Goal: Communication & Community: Answer question/provide support

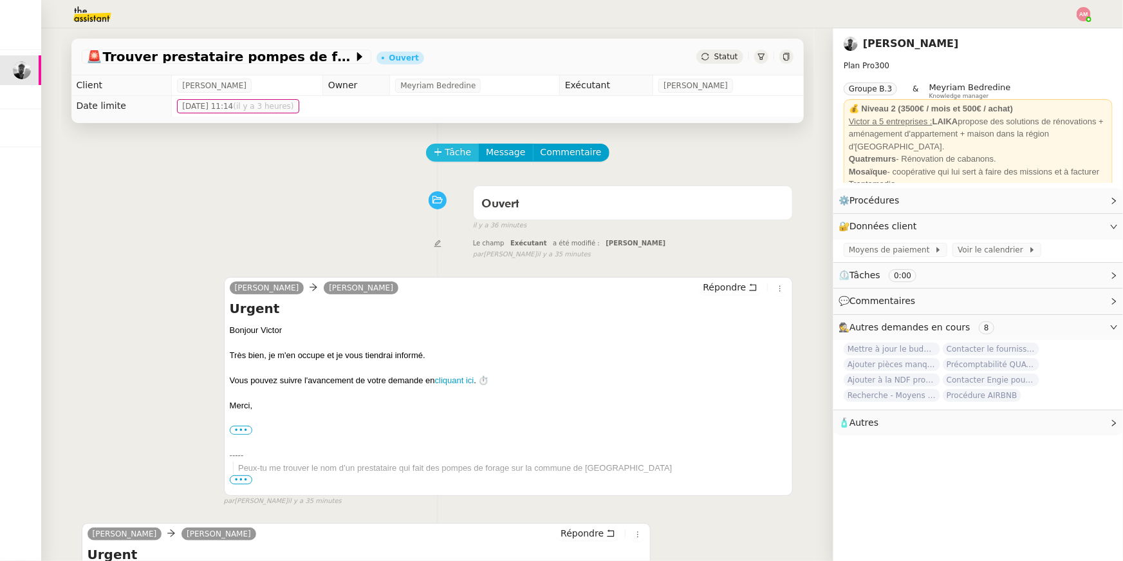
click at [456, 154] on span "Tâche" at bounding box center [459, 152] width 26 height 15
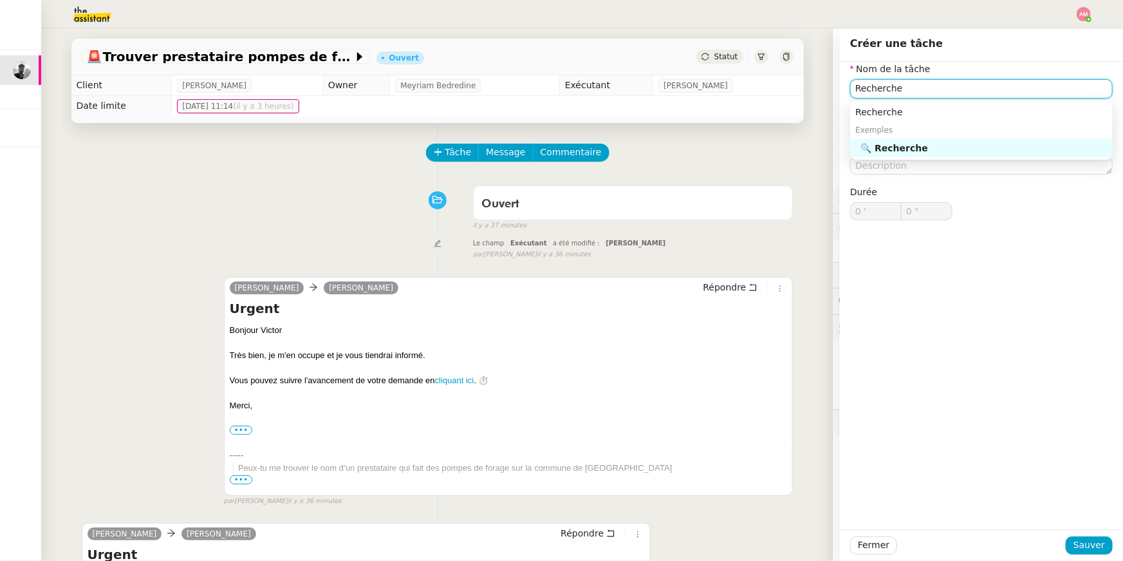
click at [939, 155] on nz-auto-option "🔍 Recherche" at bounding box center [981, 148] width 263 height 18
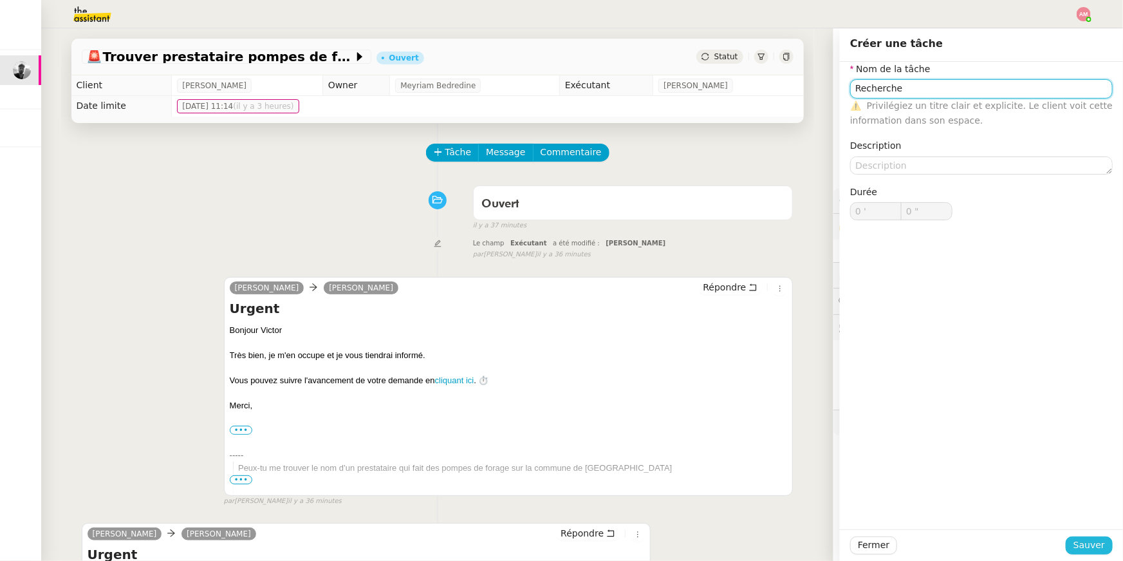
type input "Recherche"
click at [1082, 544] on span "Sauver" at bounding box center [1090, 545] width 32 height 15
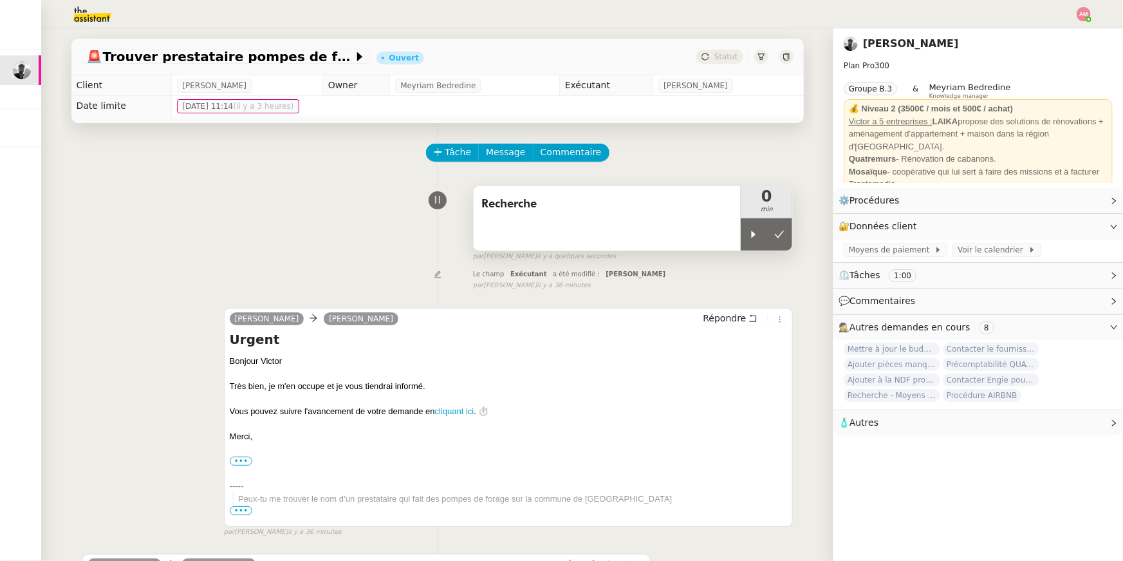
click at [737, 227] on div "Recherche" at bounding box center [608, 218] width 268 height 64
click at [747, 234] on div at bounding box center [754, 234] width 26 height 32
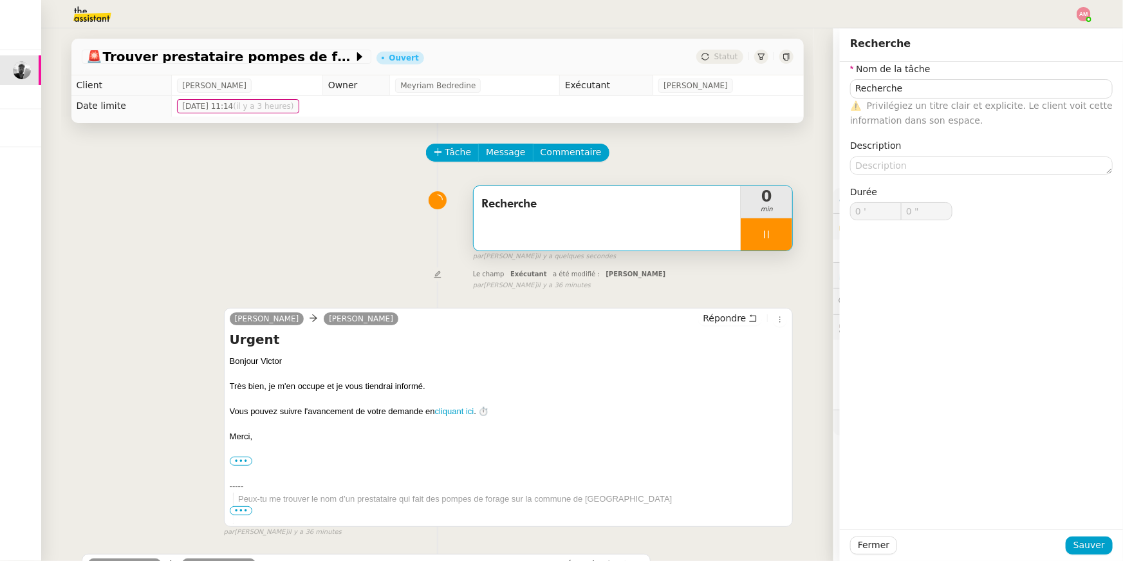
type input "Recherche"
type input "0 '"
type input "0 ""
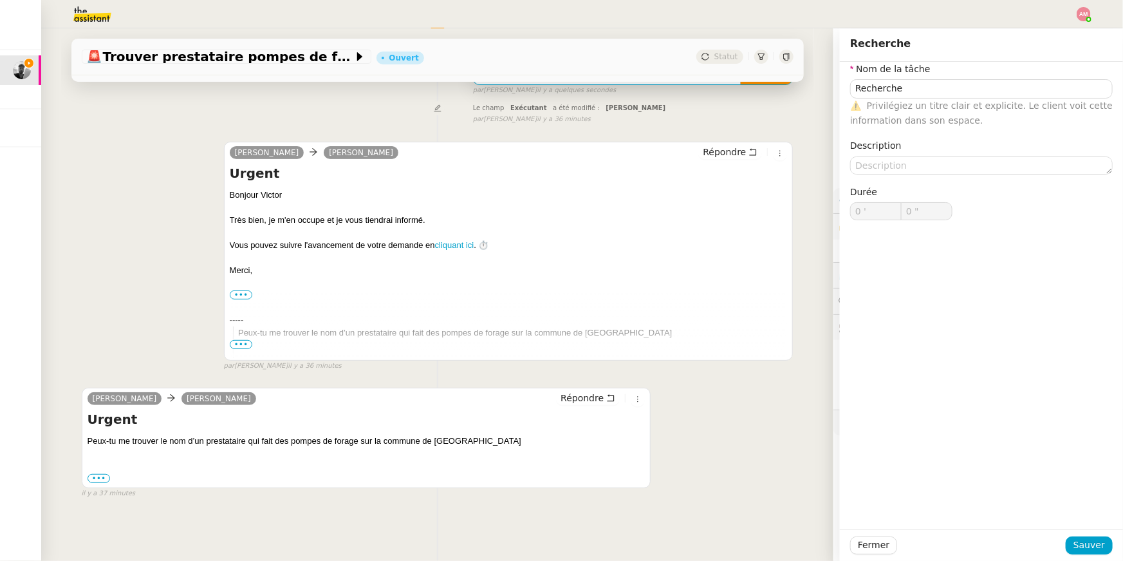
type input "Recherche"
type input "0 '"
click at [189, 449] on div "Peux-tu me trouver le nom d’un prestataire qui fait des pompes de forage sur la…" at bounding box center [367, 460] width 558 height 50
drag, startPoint x: 449, startPoint y: 440, endPoint x: 454, endPoint y: 429, distance: 11.2
click at [454, 429] on div "Urgent Peux-tu me trouver le nom d’un prestataire qui fait des pompes de forage…" at bounding box center [367, 447] width 558 height 75
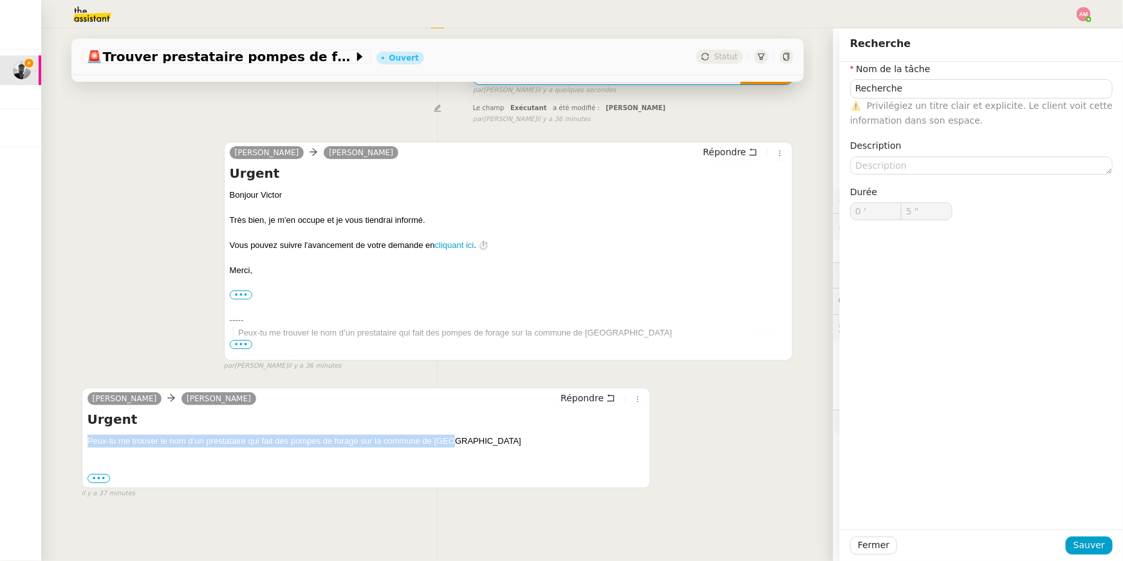
copy div "Peux-tu me trouver le nom d’un prestataire qui fait des pompes de forage sur la…"
type input "59 ""
type input "1 '"
click at [441, 446] on div "Peux-tu me trouver le nom d’un prestataire qui fait des pompes de forage sur la…" at bounding box center [367, 460] width 558 height 50
drag, startPoint x: 453, startPoint y: 444, endPoint x: 383, endPoint y: 444, distance: 70.2
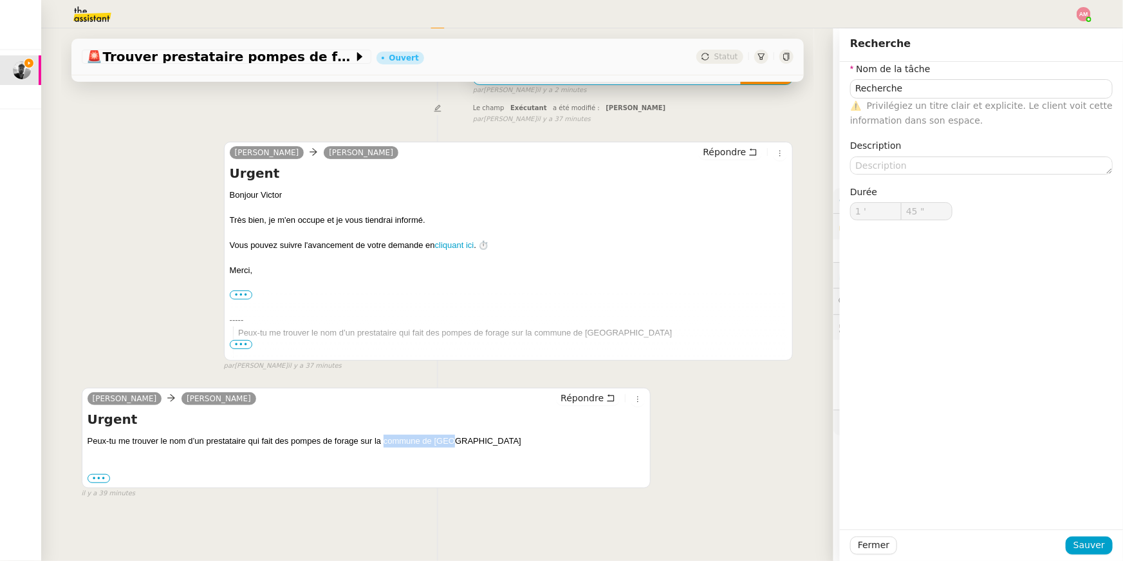
click at [383, 444] on div "Peux-tu me trouver le nom d’un prestataire qui fait des pompes de forage sur la…" at bounding box center [367, 460] width 558 height 50
copy div "commune de [GEOGRAPHIC_DATA]"
type input "59 ""
type input "2 '"
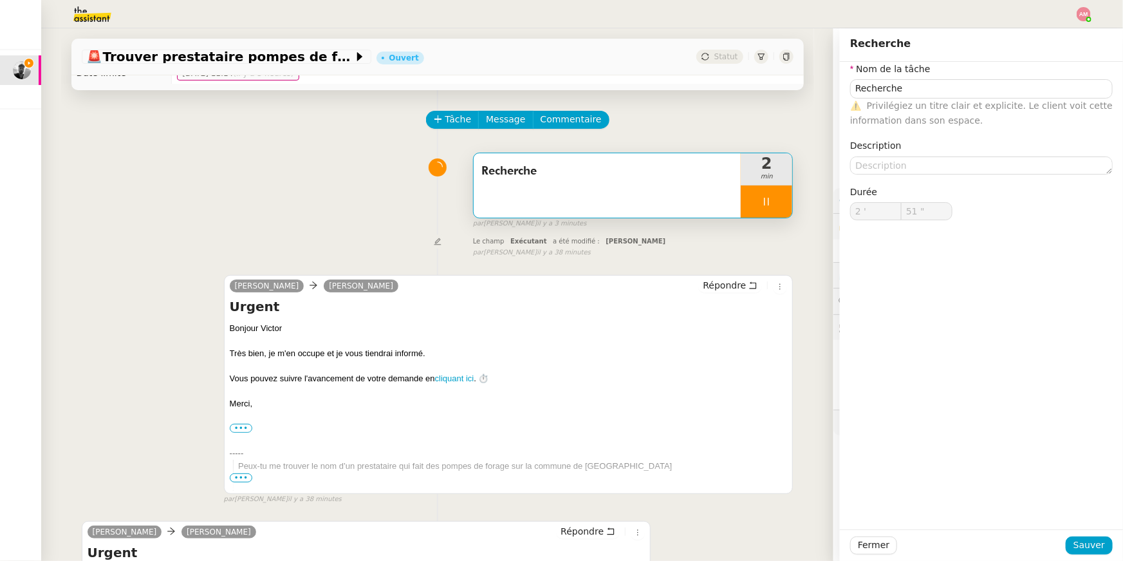
scroll to position [0, 0]
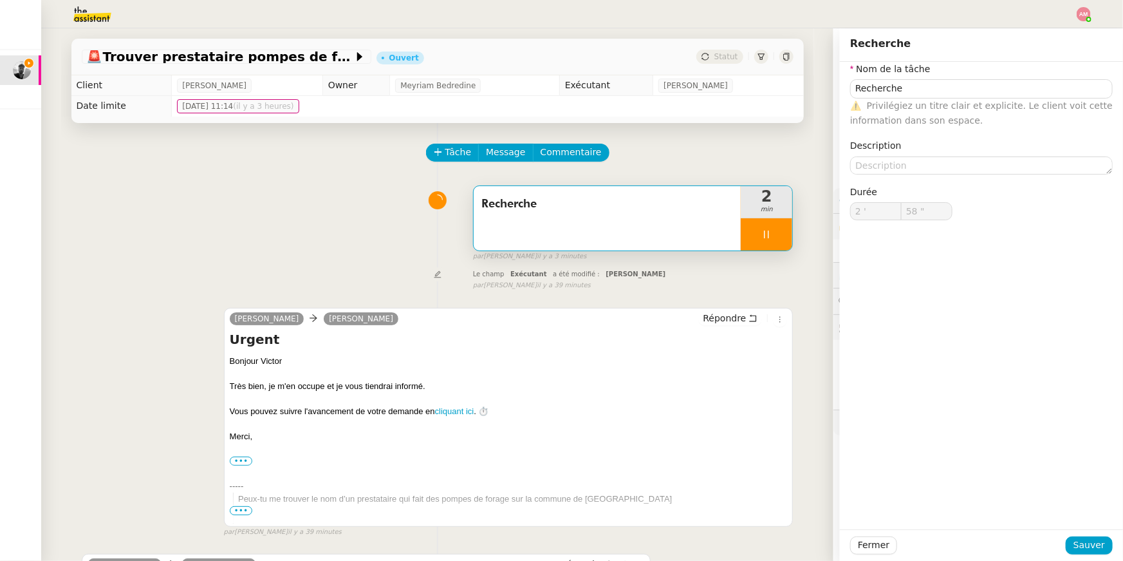
type input "59 ""
type input "3 '"
type input "52 ""
type input "4 '"
type input "32 ""
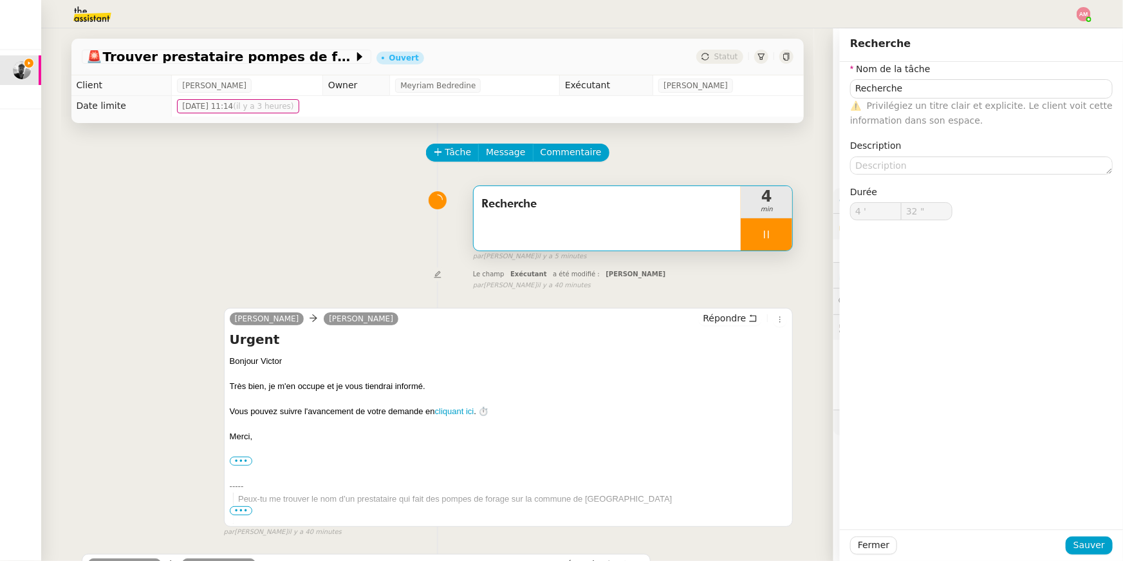
type input "5 '"
type input "49 ""
click at [585, 139] on div "Tâche Message Commentaire Veuillez patienter une erreur s'est produite 👌👌👌 mess…" at bounding box center [437, 404] width 753 height 563
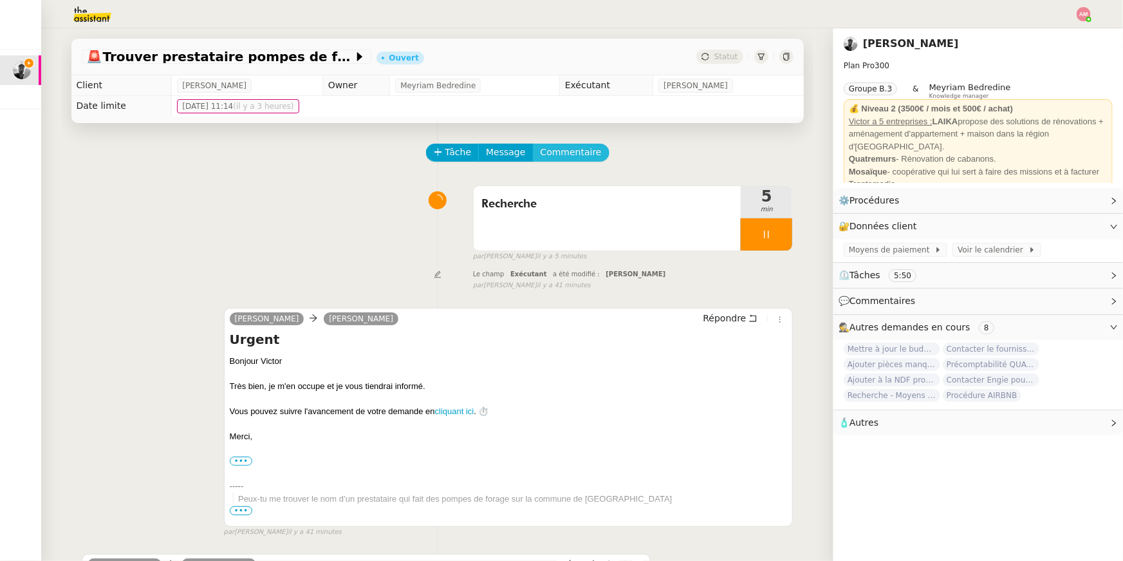
click at [574, 146] on span "Commentaire" at bounding box center [571, 152] width 61 height 15
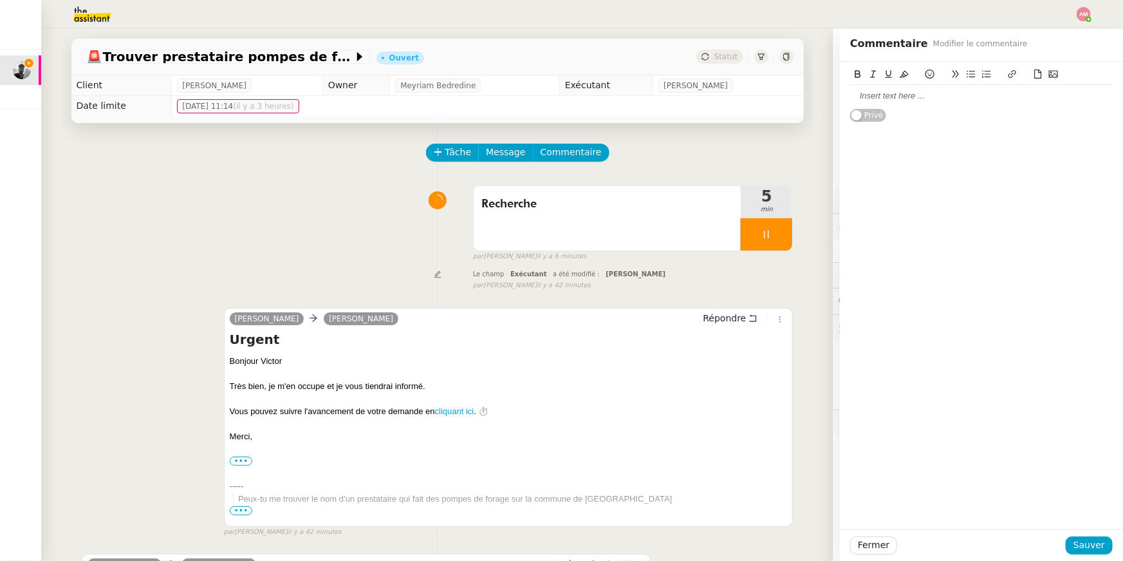
click at [935, 104] on div at bounding box center [981, 96] width 263 height 22
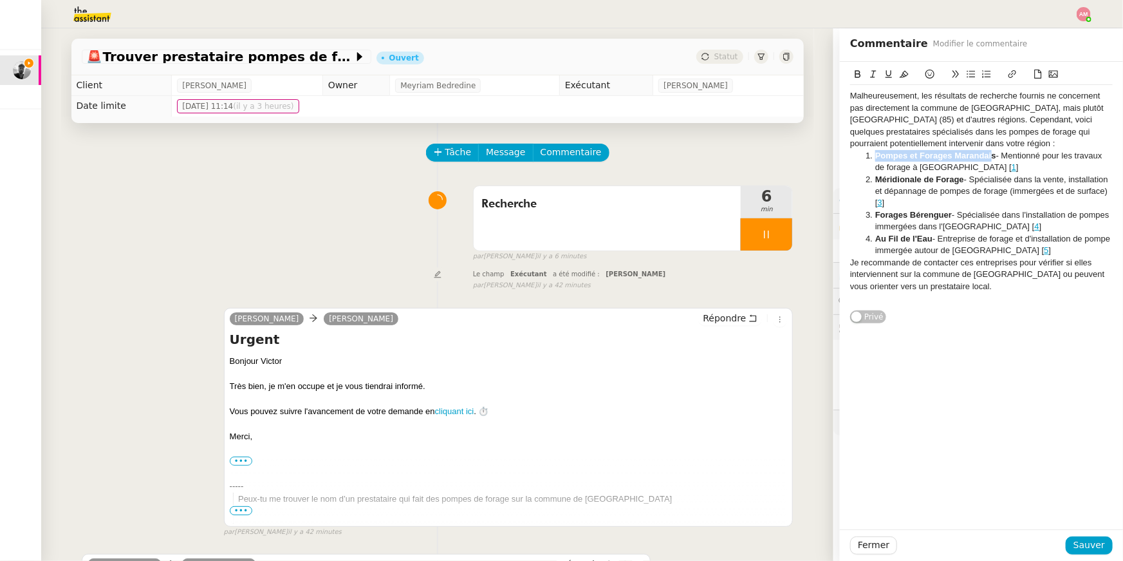
drag, startPoint x: 993, startPoint y: 156, endPoint x: 877, endPoint y: 156, distance: 115.9
click at [877, 156] on strong "Pompes et Forages Marandais" at bounding box center [936, 156] width 121 height 10
click at [1020, 80] on button at bounding box center [1012, 74] width 15 height 15
paste input "[URL][DOMAIN_NAME]"
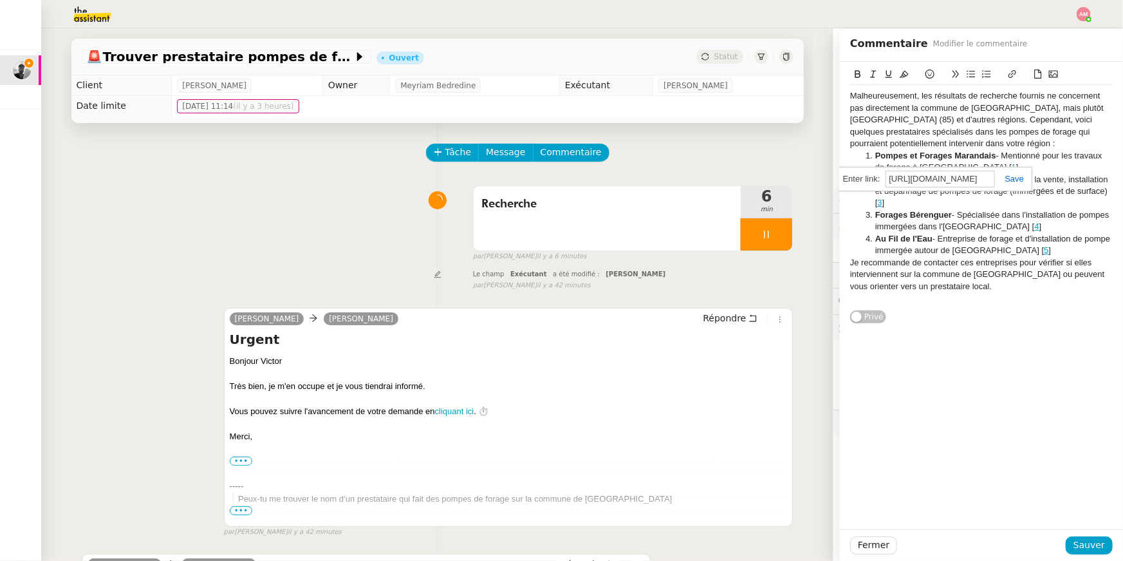
type input "[URL][DOMAIN_NAME]"
click at [1013, 177] on link at bounding box center [1010, 179] width 30 height 10
click at [1010, 160] on li "Pompes et Forages Marandai s - Mentionné pour les travaux de forage à [GEOGRAPH…" at bounding box center [988, 162] width 250 height 24
drag, startPoint x: 997, startPoint y: 155, endPoint x: 876, endPoint y: 155, distance: 121.7
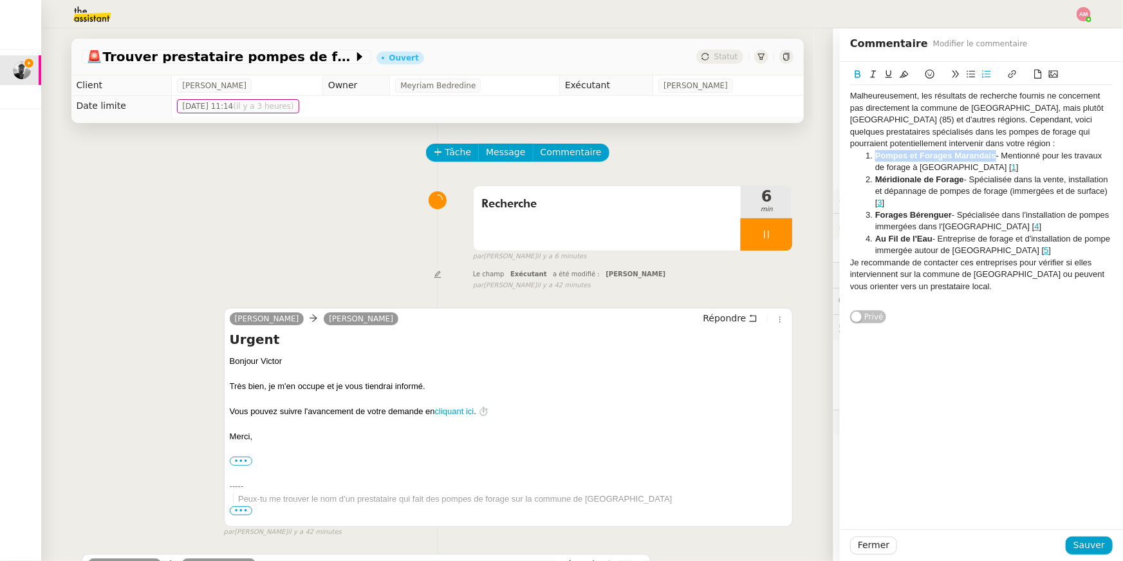
click at [876, 155] on li "Pompes et Forages Marandais - Mentionné pour les travaux de forage à [GEOGRAPHI…" at bounding box center [988, 162] width 250 height 24
click at [1012, 76] on icon at bounding box center [1012, 74] width 9 height 9
paste input "[URL][DOMAIN_NAME]"
click at [1006, 182] on link at bounding box center [1012, 179] width 30 height 10
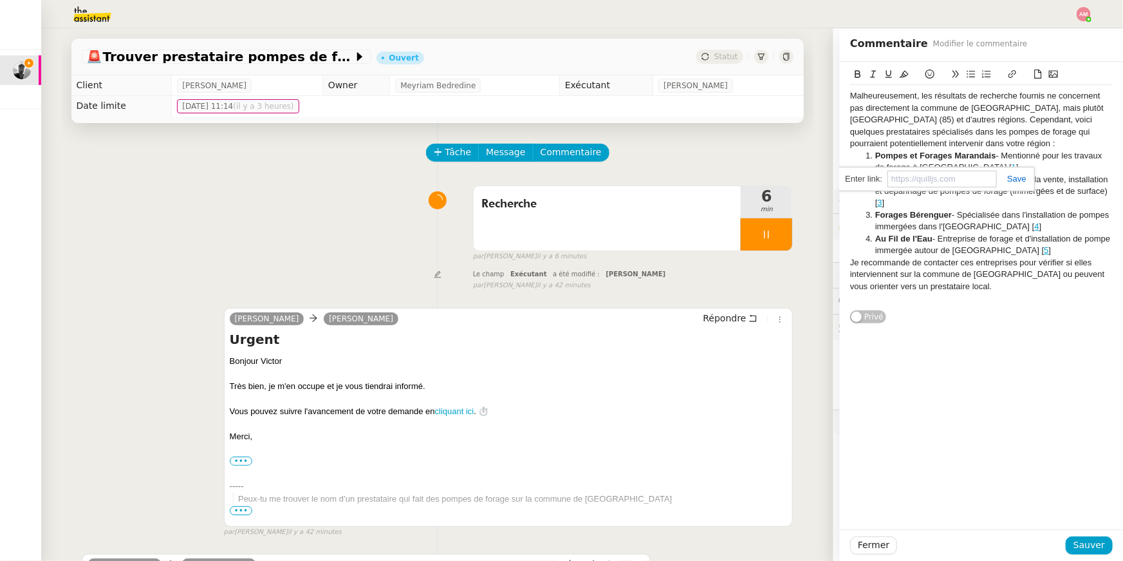
scroll to position [0, 0]
click at [1007, 181] on li "Méridionale de Forage - Spécialisée dans la vente, installation et dépannage de…" at bounding box center [988, 191] width 250 height 35
drag, startPoint x: 963, startPoint y: 180, endPoint x: 861, endPoint y: 182, distance: 101.8
click at [861, 182] on ol "Pompes et Forages Marandais - Mentionné pour les travaux de forage à [GEOGRAPHI…" at bounding box center [981, 203] width 263 height 107
copy strong "Méridionale de Forage"
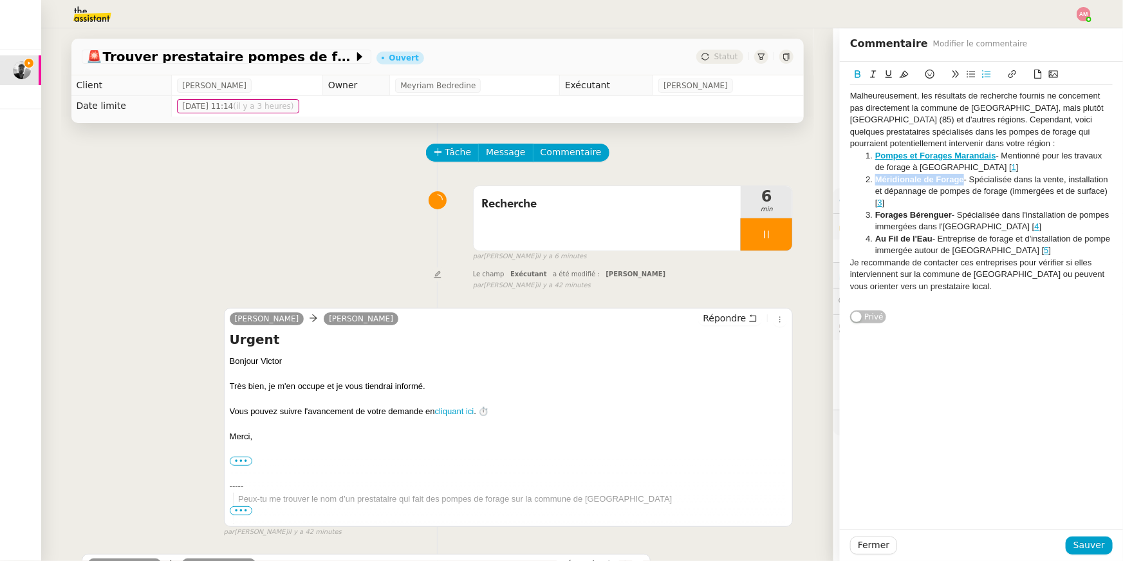
click at [1013, 75] on icon at bounding box center [1012, 74] width 9 height 9
paste input "[URL][DOMAIN_NAME]"
click at [1000, 204] on link at bounding box center [996, 203] width 30 height 10
click at [952, 211] on li "Forages Bérenguer - Spécialisée dans l'installation de pompes immergées dans l'…" at bounding box center [988, 221] width 250 height 24
drag, startPoint x: 952, startPoint y: 216, endPoint x: 873, endPoint y: 214, distance: 79.2
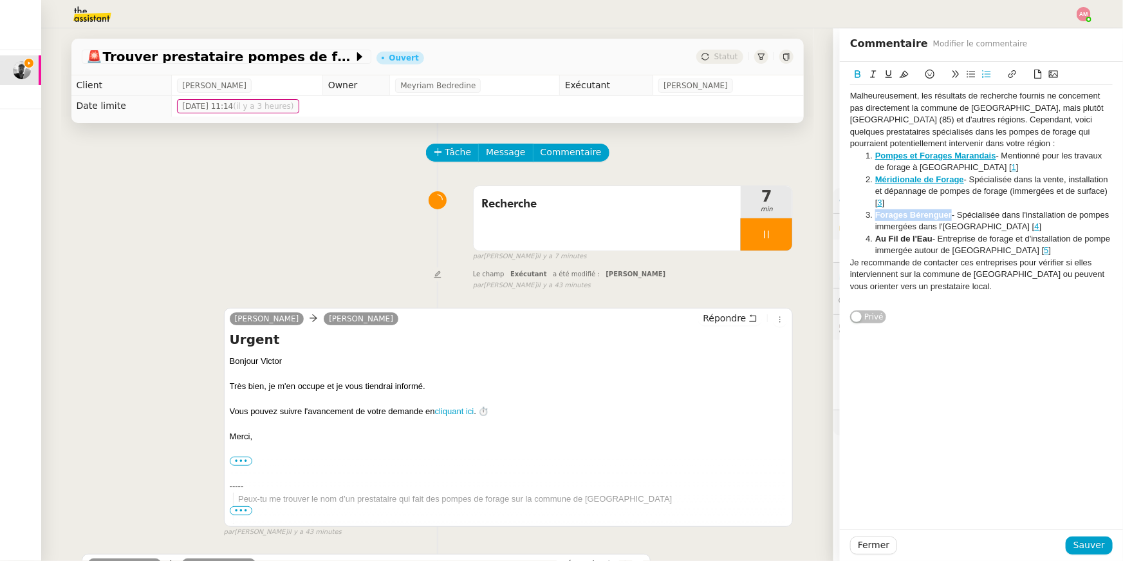
click at [873, 214] on li "Forages Bérenguer - Spécialisée dans l'installation de pompes immergées dans l'…" at bounding box center [988, 221] width 250 height 24
copy strong "Forages Bérenguer"
click at [1035, 226] on link "4" at bounding box center [1037, 226] width 5 height 10
drag, startPoint x: 997, startPoint y: 226, endPoint x: 999, endPoint y: 203, distance: 22.6
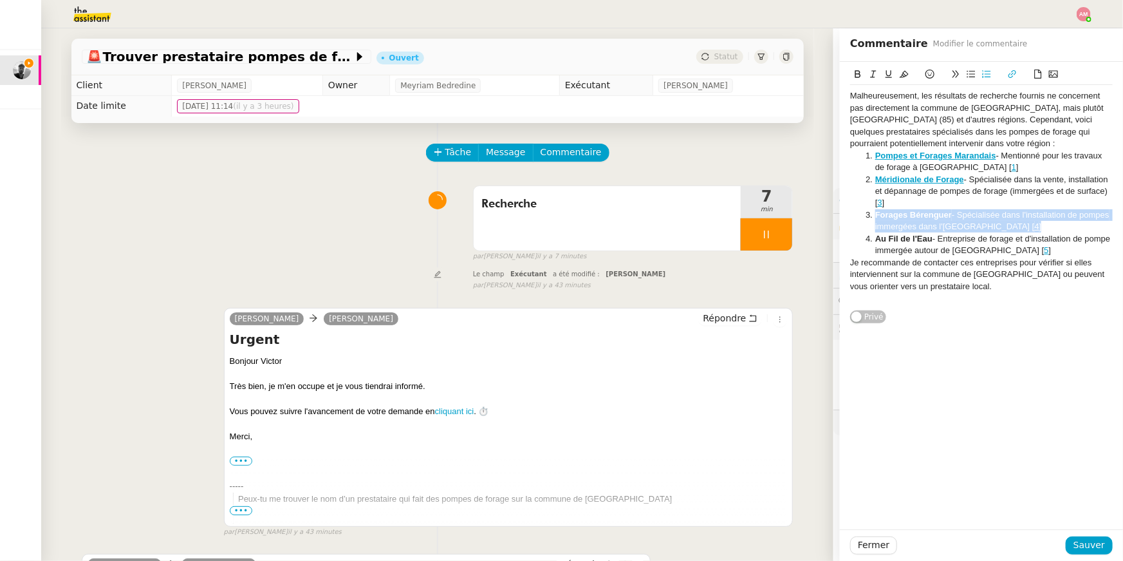
click at [999, 203] on ol "Pompes et Forages Marandais - Mentionné pour les travaux de forage à [GEOGRAPHI…" at bounding box center [981, 203] width 263 height 107
click at [999, 203] on li "Méridionale de Forage - Spécialisée dans la vente, installation et dépannage de…" at bounding box center [988, 191] width 250 height 35
drag, startPoint x: 994, startPoint y: 232, endPoint x: 861, endPoint y: 201, distance: 136.9
click at [861, 201] on ol "Pompes et Forages Marandais - Mentionné pour les travaux de forage à [GEOGRAPHI…" at bounding box center [981, 203] width 263 height 107
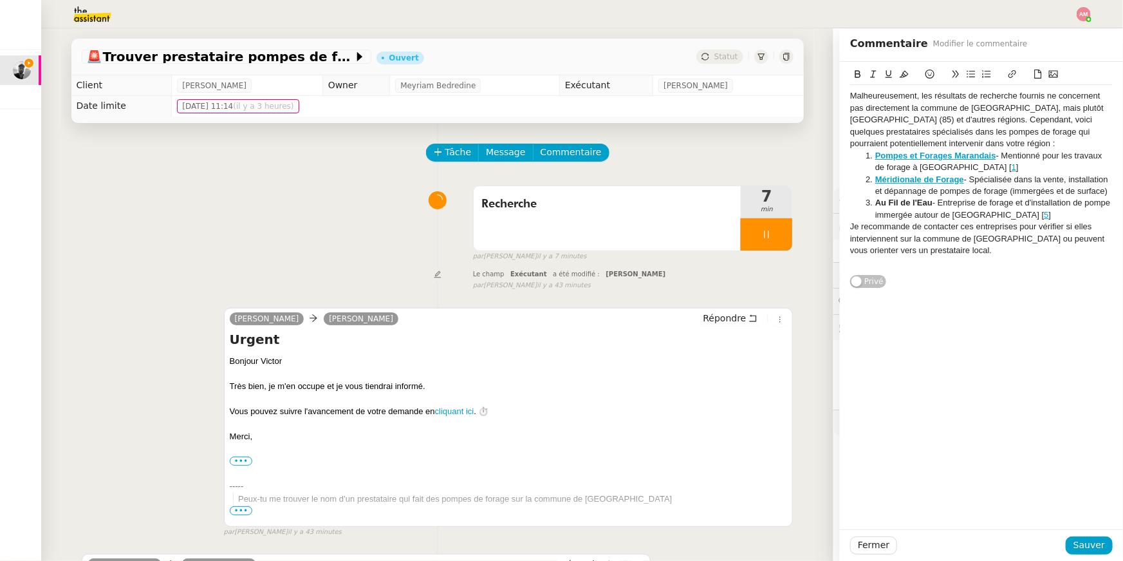
click at [1045, 214] on link "5" at bounding box center [1047, 215] width 5 height 10
click at [981, 236] on link "[URL][DOMAIN_NAME]" at bounding box center [963, 238] width 88 height 17
click at [970, 136] on div "Malheureusement, les résultats de recherche fournis ne concernent pas directeme…" at bounding box center [981, 119] width 263 height 59
click at [970, 143] on div "Malheureusement, les résultats de recherche fournis ne concernent pas directeme…" at bounding box center [981, 119] width 263 height 59
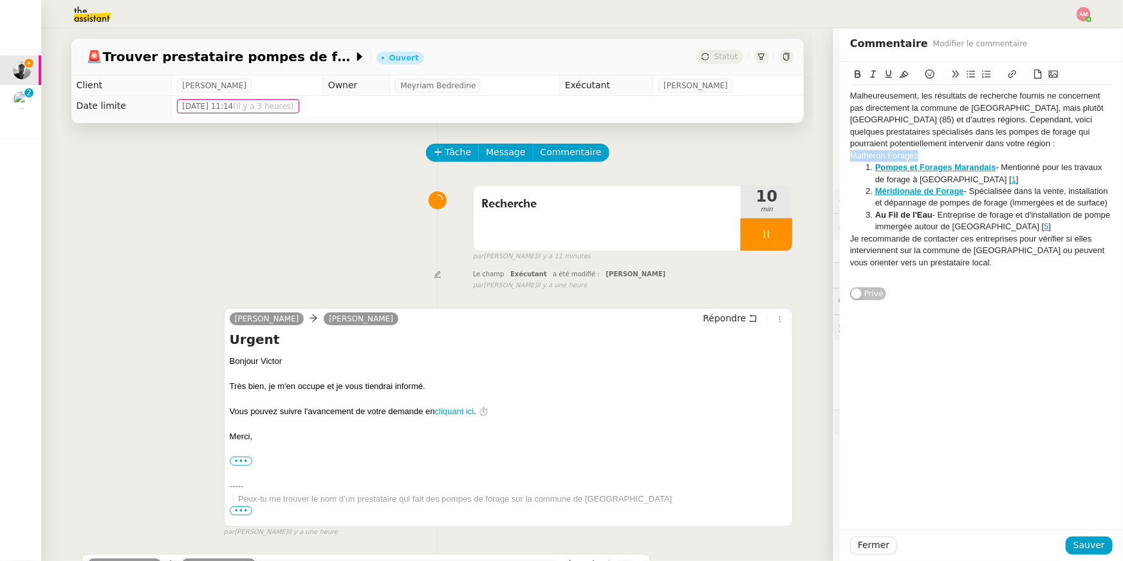
drag, startPoint x: 928, startPoint y: 158, endPoint x: 811, endPoint y: 149, distance: 116.8
click at [811, 149] on app-ticket "🚨 Trouver prestataire pompes de forage à Riez Ouvert Statut Client [PERSON_NAME…" at bounding box center [582, 294] width 1082 height 532
click at [1011, 77] on icon at bounding box center [1012, 74] width 9 height 9
paste input "[URL][DOMAIN_NAME]"
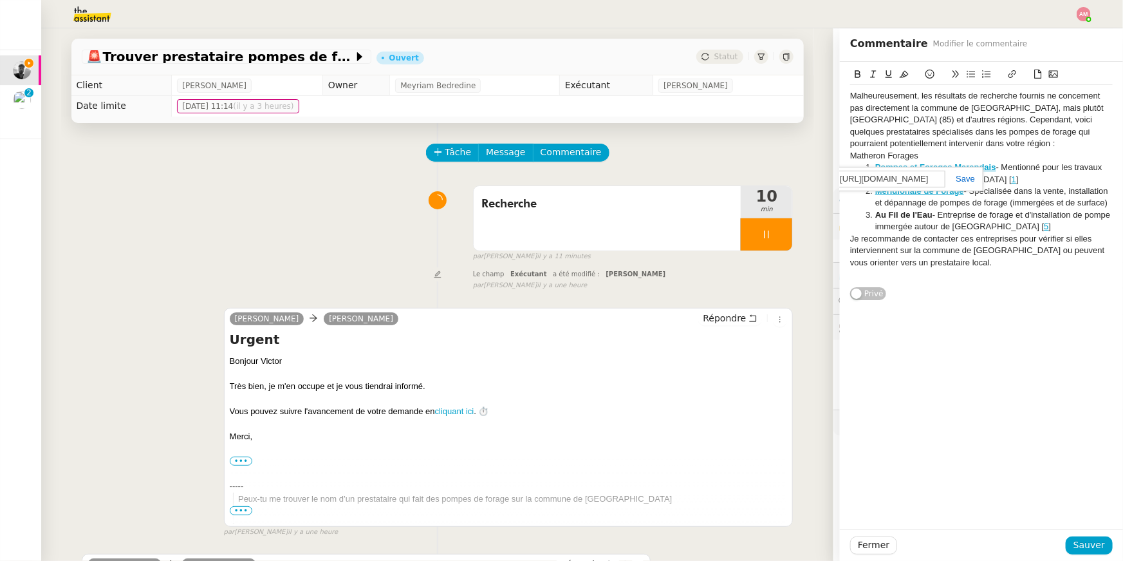
type input "[URL][DOMAIN_NAME]"
click at [971, 179] on link at bounding box center [961, 179] width 30 height 10
click at [933, 147] on div "Malheureusement, les résultats de recherche fournis ne concernent pas directeme…" at bounding box center [981, 119] width 263 height 59
click at [933, 152] on div "Matheron Forages" at bounding box center [981, 156] width 263 height 12
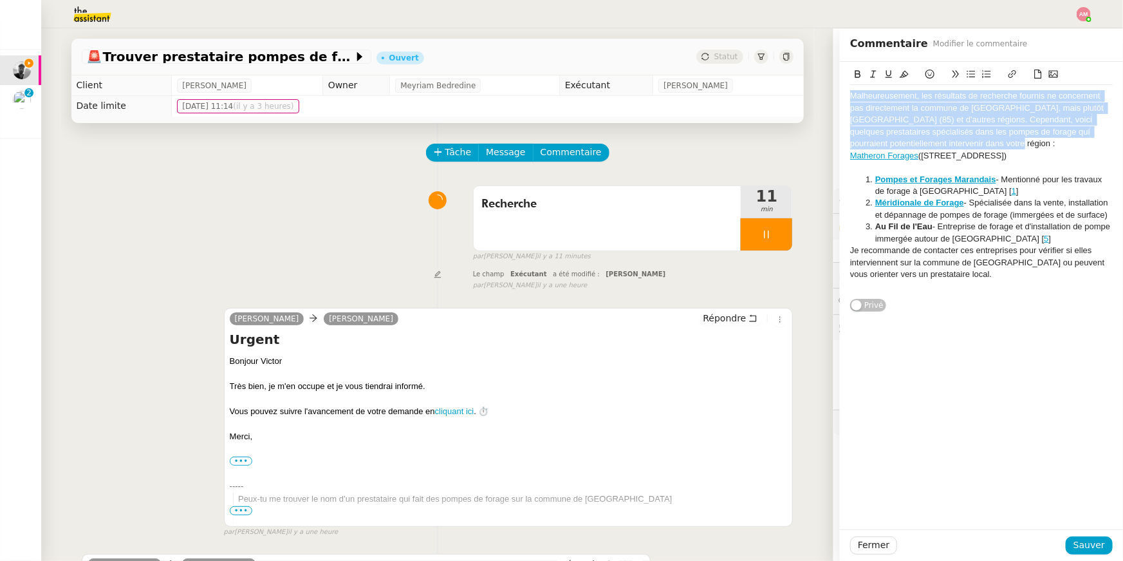
drag, startPoint x: 947, startPoint y: 135, endPoint x: 840, endPoint y: 52, distance: 135.3
click at [840, 52] on div "Commentaire Modifier le commentaire Malheureusement, les résultats de recherche…" at bounding box center [981, 294] width 283 height 532
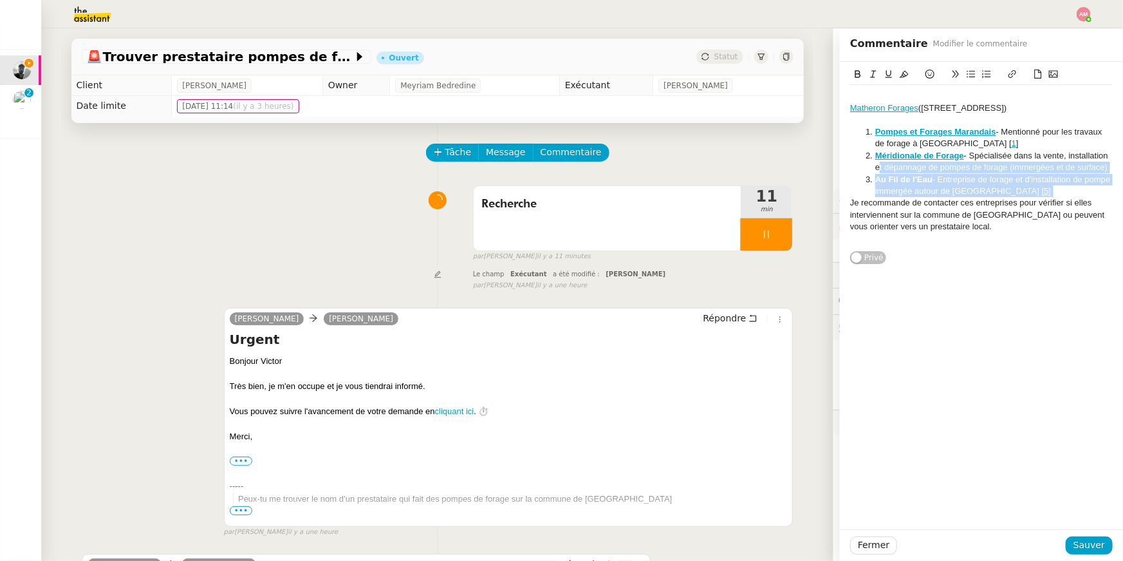
drag, startPoint x: 873, startPoint y: 182, endPoint x: 885, endPoint y: 209, distance: 29.4
click at [885, 209] on div "Matheron Forages (MATHERON FORAGES, N° 3521, [GEOGRAPHIC_DATA], 04500 [GEOGRAPH…" at bounding box center [981, 167] width 263 height 165
click at [883, 198] on li "Au Fil de l'Eau - Entreprise de forage et d'installation de pompe immergée auto…" at bounding box center [988, 186] width 250 height 24
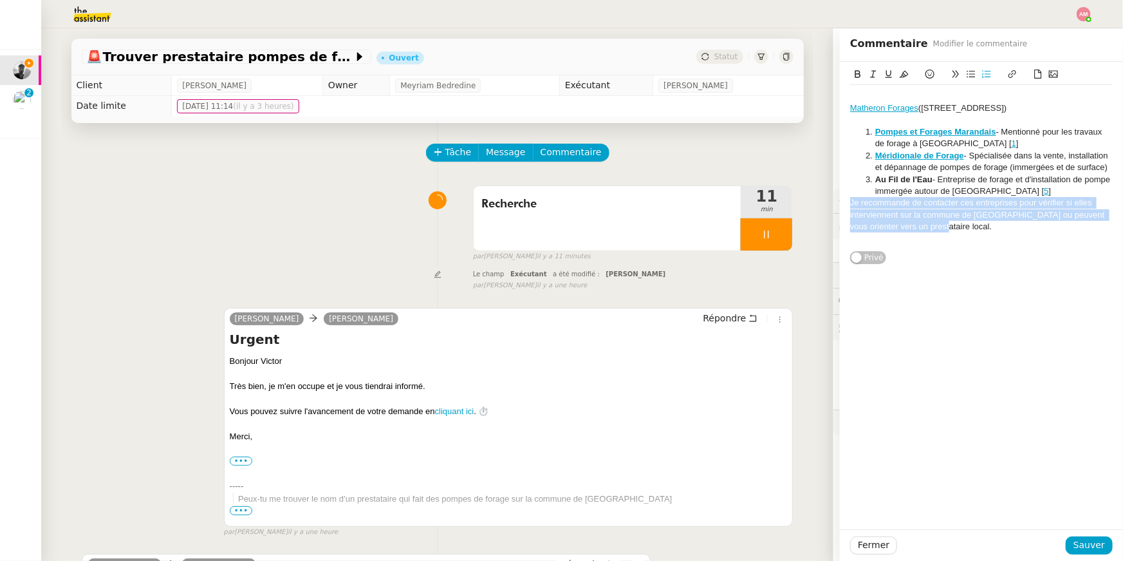
drag, startPoint x: 945, startPoint y: 241, endPoint x: 819, endPoint y: 215, distance: 128.8
click at [819, 215] on app-ticket "🚨 Trouver prestataire pompes de forage à Riez Ouvert Statut Client [PERSON_NAME…" at bounding box center [582, 294] width 1082 height 532
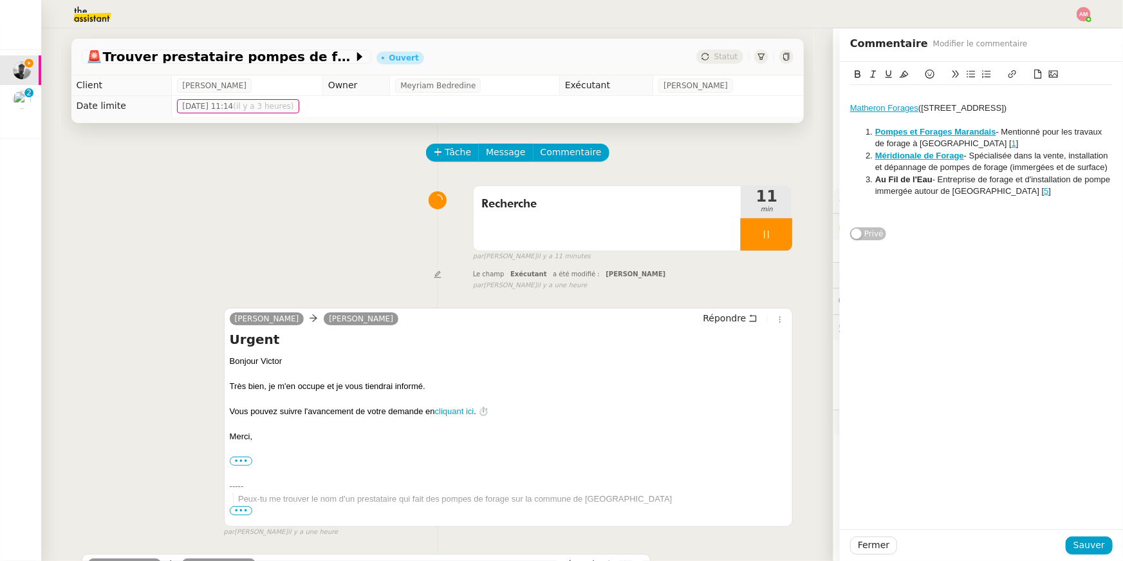
click at [961, 136] on strong "Pompes et Forages Marandais" at bounding box center [936, 132] width 121 height 10
click at [902, 165] on link "[URL][DOMAIN_NAME]" at bounding box center [905, 166] width 88 height 17
click at [990, 126] on div at bounding box center [981, 120] width 263 height 12
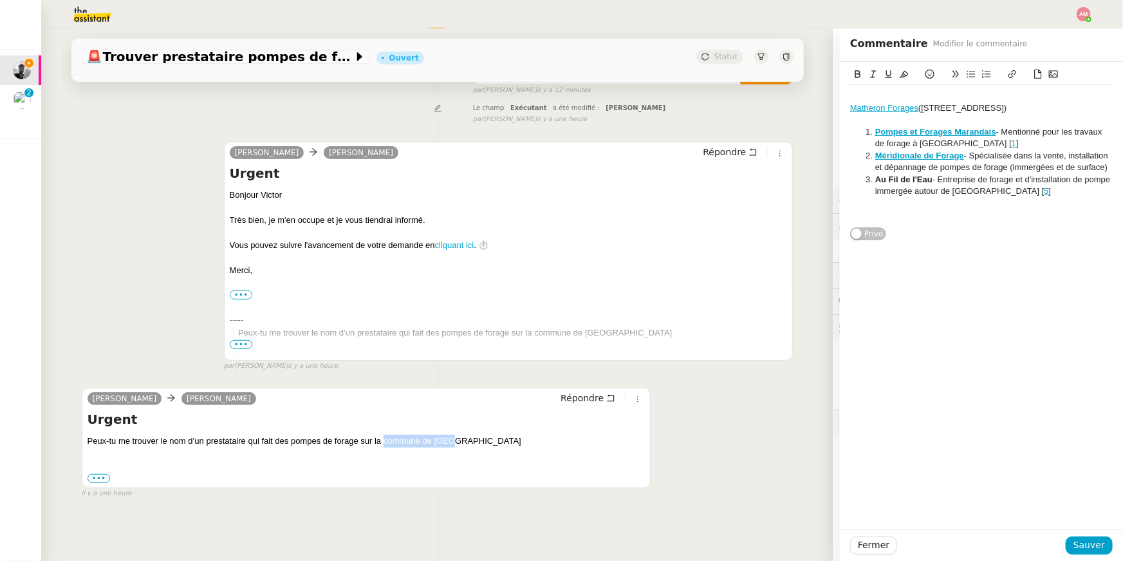
drag, startPoint x: 383, startPoint y: 443, endPoint x: 491, endPoint y: 443, distance: 107.5
click at [491, 443] on div "Peux-tu me trouver le nom d’un prestataire qui fait des pompes de forage sur la…" at bounding box center [367, 460] width 558 height 50
copy div "commune de [GEOGRAPHIC_DATA]"
click at [896, 107] on link "Matheron Forages" at bounding box center [884, 108] width 68 height 10
drag, startPoint x: 905, startPoint y: 131, endPoint x: 830, endPoint y: 12, distance: 140.8
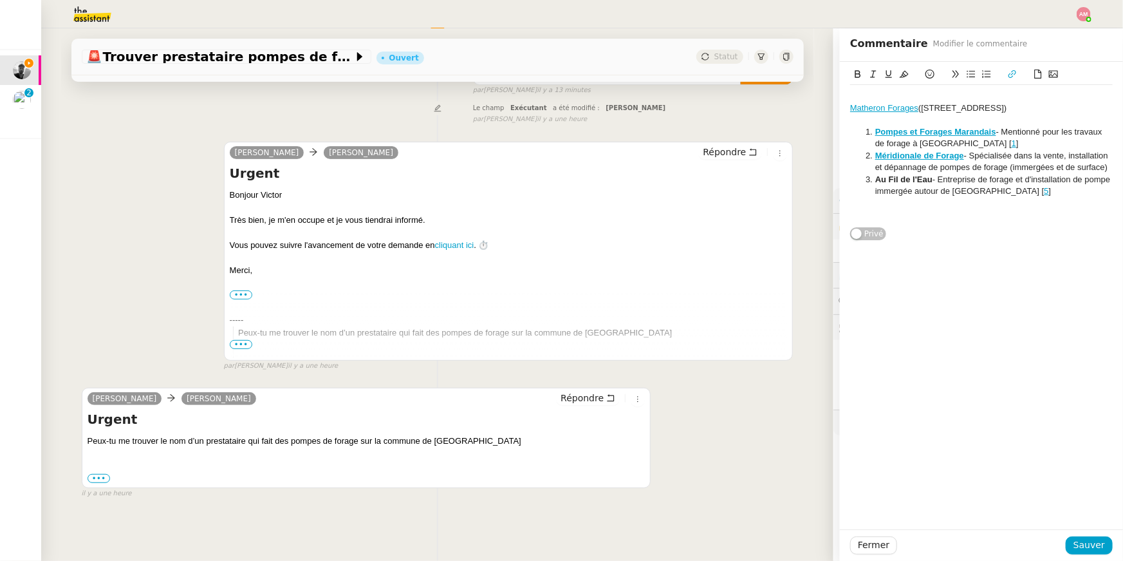
click at [384, 449] on div "Peux-tu me trouver le nom d’un prestataire qui fait des pompes de forage sur la…" at bounding box center [367, 460] width 558 height 50
drag, startPoint x: 290, startPoint y: 442, endPoint x: 354, endPoint y: 442, distance: 64.4
click at [354, 442] on div "Peux-tu me trouver le nom d’un prestataire qui fait des pompes de forage sur la…" at bounding box center [367, 460] width 558 height 50
copy div "prestataire qui fait des pompes de forage"
drag, startPoint x: 361, startPoint y: 444, endPoint x: 205, endPoint y: 439, distance: 155.9
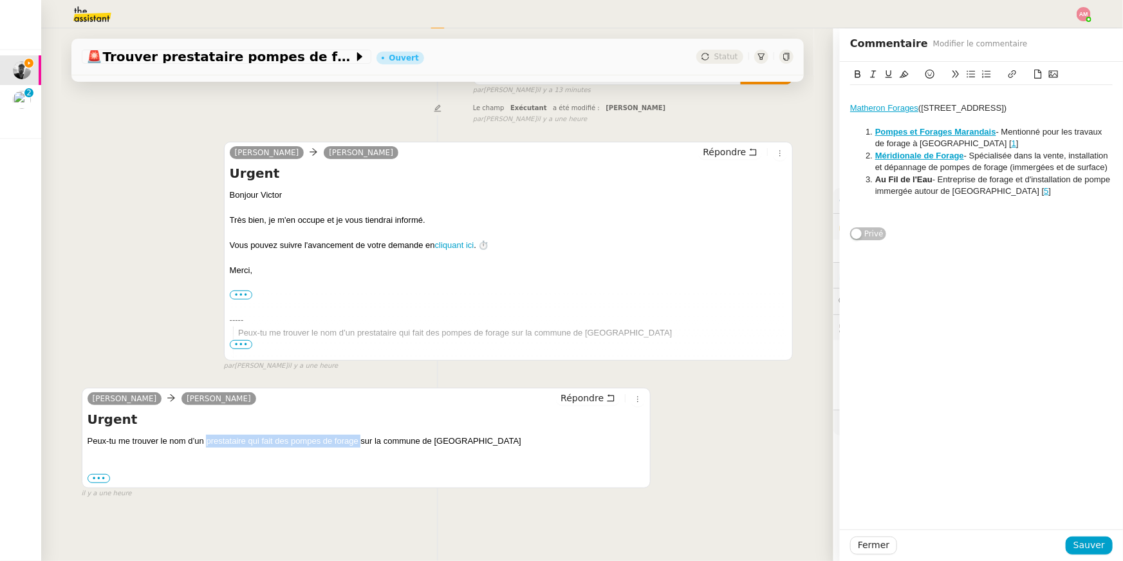
click at [205, 439] on div "Peux-tu me trouver le nom d’un prestataire qui fait des pompes de forage sur la…" at bounding box center [367, 460] width 558 height 50
drag, startPoint x: 875, startPoint y: 119, endPoint x: 846, endPoint y: 119, distance: 29.0
click at [846, 119] on div "Matheron Forages (MATHERON FORAGES, N° 3521, [GEOGRAPHIC_DATA], 04500 [GEOGRAPH…" at bounding box center [981, 152] width 283 height 180
copy div "04500"
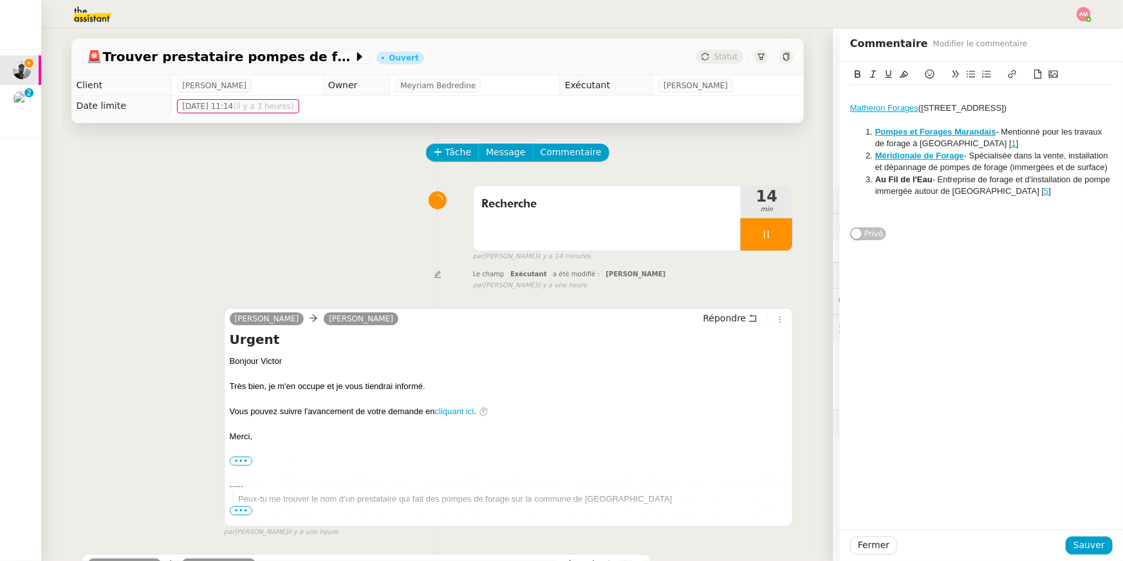
click at [935, 126] on div at bounding box center [981, 120] width 263 height 12
drag, startPoint x: 978, startPoint y: 124, endPoint x: 840, endPoint y: 106, distance: 138.9
click at [840, 106] on div "Matheron Forages (MATHERON FORAGES, N° 3521, [GEOGRAPHIC_DATA], 04500 [GEOGRAPH…" at bounding box center [981, 152] width 283 height 180
click at [728, 325] on div "Répondre" at bounding box center [743, 318] width 89 height 15
click at [727, 320] on span "Répondre" at bounding box center [724, 318] width 43 height 13
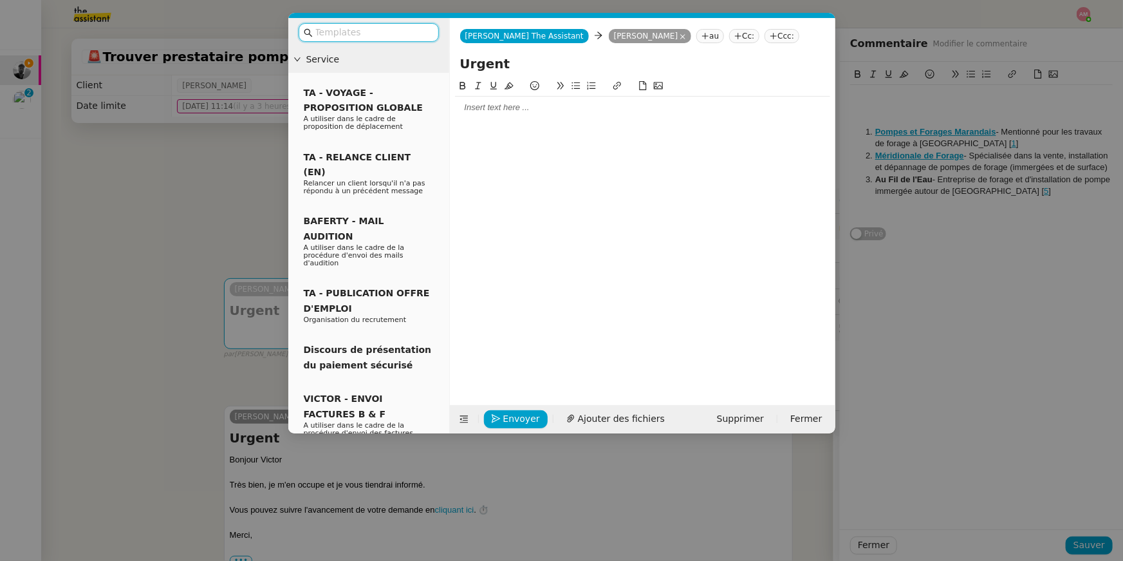
click at [641, 108] on div at bounding box center [642, 108] width 375 height 12
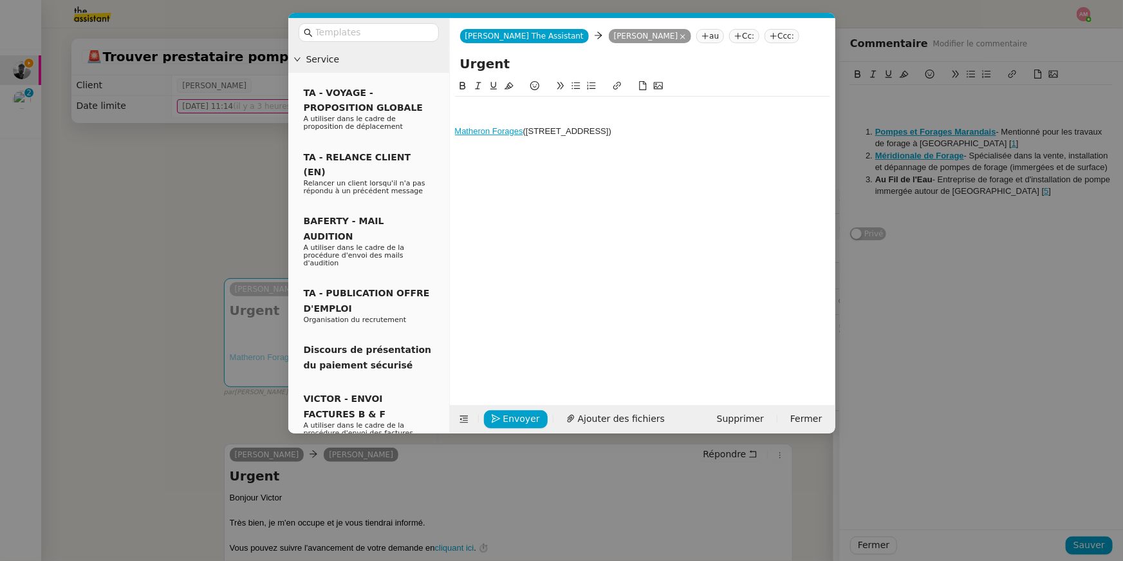
click at [1006, 169] on nz-modal-container "Service TA - VOYAGE - PROPOSITION GLOBALE A utiliser dans le cadre de propositi…" at bounding box center [561, 280] width 1123 height 561
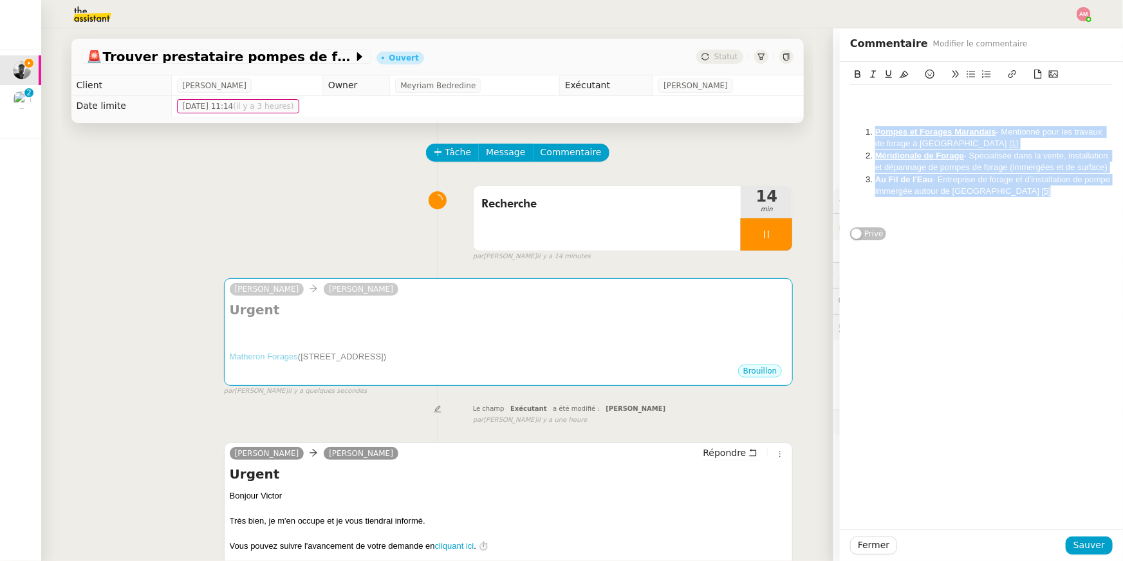
drag, startPoint x: 1009, startPoint y: 192, endPoint x: 872, endPoint y: 127, distance: 151.2
click at [872, 127] on ol "Pompes et Forages Marandais - Mentionné pour les travaux de forage à [GEOGRAPHI…" at bounding box center [981, 161] width 263 height 71
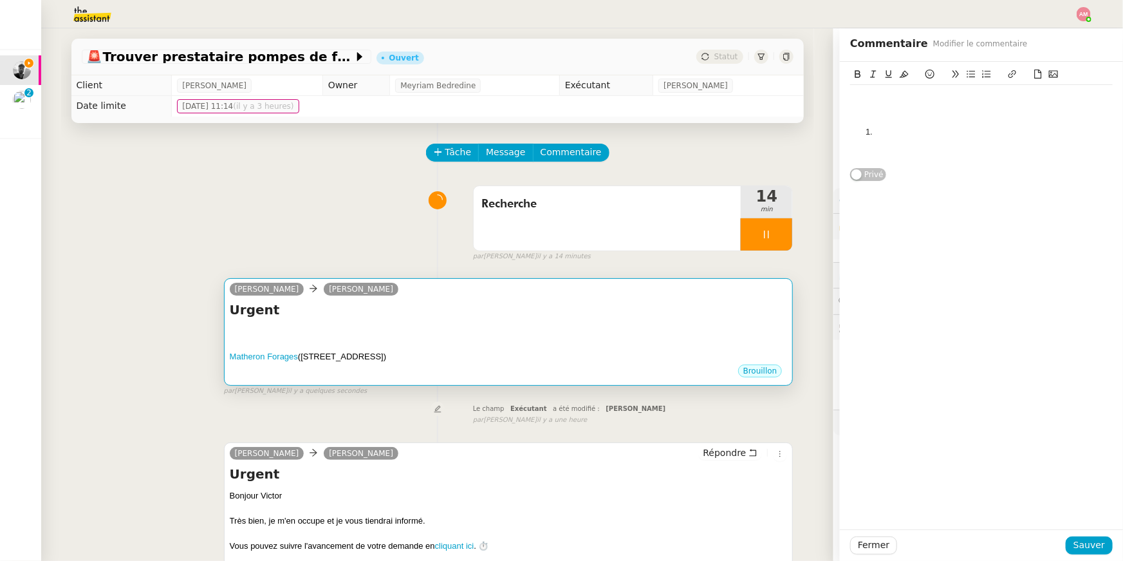
click at [673, 320] on div "Urgent Matheron Forages ([STREET_ADDRESS] •••" at bounding box center [509, 332] width 558 height 62
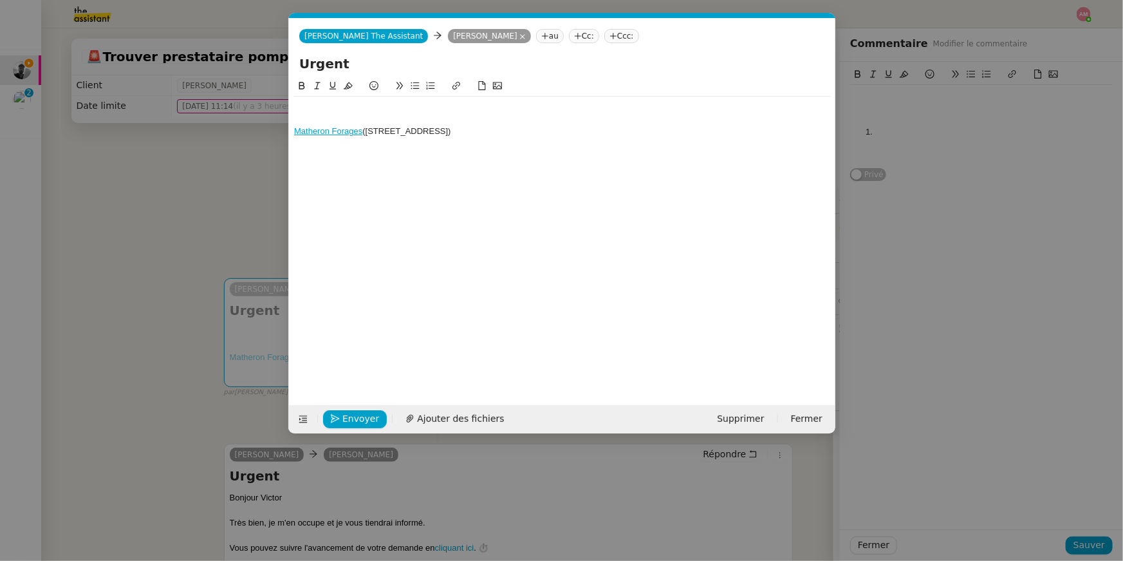
scroll to position [0, 27]
click at [679, 118] on div at bounding box center [562, 120] width 536 height 12
click at [679, 125] on div "Matheron Forages ([STREET_ADDRESS]" at bounding box center [562, 120] width 536 height 46
click at [669, 129] on div "Matheron Forages ([STREET_ADDRESS]" at bounding box center [562, 132] width 536 height 12
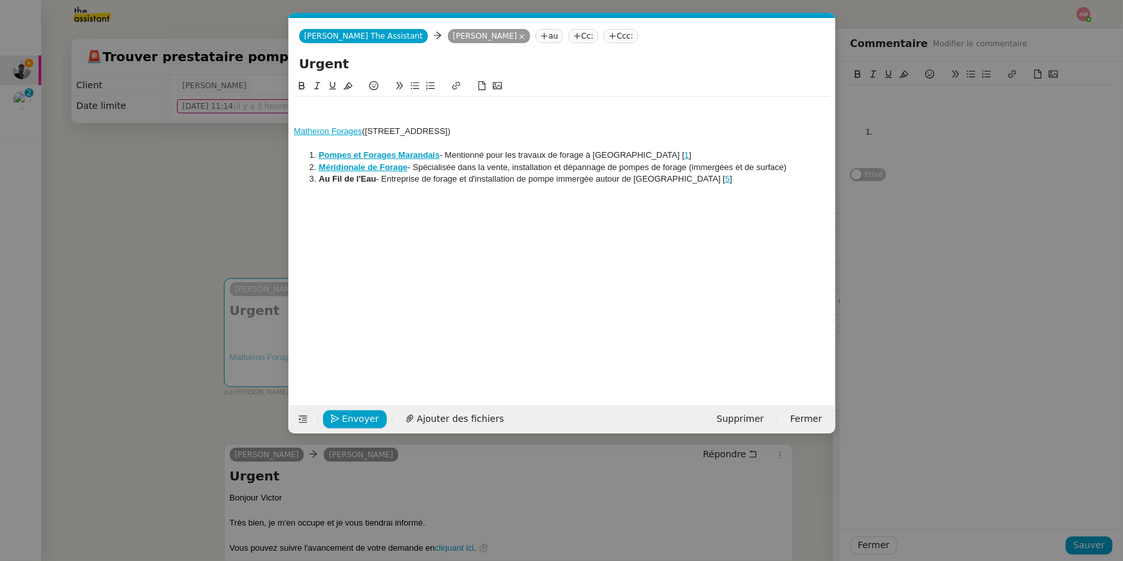
scroll to position [0, 0]
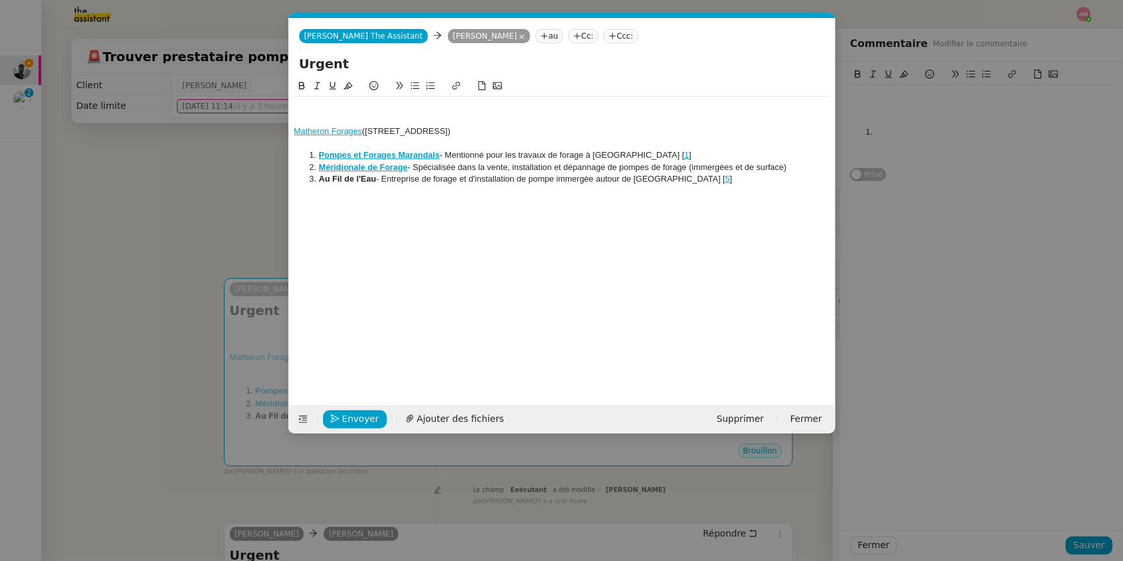
click at [410, 160] on li "Pompes et Forages Marandais - Mentionné pour les travaux de forage à [GEOGRAPHI…" at bounding box center [568, 155] width 524 height 12
click at [393, 178] on link "[URL][DOMAIN_NAME]" at bounding box center [349, 178] width 88 height 17
click at [362, 144] on div at bounding box center [562, 144] width 536 height 12
drag, startPoint x: 722, startPoint y: 155, endPoint x: 723, endPoint y: 145, distance: 9.7
click at [723, 145] on div "Matheron Forages (MATHERON FORAGES, N° 3521, [GEOGRAPHIC_DATA], 04500 [GEOGRAPH…" at bounding box center [562, 150] width 536 height 106
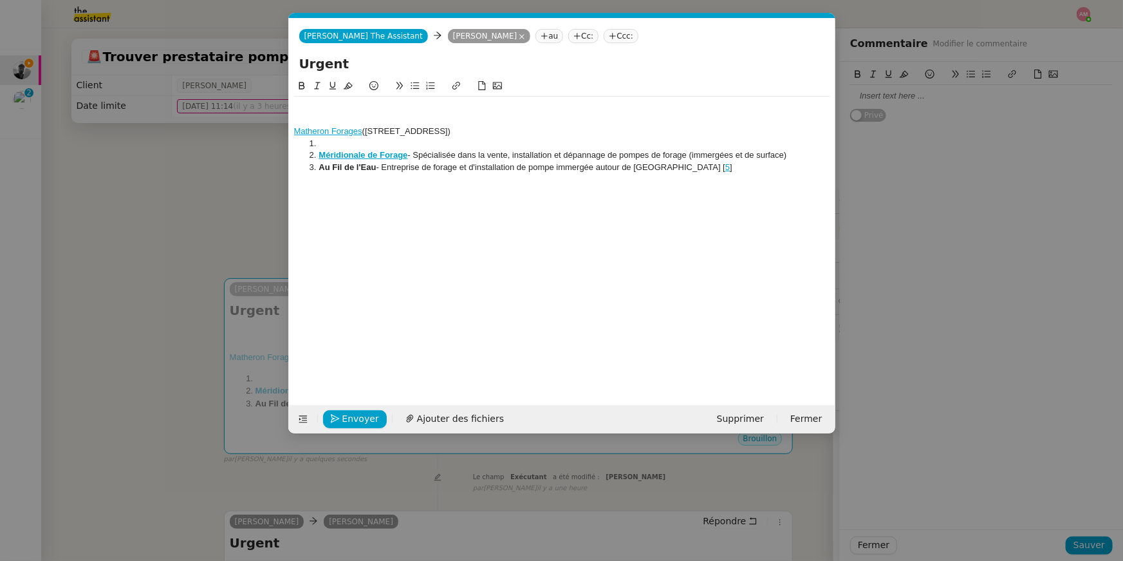
click at [380, 157] on strong "Méridionale de Forage" at bounding box center [363, 155] width 89 height 10
click at [375, 180] on link "[URL][DOMAIN_NAME]" at bounding box center [331, 178] width 88 height 17
click at [399, 140] on li at bounding box center [568, 144] width 524 height 12
click at [708, 176] on div at bounding box center [562, 179] width 536 height 12
click at [704, 169] on li "Au Fil de l'Eau - Entreprise de forage et d'installation de pompe immergée auto…" at bounding box center [568, 168] width 524 height 12
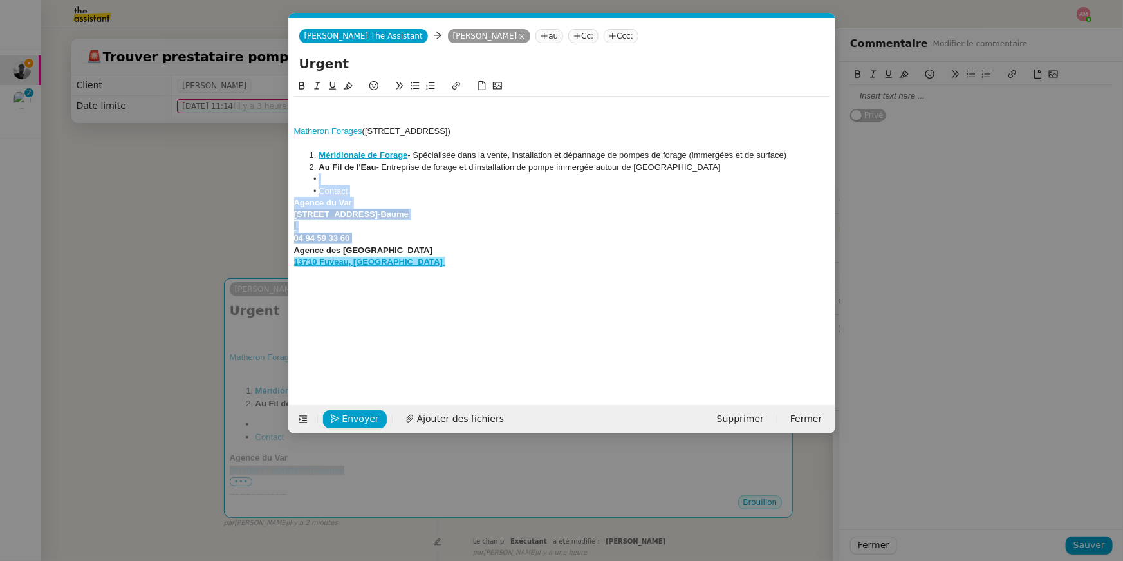
drag, startPoint x: 420, startPoint y: 238, endPoint x: 301, endPoint y: 184, distance: 131.1
click at [301, 184] on div "Matheron Forages (MATHERON FORAGES, N° [GEOGRAPHIC_DATA], 04500 [GEOGRAPHIC_DAT…" at bounding box center [562, 197] width 536 height 200
drag, startPoint x: 412, startPoint y: 274, endPoint x: 283, endPoint y: 261, distance: 129.5
drag, startPoint x: 412, startPoint y: 151, endPoint x: 752, endPoint y: 166, distance: 340.2
click at [752, 166] on ol "Méridionale de Forage - Spécialisée dans la vente, installation et dépannage de…" at bounding box center [562, 161] width 536 height 24
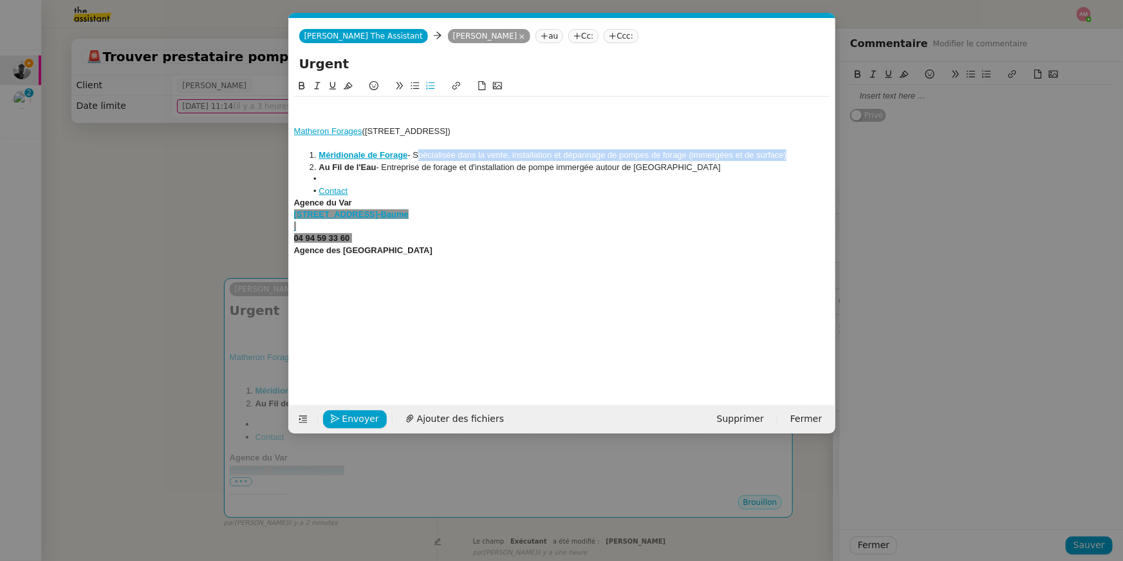
drag, startPoint x: 787, startPoint y: 155, endPoint x: 415, endPoint y: 156, distance: 372.1
click at [415, 156] on li "Méridionale de Forage - Spécialisée dans la vente, installation et dépannage de…" at bounding box center [568, 155] width 524 height 12
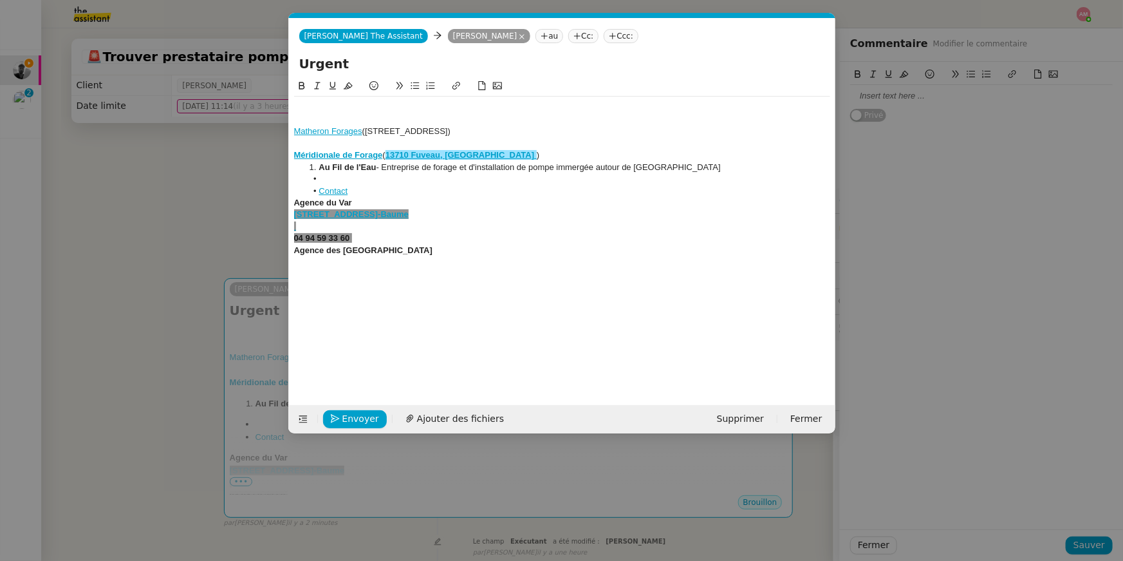
click at [462, 156] on strong "13710 Fuveau, [GEOGRAPHIC_DATA]" at bounding box center [460, 155] width 149 height 10
click at [498, 160] on div "Méridionale de Forage ( 13710 Fuveau, [GEOGRAPHIC_DATA] )" at bounding box center [562, 155] width 536 height 12
drag, startPoint x: 496, startPoint y: 159, endPoint x: 385, endPoint y: 159, distance: 111.4
click at [385, 159] on div "Méridionale de Forage ( 13710 Fuveau, [GEOGRAPHIC_DATA] )" at bounding box center [562, 155] width 536 height 12
click at [352, 82] on icon at bounding box center [348, 85] width 9 height 9
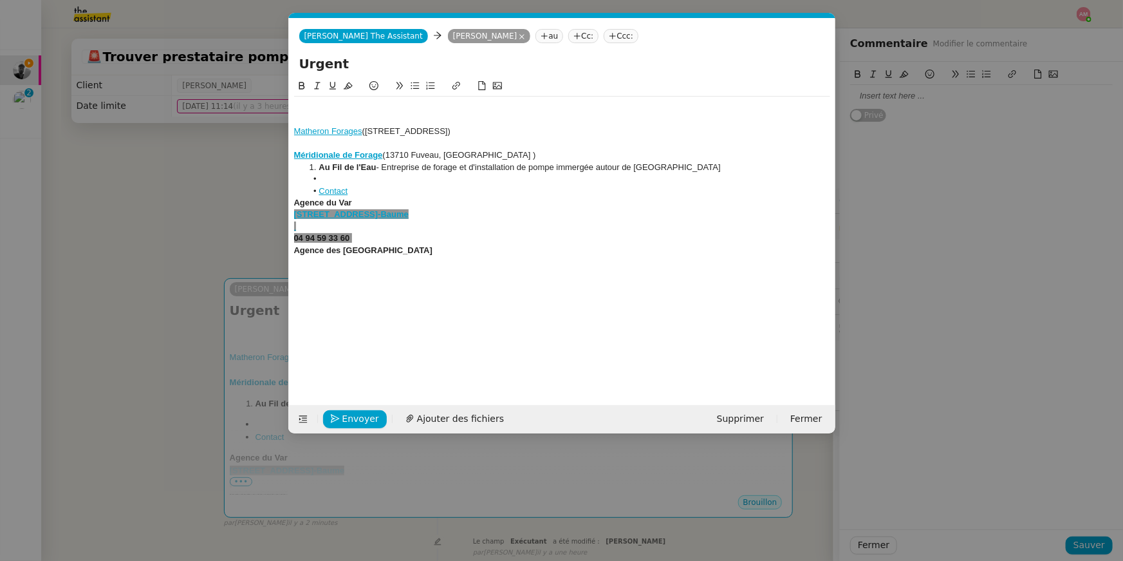
click at [646, 118] on div at bounding box center [562, 120] width 536 height 12
click at [673, 159] on div "Méridionale de Forage (13710 Fuveau, [GEOGRAPHIC_DATA] )" at bounding box center [562, 155] width 536 height 12
click at [673, 142] on div at bounding box center [562, 144] width 536 height 12
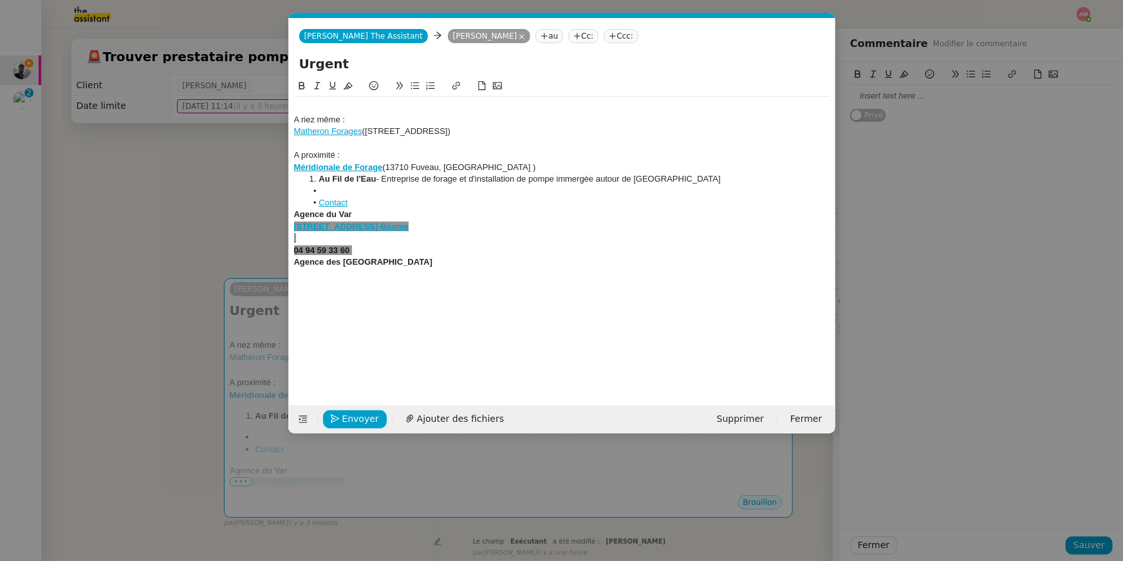
click at [313, 220] on div "Agence du Var" at bounding box center [562, 215] width 536 height 12
drag, startPoint x: 410, startPoint y: 255, endPoint x: 315, endPoint y: 194, distance: 112.3
click at [315, 194] on div "A riez même : Matheron Forages (MATHERON FORAGES, N° [STREET_ADDRESS] A proximi…" at bounding box center [562, 197] width 536 height 200
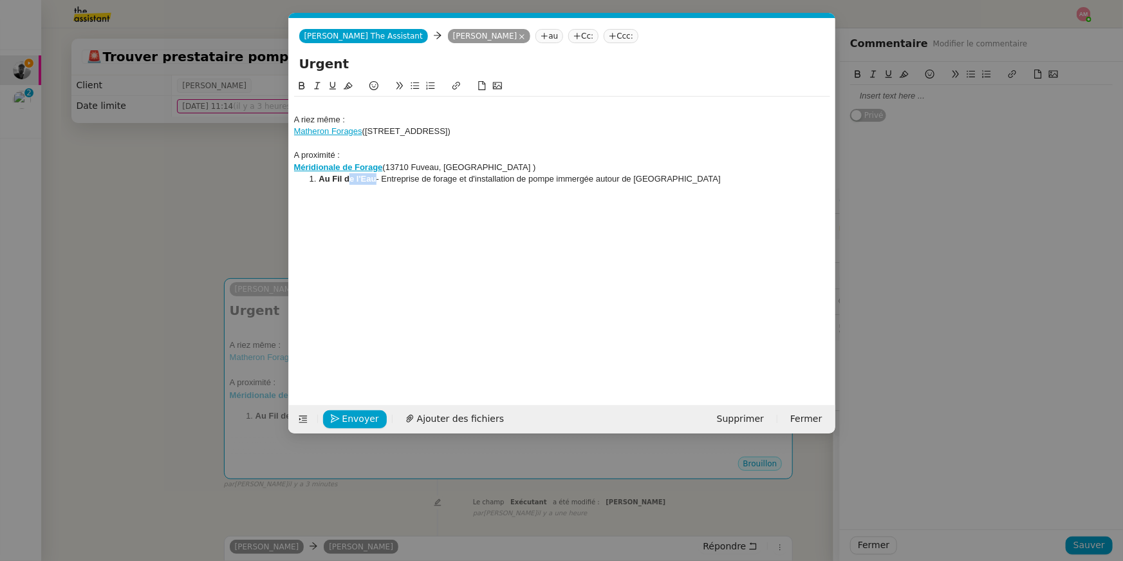
drag, startPoint x: 375, startPoint y: 181, endPoint x: 349, endPoint y: 180, distance: 26.4
click at [349, 180] on strong "Au Fil de l'Eau" at bounding box center [347, 179] width 57 height 10
click at [334, 178] on strong "Au Fil de l'Eau" at bounding box center [347, 179] width 57 height 10
copy li "Fil de l'Eau"
drag, startPoint x: 330, startPoint y: 178, endPoint x: 377, endPoint y: 175, distance: 47.1
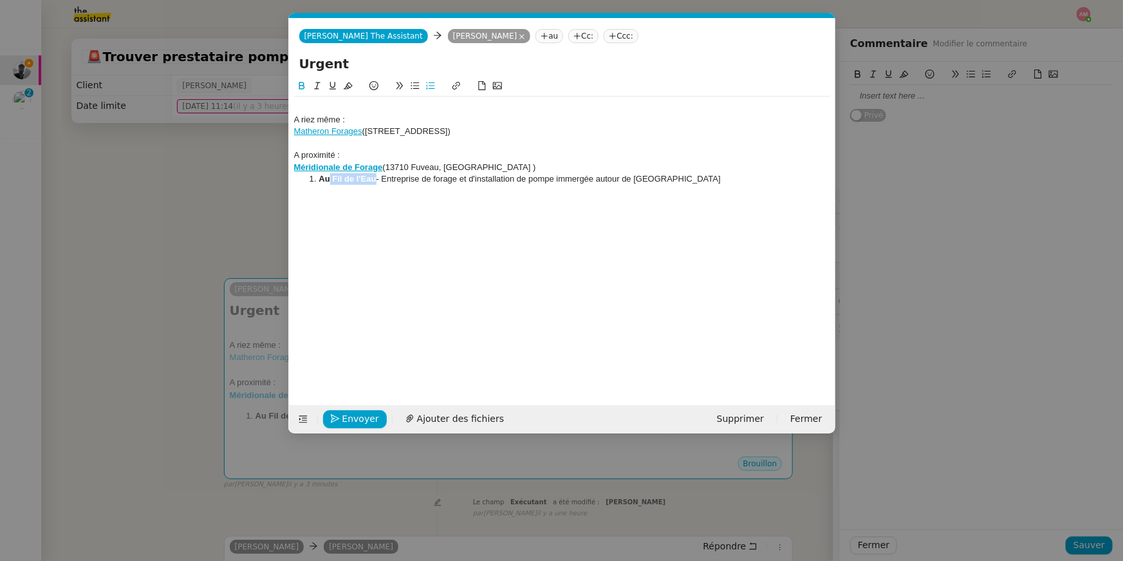
click at [377, 175] on li "Au Fil de l'Eau - Entreprise de forage et d'installation de pompe immergée auto…" at bounding box center [568, 179] width 524 height 12
click at [384, 184] on li "Au Fil de l'Eau - Entreprise de forage et d'installation de pompe immergée auto…" at bounding box center [568, 179] width 524 height 12
drag, startPoint x: 377, startPoint y: 180, endPoint x: 319, endPoint y: 179, distance: 57.3
click at [319, 178] on li "Au Fil de l'Eau - Entreprise de forage et d'installation de pompe immergée auto…" at bounding box center [568, 179] width 524 height 12
drag, startPoint x: 379, startPoint y: 180, endPoint x: 321, endPoint y: 179, distance: 57.9
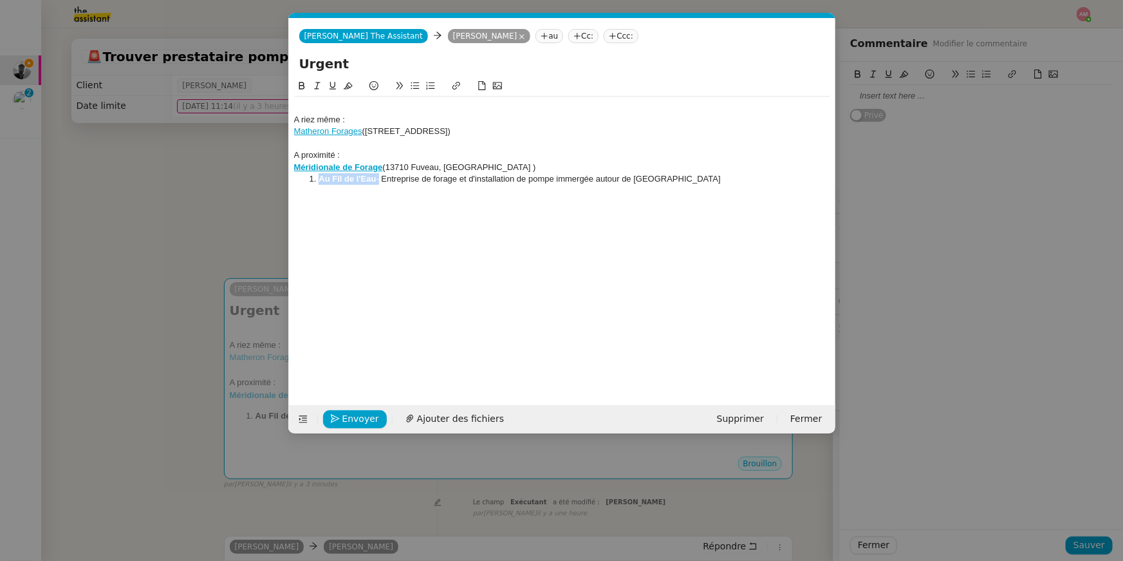
click at [321, 179] on li "Au Fil de l'Eau - Entreprise de forage et d'installation de pompe immergée auto…" at bounding box center [568, 179] width 524 height 12
click at [460, 85] on icon at bounding box center [456, 85] width 9 height 9
paste input "[URL][DOMAIN_NAME]."
type input "[URL][DOMAIN_NAME]."
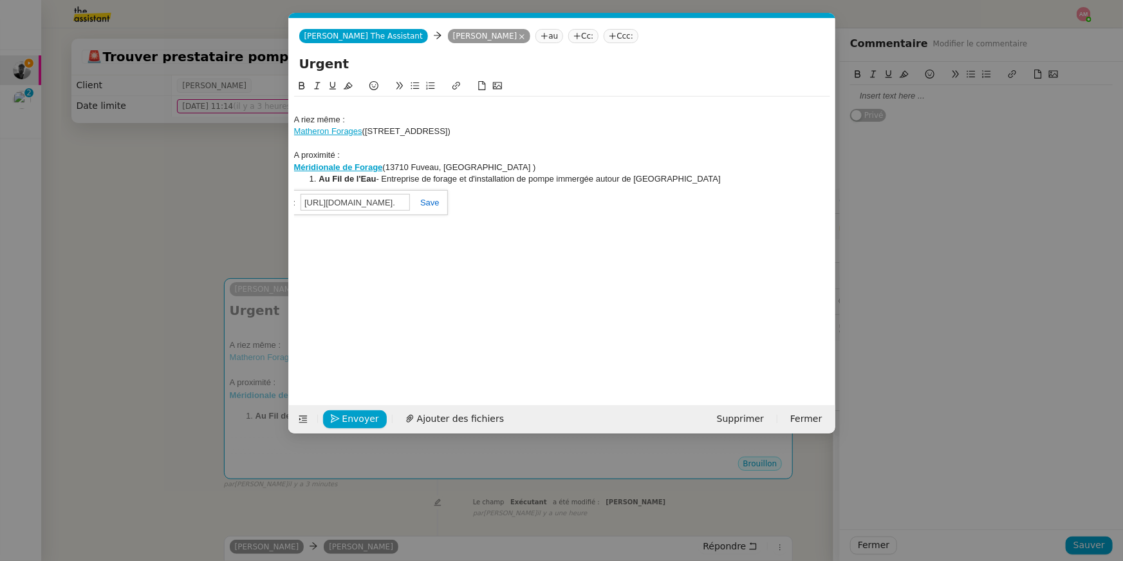
scroll to position [0, 0]
click at [438, 200] on link at bounding box center [425, 203] width 30 height 10
click at [451, 201] on div at bounding box center [562, 203] width 536 height 12
click at [316, 182] on li "Au Fil de l'Eau - Entreprise de forage et d'installation de pompe immergée auto…" at bounding box center [568, 179] width 524 height 12
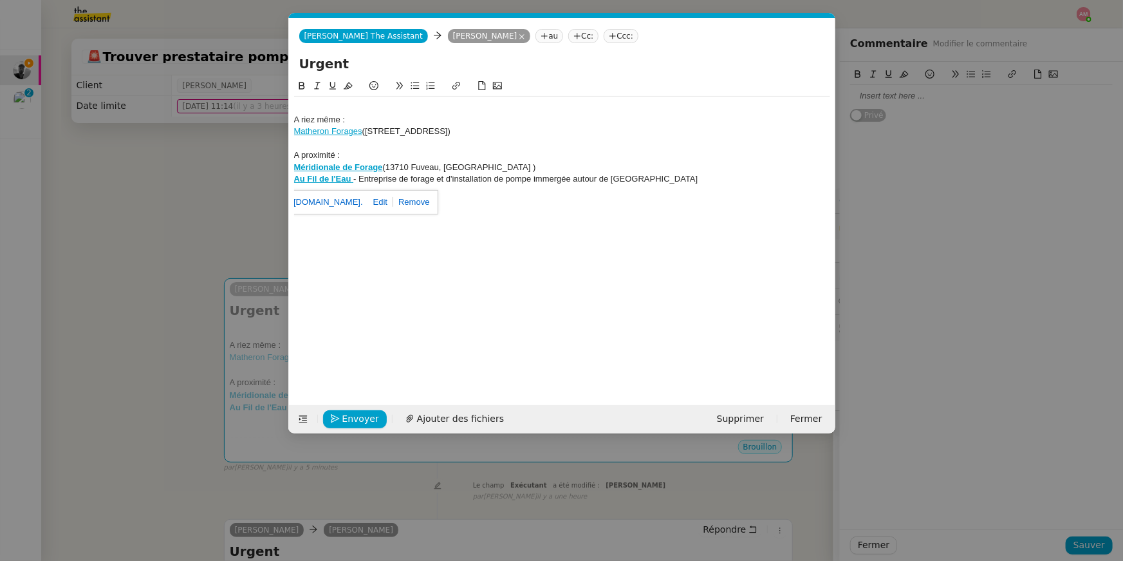
click at [671, 185] on div at bounding box center [562, 191] width 536 height 12
drag, startPoint x: 679, startPoint y: 185, endPoint x: 360, endPoint y: 180, distance: 318.7
click at [360, 180] on div "A riez même : Matheron Forages ([STREET_ADDRESS] A proximité : Méridionale de F…" at bounding box center [562, 155] width 536 height 117
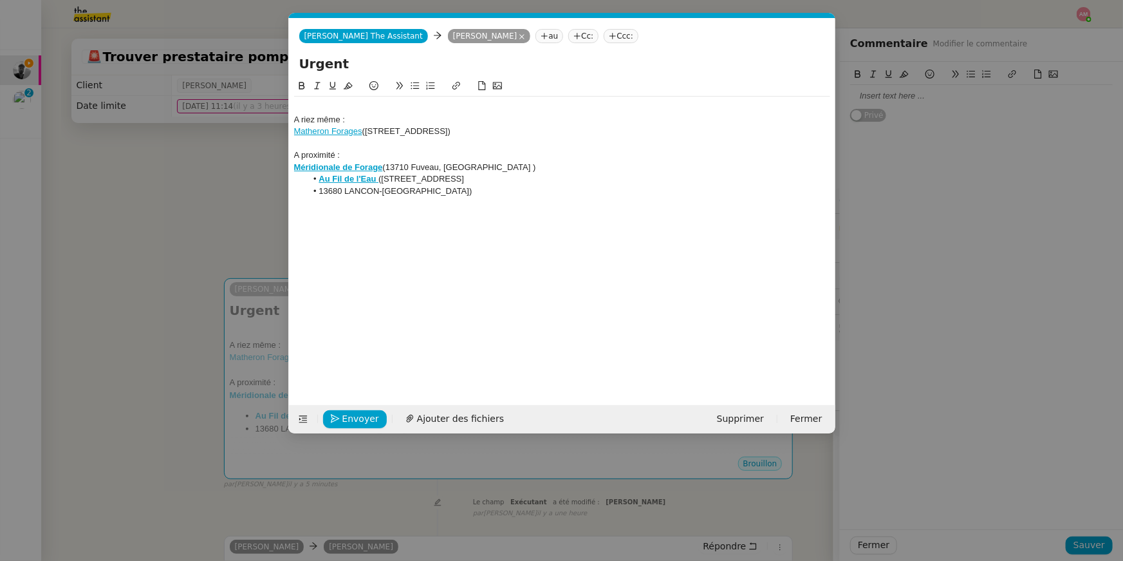
click at [314, 178] on li "Au Fil de l'Eau ([STREET_ADDRESS]" at bounding box center [568, 179] width 524 height 12
click at [377, 162] on strong "Méridionale de Forage" at bounding box center [338, 167] width 89 height 10
click at [321, 231] on div "A riez même : Matheron Forages ([STREET_ADDRESS] A proximité : Méridionale de F…" at bounding box center [562, 232] width 536 height 306
click at [318, 192] on li "13680 LANCON-[GEOGRAPHIC_DATA])" at bounding box center [568, 191] width 524 height 12
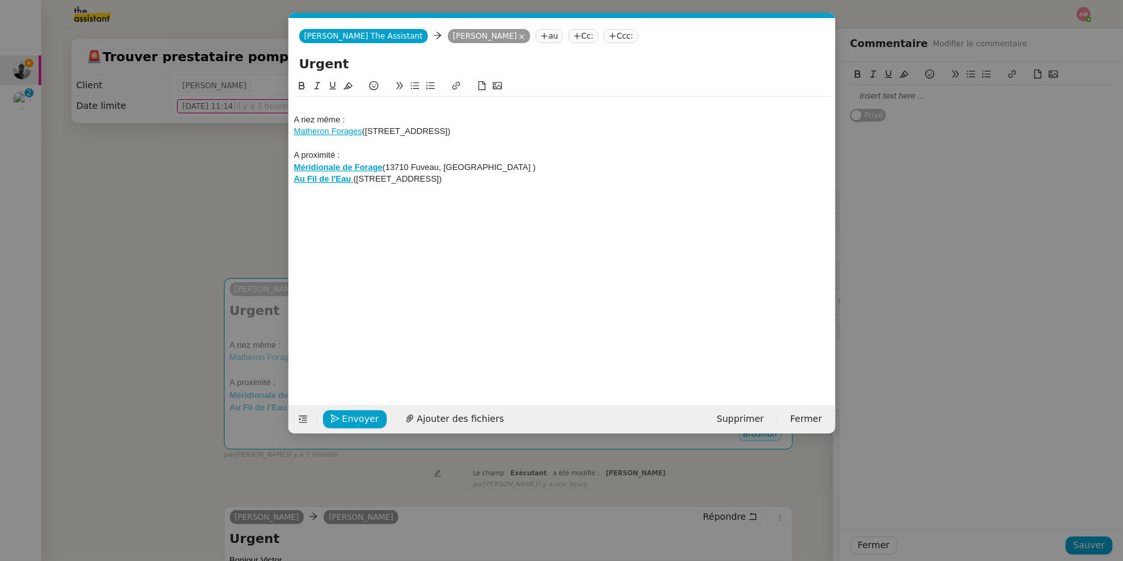
click at [198, 129] on nz-modal-container "Service TA - VOYAGE - PROPOSITION GLOBALE A utiliser dans le cadre de propositi…" at bounding box center [561, 280] width 1123 height 561
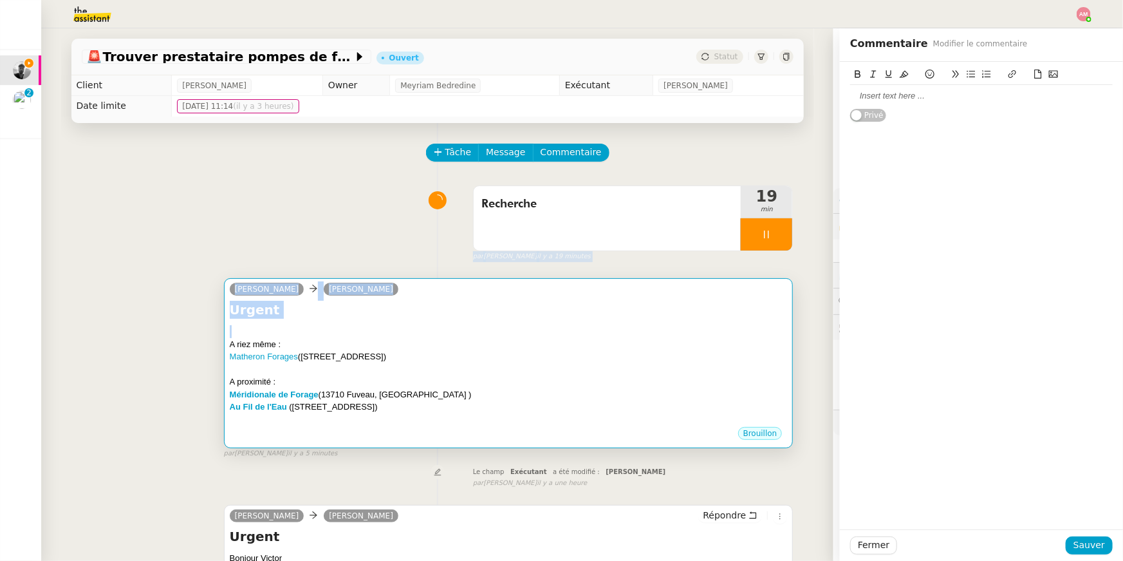
drag, startPoint x: 773, startPoint y: 237, endPoint x: 746, endPoint y: 330, distance: 96.6
click at [746, 330] on div "Tâche Message Commentaire Veuillez patienter une erreur s'est produite 👌👌👌 mess…" at bounding box center [437, 503] width 753 height 760
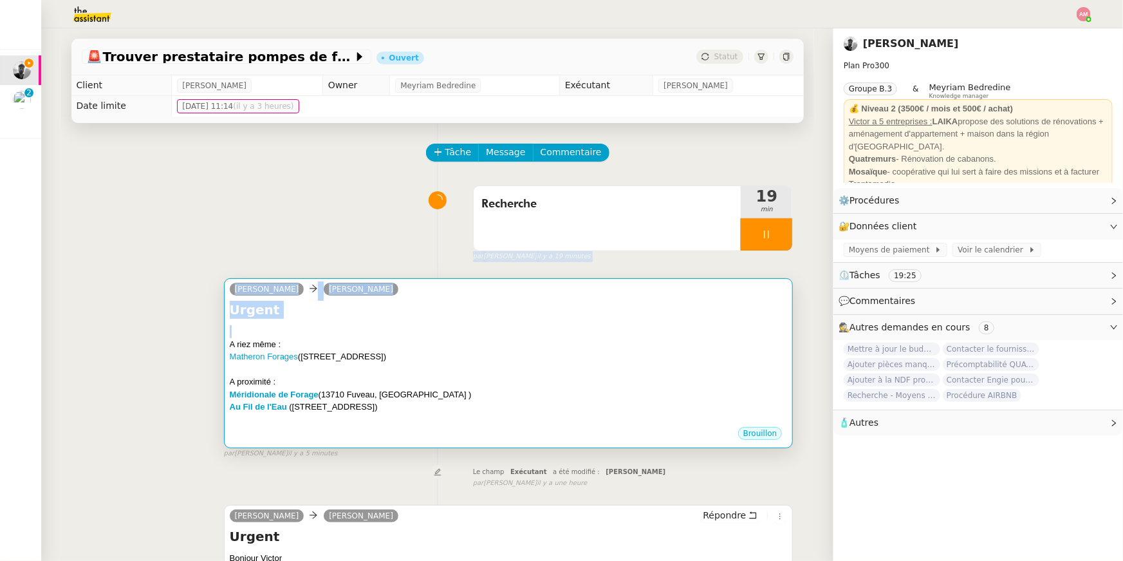
scroll to position [364, 0]
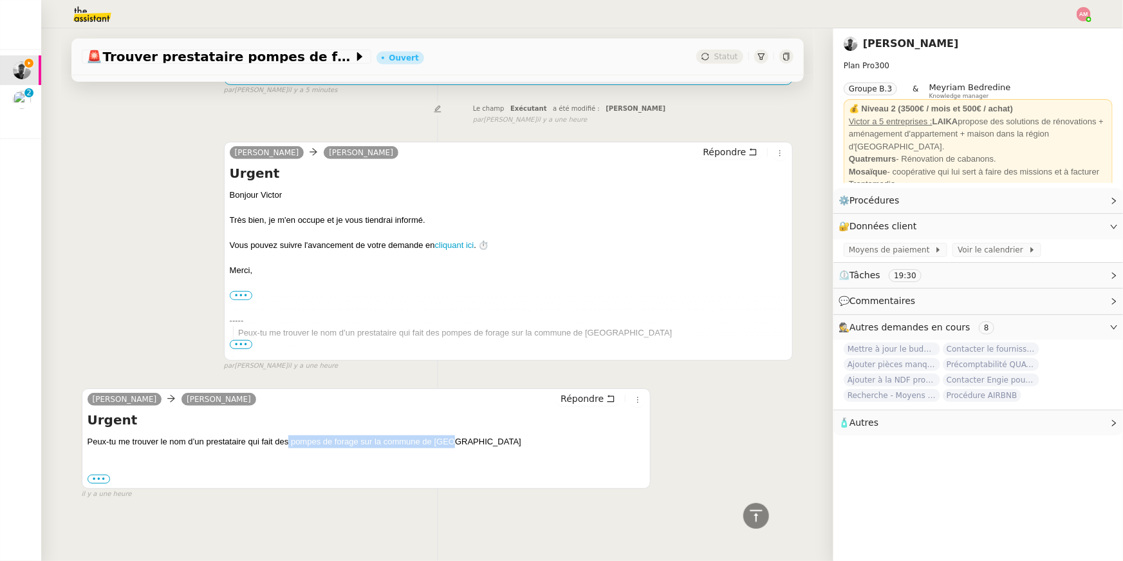
drag, startPoint x: 288, startPoint y: 444, endPoint x: 456, endPoint y: 446, distance: 167.4
click at [456, 446] on div "Peux-tu me trouver le nom d’un prestataire qui fait des pompes de forage sur la…" at bounding box center [367, 460] width 558 height 50
copy div "pompes de forage sur la commune de [GEOGRAPHIC_DATA]"
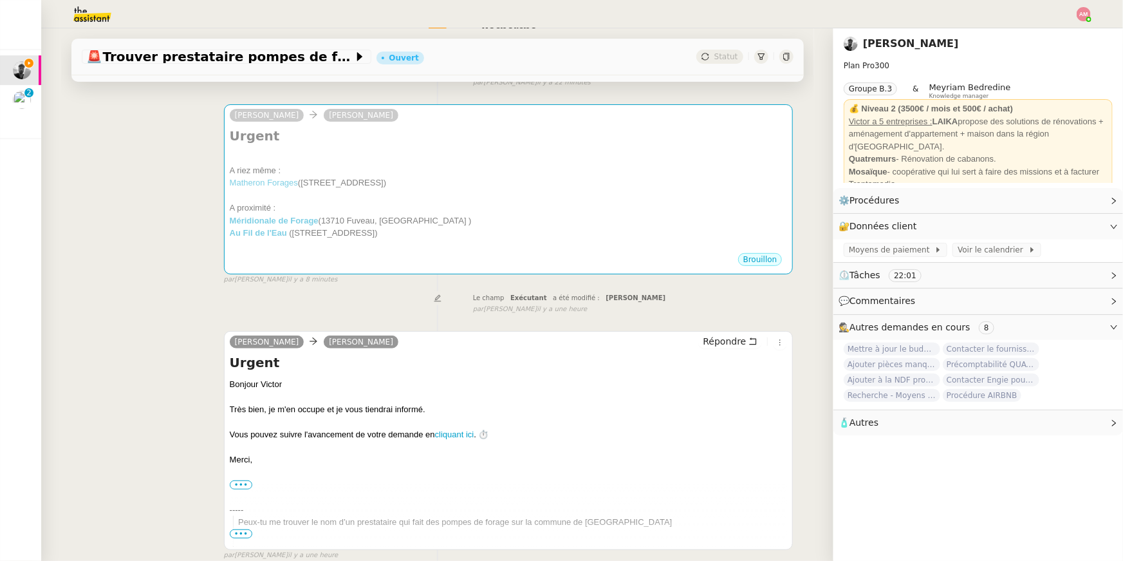
scroll to position [0, 0]
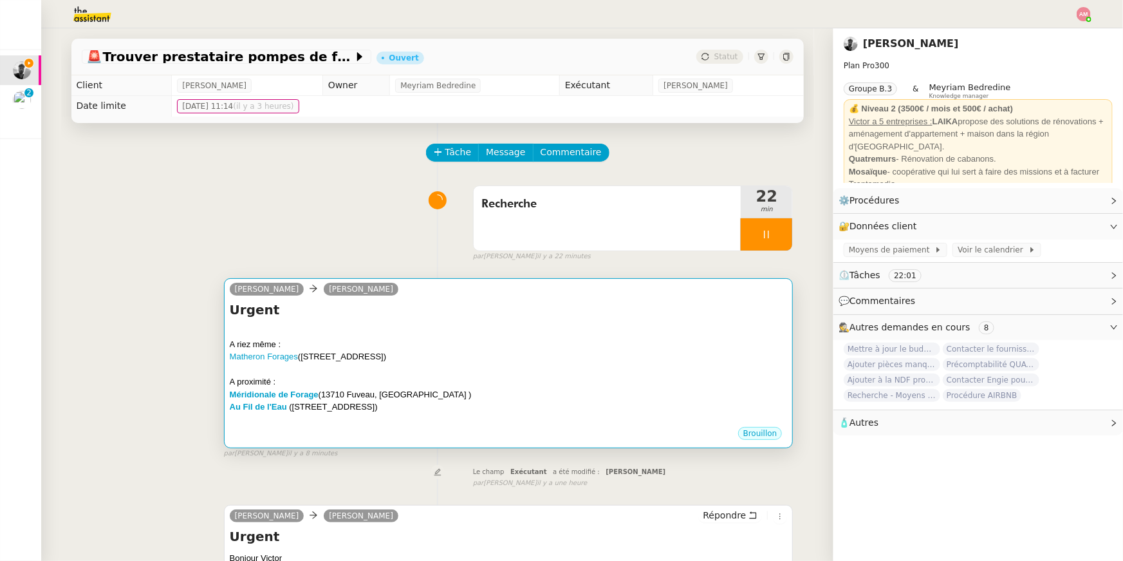
click at [458, 420] on div at bounding box center [509, 419] width 558 height 13
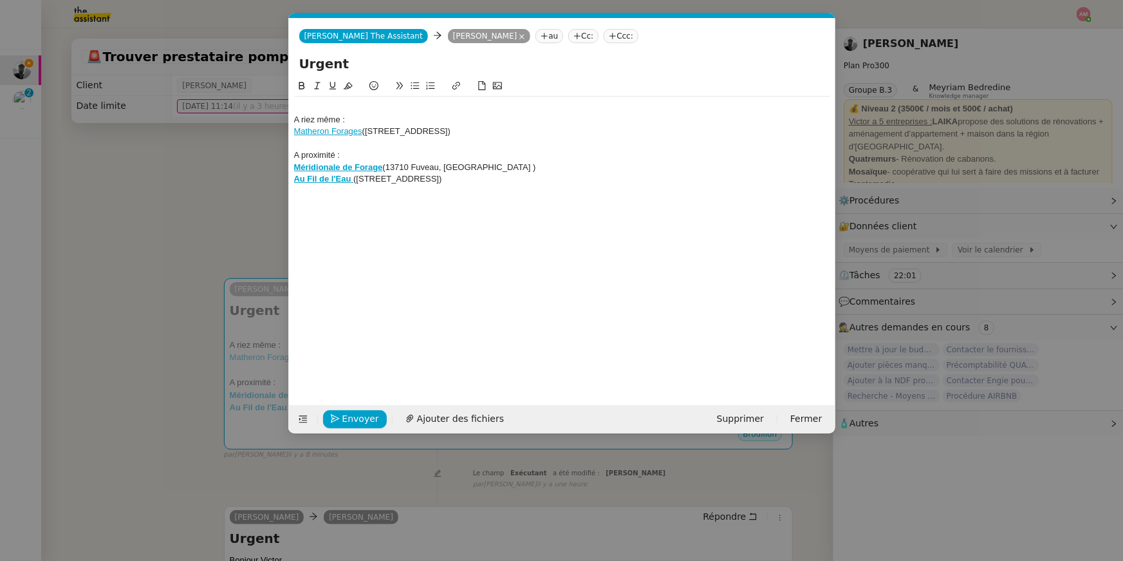
scroll to position [0, 27]
click at [622, 174] on div "Au Fil de l'Eau ([STREET_ADDRESS])" at bounding box center [562, 179] width 536 height 12
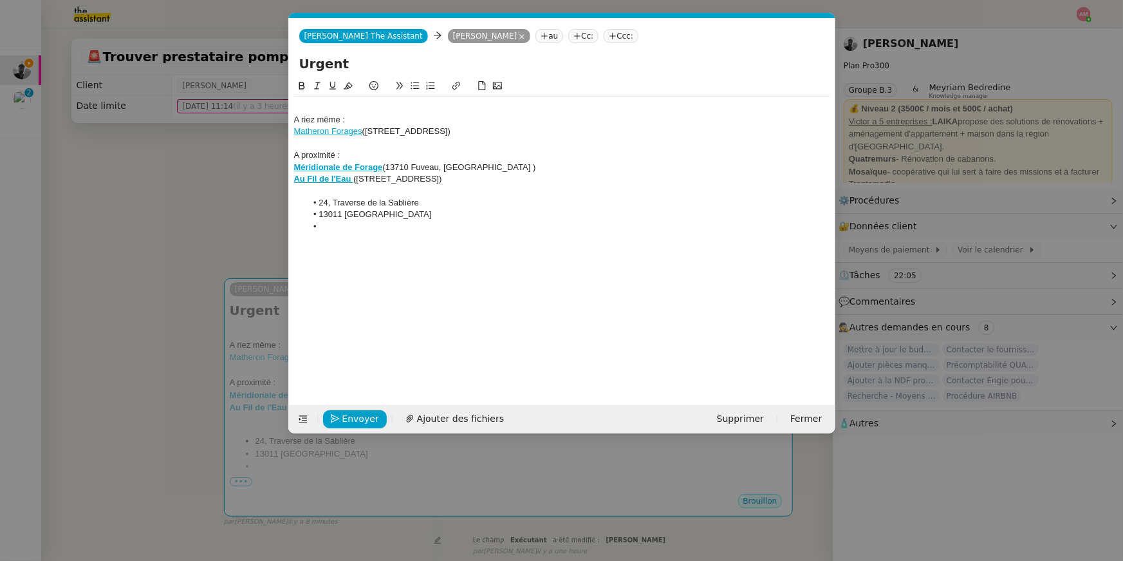
click at [317, 209] on li "13011 [GEOGRAPHIC_DATA]" at bounding box center [568, 215] width 524 height 12
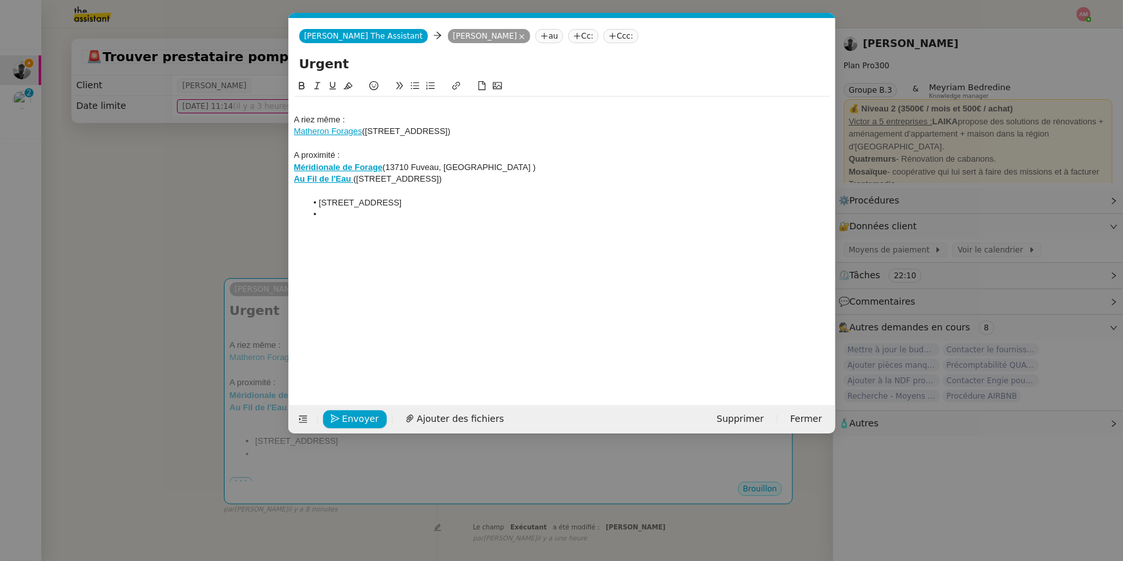
click at [318, 202] on li "[STREET_ADDRESS]" at bounding box center [568, 203] width 524 height 12
click at [468, 210] on li at bounding box center [568, 215] width 524 height 12
click at [468, 204] on div "(24, Traverse de la Sablière 13011 [GEOGRAPHIC_DATA]" at bounding box center [562, 203] width 536 height 12
click at [388, 188] on div at bounding box center [562, 191] width 536 height 12
click at [293, 202] on nz-spin "A riez même : Matheron Forages (MATHERON FORAGES, N° [STREET_ADDRESS] A proximi…" at bounding box center [562, 235] width 547 height 312
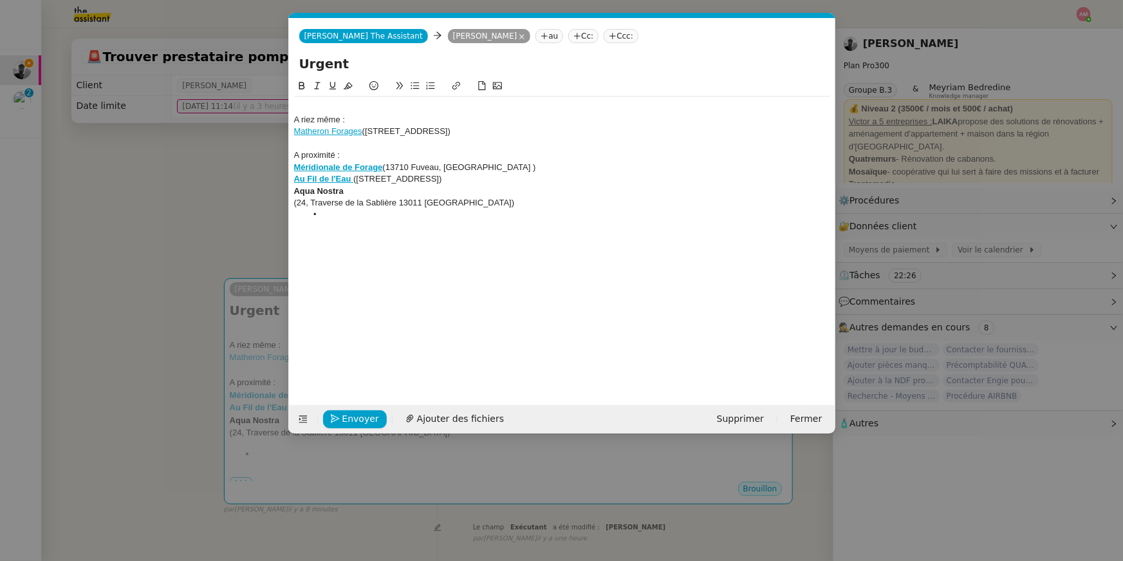
click at [294, 203] on div "(24, Traverse de la Sablière 13011 [GEOGRAPHIC_DATA])" at bounding box center [562, 203] width 536 height 12
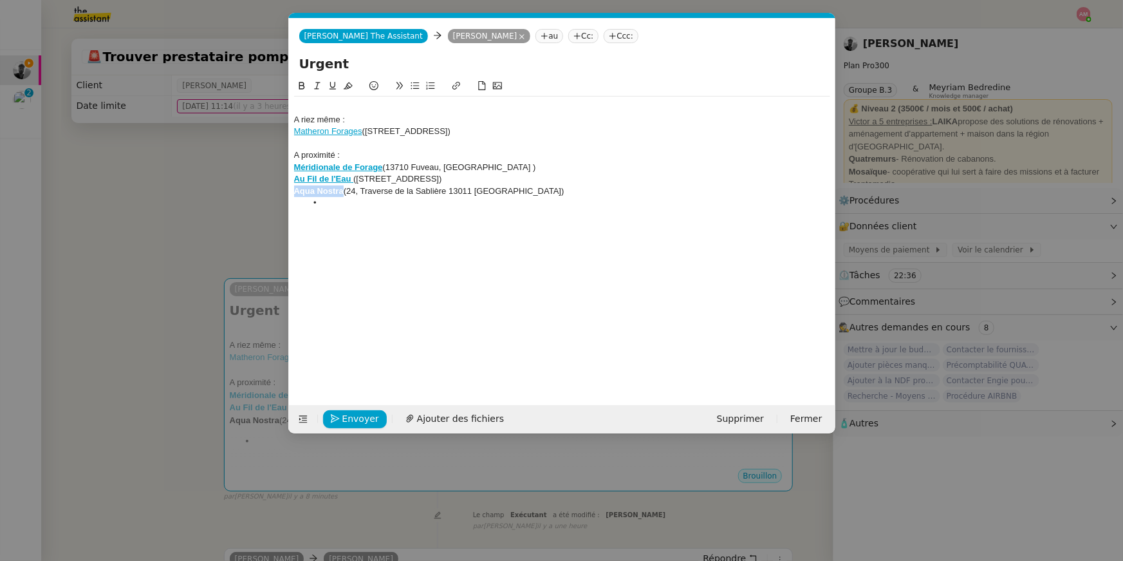
drag, startPoint x: 344, startPoint y: 191, endPoint x: 266, endPoint y: 192, distance: 77.9
click at [266, 192] on nz-modal-container "Service TA - VOYAGE - PROPOSITION GLOBALE A utiliser dans le cadre de propositi…" at bounding box center [561, 280] width 1123 height 561
click at [458, 83] on icon at bounding box center [456, 85] width 9 height 9
paste input "[URL][DOMAIN_NAME]"
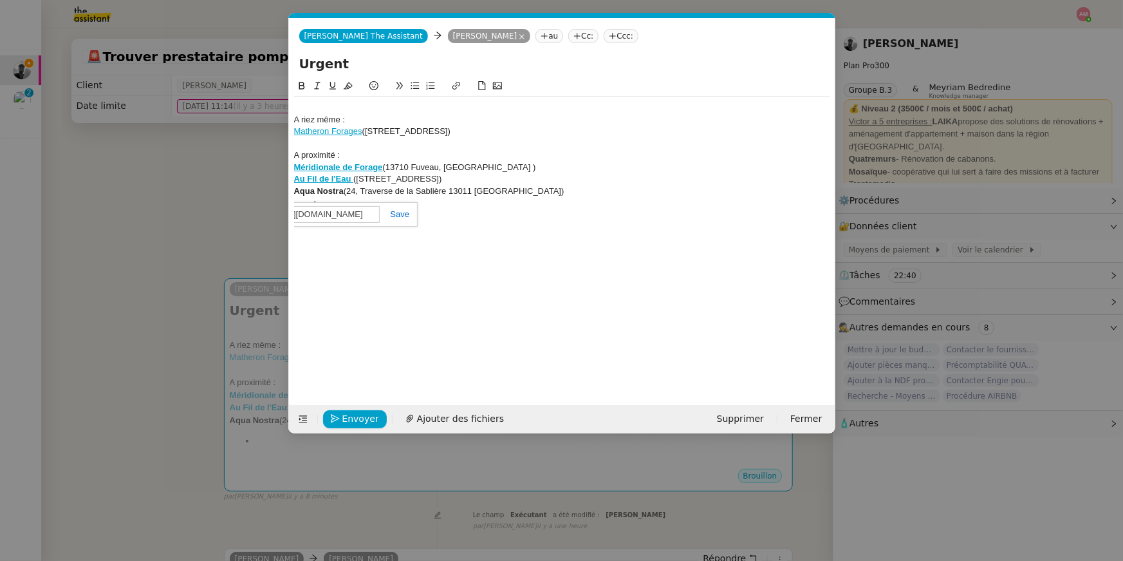
type input "[URL][DOMAIN_NAME]"
click at [409, 214] on link at bounding box center [395, 214] width 30 height 10
drag, startPoint x: 359, startPoint y: 189, endPoint x: 512, endPoint y: 192, distance: 153.3
click at [512, 192] on div "Aqua Nostra ([STREET_ADDRESS])" at bounding box center [562, 191] width 536 height 12
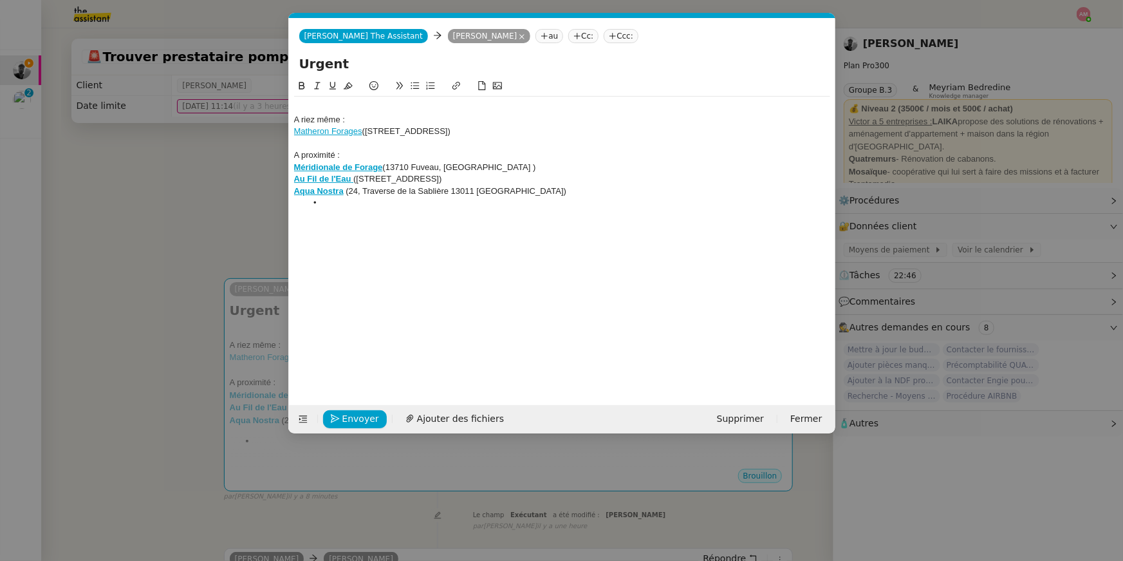
click at [230, 174] on nz-modal-container "Service TA - VOYAGE - PROPOSITION GLOBALE A utiliser dans le cadre de propositi…" at bounding box center [561, 280] width 1123 height 561
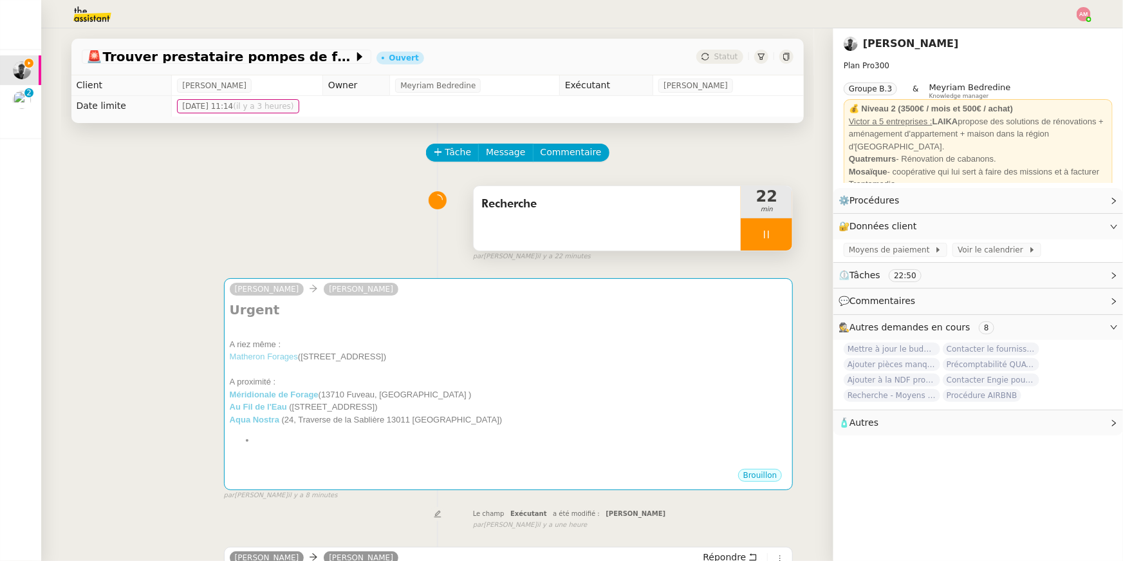
click at [782, 243] on div at bounding box center [767, 234] width 52 height 32
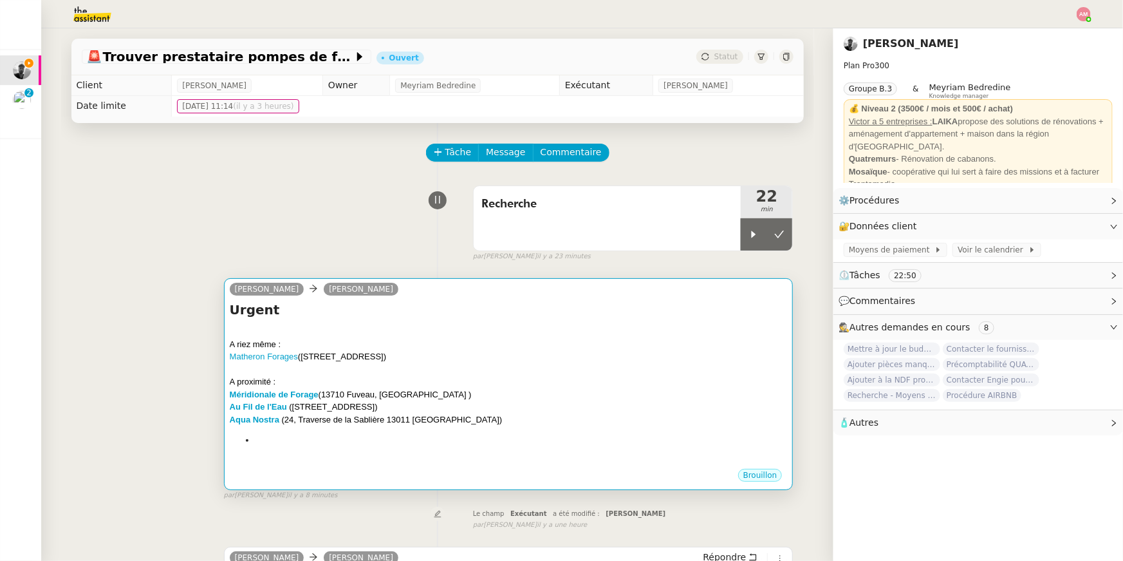
click at [739, 301] on h4 "Urgent" at bounding box center [509, 310] width 558 height 18
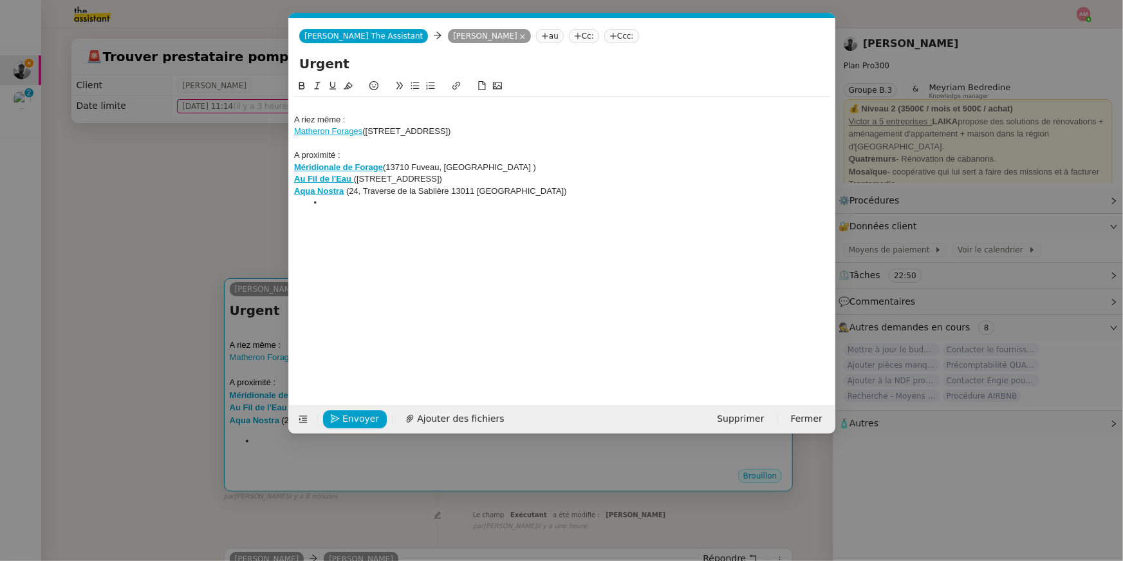
scroll to position [0, 27]
click at [342, 154] on div "A proximité :" at bounding box center [562, 155] width 536 height 12
drag, startPoint x: 300, startPoint y: 158, endPoint x: 283, endPoint y: 153, distance: 17.3
click at [283, 153] on nz-modal-container "Service TA - VOYAGE - PROPOSITION GLOBALE A utiliser dans le cadre de propositi…" at bounding box center [561, 280] width 1123 height 561
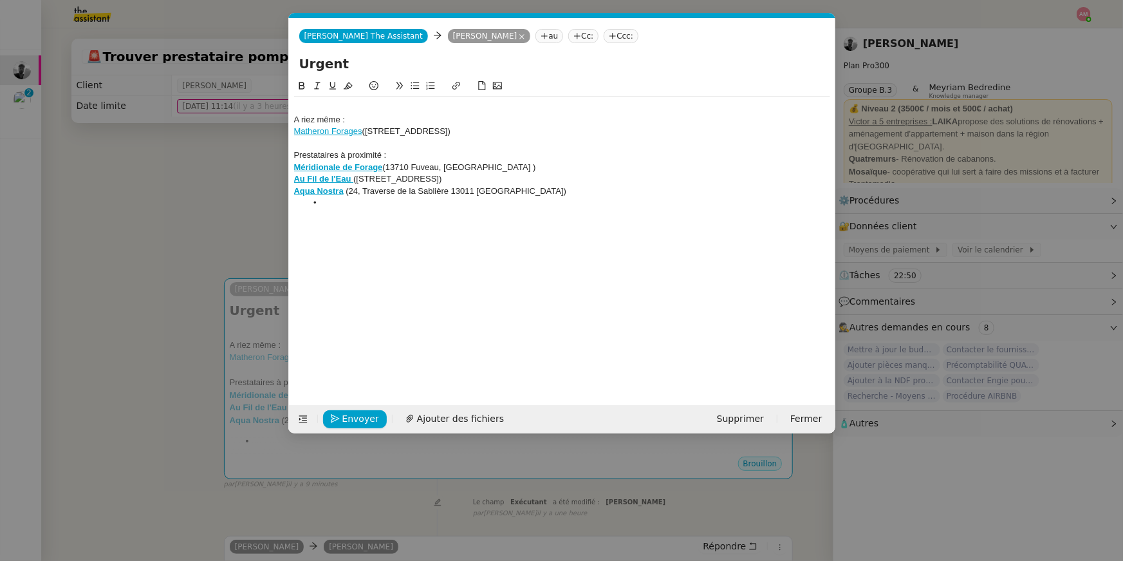
click at [379, 153] on div "Prestataires à proximité :" at bounding box center [562, 155] width 536 height 12
click at [383, 154] on div "Prestataires à proximité :" at bounding box center [562, 155] width 536 height 12
drag, startPoint x: 299, startPoint y: 117, endPoint x: 286, endPoint y: 117, distance: 13.5
click at [286, 117] on nz-modal-container "Service TA - VOYAGE - PROPOSITION GLOBALE A utiliser dans le cadre de propositi…" at bounding box center [561, 280] width 1123 height 561
click at [256, 167] on nz-modal-container "Service TA - VOYAGE - PROPOSITION GLOBALE A utiliser dans le cadre de propositi…" at bounding box center [561, 280] width 1123 height 561
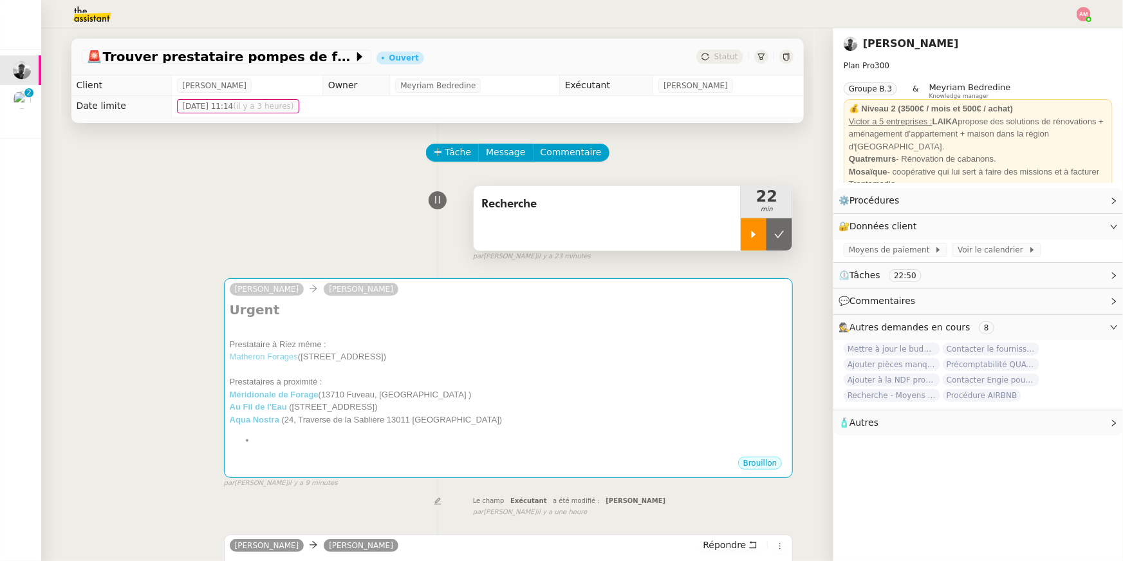
click at [752, 226] on div at bounding box center [754, 234] width 26 height 32
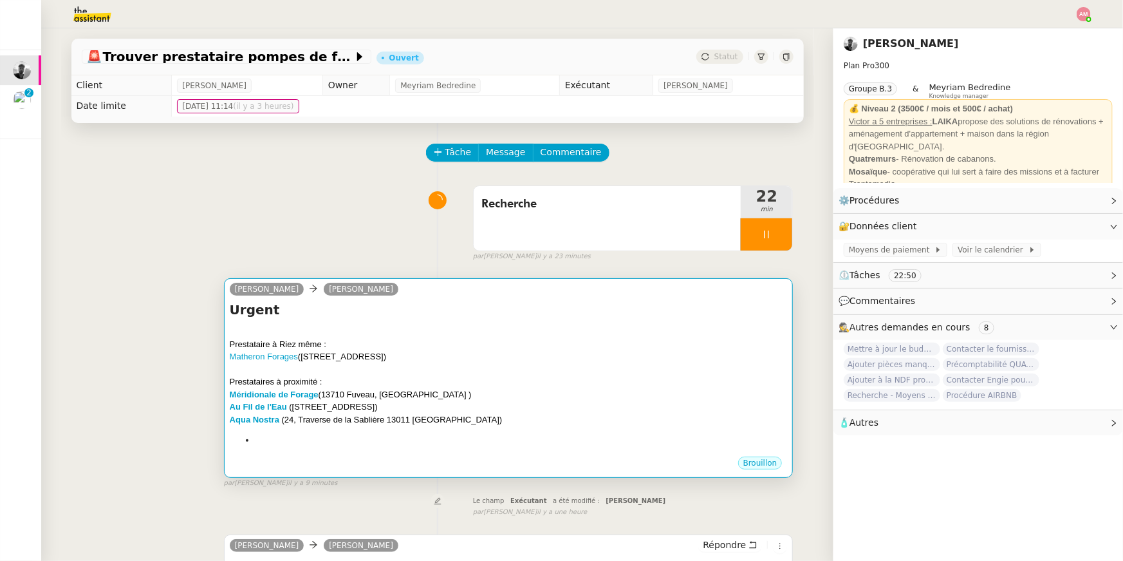
click at [710, 284] on div "[PERSON_NAME]" at bounding box center [509, 290] width 558 height 19
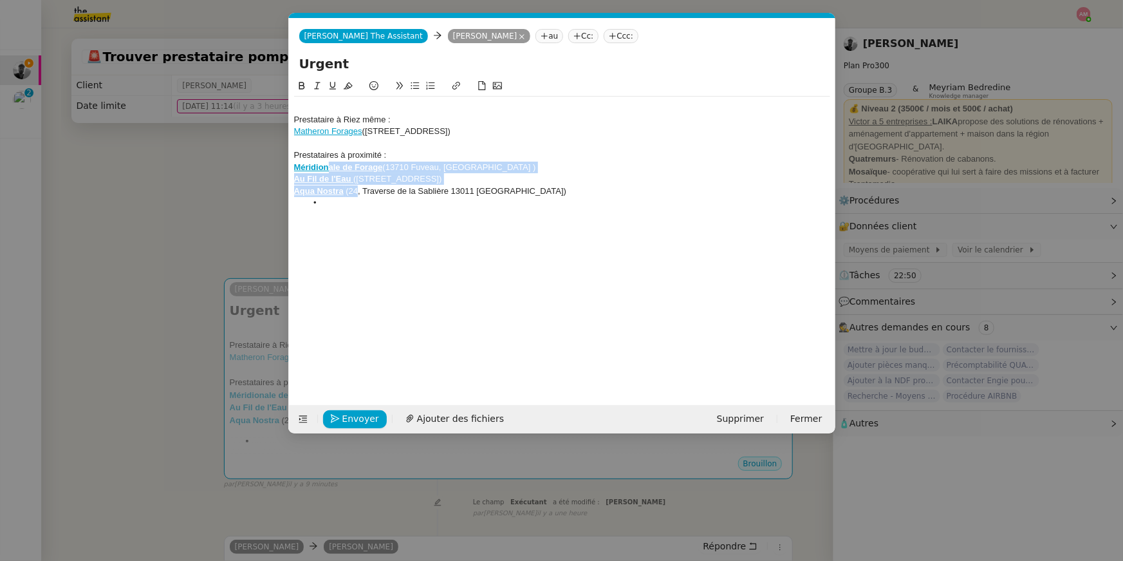
drag, startPoint x: 357, startPoint y: 196, endPoint x: 328, endPoint y: 170, distance: 39.2
click at [328, 170] on div "Prestataire à Riez même : Matheron Forages (MATHERON FORAGES, N° [GEOGRAPHIC_DA…" at bounding box center [562, 155] width 536 height 117
click at [418, 87] on icon at bounding box center [415, 85] width 9 height 9
click at [354, 129] on link "Matheron Forages" at bounding box center [328, 131] width 68 height 10
click at [411, 89] on icon at bounding box center [415, 85] width 9 height 9
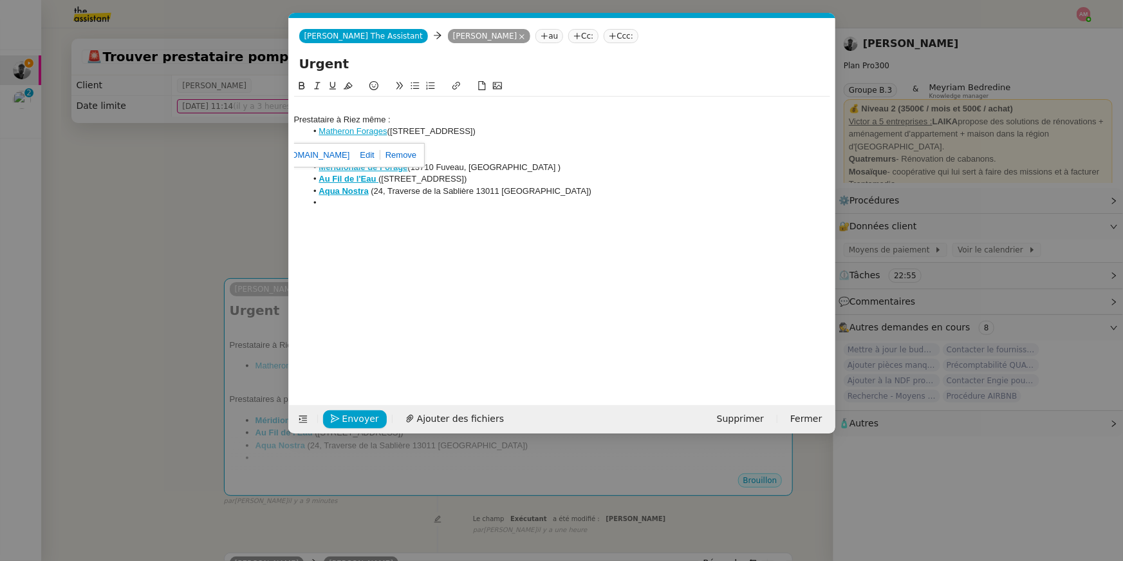
click at [393, 128] on li "Matheron Forages ([STREET_ADDRESS]" at bounding box center [568, 132] width 524 height 12
drag, startPoint x: 390, startPoint y: 129, endPoint x: 320, endPoint y: 127, distance: 70.2
click at [320, 127] on li "Matheron Forages ([STREET_ADDRESS]" at bounding box center [568, 132] width 524 height 12
click at [303, 85] on icon at bounding box center [302, 86] width 6 height 8
click at [449, 186] on li "Aqua Nostra ([STREET_ADDRESS])" at bounding box center [568, 191] width 524 height 12
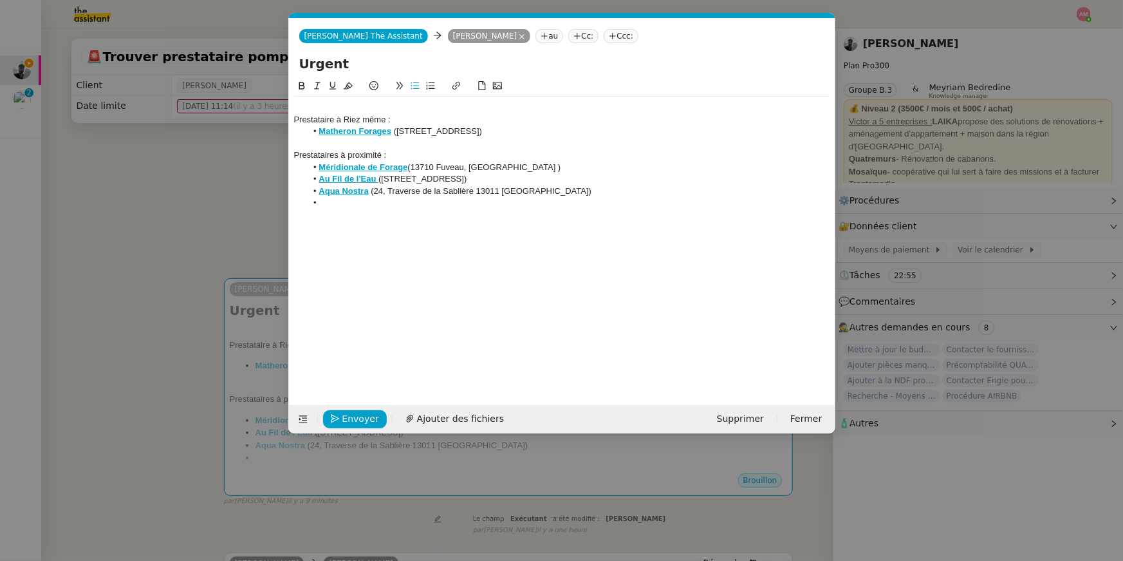
click at [366, 209] on div "Prestataire à Riez même : Matheron Forages (MATHERON FORAGES, N° [GEOGRAPHIC_DA…" at bounding box center [562, 155] width 536 height 117
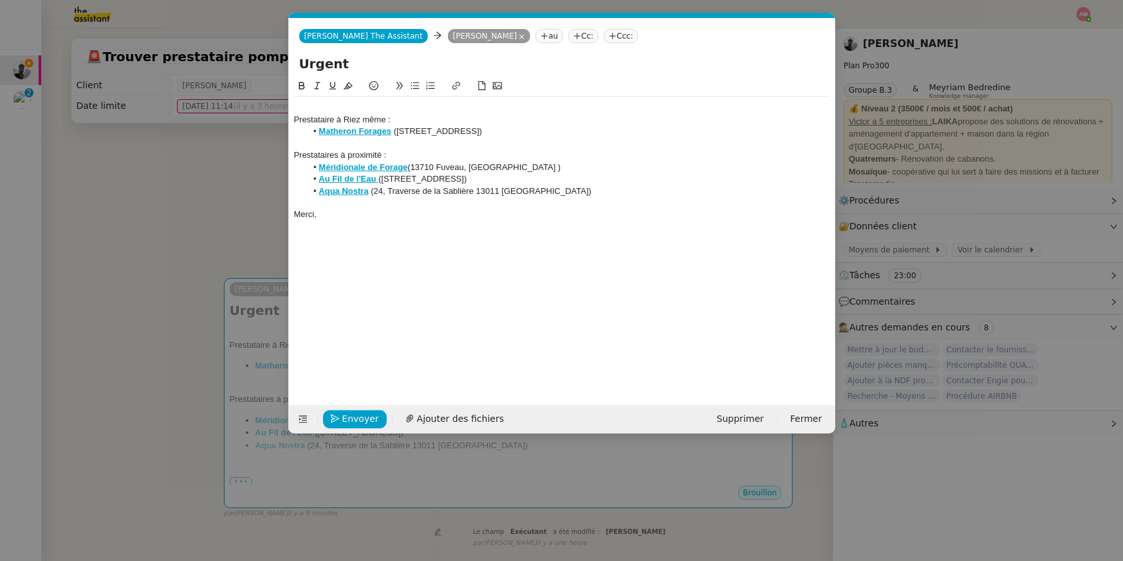
click at [336, 102] on div at bounding box center [562, 108] width 536 height 12
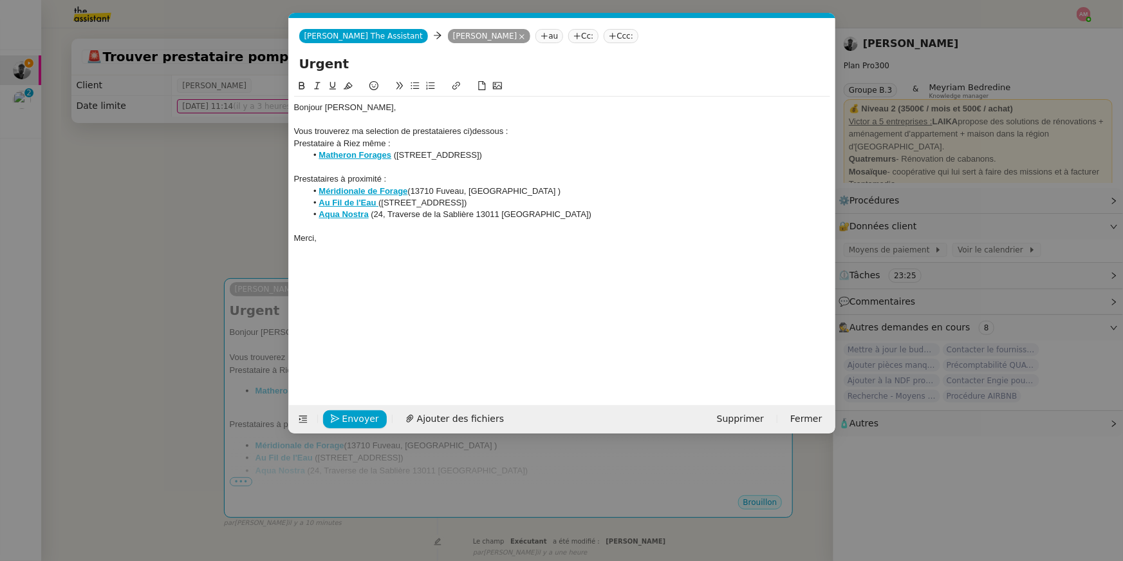
click at [299, 238] on div "Merci," at bounding box center [562, 238] width 536 height 12
click at [295, 230] on div at bounding box center [562, 227] width 536 height 12
click at [371, 285] on div "Bonjour [PERSON_NAME], Vous trouverez ma selection de prestataieres ci)dessous …" at bounding box center [562, 232] width 536 height 306
click at [371, 260] on div "Merci," at bounding box center [562, 262] width 536 height 12
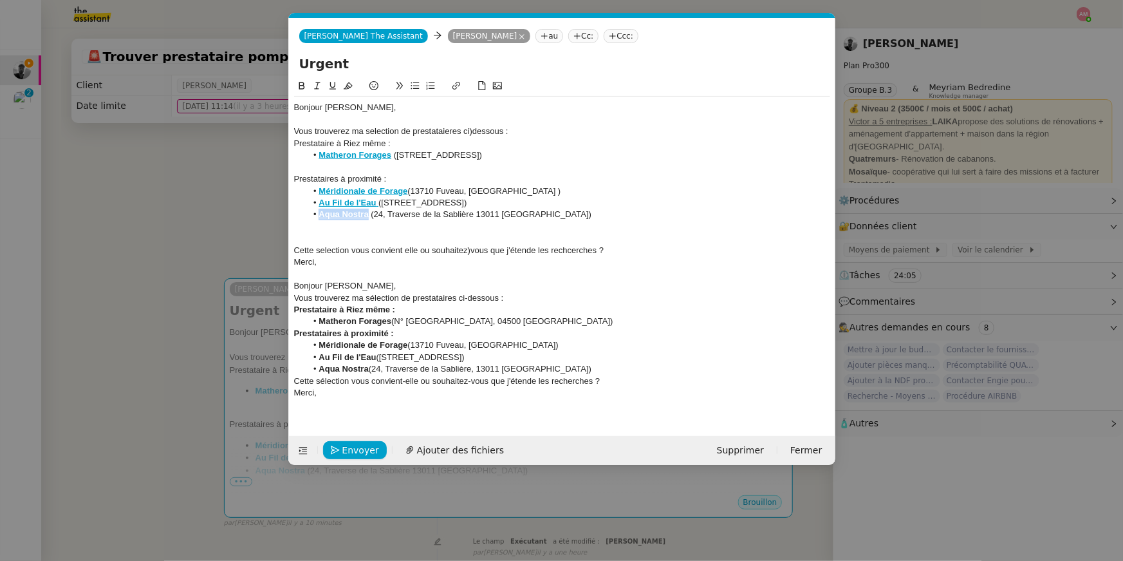
drag, startPoint x: 370, startPoint y: 216, endPoint x: 297, endPoint y: 211, distance: 72.3
click at [297, 211] on ul "Méridionale de Forage (13710 Fuveau, [GEOGRAPHIC_DATA] ) Au Fil de l'Eau ([STRE…" at bounding box center [562, 202] width 536 height 35
drag, startPoint x: 368, startPoint y: 370, endPoint x: 315, endPoint y: 369, distance: 52.8
click at [315, 369] on li "Aqua Nostra ([STREET_ADDRESS])" at bounding box center [568, 369] width 524 height 12
drag, startPoint x: 378, startPoint y: 202, endPoint x: 312, endPoint y: 202, distance: 66.3
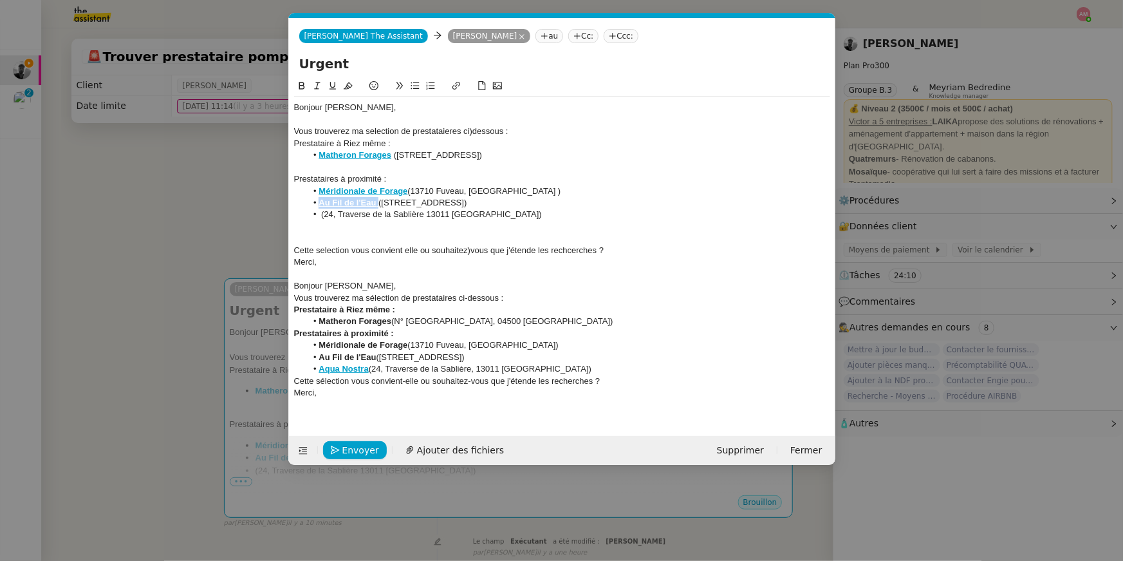
click at [312, 202] on li "Au Fil de l'Eau ([STREET_ADDRESS])" at bounding box center [568, 203] width 524 height 12
drag, startPoint x: 374, startPoint y: 360, endPoint x: 320, endPoint y: 355, distance: 54.3
click at [320, 355] on strong "Au Fil de l'Eau" at bounding box center [347, 357] width 57 height 10
drag, startPoint x: 406, startPoint y: 190, endPoint x: 319, endPoint y: 191, distance: 87.6
click at [319, 191] on strong "Méridionale de Forage" at bounding box center [363, 191] width 89 height 10
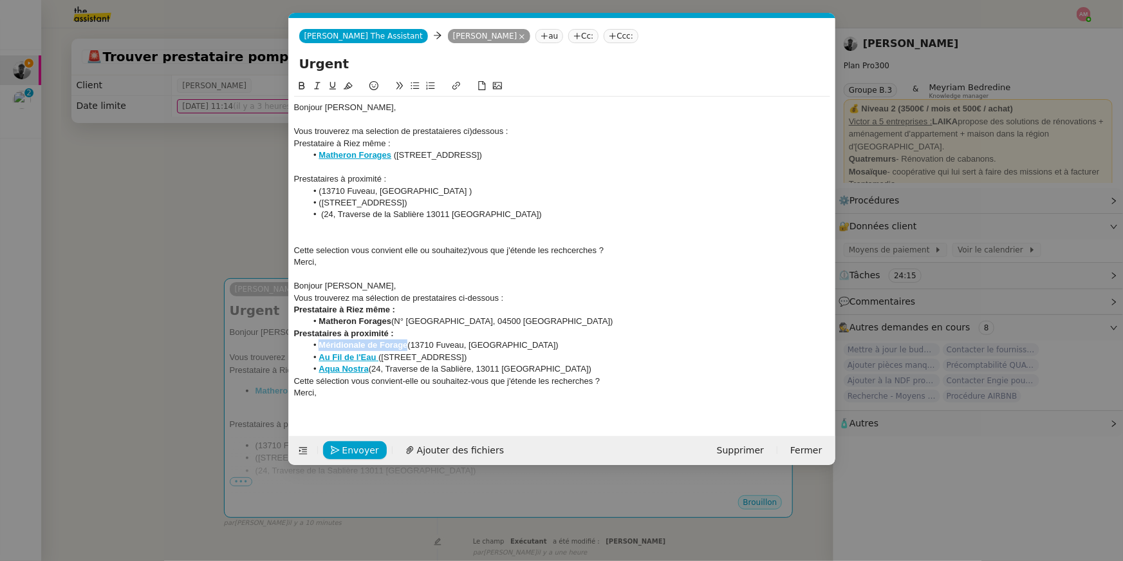
drag, startPoint x: 406, startPoint y: 350, endPoint x: 308, endPoint y: 344, distance: 98.0
click at [308, 344] on li "Méridionale de Forage (13710 Fuveau, [GEOGRAPHIC_DATA])" at bounding box center [568, 345] width 524 height 12
drag, startPoint x: 393, startPoint y: 156, endPoint x: 312, endPoint y: 158, distance: 81.8
click at [312, 158] on li "Matheron Forages ([STREET_ADDRESS]" at bounding box center [568, 155] width 524 height 12
click at [305, 280] on div "Bonjour [PERSON_NAME]," at bounding box center [562, 286] width 536 height 12
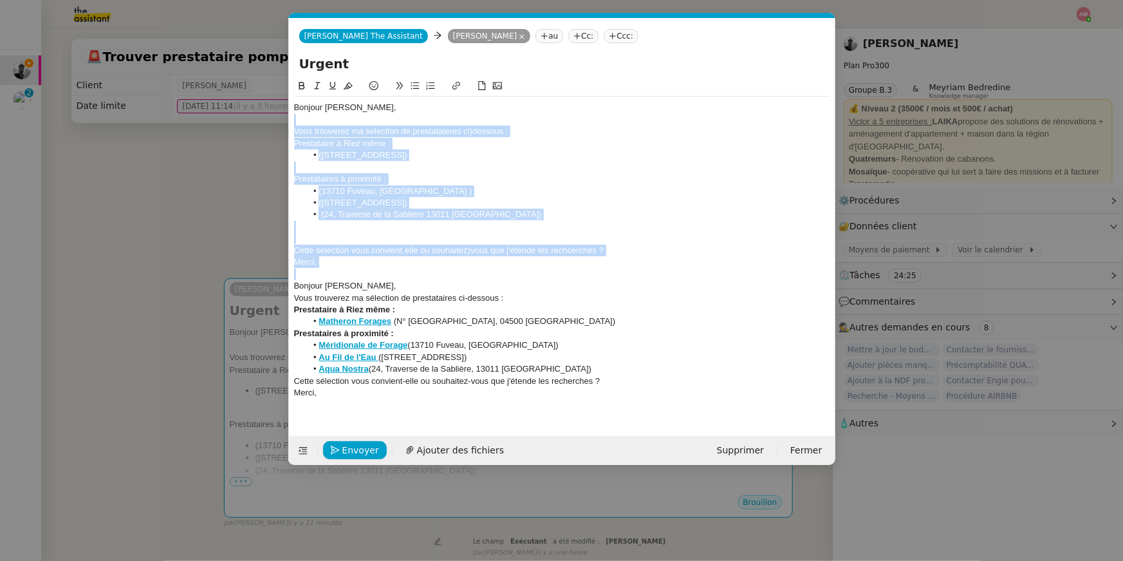
drag, startPoint x: 294, startPoint y: 283, endPoint x: 281, endPoint y: 114, distance: 169.2
click at [281, 114] on nz-modal-container "Service TA - VOYAGE - PROPOSITION GLOBALE A utiliser dans le cadre de propositi…" at bounding box center [561, 280] width 1123 height 561
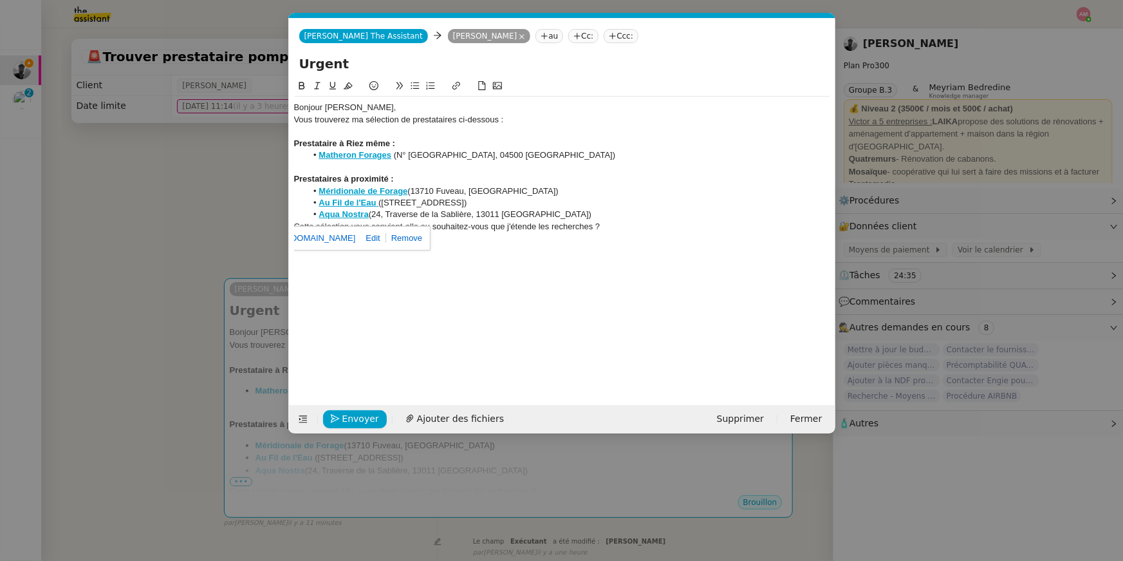
click at [559, 216] on li "Aqua Nostra ([STREET_ADDRESS])" at bounding box center [568, 215] width 524 height 12
click at [391, 180] on strong "Prestataires à proximité :" at bounding box center [344, 179] width 100 height 10
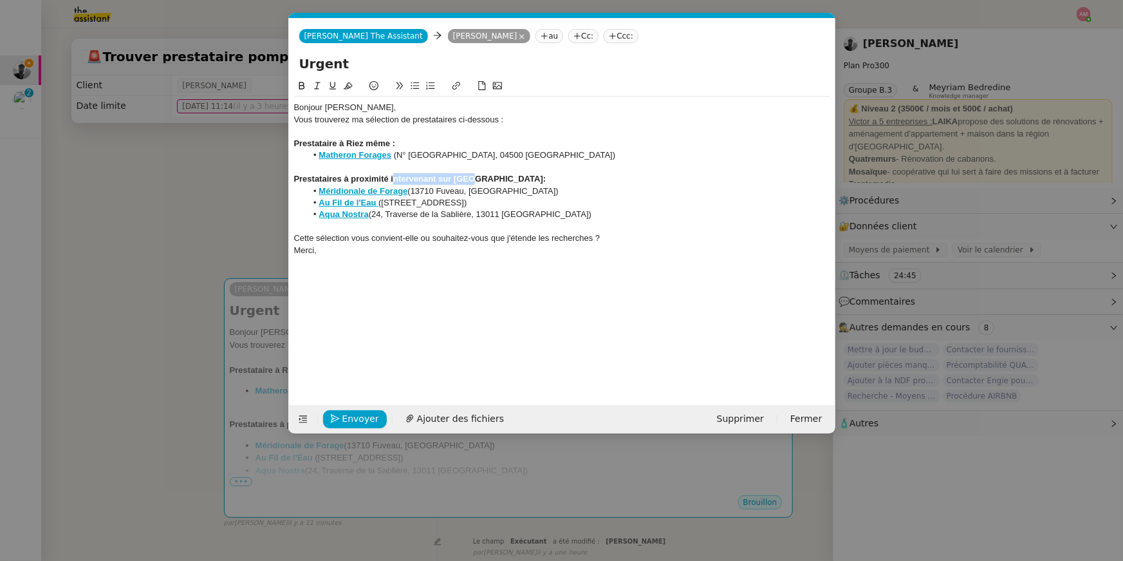
drag, startPoint x: 472, startPoint y: 180, endPoint x: 391, endPoint y: 178, distance: 80.5
click at [391, 178] on strong "Prestataires à proximité intervenant sur [GEOGRAPHIC_DATA]:" at bounding box center [420, 179] width 252 height 10
click at [609, 238] on div "Cette sélection vous convient-elle ou souhaitez-vous que j'étende les recherche…" at bounding box center [562, 238] width 536 height 12
click at [374, 190] on strong "Méridionale de Forage" at bounding box center [363, 191] width 89 height 10
click at [413, 180] on div "Prestataires à proximité :" at bounding box center [562, 179] width 536 height 12
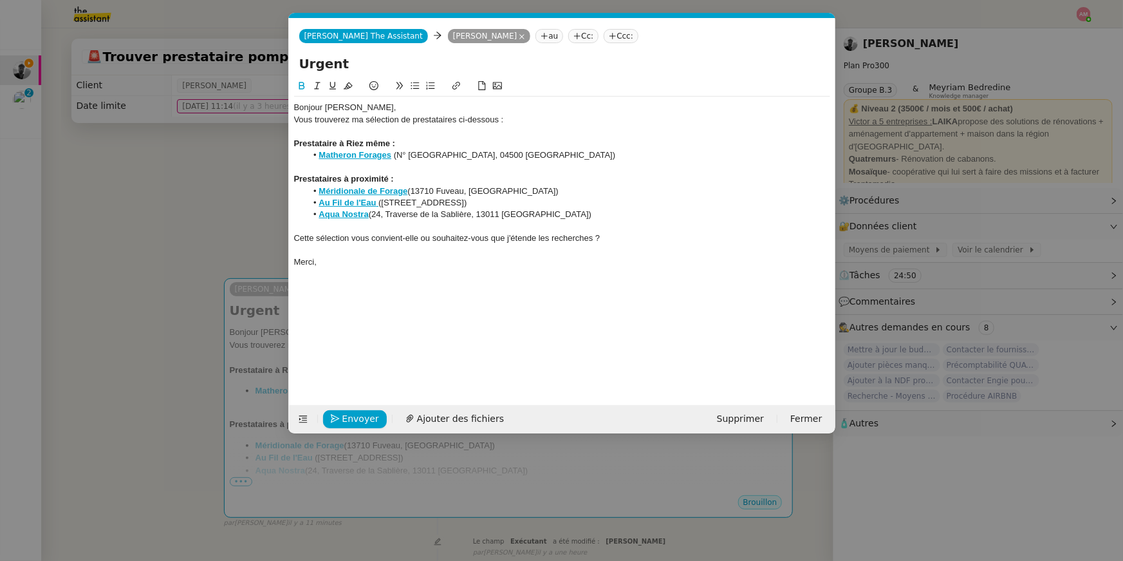
click at [399, 203] on li "Au Fil de l'Eau ([STREET_ADDRESS])" at bounding box center [568, 203] width 524 height 12
click at [354, 115] on div "Vous trouverez ma sélection de prestataires ci-dessous :" at bounding box center [562, 120] width 536 height 12
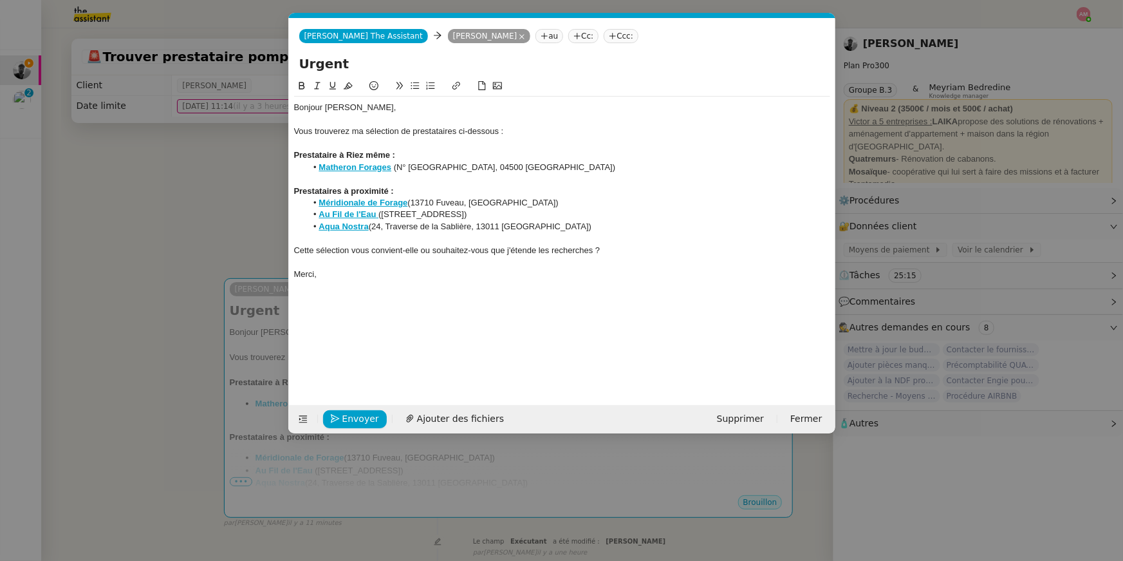
click at [176, 310] on nz-modal-container "Service TA - VOYAGE - PROPOSITION GLOBALE A utiliser dans le cadre de propositi…" at bounding box center [561, 280] width 1123 height 561
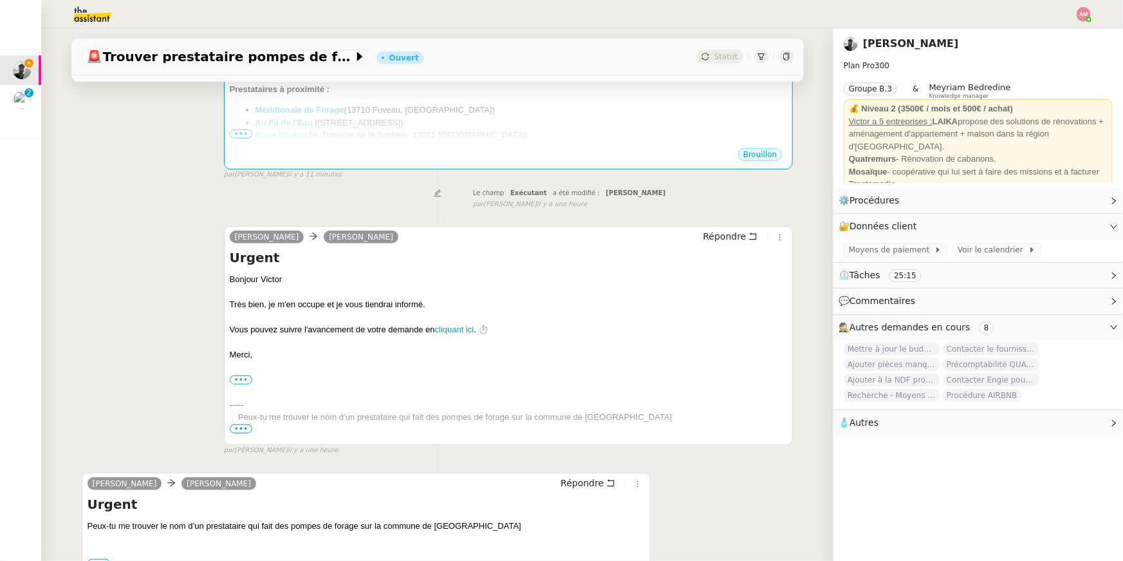
scroll to position [432, 0]
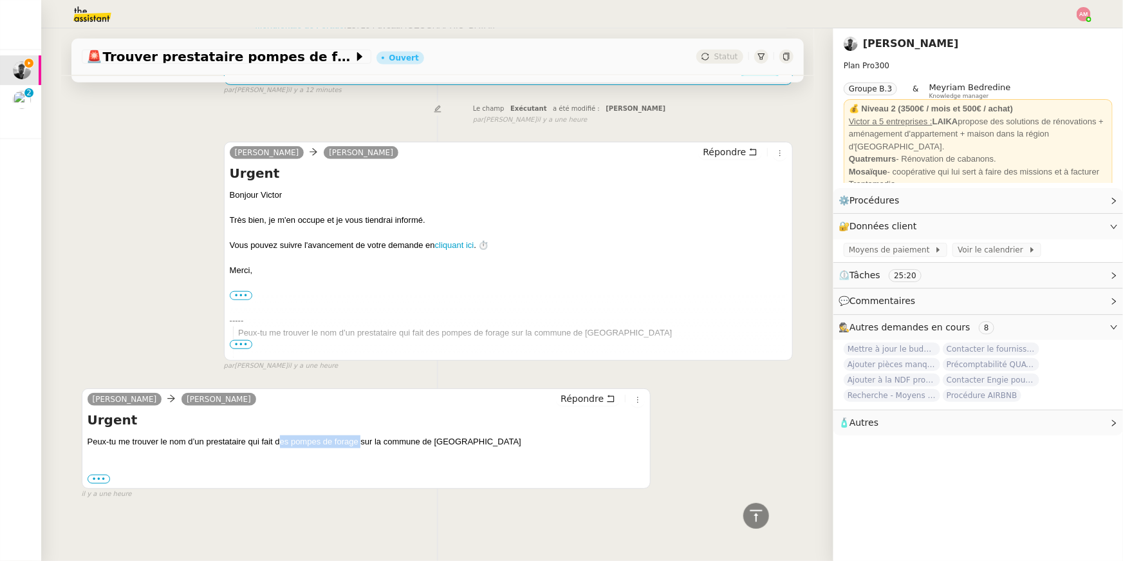
drag, startPoint x: 278, startPoint y: 442, endPoint x: 361, endPoint y: 436, distance: 83.3
click at [361, 436] on div "Peux-tu me trouver le nom d’un prestataire qui fait des pompes de forage sur la…" at bounding box center [367, 460] width 558 height 50
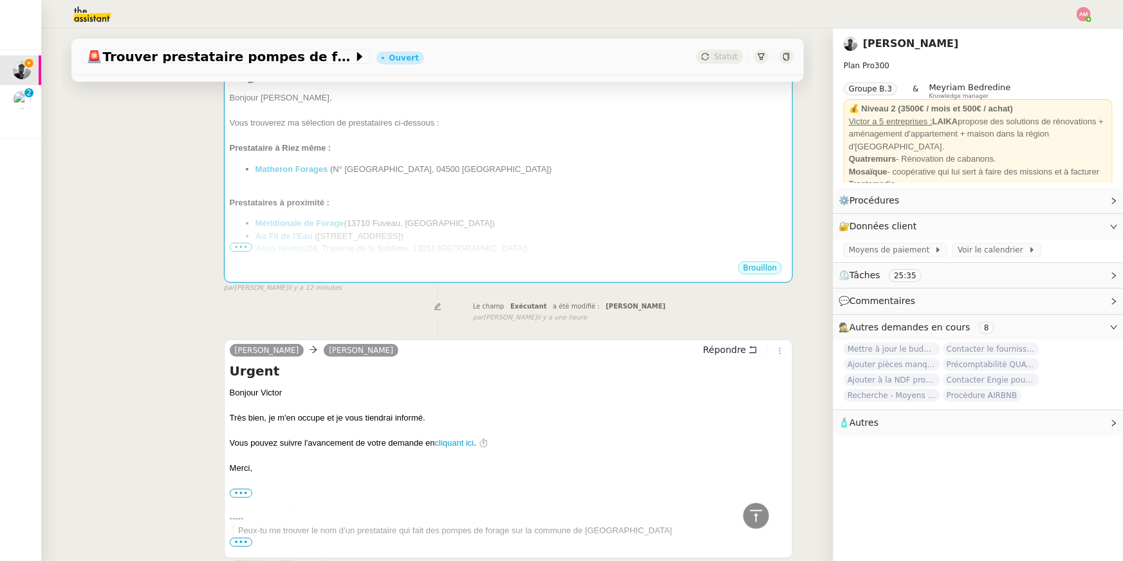
scroll to position [0, 0]
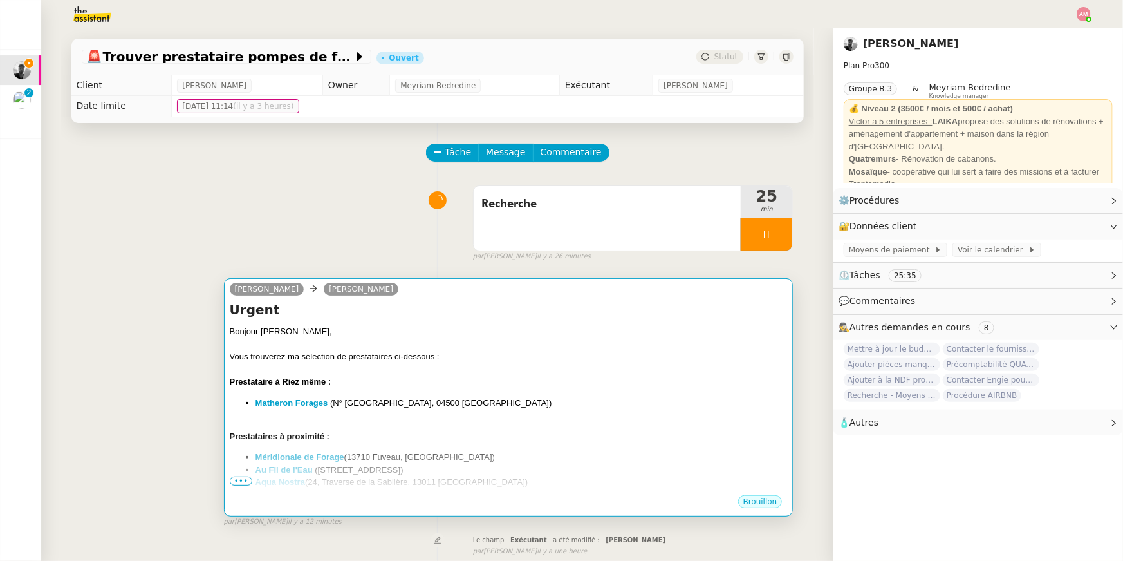
click at [308, 438] on strong "Prestataires à proximité :" at bounding box center [280, 436] width 100 height 10
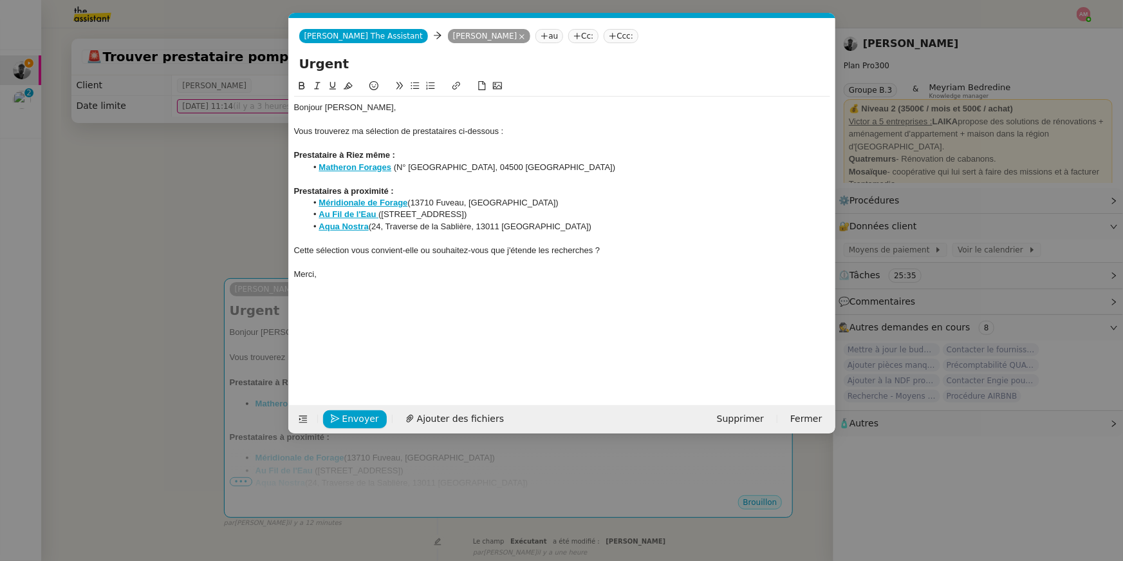
scroll to position [0, 27]
click at [350, 232] on div at bounding box center [562, 238] width 536 height 12
click at [577, 231] on div "Bonjour [PERSON_NAME], Vous trouverez ma sélection de prestataires ci-dessous :…" at bounding box center [562, 191] width 536 height 189
click at [306, 249] on div "13730, [GEOGRAPHIC_DATA])" at bounding box center [562, 251] width 536 height 12
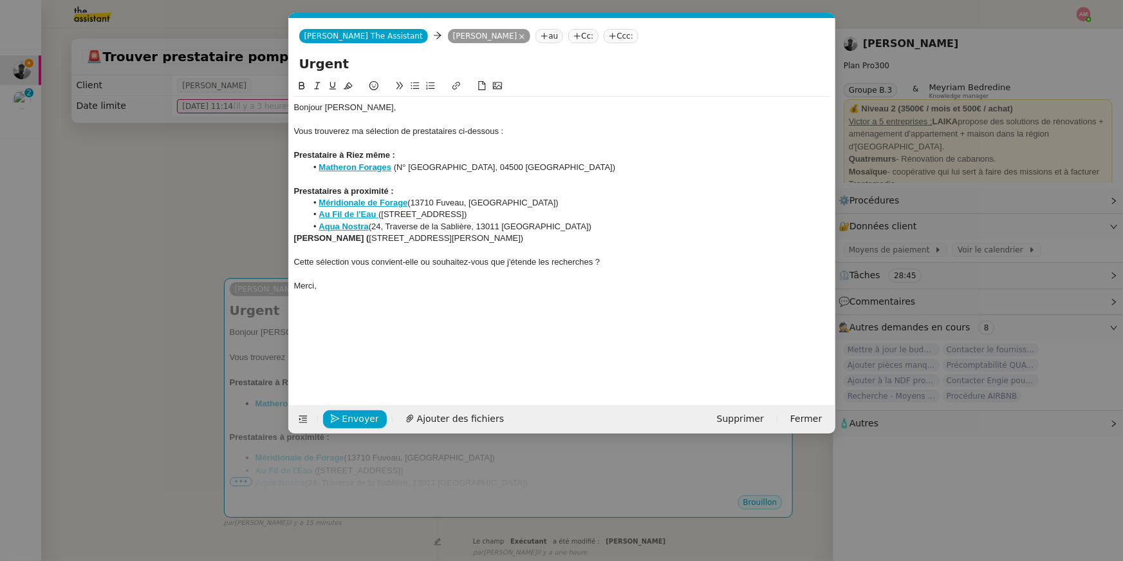
click at [297, 238] on strong "[PERSON_NAME] (" at bounding box center [331, 238] width 75 height 10
click at [417, 87] on icon at bounding box center [415, 85] width 9 height 9
click at [373, 239] on strong "[PERSON_NAME] (" at bounding box center [356, 238] width 75 height 10
drag, startPoint x: 377, startPoint y: 239, endPoint x: 318, endPoint y: 241, distance: 58.6
click at [318, 241] on li "[PERSON_NAME] ( [STREET_ADDRESS][PERSON_NAME])" at bounding box center [568, 238] width 524 height 12
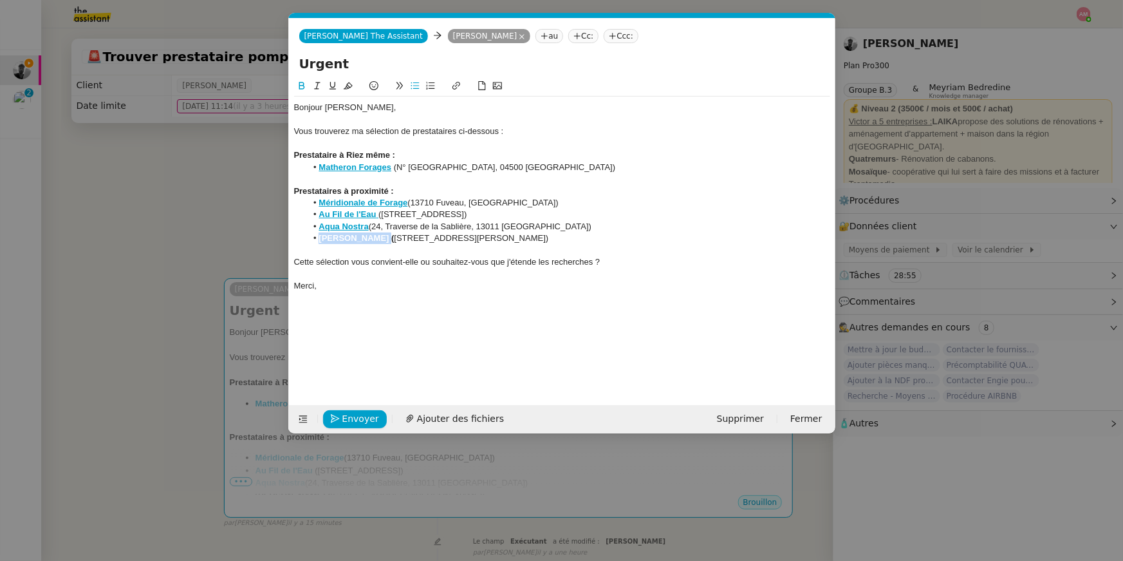
click at [455, 87] on icon at bounding box center [456, 85] width 9 height 9
paste input "[URL][DOMAIN_NAME]"
type input "[URL][DOMAIN_NAME]"
click at [432, 260] on link at bounding box center [424, 262] width 30 height 10
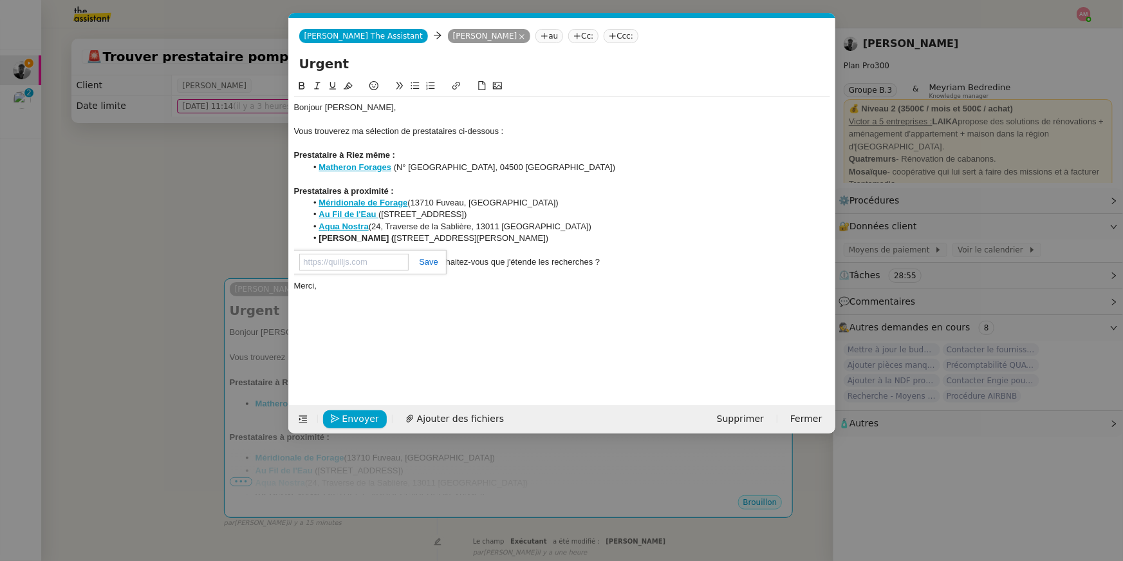
scroll to position [0, 0]
click at [385, 238] on li "[PERSON_NAME] ( [STREET_ADDRESS][PERSON_NAME])" at bounding box center [568, 238] width 524 height 12
click at [378, 241] on li "[PERSON_NAME] ( [STREET_ADDRESS][PERSON_NAME])" at bounding box center [568, 238] width 524 height 12
drag, startPoint x: 378, startPoint y: 241, endPoint x: 385, endPoint y: 241, distance: 7.1
click at [385, 241] on li "[PERSON_NAME] ( [STREET_ADDRESS][PERSON_NAME])" at bounding box center [568, 238] width 524 height 12
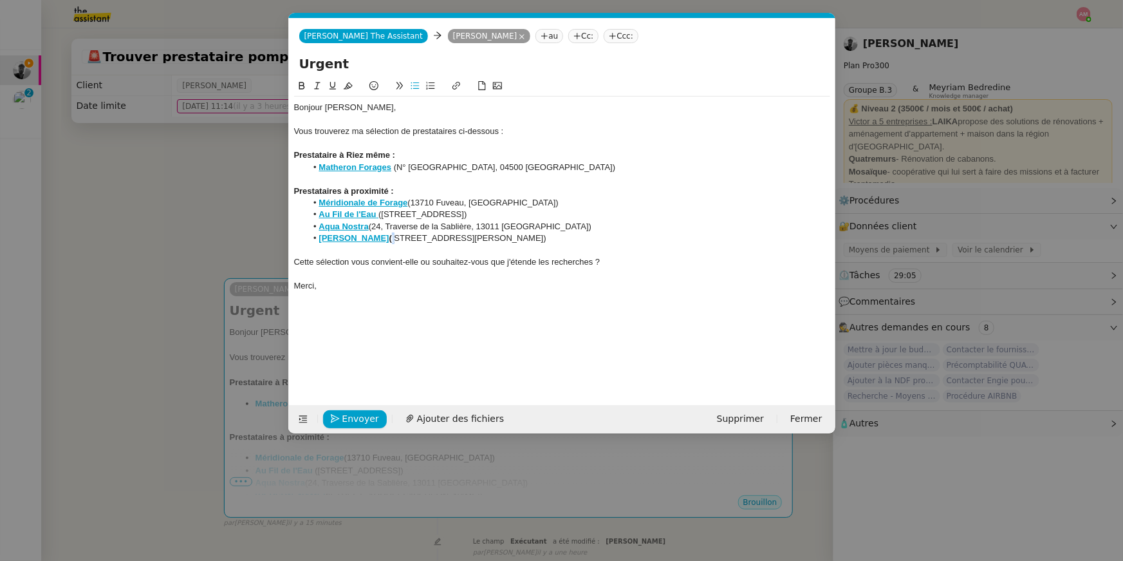
click at [301, 85] on icon at bounding box center [302, 86] width 6 height 8
click at [627, 252] on div at bounding box center [562, 251] width 536 height 12
click at [211, 162] on nz-modal-container "Service TA - VOYAGE - PROPOSITION GLOBALE A utiliser dans le cadre de propositi…" at bounding box center [561, 280] width 1123 height 561
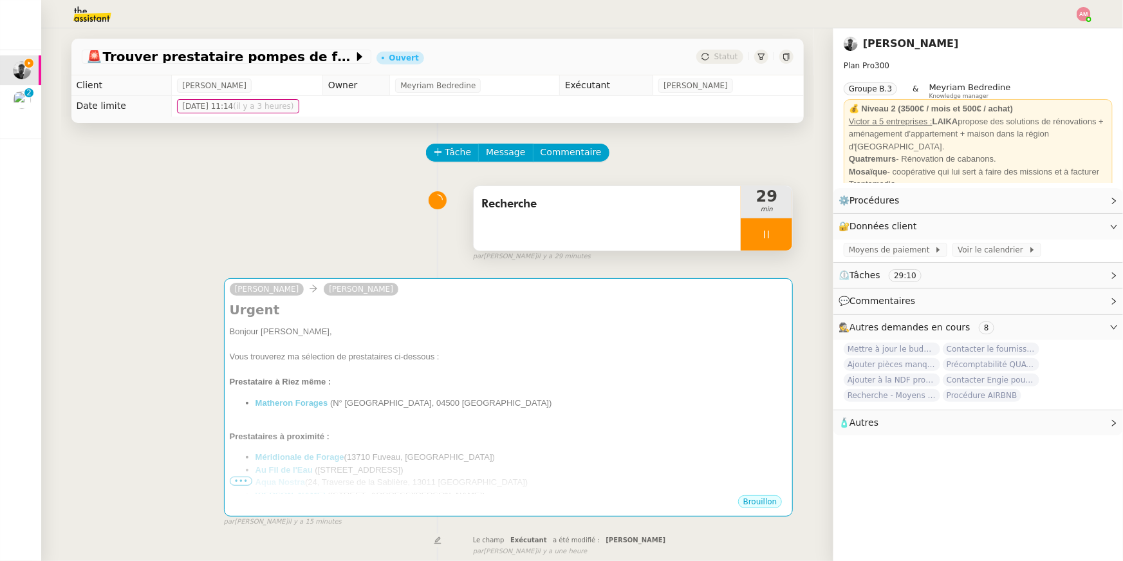
click at [747, 234] on div at bounding box center [767, 234] width 52 height 32
click at [783, 234] on icon at bounding box center [779, 234] width 10 height 10
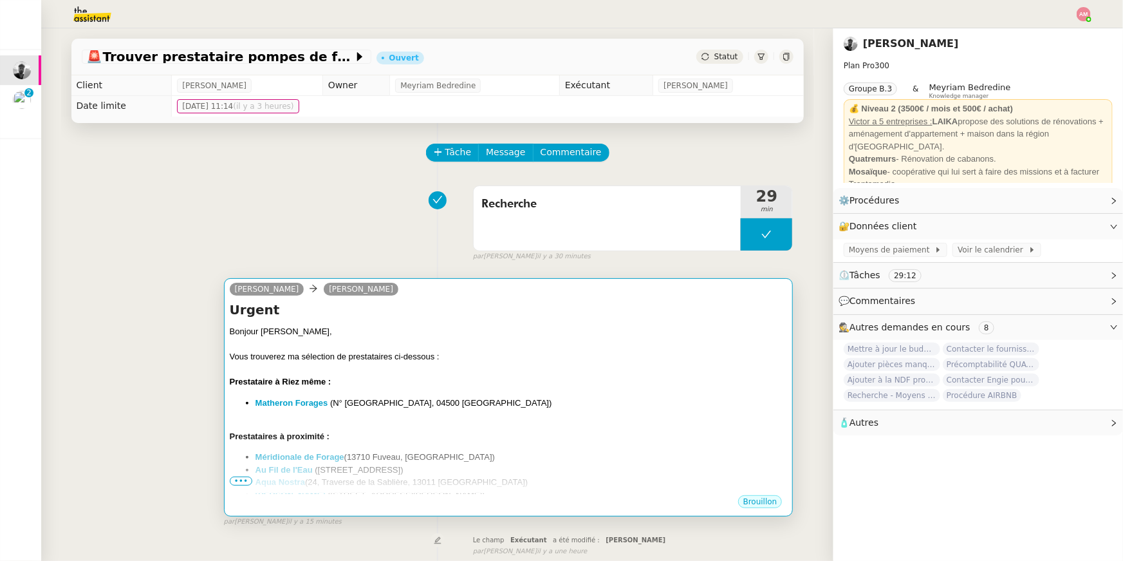
click at [267, 385] on strong "Prestataire à Riez même :" at bounding box center [281, 382] width 102 height 10
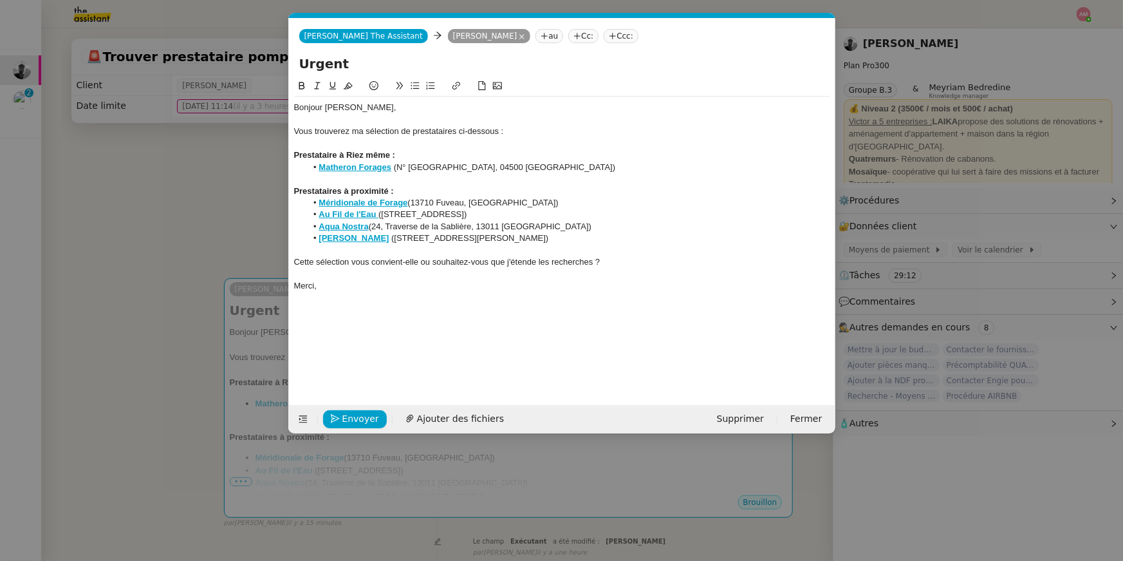
scroll to position [0, 27]
drag, startPoint x: 377, startPoint y: 239, endPoint x: 377, endPoint y: 252, distance: 13.5
click at [389, 239] on strong at bounding box center [390, 238] width 3 height 10
click at [364, 278] on div at bounding box center [562, 274] width 536 height 12
click at [377, 319] on div "Bonjour [PERSON_NAME], Vous trouverez ma sélection de prestataires ci-dessous :…" at bounding box center [562, 232] width 536 height 306
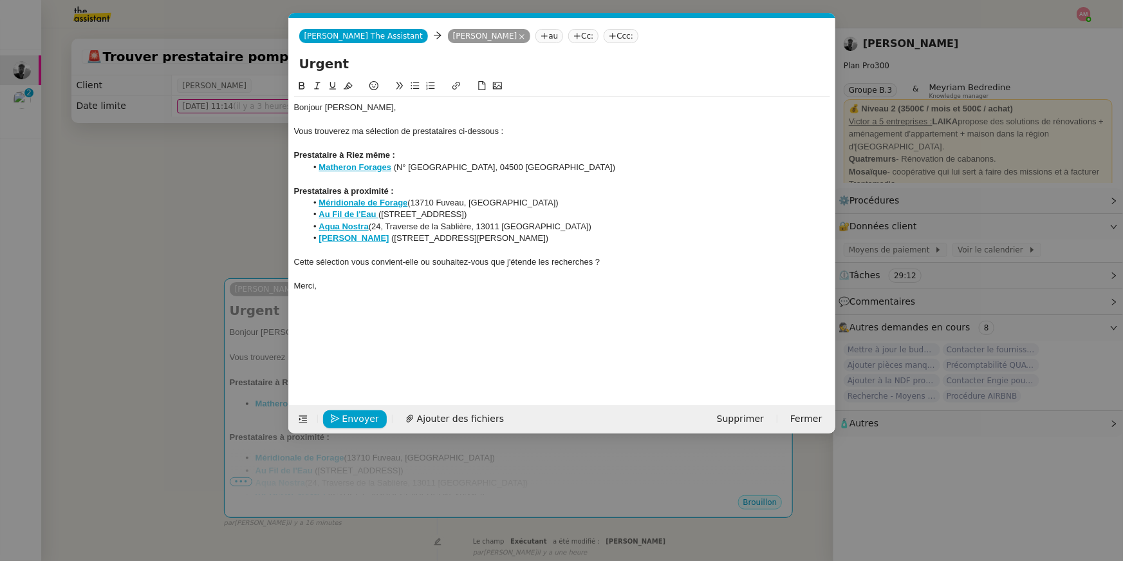
drag, startPoint x: 541, startPoint y: 260, endPoint x: 538, endPoint y: 277, distance: 17.6
click at [541, 261] on div "Cette sélection vous convient-elle ou souhaitez-vous que j'étende les recherche…" at bounding box center [562, 262] width 536 height 12
click at [182, 343] on nz-modal-container "Service TA - VOYAGE - PROPOSITION GLOBALE A utiliser dans le cadre de propositi…" at bounding box center [561, 280] width 1123 height 561
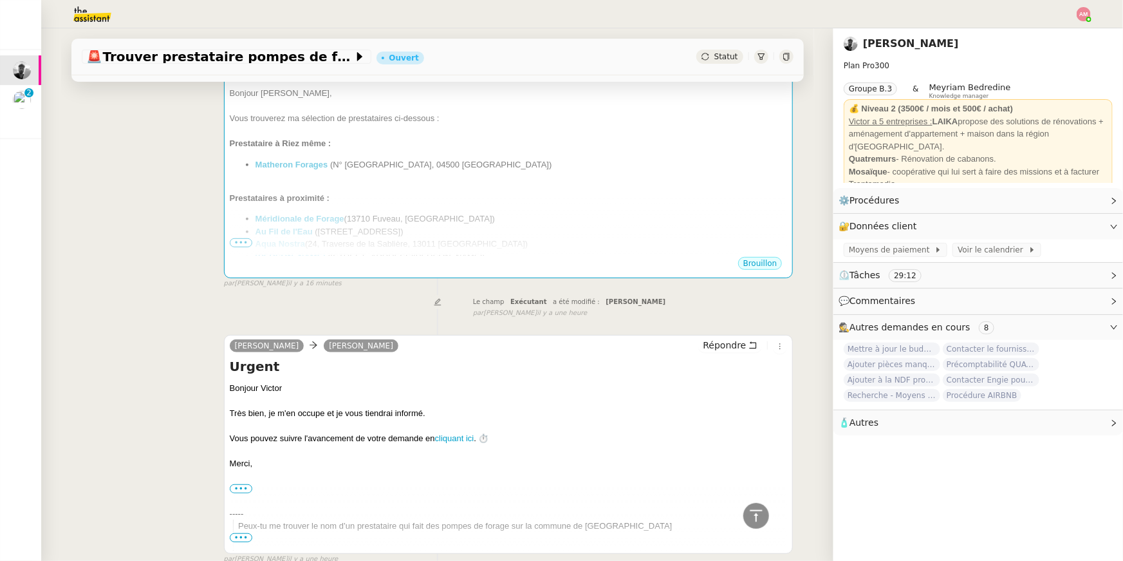
scroll to position [10, 0]
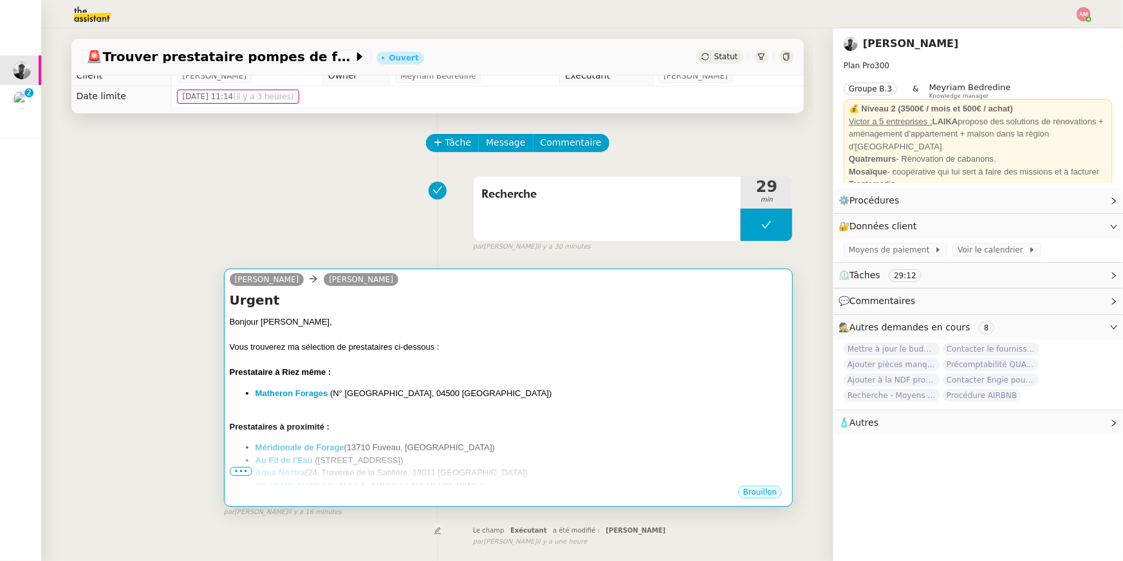
click at [346, 364] on div at bounding box center [509, 359] width 558 height 13
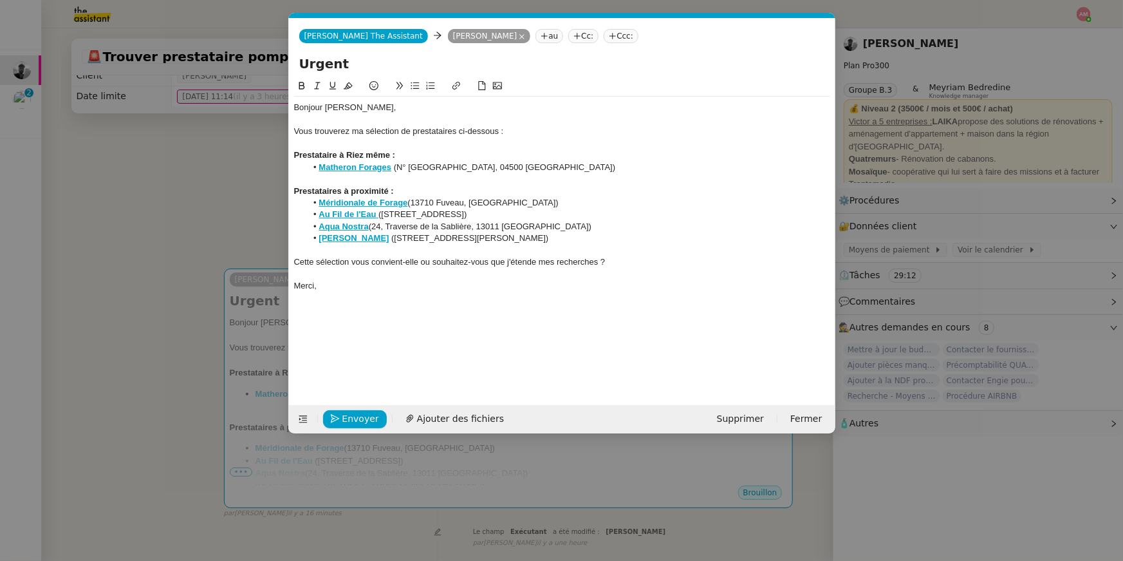
scroll to position [0, 27]
click at [363, 165] on strong "Matheron Forages" at bounding box center [355, 167] width 73 height 10
click at [371, 188] on link "[URL][DOMAIN_NAME]" at bounding box center [332, 190] width 88 height 17
click at [193, 250] on nz-modal-container "Service TA - VOYAGE - PROPOSITION GLOBALE A utiliser dans le cadre de propositi…" at bounding box center [561, 280] width 1123 height 561
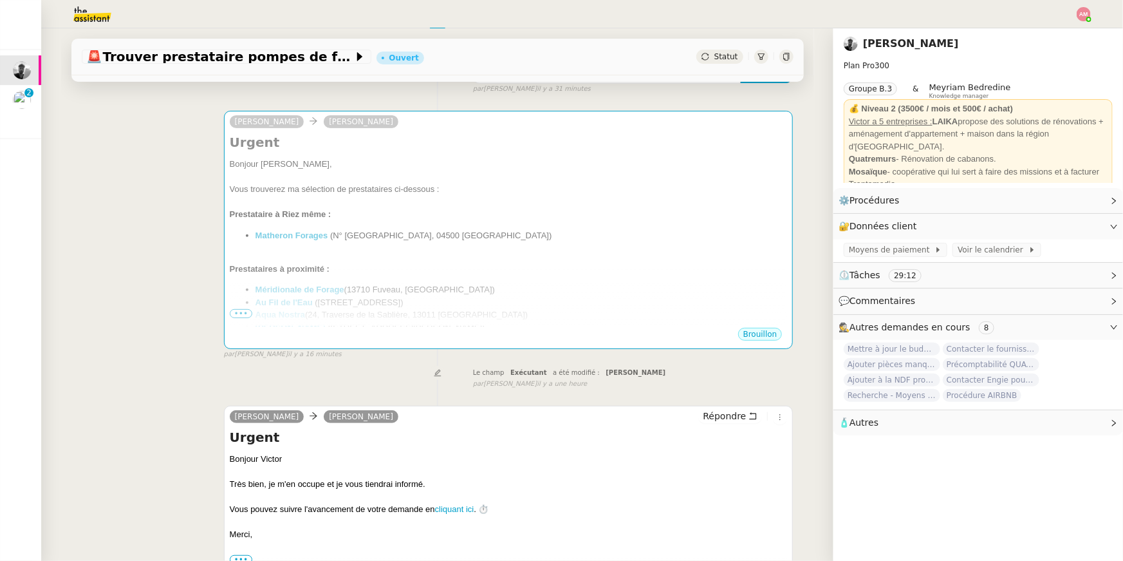
scroll to position [0, 0]
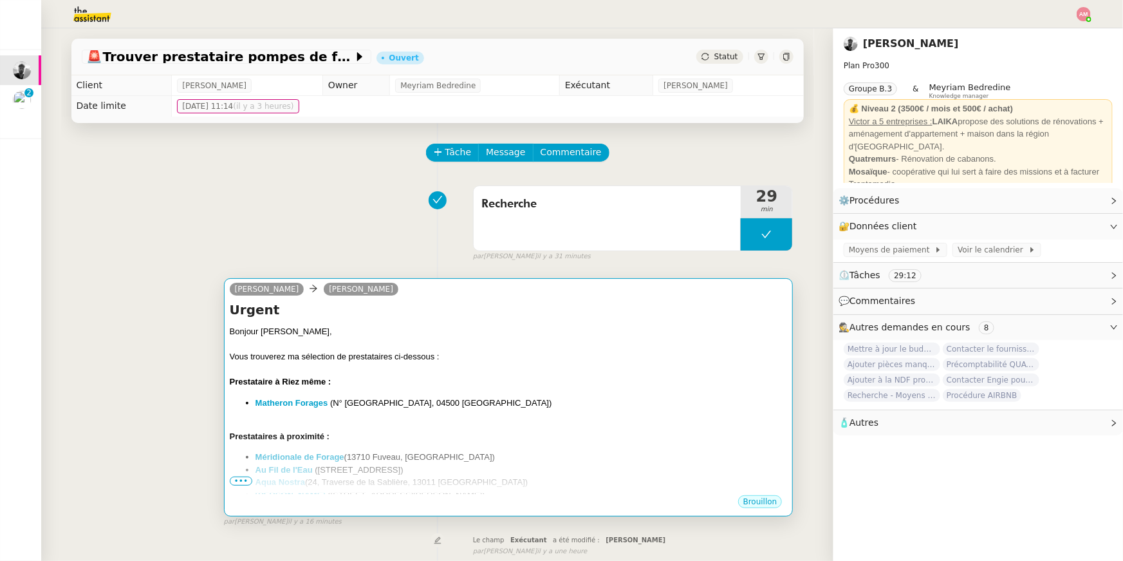
click at [304, 367] on div at bounding box center [509, 369] width 558 height 13
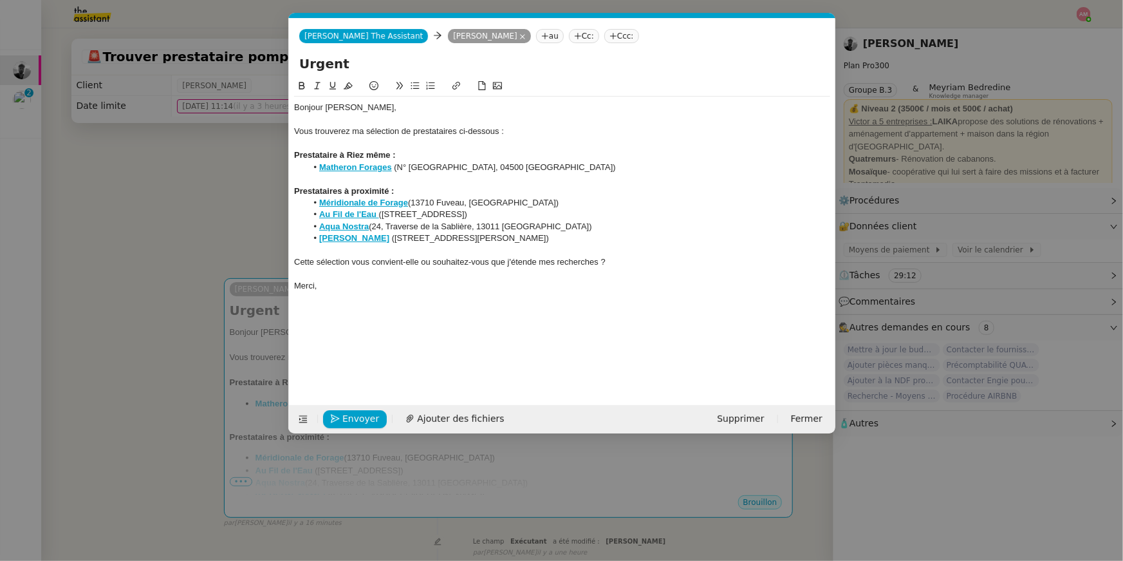
scroll to position [0, 27]
click at [379, 202] on strong "Méridionale de Forage" at bounding box center [363, 203] width 89 height 10
click at [346, 223] on link "[URL][DOMAIN_NAME]" at bounding box center [331, 226] width 88 height 17
click at [409, 192] on div "Prestataires à proximité :" at bounding box center [562, 191] width 536 height 12
click at [365, 216] on strong "Au Fil de l'Eau" at bounding box center [347, 214] width 57 height 10
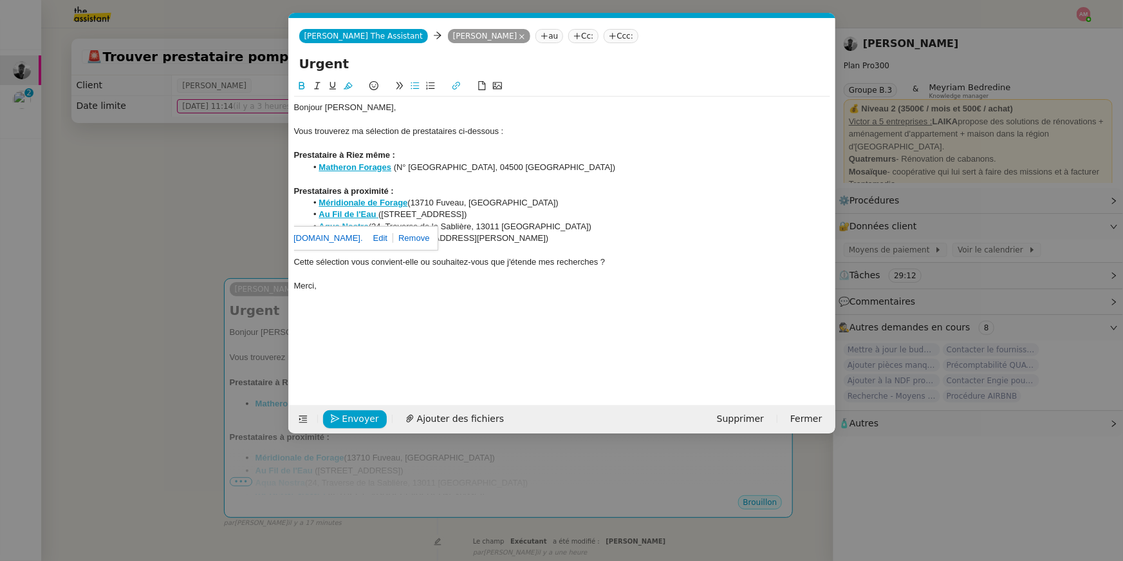
click at [353, 238] on link "[URL][DOMAIN_NAME]." at bounding box center [317, 238] width 91 height 17
click at [393, 239] on link at bounding box center [378, 238] width 30 height 10
paste input "text"
type input "[URL][DOMAIN_NAME]"
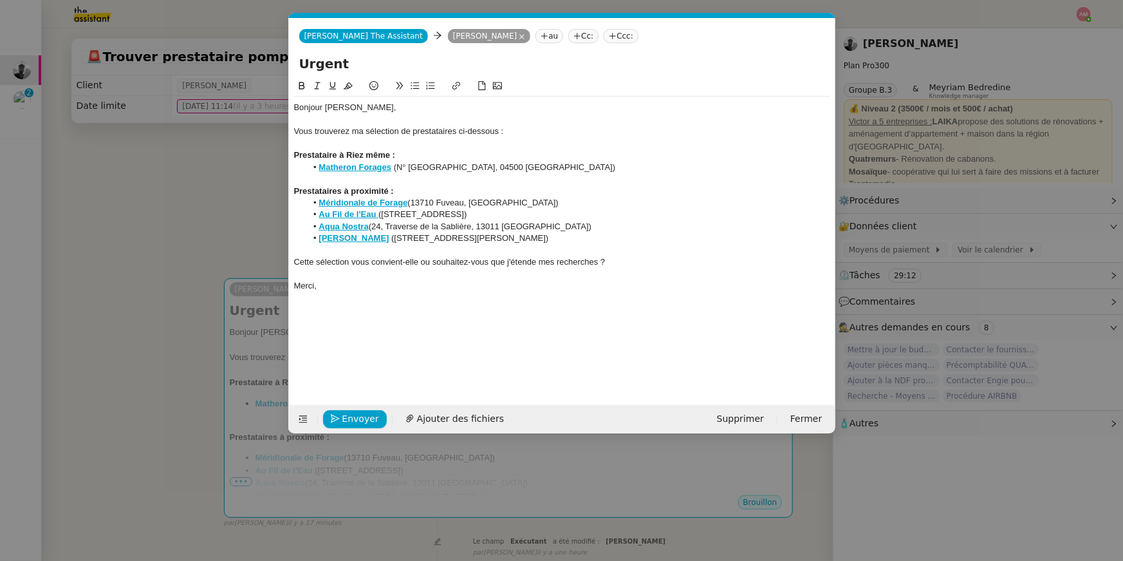
click at [348, 226] on strong "Aqua Nostra" at bounding box center [344, 226] width 50 height 10
click at [351, 241] on link "[URL][DOMAIN_NAME]" at bounding box center [311, 249] width 88 height 17
click at [418, 209] on li "Au Fil de l'Eau ([STREET_ADDRESS])" at bounding box center [568, 215] width 524 height 12
click at [364, 238] on strong "[PERSON_NAME]" at bounding box center [354, 238] width 70 height 10
click at [353, 263] on link "[URL][DOMAIN_NAME]" at bounding box center [327, 262] width 88 height 17
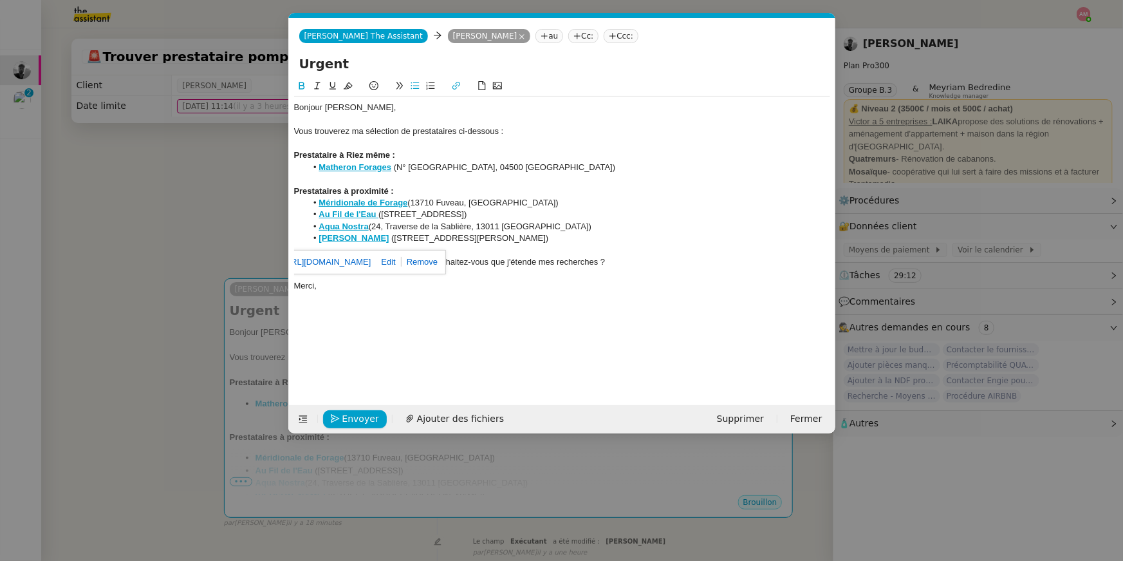
click at [366, 356] on div "Bonjour [PERSON_NAME], Vous trouverez ma sélection de prestataires ci-dessous :…" at bounding box center [562, 232] width 536 height 306
click at [353, 419] on span "Envoyer" at bounding box center [360, 418] width 37 height 15
click at [353, 419] on span "Confirmer l'envoi" at bounding box center [380, 418] width 77 height 15
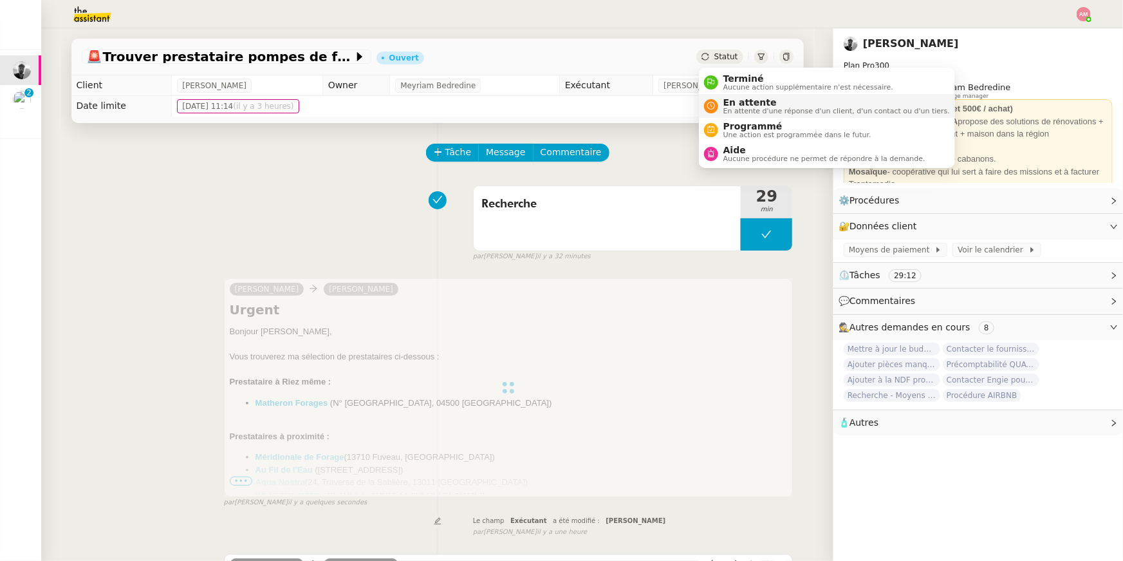
click at [726, 103] on span "En attente" at bounding box center [837, 102] width 227 height 10
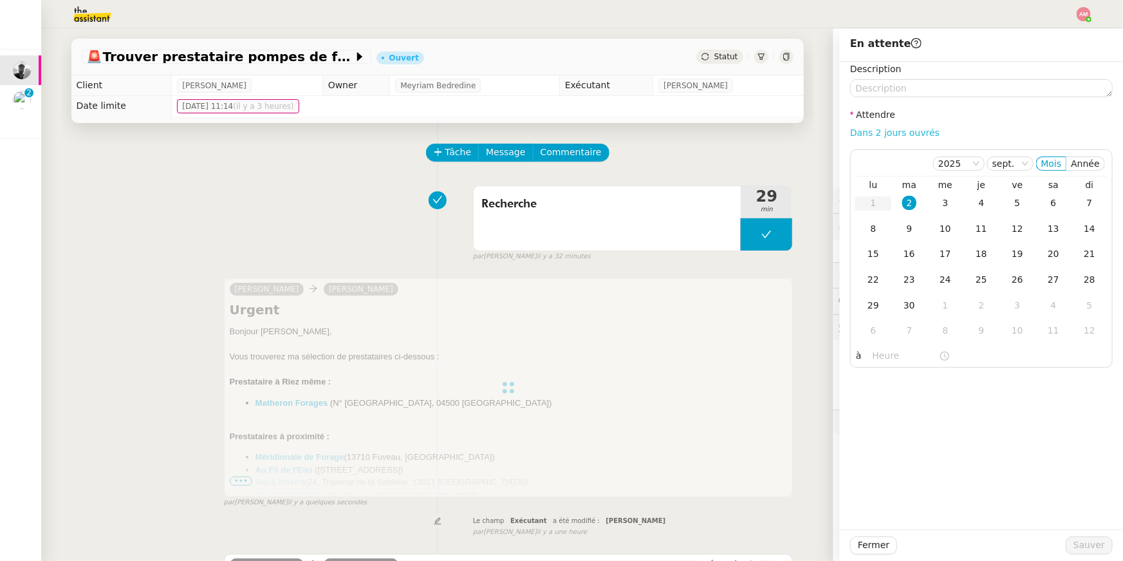
click at [900, 131] on link "Dans 2 jours ouvrés" at bounding box center [894, 132] width 89 height 10
type input "07:00"
click at [1086, 545] on span "Sauver" at bounding box center [1090, 545] width 32 height 15
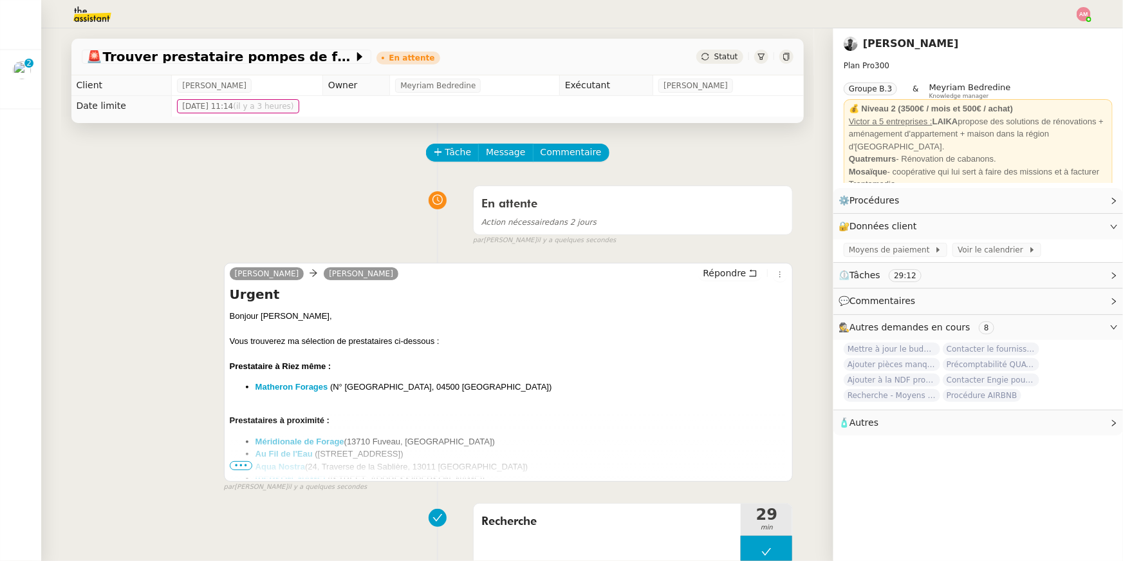
click at [104, 16] on img at bounding box center [82, 14] width 100 height 28
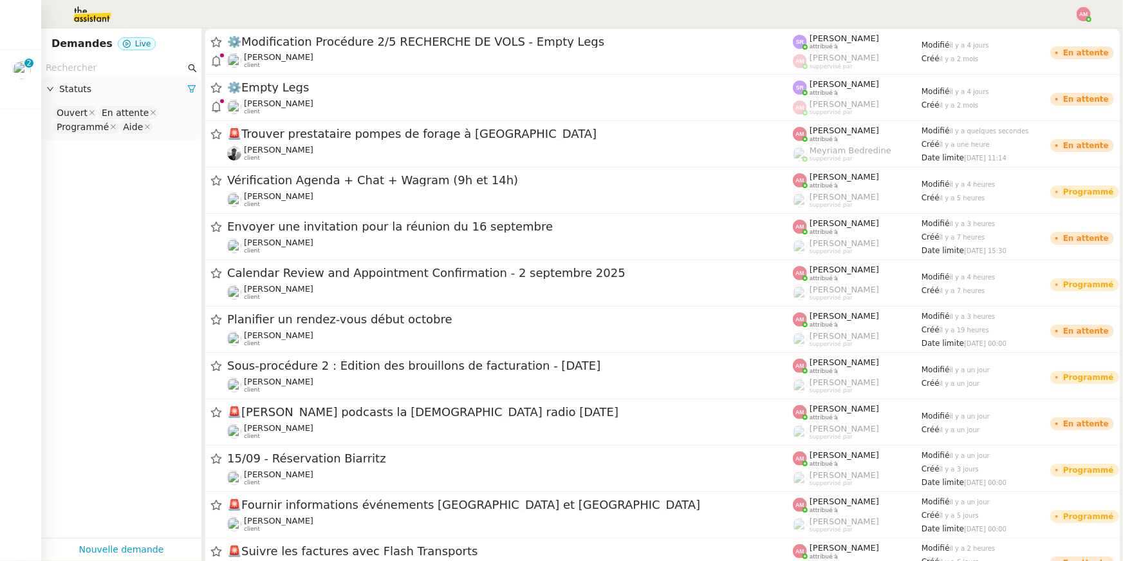
click at [84, 67] on input "text" at bounding box center [116, 68] width 140 height 15
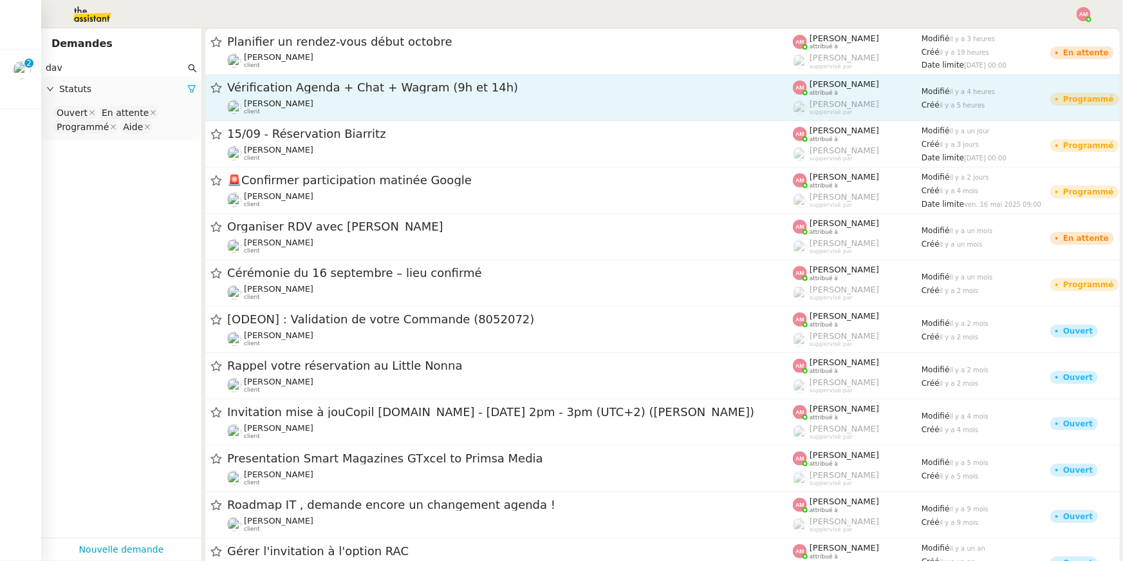
type input "dav"
click at [355, 100] on div "[PERSON_NAME] client" at bounding box center [510, 106] width 566 height 17
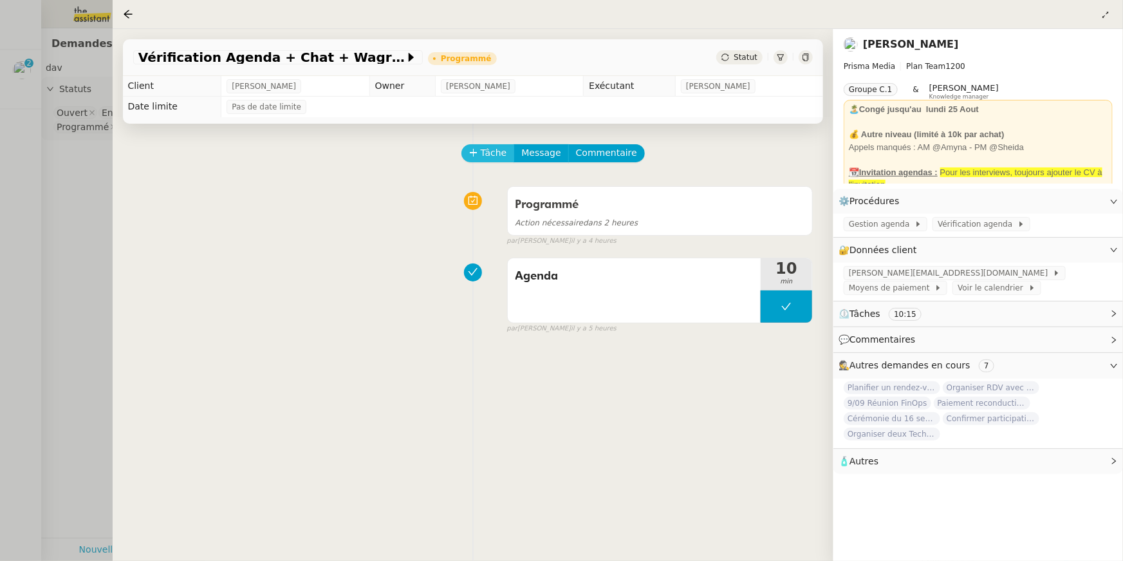
click at [482, 150] on span "Tâche" at bounding box center [494, 152] width 26 height 15
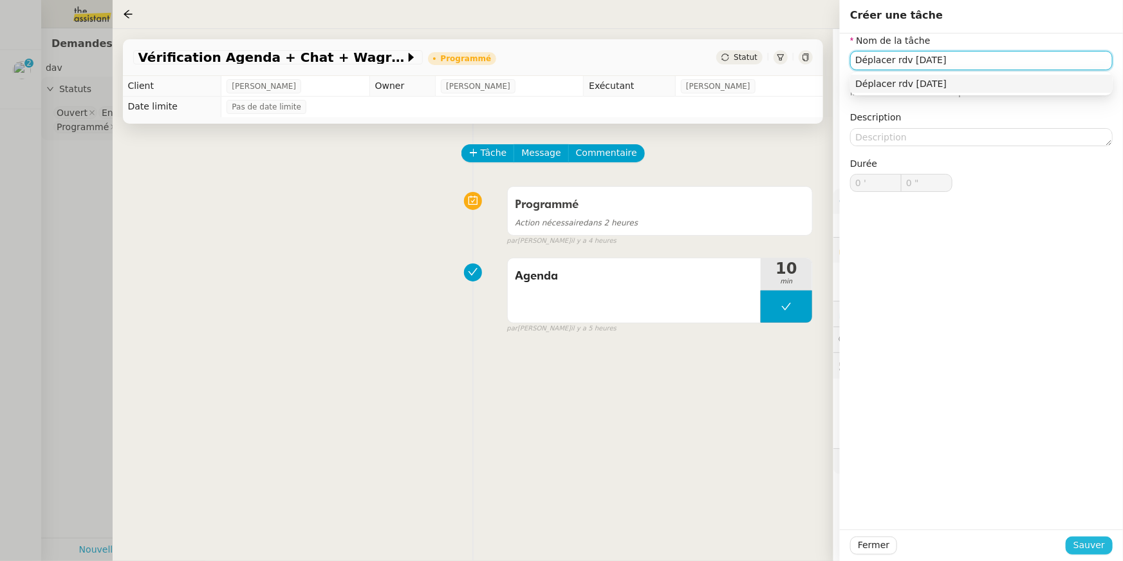
type input "Déplacer rdv [DATE]"
click at [1085, 544] on span "Sauver" at bounding box center [1090, 545] width 32 height 15
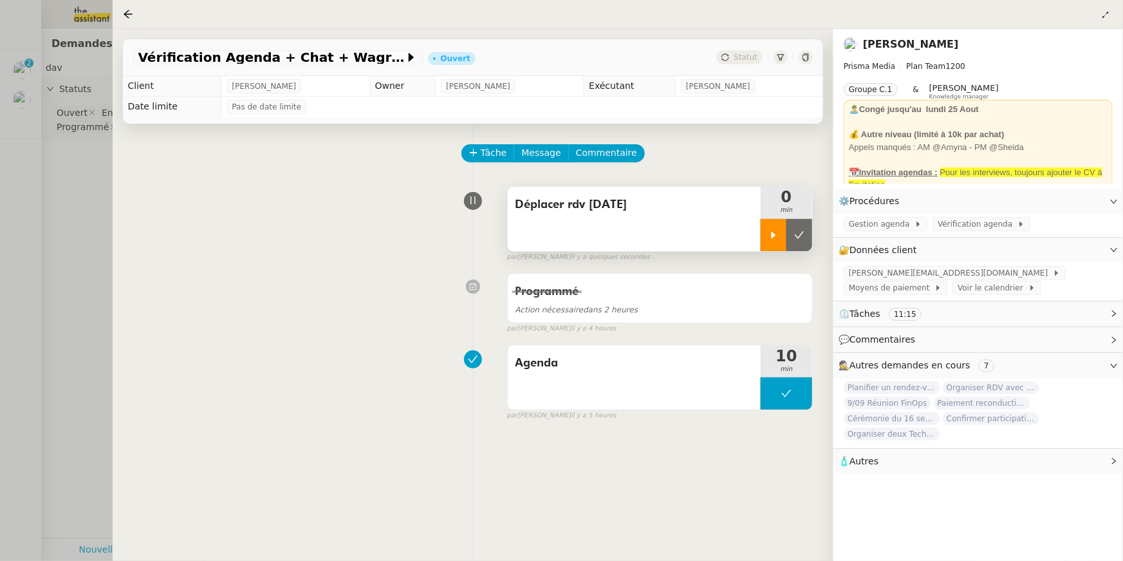
click at [770, 232] on icon at bounding box center [774, 235] width 10 height 10
click at [597, 158] on span "Commentaire" at bounding box center [606, 152] width 61 height 15
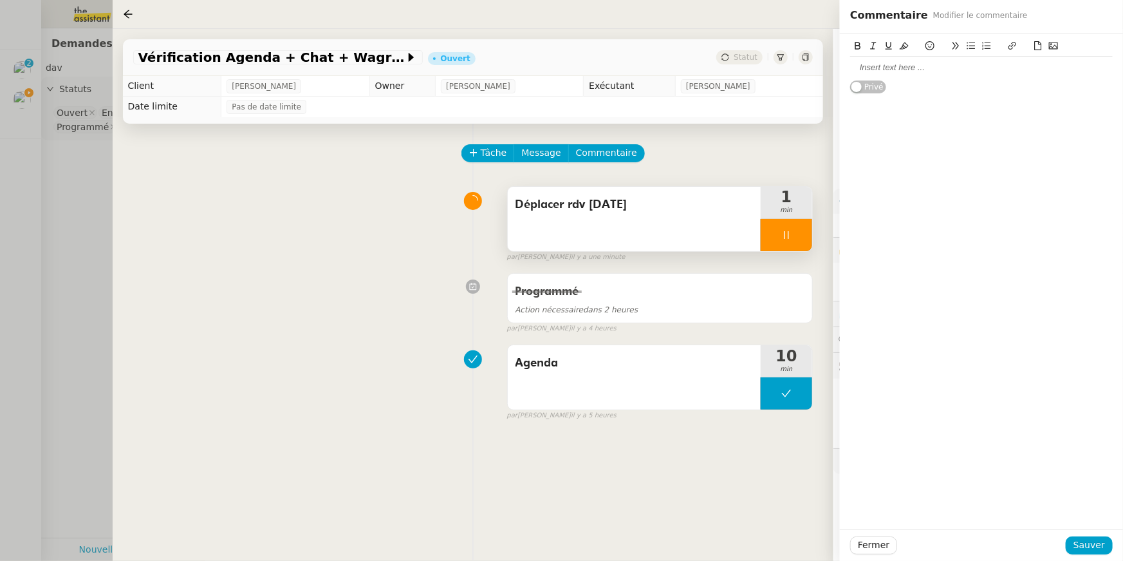
click at [1008, 77] on div at bounding box center [981, 68] width 263 height 22
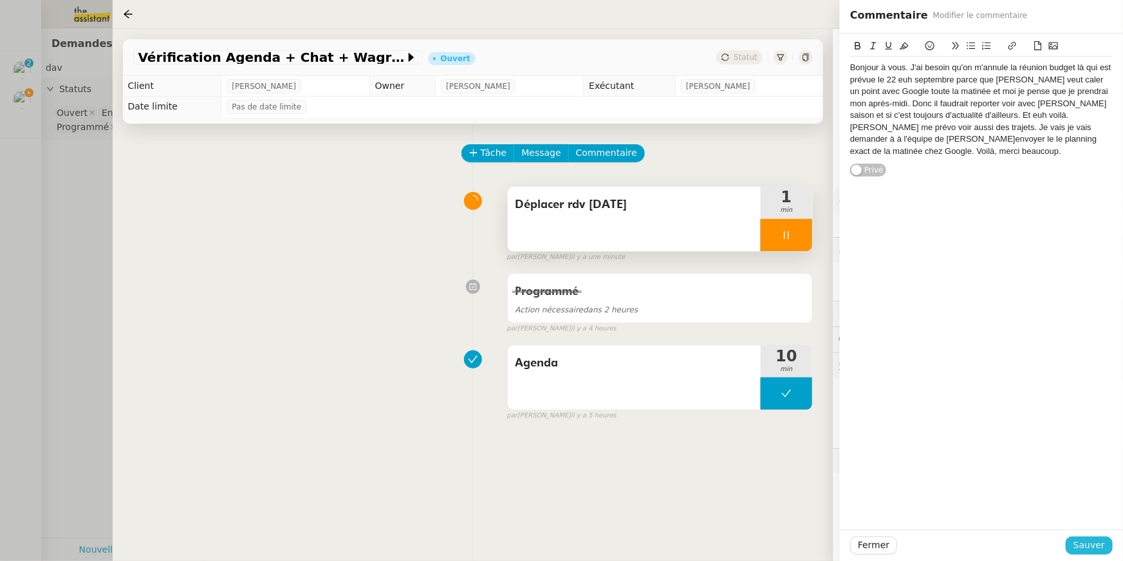
click at [1076, 541] on button "Sauver" at bounding box center [1089, 545] width 47 height 18
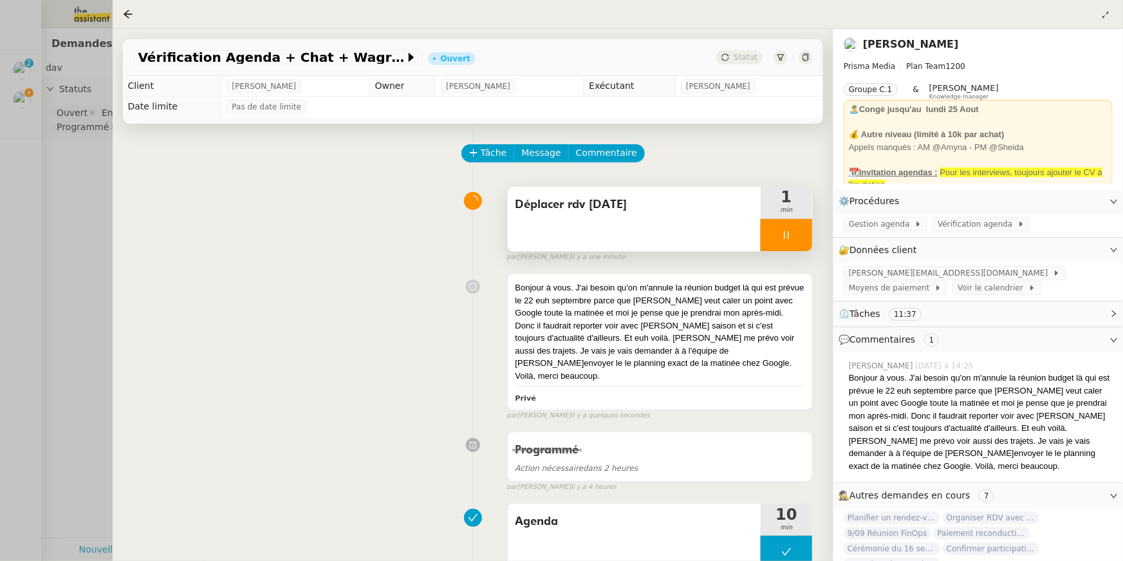
click at [624, 211] on span "Déplacer rdv [DATE]" at bounding box center [635, 204] width 238 height 19
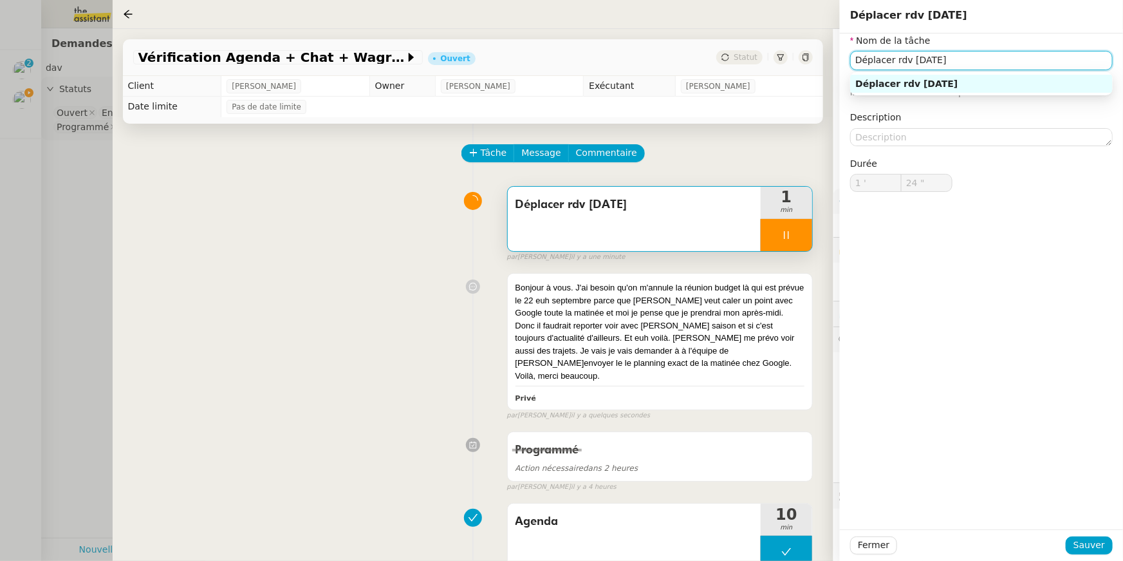
drag, startPoint x: 973, startPoint y: 62, endPoint x: 855, endPoint y: 50, distance: 119.2
click at [855, 50] on nz-form-item "Nom de la tâche Déplacer rdv [DATE] ⚠️ Privilégiez un titre clair et explicite.…" at bounding box center [981, 66] width 263 height 66
type input "59 ""
type input "2 '"
type input "59 ""
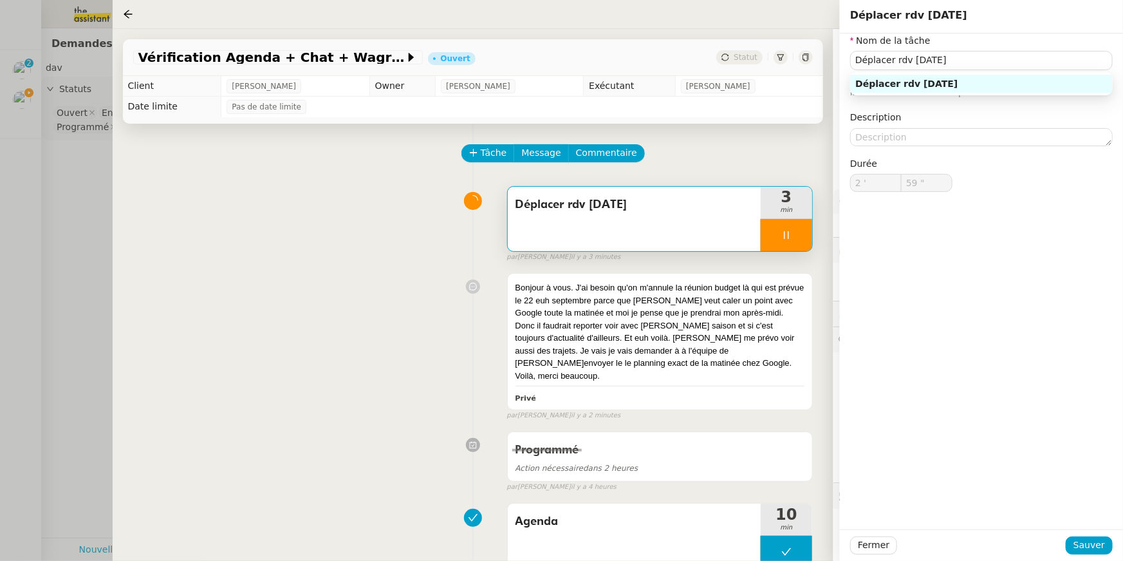
type input "3 '"
type input "59 ""
type input "4 '"
type input "26 ""
type input "5 '"
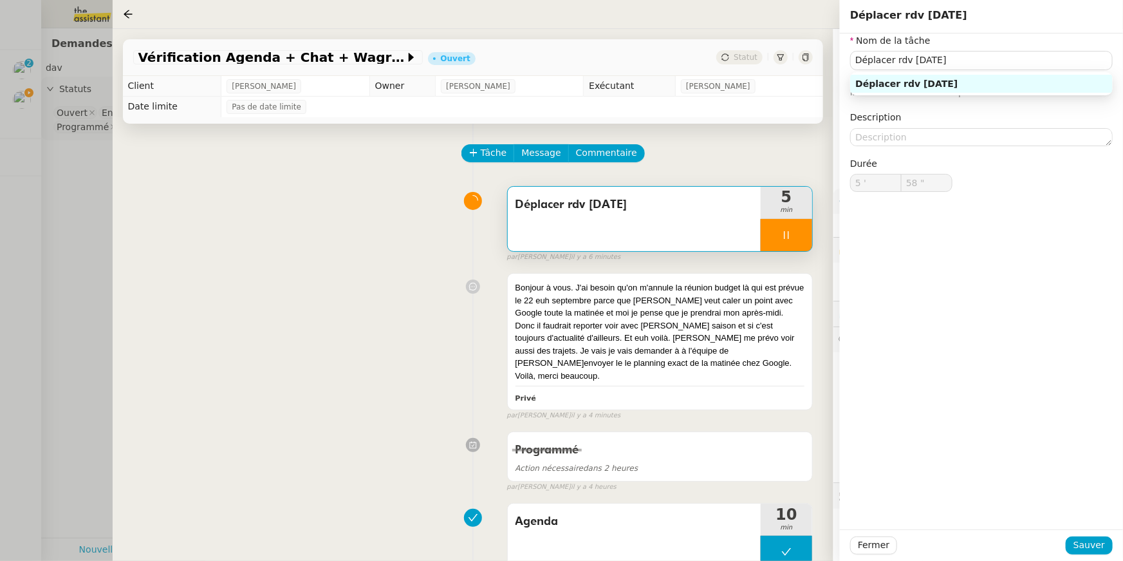
type input "59 ""
type input "6 '"
type input "59 ""
type input "7 '"
type input "59 ""
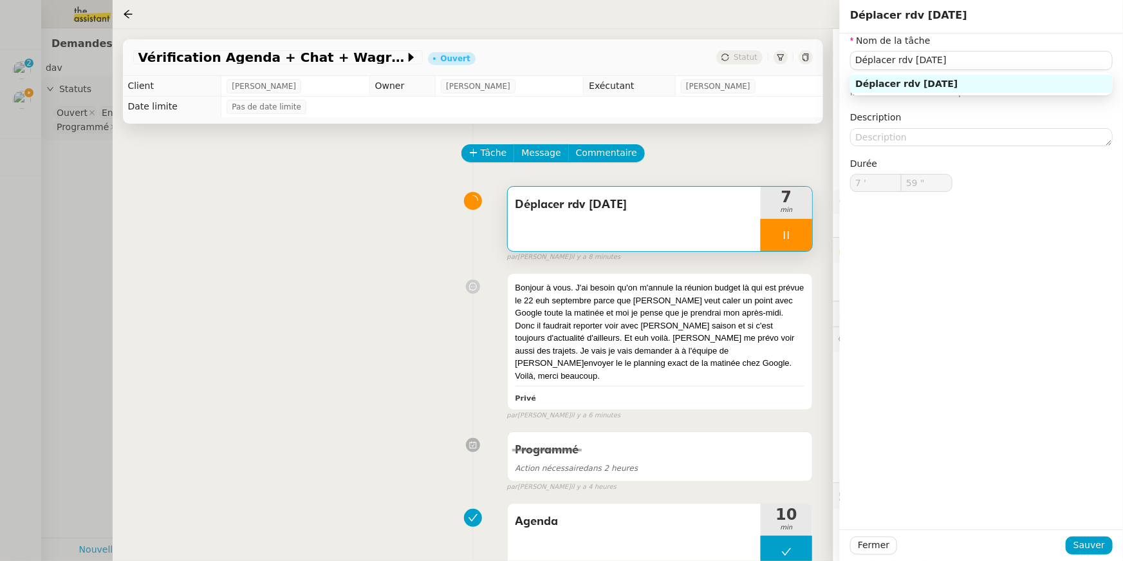
type input "8 '"
type input "59 ""
type input "9 '"
type input "59 ""
type input "10 '"
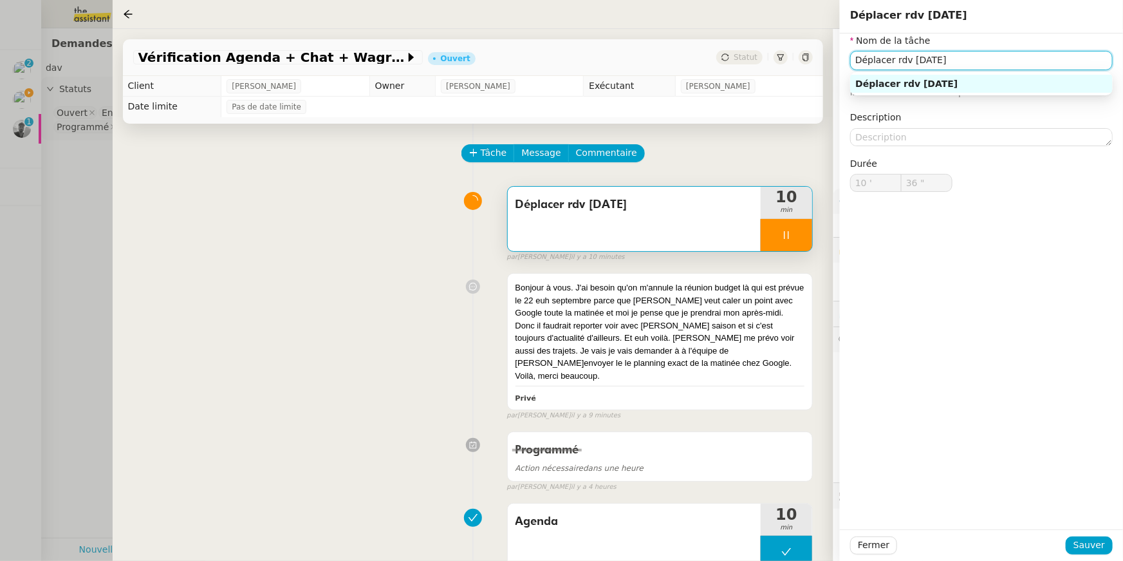
type input "37 ""
type input "11 '"
type input "17 ""
click at [24, 120] on div at bounding box center [561, 280] width 1123 height 561
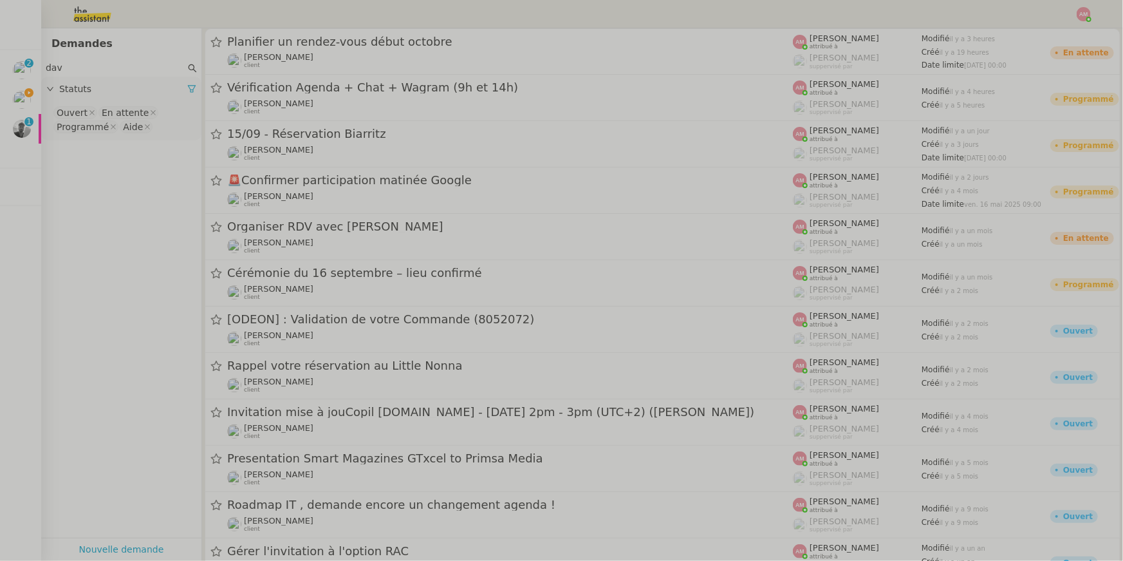
click at [26, 124] on span "Trouver prestataire pompes de forage à [GEOGRAPHIC_DATA]" at bounding box center [47, 124] width 356 height 12
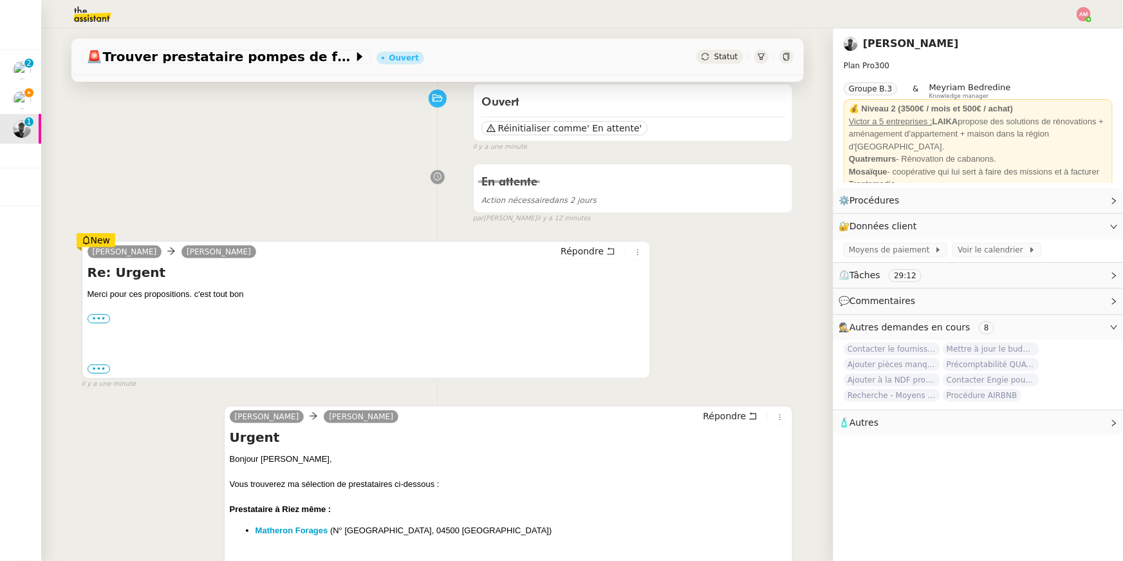
scroll to position [118, 0]
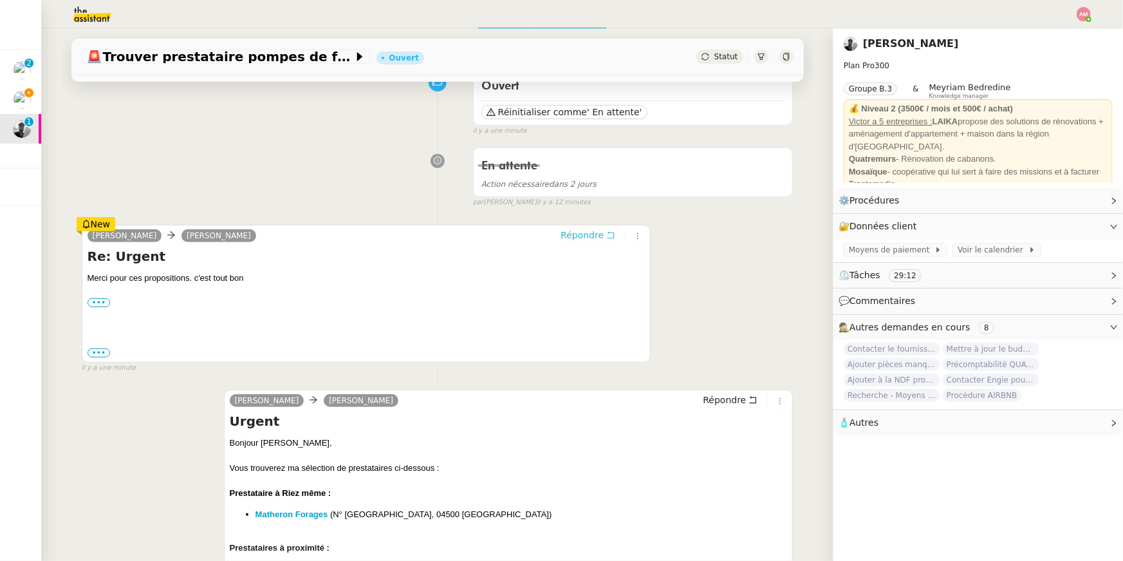
click at [585, 234] on span "Répondre" at bounding box center [582, 235] width 43 height 13
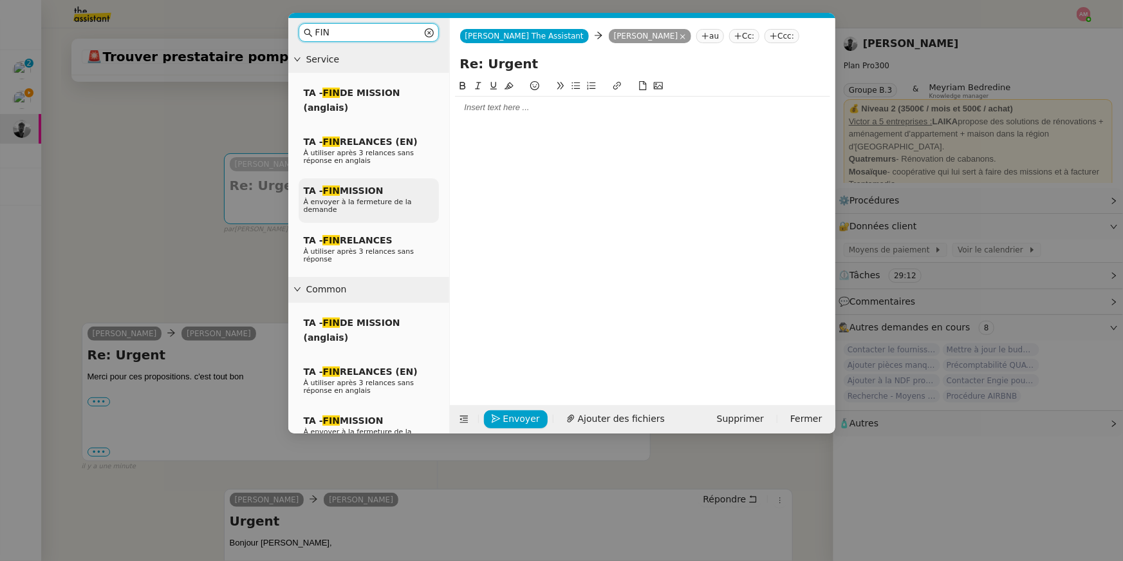
type input "FIN"
click at [392, 196] on div "TA - FIN MISSION À envoyer à la fermeture de la demande" at bounding box center [369, 200] width 140 height 44
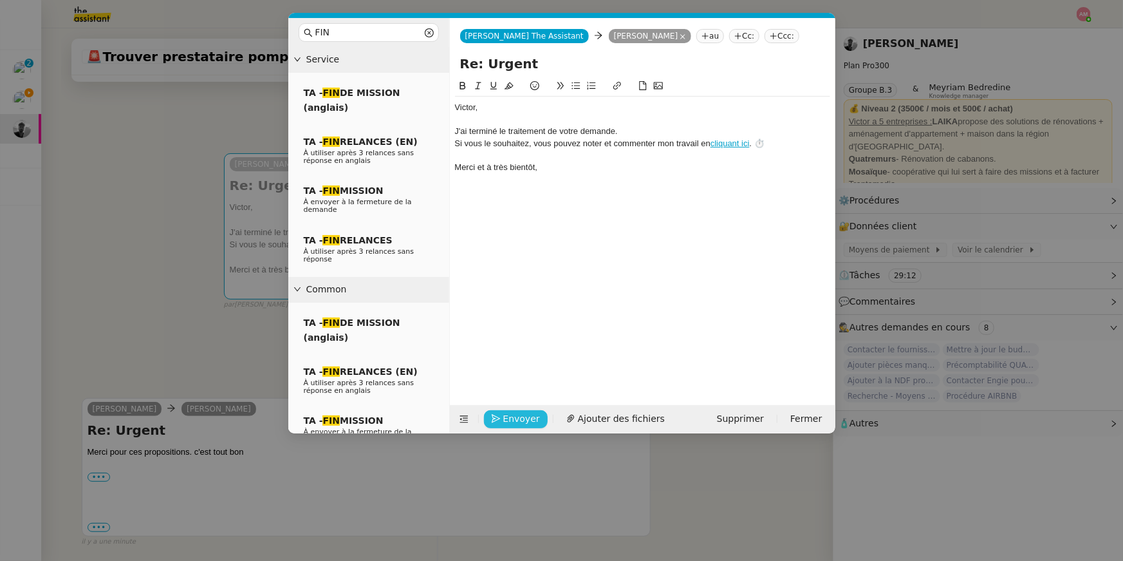
click at [514, 415] on span "Envoyer" at bounding box center [521, 418] width 37 height 15
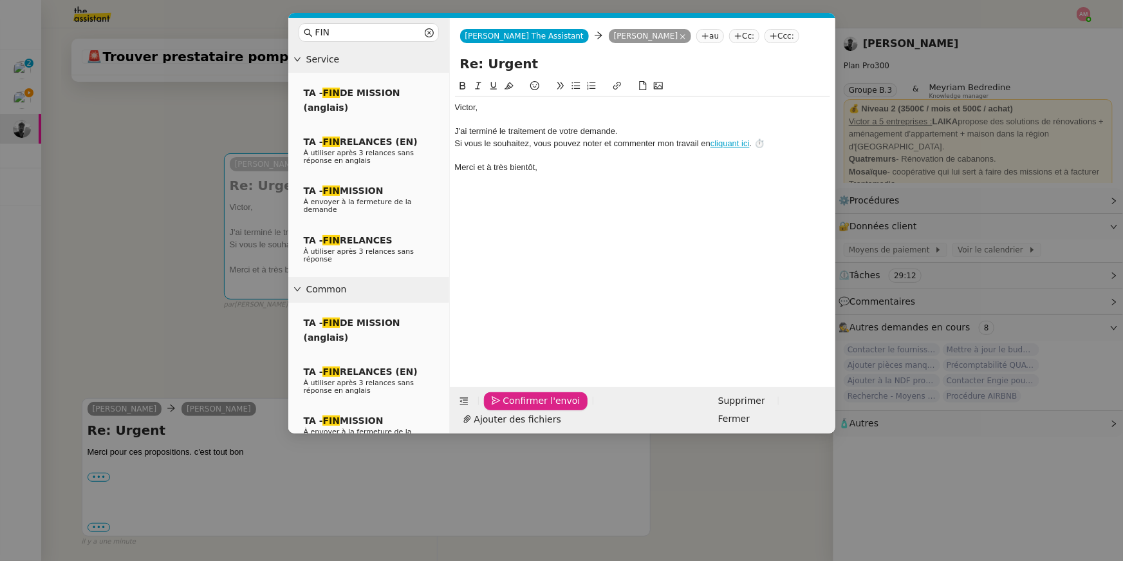
click at [514, 408] on span "Confirmer l'envoi" at bounding box center [541, 400] width 77 height 15
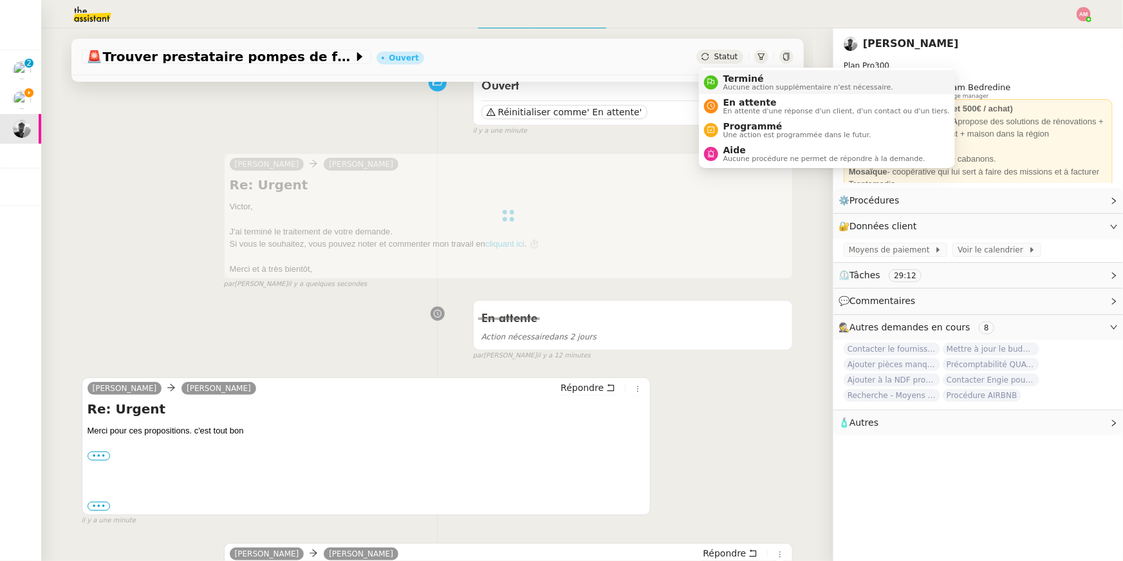
click at [726, 88] on span "Aucune action supplémentaire n'est nécessaire." at bounding box center [809, 87] width 170 height 7
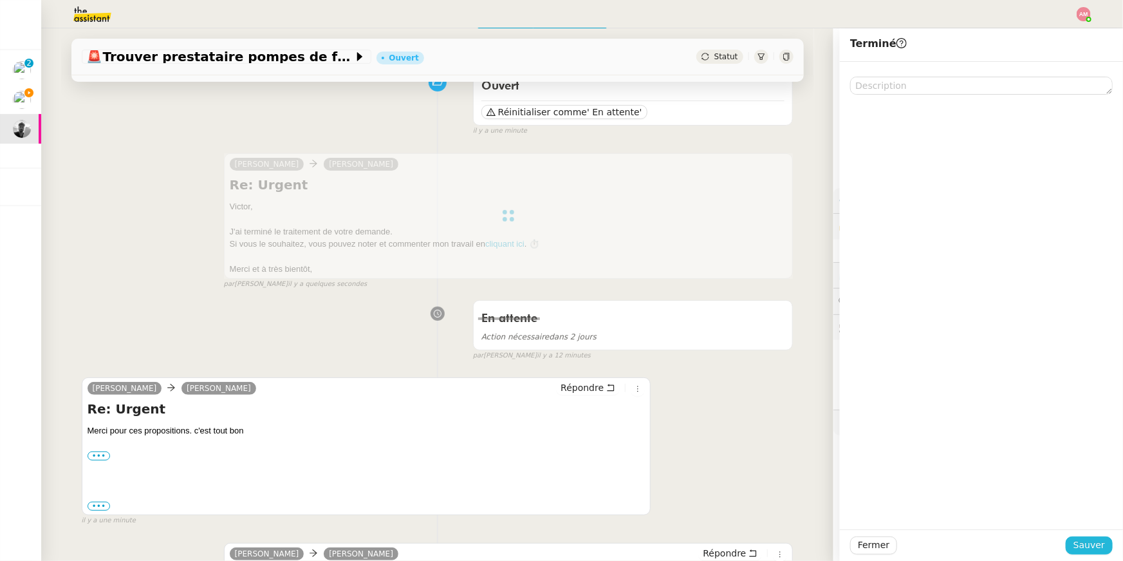
click at [1078, 544] on span "Sauver" at bounding box center [1090, 545] width 32 height 15
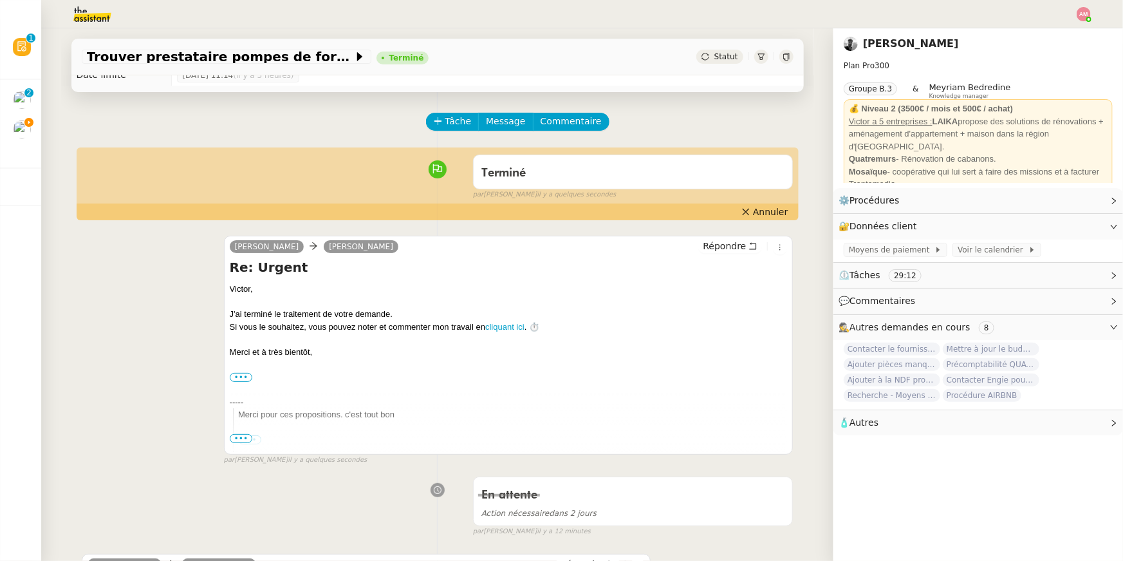
scroll to position [1, 0]
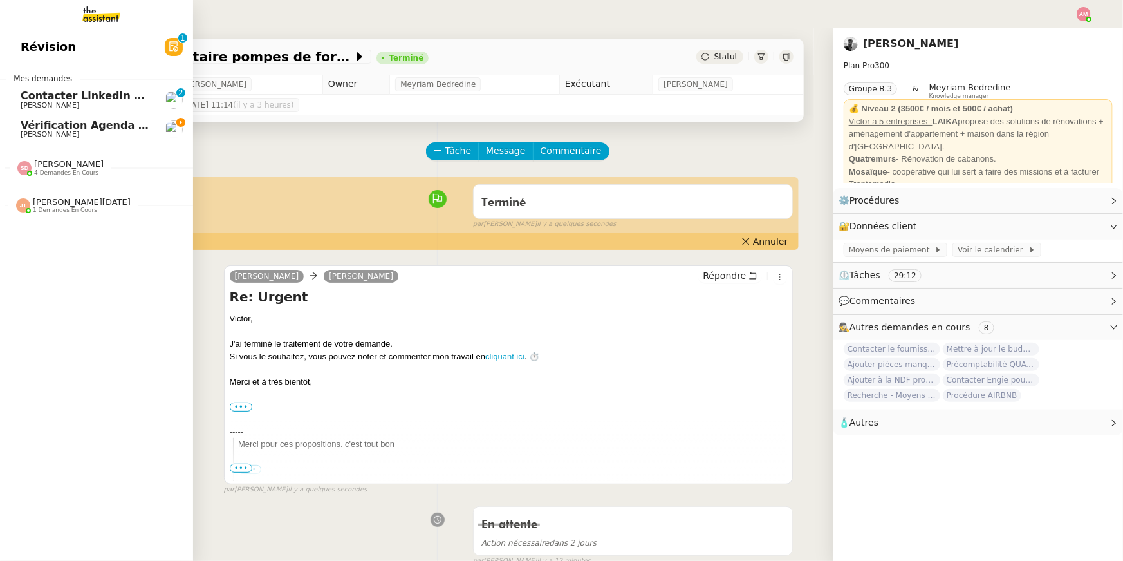
click at [30, 136] on span "[PERSON_NAME]" at bounding box center [50, 134] width 59 height 8
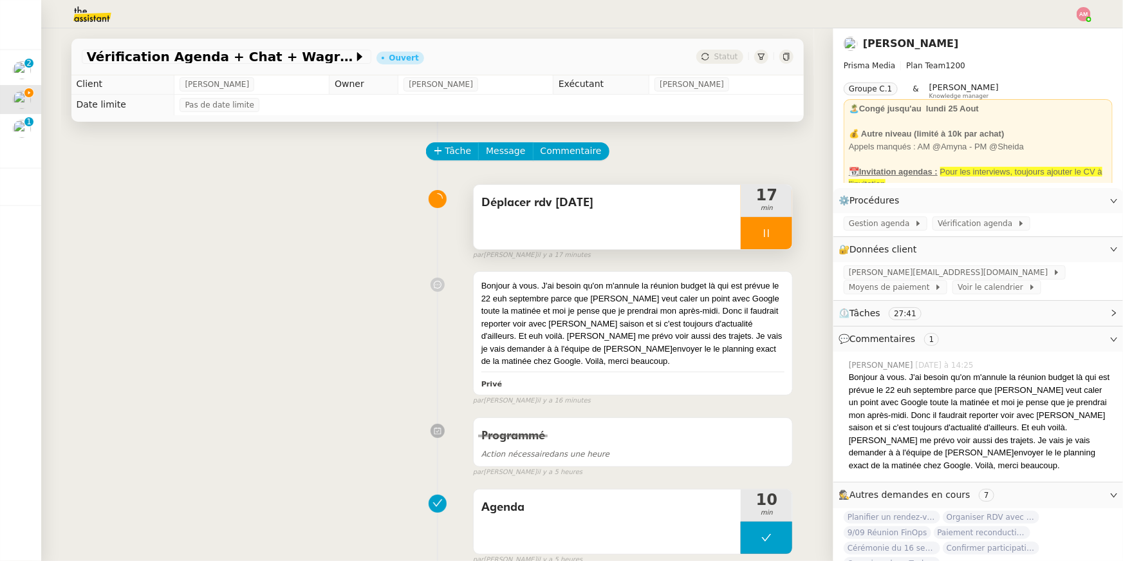
click at [686, 209] on span "Déplacer rdv [DATE]" at bounding box center [608, 202] width 252 height 19
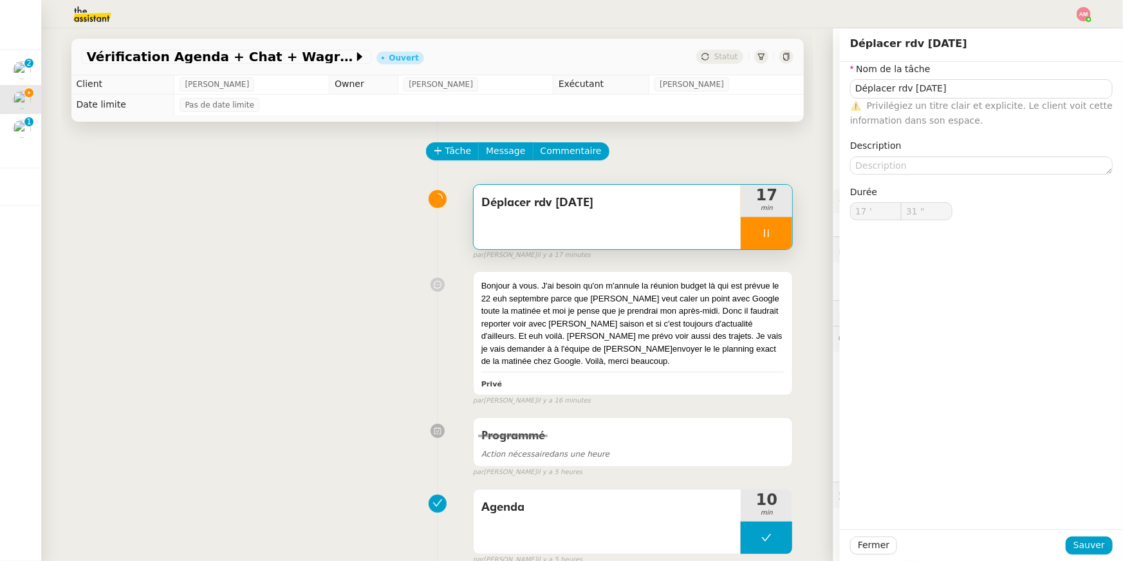
type input "32 ""
click at [326, 176] on div "Tâche Message Commentaire Veuillez patienter une erreur s'est produite 👌👌👌 mess…" at bounding box center [437, 402] width 753 height 561
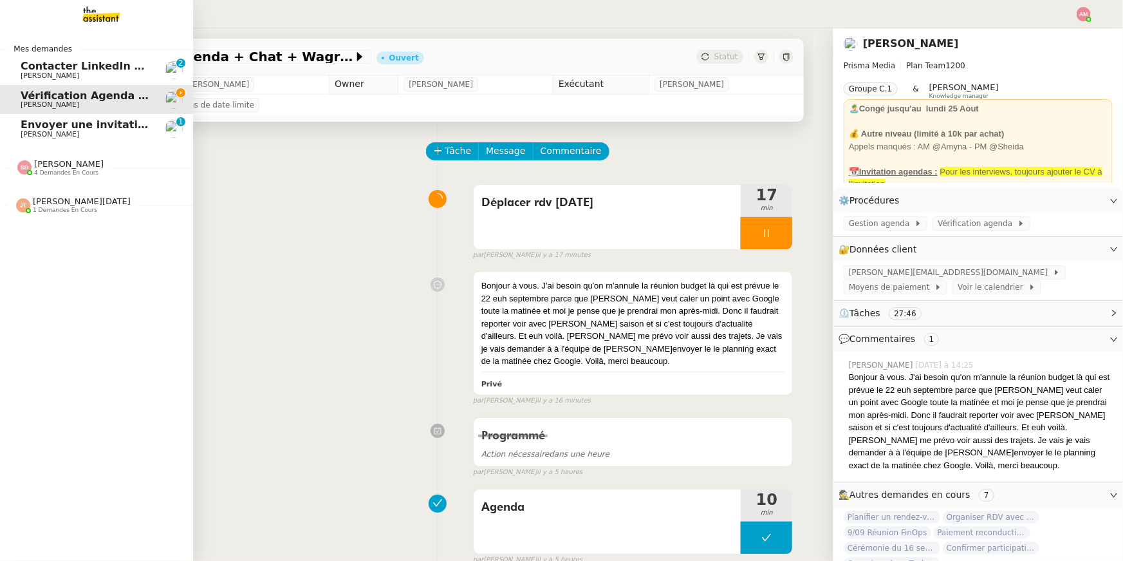
click at [25, 122] on span "Envoyer une invitation pour la réunion du 16 septembre" at bounding box center [184, 124] width 327 height 12
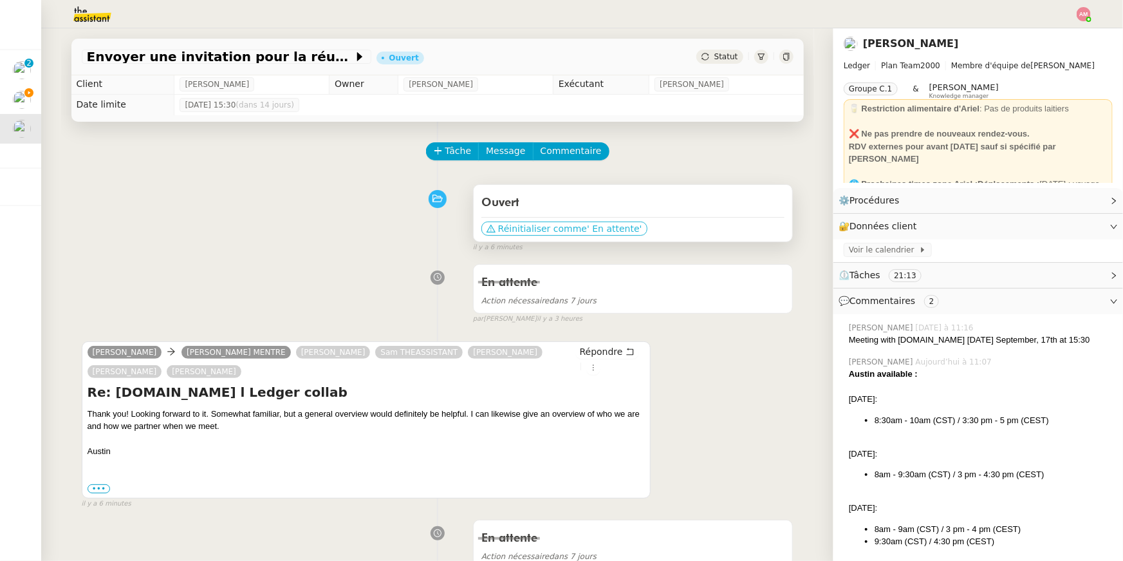
click at [500, 226] on span "Réinitialiser comme" at bounding box center [542, 228] width 89 height 13
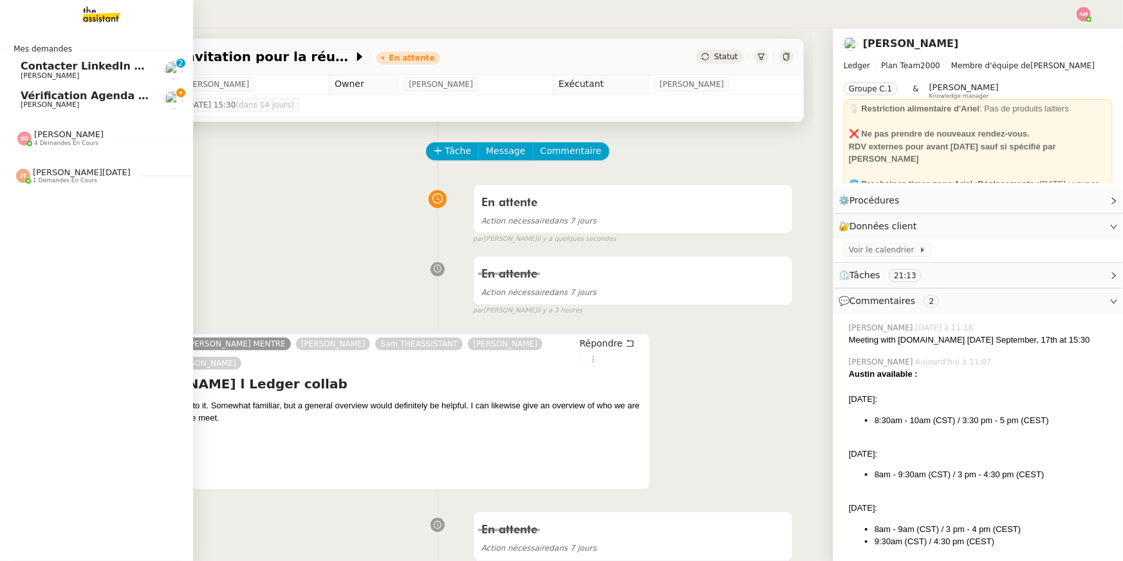
click at [21, 98] on span "Vérification Agenda + Chat + Wagram (9h et 14h)" at bounding box center [165, 95] width 289 height 12
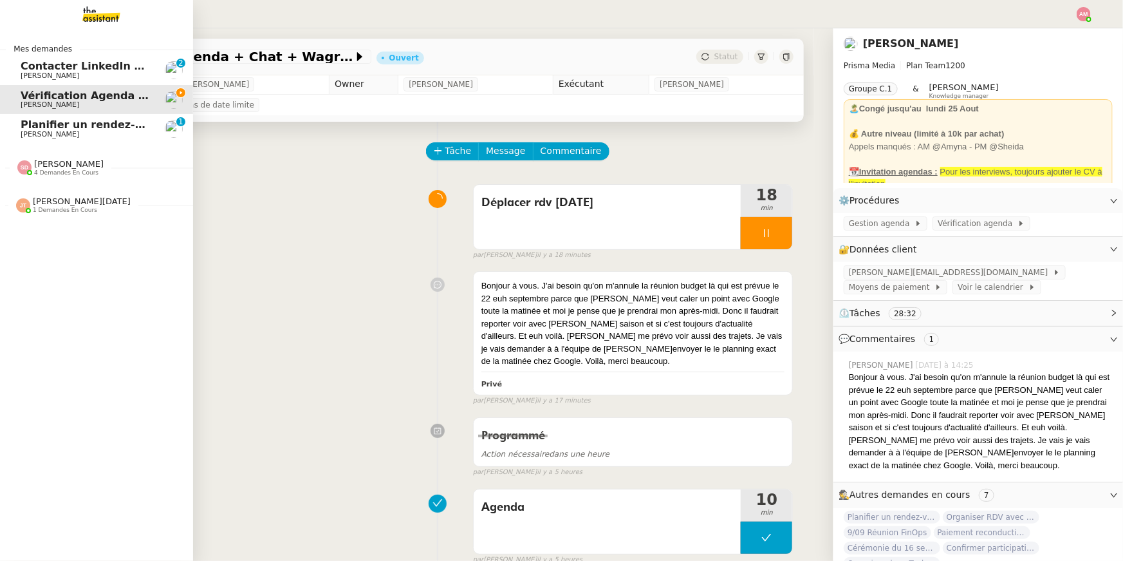
click at [21, 130] on span "[PERSON_NAME]" at bounding box center [50, 134] width 59 height 8
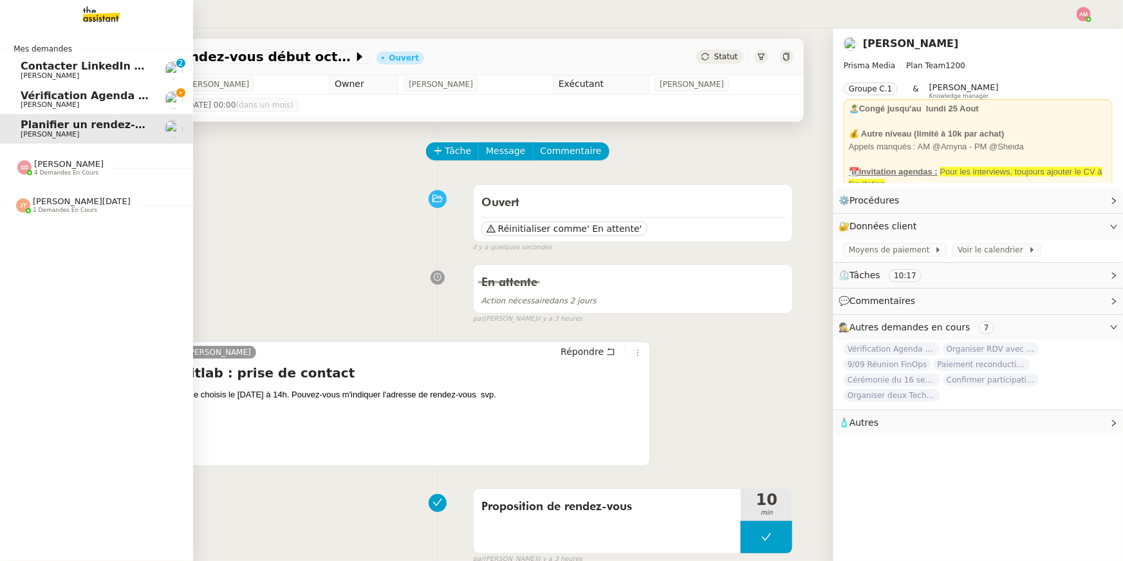
click at [24, 89] on link "Vérification Agenda + Chat + Wagram (9h et 14h) [PERSON_NAME]" at bounding box center [96, 100] width 193 height 30
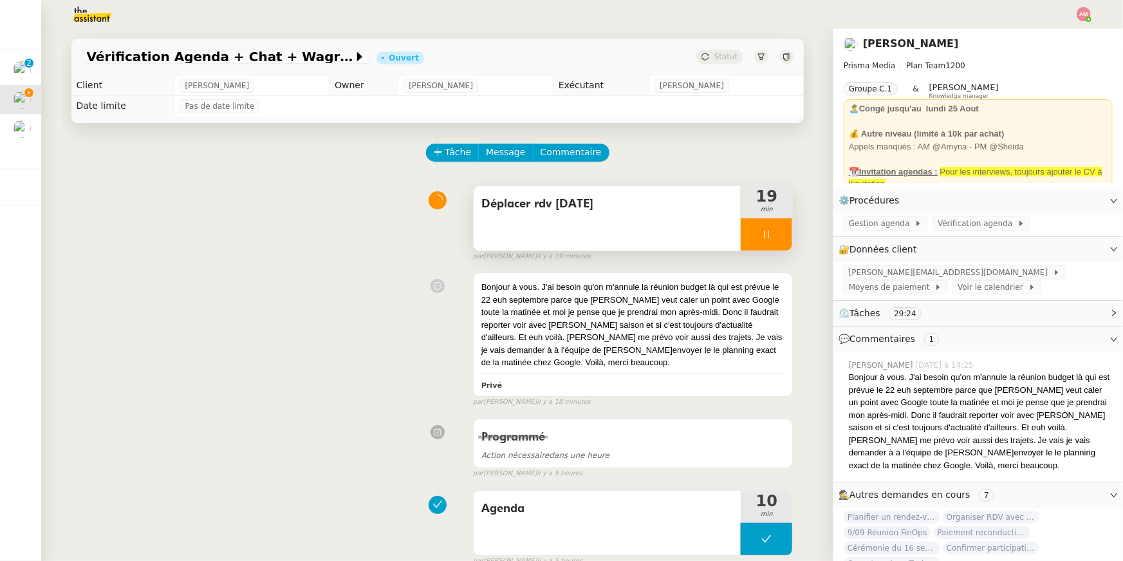
click at [716, 223] on div "Déplacer rdv [DATE]" at bounding box center [608, 218] width 268 height 64
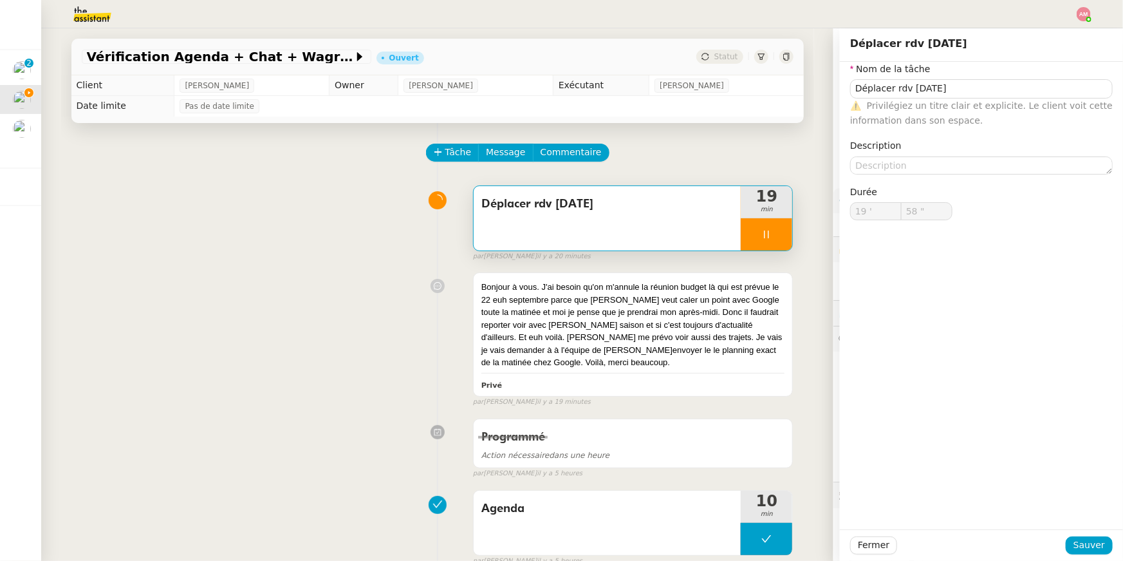
type input "59 ""
type input "20 '"
type input "9 ""
click at [762, 234] on icon at bounding box center [767, 234] width 10 height 10
type input "Déplacer rdv [DATE]"
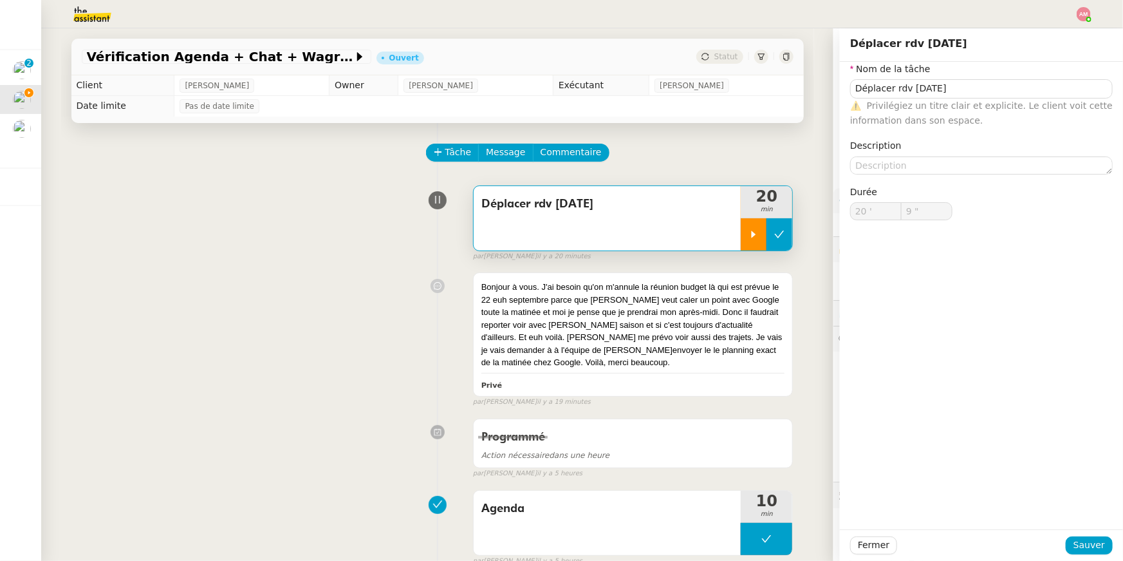
type input "20 '"
type input "10 ""
click at [776, 234] on icon at bounding box center [780, 233] width 10 height 7
type input "Déplacer rdv [DATE]"
type input "20 '"
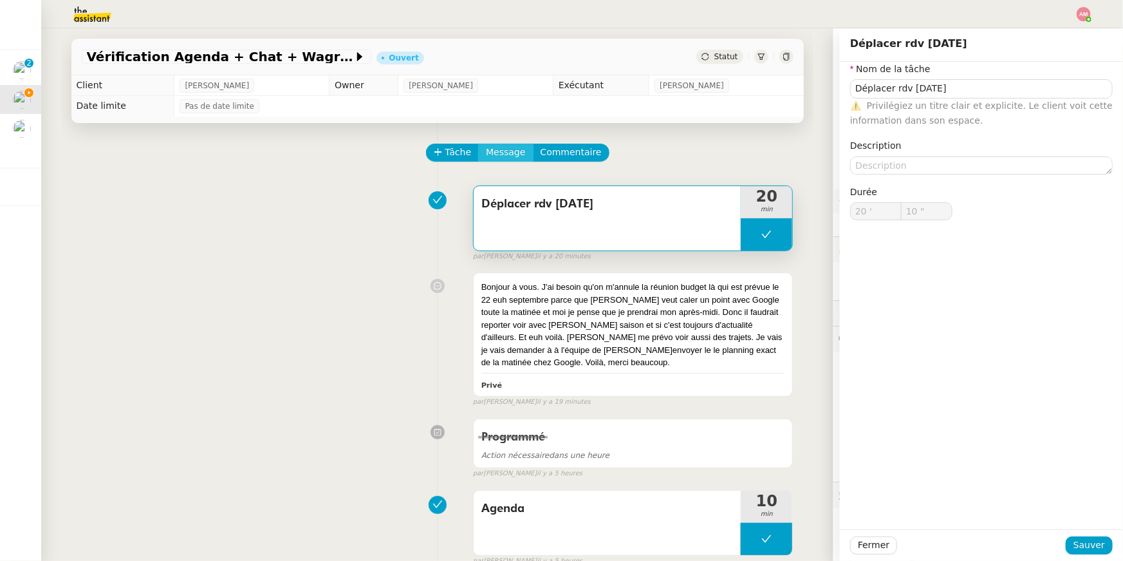
type input "10 ""
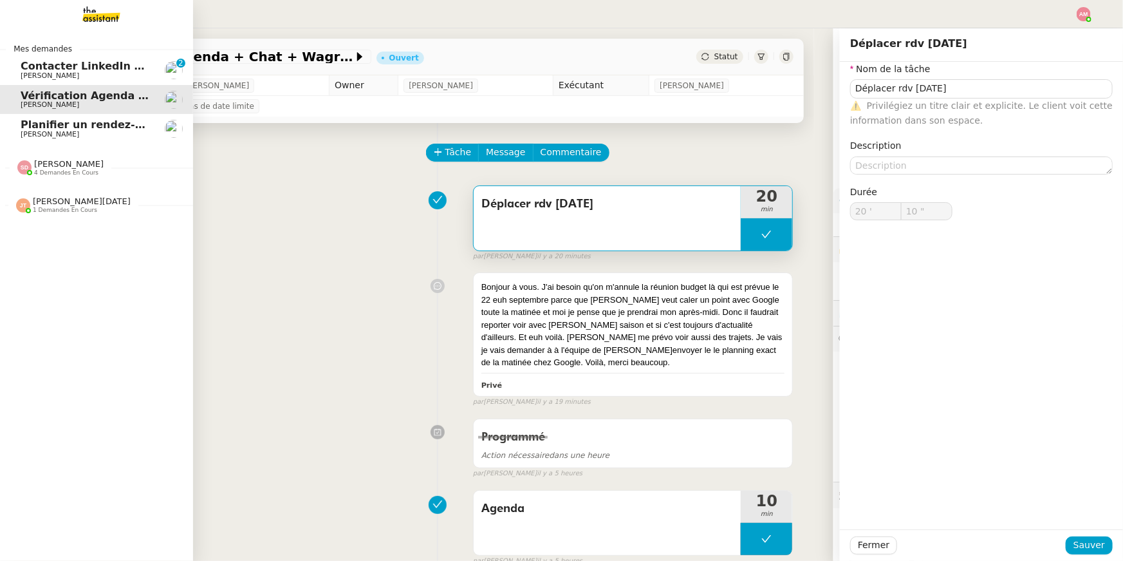
type input "Déplacer rdv [DATE]"
type input "20 '"
type input "10 ""
click at [35, 134] on span "[PERSON_NAME]" at bounding box center [50, 134] width 59 height 8
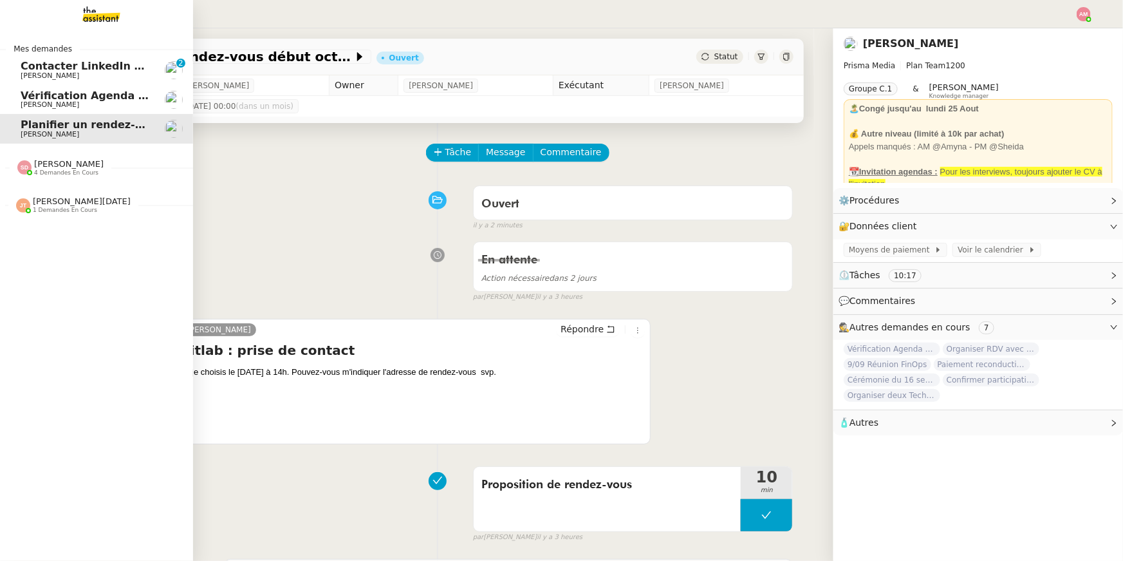
click at [77, 98] on span "Vérification Agenda + Chat + Wagram (9h et 14h)" at bounding box center [165, 95] width 289 height 12
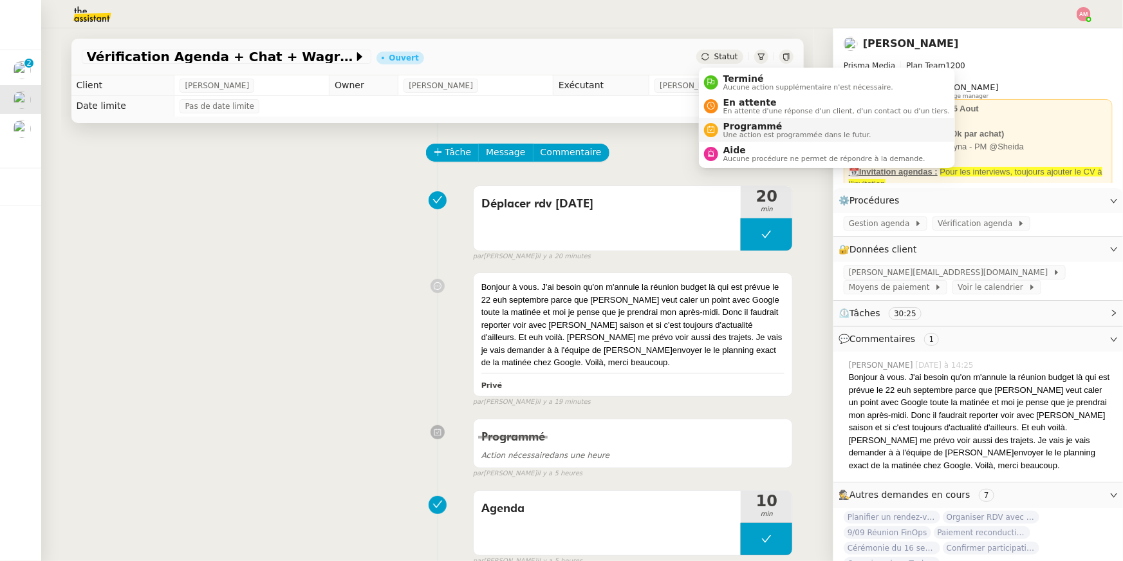
click at [736, 125] on span "Programmé" at bounding box center [798, 126] width 148 height 10
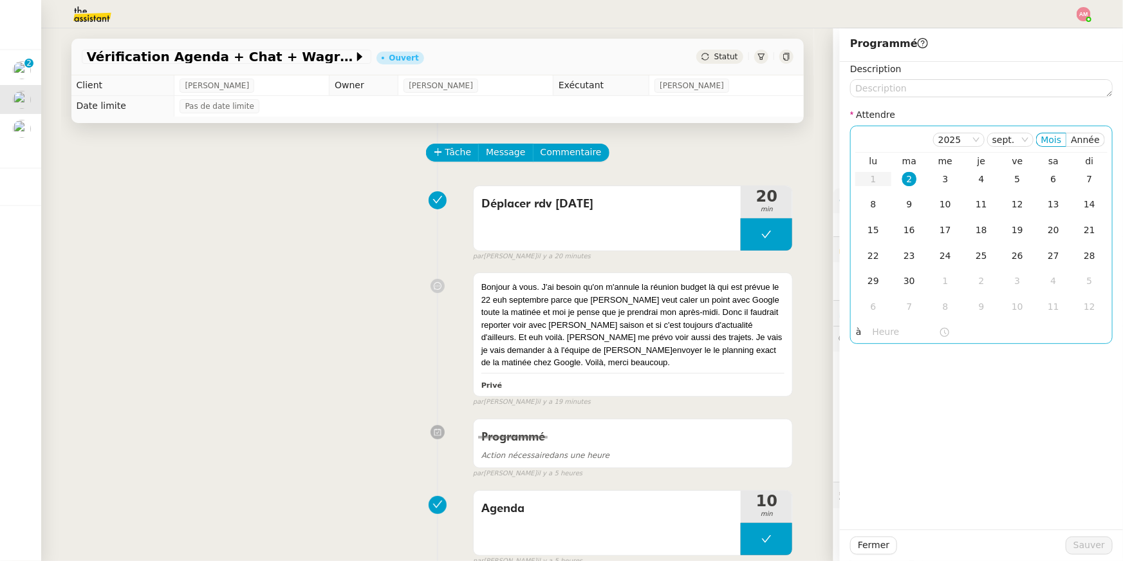
click at [870, 331] on nz-time-picker at bounding box center [911, 332] width 87 height 18
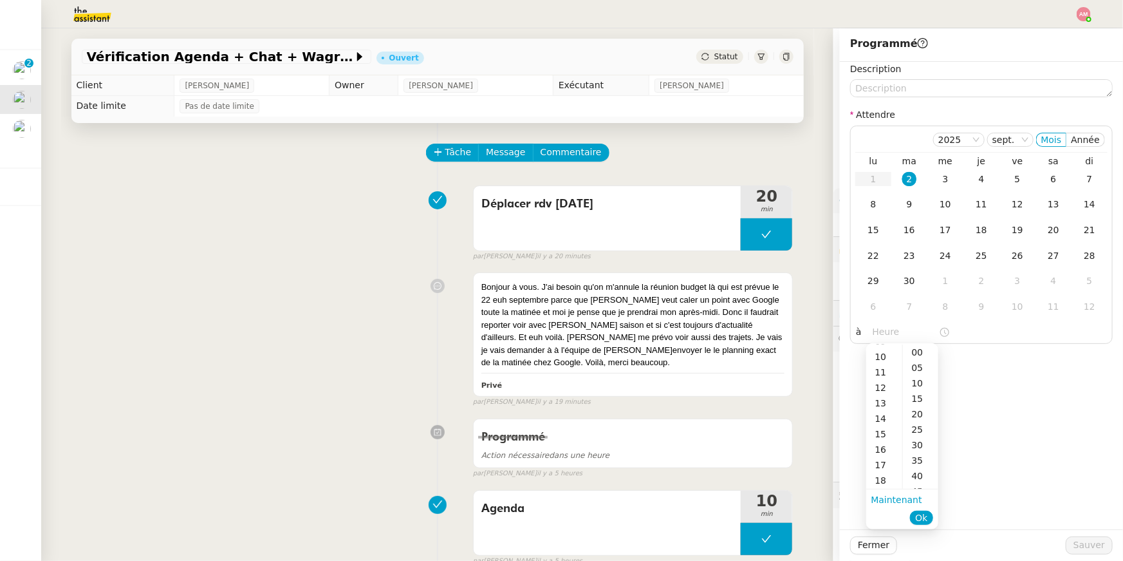
scroll to position [192, 0]
click at [884, 416] on div "17" at bounding box center [885, 422] width 36 height 15
drag, startPoint x: 913, startPoint y: 359, endPoint x: 910, endPoint y: 350, distance: 10.0
click at [910, 350] on ul "00 05 10 15 20 25 30 35 40 45 50 55" at bounding box center [921, 416] width 36 height 144
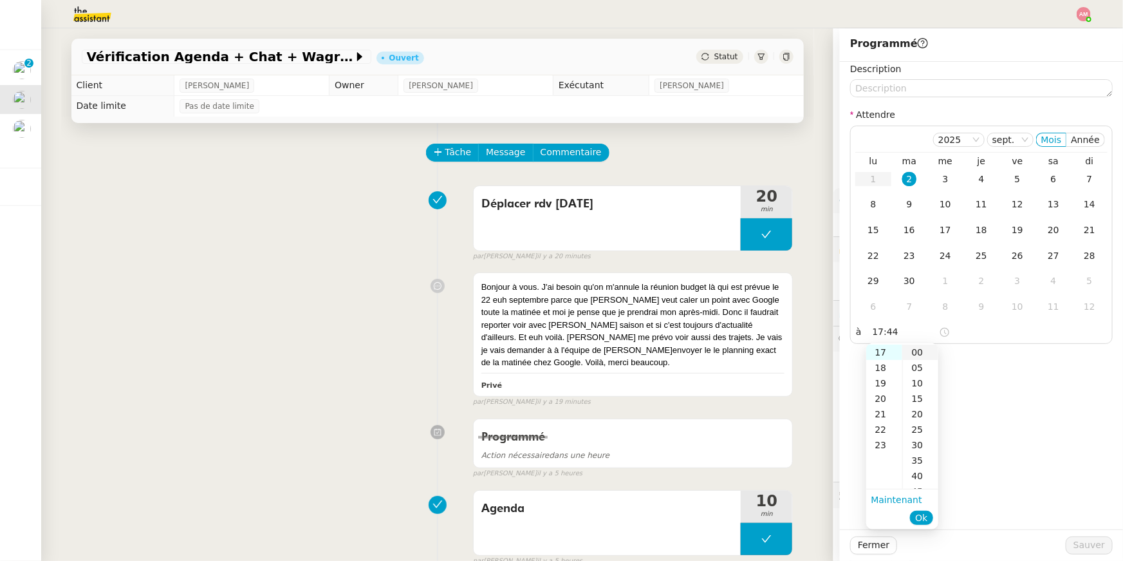
click at [910, 350] on div "00" at bounding box center [920, 351] width 35 height 15
type input "17:00"
click at [917, 518] on span "Ok" at bounding box center [921, 517] width 12 height 13
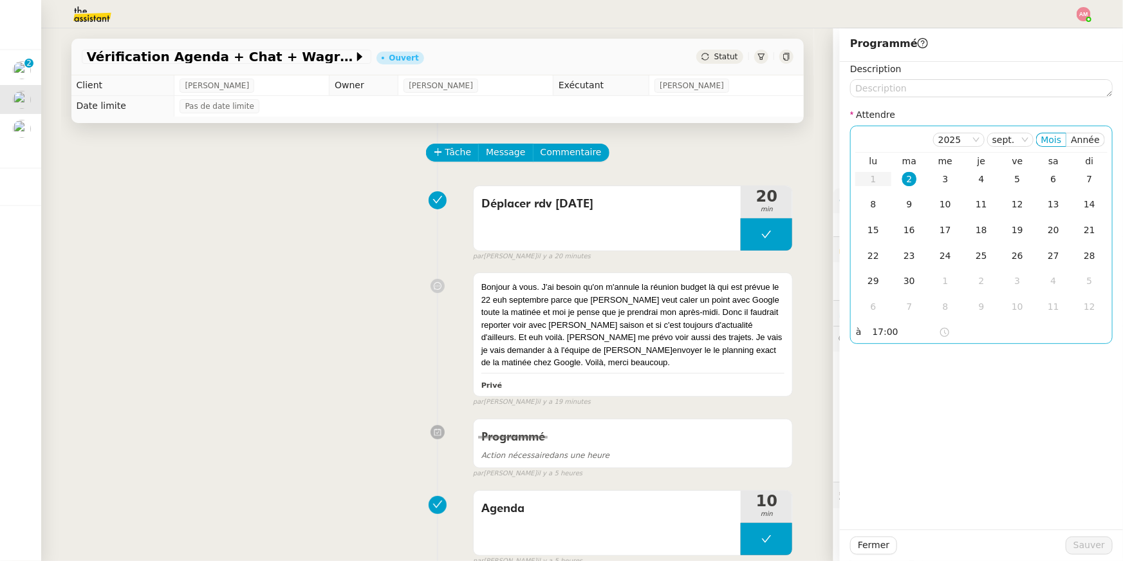
click at [905, 176] on div "2" at bounding box center [910, 179] width 14 height 14
click at [1079, 547] on span "Sauver" at bounding box center [1090, 545] width 32 height 15
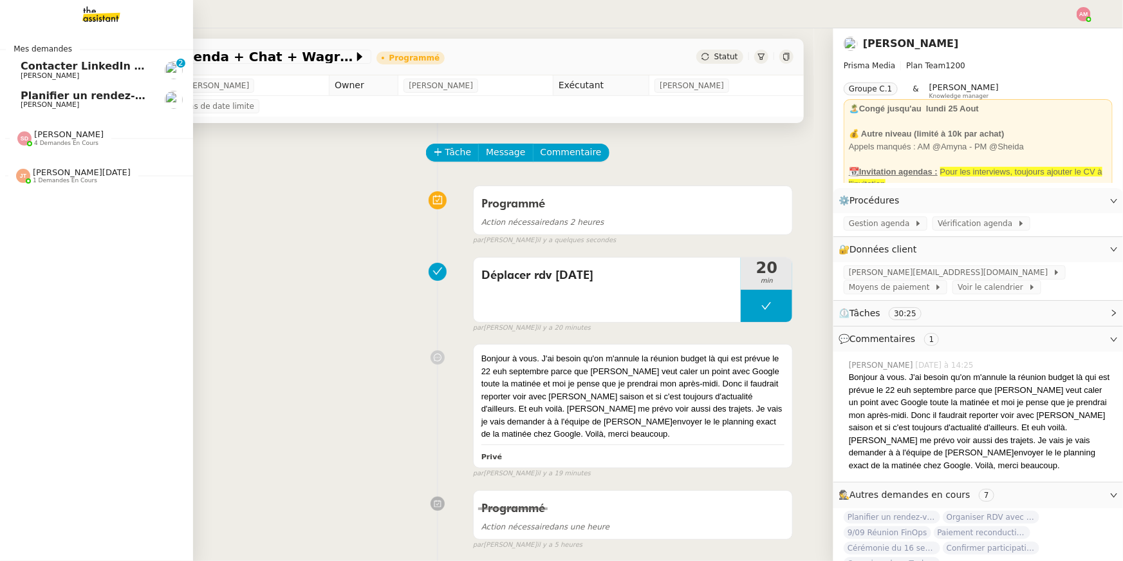
click at [59, 101] on span "[PERSON_NAME]" at bounding box center [50, 104] width 59 height 8
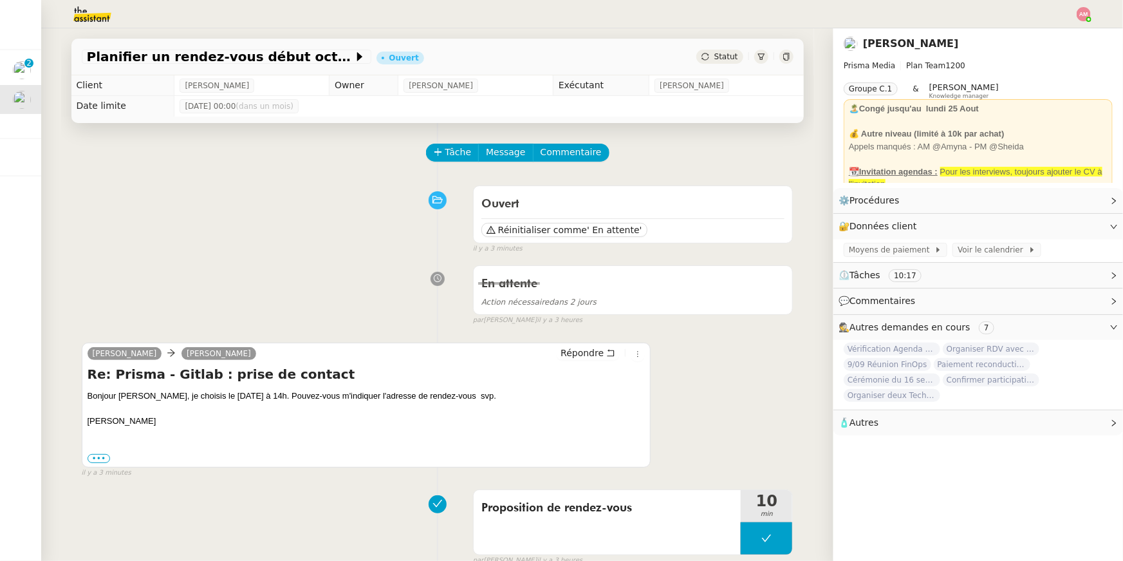
click at [382, 277] on div "En attente Action nécessaire dans 2 jours false par [PERSON_NAME] il y a 3 heur…" at bounding box center [438, 292] width 712 height 66
click at [460, 152] on span "Tâche" at bounding box center [459, 152] width 26 height 15
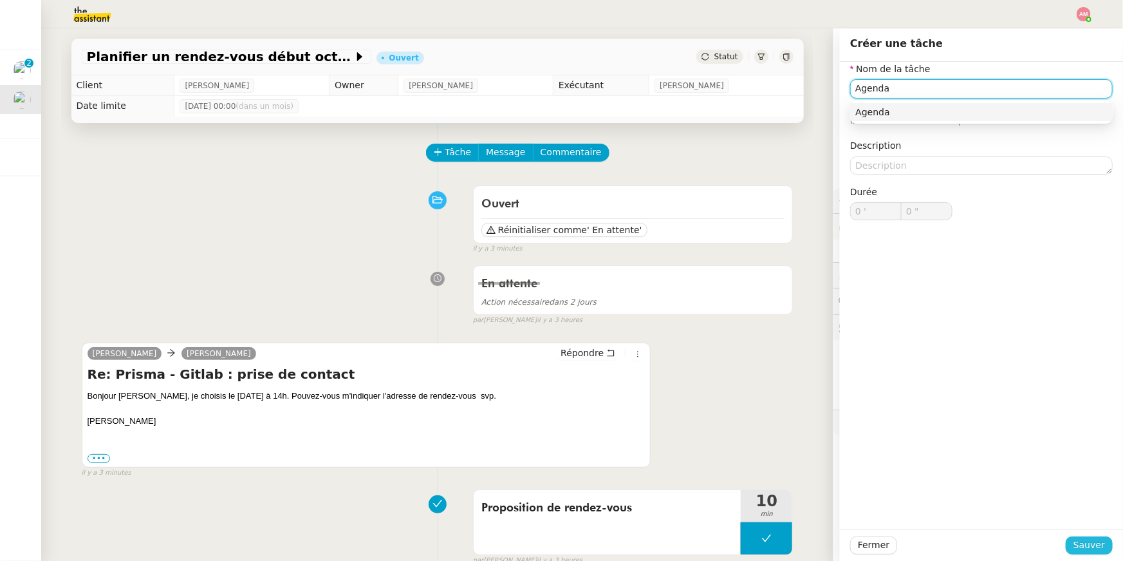
type input "Agenda"
click at [1094, 541] on span "Sauver" at bounding box center [1090, 545] width 32 height 15
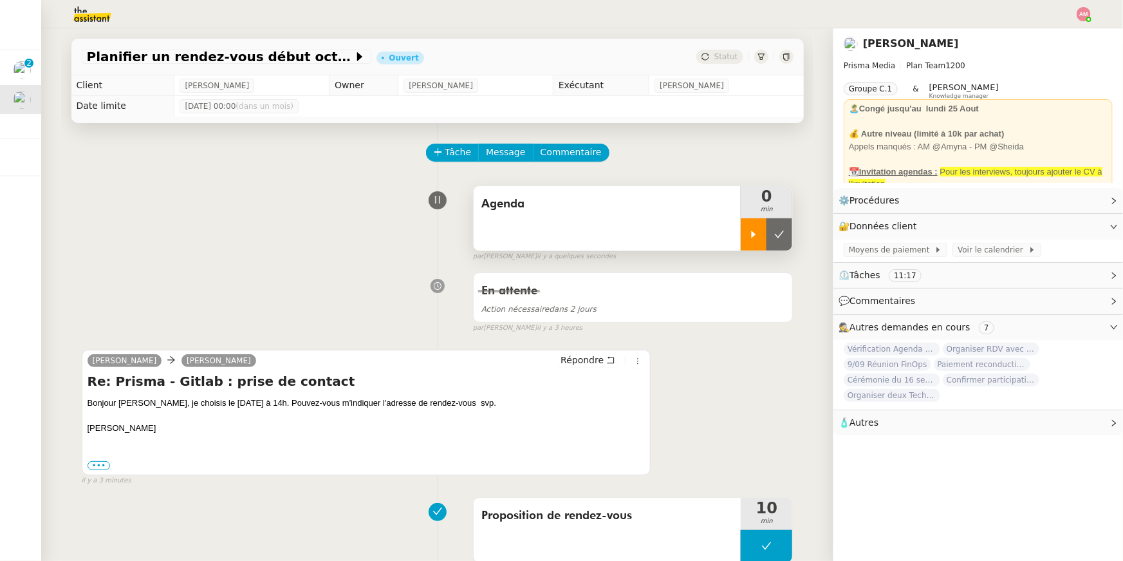
click at [745, 234] on div at bounding box center [754, 234] width 26 height 32
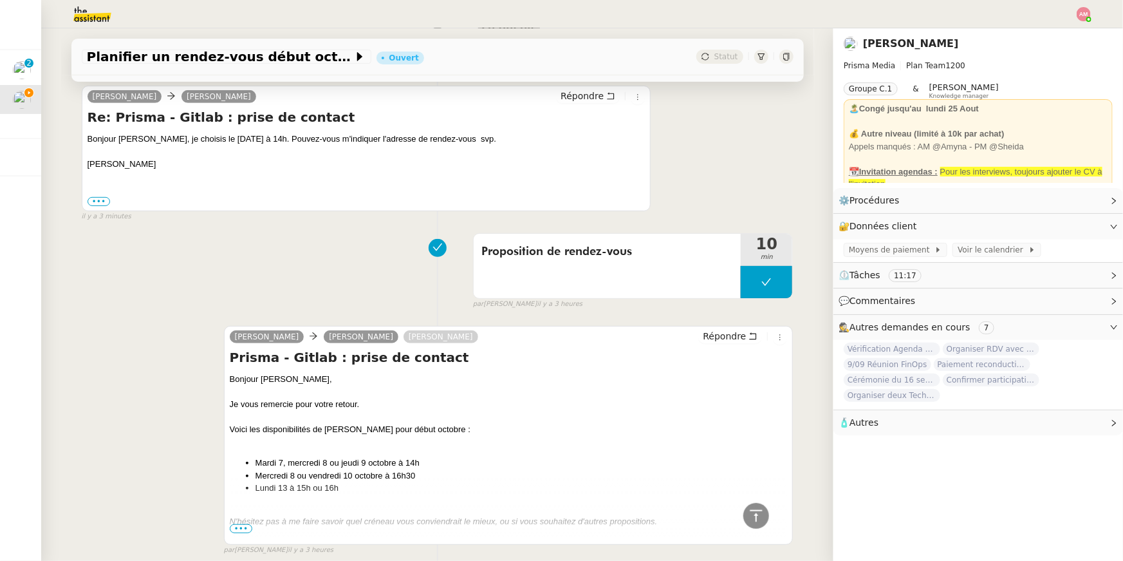
scroll to position [267, 0]
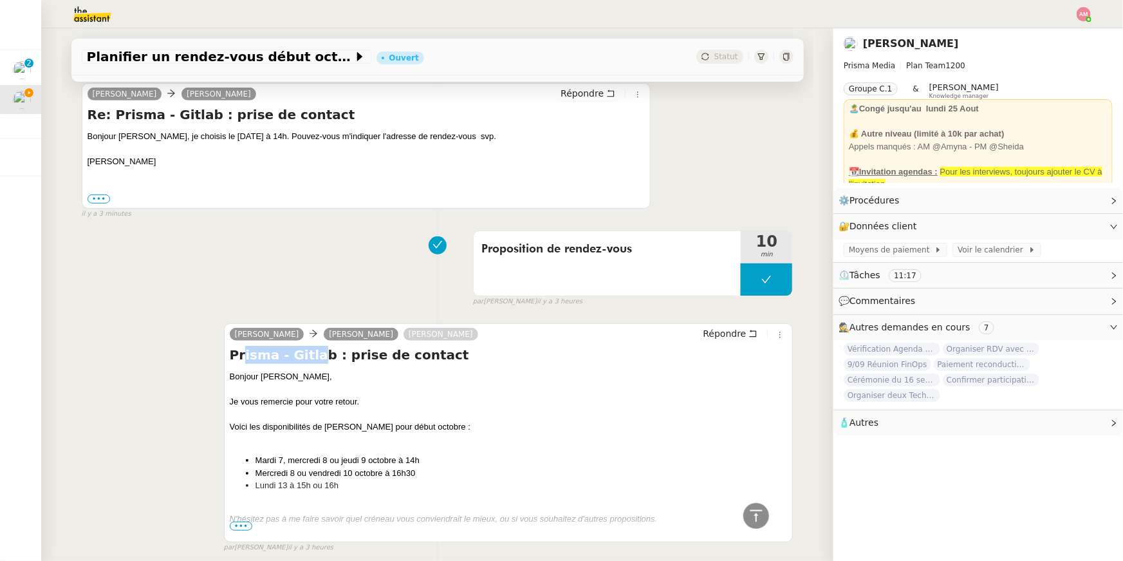
drag, startPoint x: 313, startPoint y: 363, endPoint x: 243, endPoint y: 362, distance: 70.2
click at [243, 362] on h4 "Prisma - Gitlab : prise de contact" at bounding box center [509, 355] width 558 height 18
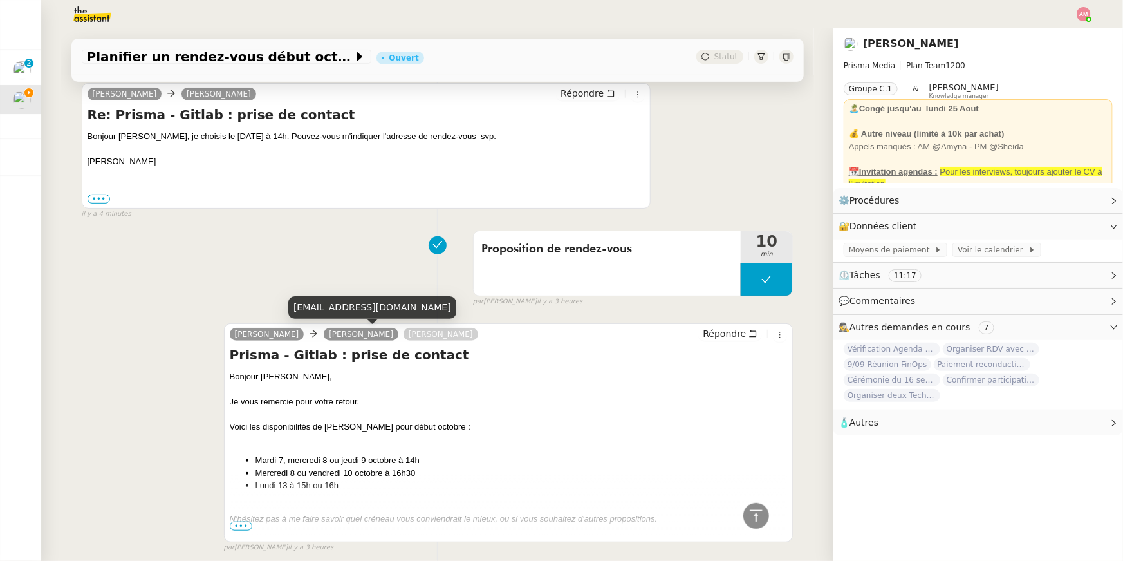
drag, startPoint x: 304, startPoint y: 337, endPoint x: 373, endPoint y: 335, distance: 69.6
click at [373, 335] on link "[PERSON_NAME]" at bounding box center [361, 334] width 75 height 12
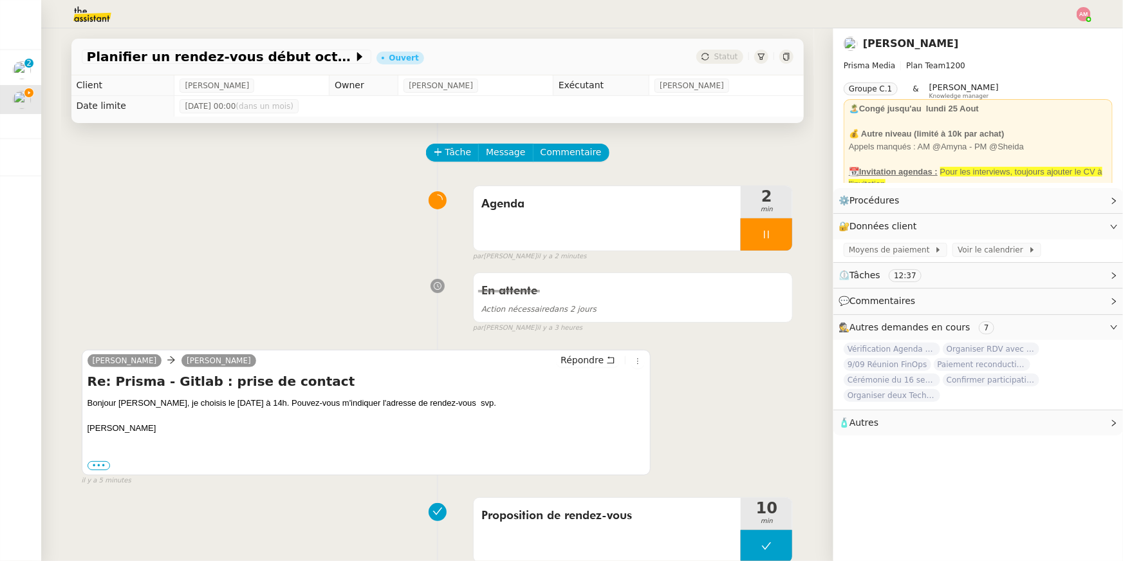
click at [145, 406] on div "Bonjour [PERSON_NAME], je choisis le [DATE] à 14h. Pouvez-vous m'indiquer l'adr…" at bounding box center [367, 416] width 558 height 38
drag, startPoint x: 85, startPoint y: 333, endPoint x: 169, endPoint y: 339, distance: 84.5
click at [169, 339] on div "[EMAIL_ADDRESS][DOMAIN_NAME]" at bounding box center [162, 334] width 168 height 23
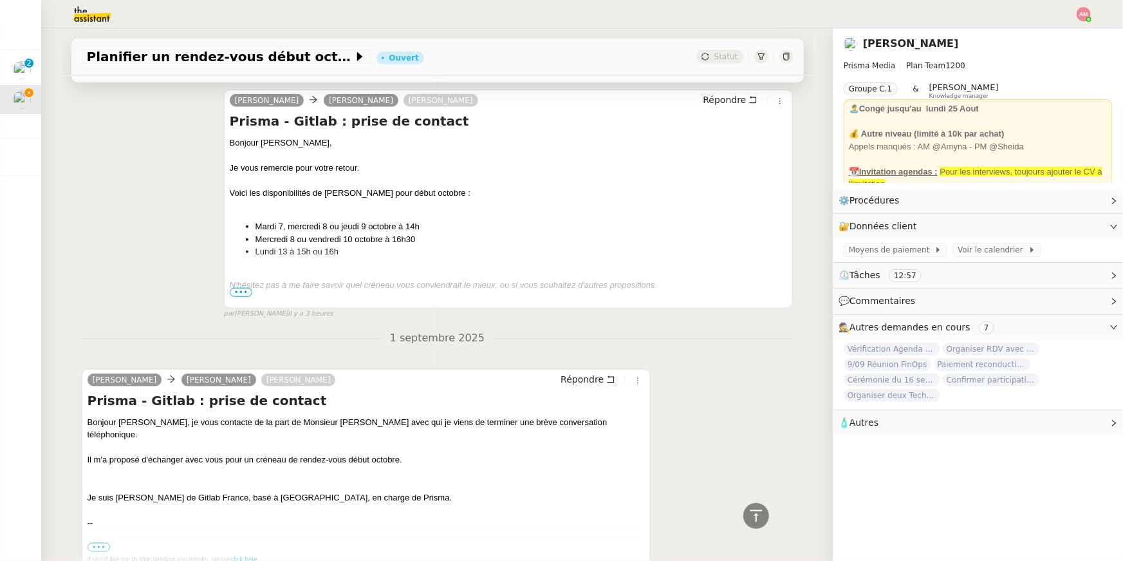
scroll to position [567, 0]
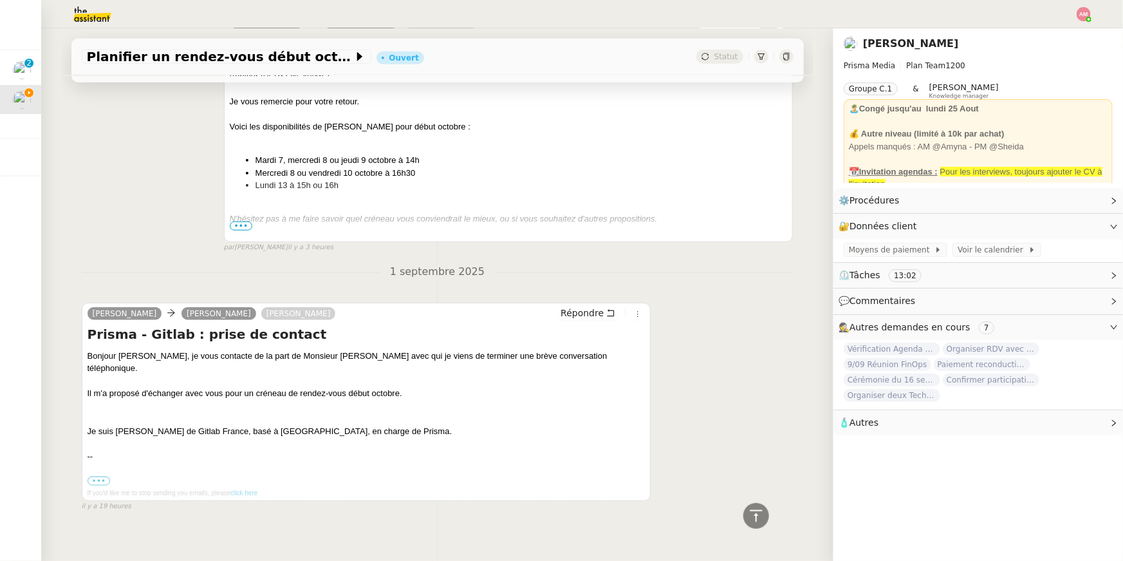
click at [333, 355] on div "Bonjour [PERSON_NAME], je vous contacte de la part de Monsieur [PERSON_NAME] av…" at bounding box center [367, 362] width 558 height 25
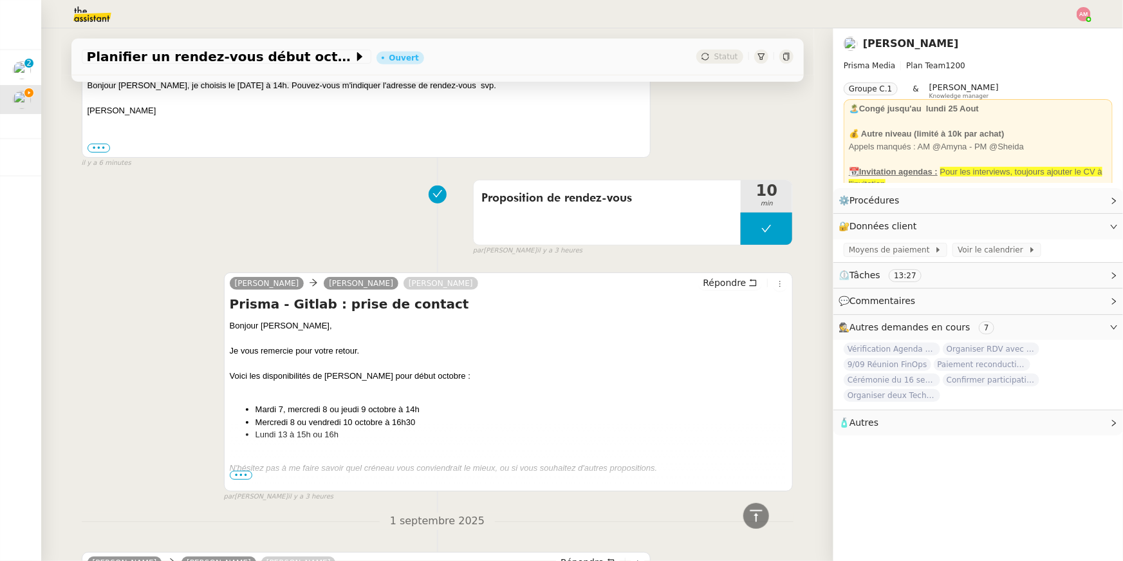
scroll to position [0, 0]
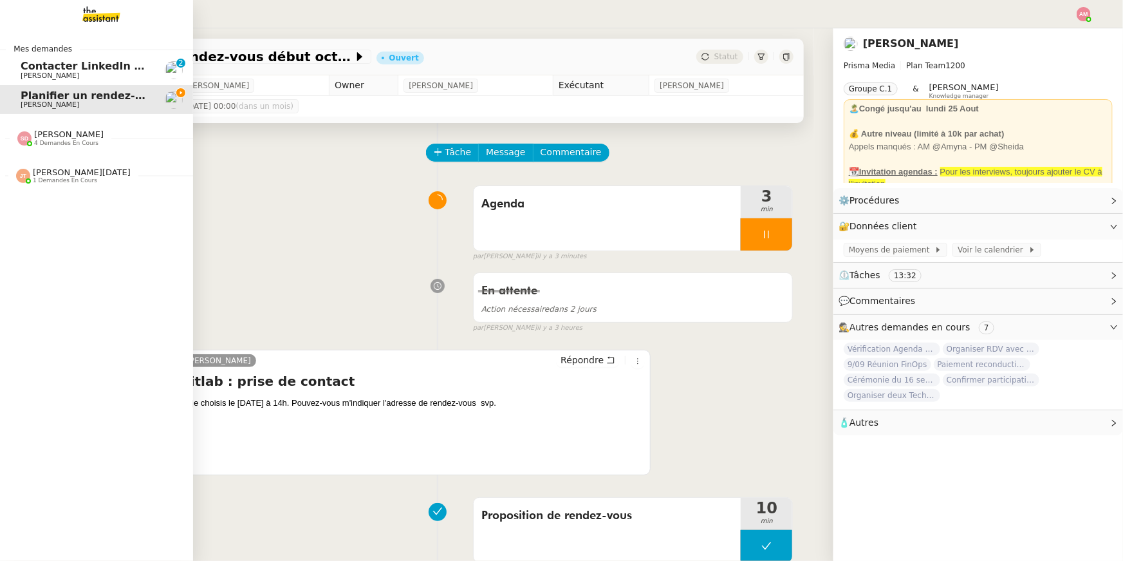
click at [26, 144] on img at bounding box center [24, 138] width 14 height 14
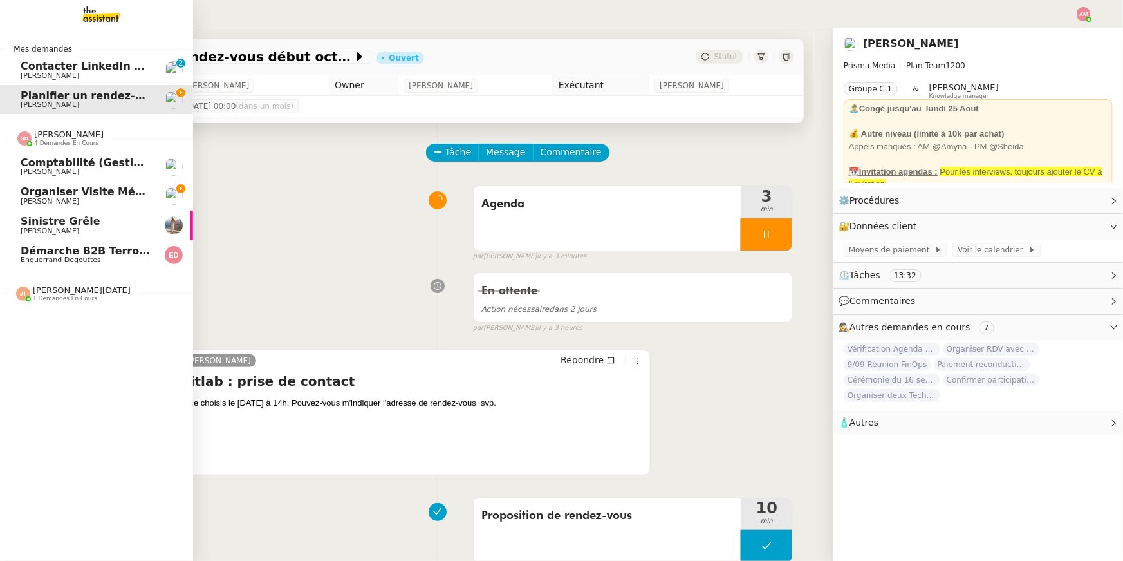
click at [26, 145] on div "[PERSON_NAME] 4 demandes en cours" at bounding box center [60, 137] width 86 height 17
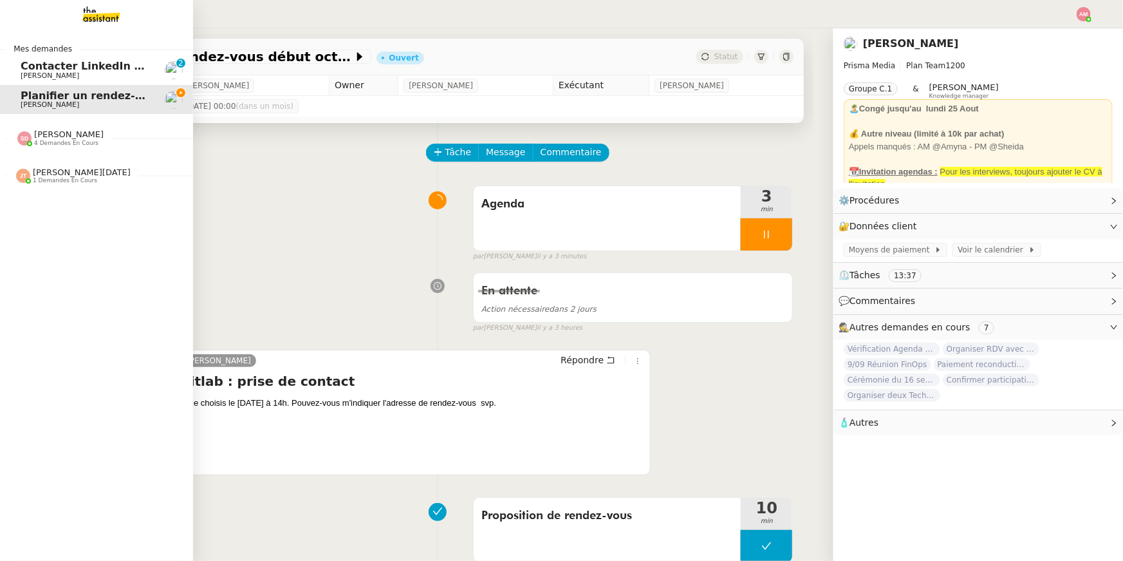
click at [24, 189] on div "[PERSON_NAME][DATE] 1 demandes en cours" at bounding box center [96, 170] width 193 height 37
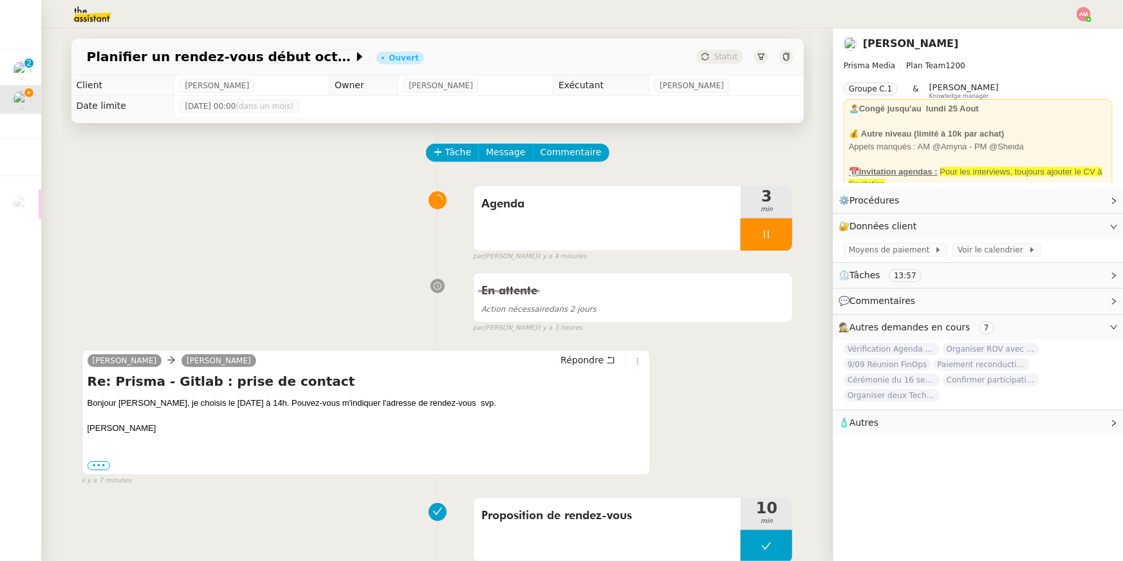
click at [586, 342] on div "[PERSON_NAME] [PERSON_NAME] Répondre Re: Prisma - Gitlab : prise de contact Bon…" at bounding box center [438, 411] width 712 height 147
click at [585, 351] on div "[PERSON_NAME] [PERSON_NAME] Répondre Re: Prisma - Gitlab : prise de contact Bon…" at bounding box center [367, 413] width 570 height 126
click at [577, 366] on span "Répondre" at bounding box center [582, 359] width 43 height 13
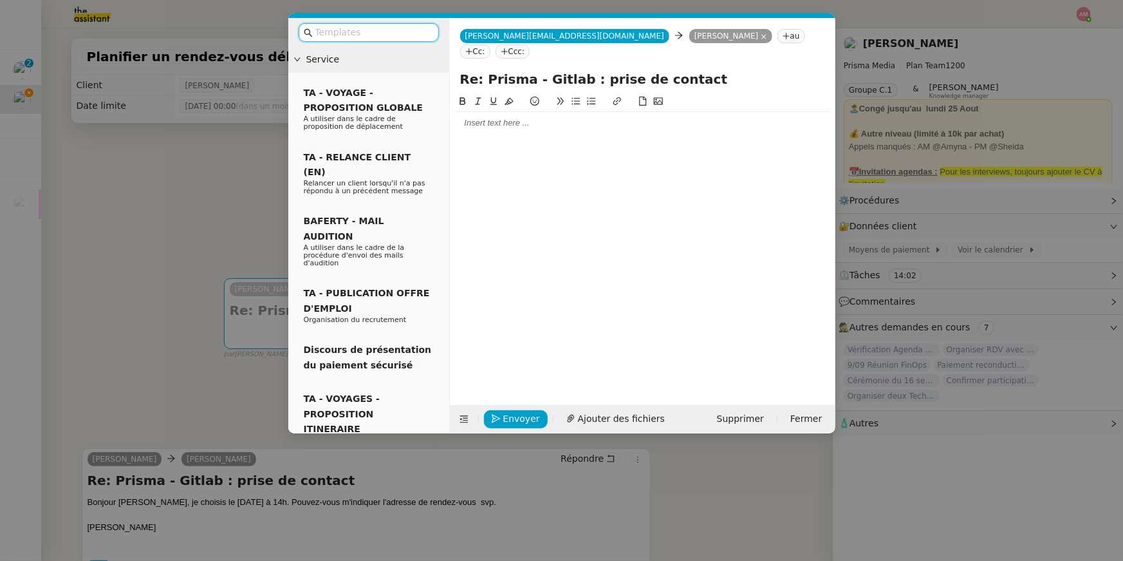
click at [532, 117] on div at bounding box center [642, 123] width 375 height 12
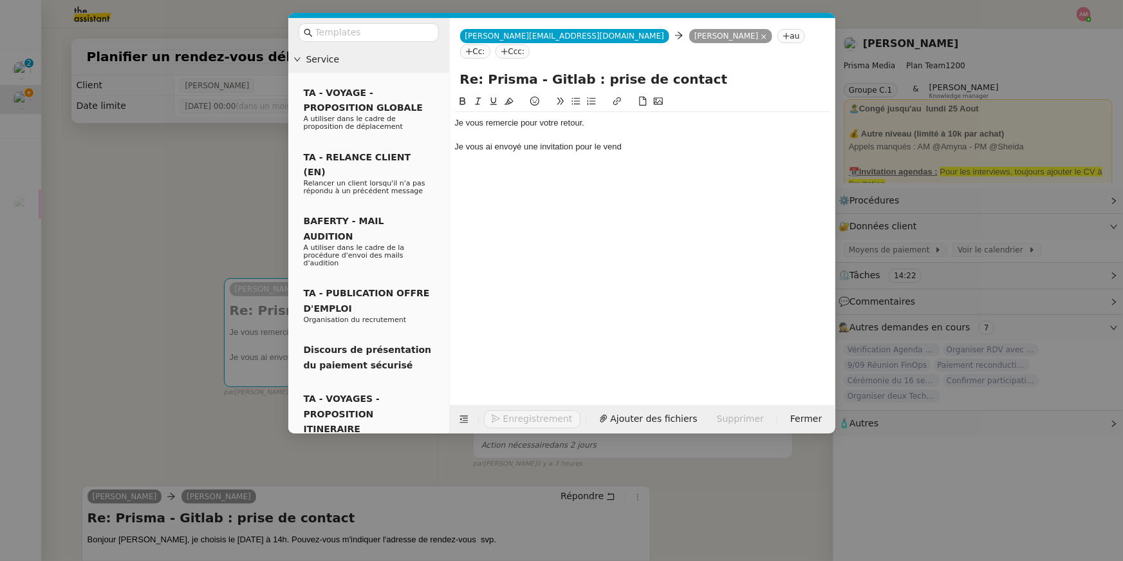
click at [115, 249] on nz-modal-container "Service TA - VOYAGE - PROPOSITION GLOBALE A utiliser dans le cadre de propositi…" at bounding box center [561, 280] width 1123 height 561
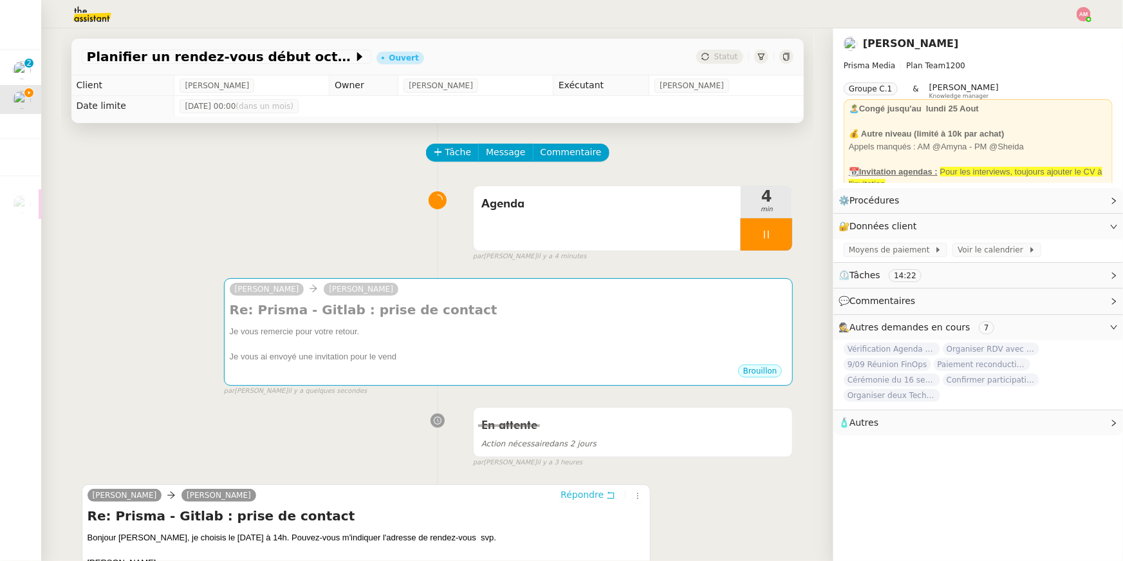
scroll to position [249, 0]
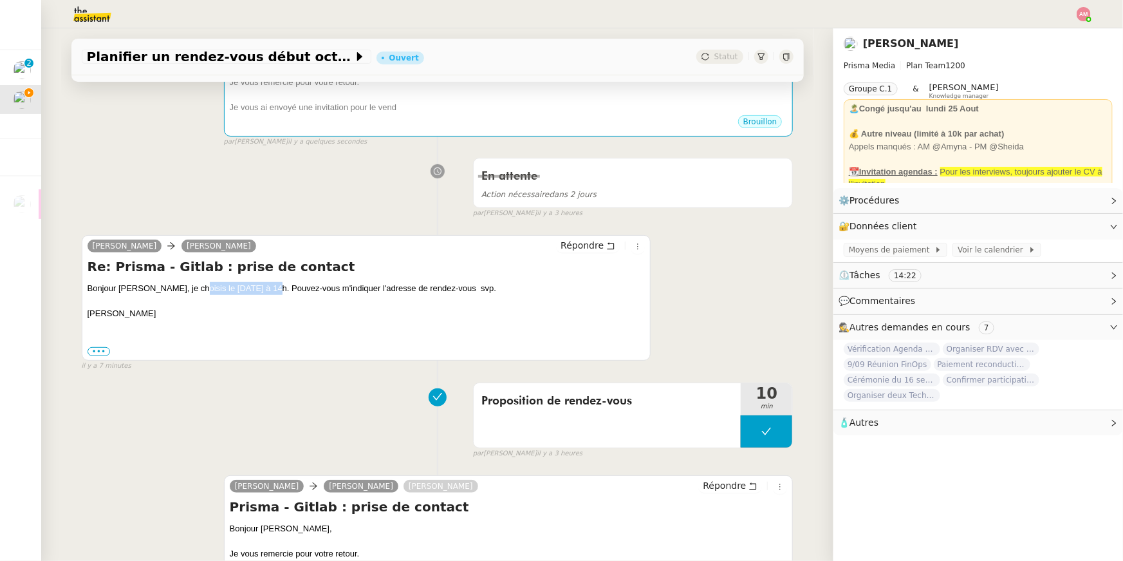
drag, startPoint x: 186, startPoint y: 290, endPoint x: 261, endPoint y: 285, distance: 75.5
click at [261, 285] on div "Bonjour [PERSON_NAME], je choisis le [DATE] à 14h. Pouvez-vous m'indiquer l'adr…" at bounding box center [367, 301] width 558 height 38
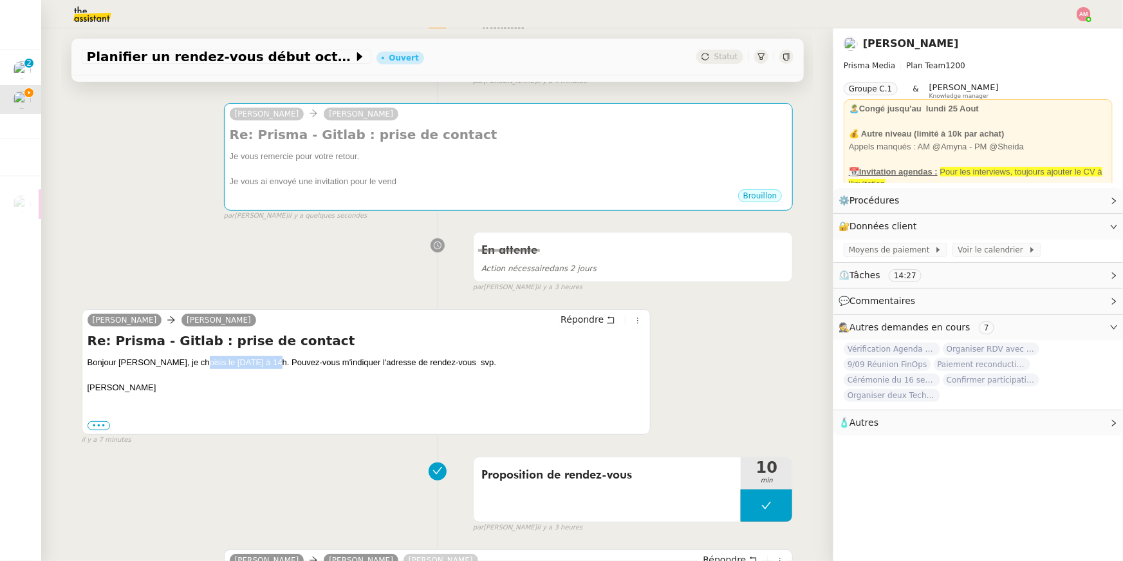
scroll to position [167, 0]
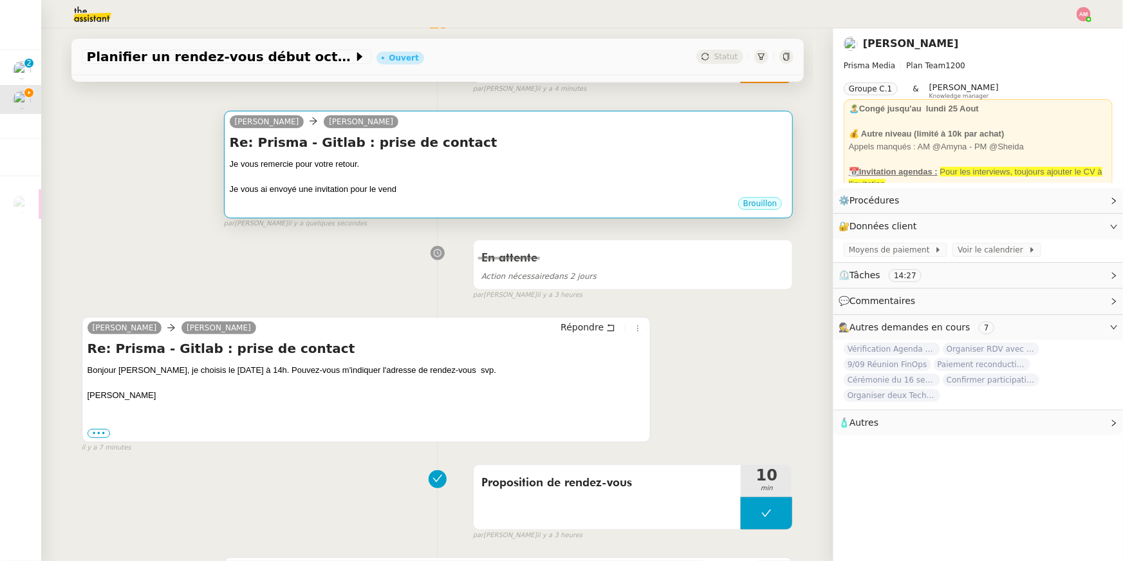
click at [516, 180] on div at bounding box center [509, 177] width 558 height 13
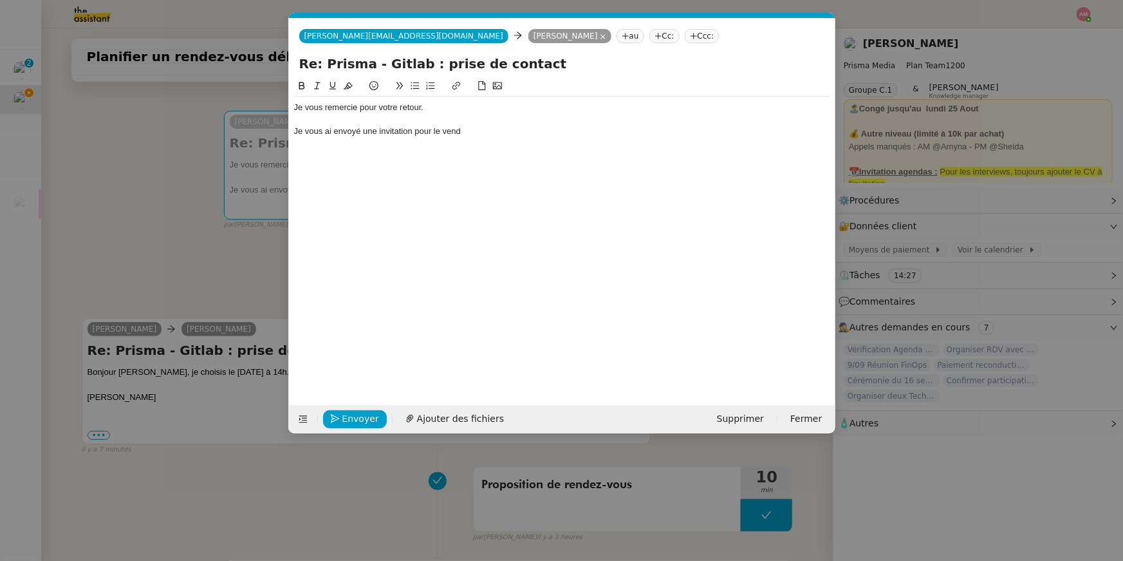
scroll to position [0, 27]
drag, startPoint x: 444, startPoint y: 133, endPoint x: 500, endPoint y: 135, distance: 56.7
click at [500, 135] on div "Je vous ai envoyé une invitation pour le vend" at bounding box center [562, 132] width 536 height 12
drag, startPoint x: 486, startPoint y: 133, endPoint x: 494, endPoint y: 133, distance: 8.4
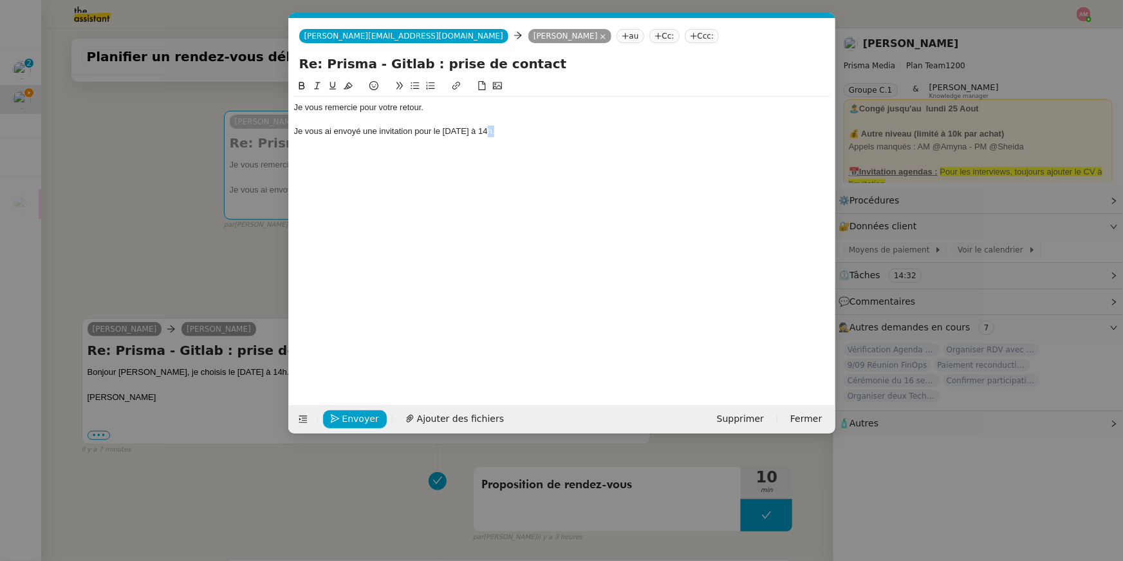
click at [494, 133] on div "Je vous ai envoyé une invitation pour le [DATE] à 14h." at bounding box center [562, 132] width 536 height 12
click at [592, 131] on div "Je vous ai envoyé une invitation pour le [DATE] à 14h." at bounding box center [562, 132] width 536 height 12
click at [156, 204] on nz-modal-container "Service TA - VOYAGE - PROPOSITION GLOBALE A utiliser dans le cadre de propositi…" at bounding box center [561, 280] width 1123 height 561
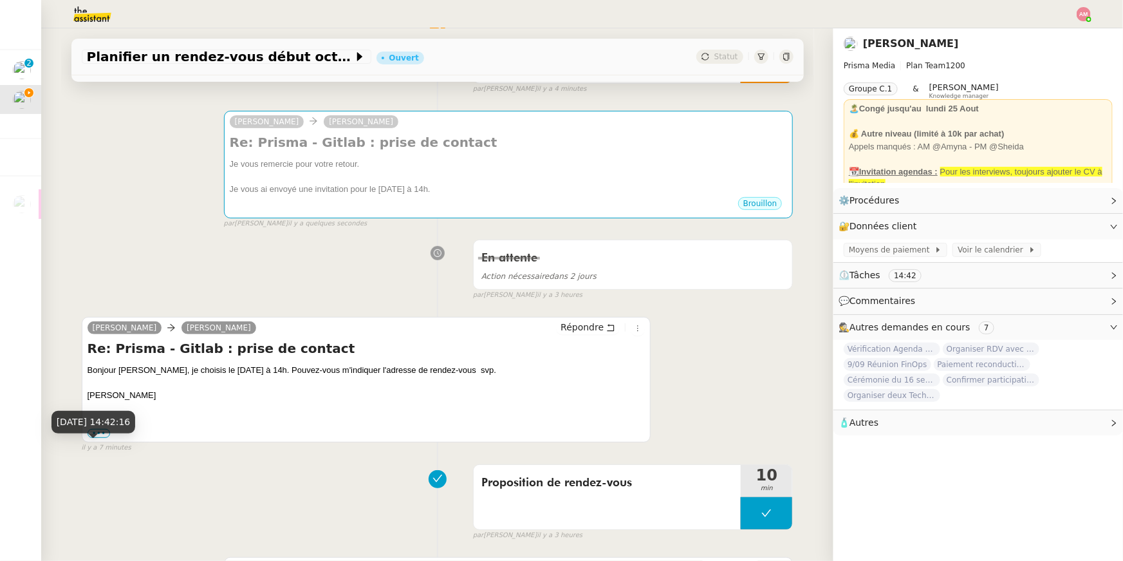
scroll to position [702, 0]
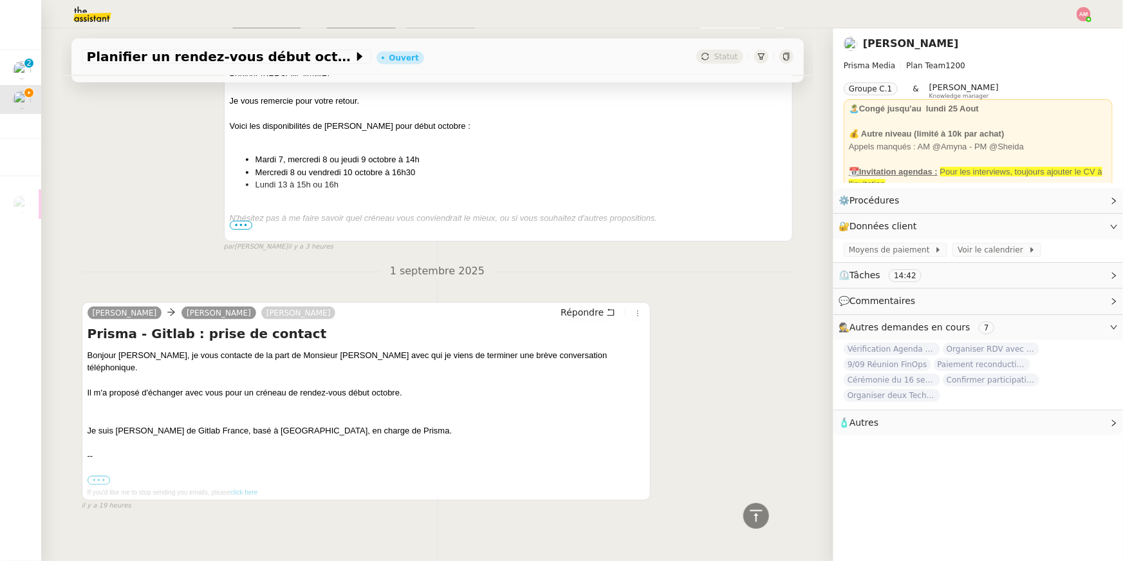
click at [94, 476] on label "•••" at bounding box center [99, 480] width 23 height 9
click at [0, 0] on input "•••" at bounding box center [0, 0] width 0 height 0
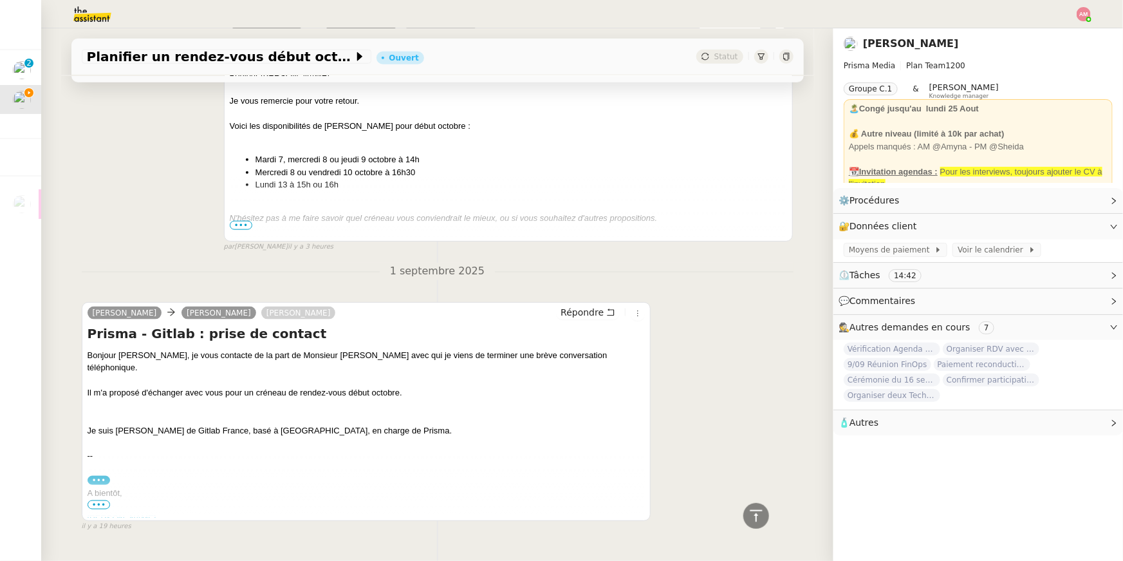
scroll to position [735, 0]
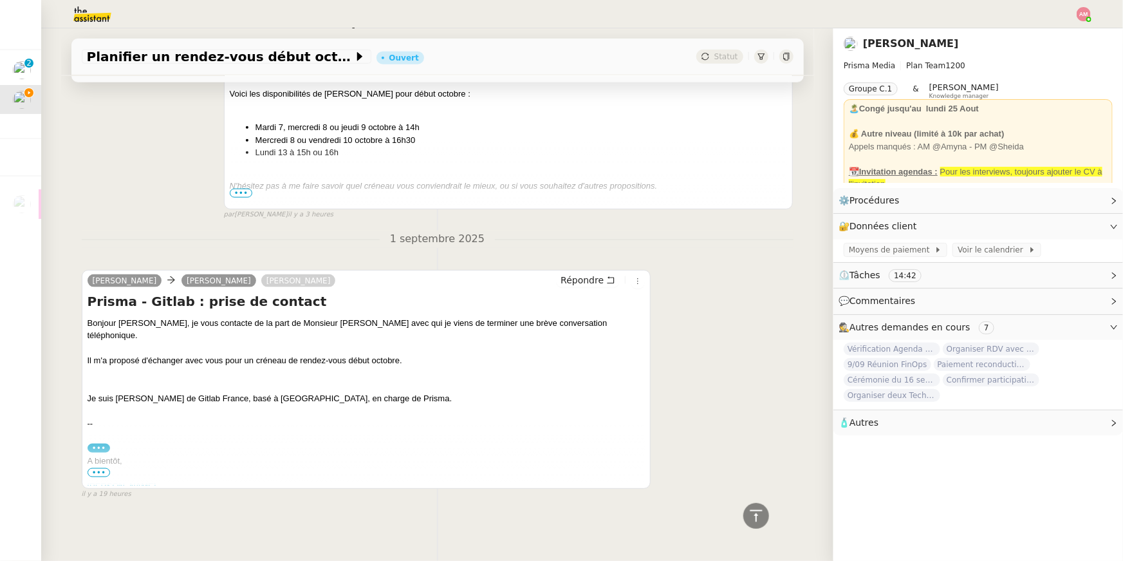
click at [97, 472] on span "•••" at bounding box center [99, 472] width 23 height 9
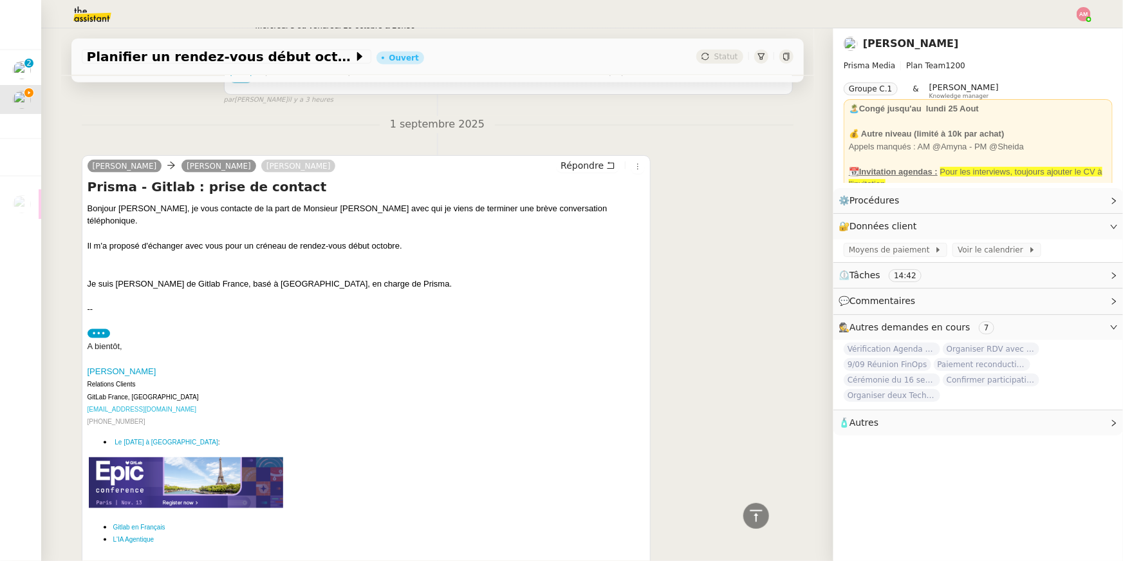
scroll to position [883, 0]
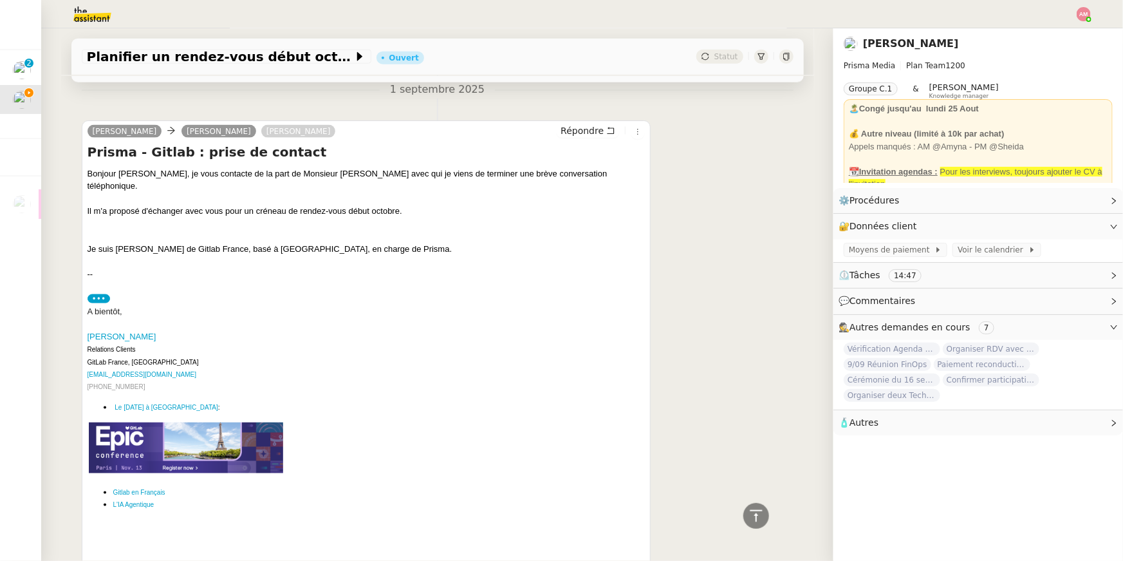
click at [160, 375] on div "[PERSON_NAME] Relations Clients GitLab [GEOGRAPHIC_DATA], [GEOGRAPHIC_DATA] [EM…" at bounding box center [367, 361] width 558 height 63
drag, startPoint x: 160, startPoint y: 376, endPoint x: 75, endPoint y: 375, distance: 85.0
click at [76, 375] on div "Tâche Message Commentaire Veuillez patienter une erreur s'est produite 👌👌👌 mess…" at bounding box center [437, 20] width 753 height 1560
click at [160, 367] on div "[PERSON_NAME] Relations Clients GitLab [GEOGRAPHIC_DATA], [GEOGRAPHIC_DATA] [EM…" at bounding box center [367, 361] width 558 height 63
drag, startPoint x: 173, startPoint y: 328, endPoint x: 83, endPoint y: 329, distance: 89.5
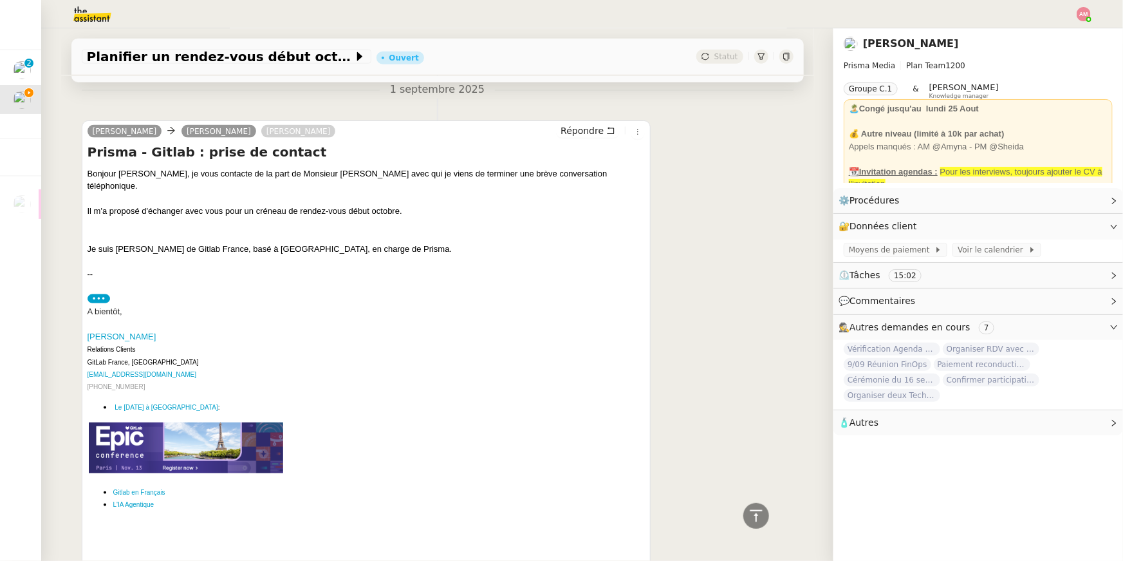
click at [83, 329] on div "[PERSON_NAME] [PERSON_NAME] [PERSON_NAME] : prise de contact Bonjour [PERSON_NA…" at bounding box center [367, 444] width 570 height 648
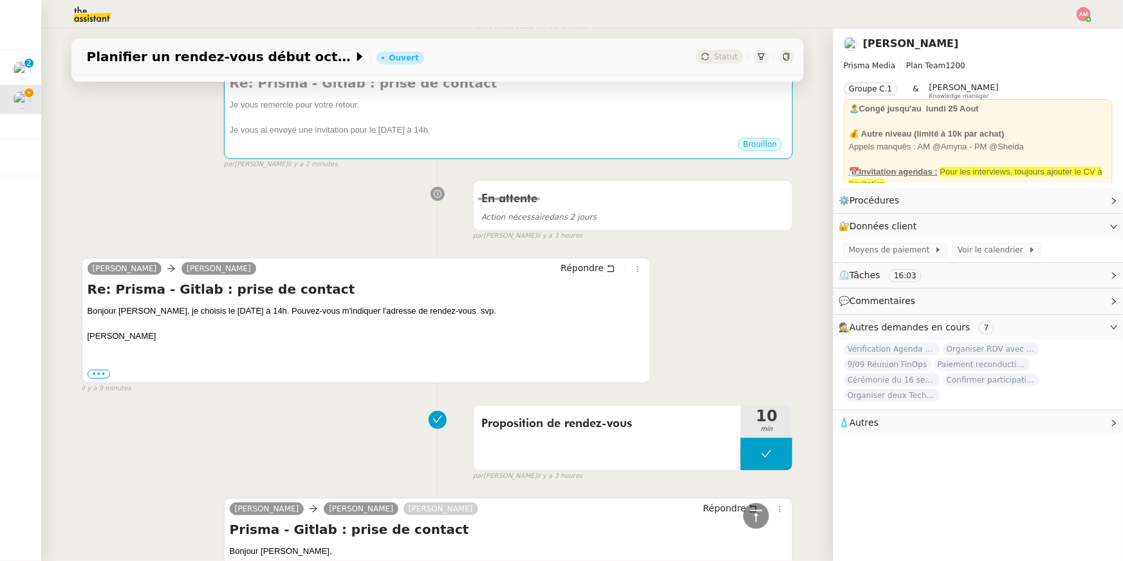
scroll to position [0, 0]
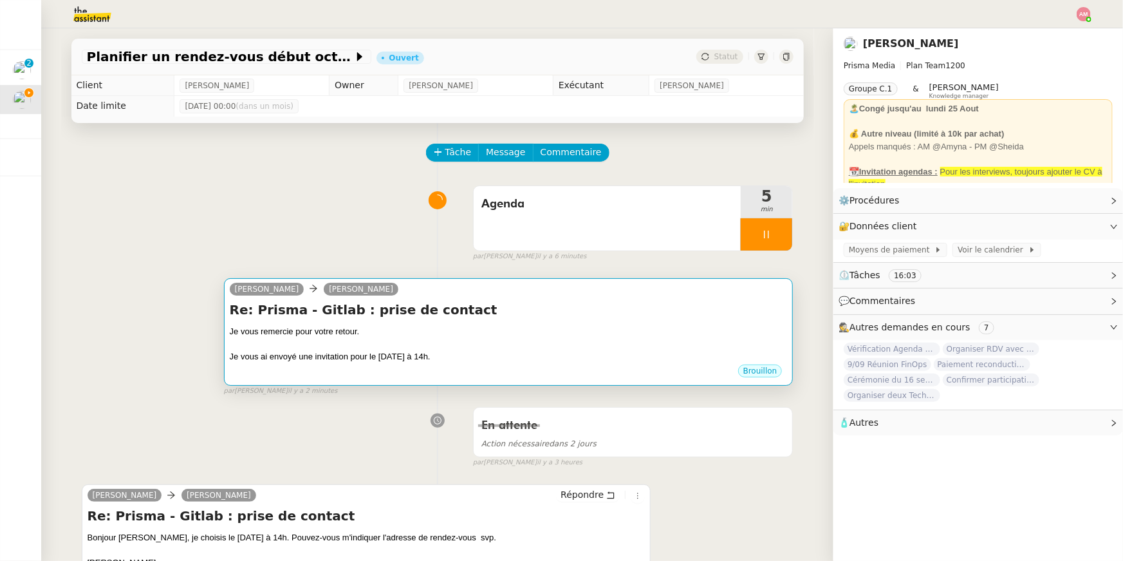
click at [474, 320] on div "Re: Prisma - Gitlab : prise de contact Je vous remercie pour votre retour. Je v…" at bounding box center [509, 332] width 558 height 62
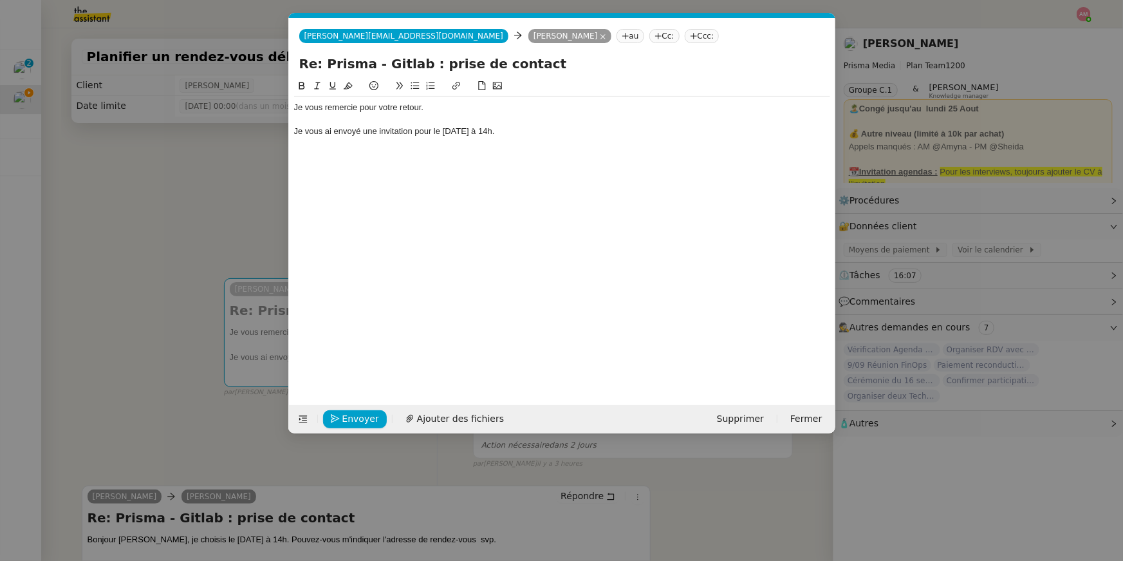
scroll to position [0, 27]
click at [543, 120] on div at bounding box center [562, 120] width 536 height 12
click at [545, 124] on div at bounding box center [562, 120] width 536 height 12
click at [545, 129] on div "Je vous ai envoyé une invitation pour le [DATE] à 14h." at bounding box center [562, 132] width 536 height 12
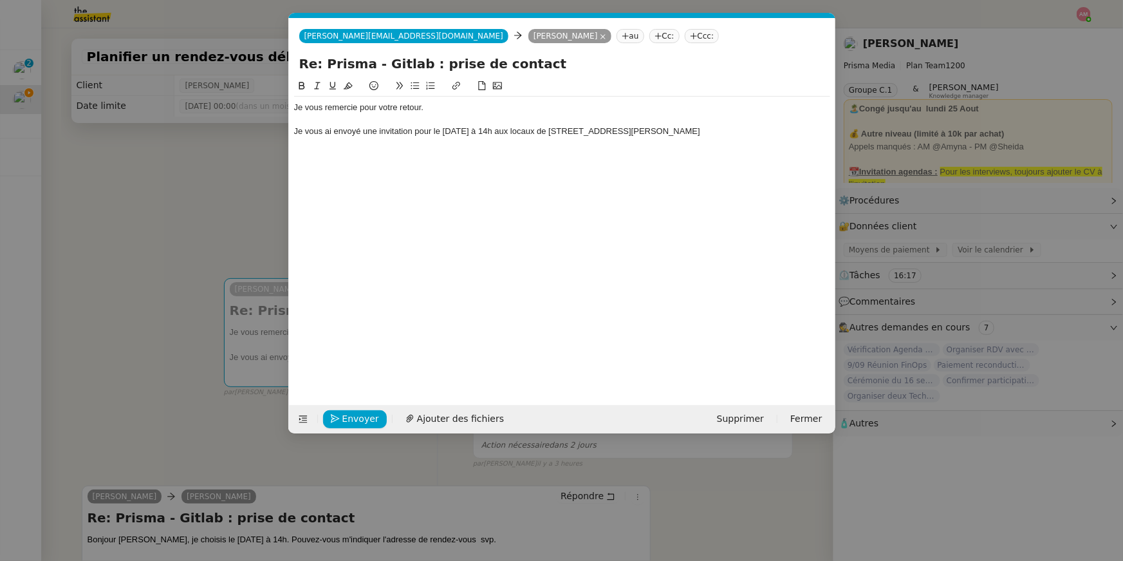
click at [591, 133] on div "Je vous ai envoyé une invitation pour le [DATE] à 14h aux locaux de [STREET_ADD…" at bounding box center [562, 132] width 536 height 12
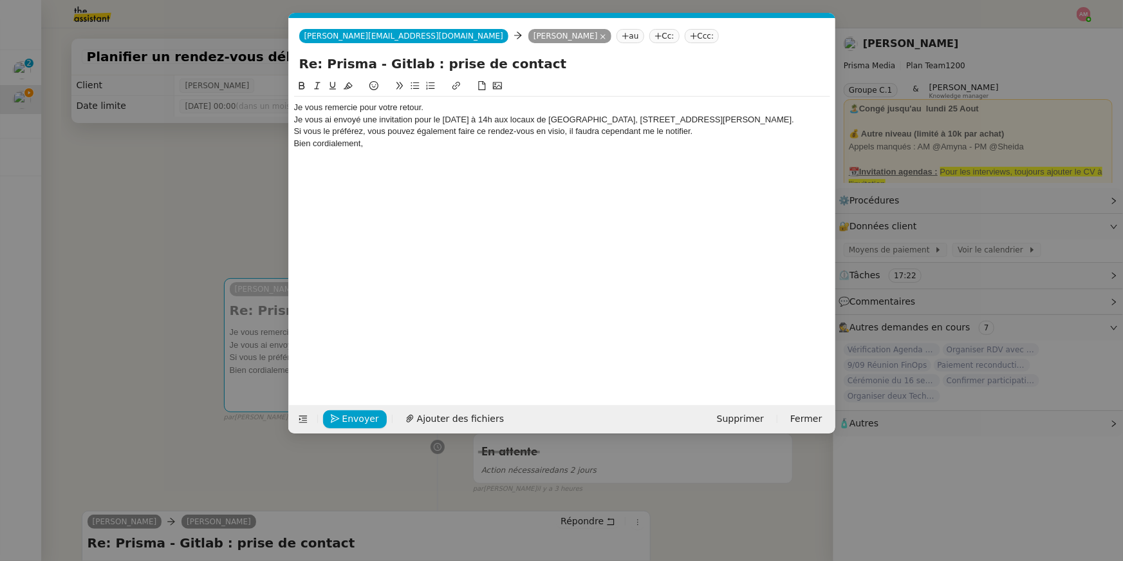
click at [435, 108] on div "Je vous remercie pour votre retour." at bounding box center [562, 108] width 536 height 12
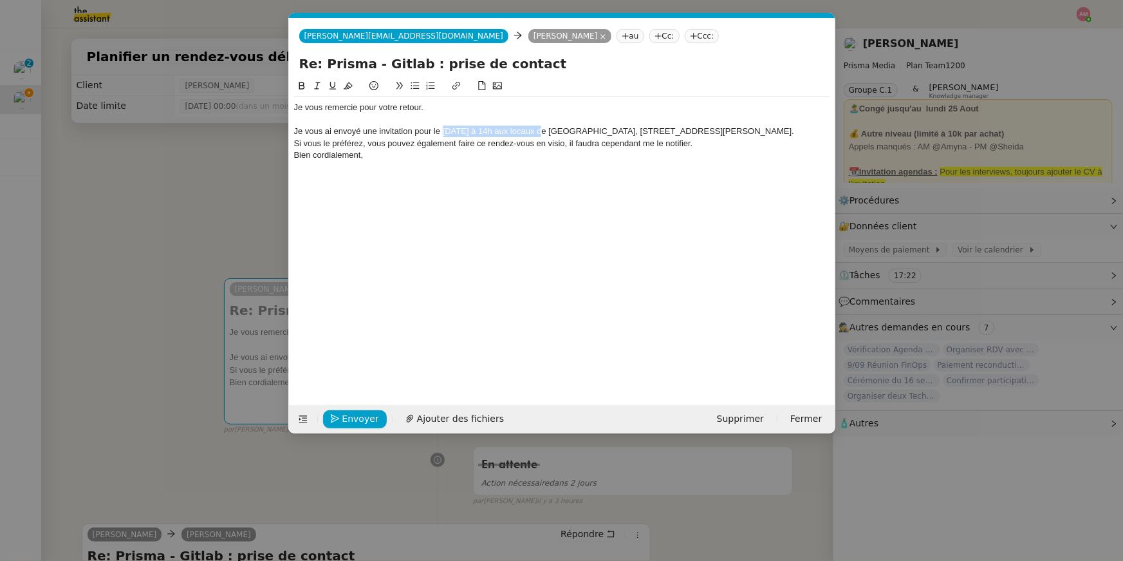
drag, startPoint x: 445, startPoint y: 130, endPoint x: 538, endPoint y: 130, distance: 92.7
click at [538, 130] on div "Je vous ai envoyé une invitation pour le [DATE] à 14h aux locaux de [GEOGRAPHIC…" at bounding box center [562, 132] width 536 height 12
click at [305, 79] on button at bounding box center [301, 86] width 15 height 15
click at [641, 138] on div "Si vous le préférez, vous pouvez également faire ce rendez-vous en visio, il fa…" at bounding box center [562, 144] width 536 height 12
drag, startPoint x: 632, startPoint y: 131, endPoint x: 825, endPoint y: 129, distance: 193.1
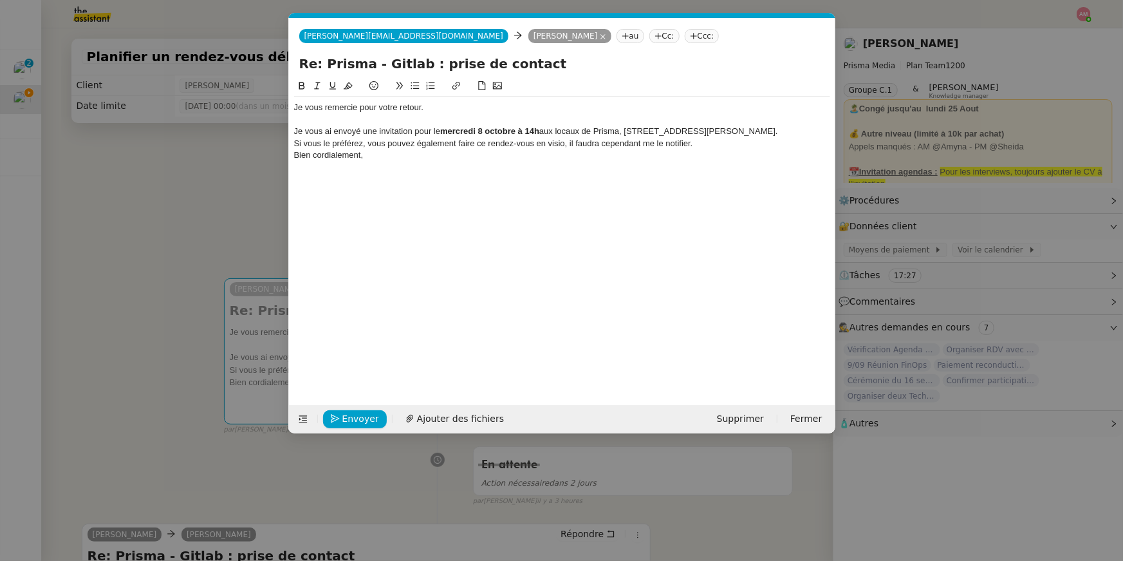
click at [825, 129] on div "Je vous ai envoyé une invitation pour le [DATE] à 14h aux locaux de [GEOGRAPHIC…" at bounding box center [562, 132] width 536 height 12
click at [303, 82] on icon at bounding box center [301, 85] width 9 height 9
click at [295, 149] on div "Si vous le préférez, vous pouvez également faire ce rendez-vous en visio, il fa…" at bounding box center [562, 144] width 536 height 12
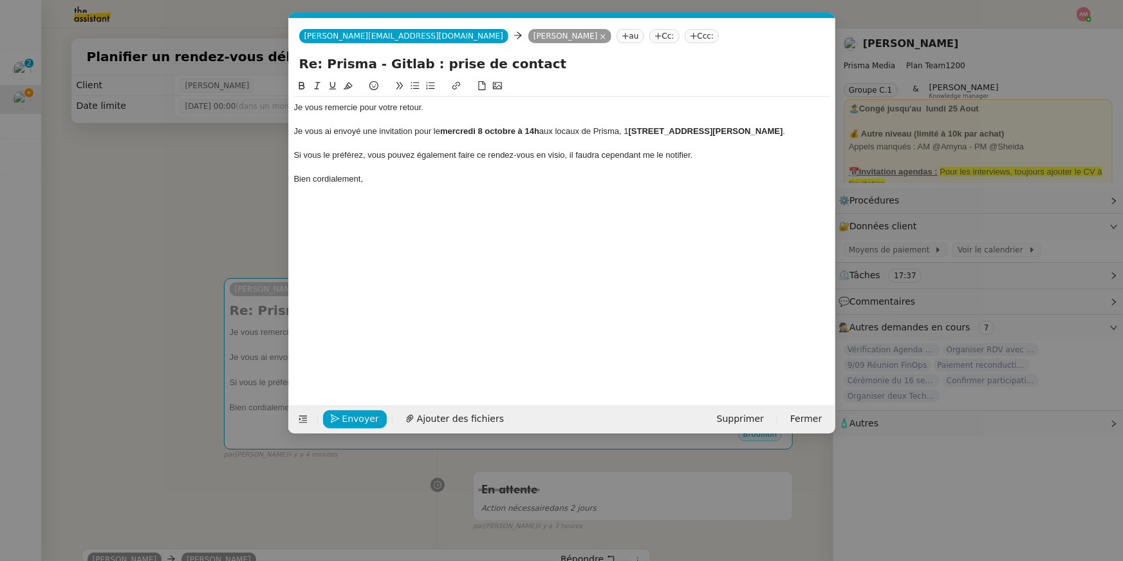
click at [177, 122] on nz-modal-container "Service TA - VOYAGE - PROPOSITION GLOBALE A utiliser dans le cadre de propositi…" at bounding box center [561, 280] width 1123 height 561
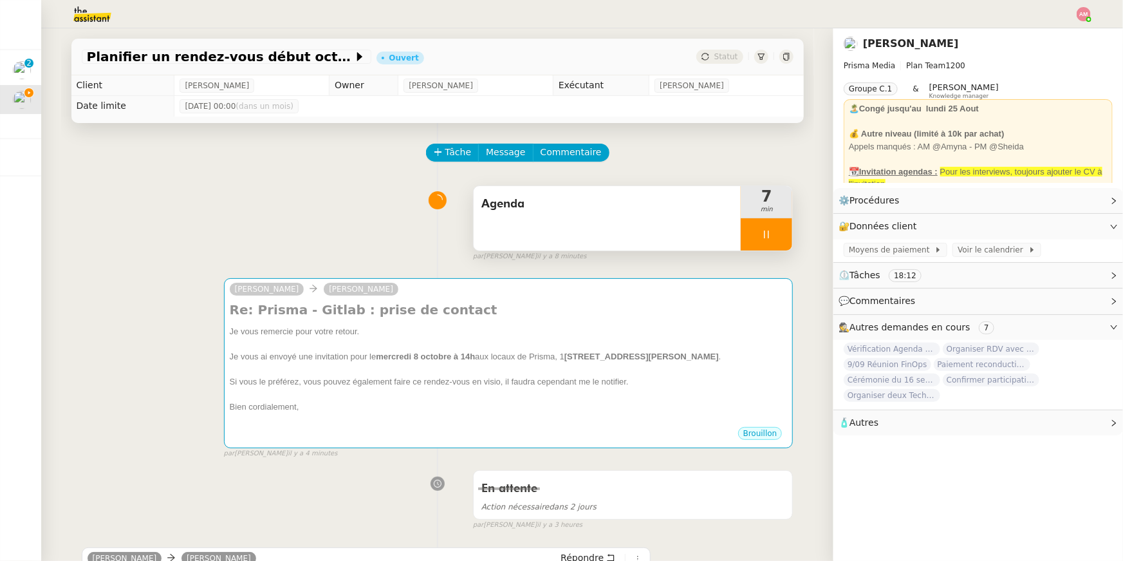
click at [729, 223] on div "Agenda" at bounding box center [608, 218] width 268 height 64
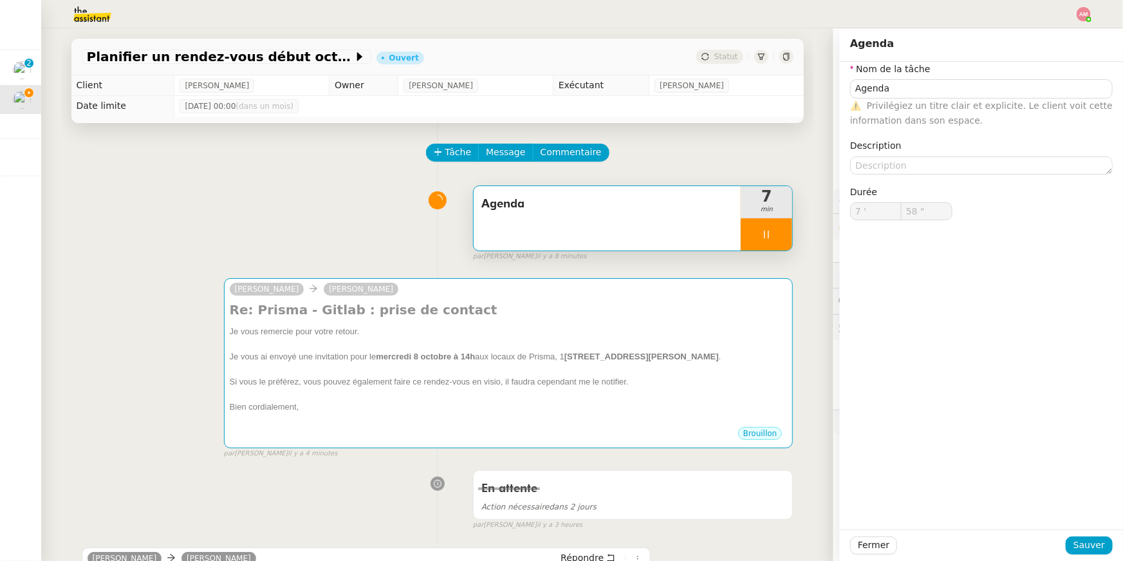
type input "59 ""
type input "8 '"
type input "59 ""
type input "9 '"
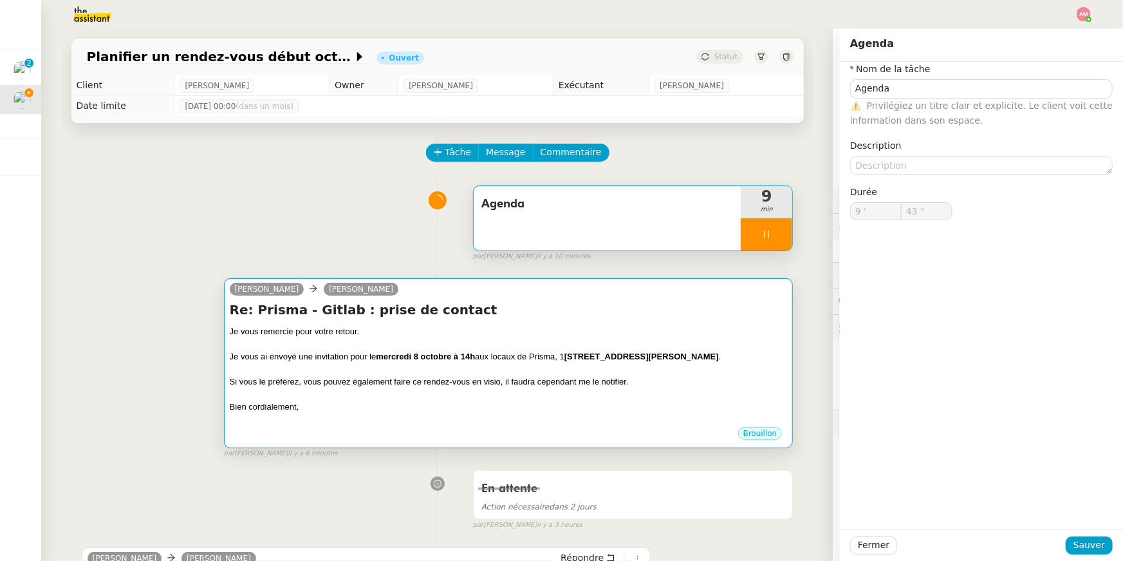
click at [423, 331] on div "Je vous remercie pour votre retour." at bounding box center [509, 331] width 558 height 13
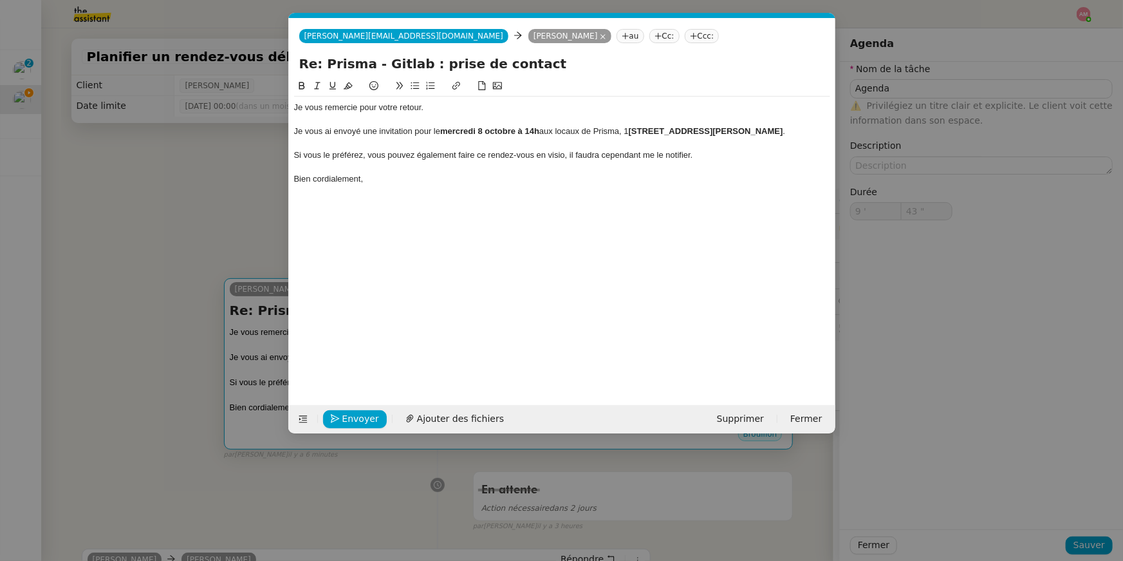
scroll to position [0, 27]
click at [352, 422] on span "Envoyer" at bounding box center [360, 418] width 37 height 15
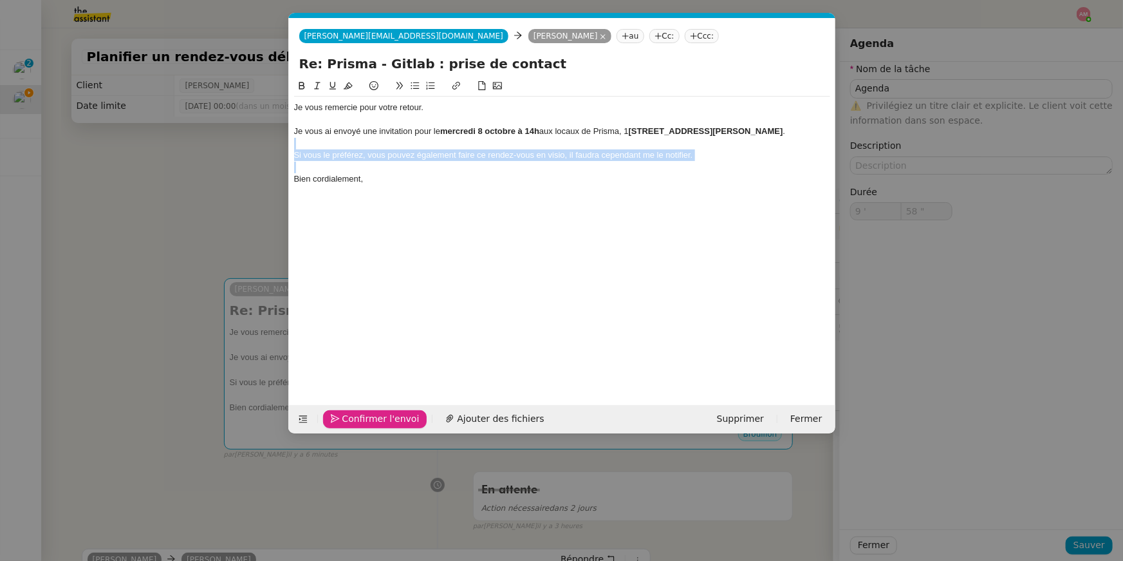
drag, startPoint x: 478, startPoint y: 175, endPoint x: 471, endPoint y: 147, distance: 29.0
click at [471, 147] on div "Je vous remercie pour votre retour. Je vous ai envoyé une invitation pour le [D…" at bounding box center [562, 143] width 536 height 93
type input "59 ""
click at [316, 89] on icon at bounding box center [317, 85] width 9 height 9
type input "10 '"
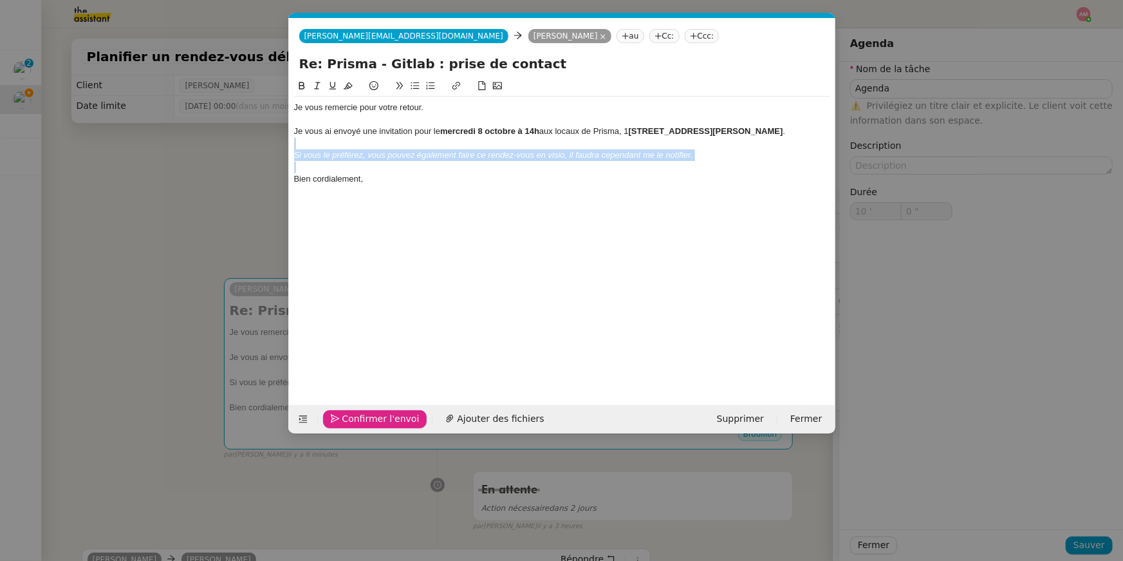
click at [411, 173] on div at bounding box center [562, 168] width 536 height 12
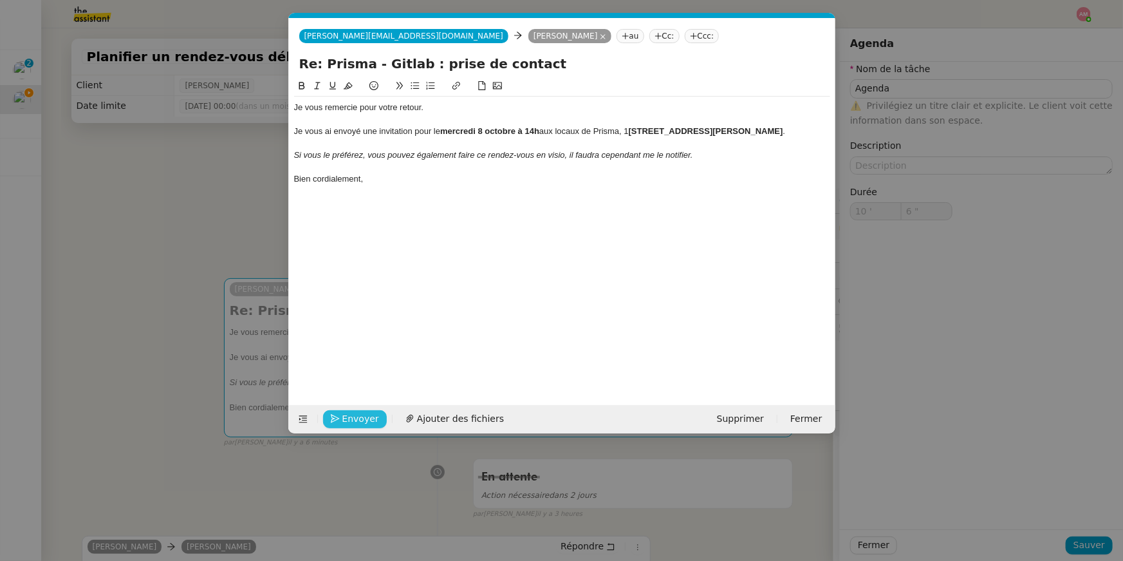
click at [629, 130] on div "Je vous ai envoyé une invitation pour le [DATE] à 14h aux locaux de [GEOGRAPHIC…" at bounding box center [562, 132] width 536 height 12
drag, startPoint x: 629, startPoint y: 130, endPoint x: 637, endPoint y: 130, distance: 8.4
click at [637, 130] on div "Je vous ai envoyé une invitation pour le [DATE] à 14h aux locaux de [GEOGRAPHIC…" at bounding box center [562, 132] width 536 height 12
click at [299, 79] on button at bounding box center [301, 86] width 15 height 15
type input "10 ""
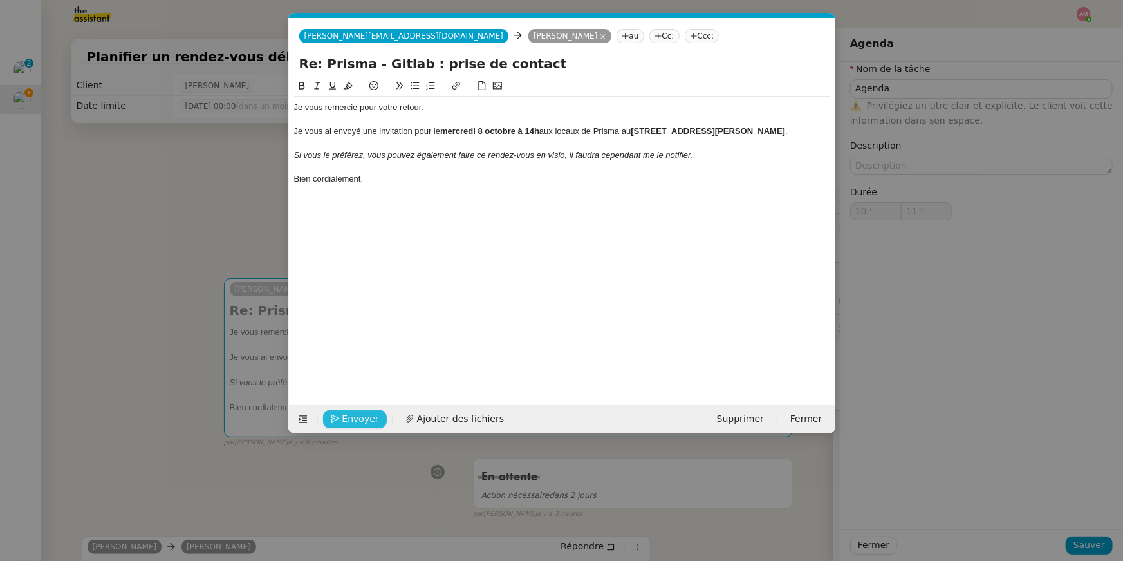
click at [549, 234] on div "Je vous remercie pour votre retour. Je vous ai envoyé une invitation pour le [D…" at bounding box center [562, 232] width 536 height 306
drag, startPoint x: 323, startPoint y: 147, endPoint x: 288, endPoint y: 146, distance: 34.8
click at [289, 146] on nz-spin "Je vous remercie pour votre retour. Je vous ai envoyé une invitation pour le [D…" at bounding box center [562, 235] width 547 height 312
click at [383, 256] on div "Je vous remercie pour votre retour. Je vous ai envoyé une invitation pour le [D…" at bounding box center [562, 232] width 536 height 306
click at [370, 421] on span "Envoyer" at bounding box center [360, 418] width 37 height 15
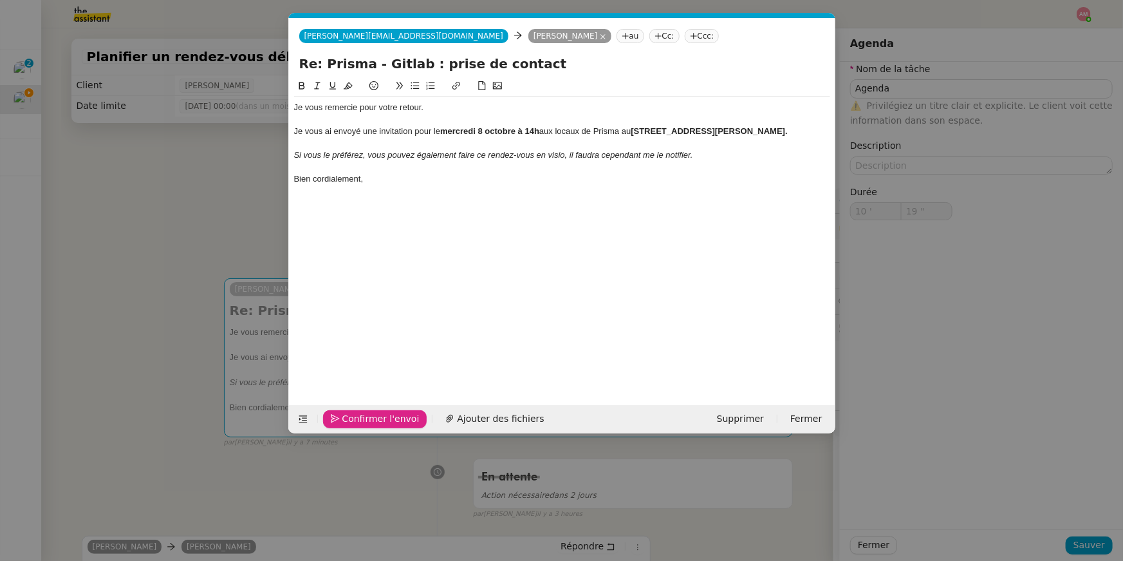
click at [370, 421] on span "Confirmer l'envoi" at bounding box center [380, 418] width 77 height 15
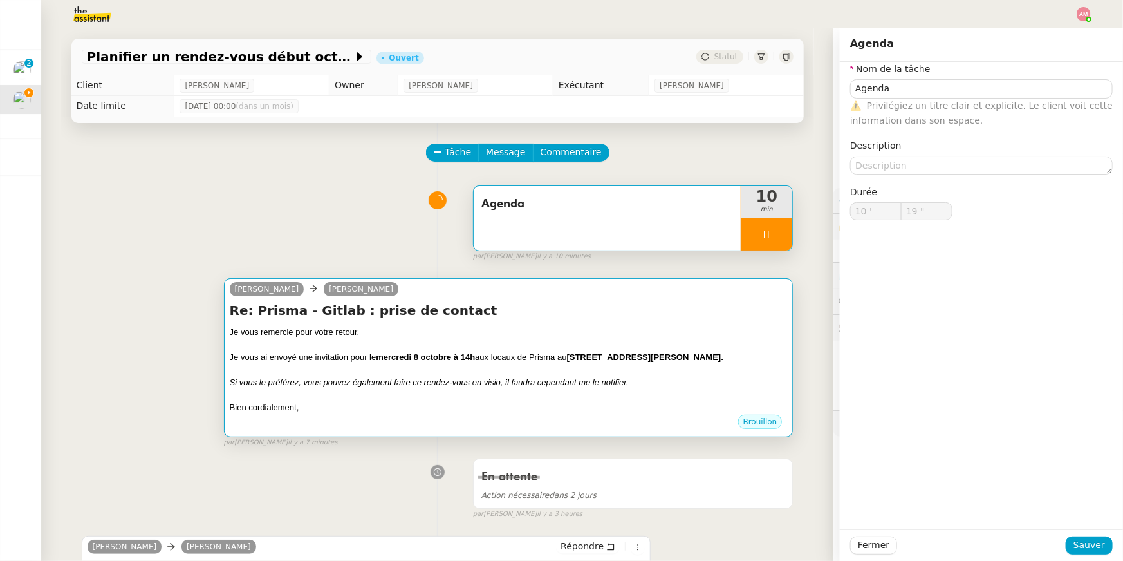
type input "20 ""
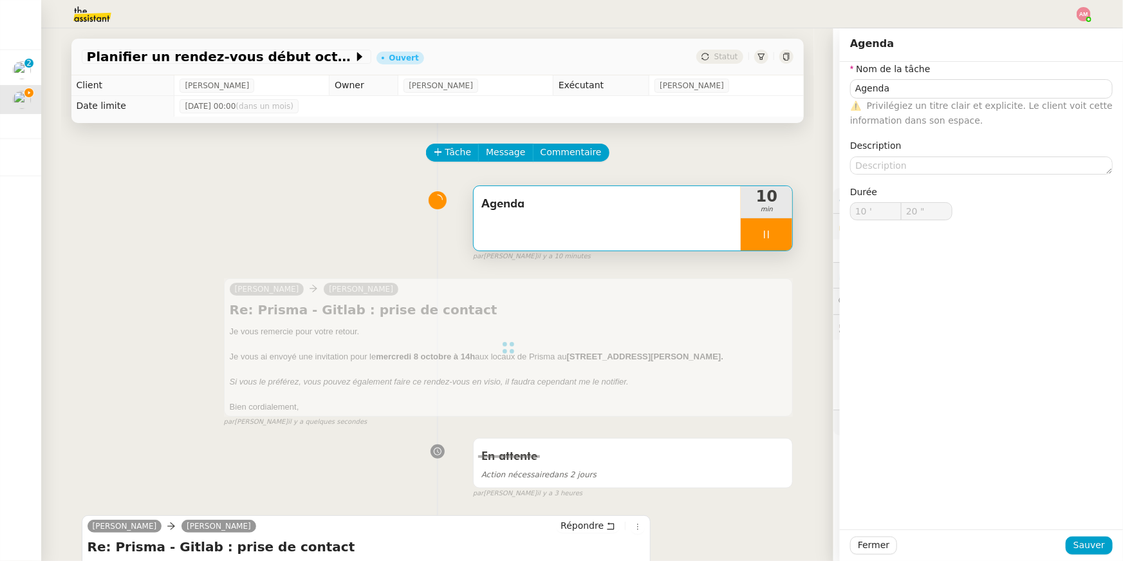
click at [784, 238] on div at bounding box center [767, 234] width 52 height 32
type input "Agenda"
type input "10 '"
type input "20 ""
click at [784, 238] on icon at bounding box center [779, 234] width 10 height 10
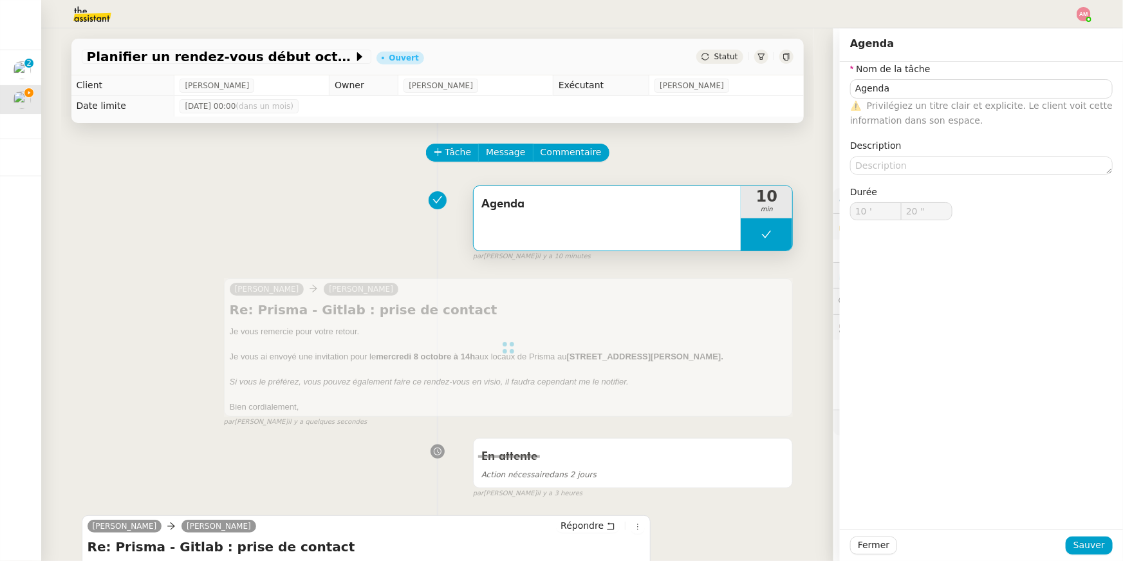
type input "Agenda"
type input "10 '"
type input "20 ""
type input "Agenda"
type input "10 '"
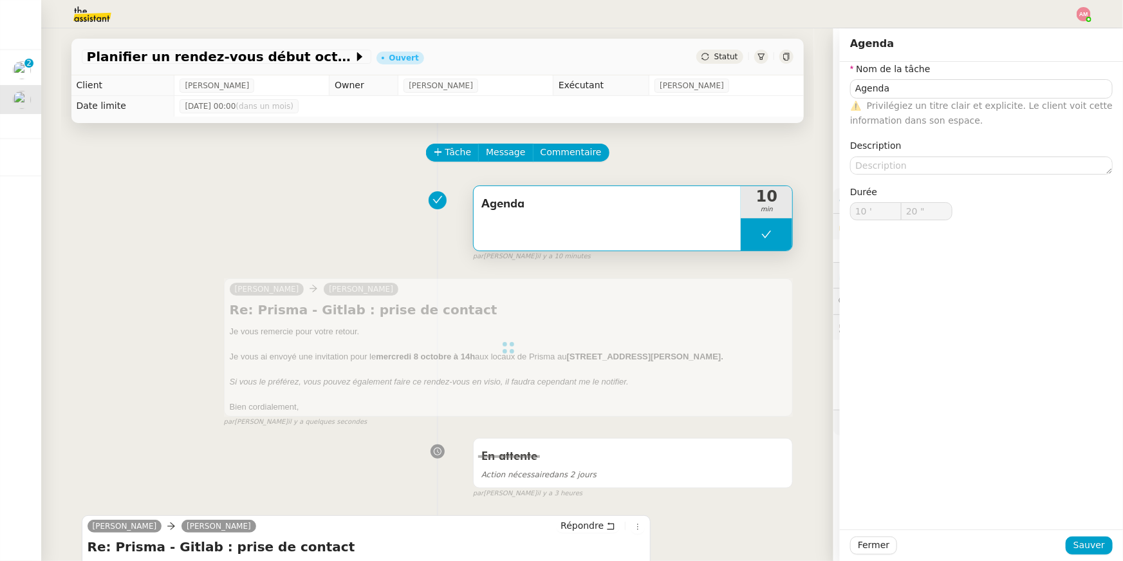
type input "20 ""
type input "Agenda"
type input "10 '"
type input "20 ""
type input "Agenda"
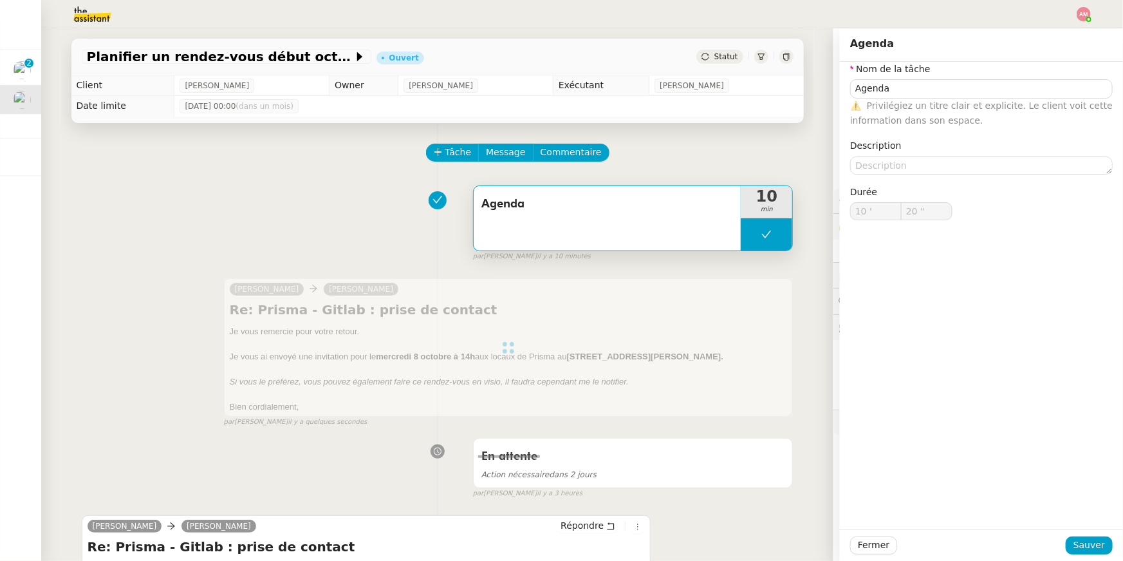
type input "10 '"
type input "20 ""
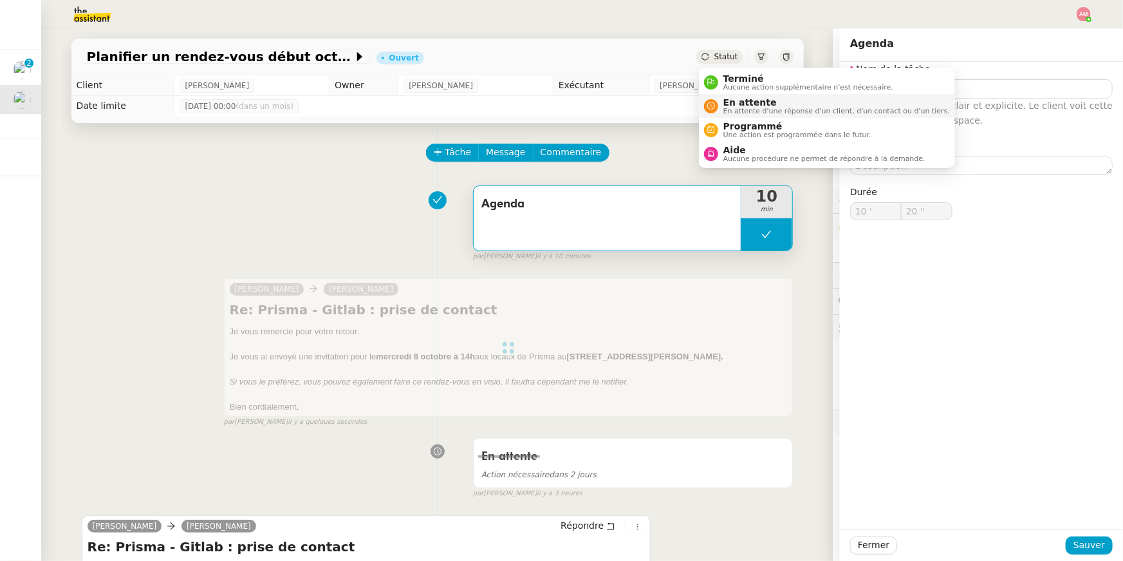
click at [744, 109] on span "En attente d'une réponse d'un client, d'un contact ou d'un tiers." at bounding box center [837, 111] width 227 height 7
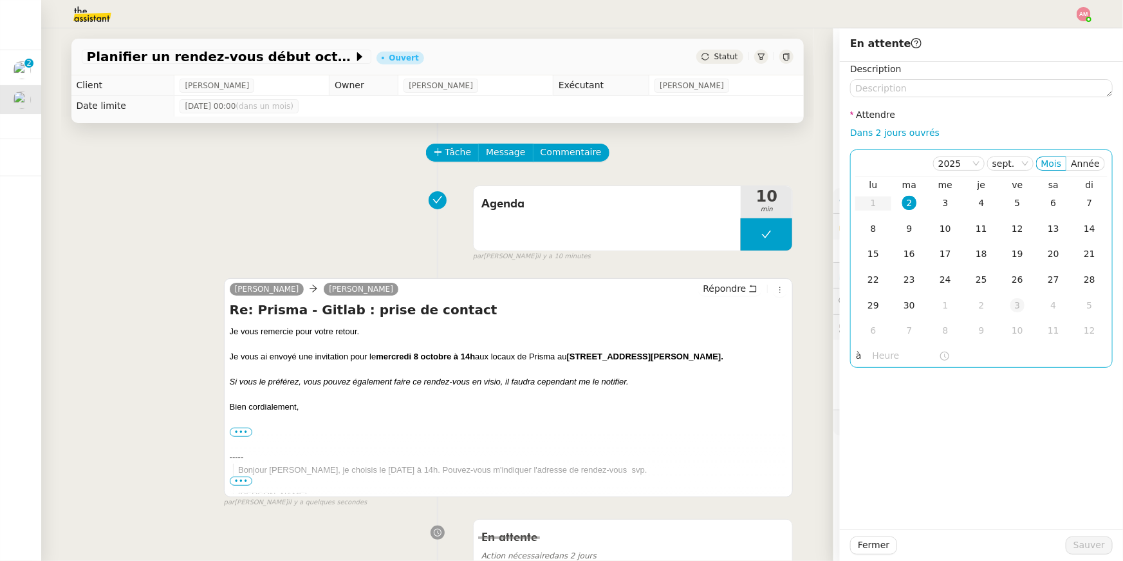
click at [1012, 299] on div "3" at bounding box center [1018, 305] width 14 height 14
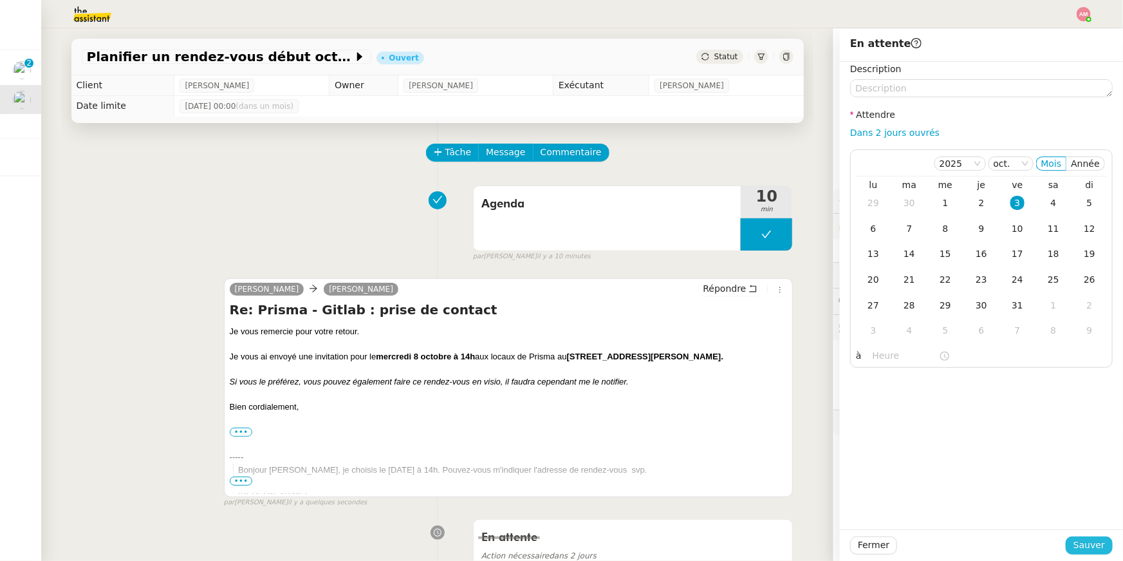
click at [1073, 538] on button "Sauver" at bounding box center [1089, 545] width 47 height 18
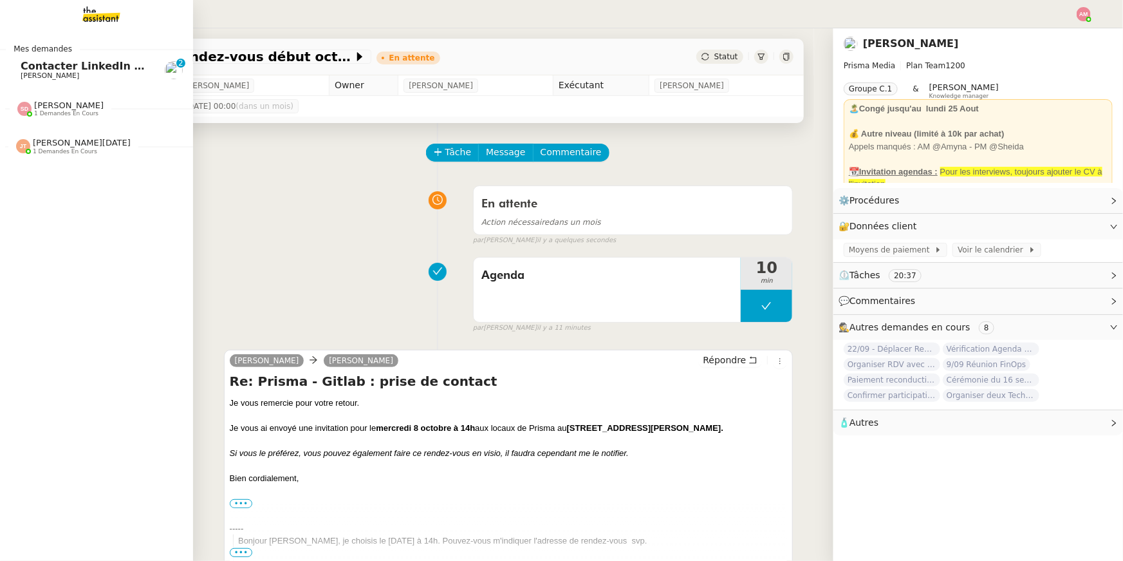
click at [52, 68] on span "Contacter LinkedIn pour 'open to work'" at bounding box center [134, 66] width 227 height 12
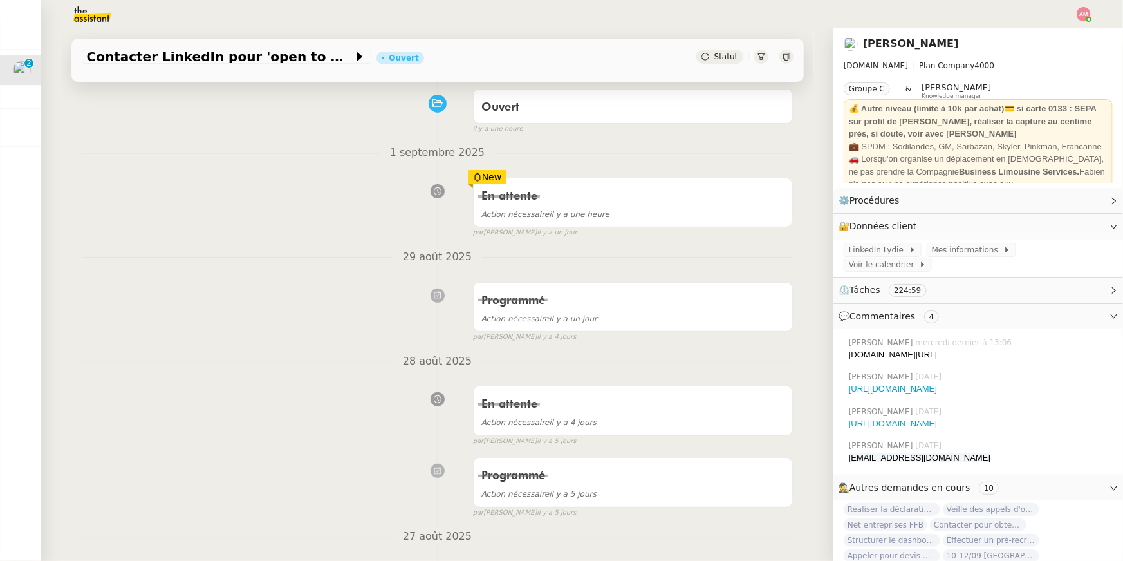
scroll to position [120, 0]
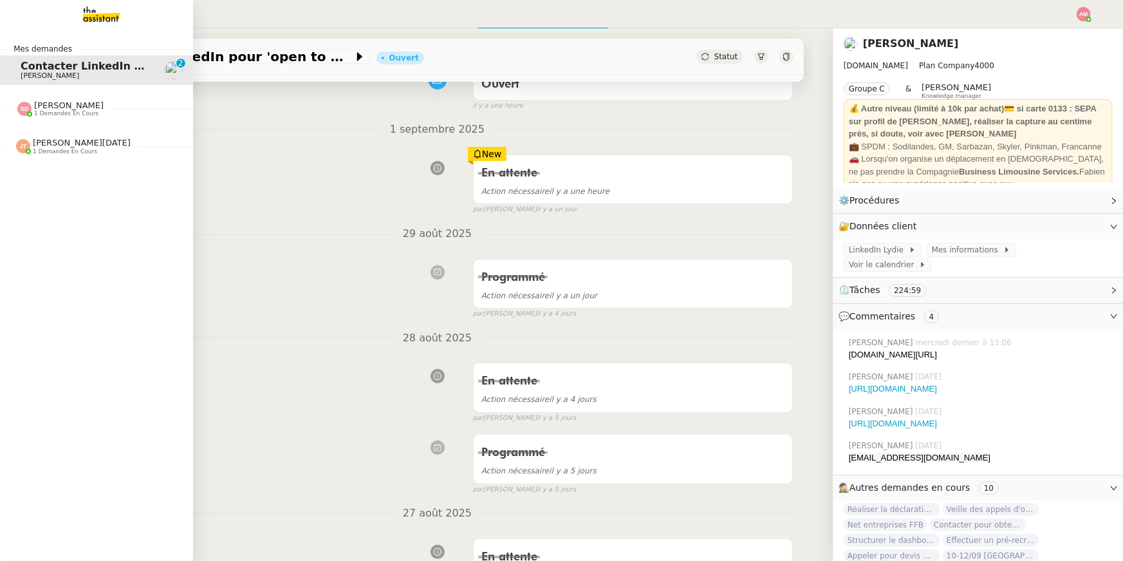
click at [24, 106] on img at bounding box center [24, 109] width 14 height 14
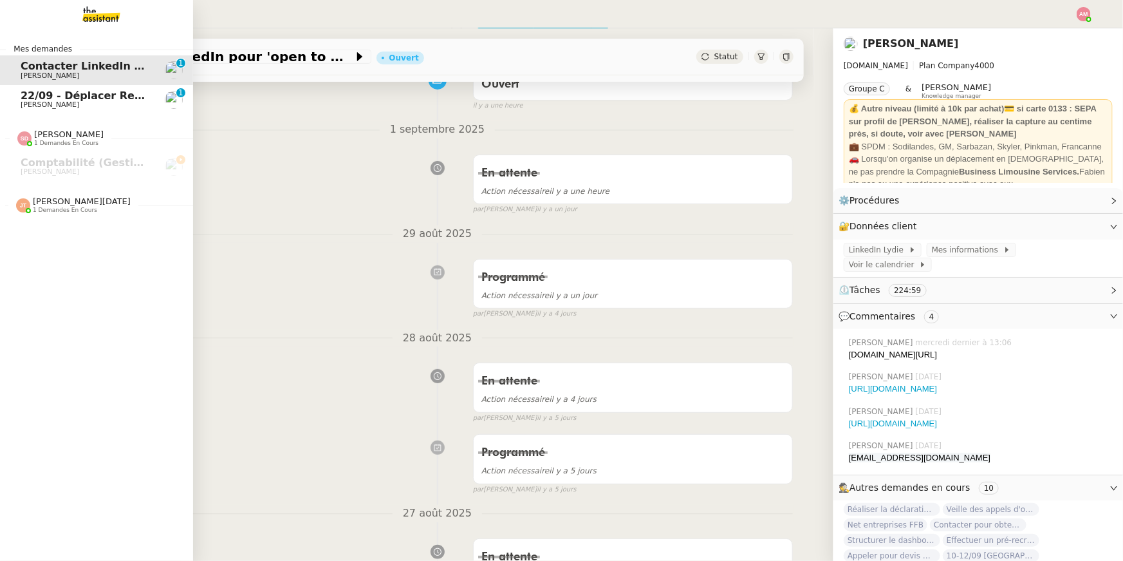
click at [28, 102] on span "[PERSON_NAME]" at bounding box center [50, 104] width 59 height 8
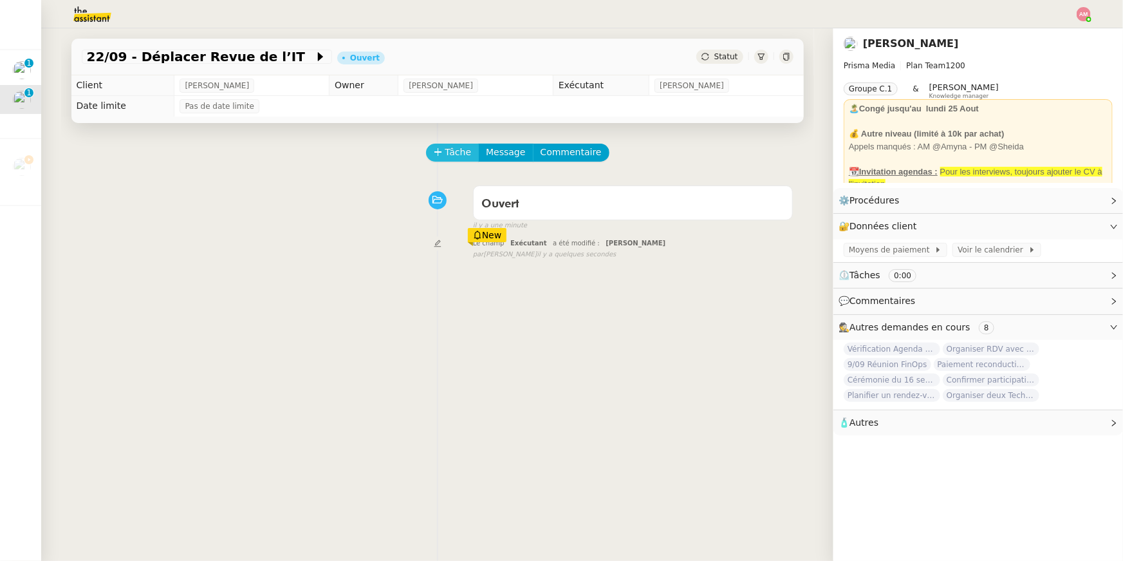
click at [451, 150] on span "Tâche" at bounding box center [459, 152] width 26 height 15
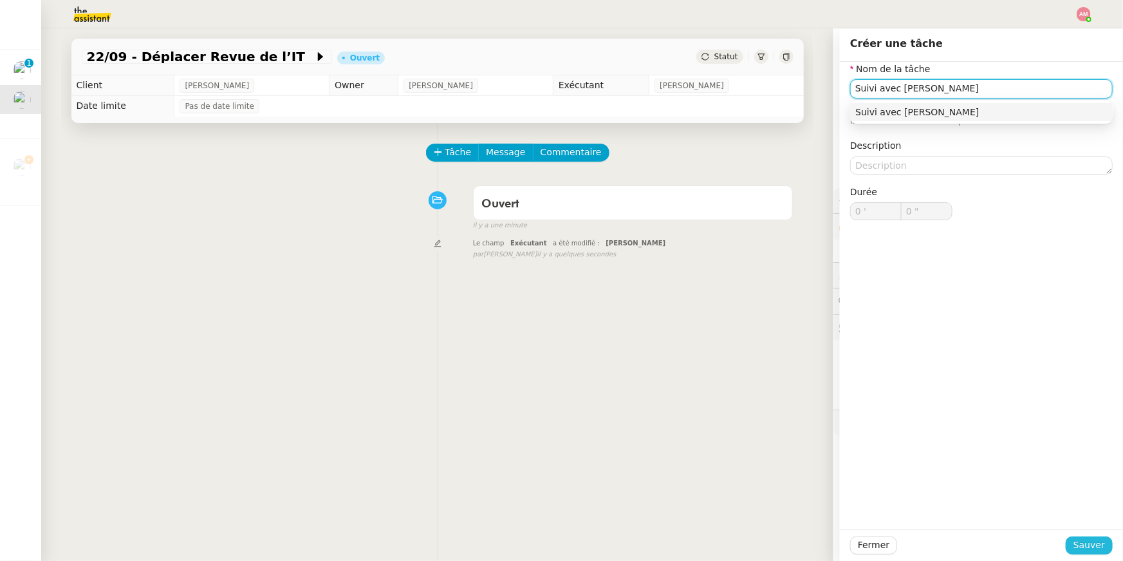
type input "Suivi avec [PERSON_NAME]"
click at [1081, 551] on span "Sauver" at bounding box center [1090, 545] width 32 height 15
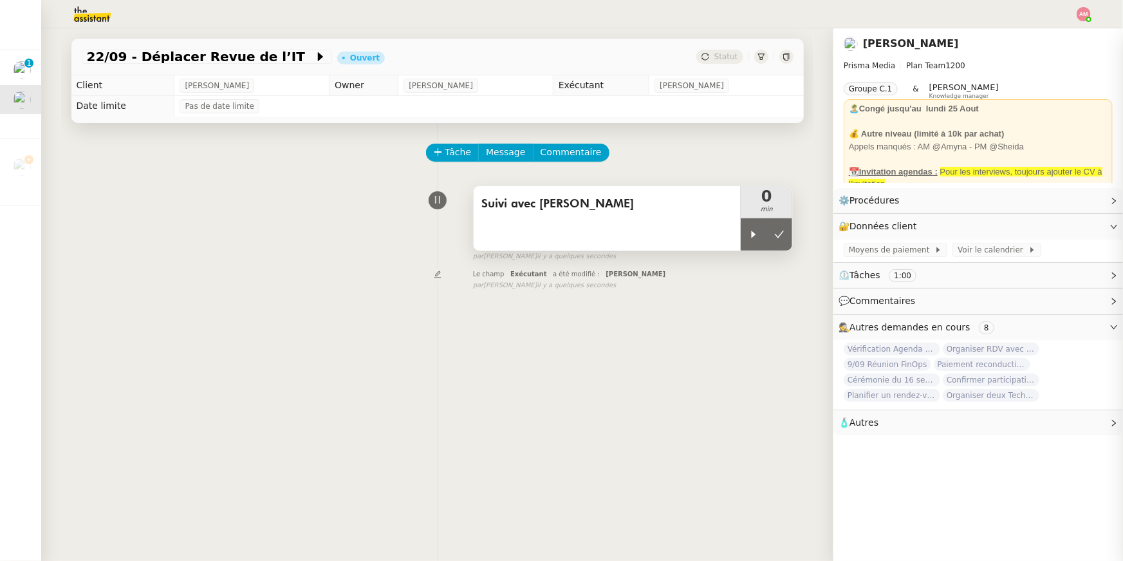
click at [739, 234] on div "Suivi avec [PERSON_NAME]" at bounding box center [608, 218] width 268 height 64
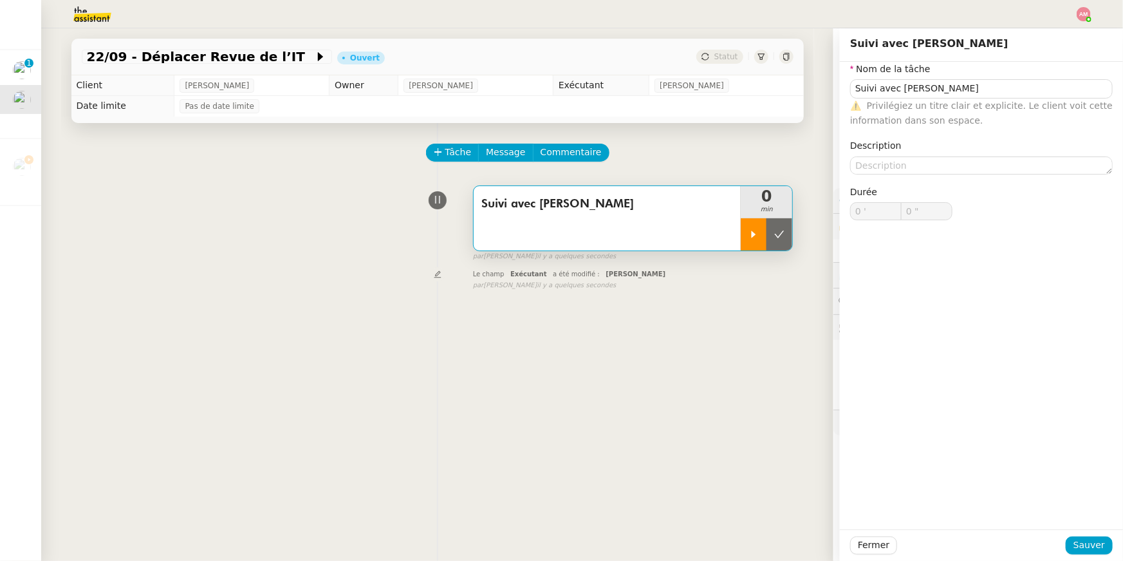
click at [749, 229] on icon at bounding box center [754, 234] width 10 height 10
type input "Suivi avec [PERSON_NAME]"
type input "0 '"
type input "0 ""
type input "Suivi avec [PERSON_NAME]"
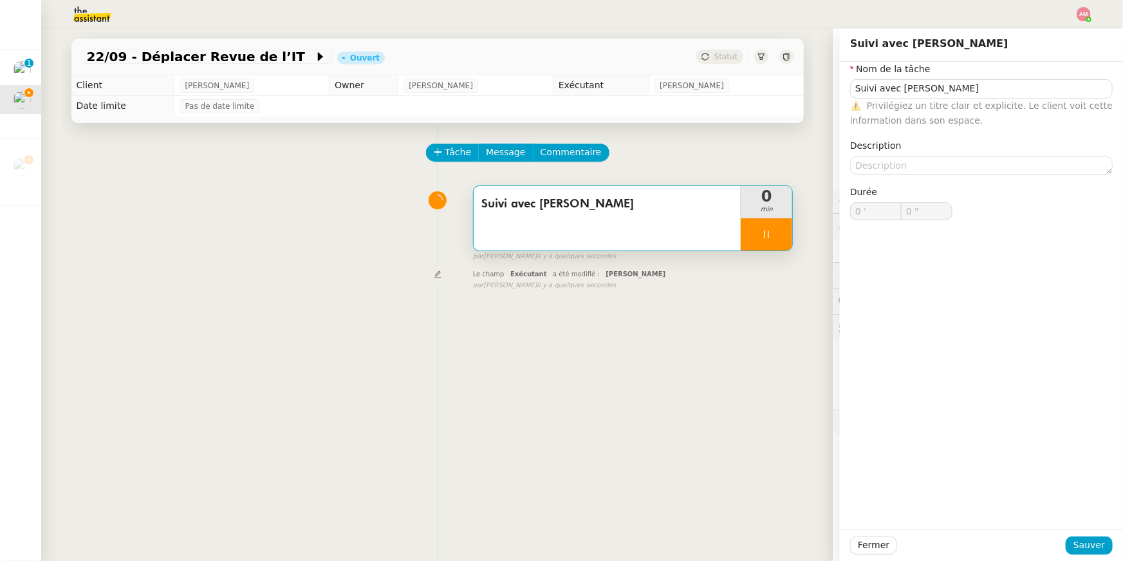
type input "0 '"
type input "0 ""
click at [859, 549] on span "Fermer" at bounding box center [874, 545] width 32 height 15
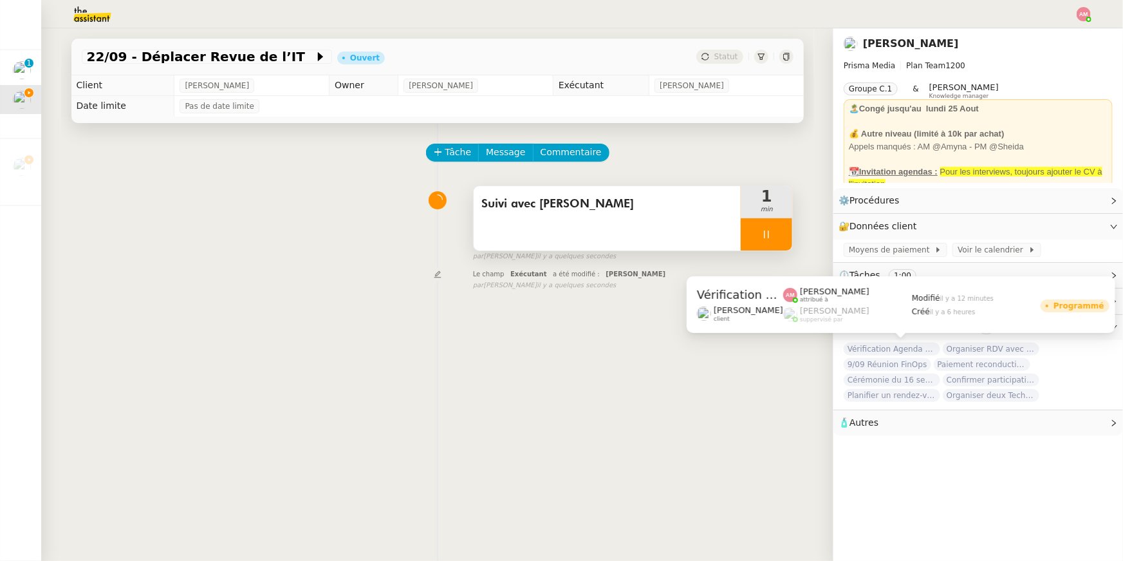
click at [906, 346] on span "Vérification Agenda + Chat + Wagram (9h et 14h)" at bounding box center [892, 348] width 97 height 13
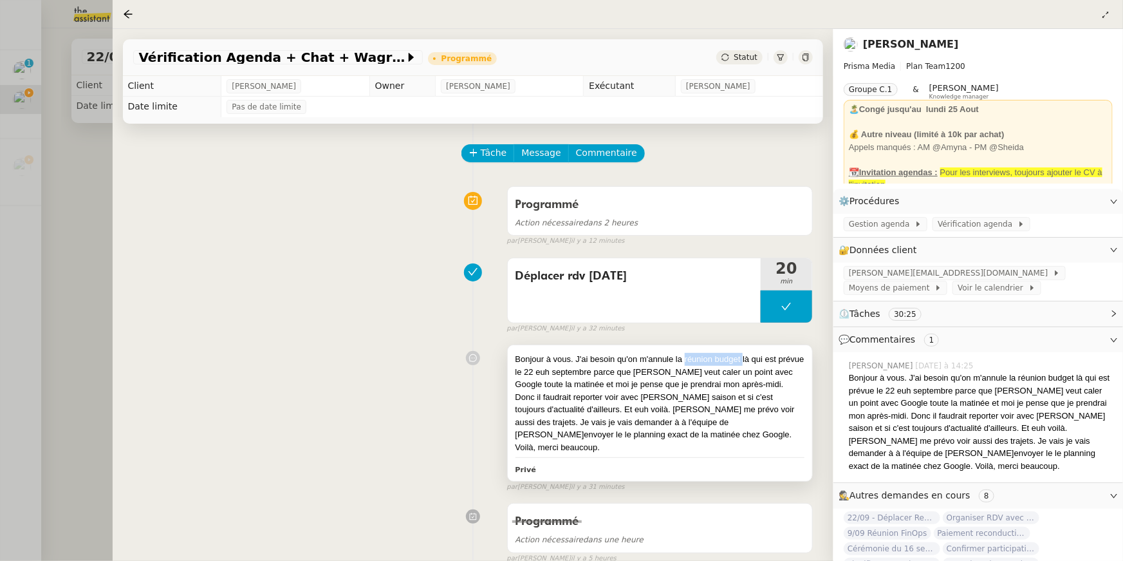
drag, startPoint x: 686, startPoint y: 359, endPoint x: 742, endPoint y: 361, distance: 56.7
click at [742, 361] on div "Bonjour à vous. J'ai besoin qu'on m'annule la réunion budget là qui est prévue …" at bounding box center [660, 403] width 289 height 100
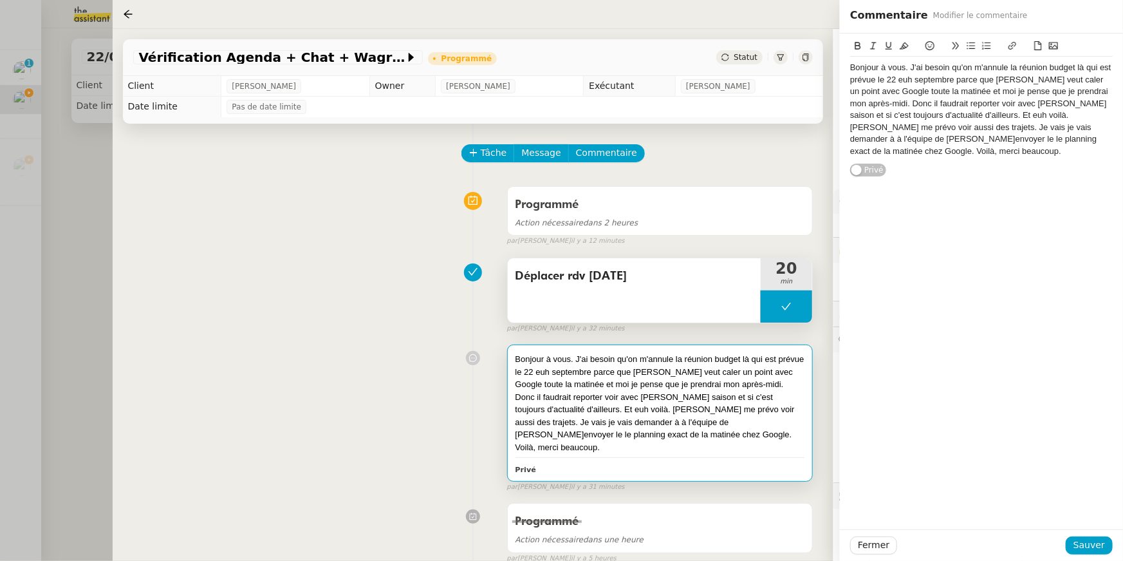
click at [644, 287] on div "Déplacer rdv [DATE]" at bounding box center [634, 290] width 253 height 64
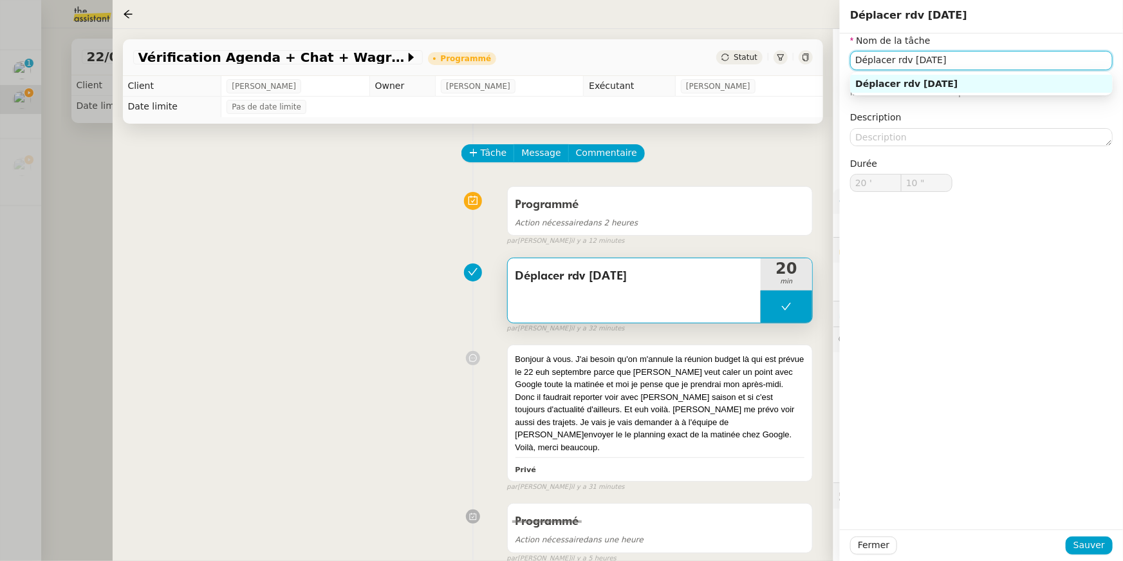
drag, startPoint x: 901, startPoint y: 62, endPoint x: 1007, endPoint y: 61, distance: 106.2
click at [1007, 61] on input "Déplacer rdv [DATE]" at bounding box center [981, 60] width 263 height 19
paste input "éunion budget"
type input "Déplacer réunion budget"
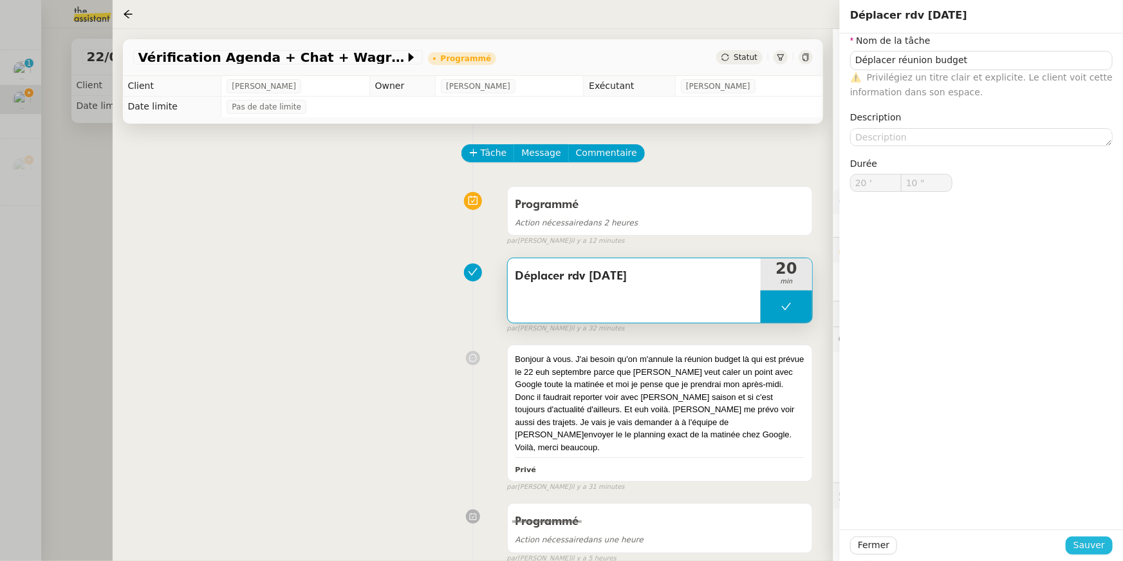
click at [1076, 544] on span "Sauver" at bounding box center [1090, 545] width 32 height 15
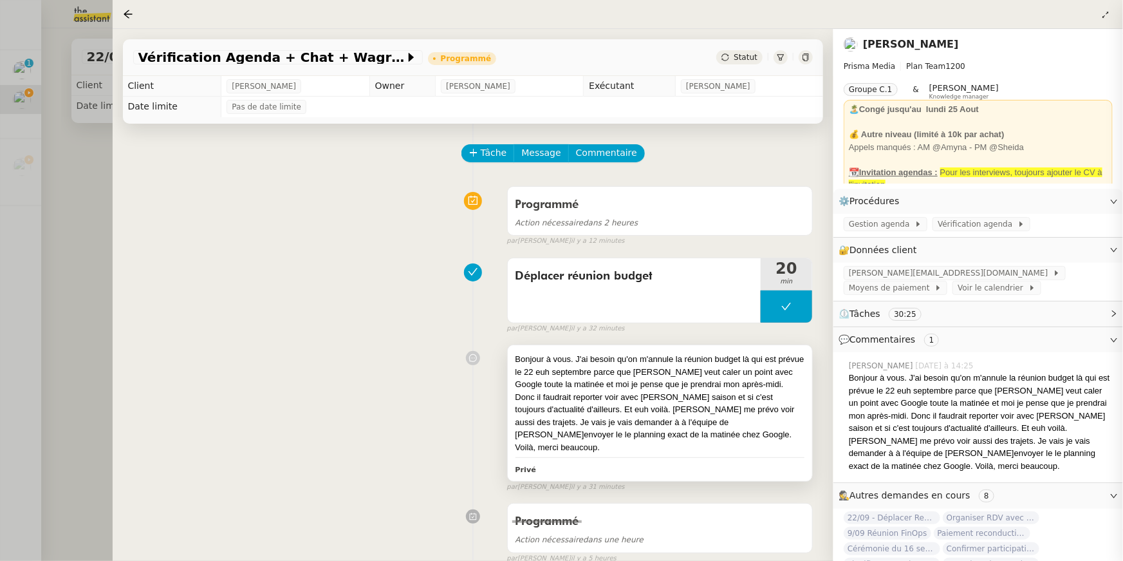
click at [623, 388] on div "Bonjour à vous. J'ai besoin qu'on m'annule la réunion budget là qui est prévue …" at bounding box center [660, 403] width 289 height 100
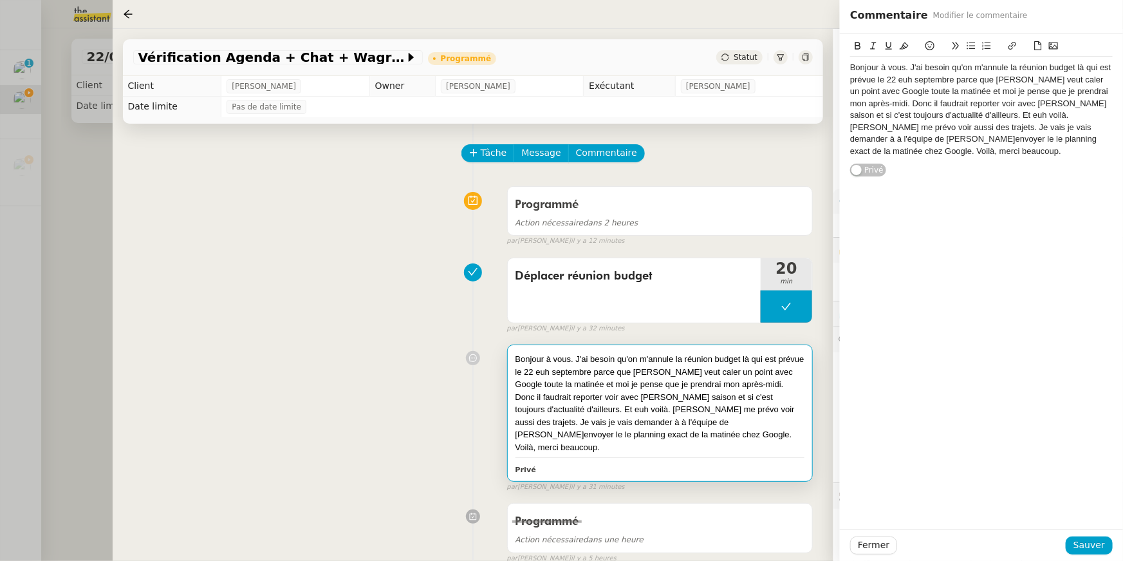
click at [915, 170] on div "Bonjour à vous. J'ai besoin qu'on m'annule la réunion budget là qui est prévue …" at bounding box center [981, 105] width 263 height 144
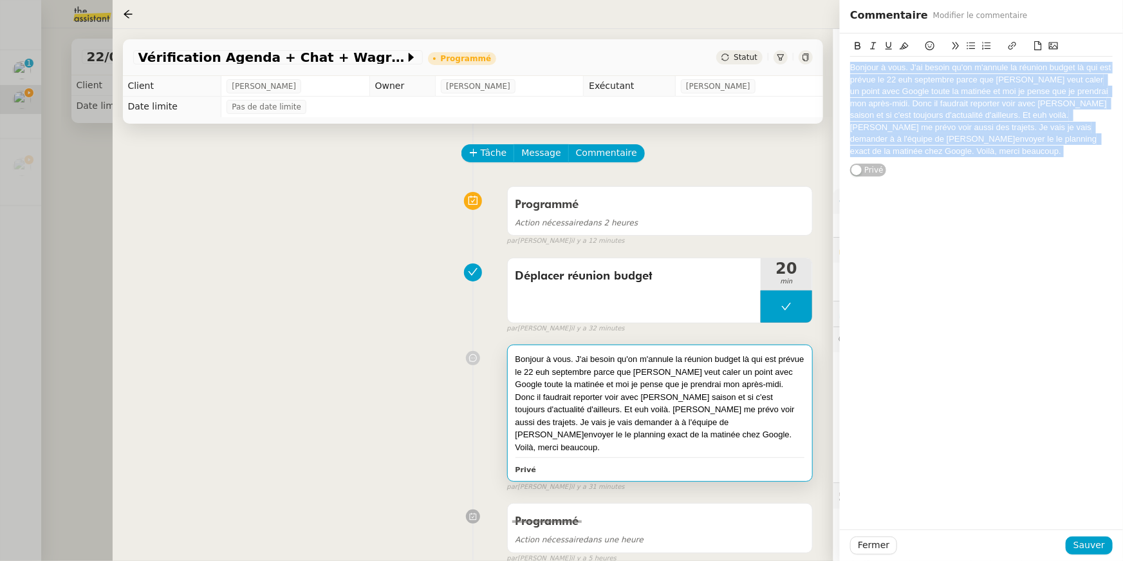
drag, startPoint x: 915, startPoint y: 164, endPoint x: 979, endPoint y: 59, distance: 122.8
click at [979, 59] on div "Bonjour à vous. J'ai besoin qu'on m'annule la réunion budget là qui est prévue …" at bounding box center [981, 105] width 263 height 144
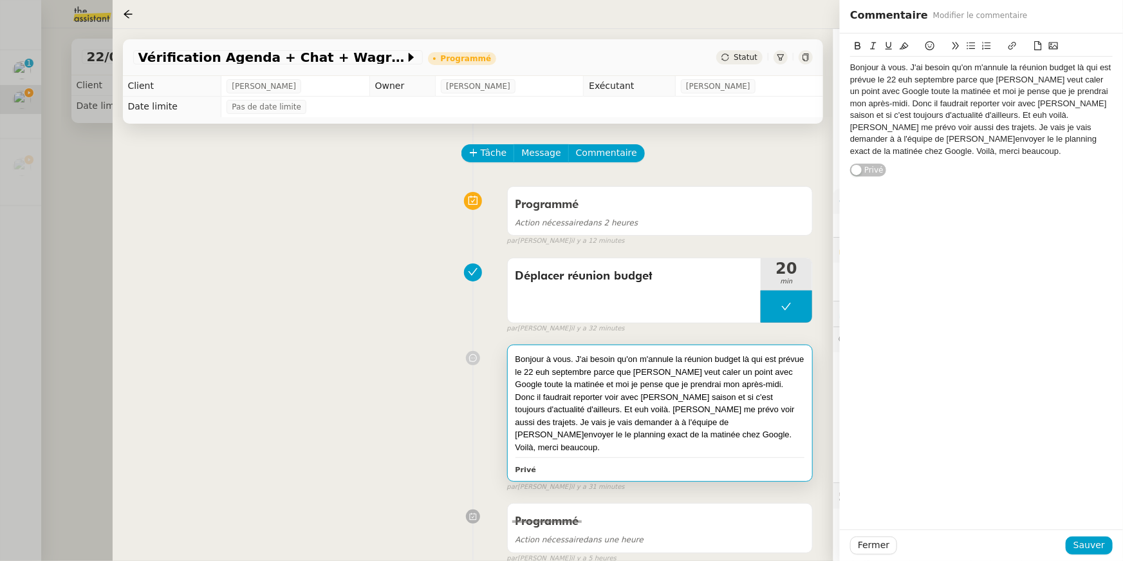
click at [978, 88] on div "Bonjour à vous. J'ai besoin qu'on m'annule la réunion budget là qui est prévue …" at bounding box center [981, 109] width 263 height 95
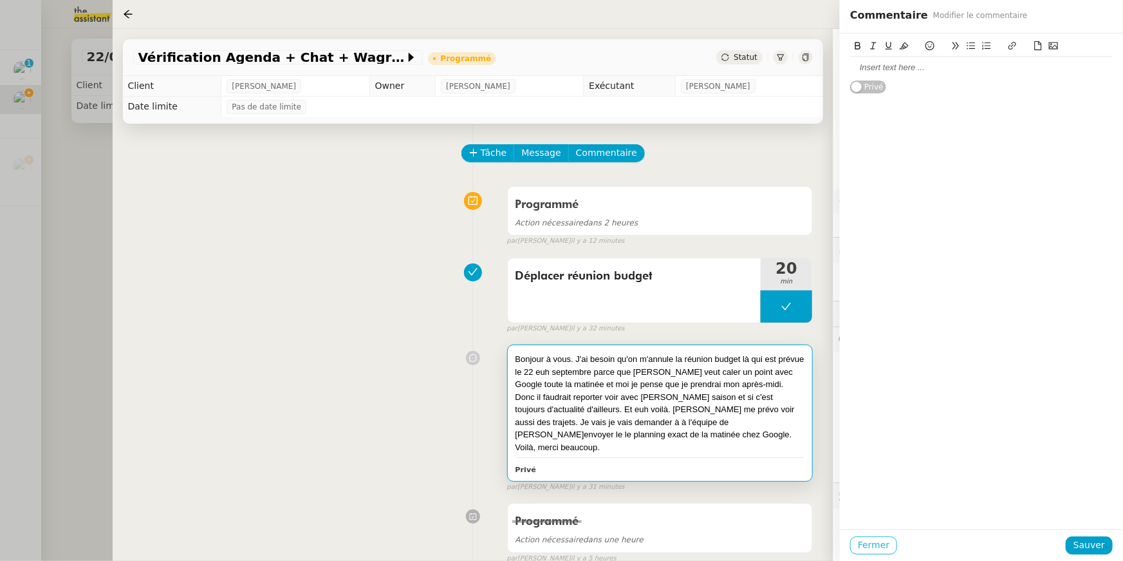
click at [858, 539] on span "Fermer" at bounding box center [874, 545] width 32 height 15
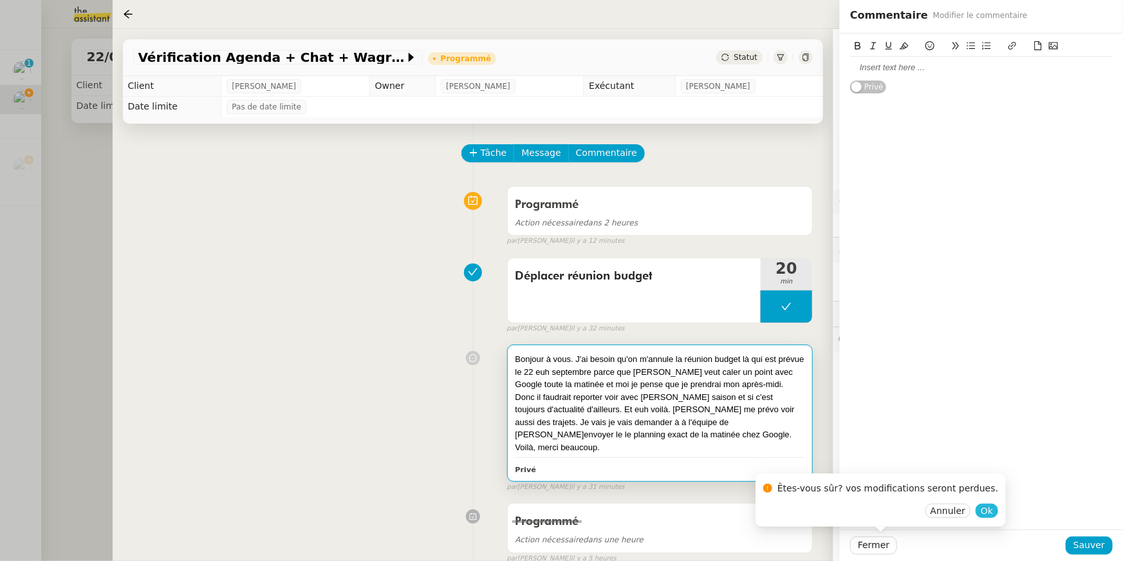
click at [981, 509] on span "Ok" at bounding box center [987, 510] width 12 height 13
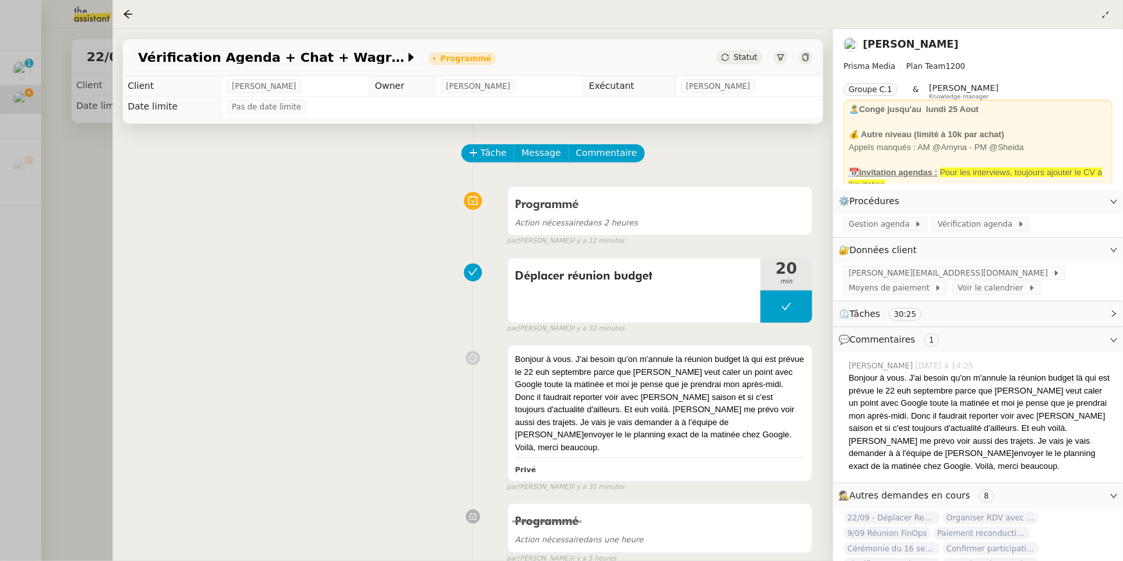
click at [106, 173] on div at bounding box center [561, 280] width 1123 height 561
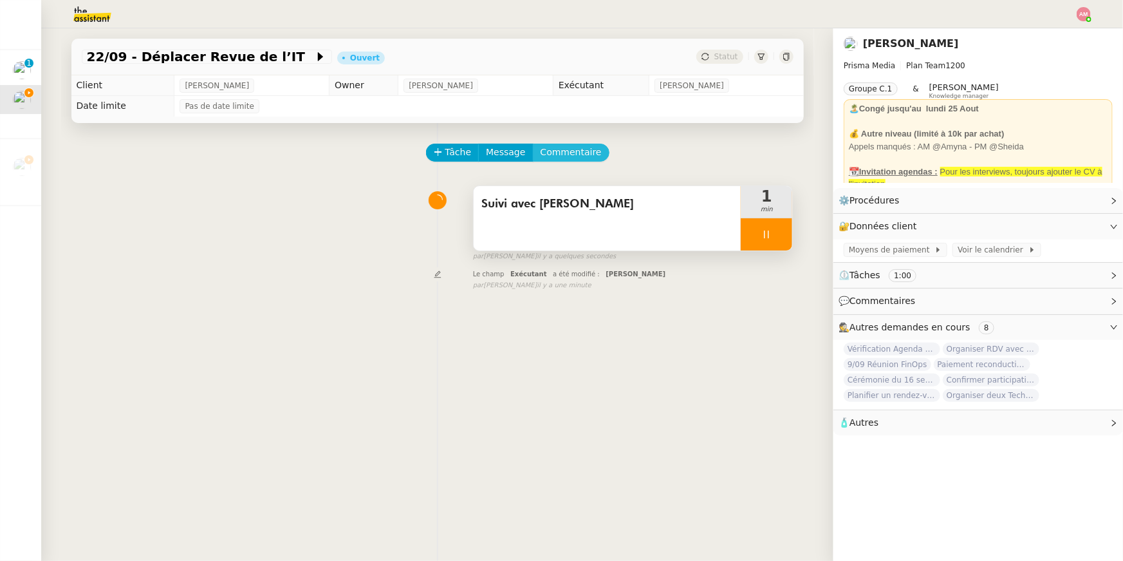
click at [568, 148] on span "Commentaire" at bounding box center [571, 152] width 61 height 15
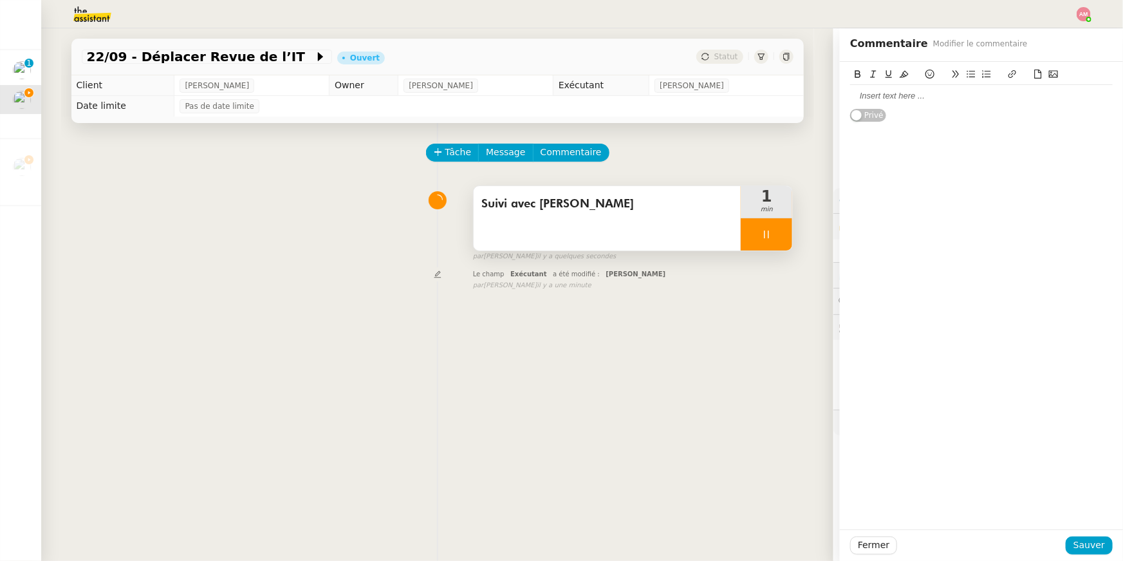
click at [970, 97] on div at bounding box center [981, 96] width 263 height 12
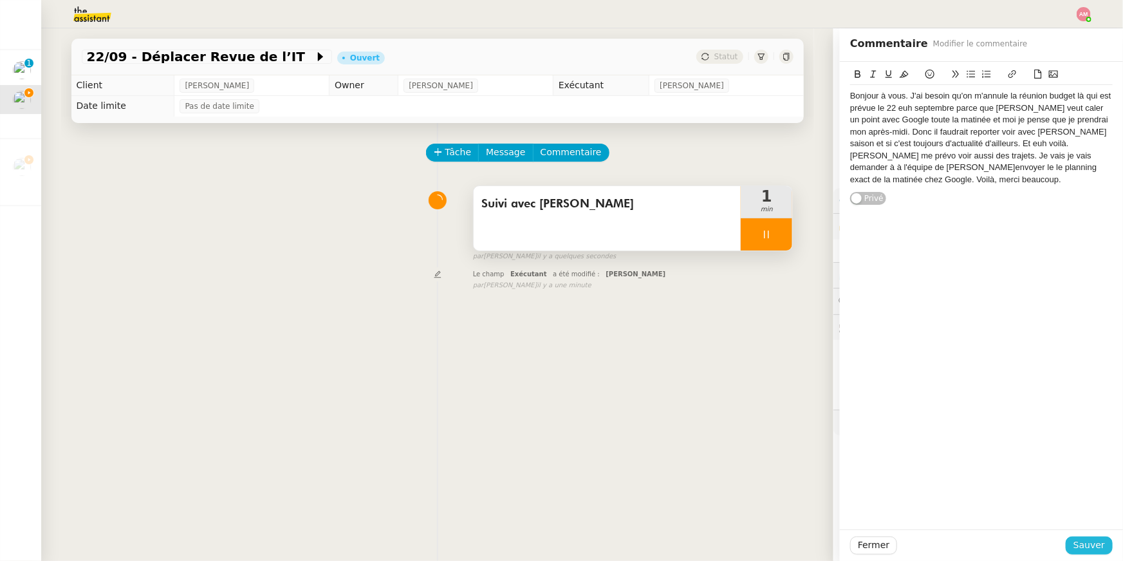
click at [1084, 546] on span "Sauver" at bounding box center [1090, 545] width 32 height 15
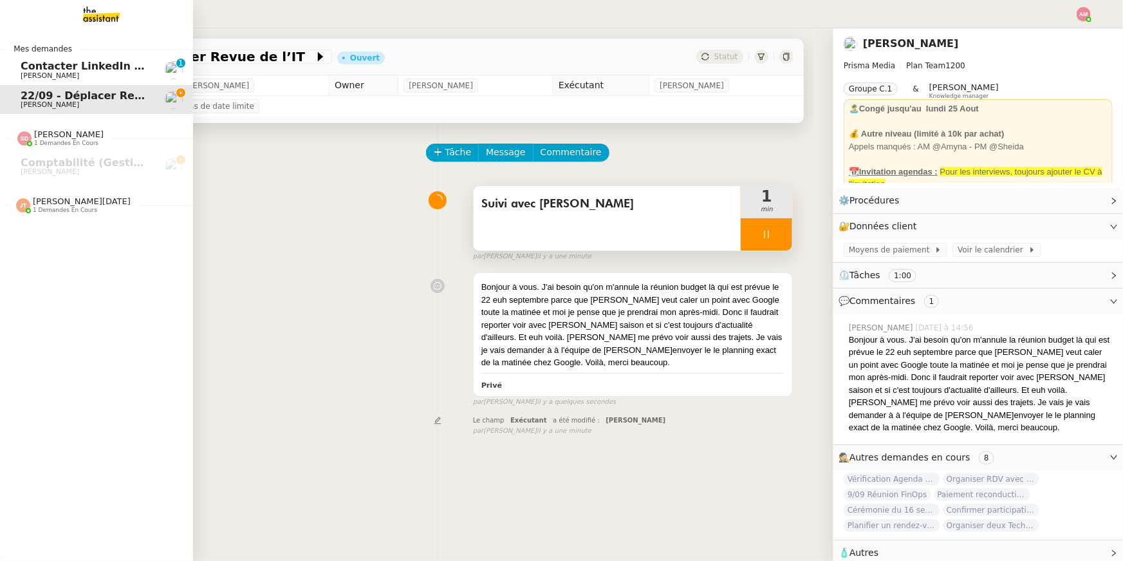
click at [74, 192] on span "[PERSON_NAME][DATE] 1 demandes en cours" at bounding box center [101, 199] width 193 height 27
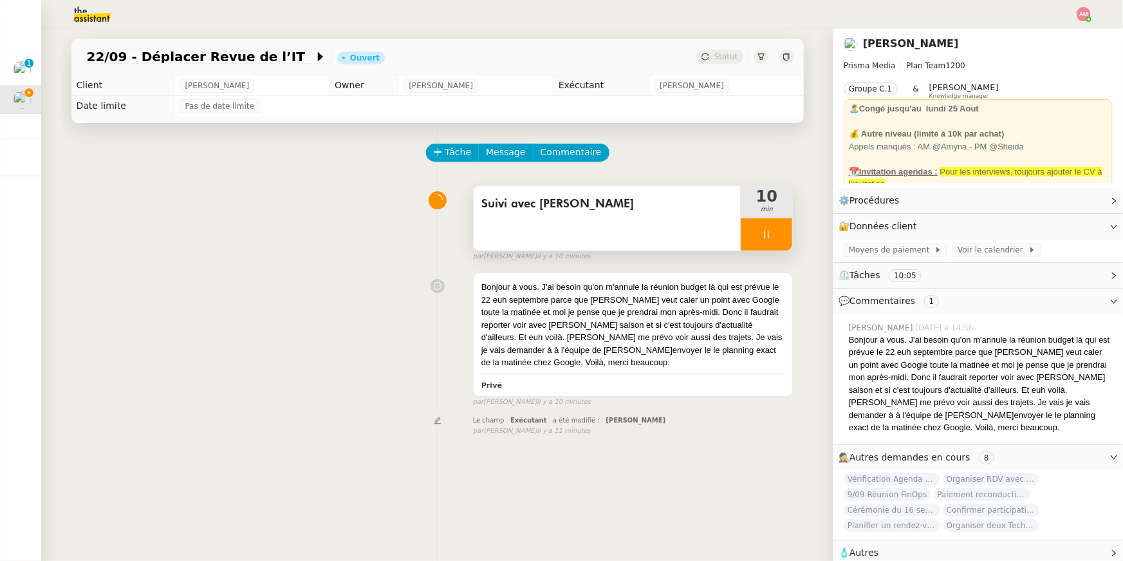
click at [597, 189] on div "Suivi avec [PERSON_NAME]" at bounding box center [608, 218] width 268 height 64
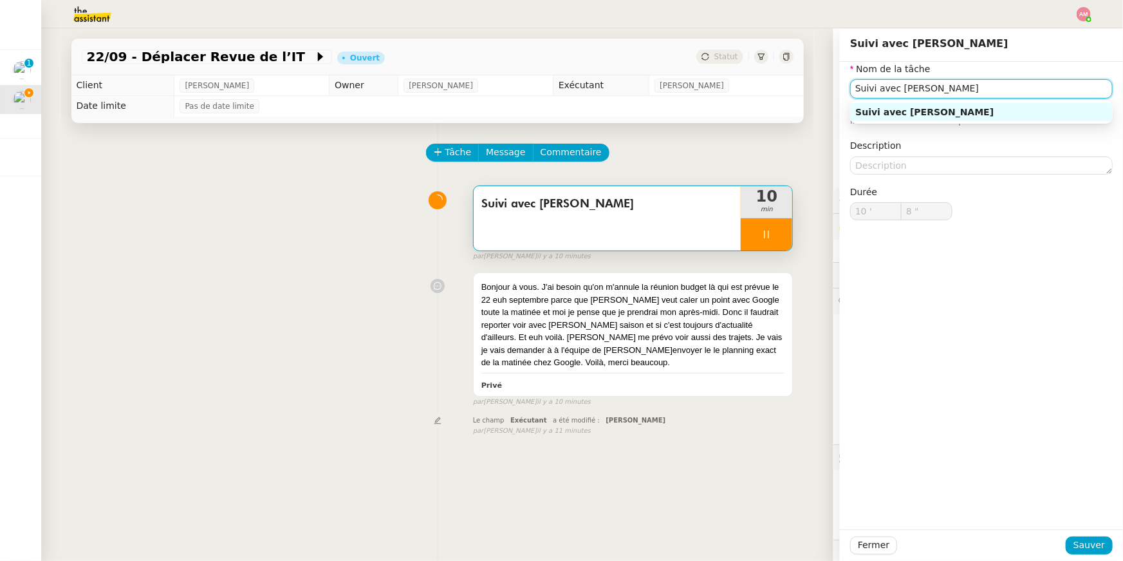
drag, startPoint x: 990, startPoint y: 88, endPoint x: 800, endPoint y: 70, distance: 190.7
click at [800, 70] on app-ticket "22/09 - Déplacer Revue de l’IT Ouvert Statut Client [PERSON_NAME] Owner [PERSON…" at bounding box center [582, 294] width 1082 height 532
type input "9 ""
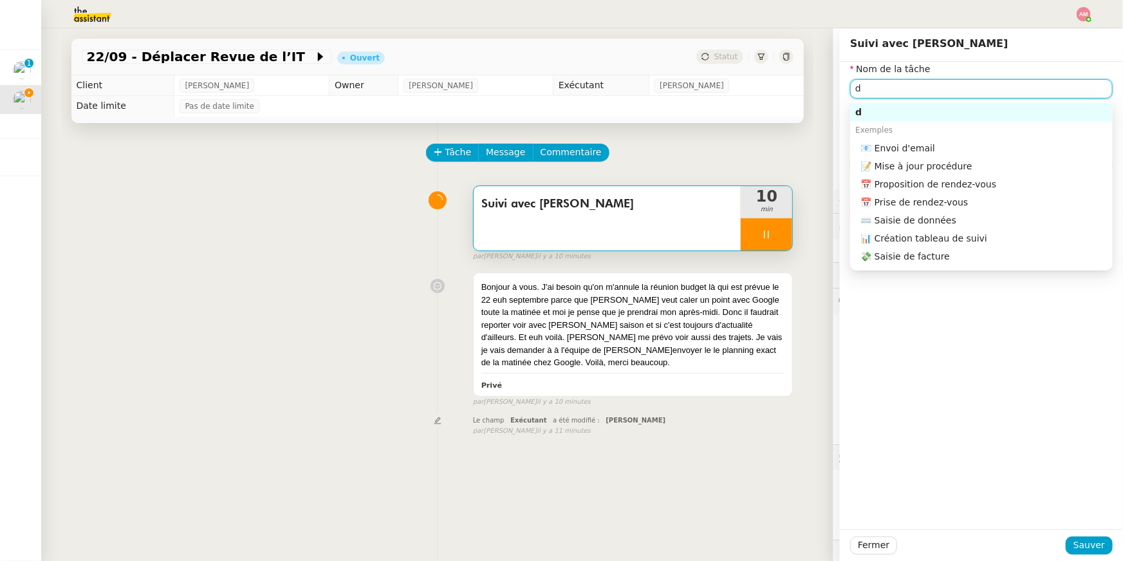
type input "d2"
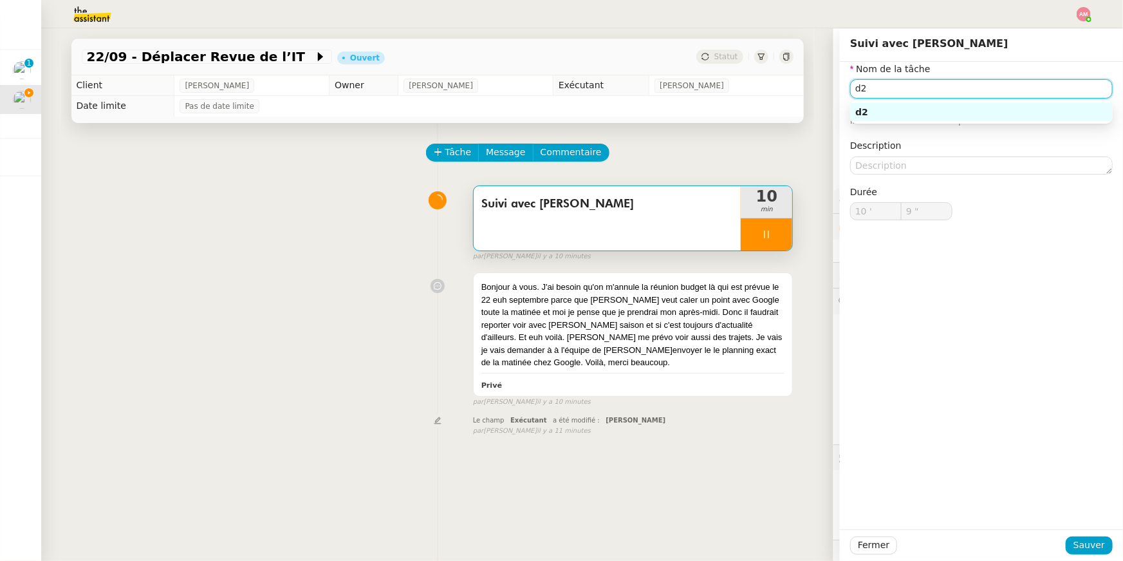
type input "10 ""
type input "d"
type input "Dé"
type input "11 ""
type input "Déplcae"
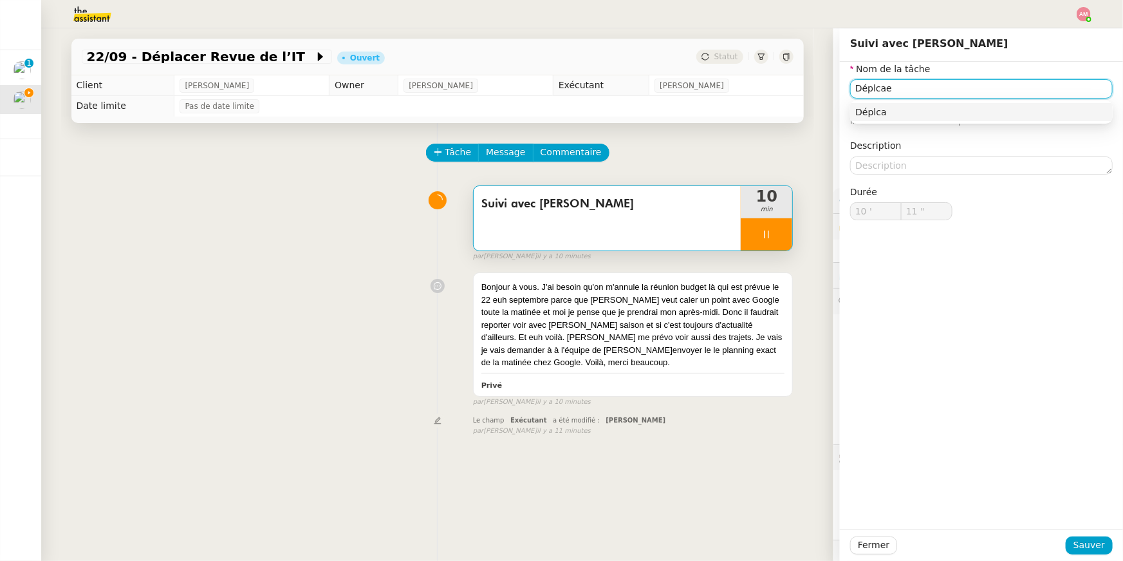
type input "12 ""
type input "Déplcaer"
type input "13 ""
type input "Déplca"
type input "14 ""
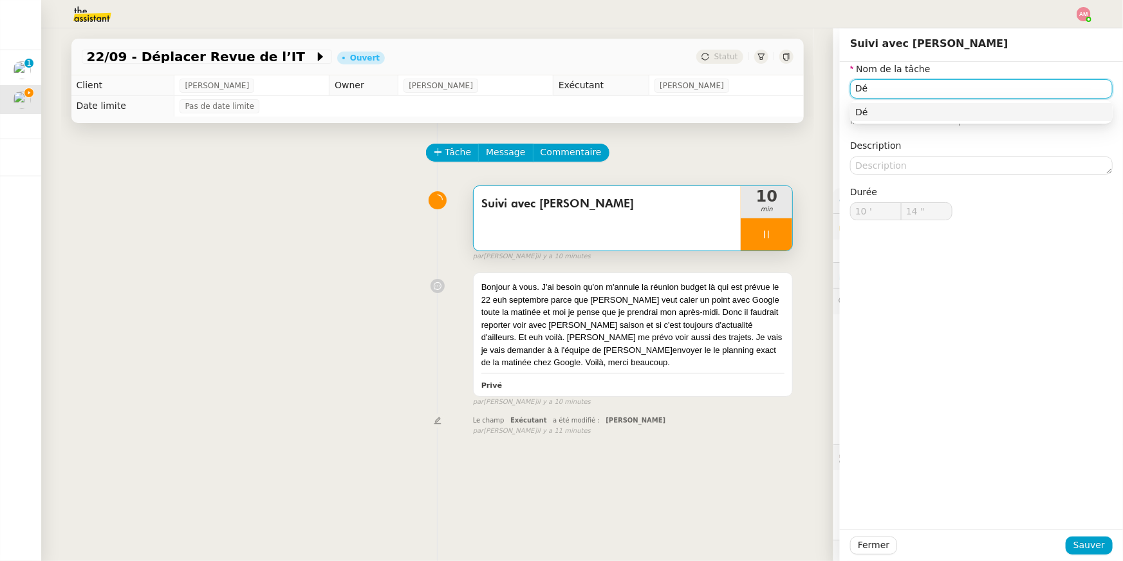
type input "D"
type input "15 ""
type input "Agend"
type input "16 ""
type input "Agenda"
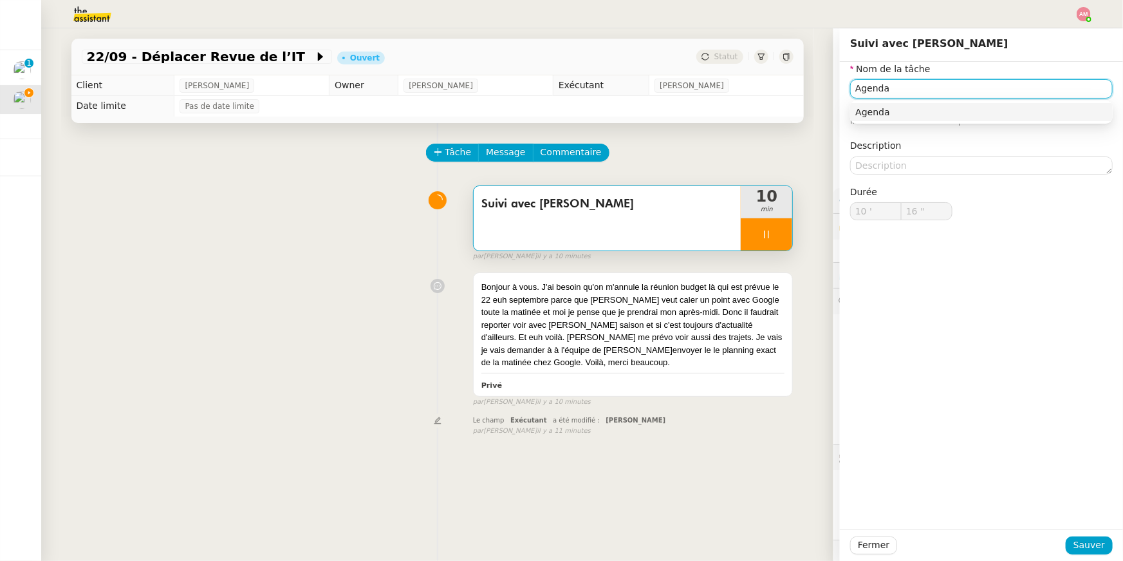
type input "17 ""
type input "Agenda"
click at [1103, 532] on div "Fermer Sauver" at bounding box center [981, 545] width 283 height 32
click at [1096, 550] on span "Sauver" at bounding box center [1090, 545] width 32 height 15
type input "18 ""
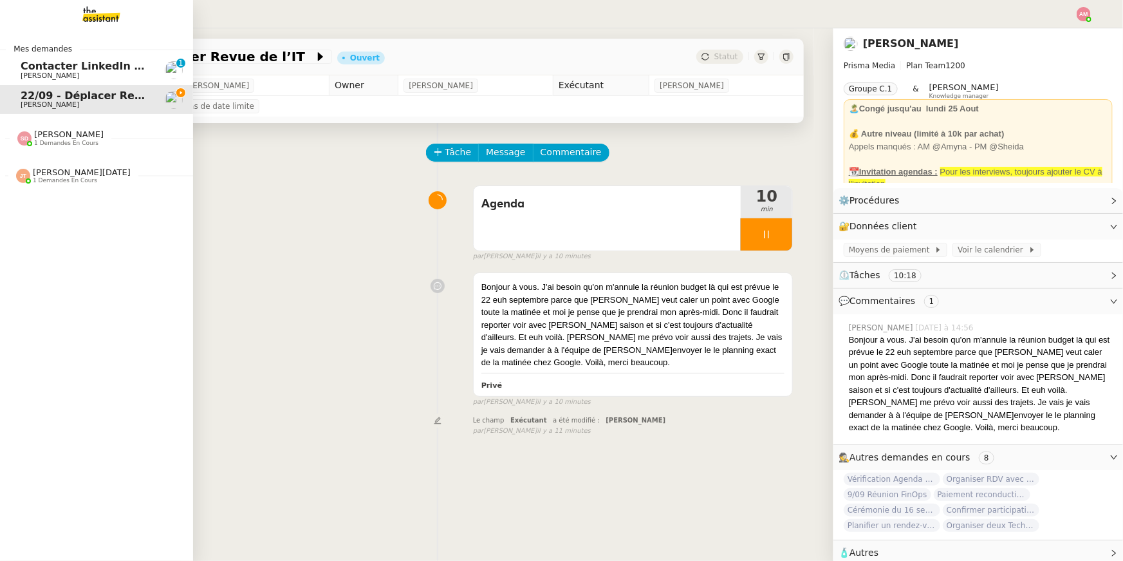
click at [73, 141] on span "1 demandes en cours" at bounding box center [66, 143] width 64 height 7
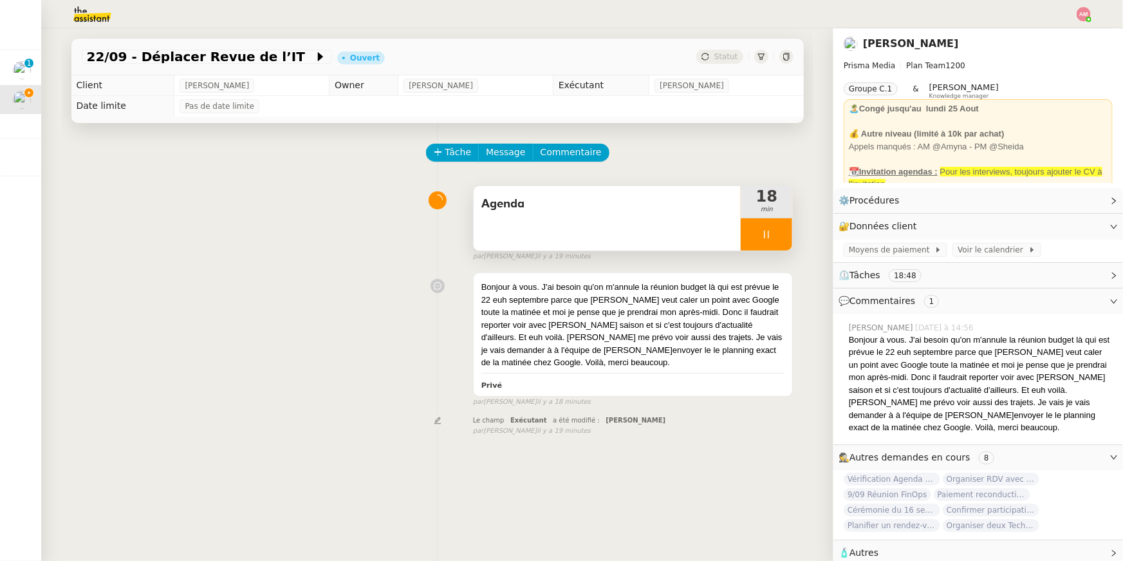
click at [713, 238] on div "Agenda" at bounding box center [608, 218] width 268 height 64
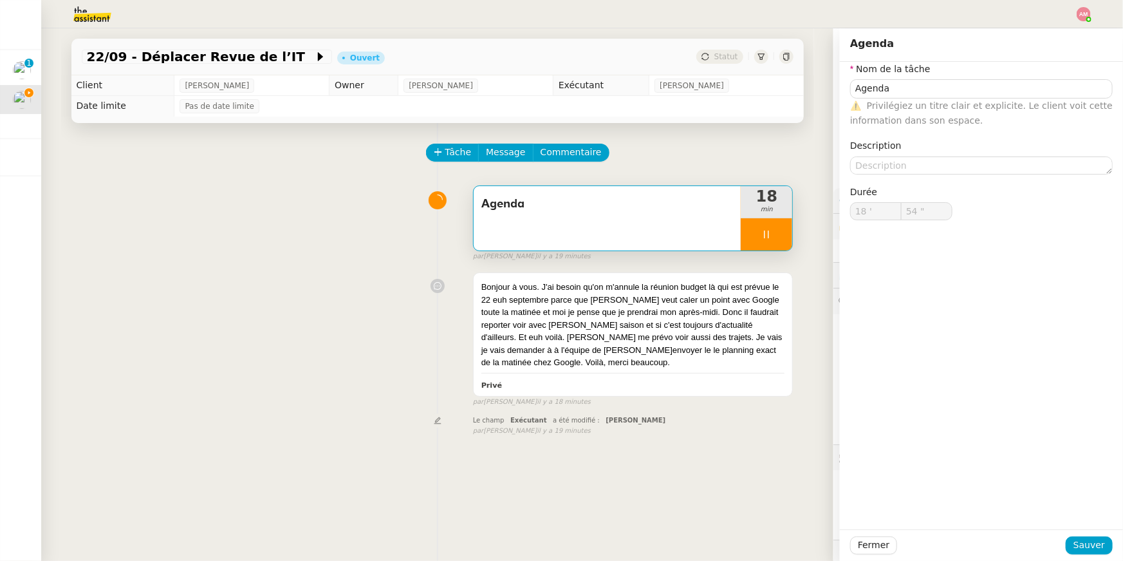
click at [693, 218] on div "Agenda" at bounding box center [608, 218] width 268 height 64
type input "59 ""
type input "19 '"
type input "6 ""
click at [783, 233] on div at bounding box center [767, 234] width 52 height 32
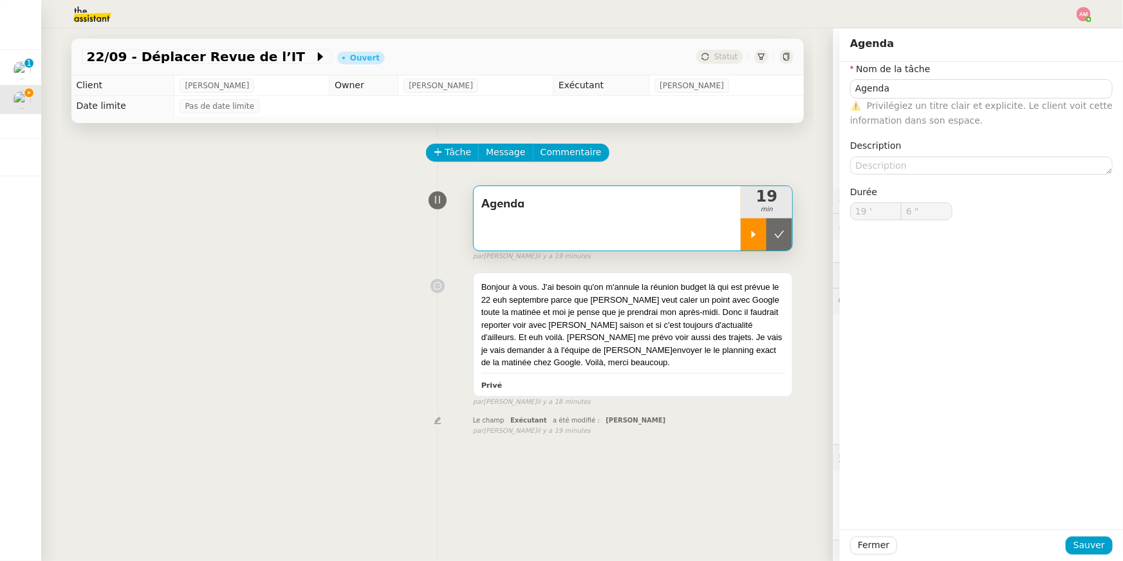
click at [783, 233] on icon at bounding box center [779, 234] width 10 height 10
type input "Agenda"
type input "19 '"
type input "6 ""
type input "Agenda"
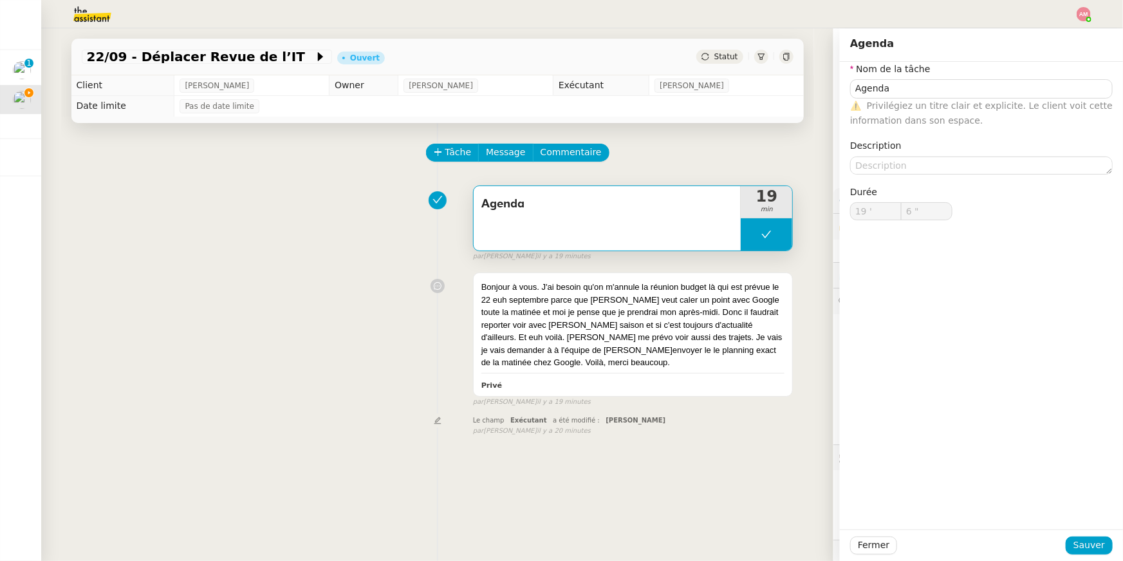
type input "19 '"
type input "6 ""
type input "Agenda"
type input "19 '"
type input "6 ""
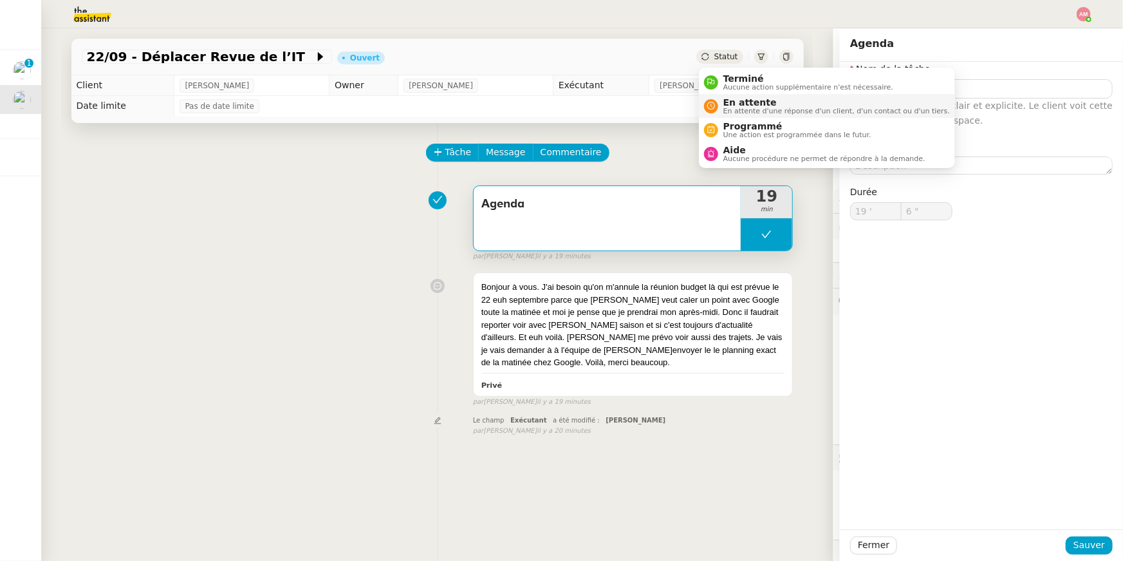
click at [746, 101] on span "En attente" at bounding box center [837, 102] width 227 height 10
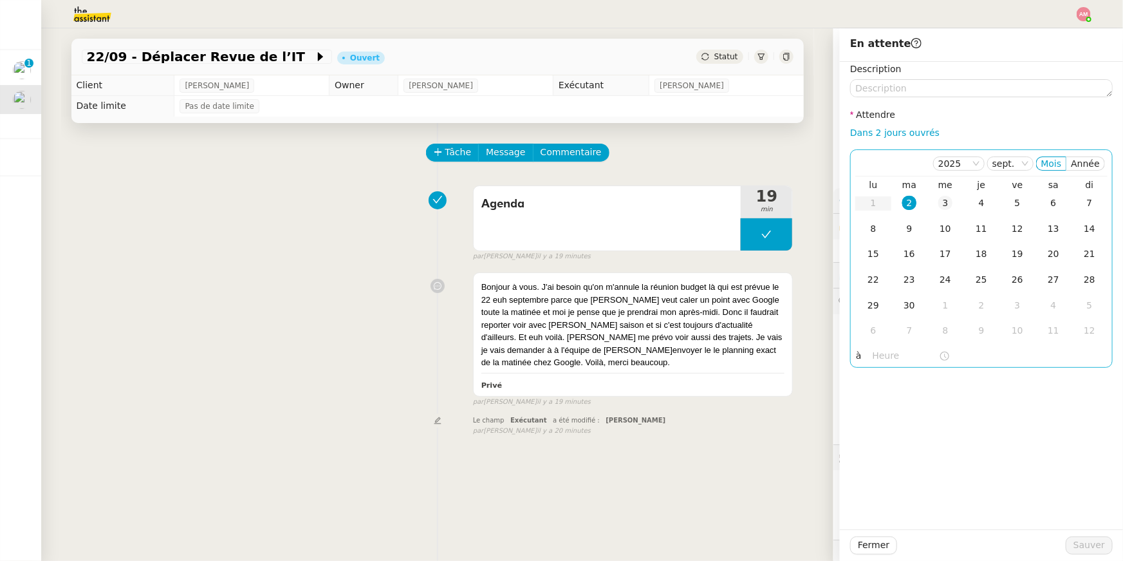
click at [937, 209] on td "3" at bounding box center [946, 204] width 36 height 26
click at [1091, 541] on span "Sauver" at bounding box center [1090, 545] width 32 height 15
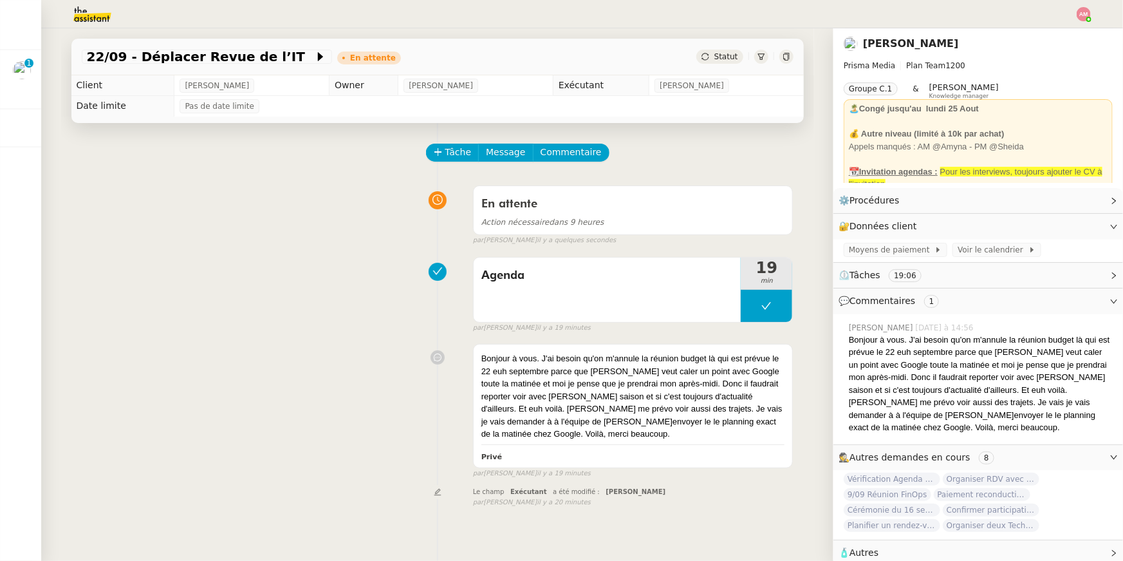
scroll to position [4, 0]
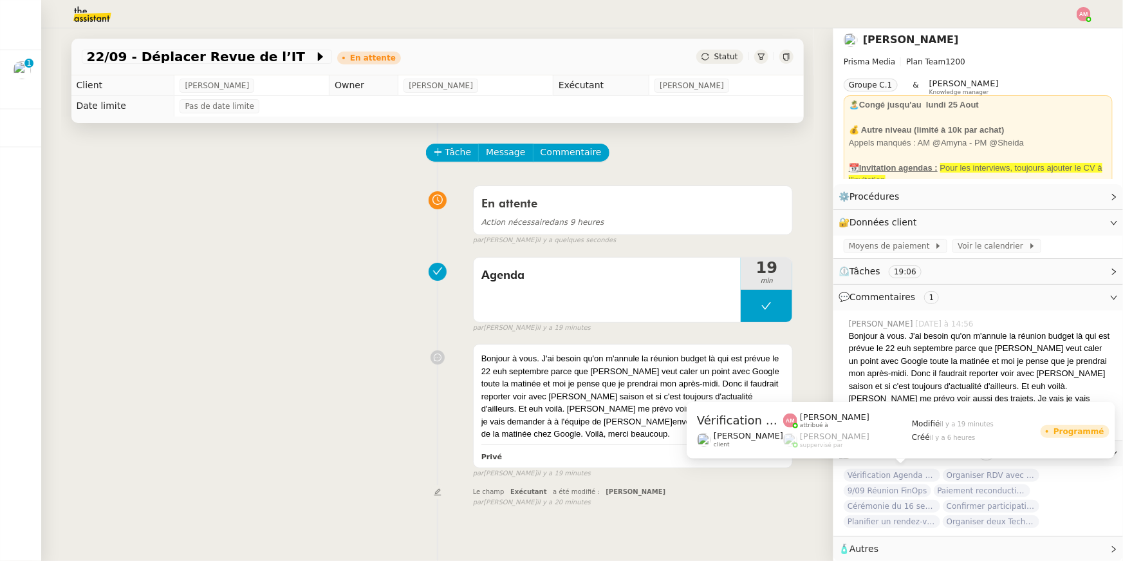
click at [899, 473] on span "Vérification Agenda + Chat + Wagram (9h et 14h)" at bounding box center [892, 475] width 97 height 13
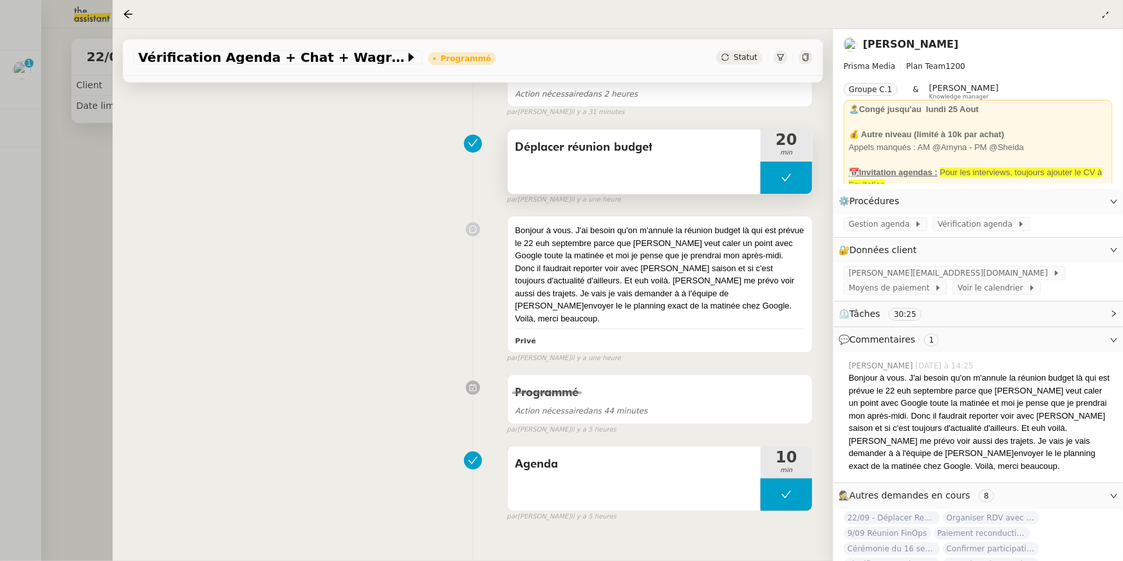
scroll to position [165, 0]
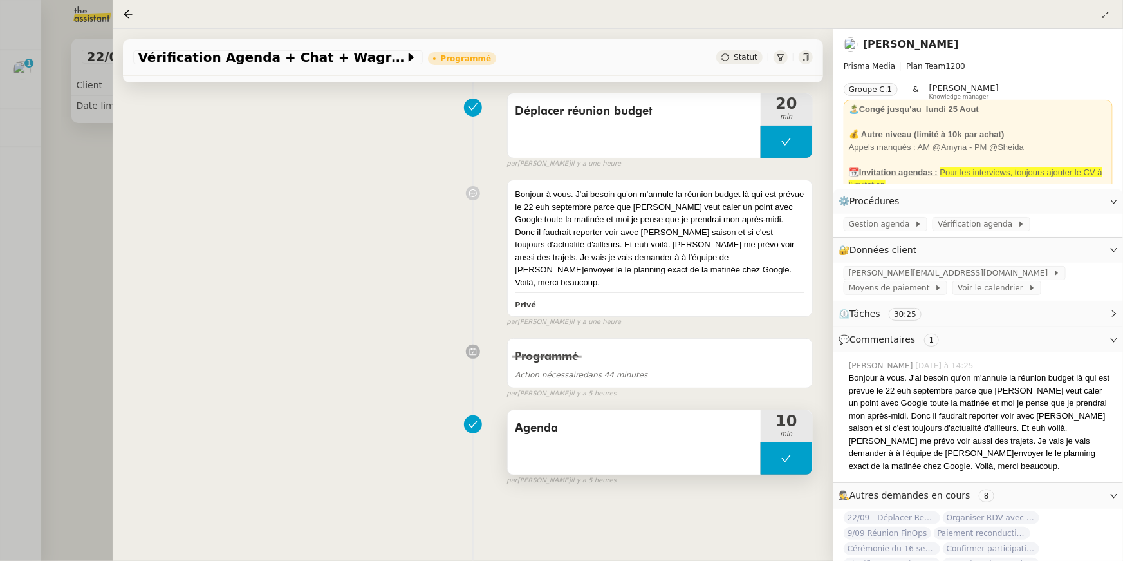
click at [777, 447] on button at bounding box center [787, 458] width 52 height 32
click at [767, 442] on div at bounding box center [774, 458] width 26 height 32
click at [690, 425] on div "Agenda" at bounding box center [635, 428] width 238 height 21
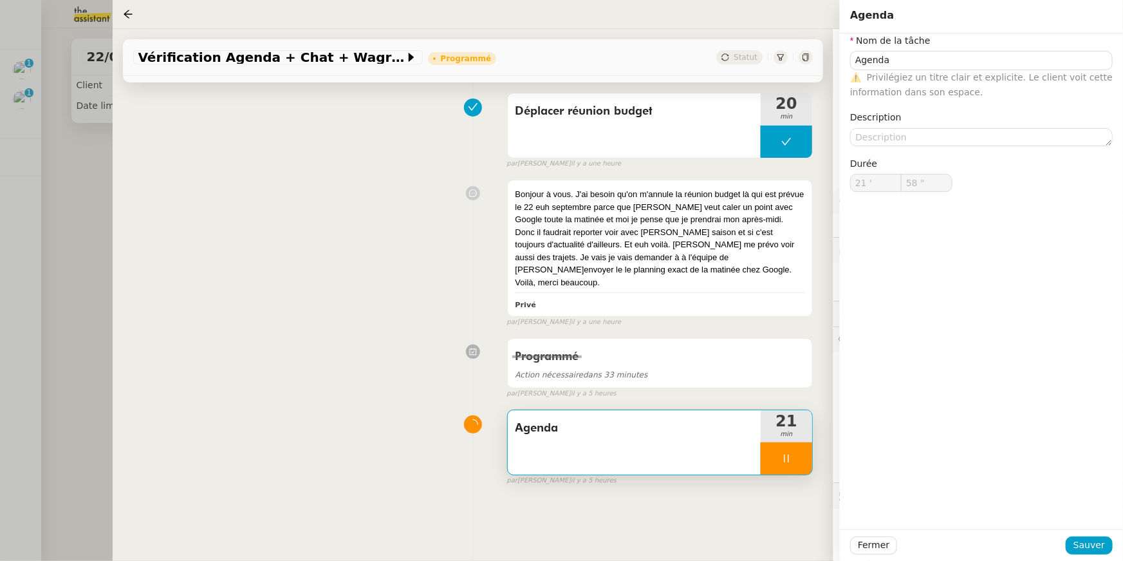
type input "59 ""
type input "22 '"
type input "1 ""
click at [783, 453] on icon at bounding box center [787, 458] width 10 height 10
type input "Agenda"
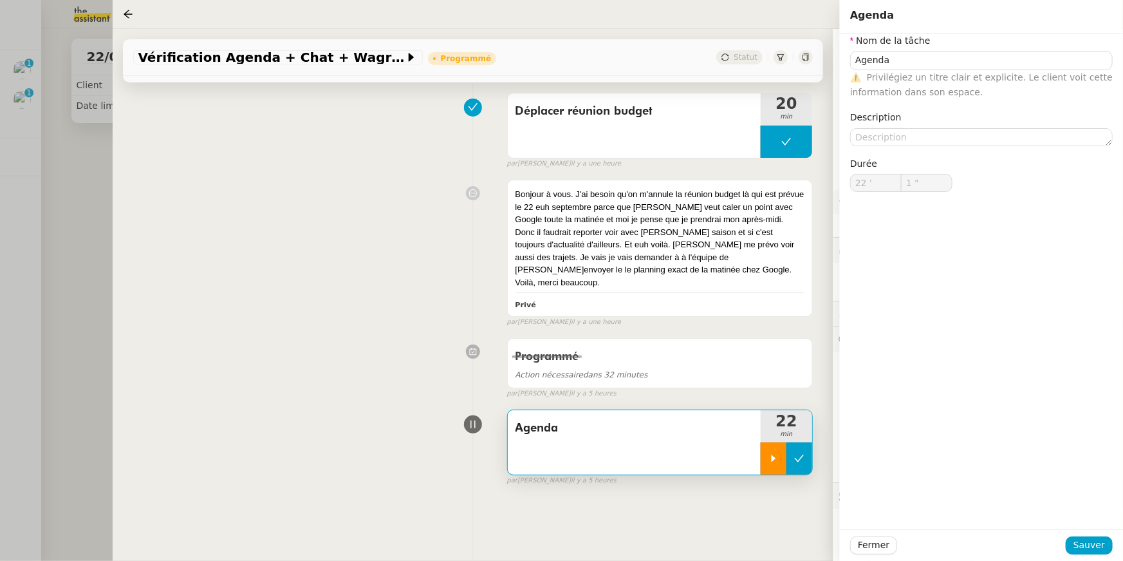
type input "22 '"
type input "1 ""
click at [803, 453] on icon at bounding box center [799, 458] width 10 height 10
type input "Agenda"
type input "22 '"
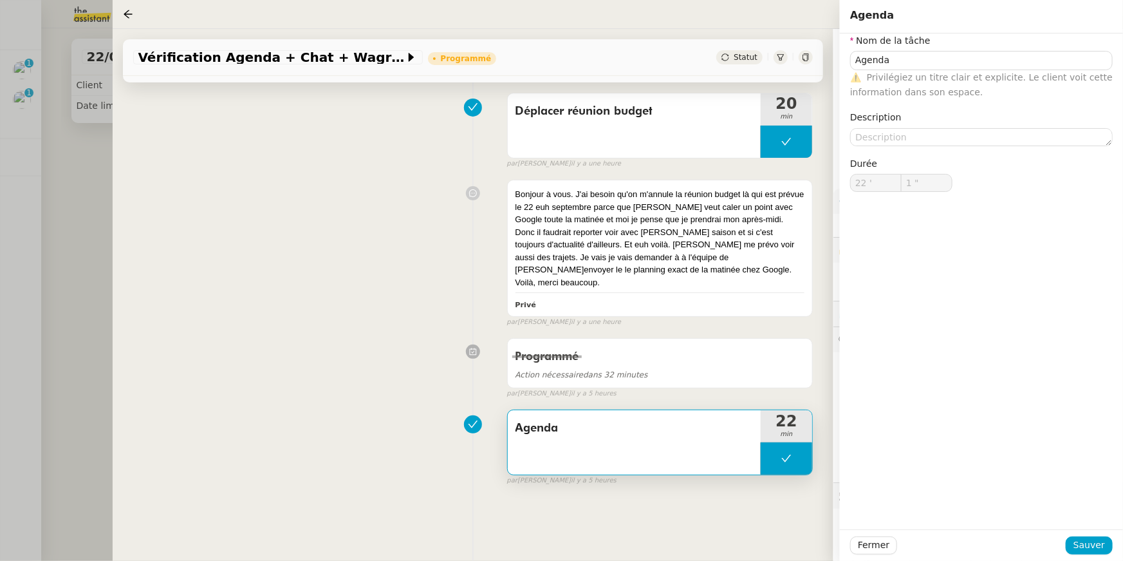
type input "1 ""
type input "Agenda"
type input "22 '"
type input "1 ""
type input "Agenda"
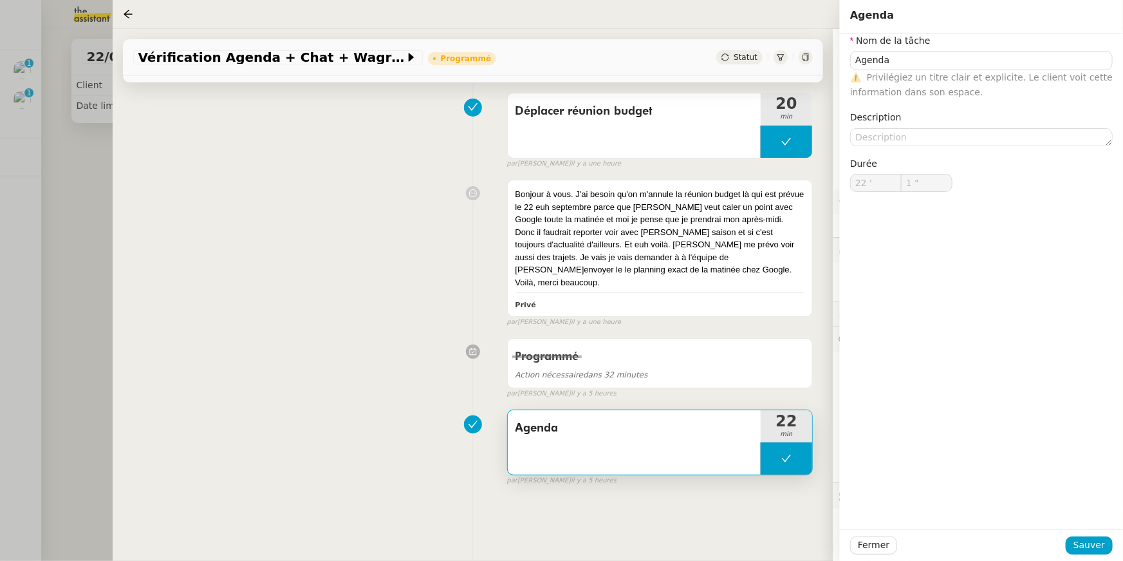
type input "22 '"
type input "1 ""
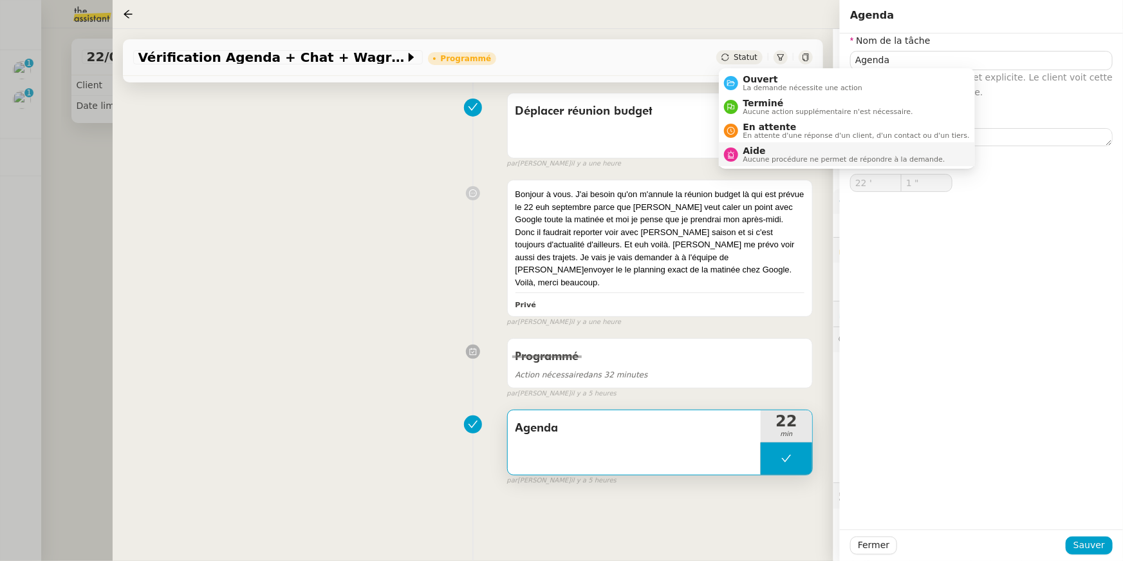
drag, startPoint x: 742, startPoint y: 84, endPoint x: 738, endPoint y: 142, distance: 58.1
click at [740, 169] on div "Ouvert La demande nécessite une action Terminé Aucune action supplémentaire n'e…" at bounding box center [847, 118] width 256 height 100
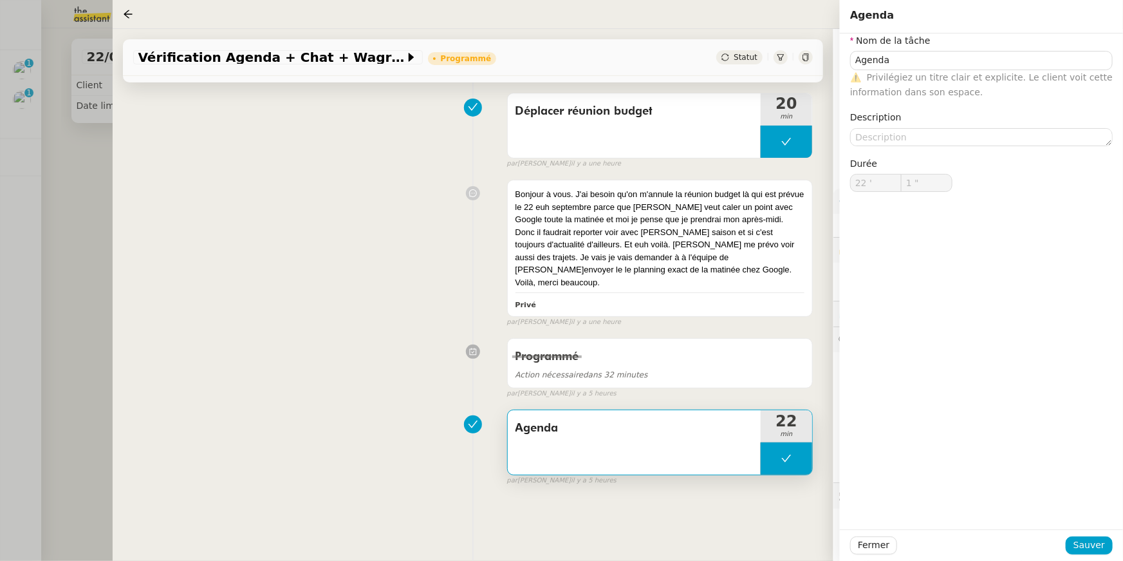
click at [786, 453] on icon at bounding box center [787, 458] width 10 height 10
click at [776, 453] on icon at bounding box center [774, 458] width 10 height 10
type input "Agenda"
type input "22 '"
type input "1 ""
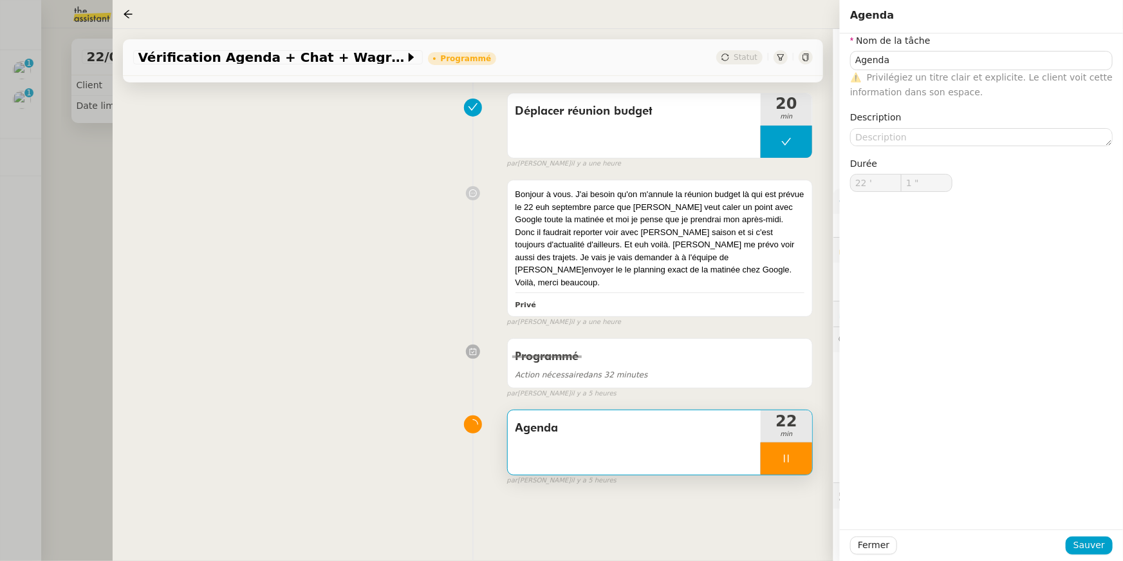
type input "Agenda"
type input "22 '"
type input "1 ""
type input "Agenda"
type input "22 '"
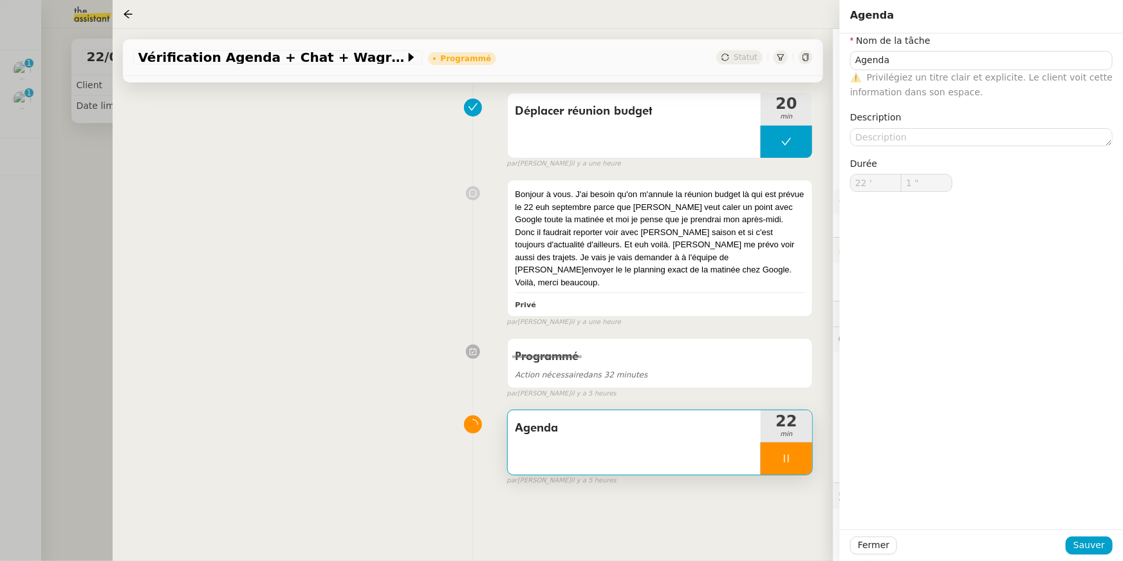
type input "1 ""
type input "Agenda"
type input "22 '"
type input "22 ""
click at [776, 446] on div at bounding box center [787, 458] width 52 height 32
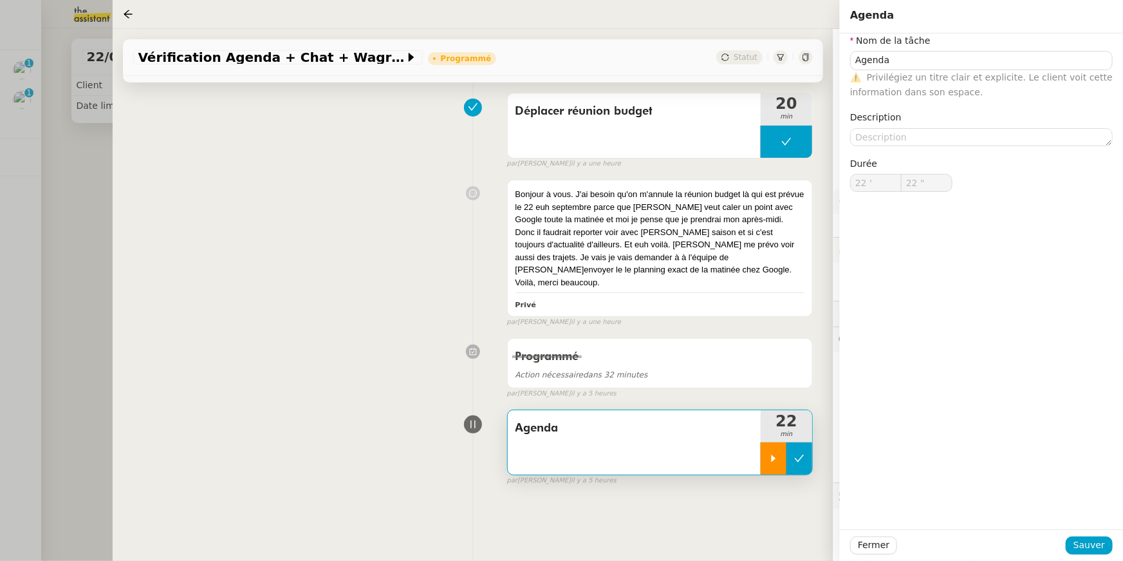
click at [803, 455] on icon at bounding box center [800, 458] width 10 height 7
type input "Agenda"
type input "22 '"
type input "22 ""
type input "Agenda"
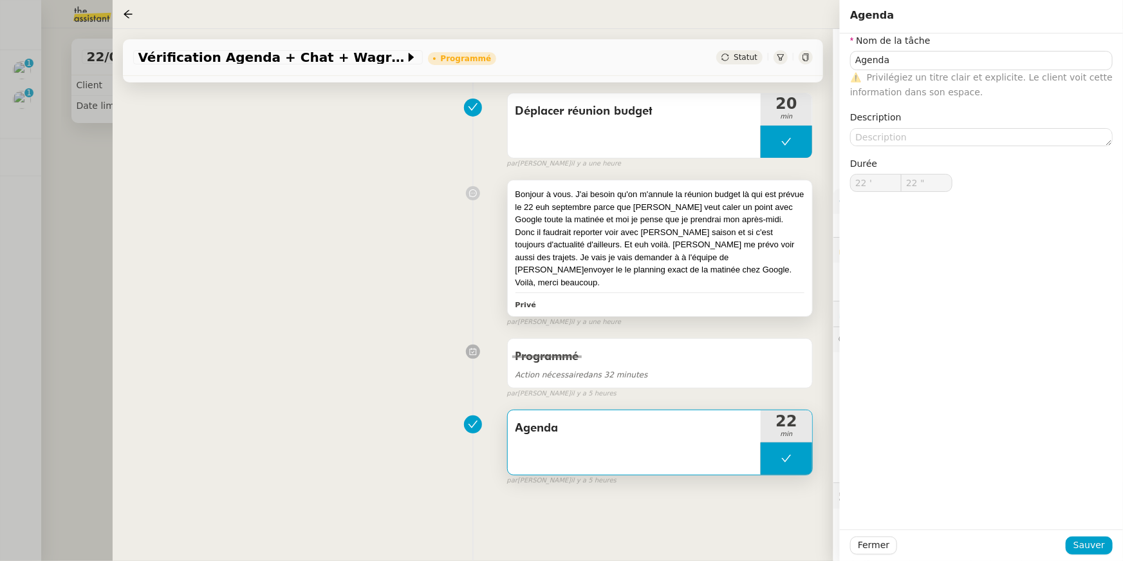
type input "22 '"
type input "22 ""
type input "Agenda"
type input "22 '"
type input "22 ""
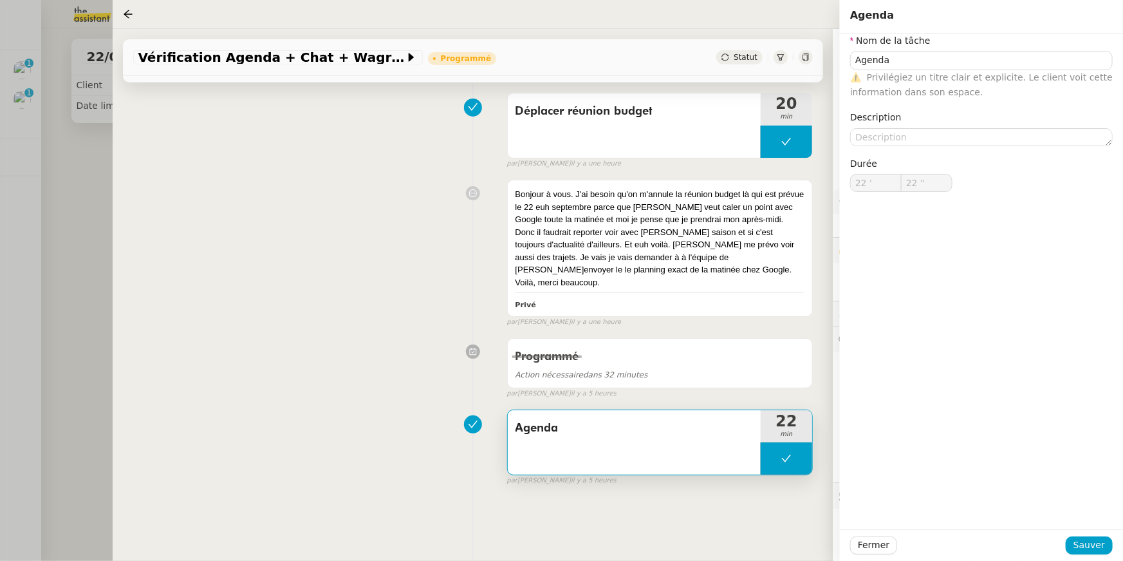
type input "Agenda"
type input "22 '"
type input "22 ""
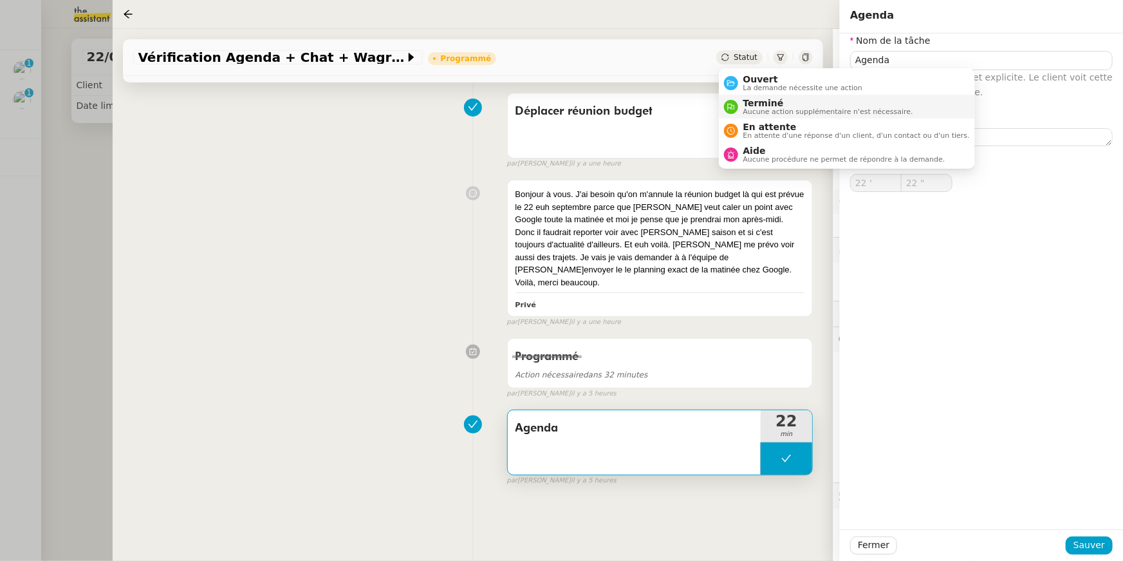
click at [756, 103] on span "Terminé" at bounding box center [829, 103] width 170 height 10
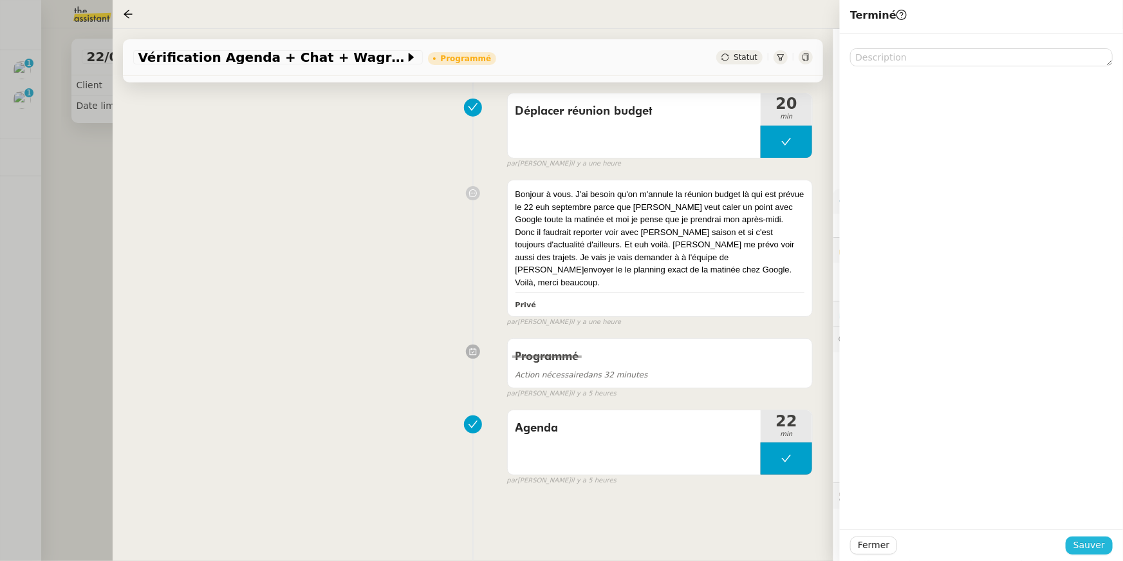
click at [1085, 545] on span "Sauver" at bounding box center [1090, 545] width 32 height 15
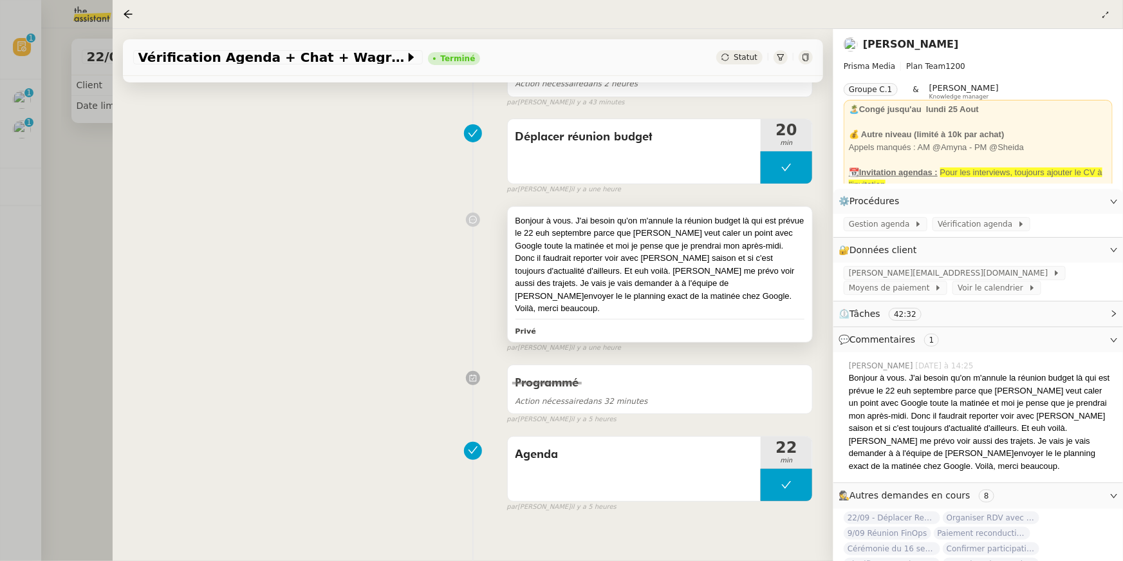
scroll to position [214, 0]
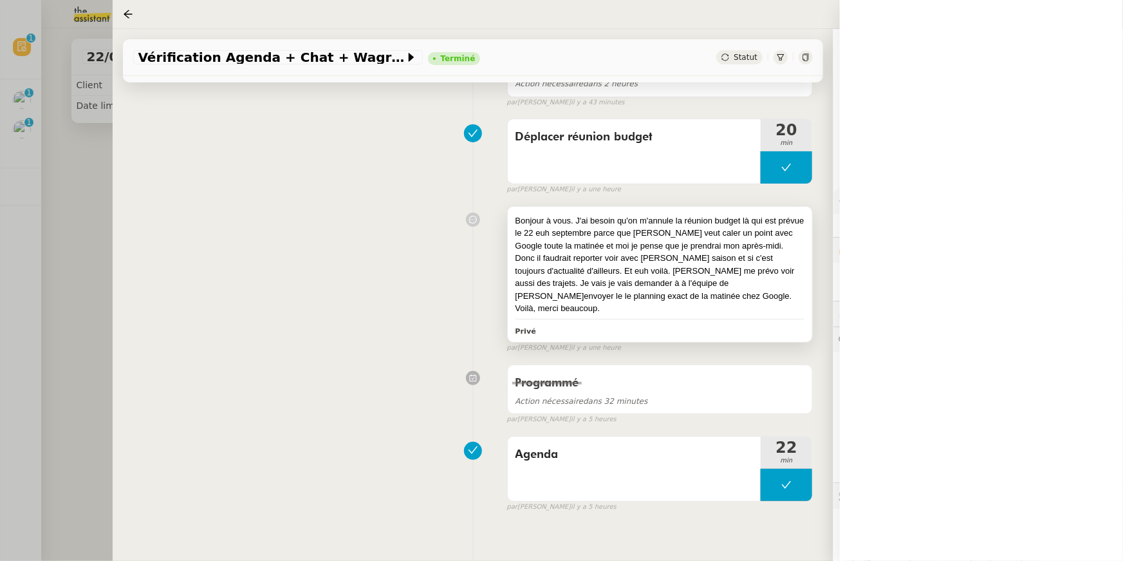
click at [721, 266] on div "Bonjour à vous. J'ai besoin qu'on m'annule la réunion budget là qui est prévue …" at bounding box center [660, 264] width 289 height 100
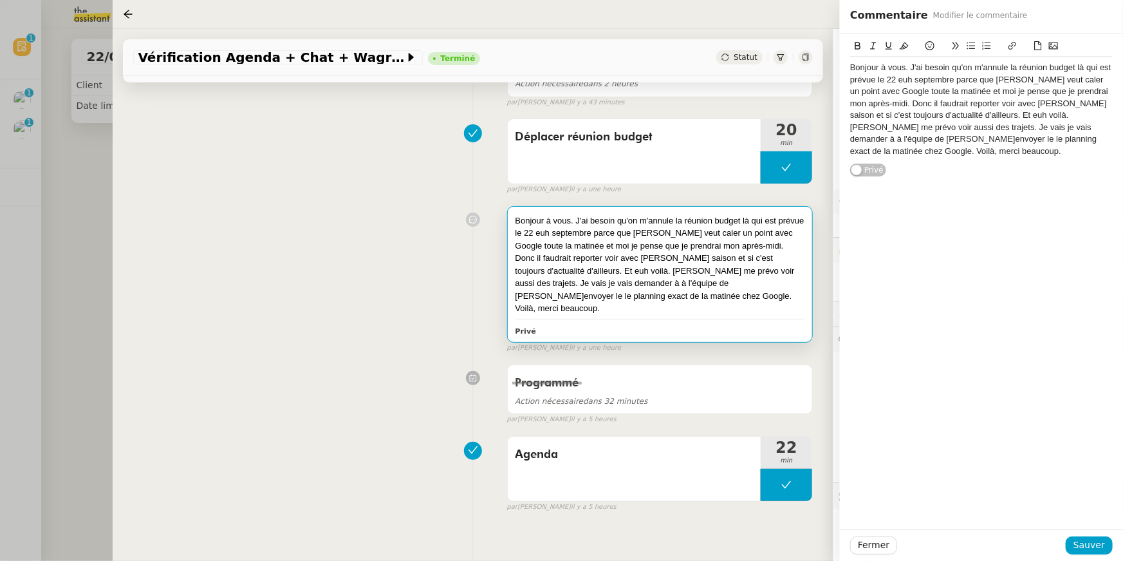
click at [955, 147] on div "Bonjour à vous. J'ai besoin qu'on m'annule la réunion budget là qui est prévue …" at bounding box center [981, 109] width 263 height 95
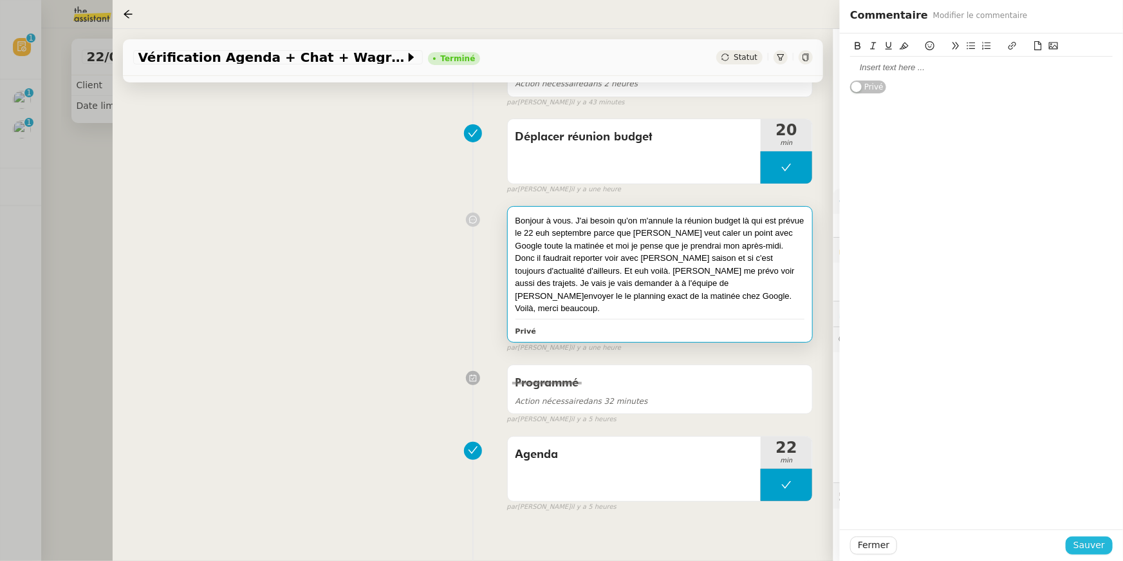
click at [1083, 549] on span "Sauver" at bounding box center [1090, 545] width 32 height 15
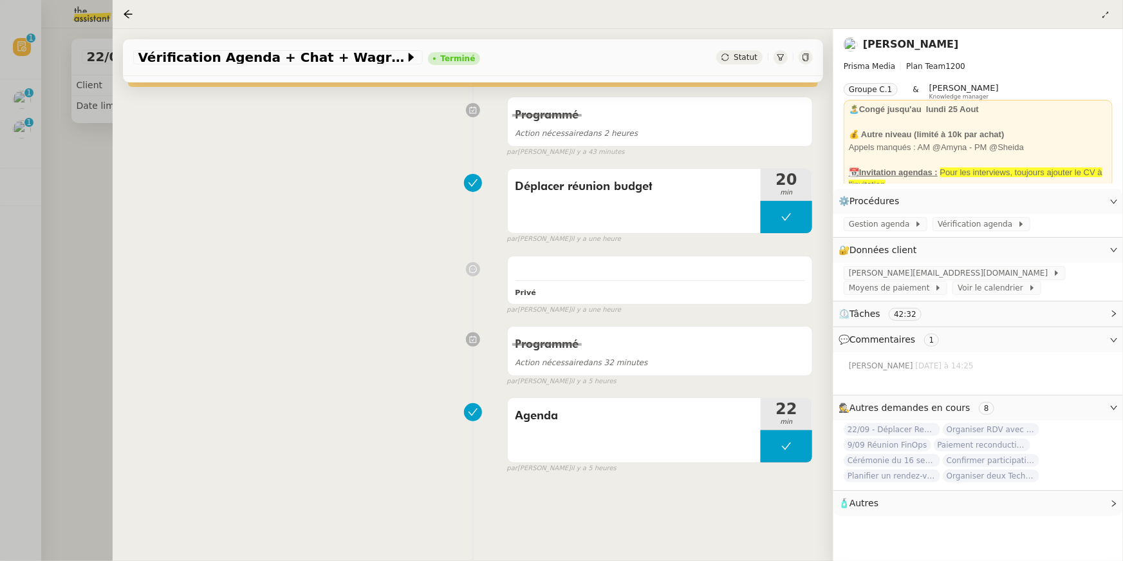
click at [60, 228] on div at bounding box center [561, 280] width 1123 height 561
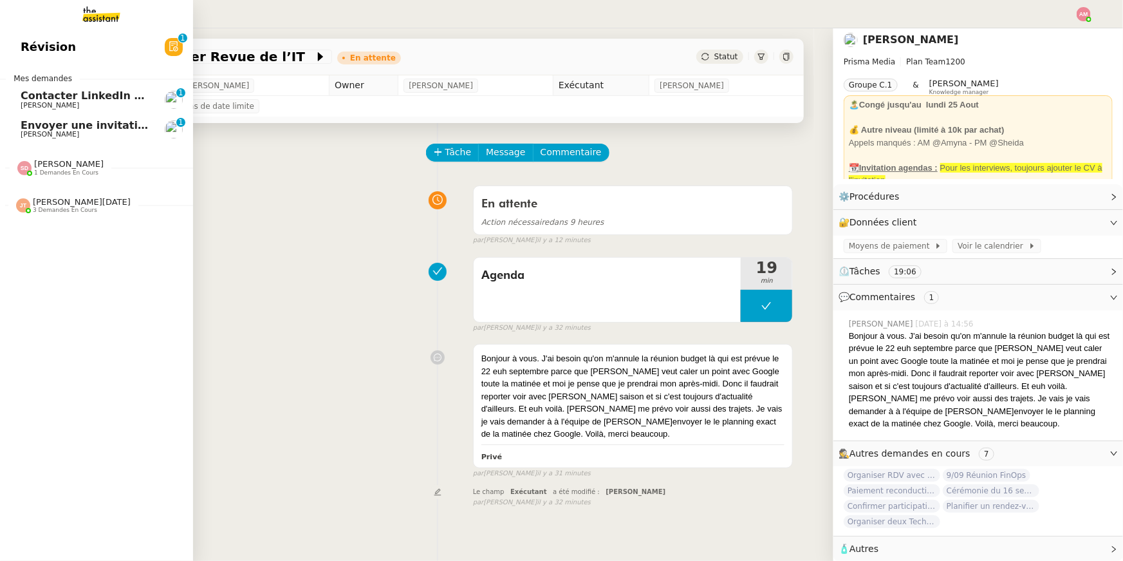
click at [41, 124] on span "Envoyer une invitation pour la réunion du 16 septembre" at bounding box center [184, 125] width 327 height 12
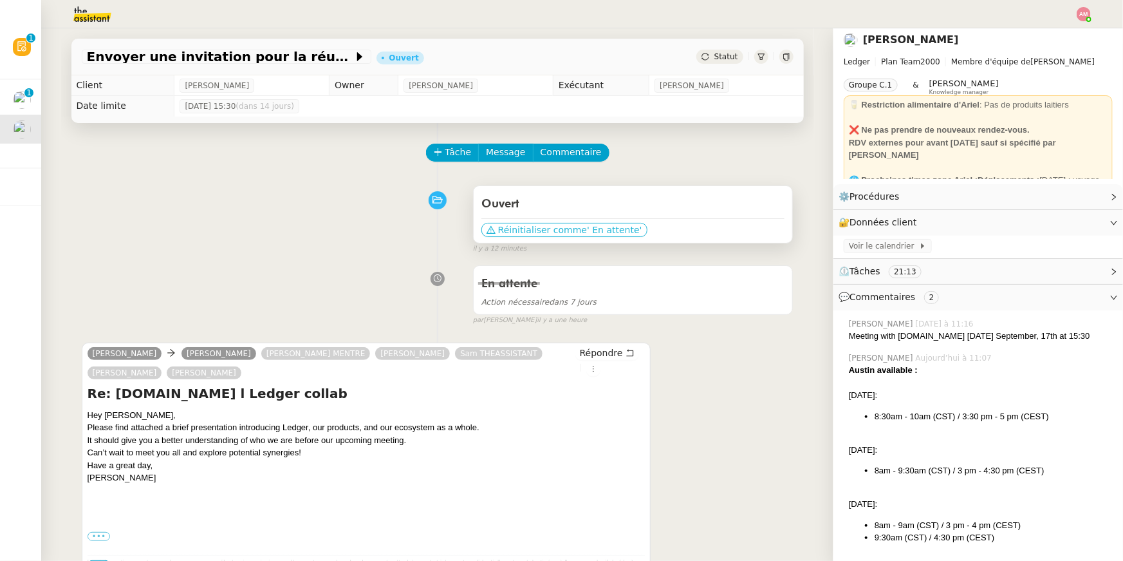
click at [507, 236] on button "Réinitialiser comme ' En attente'" at bounding box center [565, 230] width 166 height 14
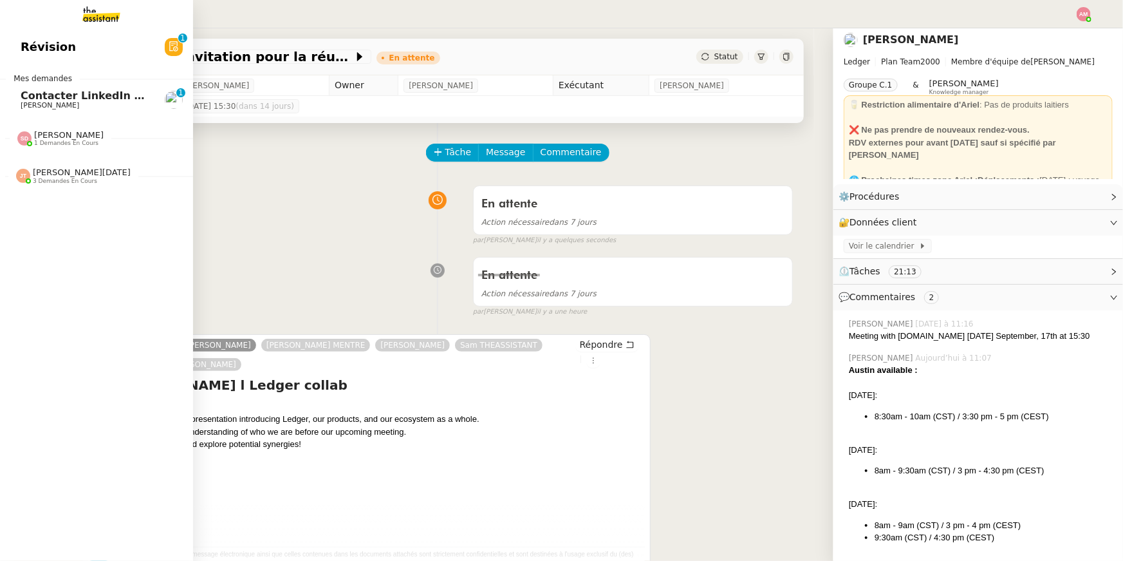
click at [23, 104] on span "[PERSON_NAME]" at bounding box center [50, 105] width 59 height 8
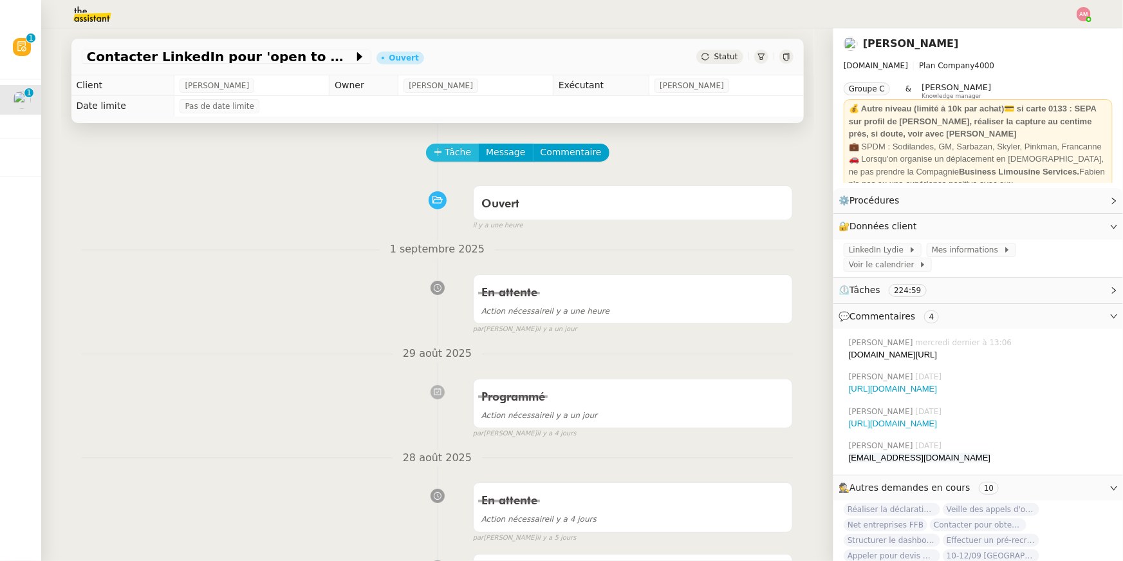
click at [468, 160] on span "Tâche" at bounding box center [459, 152] width 26 height 15
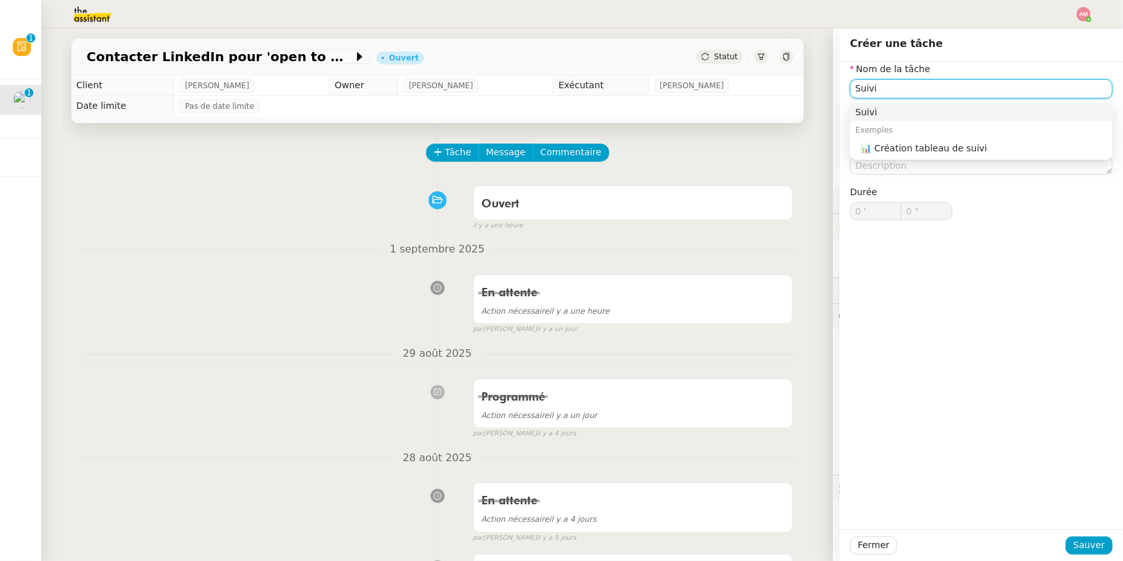
type input "Suivi"
click at [1078, 558] on div "Fermer Sauver" at bounding box center [981, 545] width 283 height 32
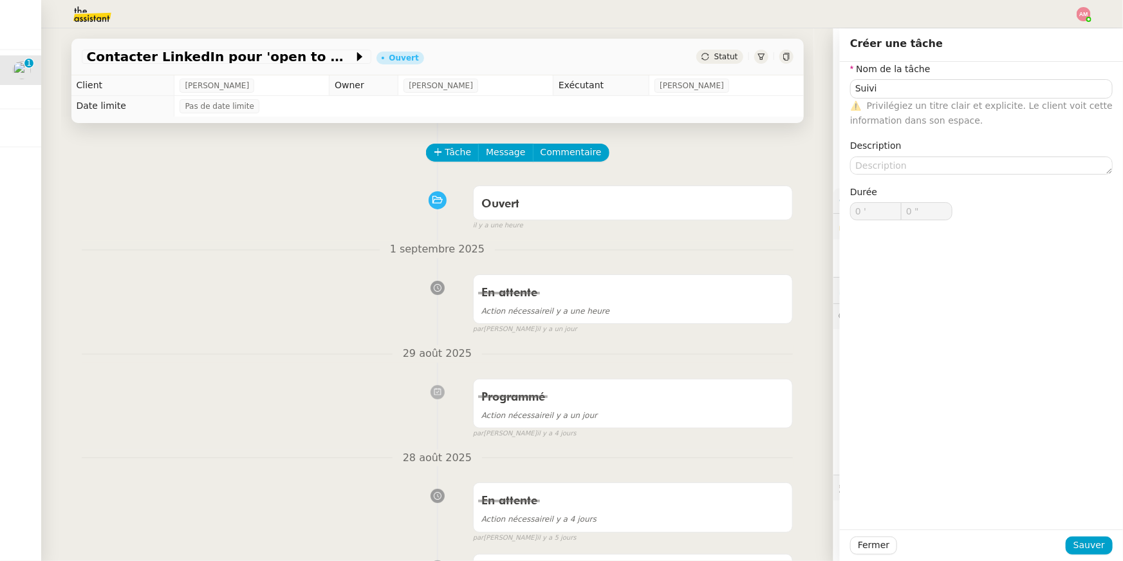
click at [1065, 547] on div at bounding box center [981, 545] width 169 height 18
click at [1080, 548] on span "Sauver" at bounding box center [1090, 545] width 32 height 15
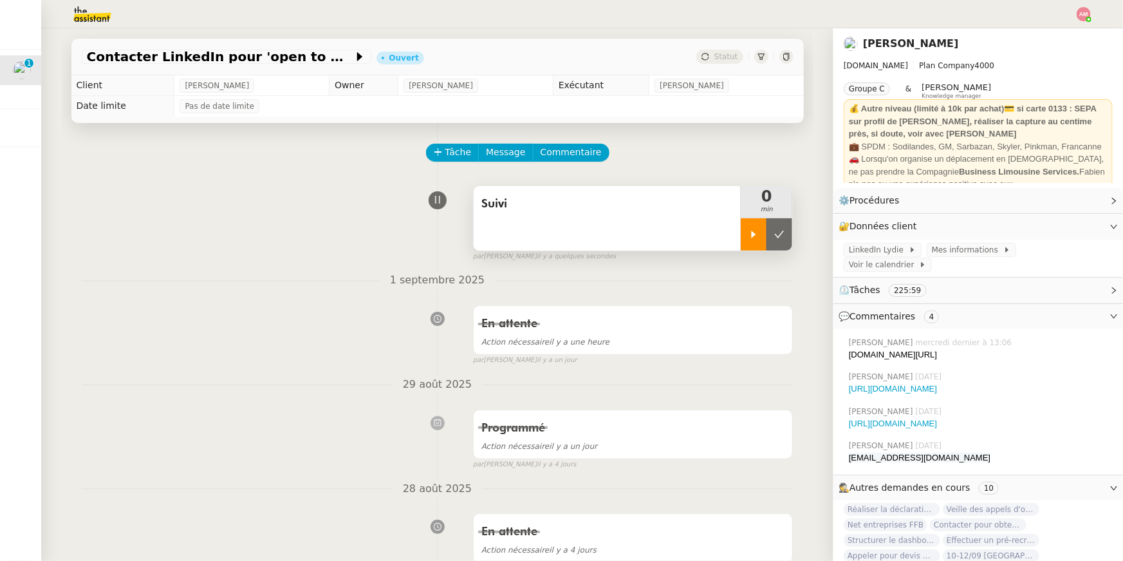
click at [748, 241] on div at bounding box center [754, 234] width 26 height 32
drag, startPoint x: 1029, startPoint y: 341, endPoint x: 847, endPoint y: 343, distance: 182.8
click at [847, 343] on div "[PERSON_NAME] [DATE] à 13:06 [DOMAIN_NAME][URL]" at bounding box center [978, 349] width 269 height 35
click at [849, 348] on div "[DOMAIN_NAME][URL]" at bounding box center [981, 354] width 264 height 13
drag, startPoint x: 849, startPoint y: 340, endPoint x: 1021, endPoint y: 339, distance: 171.9
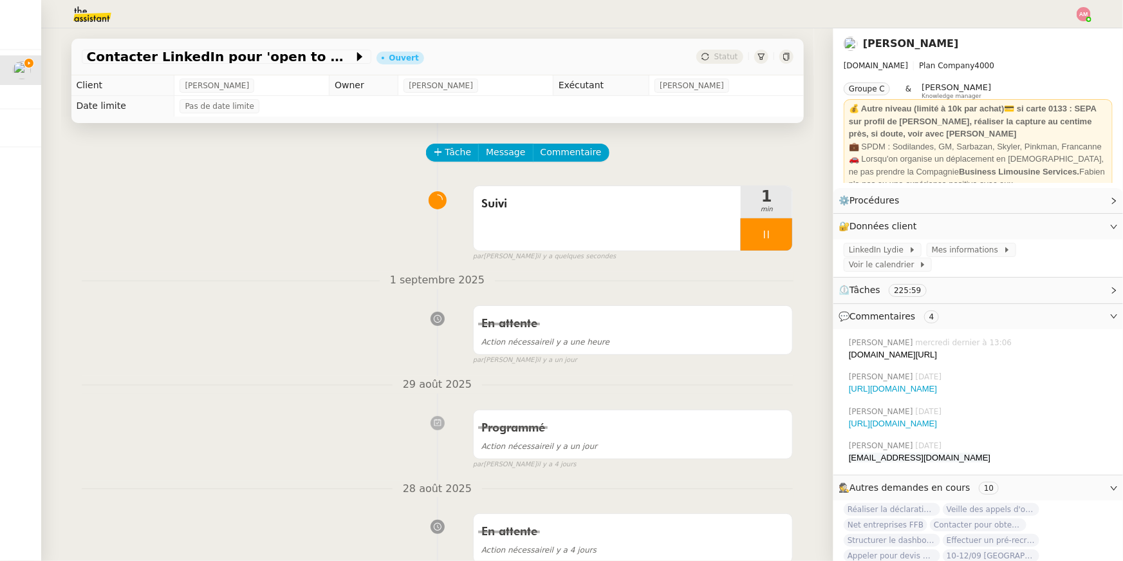
click at [1021, 348] on div "[DOMAIN_NAME][URL]" at bounding box center [981, 354] width 264 height 13
drag, startPoint x: 1024, startPoint y: 339, endPoint x: 1024, endPoint y: 331, distance: 8.4
click at [1024, 337] on div "[PERSON_NAME] [DATE] à 13:06 [DOMAIN_NAME][URL]" at bounding box center [981, 349] width 264 height 24
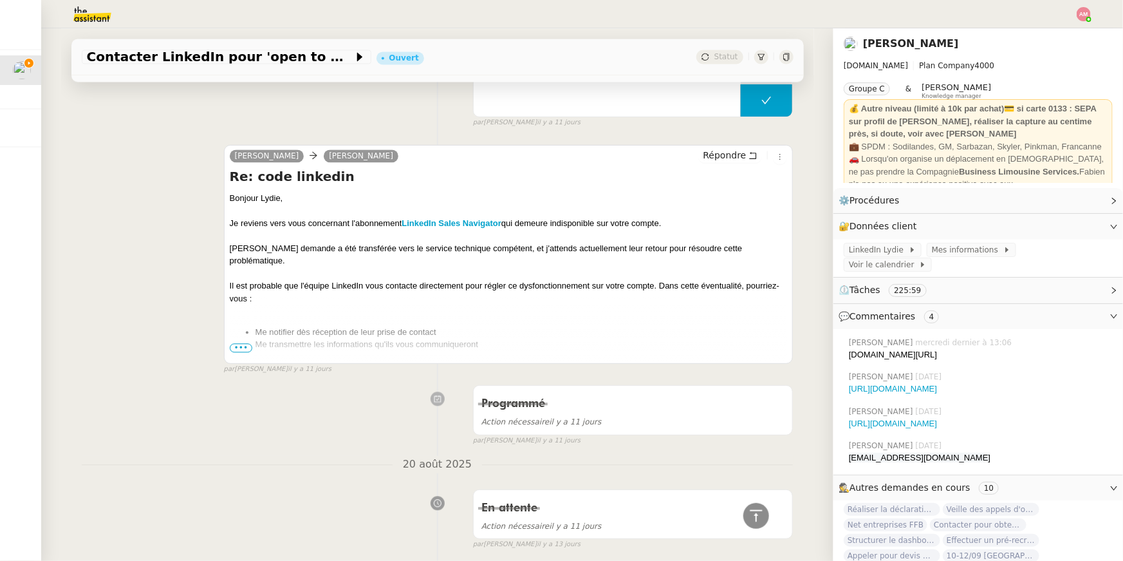
scroll to position [1405, 0]
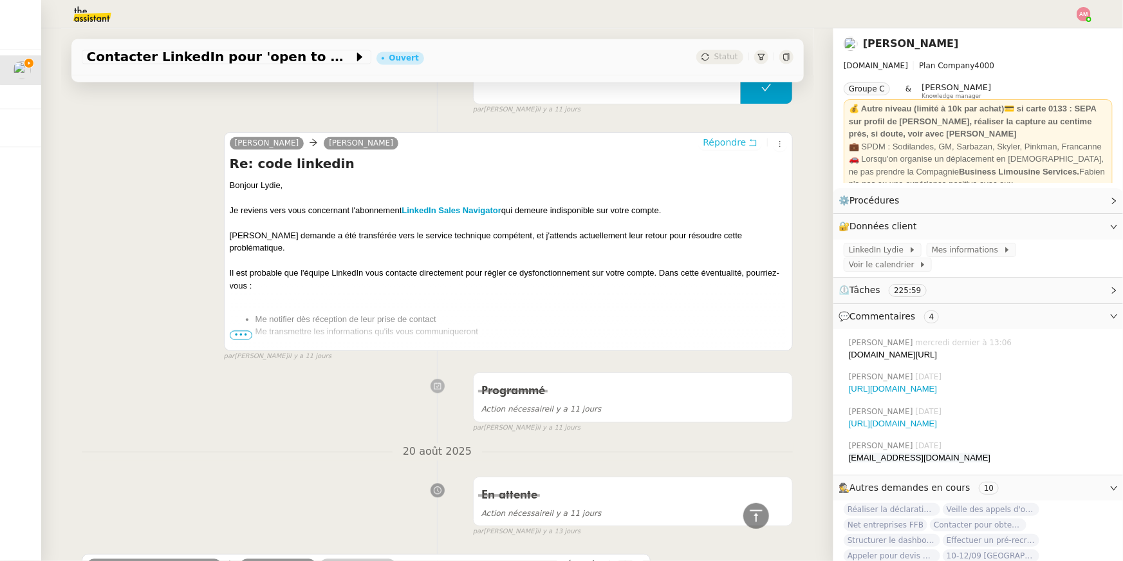
click at [736, 138] on span "Répondre" at bounding box center [724, 142] width 43 height 13
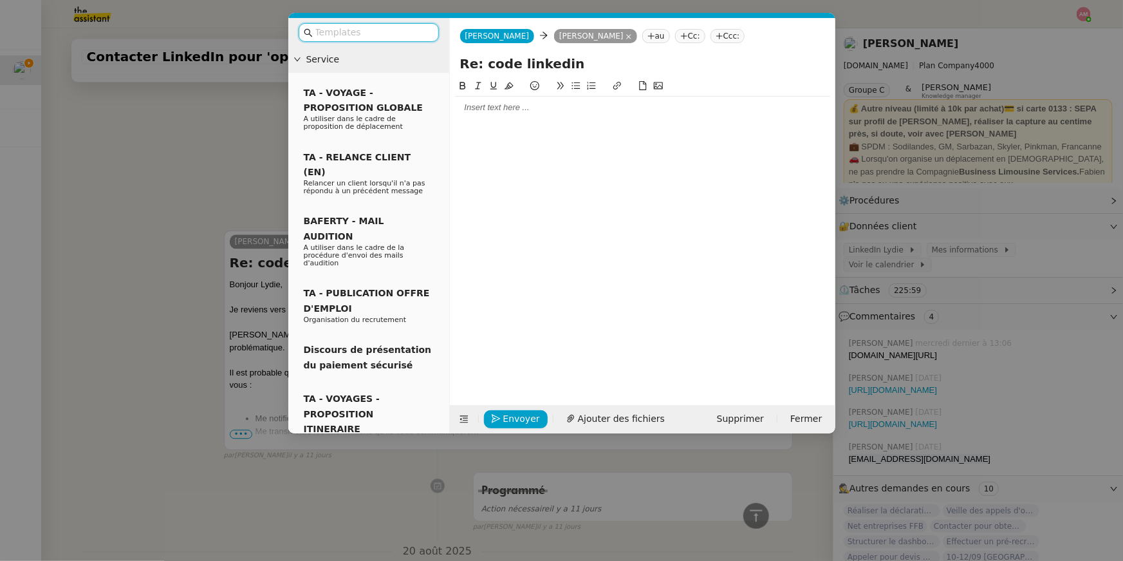
scroll to position [1505, 0]
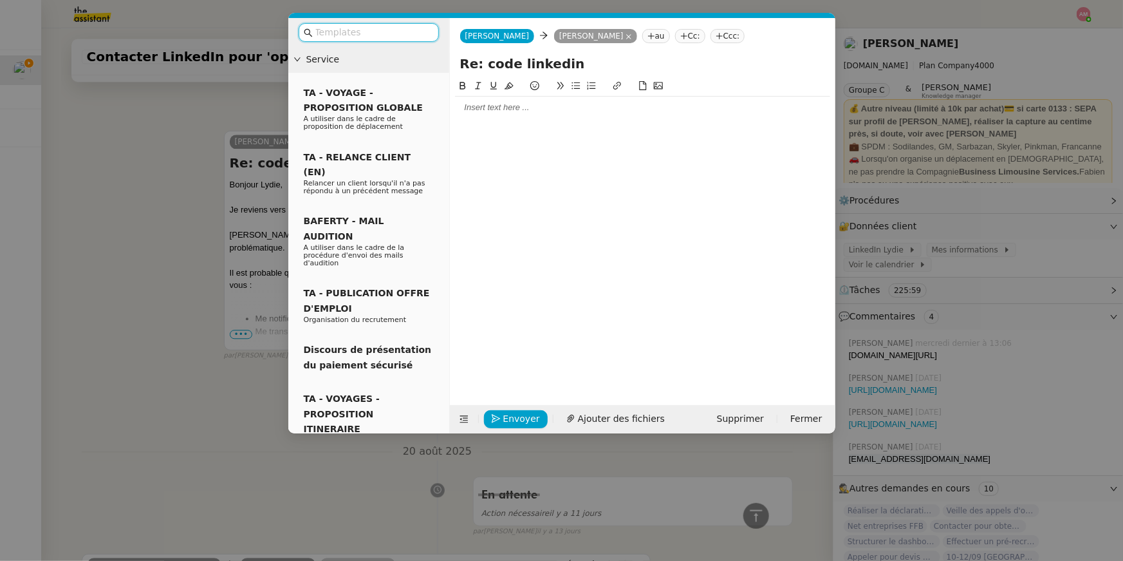
click at [514, 117] on div at bounding box center [642, 108] width 375 height 22
click at [971, 444] on nz-modal-container "Service TA - VOYAGE - PROPOSITION GLOBALE A utiliser dans le cadre de propositi…" at bounding box center [561, 280] width 1123 height 561
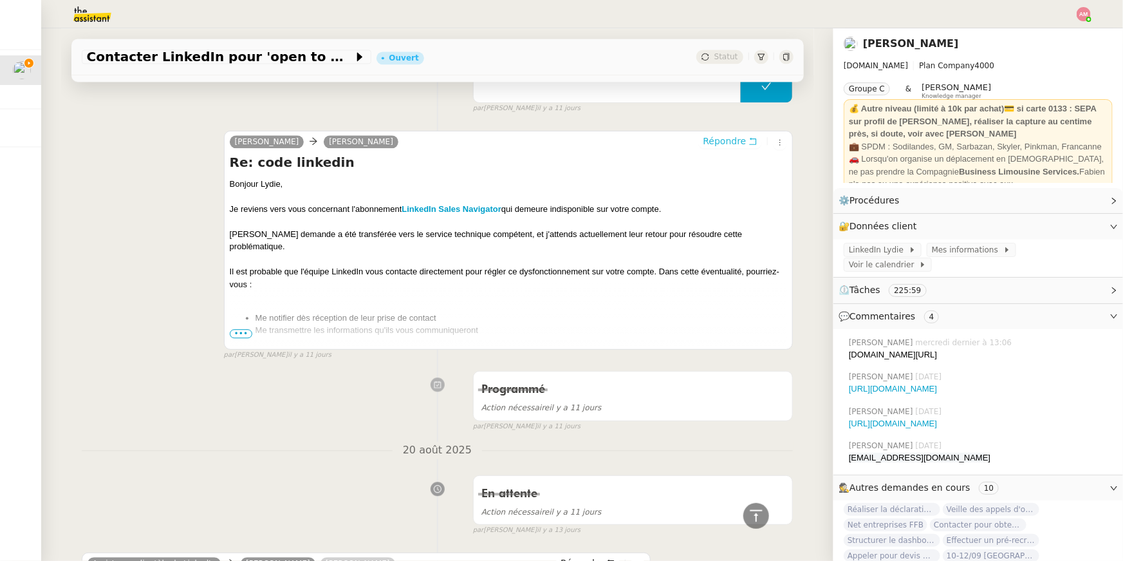
scroll to position [1515, 0]
click at [427, 205] on strong "LinkedIn Sales Navigator" at bounding box center [452, 210] width 100 height 10
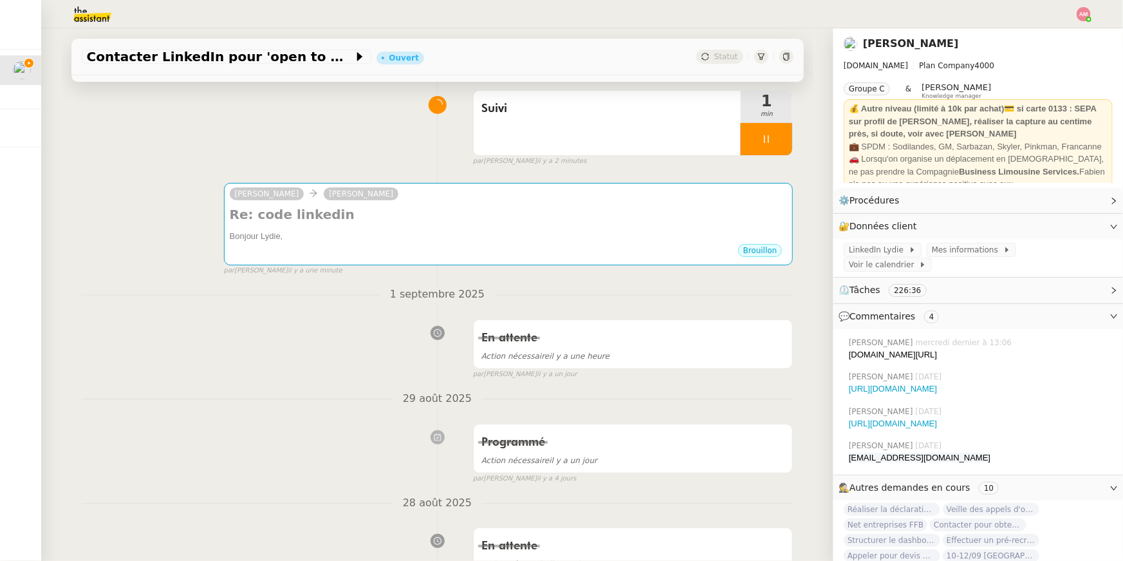
scroll to position [0, 0]
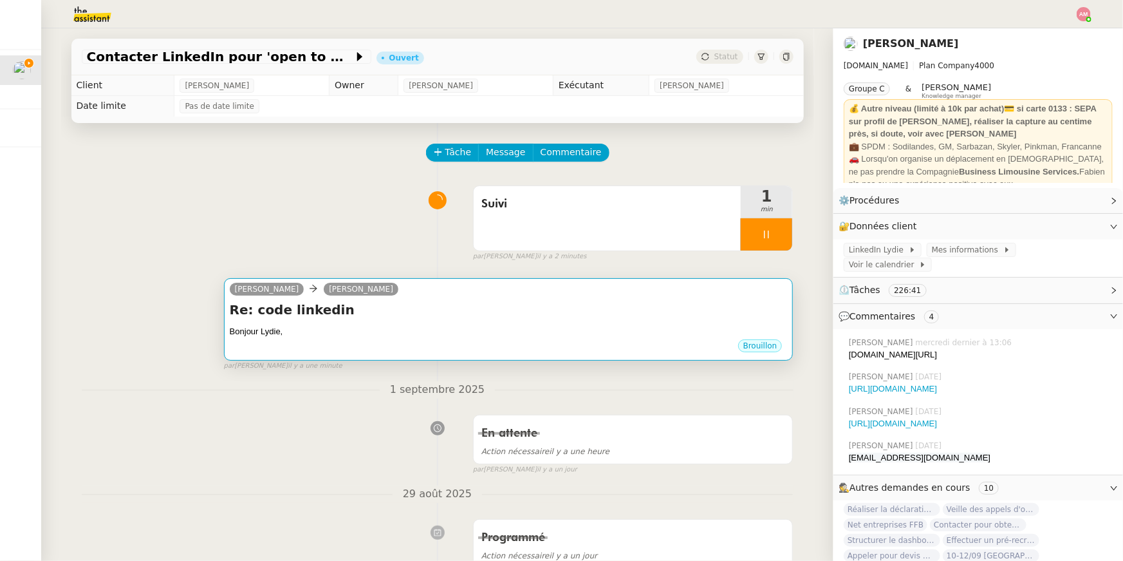
click at [458, 319] on h4 "Re: code linkedin" at bounding box center [509, 310] width 558 height 18
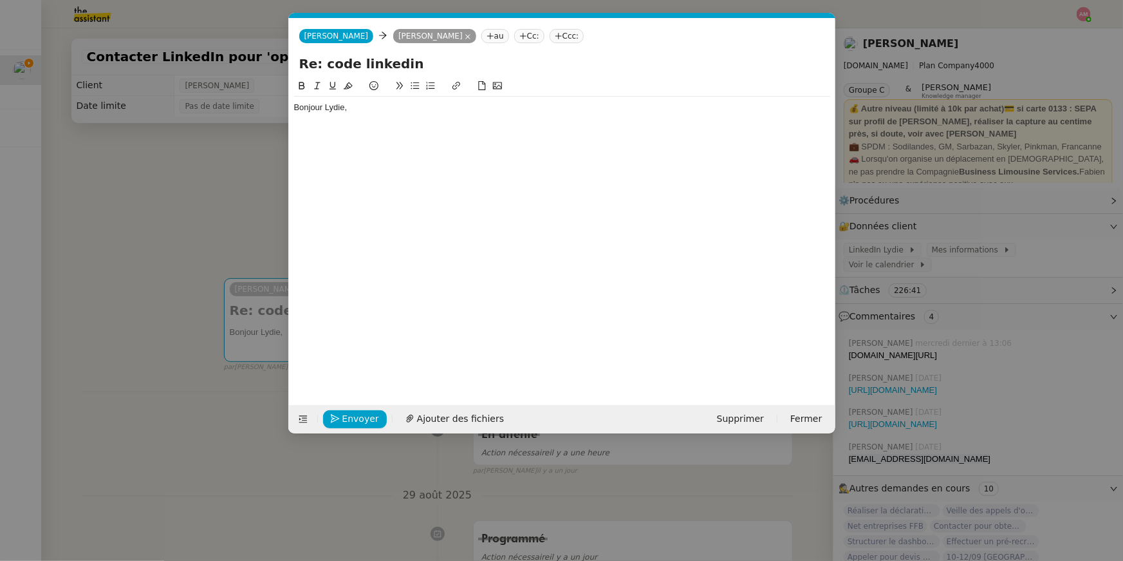
scroll to position [0, 27]
click at [414, 109] on div "Bonjour Lydie," at bounding box center [562, 108] width 536 height 12
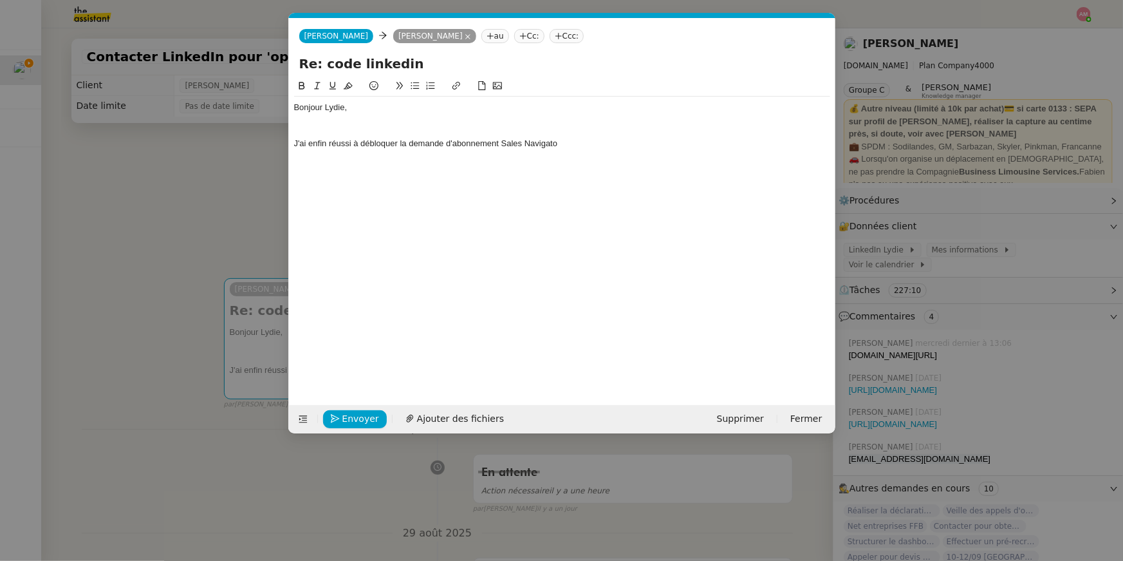
scroll to position [0, 0]
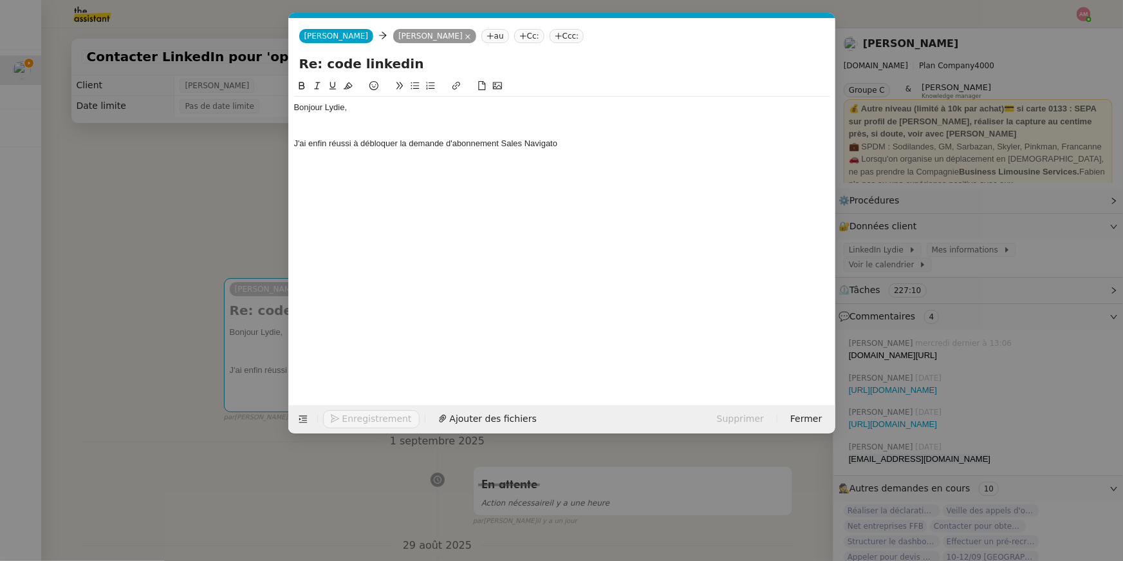
click at [546, 138] on div "J'ai enfin réussi à débloquer la demande d'abonnement Sales Navigato" at bounding box center [562, 144] width 536 height 12
click at [558, 141] on div "J'ai enfin réussi à débloquer la demande d'abonnement Sales Navigato" at bounding box center [562, 144] width 536 height 12
click at [185, 130] on nz-modal-container "Service TA - VOYAGE - PROPOSITION GLOBALE A utiliser dans le cadre de propositi…" at bounding box center [561, 280] width 1123 height 561
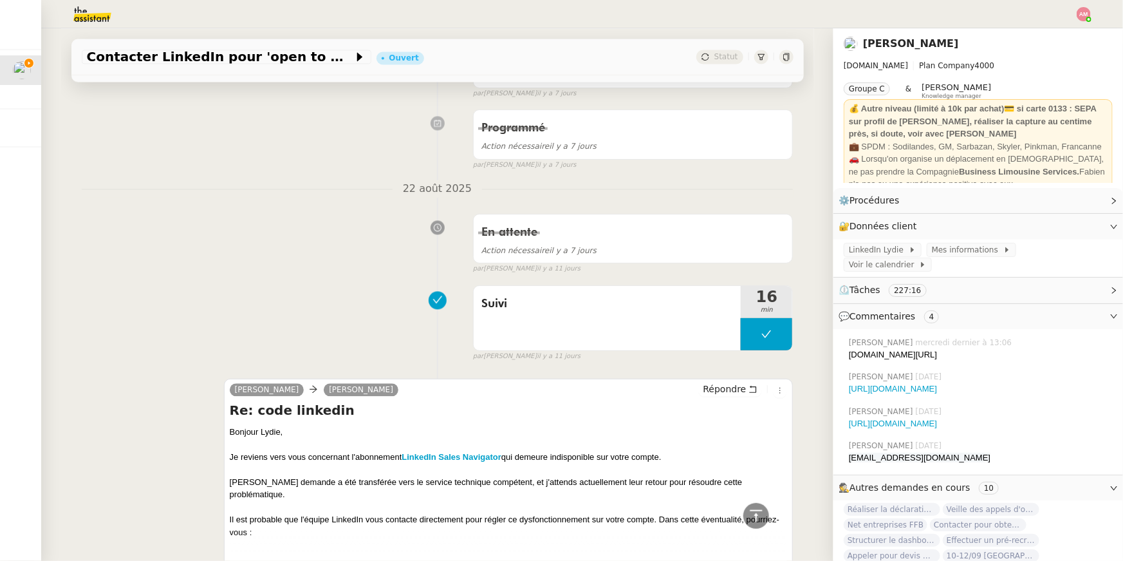
scroll to position [1546, 0]
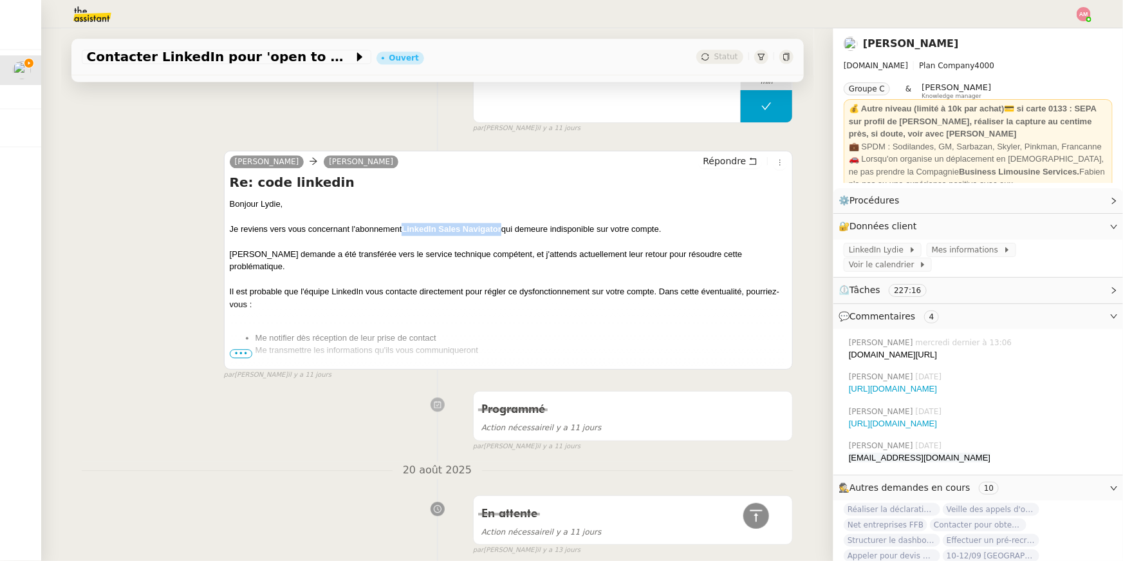
drag, startPoint x: 505, startPoint y: 229, endPoint x: 404, endPoint y: 230, distance: 101.1
click at [404, 230] on div "Je reviens vers vous concernant l'abonnement LinkedIn Sales Navigator qui demeu…" at bounding box center [509, 229] width 558 height 13
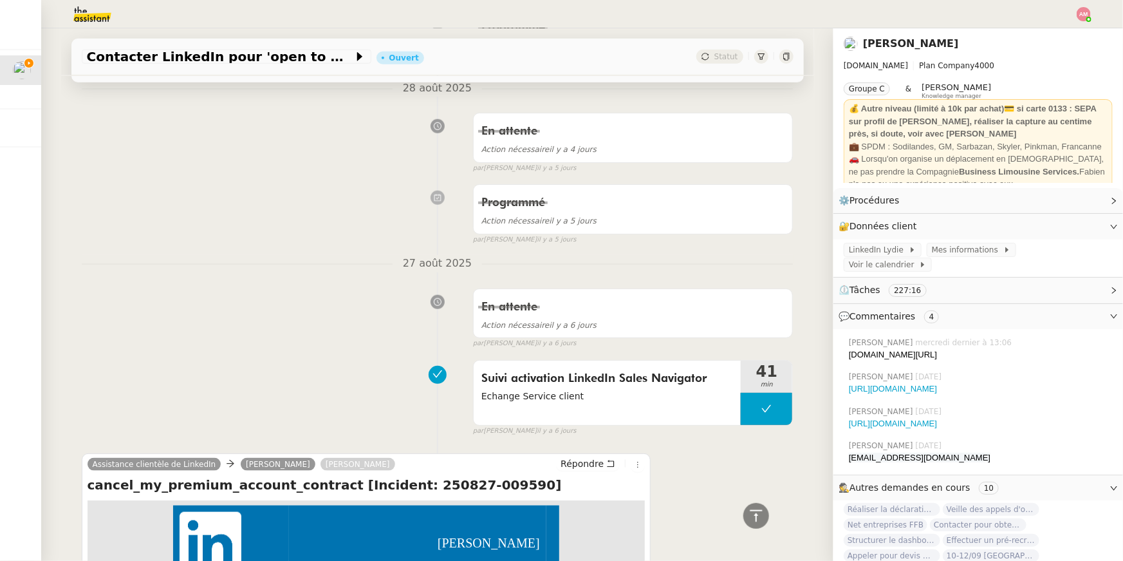
scroll to position [195, 0]
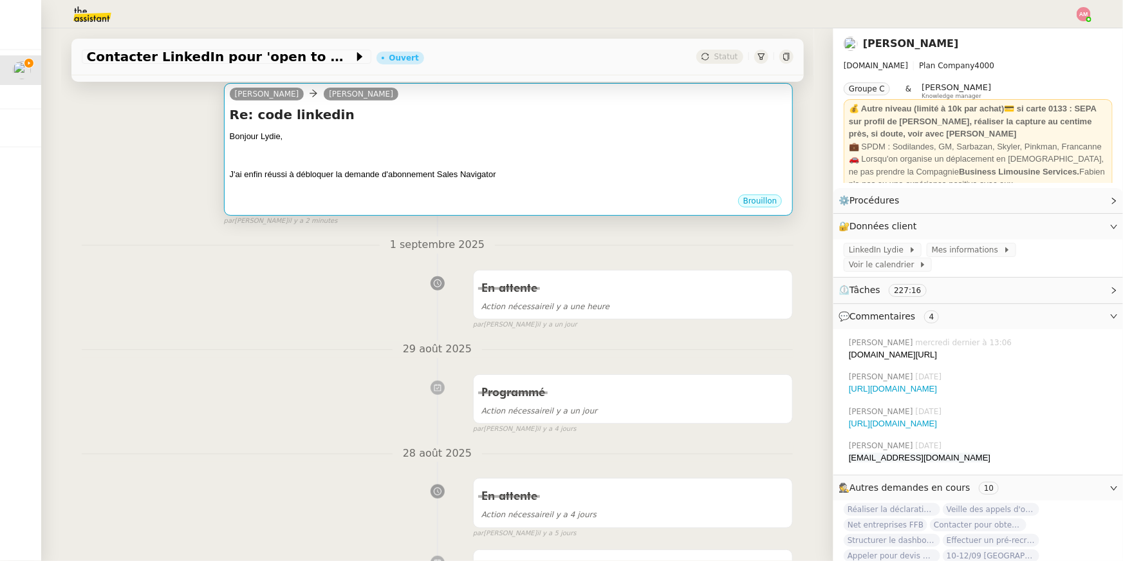
click at [430, 131] on div "Bonjour Lydie," at bounding box center [509, 136] width 558 height 13
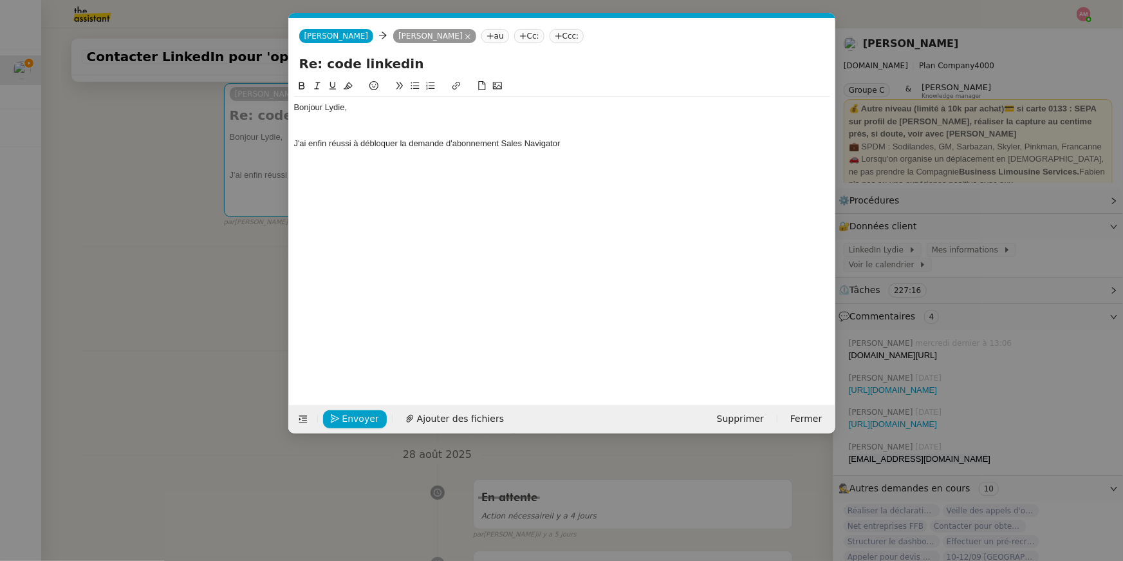
scroll to position [0, 27]
drag, startPoint x: 503, startPoint y: 142, endPoint x: 592, endPoint y: 146, distance: 89.6
click at [592, 146] on div "J'ai enfin réussi à débloquer la demande d'abonnement Sales Navigator" at bounding box center [562, 144] width 536 height 12
click at [507, 138] on div "J'ai enfin réussi à débloquer la demande d'abonnement à LinkedIn Sales Navigato…" at bounding box center [562, 144] width 536 height 12
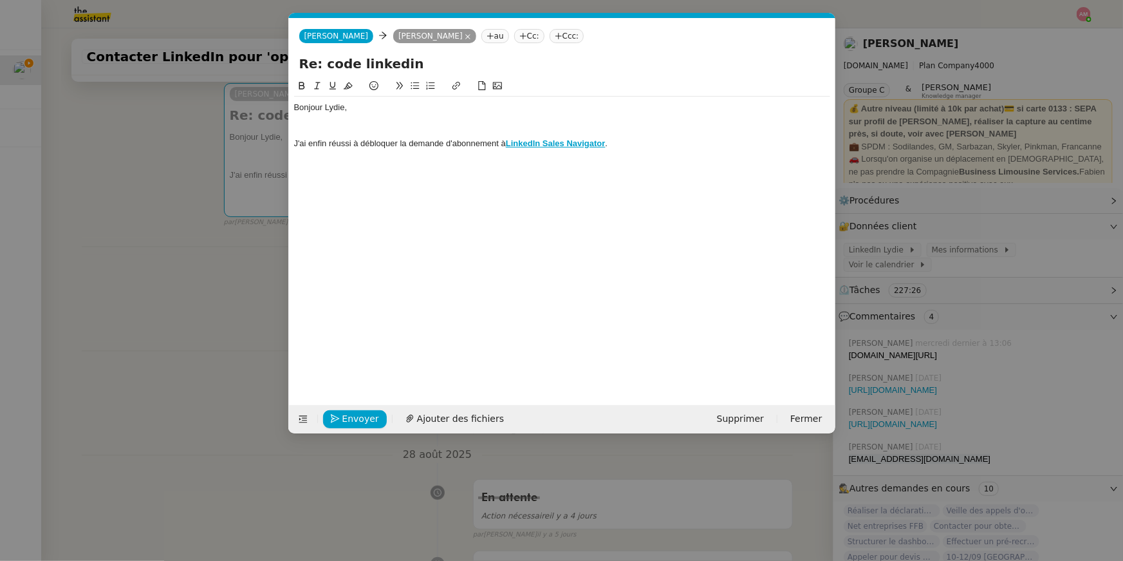
click at [502, 128] on div at bounding box center [562, 132] width 536 height 12
click at [625, 143] on div "J'ai enfin réussi à débloquer la demande d'abonnement à LinkedIn Sales Navigato…" at bounding box center [562, 144] width 536 height 12
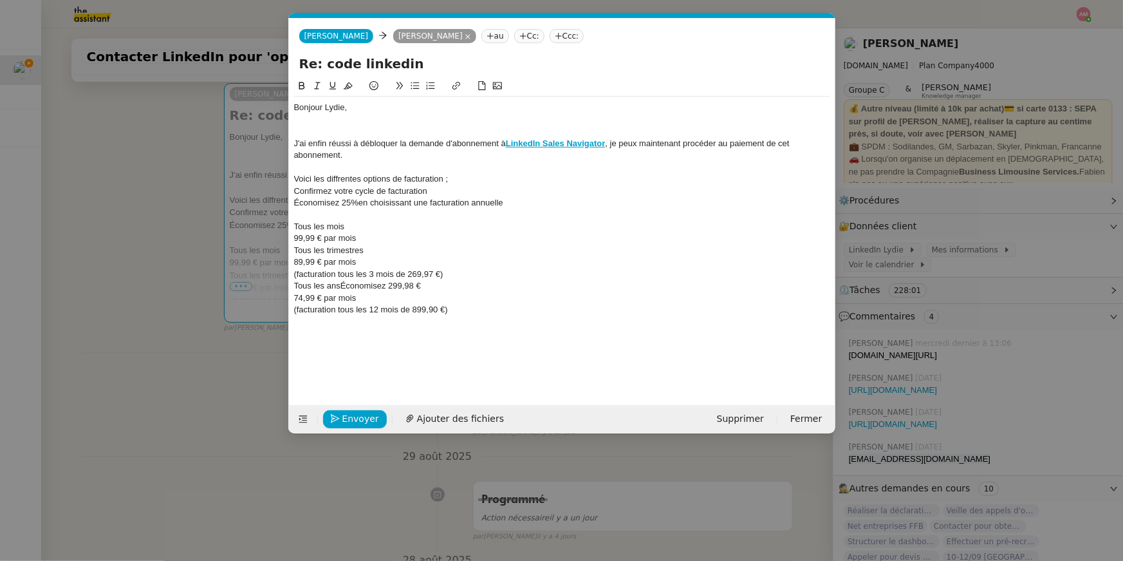
click at [308, 222] on span "Tous les mois" at bounding box center [319, 226] width 51 height 10
click at [292, 263] on nz-spin "Bonjour [PERSON_NAME], J'ai enfin réussi à débloquer la demande d'abonnement à …" at bounding box center [562, 235] width 547 height 312
click at [295, 263] on span "89,99 € par mois" at bounding box center [325, 262] width 62 height 10
click at [294, 239] on span "99,99 € par mois" at bounding box center [325, 238] width 62 height 10
click at [296, 259] on span "Tous les ans" at bounding box center [317, 262] width 46 height 10
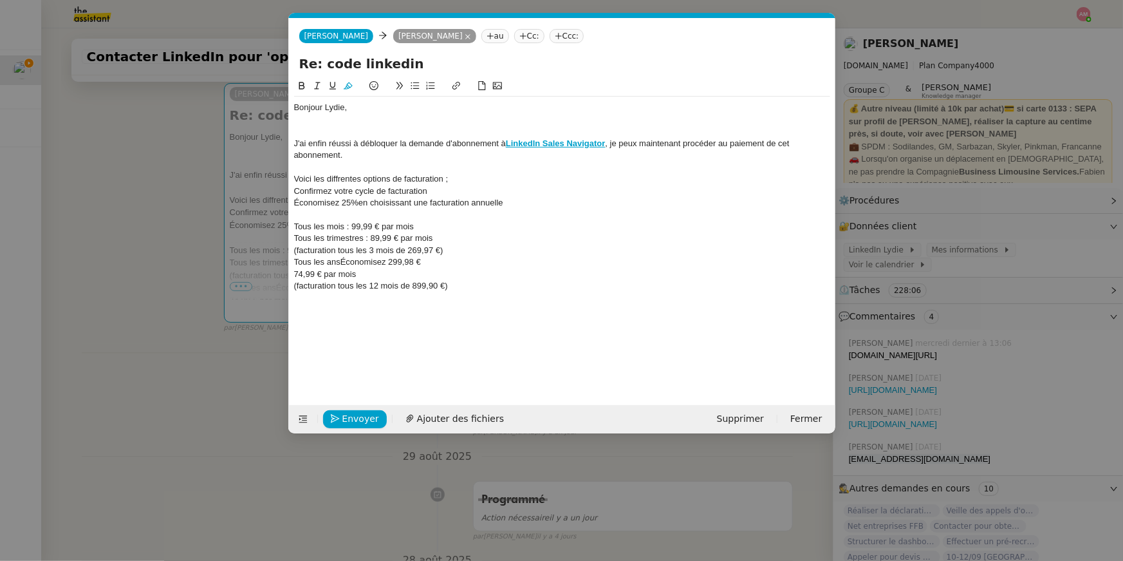
drag, startPoint x: 297, startPoint y: 277, endPoint x: 297, endPoint y: 290, distance: 12.9
click at [297, 279] on div "74,99 € par mois" at bounding box center [562, 274] width 536 height 12
click at [297, 257] on span "Tous les ans" at bounding box center [317, 262] width 46 height 10
click at [295, 251] on div "(facturation tous les 3 mois de 269,97 €)" at bounding box center [562, 251] width 536 height 12
click at [298, 265] on div "(facturation tous les 12 mois de 899,90 €)" at bounding box center [562, 262] width 536 height 12
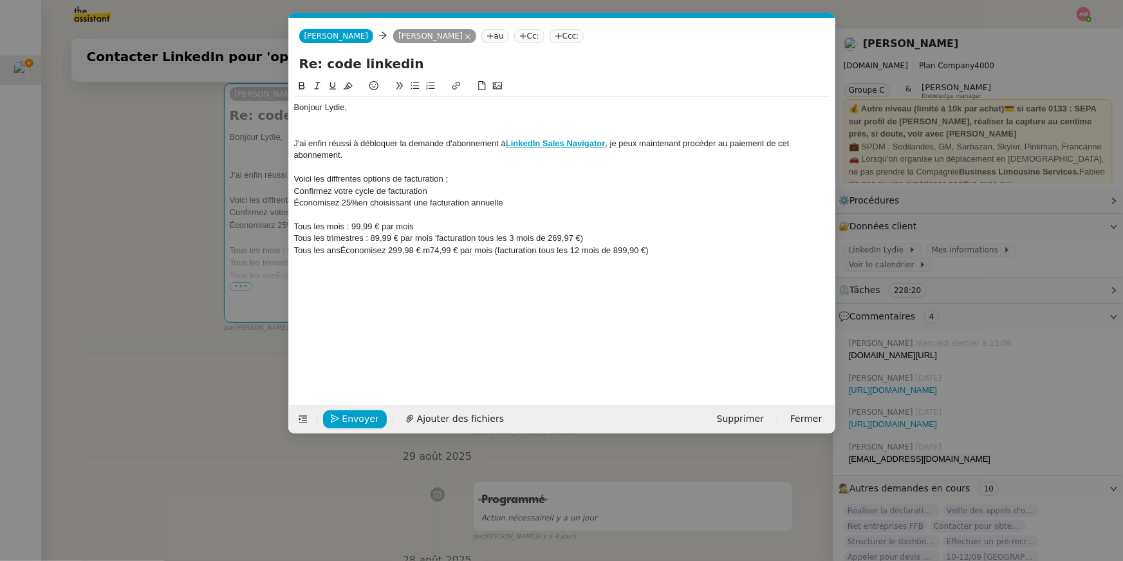
click at [666, 251] on div "Tous les ans Économisez 299,98 € m 74,99 € par mois (f acturation tous les 12 m…" at bounding box center [562, 251] width 536 height 12
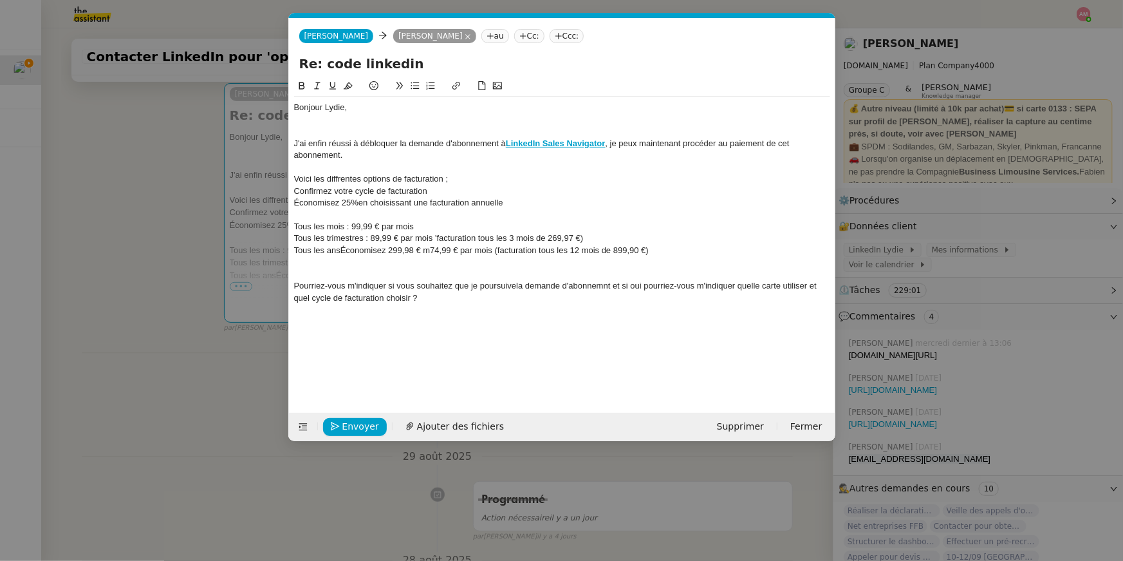
click at [188, 269] on nz-modal-container "Service TA - VOYAGE - PROPOSITION GLOBALE A utiliser dans le cadre de propositi…" at bounding box center [561, 280] width 1123 height 561
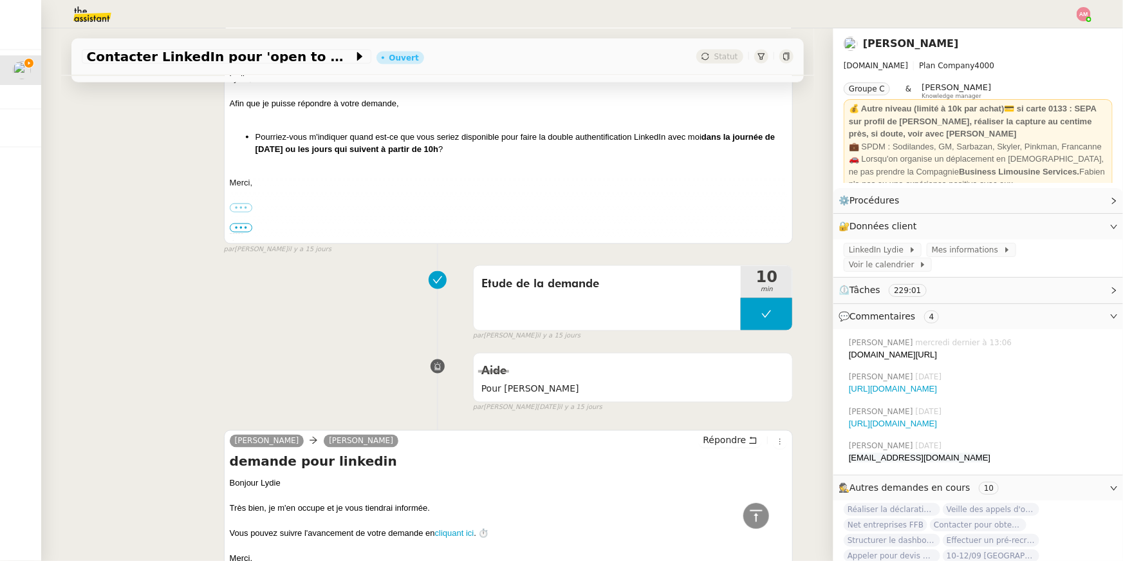
scroll to position [6312, 0]
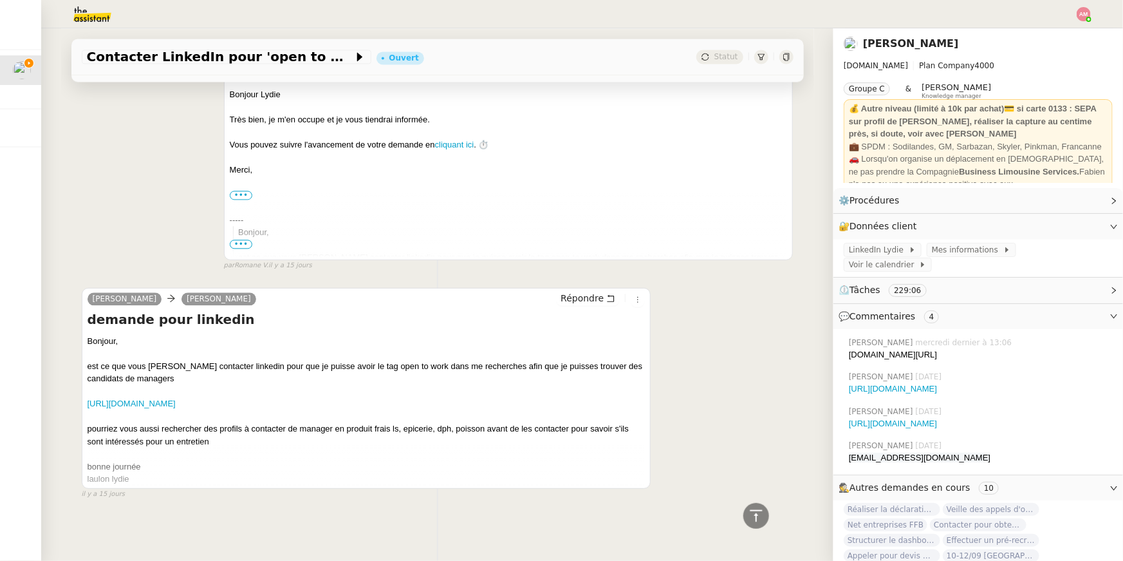
click at [207, 447] on div "pourriez vous aussi rechercher des profils à contacter de manager en produit fr…" at bounding box center [367, 434] width 558 height 25
drag, startPoint x: 160, startPoint y: 426, endPoint x: 406, endPoint y: 433, distance: 246.0
click at [406, 433] on div "pourriez vous aussi rechercher des profils à contacter de manager en produit fr…" at bounding box center [367, 434] width 558 height 25
click at [389, 445] on div "pourriez vous aussi rechercher des profils à contacter de manager en produit fr…" at bounding box center [367, 434] width 558 height 25
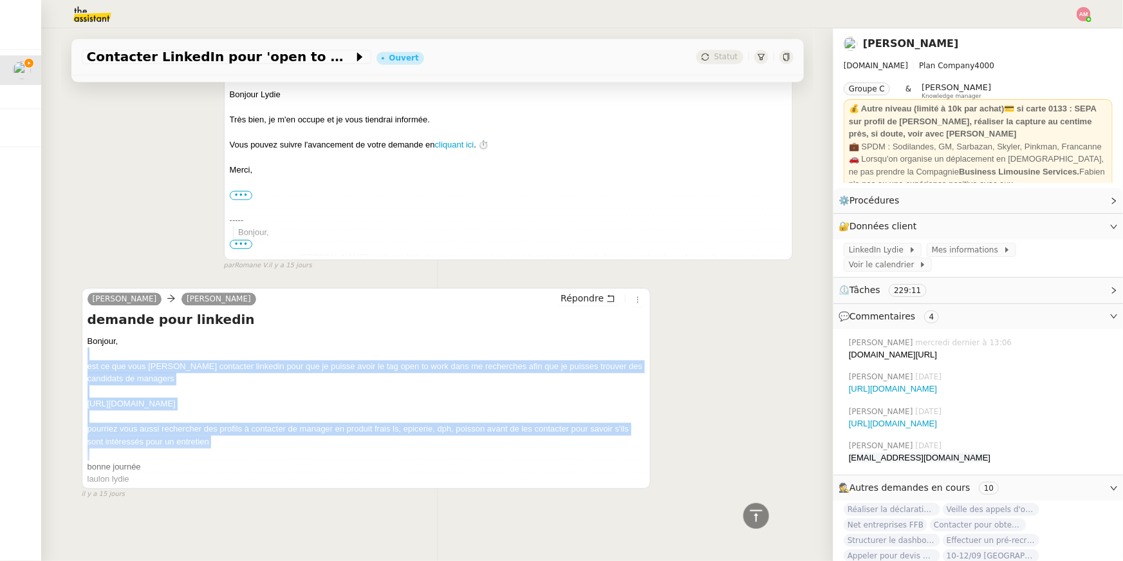
drag, startPoint x: 389, startPoint y: 445, endPoint x: 429, endPoint y: 350, distance: 102.7
click at [429, 350] on div "Bonjour, est ce que vous [PERSON_NAME] contacter linkedin pour que je puisse av…" at bounding box center [367, 410] width 558 height 151
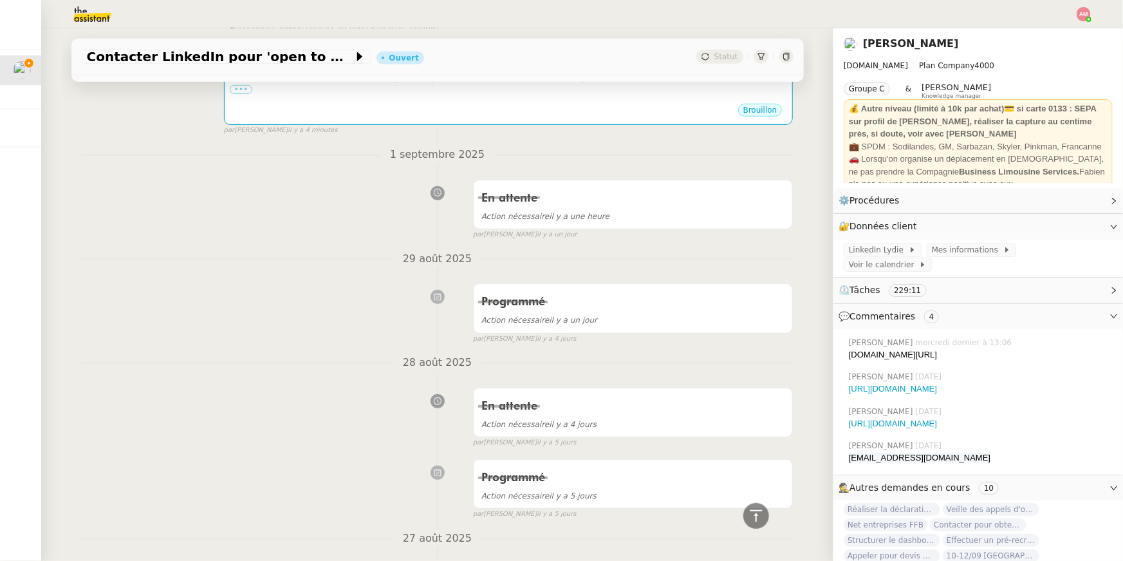
scroll to position [0, 0]
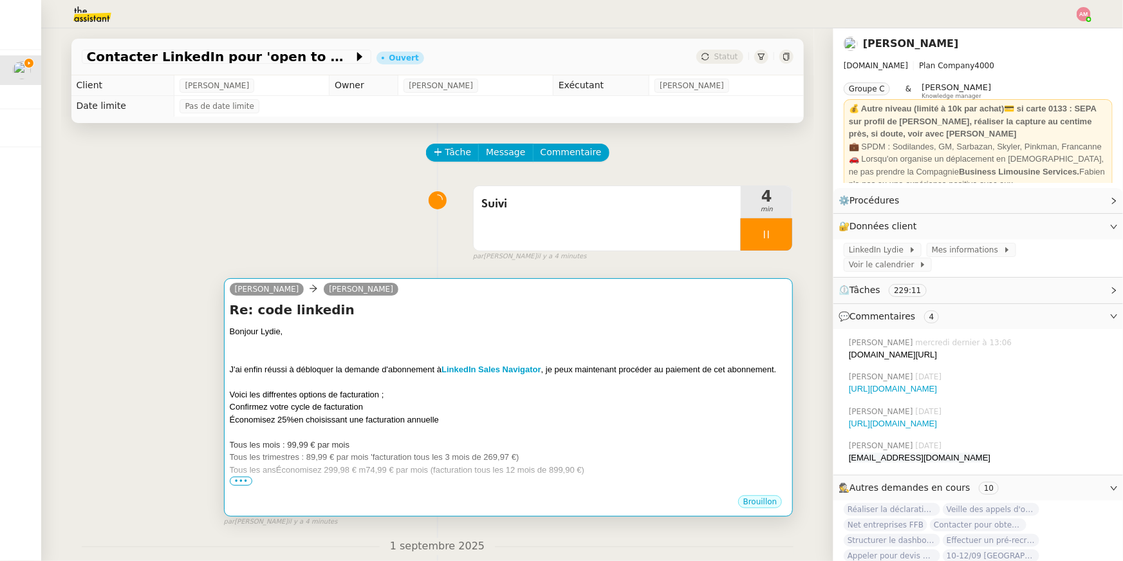
click at [430, 342] on div at bounding box center [509, 344] width 558 height 13
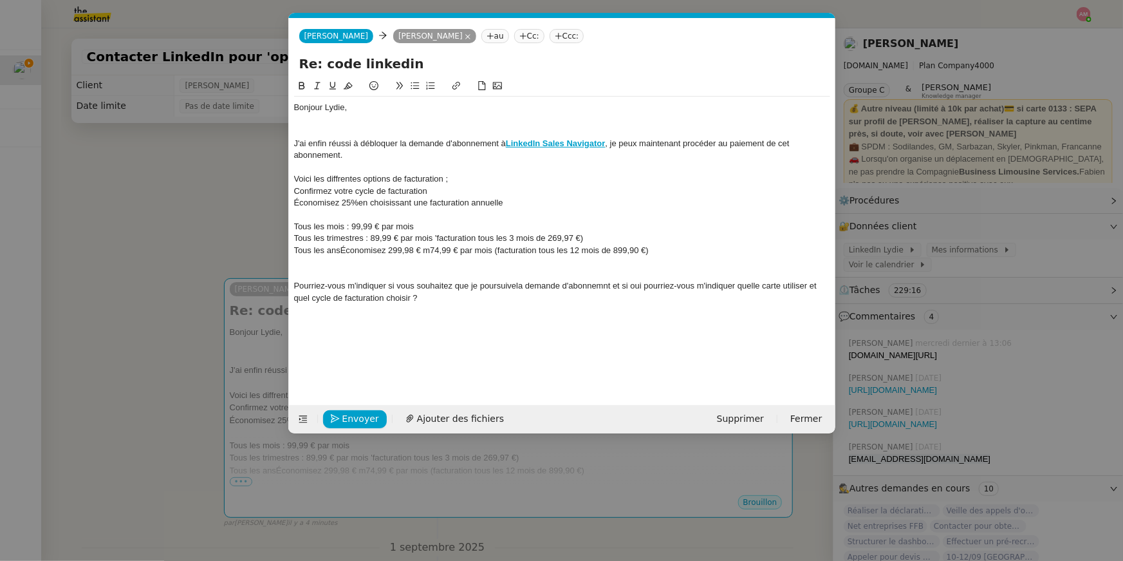
scroll to position [0, 27]
click at [647, 310] on div at bounding box center [562, 310] width 536 height 12
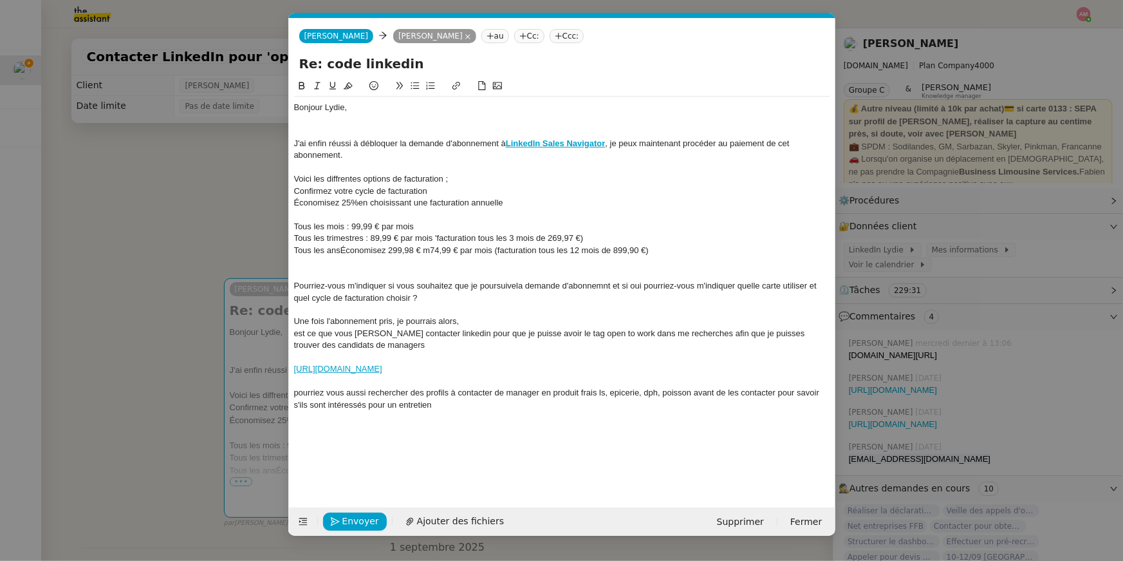
scroll to position [0, 0]
drag, startPoint x: 543, startPoint y: 333, endPoint x: 543, endPoint y: 321, distance: 12.9
click at [543, 321] on div "Bonjour [PERSON_NAME], J'ai enfin réussi à débloquer la demande d'abonnement à …" at bounding box center [562, 292] width 536 height 391
click at [178, 252] on nz-modal-container "Service TA - VOYAGE - PROPOSITION GLOBALE A utiliser dans le cadre de propositi…" at bounding box center [561, 280] width 1123 height 561
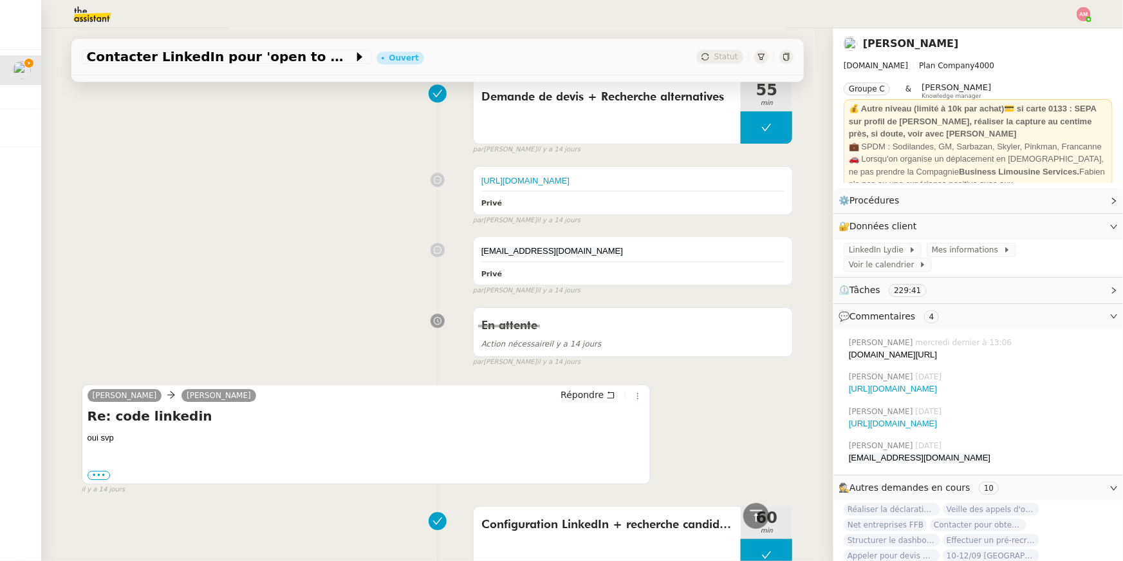
scroll to position [3966, 0]
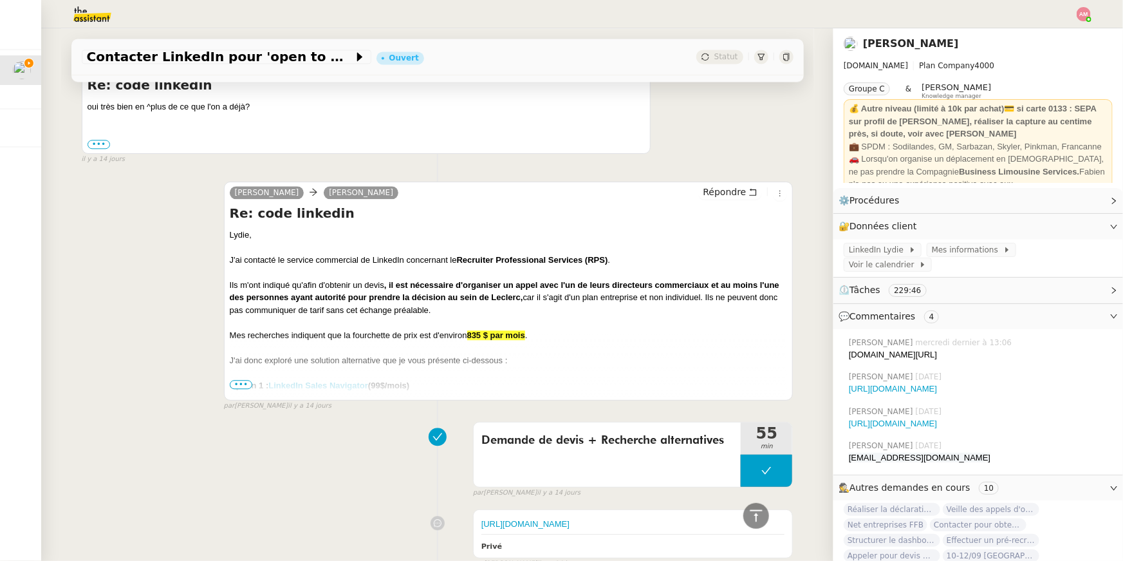
click at [239, 383] on span "•••" at bounding box center [241, 384] width 23 height 9
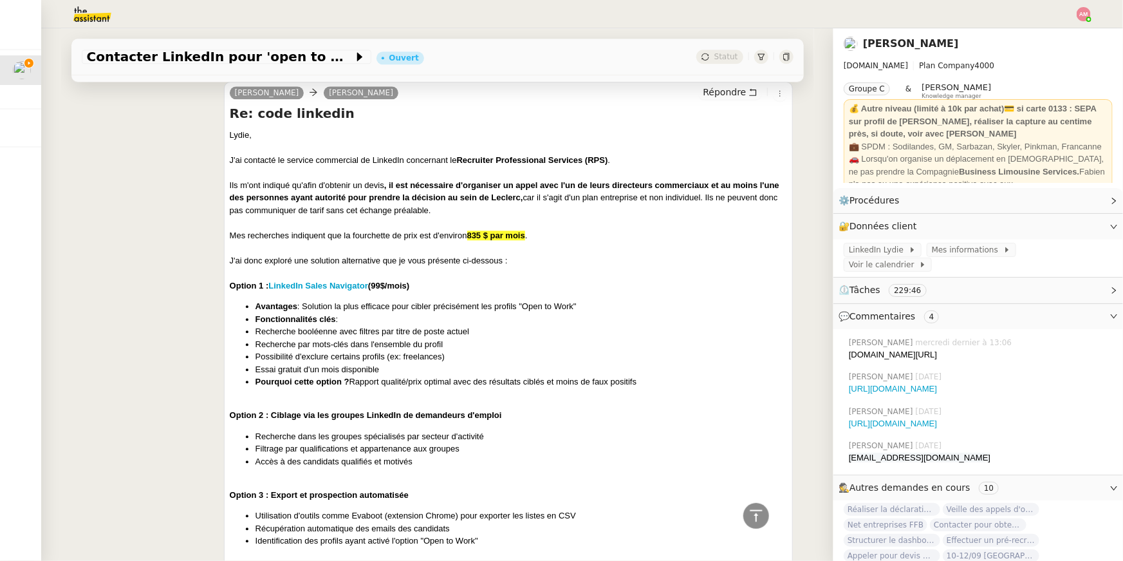
scroll to position [4084, 0]
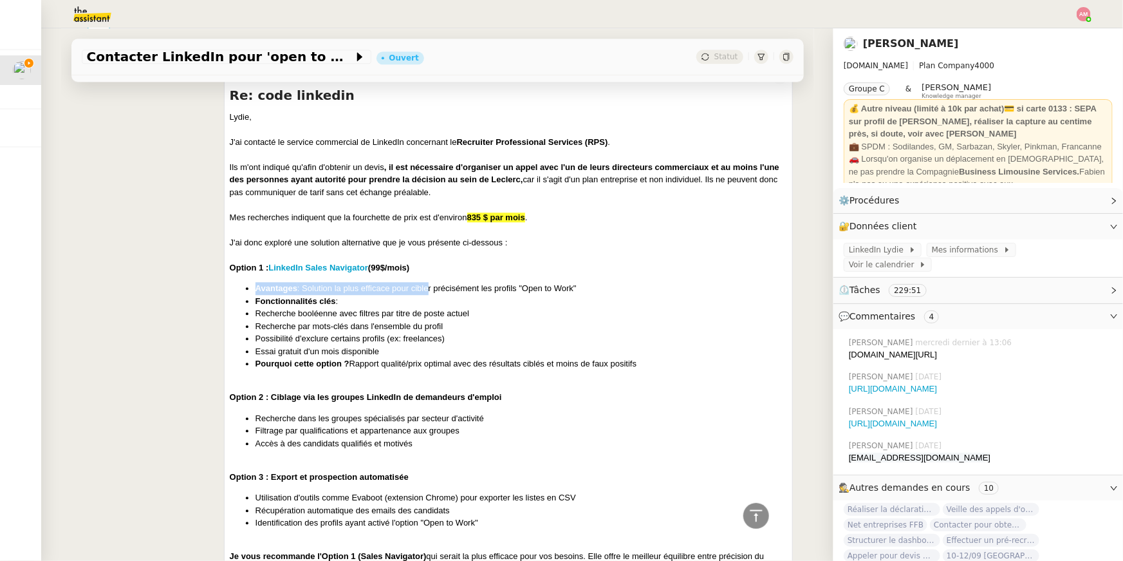
drag, startPoint x: 252, startPoint y: 288, endPoint x: 429, endPoint y: 284, distance: 177.1
click at [429, 284] on ul "Avantages : Solution la plus efficace pour cibler précisément les profils "Open…" at bounding box center [509, 326] width 558 height 88
click at [446, 286] on li "Avantages : Solution la plus efficace pour cibler précisément les profils "Open…" at bounding box center [522, 288] width 532 height 13
drag, startPoint x: 417, startPoint y: 286, endPoint x: 606, endPoint y: 287, distance: 189.3
click at [606, 287] on li "Avantages : Solution la plus efficace pour cibler précisément les profils "Open…" at bounding box center [522, 288] width 532 height 13
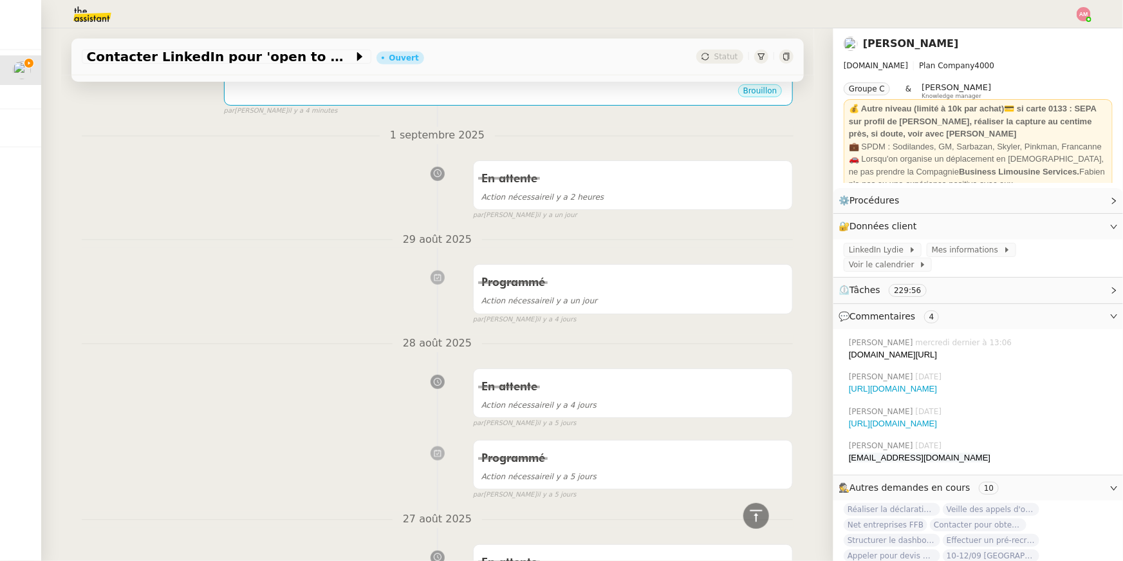
scroll to position [0, 0]
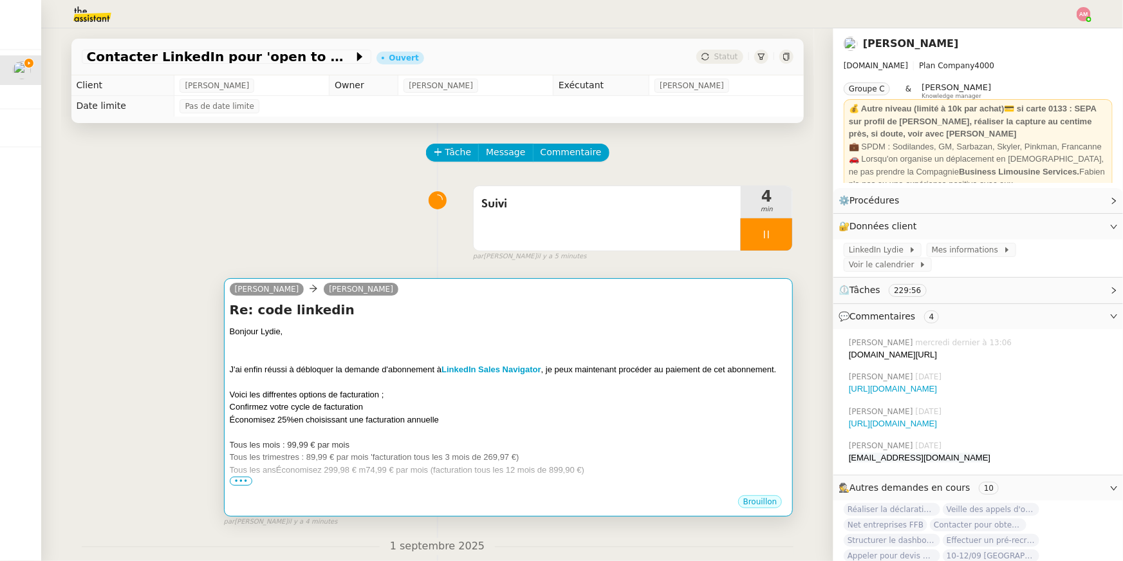
click at [606, 327] on div "Bonjour Lydie," at bounding box center [509, 331] width 558 height 13
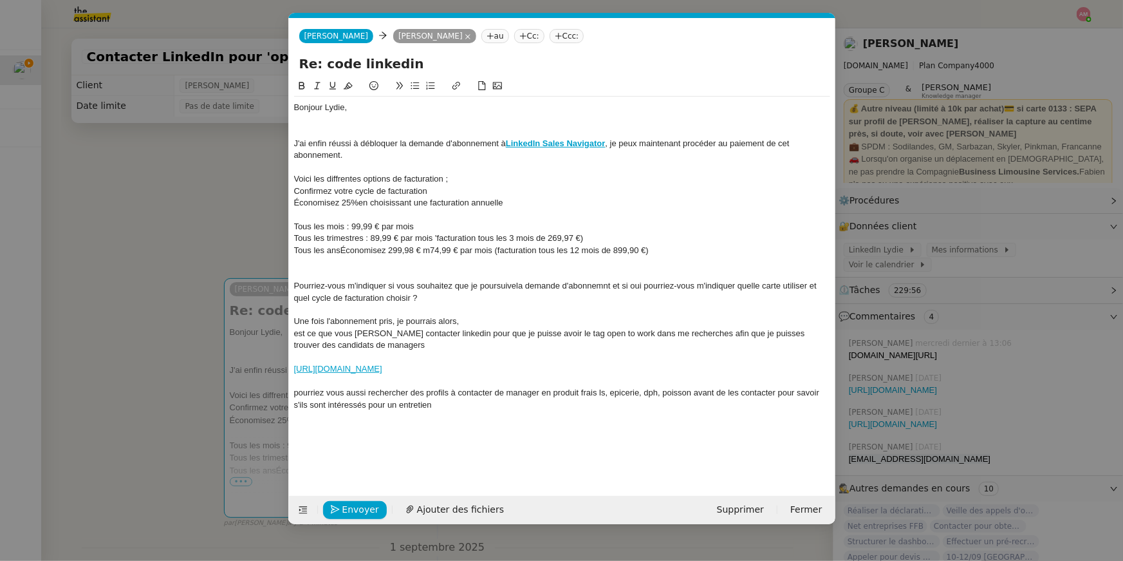
scroll to position [0, 27]
click at [546, 382] on div at bounding box center [562, 381] width 536 height 12
click at [529, 315] on div "Une fois l'abonnement pris, je pourrais alors," at bounding box center [562, 321] width 536 height 12
click at [451, 324] on div "Une fois l'abonnement pris, je pourrais alors ibler précisément les profils "Op…" at bounding box center [562, 321] width 536 height 12
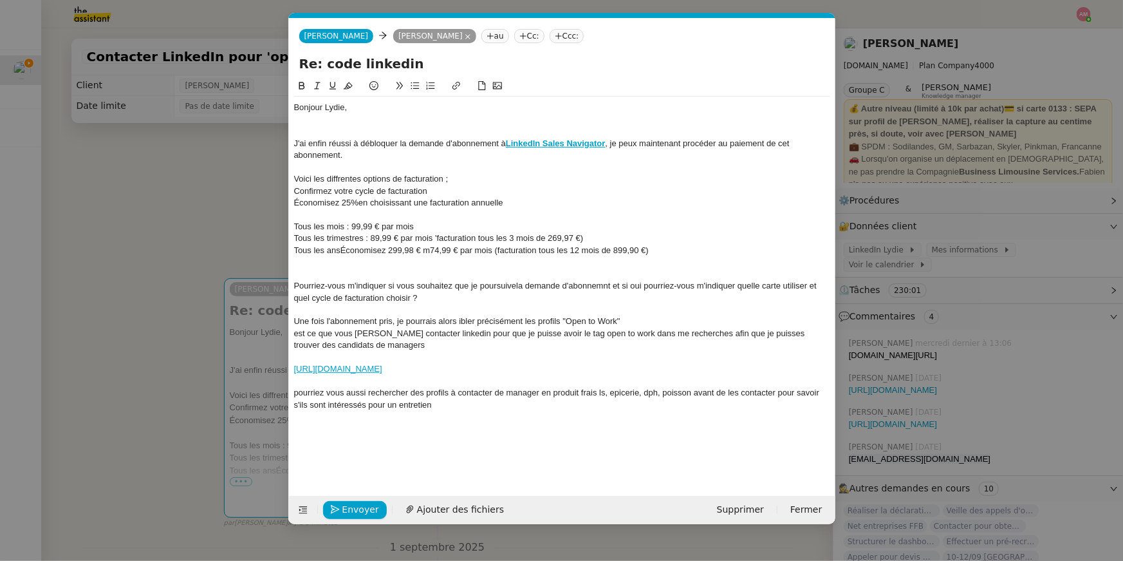
click at [455, 323] on div "Une fois l'abonnement pris, je pourrais alors ibler précisément les profils "Op…" at bounding box center [562, 321] width 536 height 12
click at [496, 374] on div "[URL][DOMAIN_NAME]" at bounding box center [562, 369] width 536 height 12
drag, startPoint x: 404, startPoint y: 388, endPoint x: 540, endPoint y: 278, distance: 175.3
click at [540, 278] on div "Bonjour [PERSON_NAME], J'ai enfin réussi à débloquer la demande d'abonnement à …" at bounding box center [562, 286] width 536 height 379
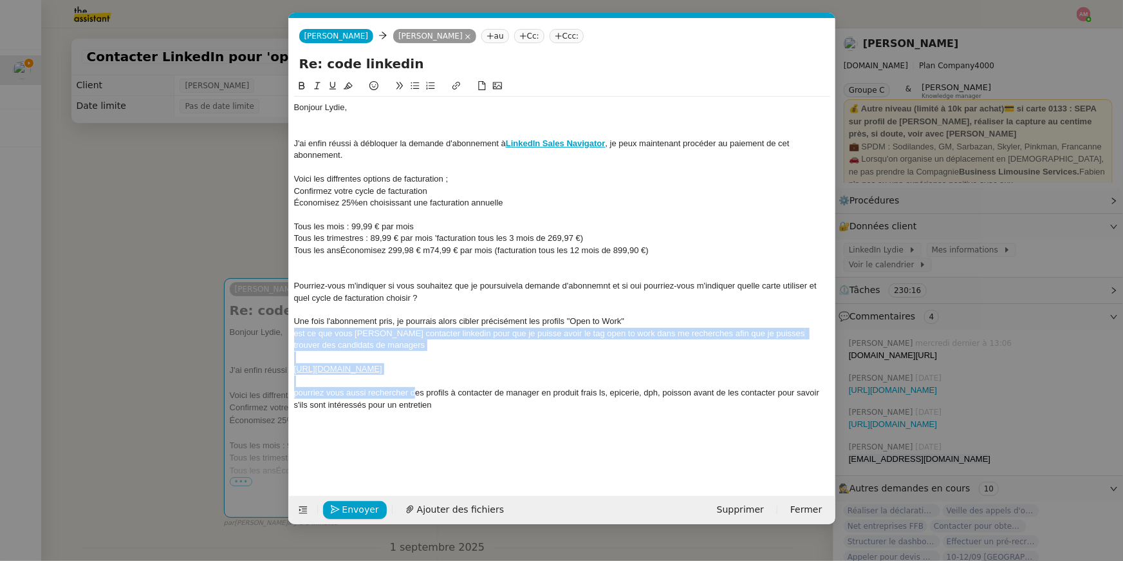
drag, startPoint x: 413, startPoint y: 393, endPoint x: 659, endPoint y: 321, distance: 256.1
click at [659, 321] on div "Bonjour [PERSON_NAME], J'ai enfin réussi à débloquer la demande d'abonnement à …" at bounding box center [562, 286] width 536 height 379
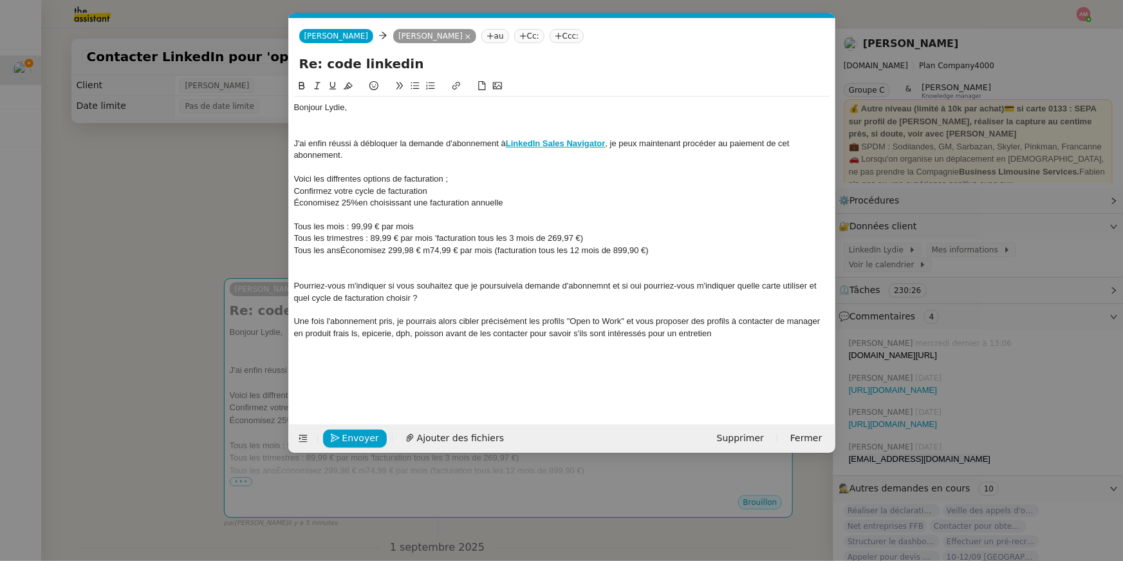
drag, startPoint x: 727, startPoint y: 321, endPoint x: 764, endPoint y: 319, distance: 36.1
click at [764, 319] on div "Une fois l'abonnement pris, je pourrais alors cibler précisément les profils "O…" at bounding box center [562, 327] width 536 height 24
drag, startPoint x: 773, startPoint y: 320, endPoint x: 729, endPoint y: 320, distance: 43.1
click at [729, 320] on div "Une fois l'abonnement pris, je pourrais alors cibler précisément les profils "O…" at bounding box center [562, 327] width 536 height 24
drag, startPoint x: 406, startPoint y: 332, endPoint x: 685, endPoint y: 344, distance: 279.7
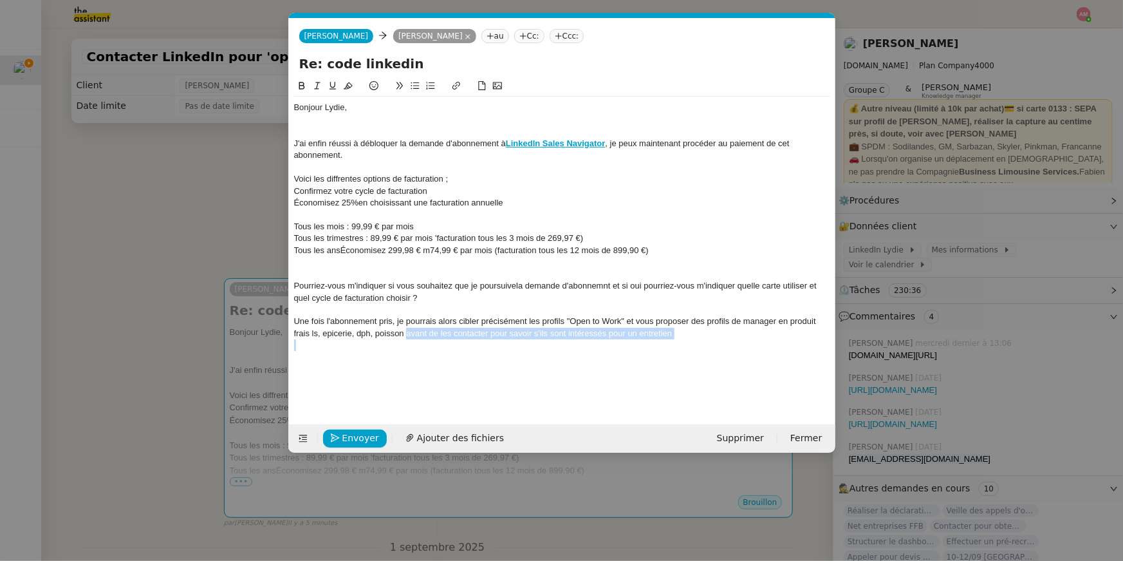
click at [685, 344] on div "Bonjour [PERSON_NAME], J'ai enfin réussi à débloquer la demande d'abonnement à …" at bounding box center [562, 250] width 536 height 307
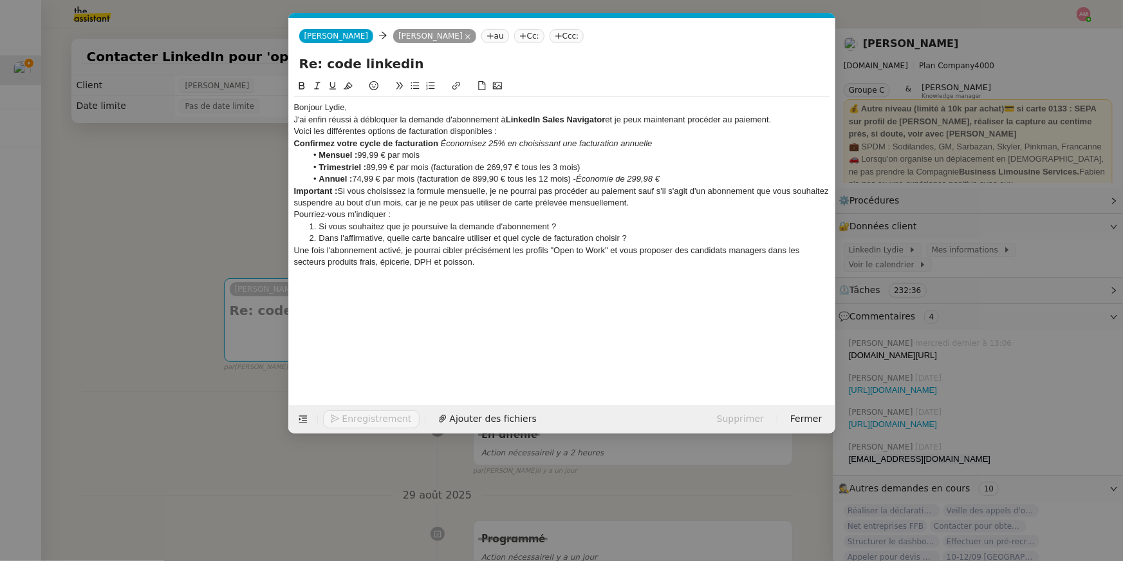
click at [244, 173] on nz-modal-container "Service TA - VOYAGE - PROPOSITION GLOBALE A utiliser dans le cadre de propositi…" at bounding box center [561, 280] width 1123 height 561
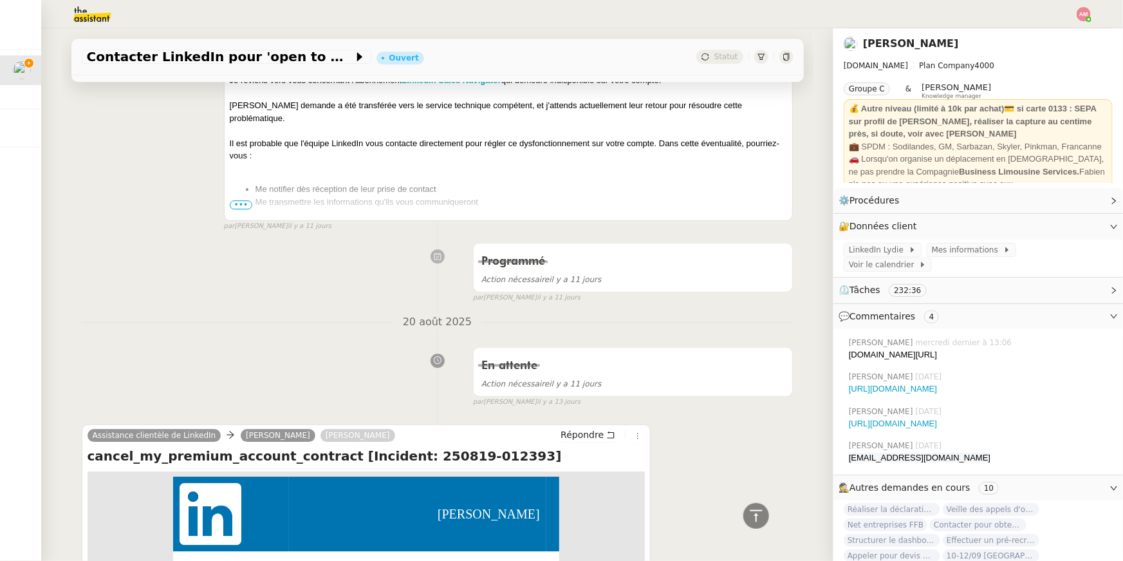
scroll to position [1681, 0]
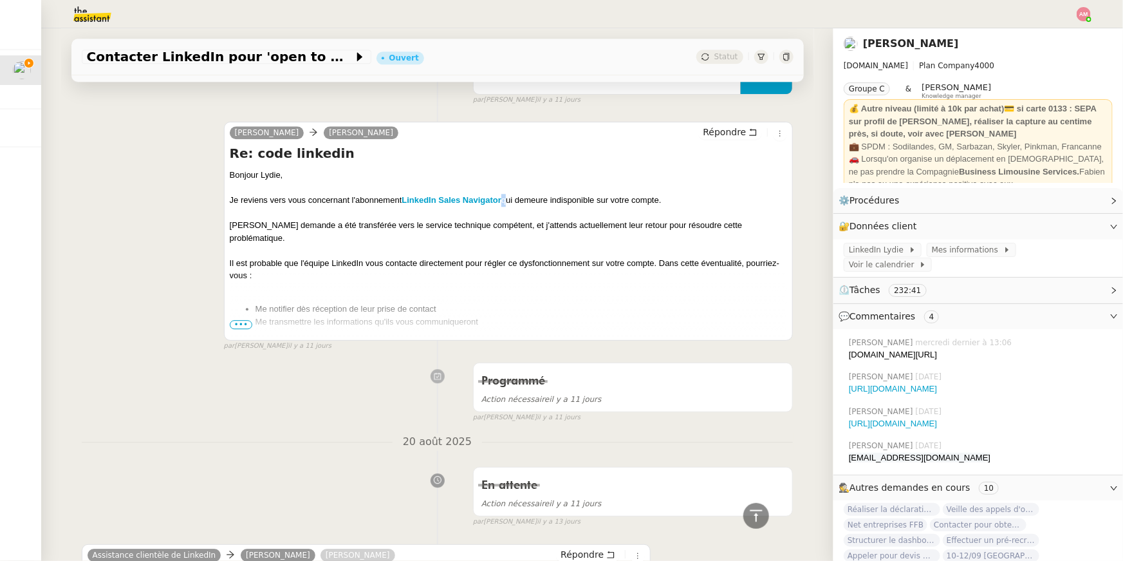
click at [506, 194] on div "Je reviens vers vous concernant l'abonnement LinkedIn Sales Navigator qui demeu…" at bounding box center [509, 200] width 558 height 13
drag, startPoint x: 505, startPoint y: 198, endPoint x: 405, endPoint y: 200, distance: 100.4
click at [405, 200] on div "Je reviens vers vous concernant l'abonnement LinkedIn Sales Navigator qui demeu…" at bounding box center [509, 200] width 558 height 13
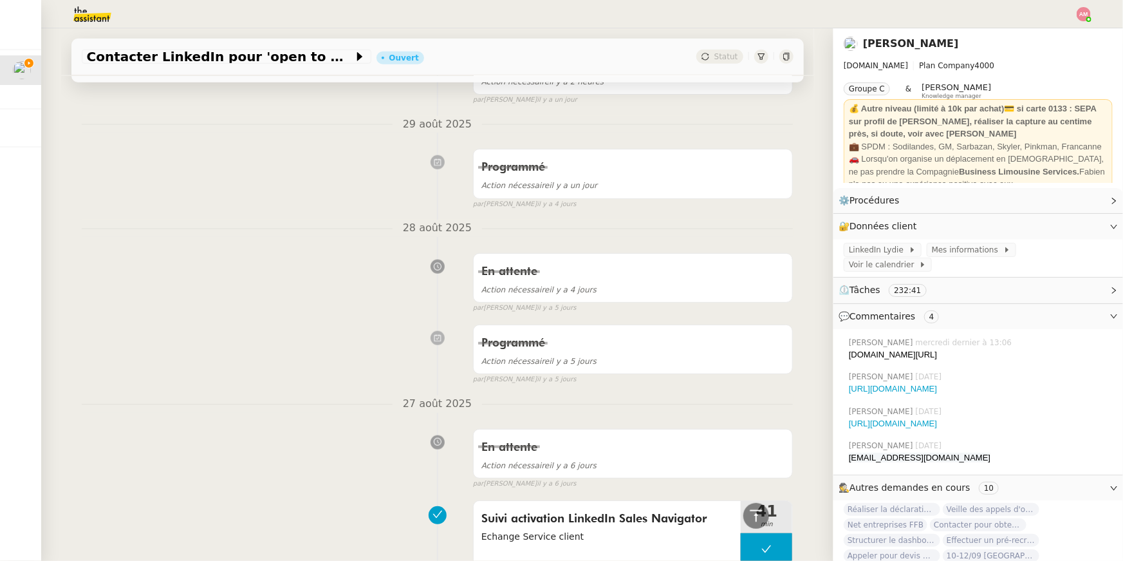
scroll to position [0, 0]
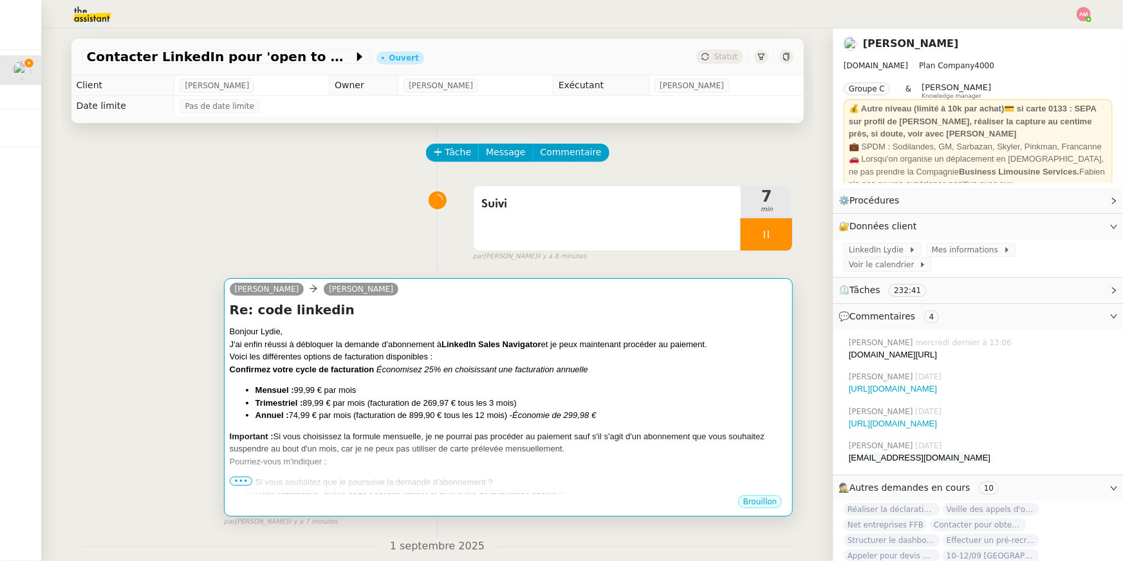
click at [445, 373] on em "Économisez 25% en choisissant une facturation annuelle" at bounding box center [483, 369] width 212 height 10
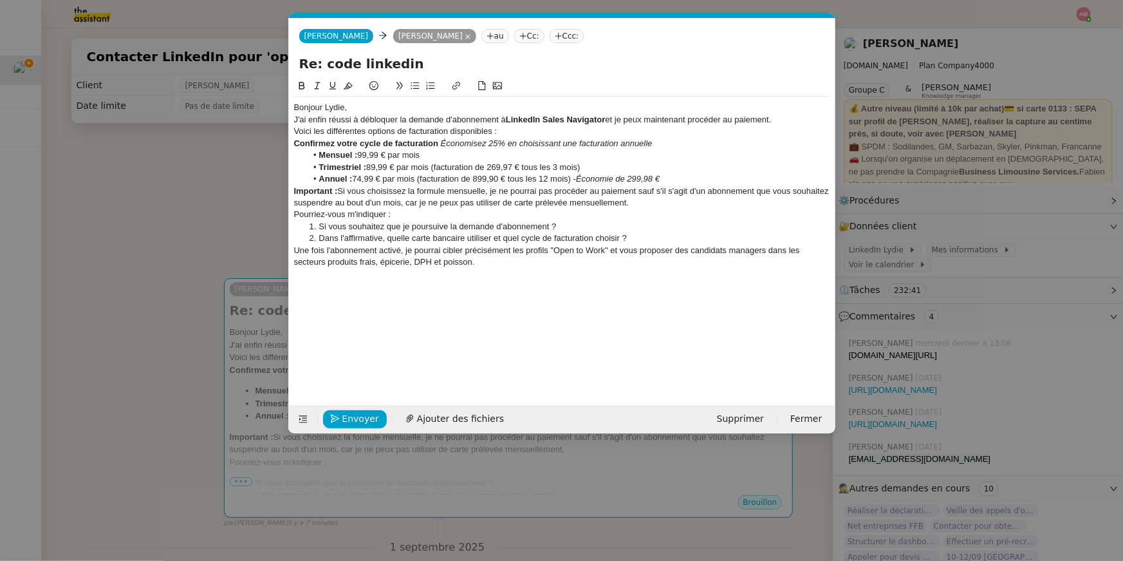
scroll to position [0, 27]
drag, startPoint x: 507, startPoint y: 120, endPoint x: 610, endPoint y: 122, distance: 102.4
click at [610, 122] on div "J'ai enfin réussi à débloquer la demande d'abonnement à LinkedIn Sales Navigato…" at bounding box center [562, 120] width 536 height 12
drag, startPoint x: 610, startPoint y: 122, endPoint x: 506, endPoint y: 123, distance: 103.7
click at [506, 123] on div "J'ai enfin réussi à débloquer la demande d'abonnement à LinkedIn Sales Navigato…" at bounding box center [562, 120] width 536 height 12
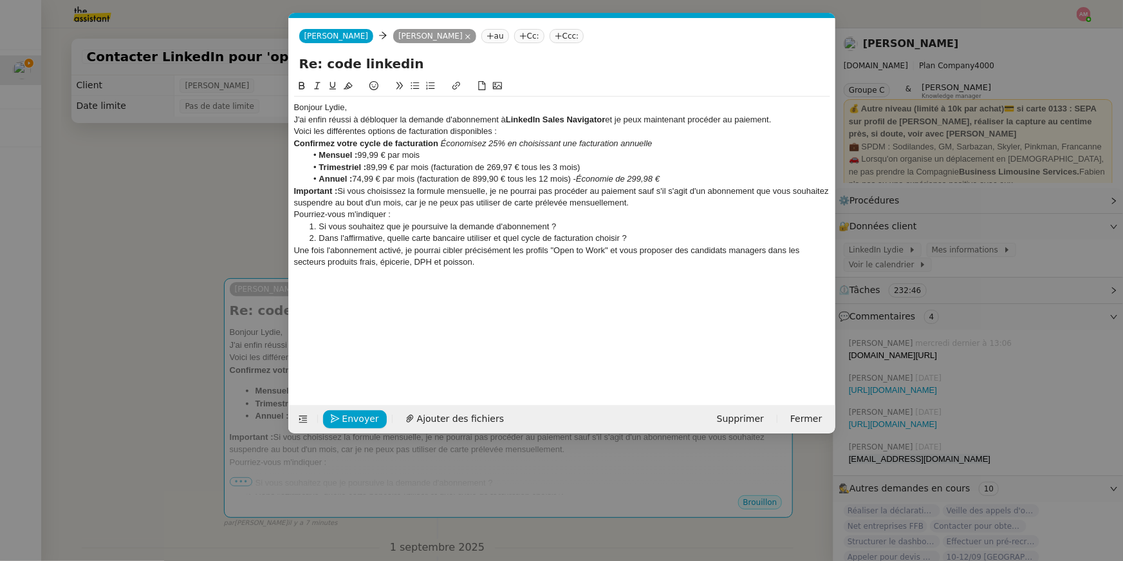
scroll to position [0, 0]
click at [507, 115] on strong "LinkedIn Sales Navigator" at bounding box center [556, 120] width 100 height 10
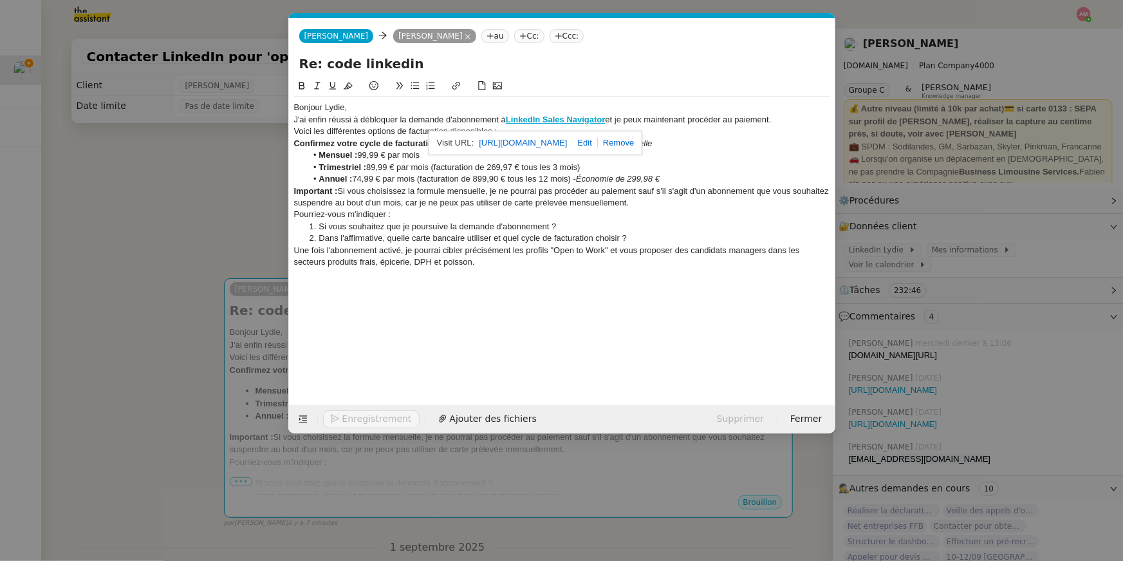
click at [685, 107] on div "Bonjour Lydie," at bounding box center [562, 108] width 536 height 12
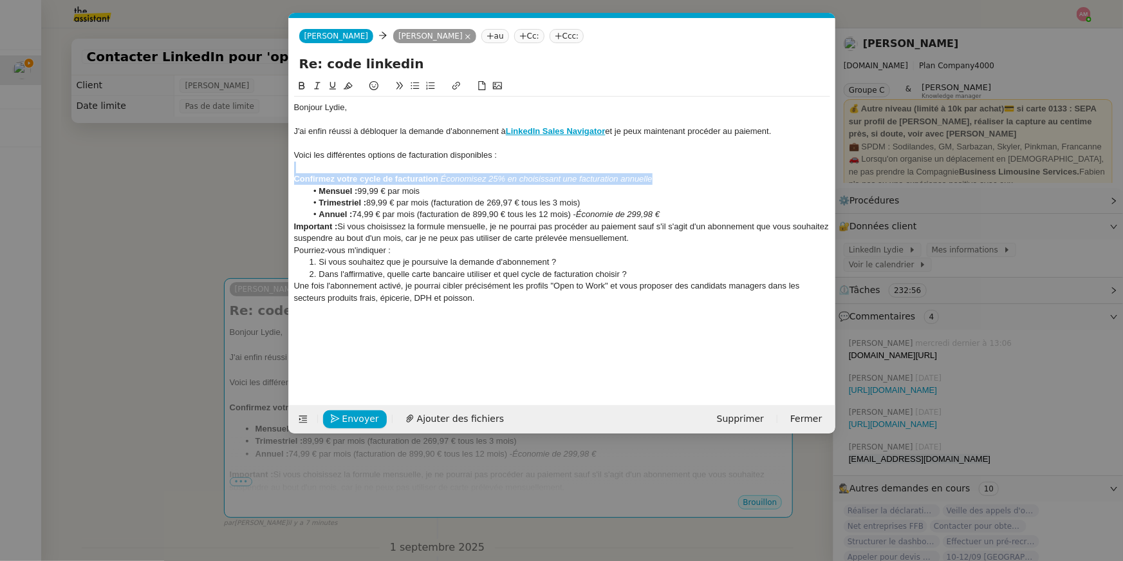
drag, startPoint x: 683, startPoint y: 174, endPoint x: 686, endPoint y: 164, distance: 10.2
click at [686, 164] on div "Bonjour [PERSON_NAME], J'ai enfin réussi à débloquer la demande d'abonnement à …" at bounding box center [562, 203] width 536 height 212
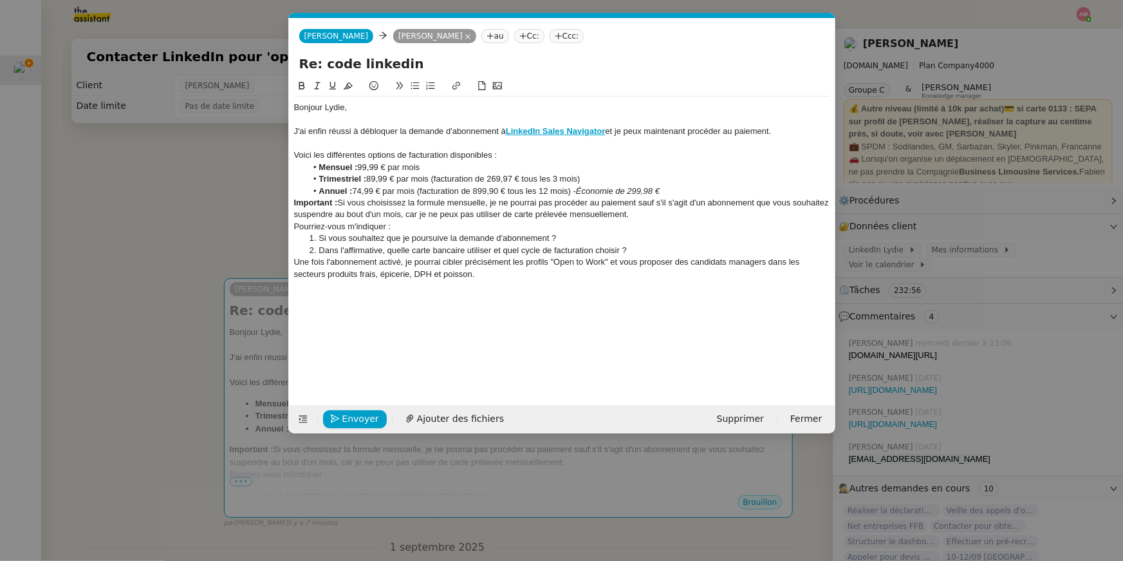
click at [688, 189] on li "Annuel : 74,99 € par mois (facturation de 899,90 € tous les 12 mois) - Économie…" at bounding box center [568, 191] width 524 height 12
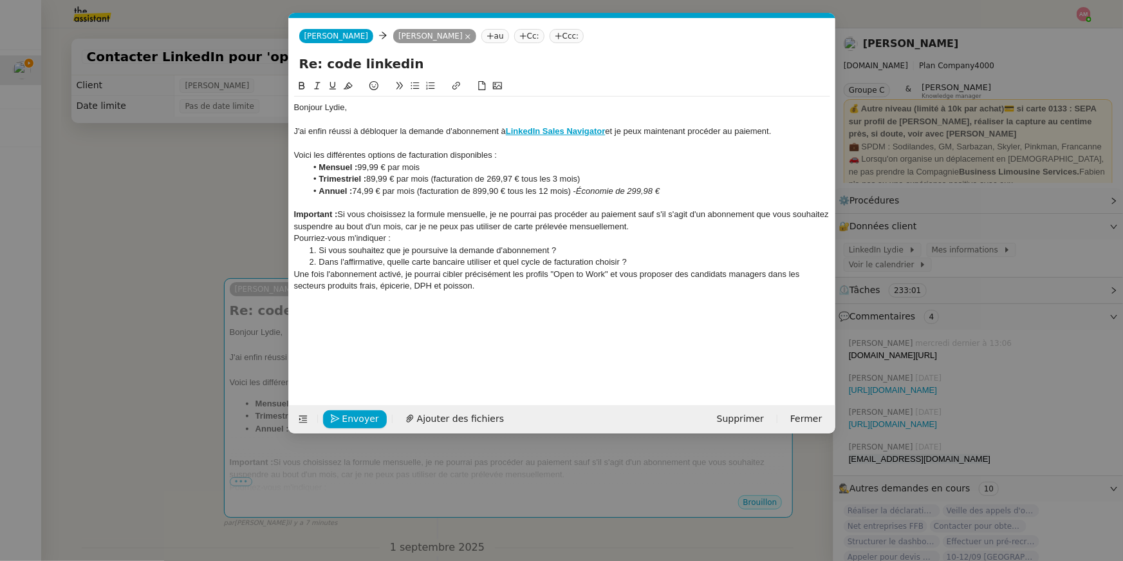
click at [442, 234] on div "Pourriez-vous m'indiquer :" at bounding box center [562, 238] width 536 height 12
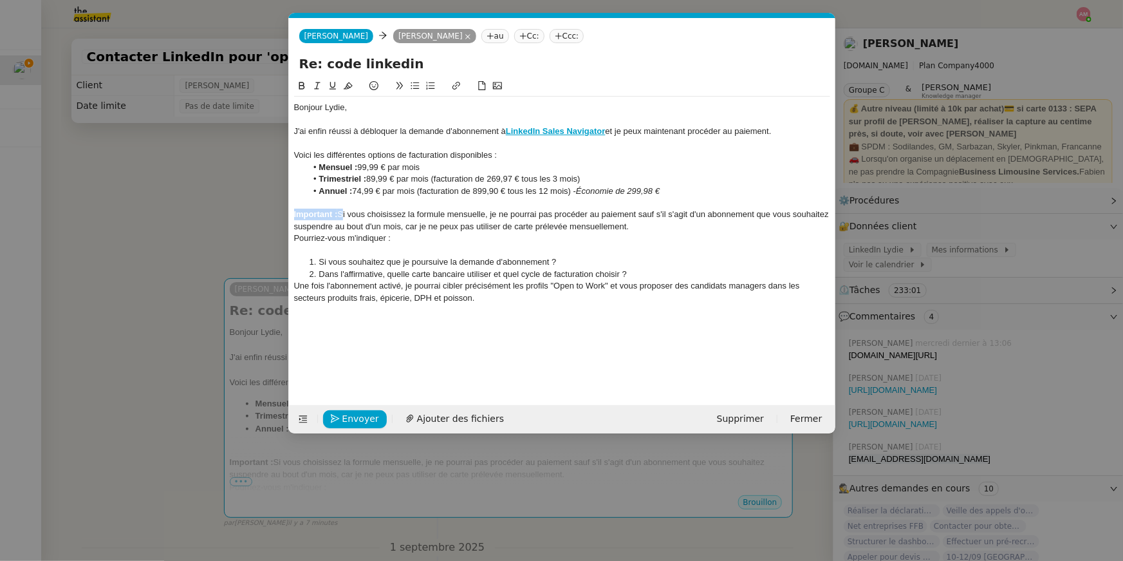
drag, startPoint x: 341, startPoint y: 219, endPoint x: 283, endPoint y: 214, distance: 58.1
click at [283, 214] on nz-modal-container "Service TA - VOYAGE - PROPOSITION GLOBALE A utiliser dans le cadre de propositi…" at bounding box center [561, 280] width 1123 height 561
click at [372, 82] on icon at bounding box center [374, 85] width 9 height 9
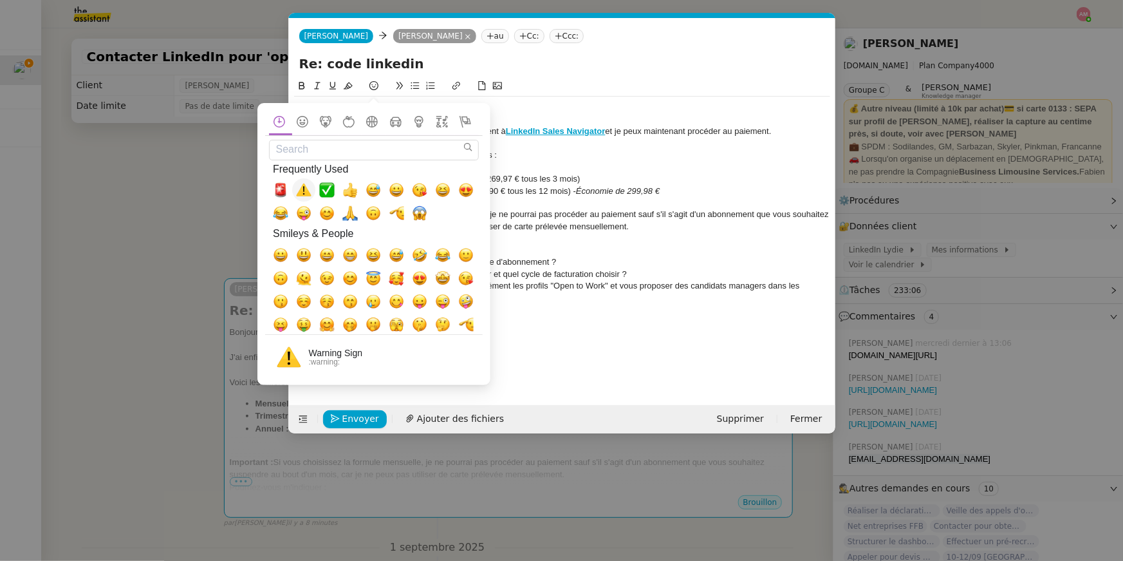
click at [301, 188] on span "⚠️, warning" at bounding box center [303, 189] width 15 height 15
click at [581, 213] on div "Important : ⚠️Si vous choisissez la formule mensuelle, je ne pourrai pas procéd…" at bounding box center [562, 221] width 536 height 24
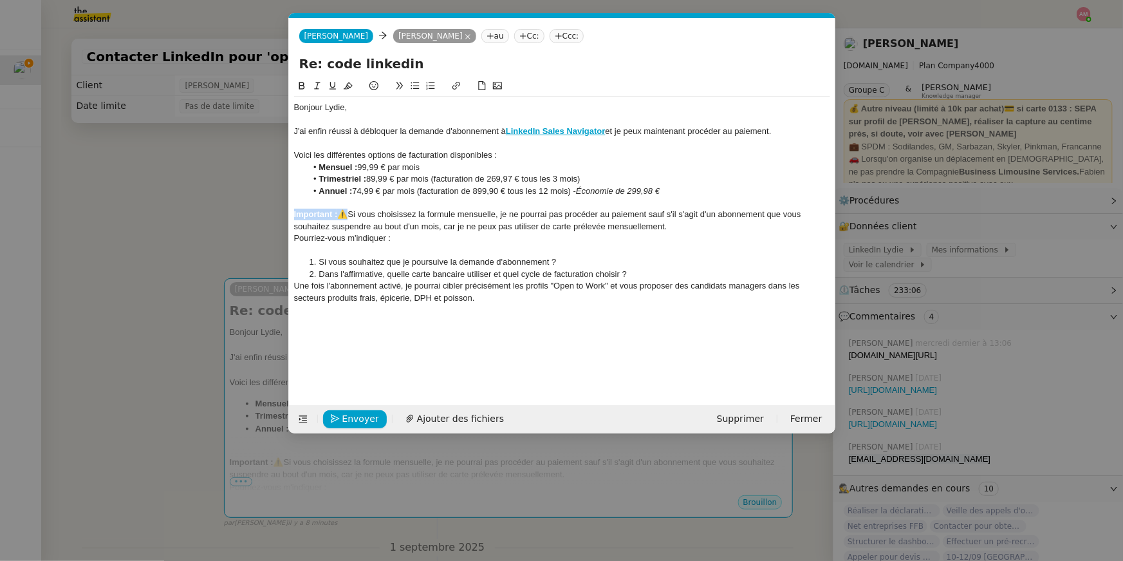
drag, startPoint x: 341, startPoint y: 213, endPoint x: 275, endPoint y: 216, distance: 65.7
click at [275, 216] on nz-modal-container "Service TA - VOYAGE - PROPOSITION GLOBALE A utiliser dans le cadre de propositi…" at bounding box center [561, 280] width 1123 height 561
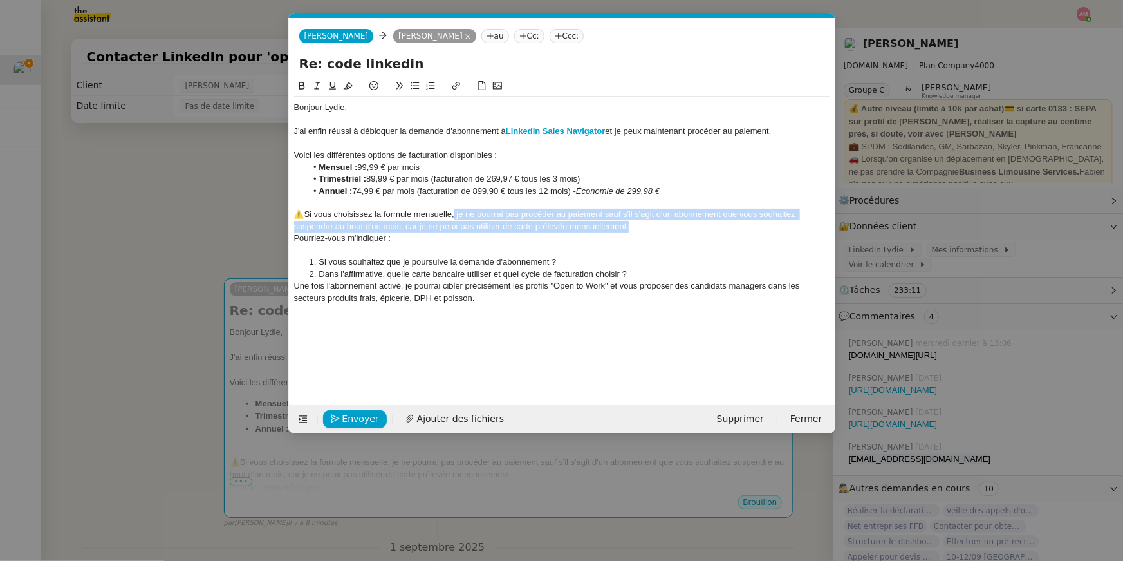
drag, startPoint x: 454, startPoint y: 216, endPoint x: 645, endPoint y: 228, distance: 191.6
click at [645, 228] on div "⚠️Si vous choisissez la formule mensuelle, je ne pourrai pas procéder au paieme…" at bounding box center [562, 221] width 536 height 24
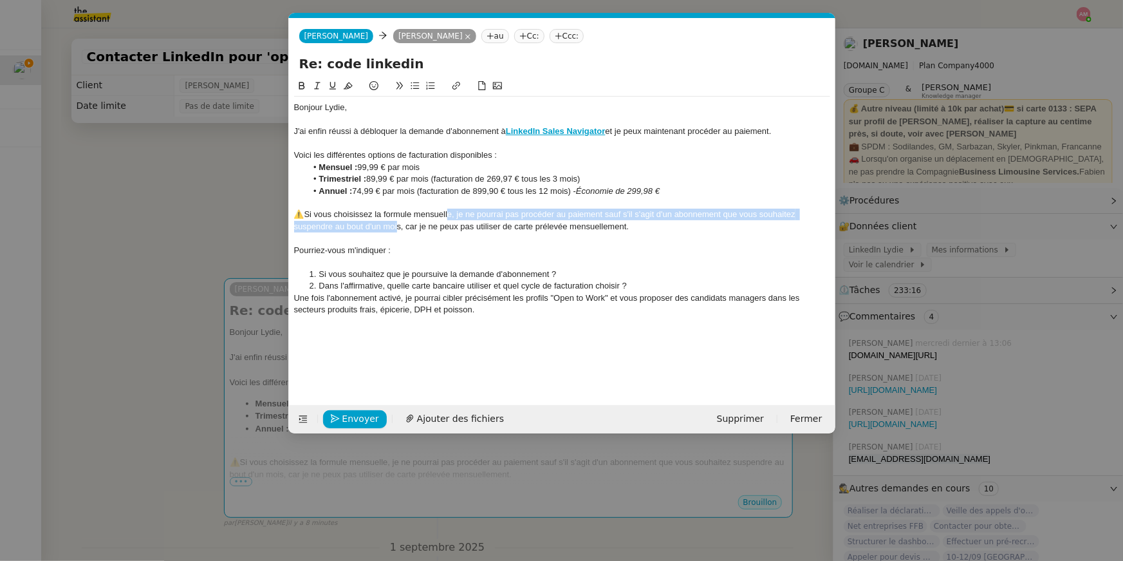
drag, startPoint x: 448, startPoint y: 216, endPoint x: 399, endPoint y: 229, distance: 51.1
click at [399, 229] on div "⚠️Si vous choisissez la formule mensuelle, je ne pourrai pas procéder au paieme…" at bounding box center [562, 221] width 536 height 24
drag, startPoint x: 646, startPoint y: 237, endPoint x: 301, endPoint y: 218, distance: 345.6
click at [301, 218] on div "Bonjour [PERSON_NAME], J'ai enfin réussi à débloquer la demande d'abonnement à …" at bounding box center [562, 209] width 536 height 224
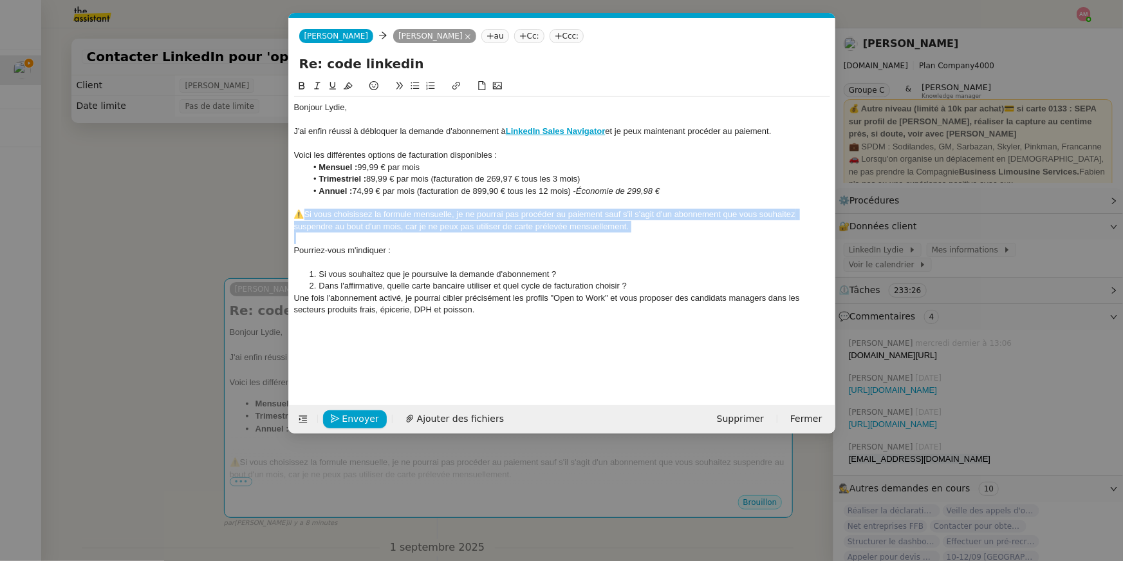
click at [301, 85] on icon at bounding box center [302, 86] width 6 height 8
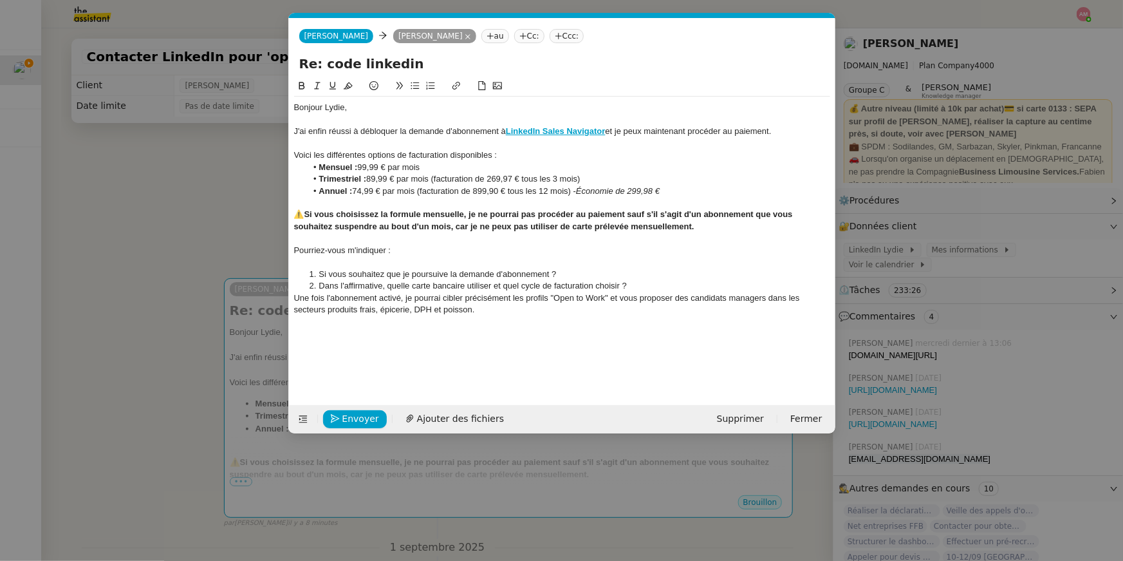
click at [322, 236] on div at bounding box center [562, 238] width 536 height 12
click at [381, 265] on div at bounding box center [562, 262] width 536 height 12
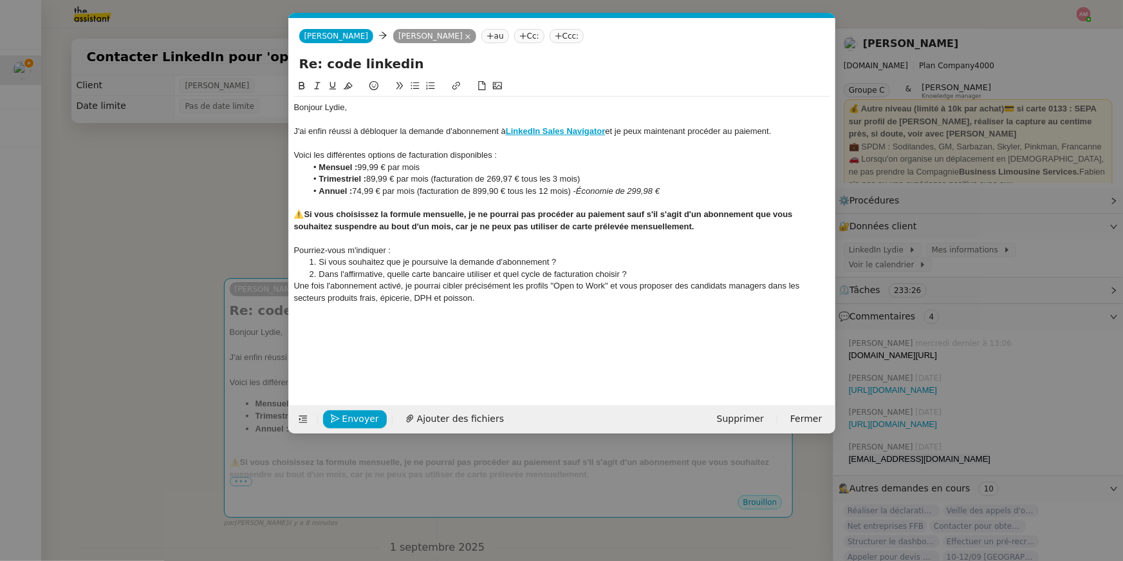
click at [661, 274] on li "Dans l'affirmative, quelle carte bancaire utiliser et quel cycle de facturation…" at bounding box center [568, 274] width 524 height 12
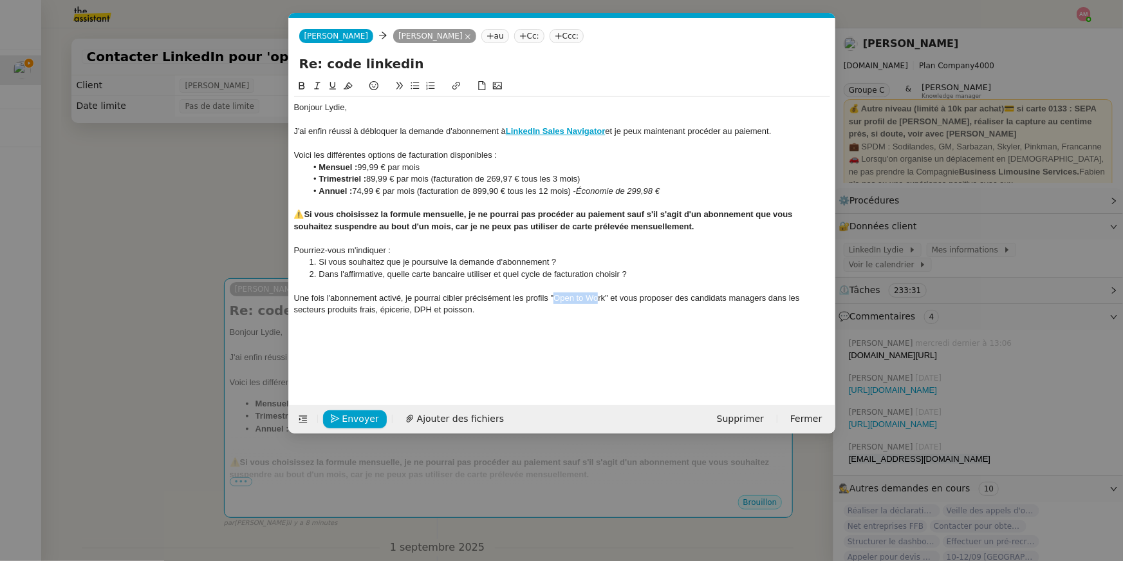
drag, startPoint x: 552, startPoint y: 297, endPoint x: 599, endPoint y: 299, distance: 47.0
click at [599, 299] on div "Une fois l'abonnement activé, je pourrai cibler précisément les profils "Open t…" at bounding box center [562, 304] width 536 height 24
click at [301, 81] on icon at bounding box center [301, 85] width 9 height 9
click at [514, 315] on div "Une fois l'abonnement activé, je pourrai cibler précisément les profils " Open …" at bounding box center [562, 304] width 536 height 24
drag, startPoint x: 439, startPoint y: 264, endPoint x: 439, endPoint y: 272, distance: 8.4
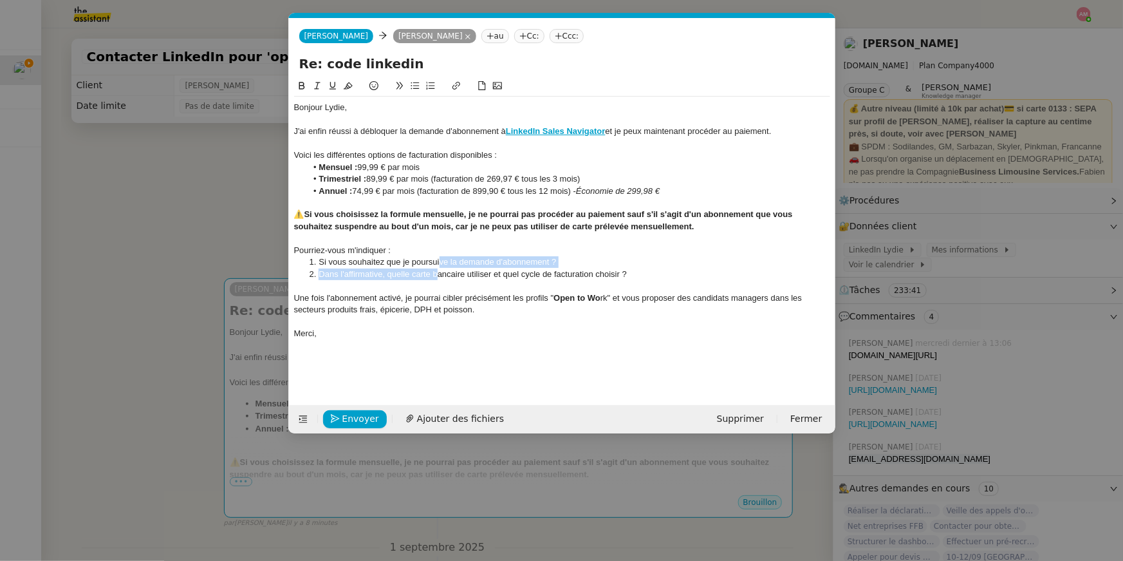
click at [439, 272] on ol "Si vous souhaitez que je poursuive la demande d'abonnement ? Dans l'affirmative…" at bounding box center [562, 268] width 536 height 24
click at [416, 77] on div "Re: code linkedin" at bounding box center [562, 66] width 547 height 24
click at [417, 80] on button at bounding box center [415, 86] width 15 height 15
click at [422, 239] on div at bounding box center [562, 238] width 536 height 12
click at [478, 340] on div "Bonjour [PERSON_NAME], J'ai enfin réussi à débloquer la demande d'abonnement à …" at bounding box center [562, 221] width 536 height 248
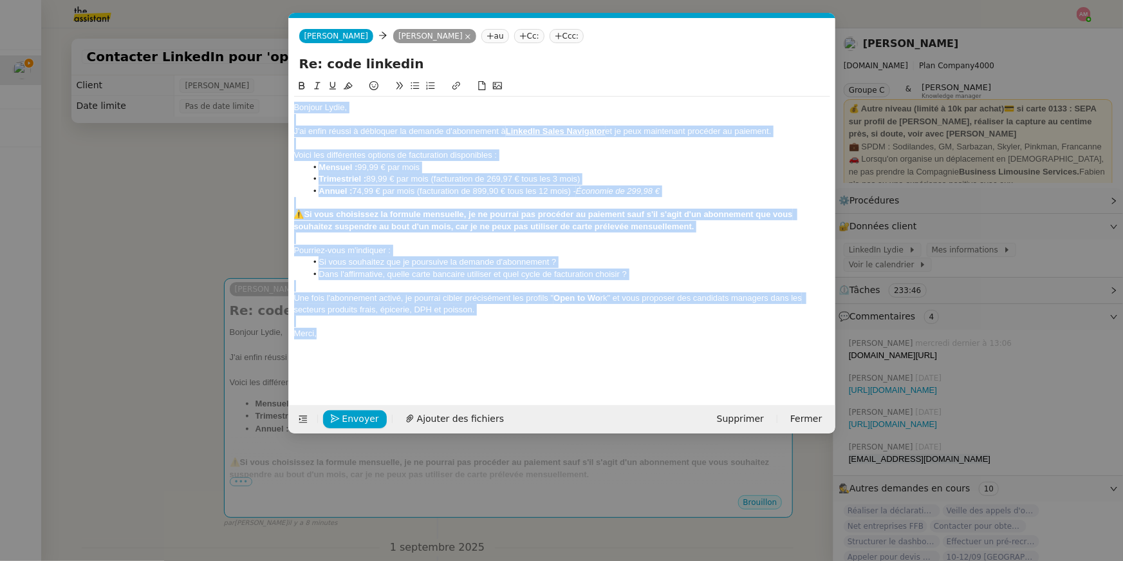
drag, startPoint x: 478, startPoint y: 340, endPoint x: 605, endPoint y: -21, distance: 382.2
click at [605, 0] on html "Mes demandes Contacter LinkedIn pour 'open to work' [PERSON_NAME] 1 demandes en…" at bounding box center [561, 280] width 1123 height 561
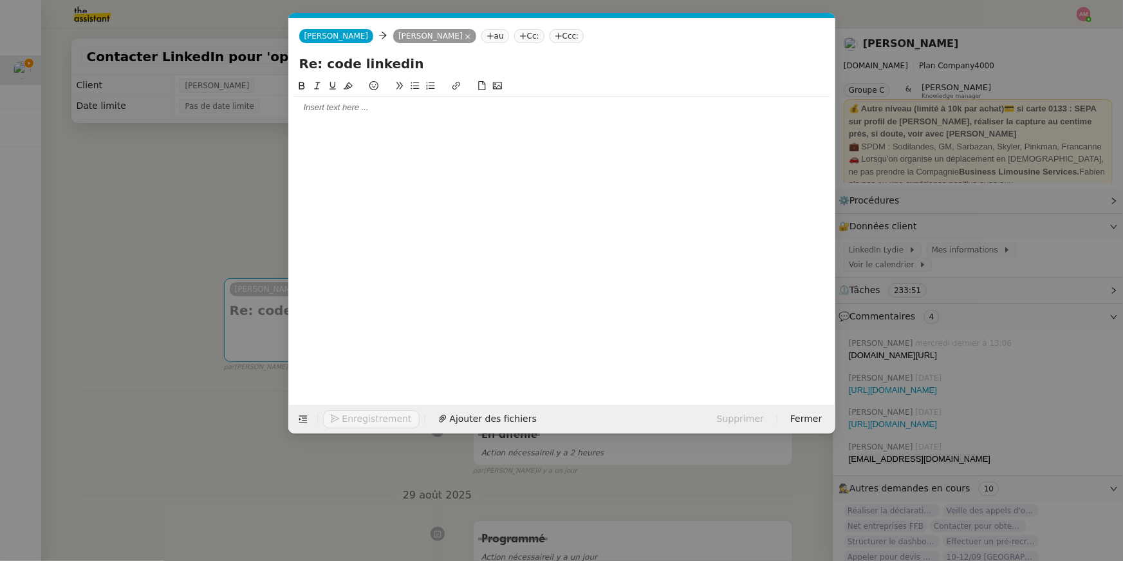
click at [207, 154] on nz-modal-container "Service TA - VOYAGE - PROPOSITION GLOBALE A utiliser dans le cadre de propositi…" at bounding box center [561, 280] width 1123 height 561
click at [182, 160] on nz-modal-container "Service TA - VOYAGE - PROPOSITION GLOBALE A utiliser dans le cadre de propositi…" at bounding box center [561, 280] width 1123 height 561
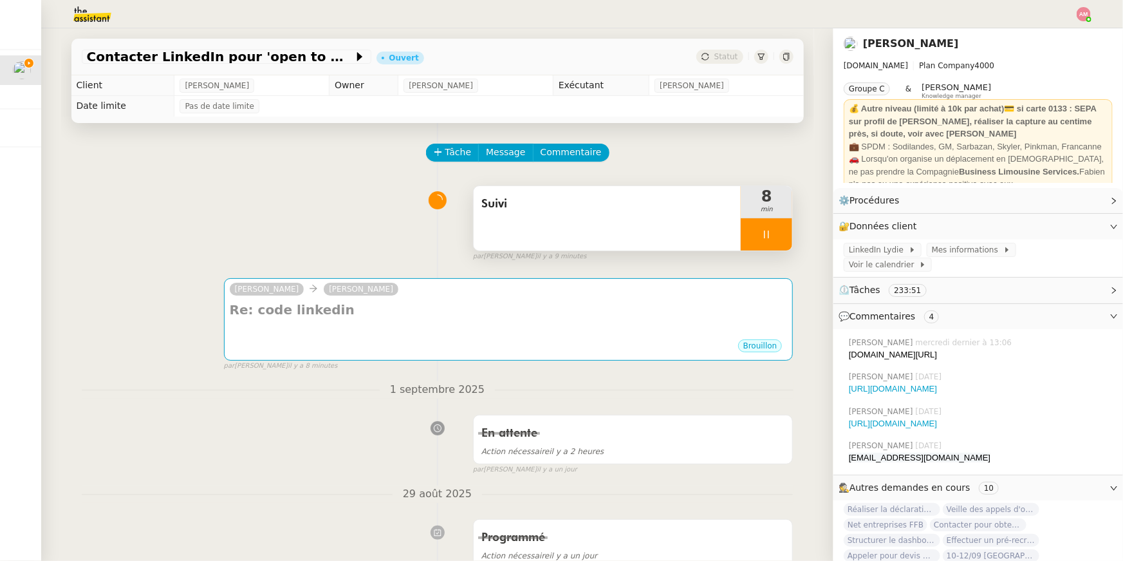
click at [588, 195] on span "Suivi" at bounding box center [608, 203] width 252 height 19
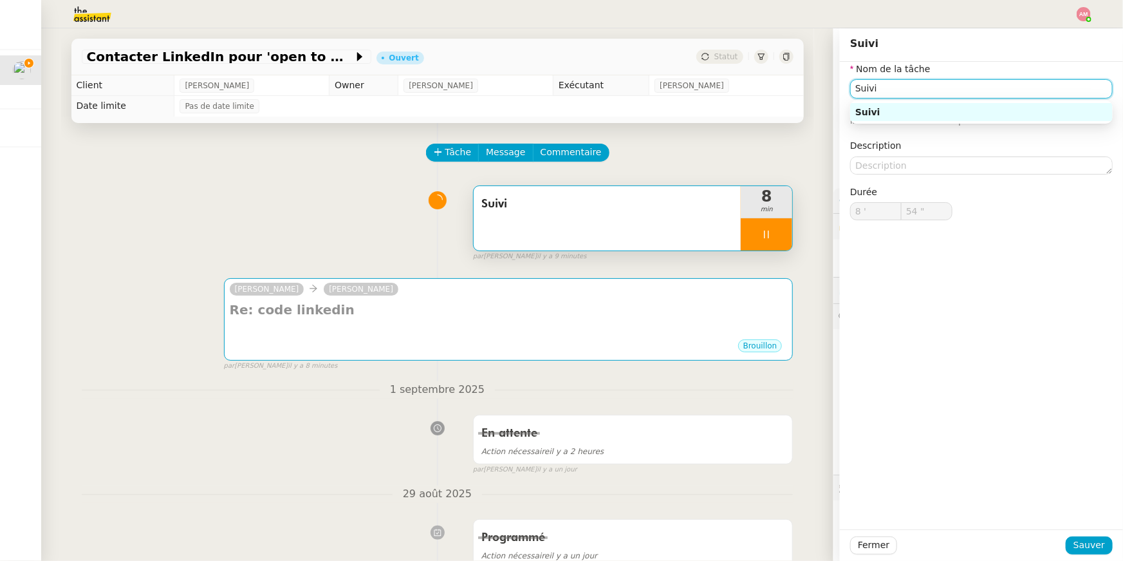
click at [901, 85] on input "Suivi" at bounding box center [981, 88] width 263 height 19
type input "Suivi"
type input "55 ""
type input "Suivi débloc"
type input "56 ""
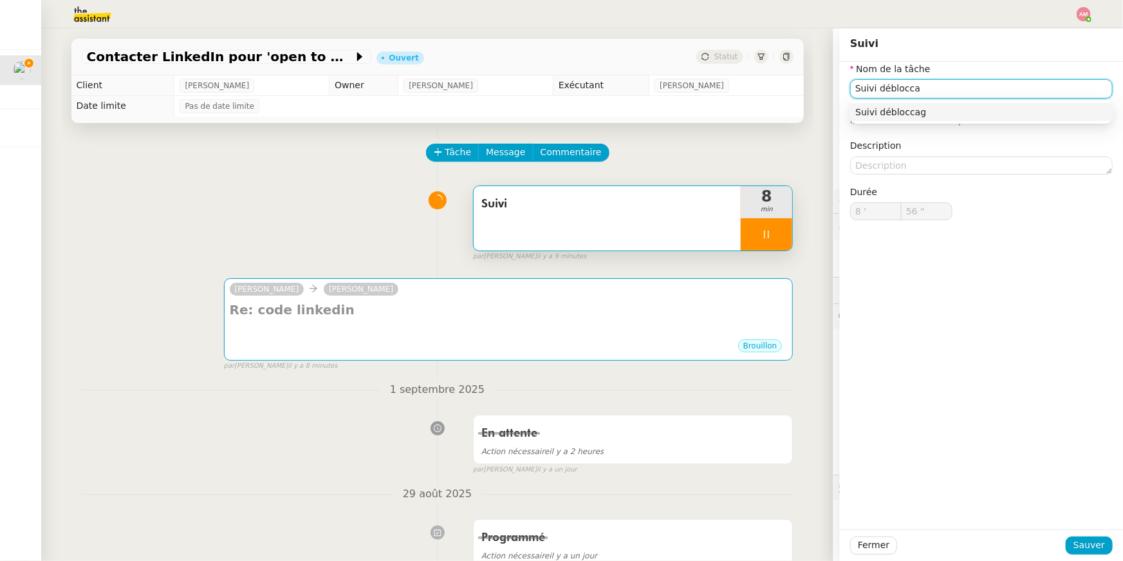
type input "Suivi déblocc"
type input "57 ""
type input "Suivi déblocage"
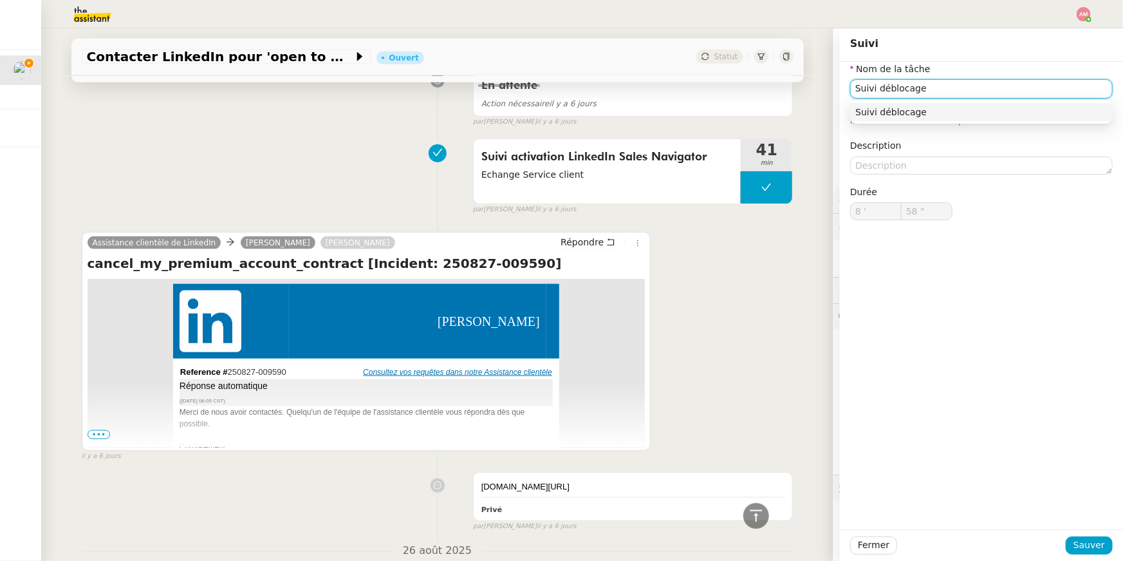
type input "59 ""
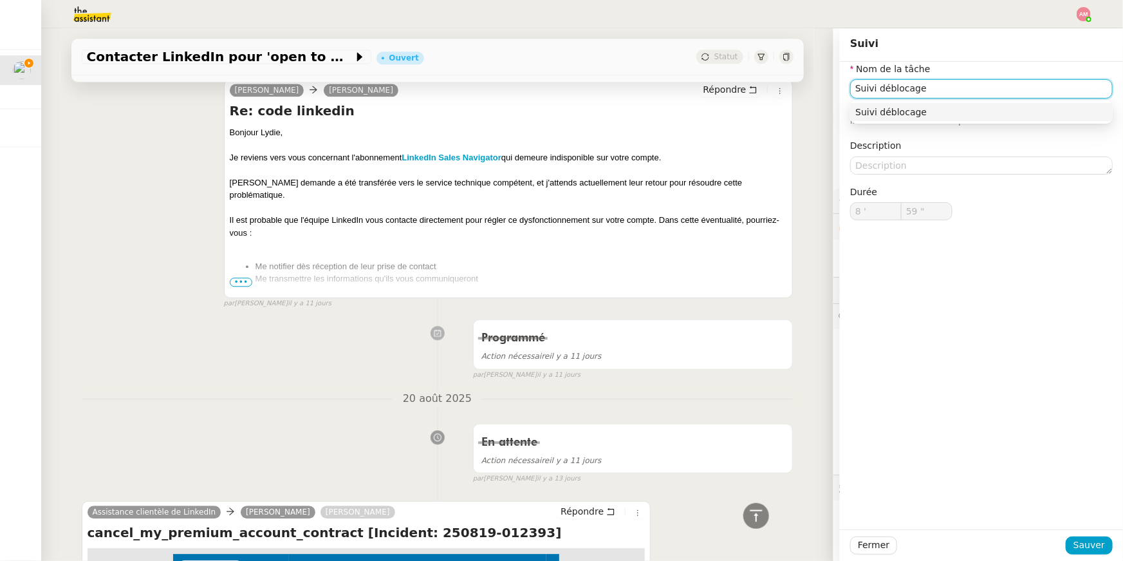
scroll to position [1483, 0]
type input "9 '"
type input "0 ""
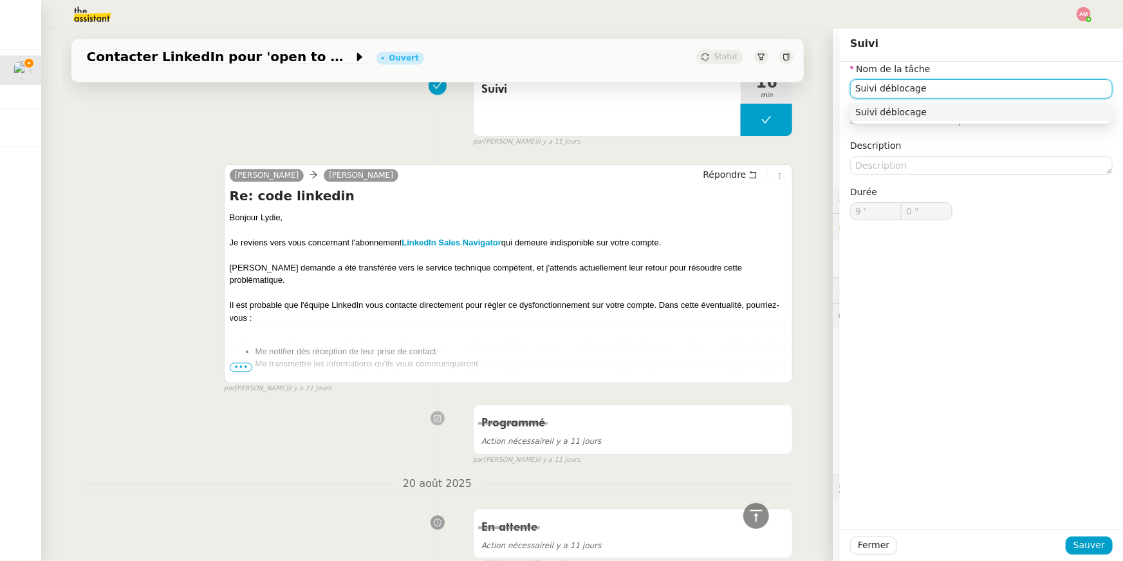
type input "Suivi déblocage a"
type input "1 ""
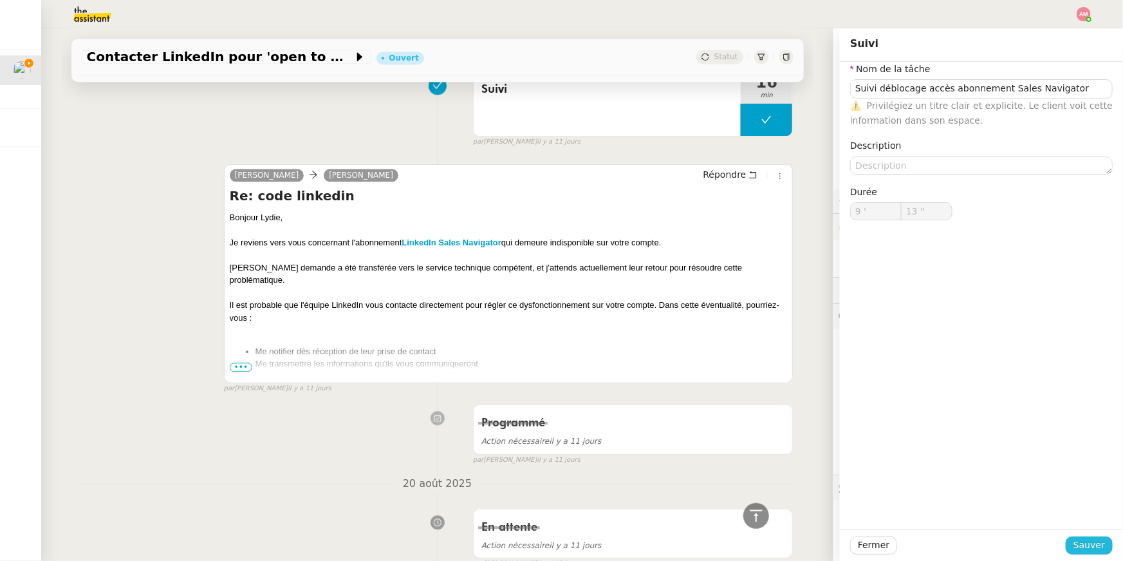
click at [1080, 549] on span "Sauver" at bounding box center [1090, 545] width 32 height 15
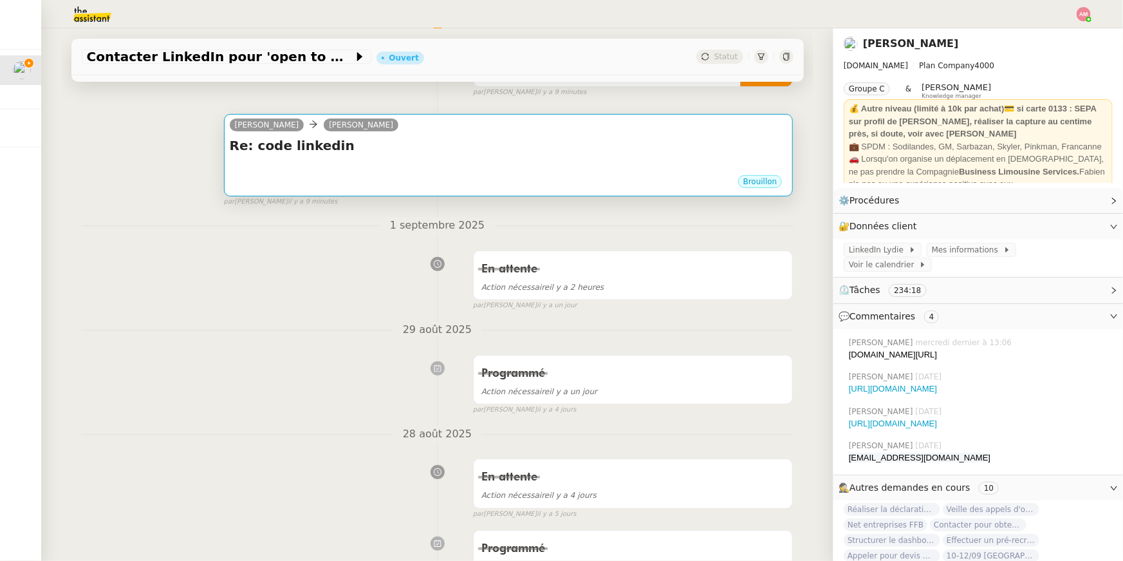
scroll to position [11, 0]
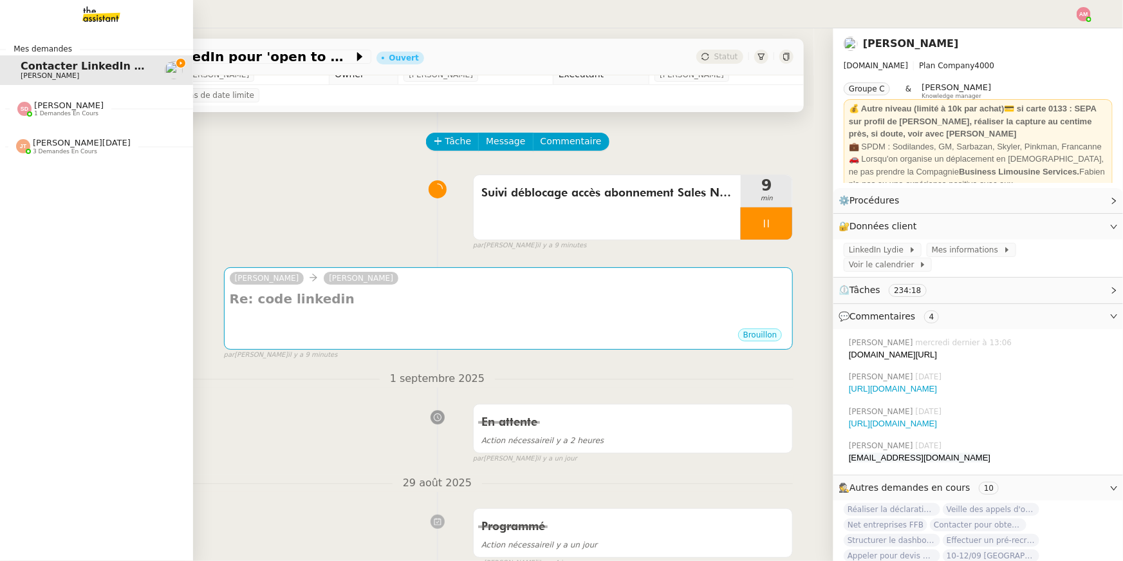
click at [23, 102] on img at bounding box center [24, 109] width 14 height 14
click at [42, 175] on span "[PERSON_NAME][DATE]" at bounding box center [82, 172] width 98 height 10
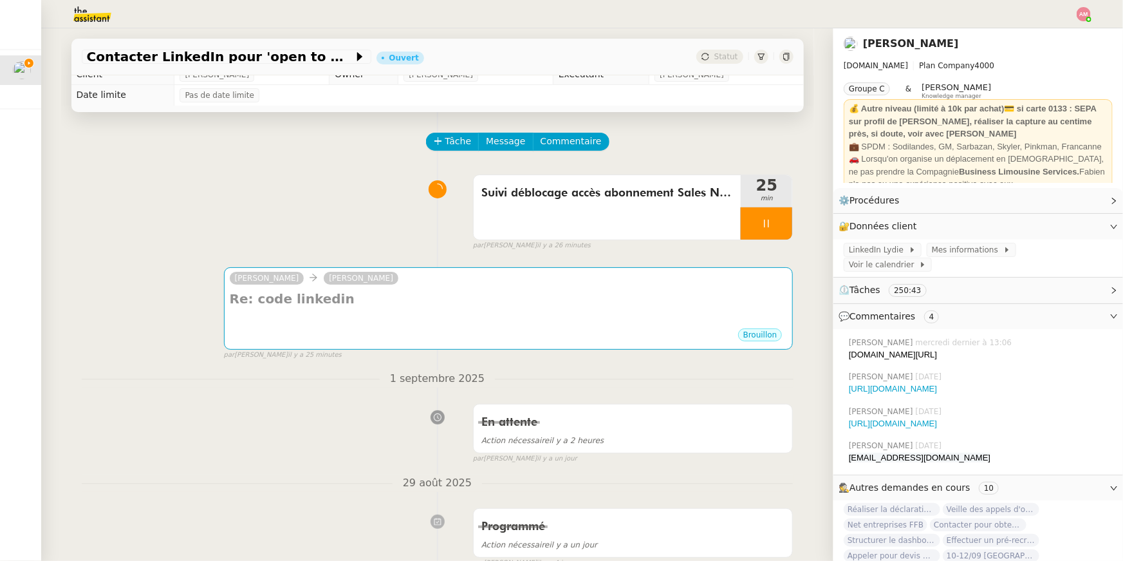
click at [1083, 12] on img at bounding box center [1084, 14] width 14 height 14
click at [1054, 35] on li "Suivi" at bounding box center [1050, 37] width 84 height 18
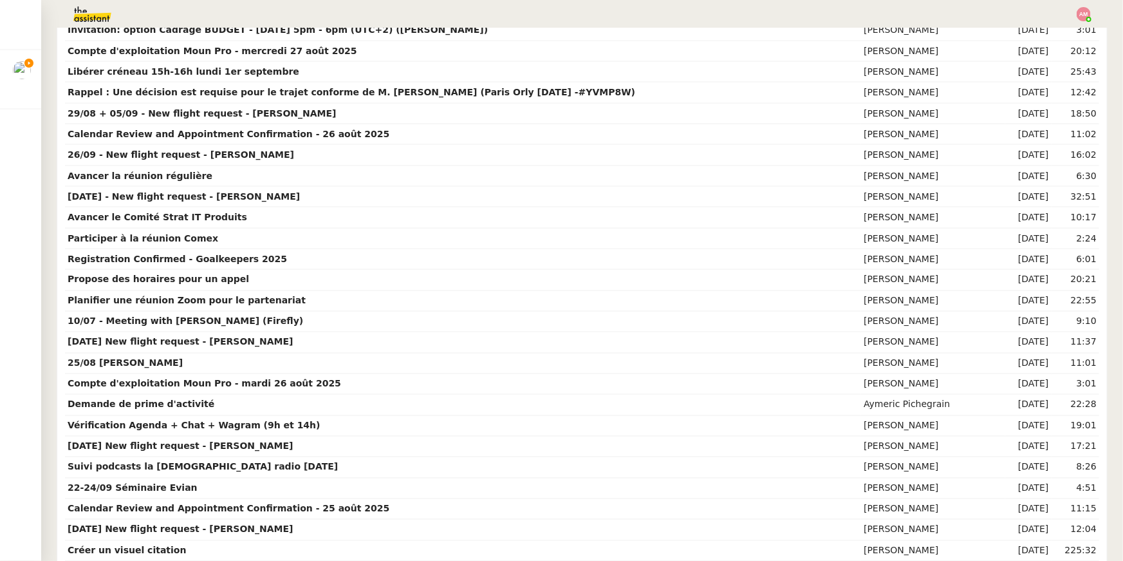
scroll to position [1397, 0]
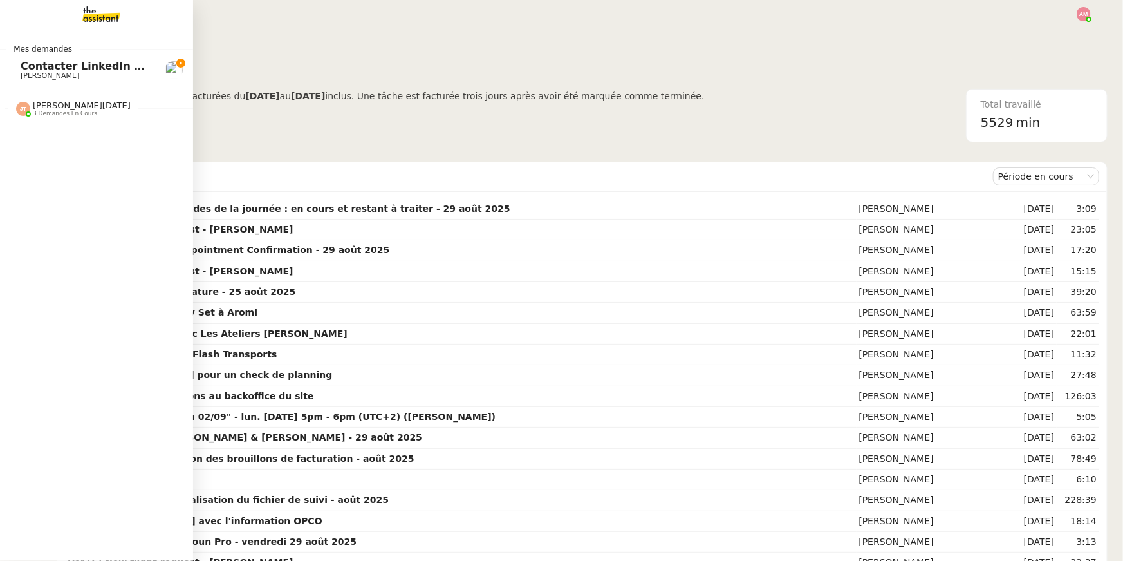
click at [82, 51] on nz-divider "Mes demandes" at bounding box center [96, 48] width 193 height 13
click at [81, 60] on span "Contacter LinkedIn pour 'open to work'" at bounding box center [134, 66] width 227 height 12
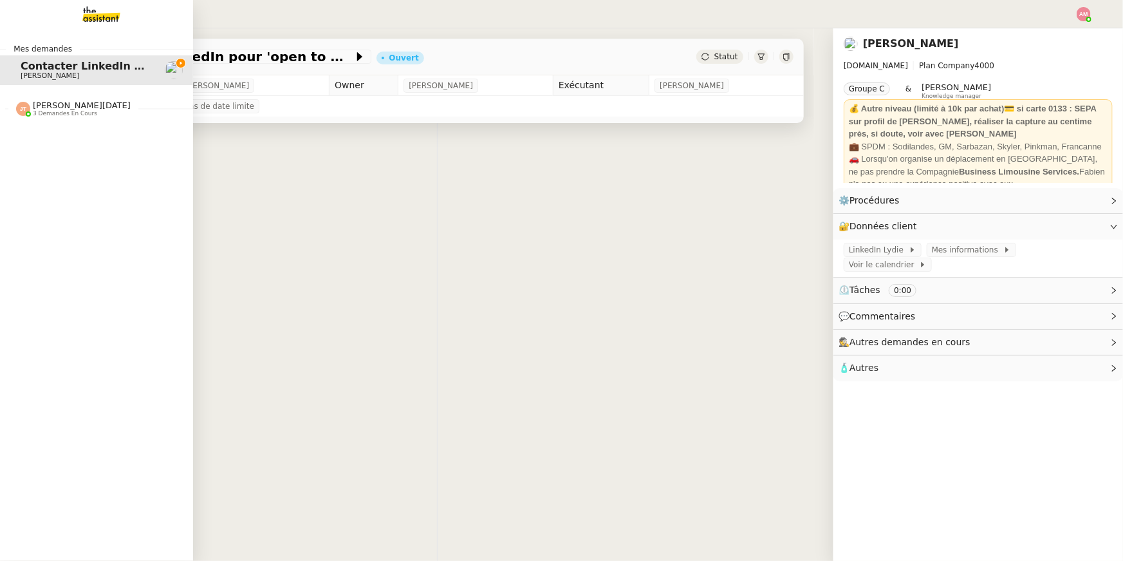
click at [67, 98] on span "Jean-Noël De Tinguy 3 demandes en cours" at bounding box center [101, 103] width 193 height 27
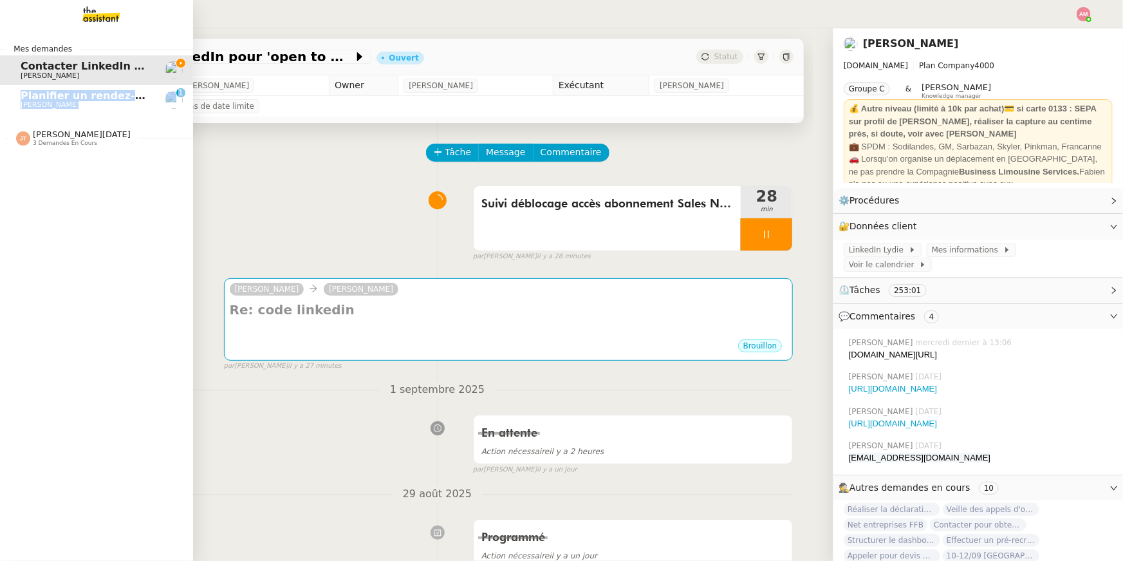
click at [19, 97] on link "Planifier un rendez-vous début octobre [PERSON_NAME] 0 1 2 3 4 5 6 7 8 9" at bounding box center [96, 100] width 193 height 30
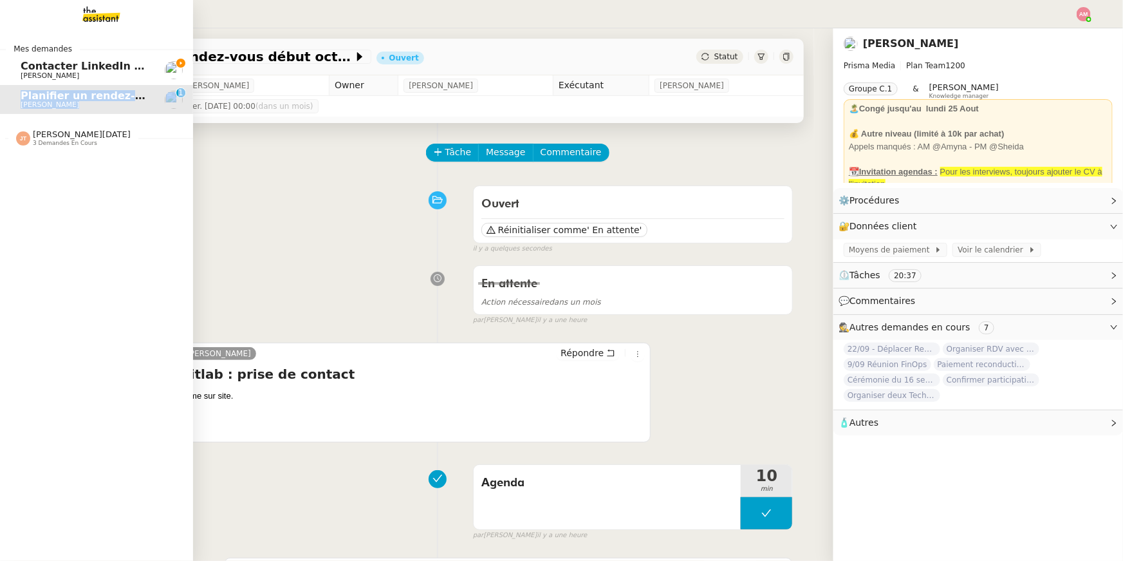
click at [15, 77] on link "Contacter LinkedIn pour 'open to work' Lydie Laulon" at bounding box center [96, 70] width 193 height 30
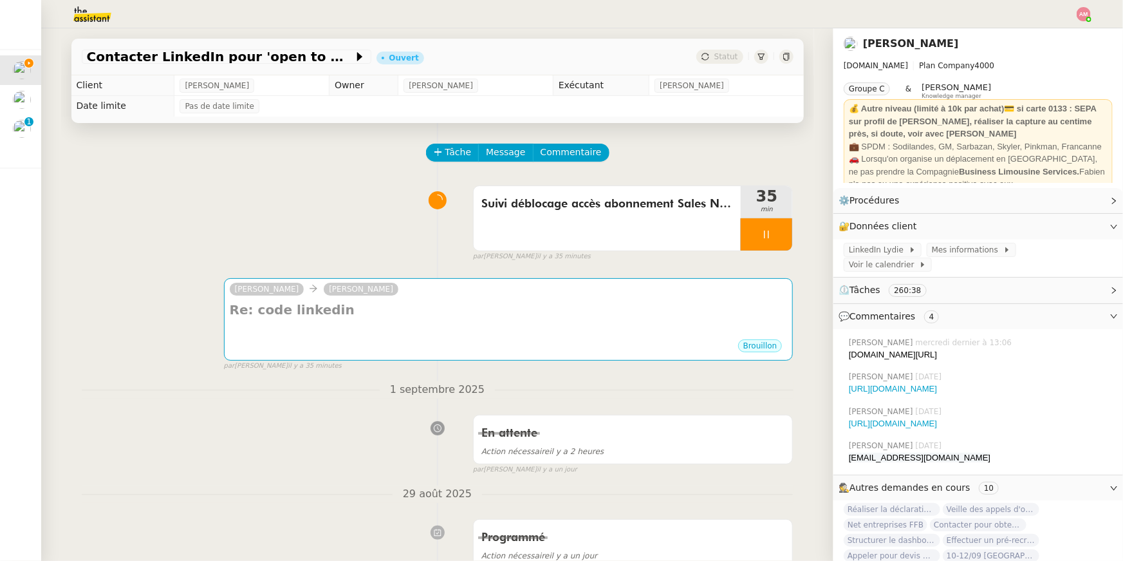
click at [301, 235] on div "Suivi déblocage accès abonnement Sales Navigator 35 min false par Amyna M. il y…" at bounding box center [438, 221] width 712 height 82
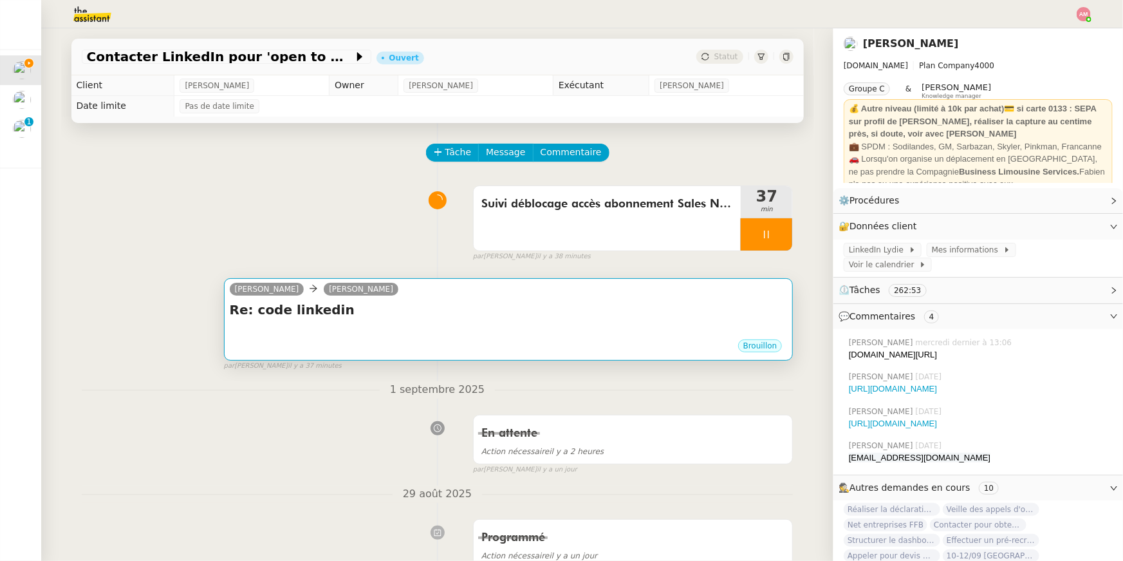
click at [447, 309] on h4 "Re: code linkedin" at bounding box center [509, 310] width 558 height 18
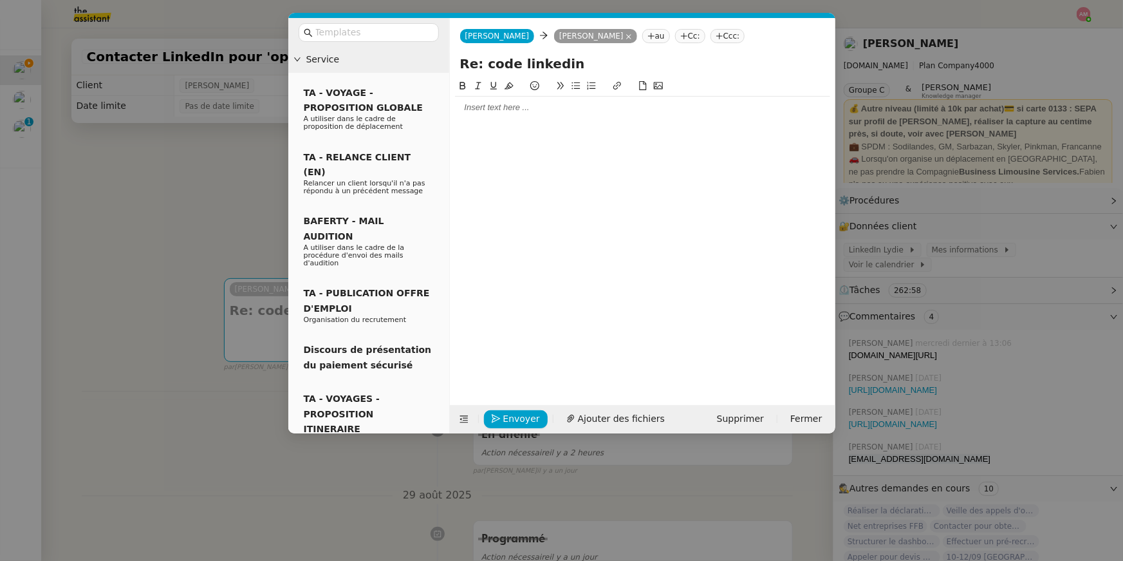
click at [470, 113] on div at bounding box center [642, 108] width 375 height 22
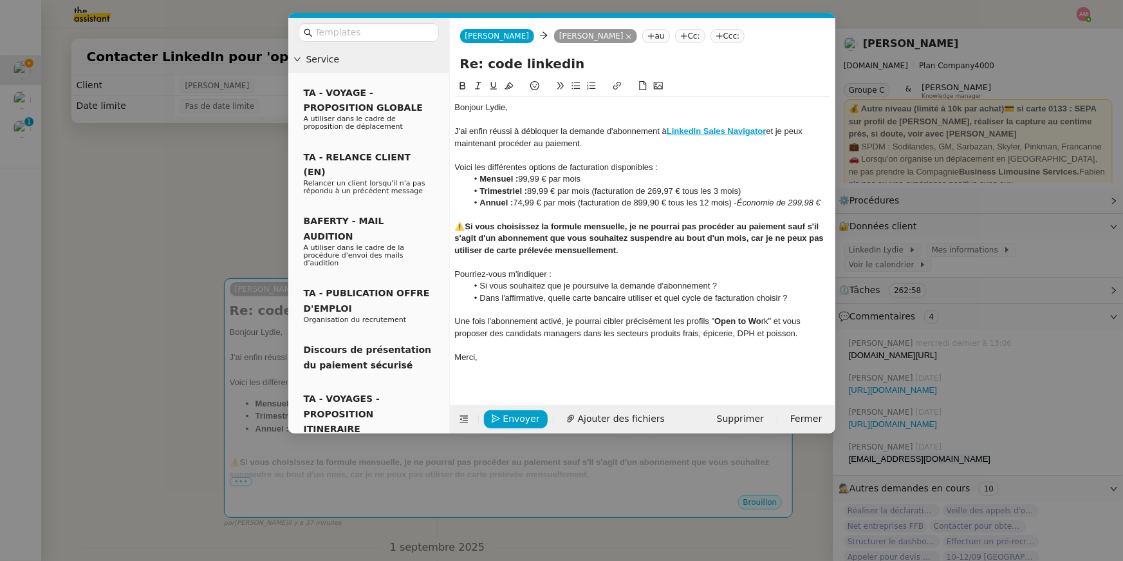
click at [468, 247] on strong "Si vous choisissez la formule mensuelle, je ne pourrai pas procéder au paiement…" at bounding box center [640, 237] width 371 height 33
click at [467, 240] on strong "Si vous choisissez la formule mensuelle, je ne pourrai pas procéder au paiement…" at bounding box center [640, 237] width 371 height 33
click at [505, 280] on div "Pourriez-vous m'indiquer :" at bounding box center [642, 274] width 375 height 12
click at [737, 207] on em "Économie de 299,98 €" at bounding box center [779, 203] width 84 height 10
click at [472, 220] on div at bounding box center [642, 215] width 375 height 12
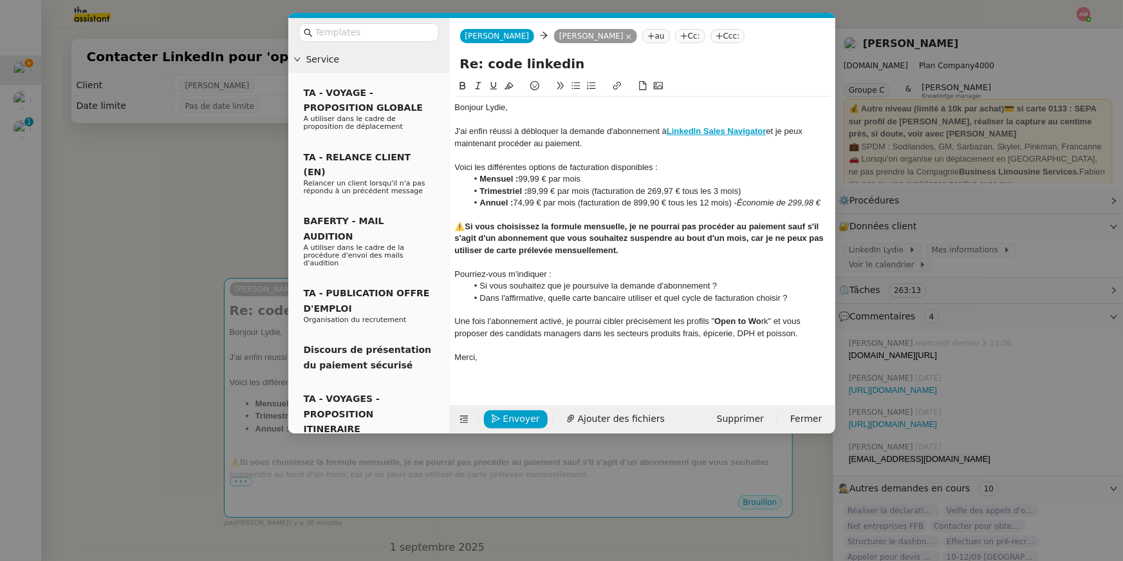
click at [766, 332] on div "Une fois l'abonnement activé, je pourrai cibler précisément les profils " Open …" at bounding box center [642, 327] width 375 height 24
drag, startPoint x: 767, startPoint y: 332, endPoint x: 759, endPoint y: 332, distance: 7.7
click at [759, 332] on div "Une fois l'abonnement activé, je pourrai cibler précisément les profils " Open …" at bounding box center [642, 327] width 375 height 24
click at [465, 88] on icon at bounding box center [462, 85] width 9 height 9
click at [174, 220] on nz-modal-container "Service TA - VOYAGE - PROPOSITION GLOBALE A utiliser dans le cadre de propositi…" at bounding box center [561, 280] width 1123 height 561
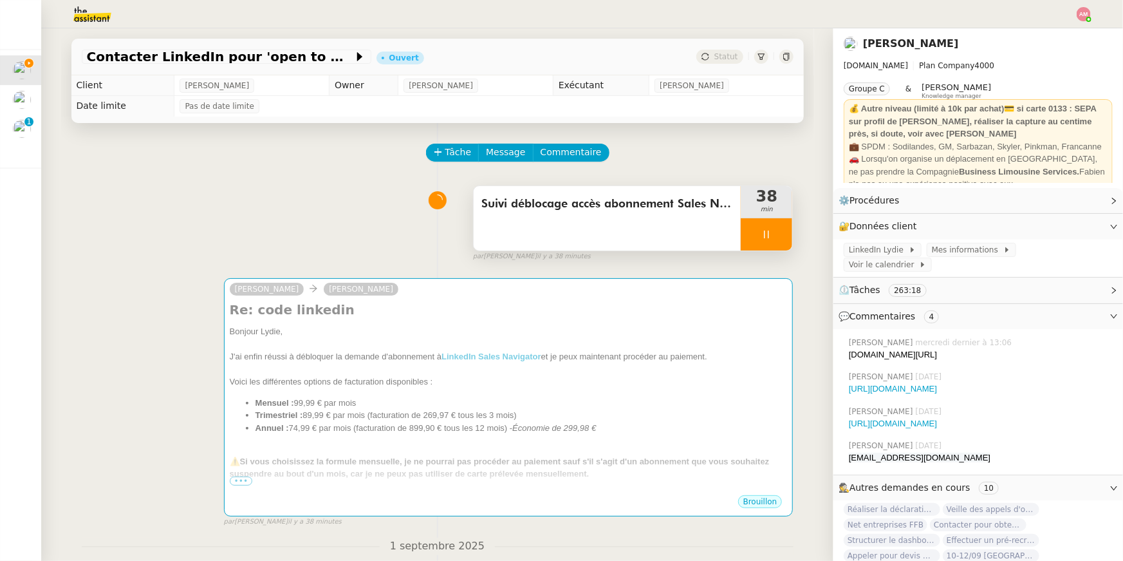
click at [640, 227] on div "Suivi déblocage accès abonnement Sales Navigator" at bounding box center [608, 218] width 268 height 64
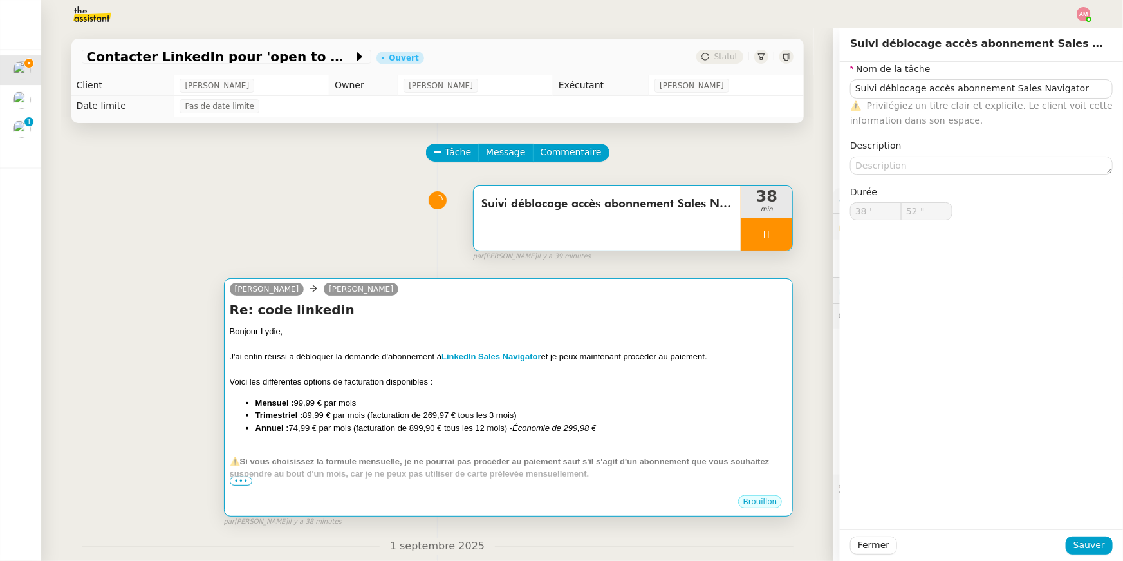
click at [402, 319] on h4 "Re: code linkedin" at bounding box center [509, 310] width 558 height 18
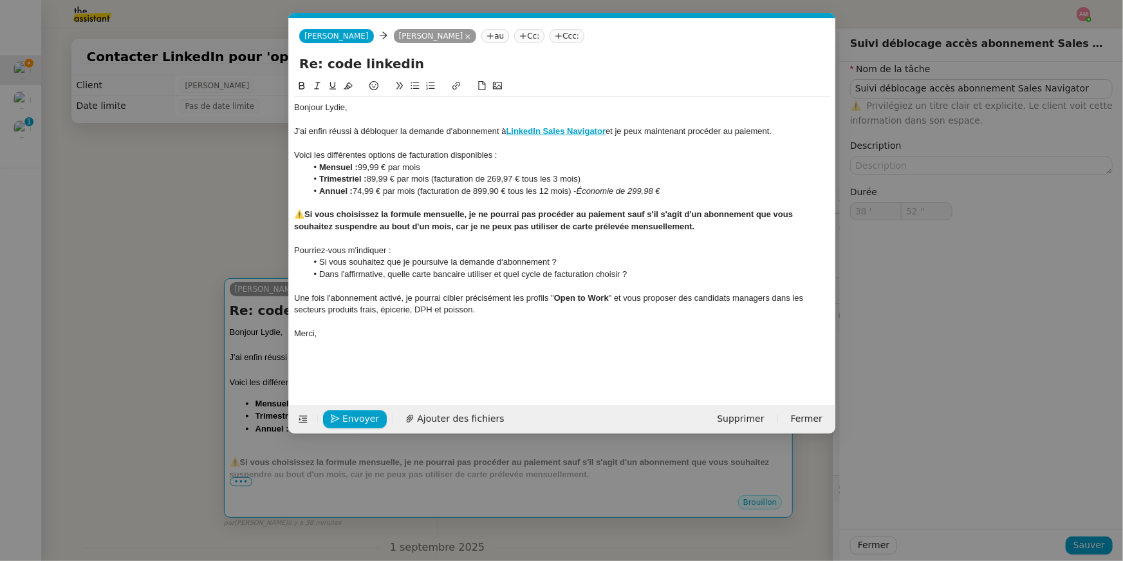
scroll to position [0, 27]
click at [348, 422] on span "Envoyer" at bounding box center [360, 418] width 37 height 15
click at [348, 422] on span "Confirmer l'envoi" at bounding box center [380, 418] width 77 height 15
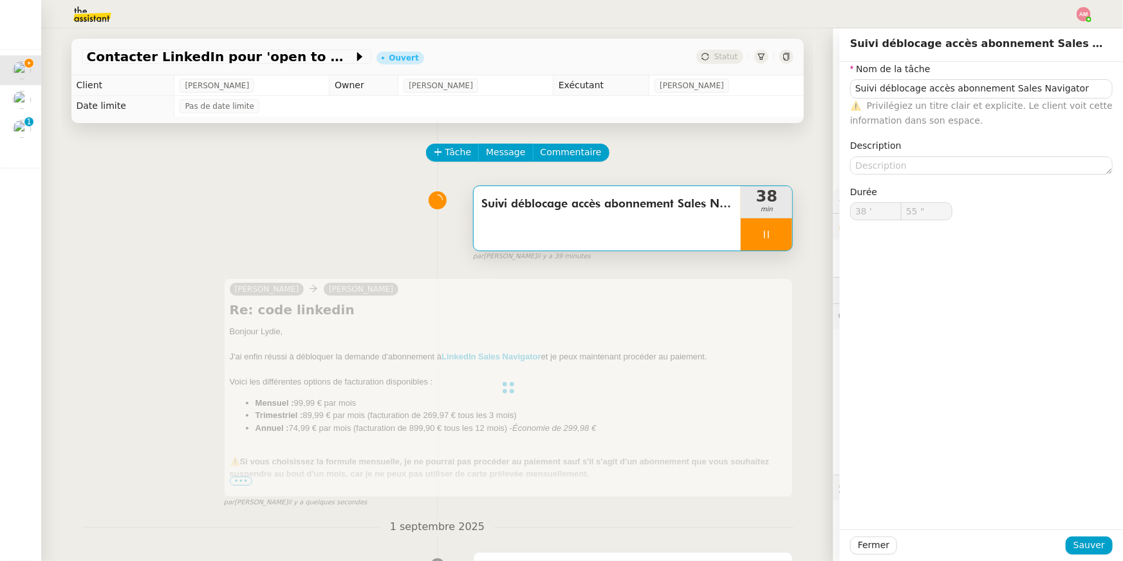
type input "56 ""
type input "Suivi déblocage accès abonnement Sales Navigator"
type input "38 '"
click at [693, 236] on div "Suivi déblocage accès abonnement Sales Navigator" at bounding box center [608, 218] width 268 height 64
type input "59 ""
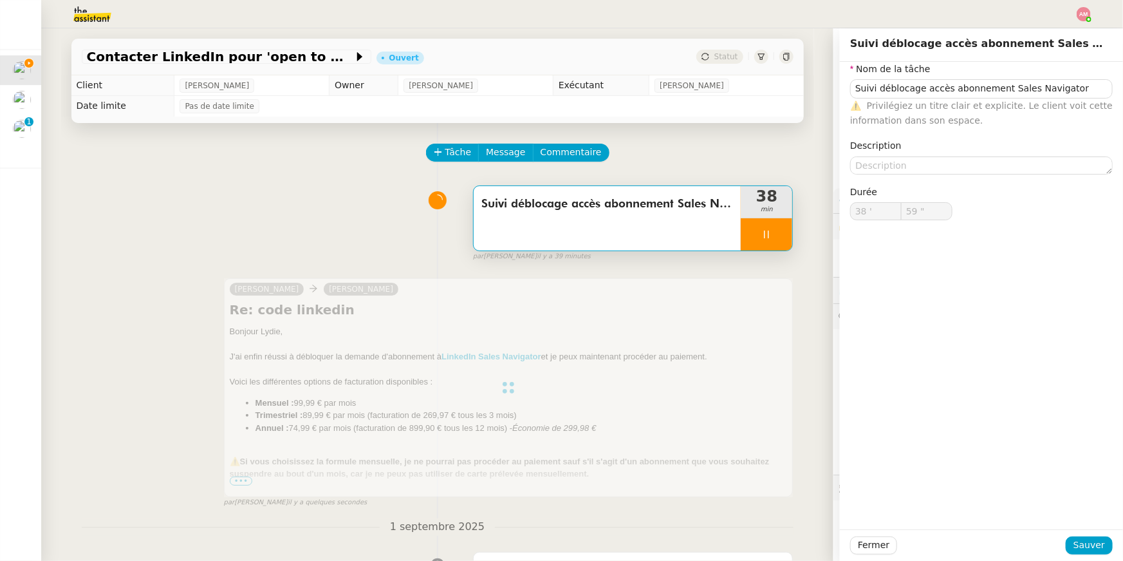
type input "Suivi déblocage accès abonnement Sales Navigator"
type input "38 '"
type input "59 ""
type input "39 '"
type input "2 ""
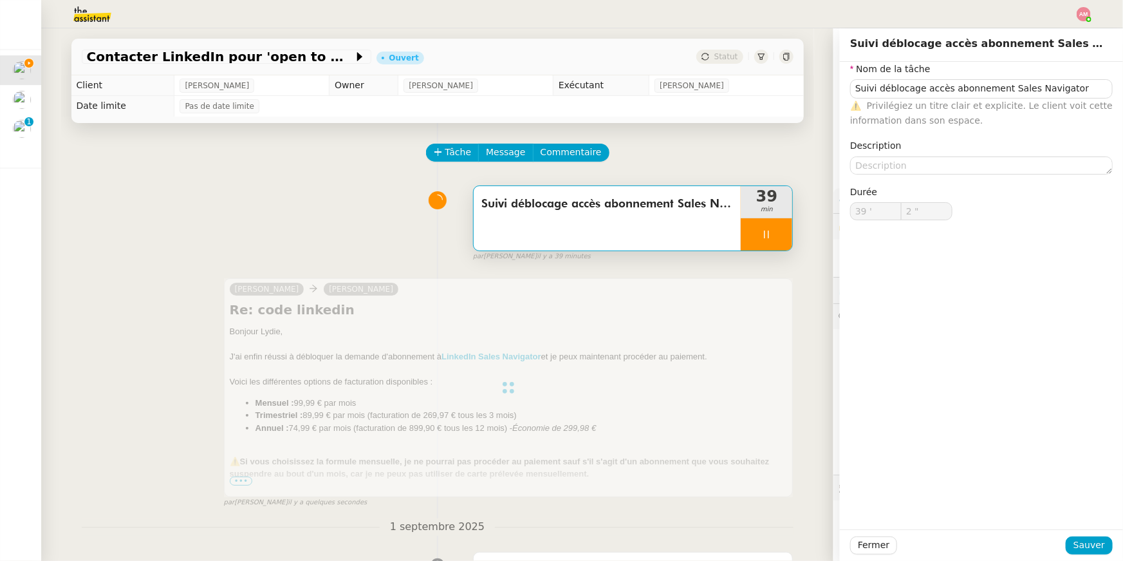
click at [774, 234] on div at bounding box center [767, 234] width 52 height 32
click at [774, 234] on icon at bounding box center [779, 234] width 10 height 10
type input "Suivi déblocage accès abonnement Sales Navigator"
type input "39 '"
type input "2 ""
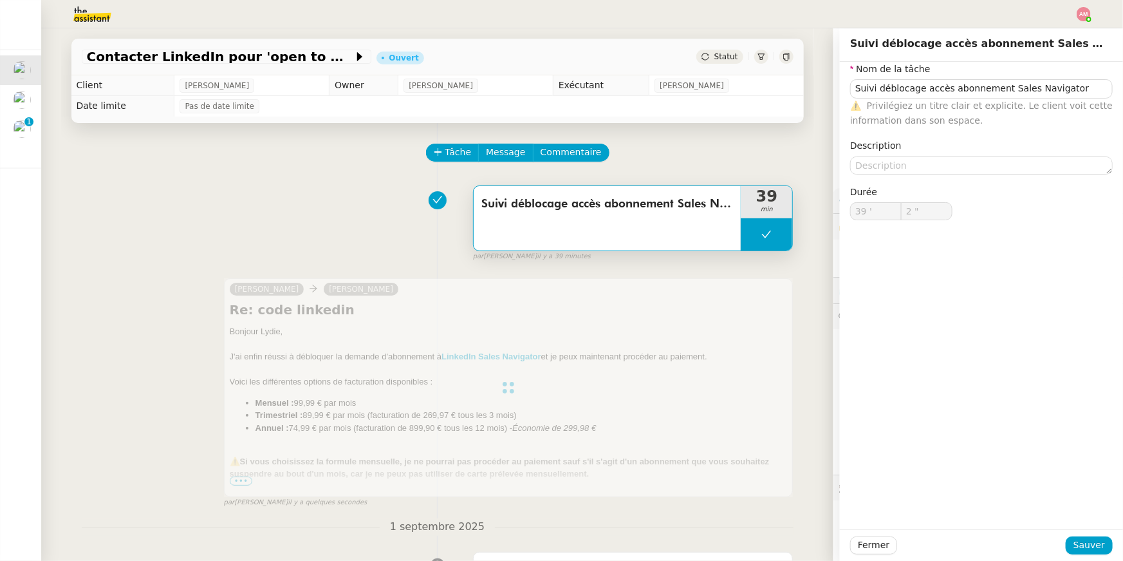
type input "Suivi déblocage accès abonnement Sales Navigator"
type input "39 '"
type input "2 ""
type input "Suivi déblocage accès abonnement Sales Navigator"
type input "39 '"
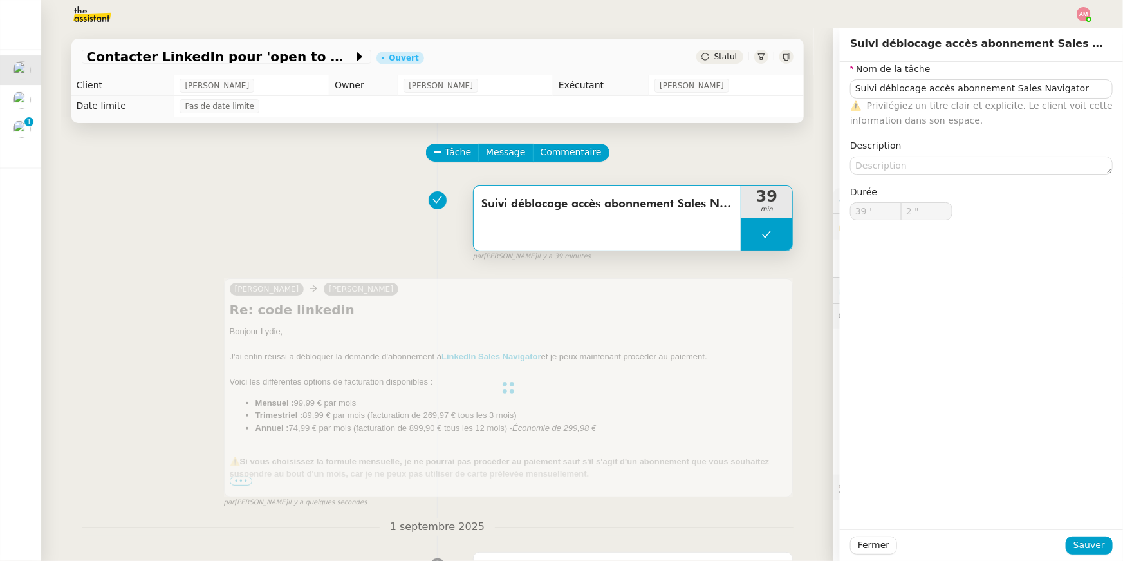
type input "2 ""
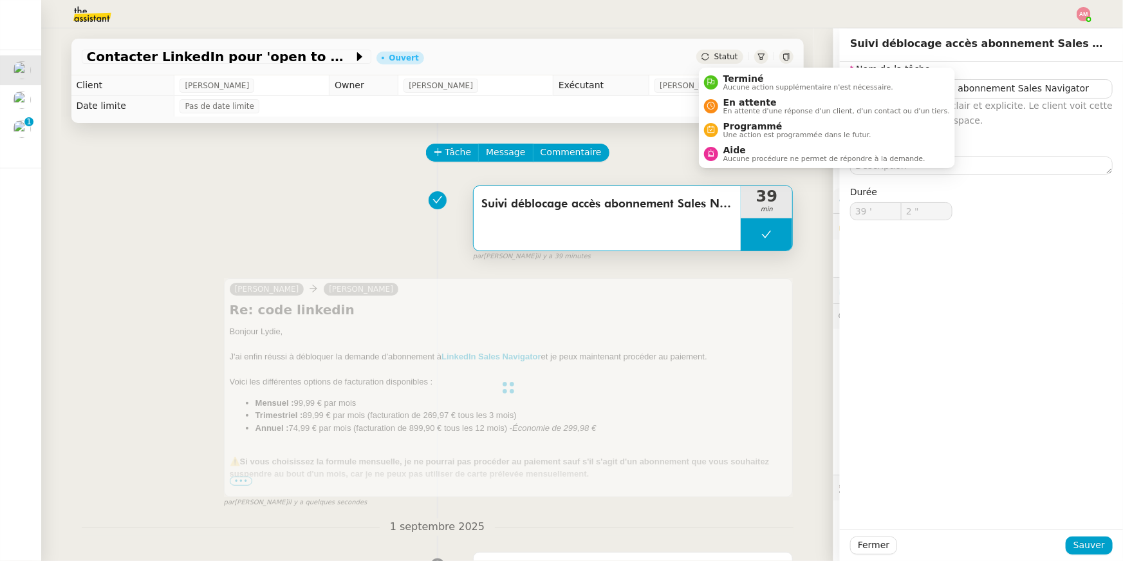
type input "Suivi déblocage accès abonnement Sales Navigator"
type input "39 '"
type input "2 ""
click at [738, 106] on span "En attente" at bounding box center [837, 102] width 227 height 10
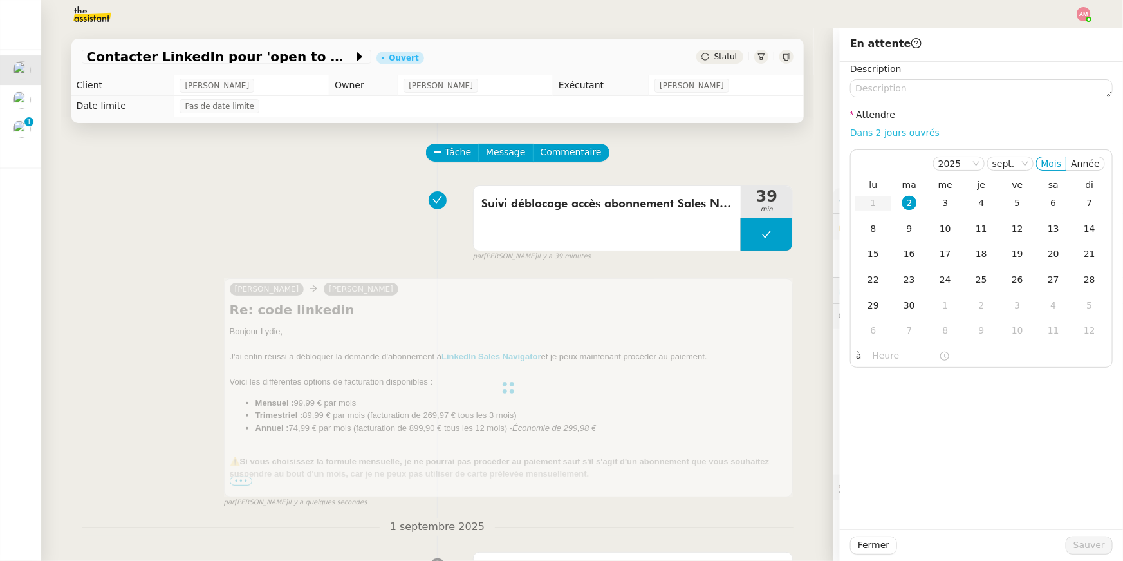
click at [921, 135] on link "Dans 2 jours ouvrés" at bounding box center [894, 132] width 89 height 10
type input "07:00"
click at [1081, 542] on span "Sauver" at bounding box center [1090, 545] width 32 height 15
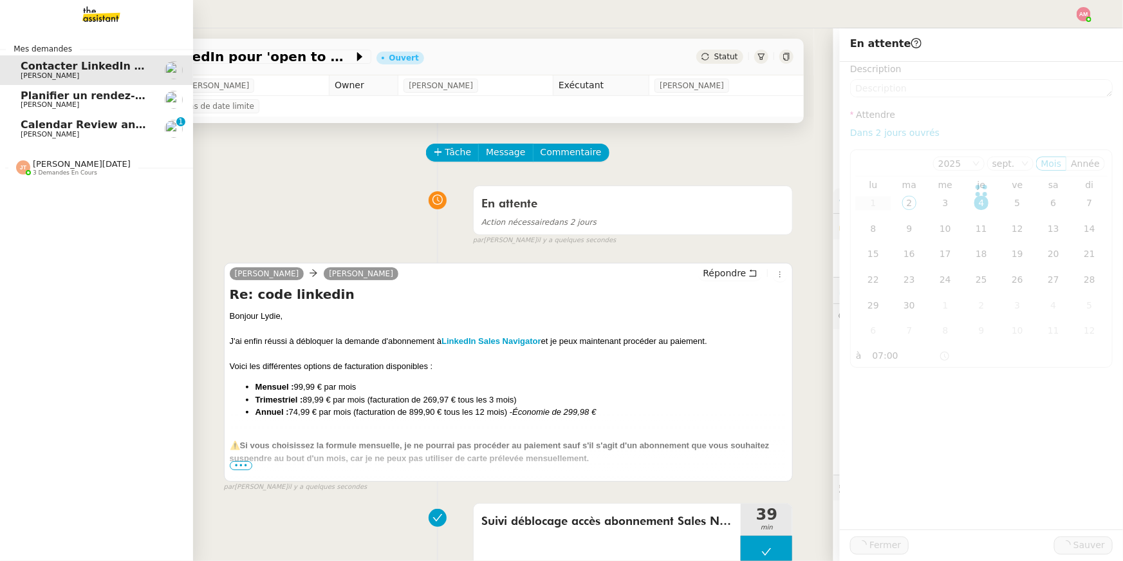
click at [18, 131] on link "Calendar Review and Appointment Confirmation - 2 septembre 2025 Ariel Wengroff …" at bounding box center [96, 129] width 193 height 30
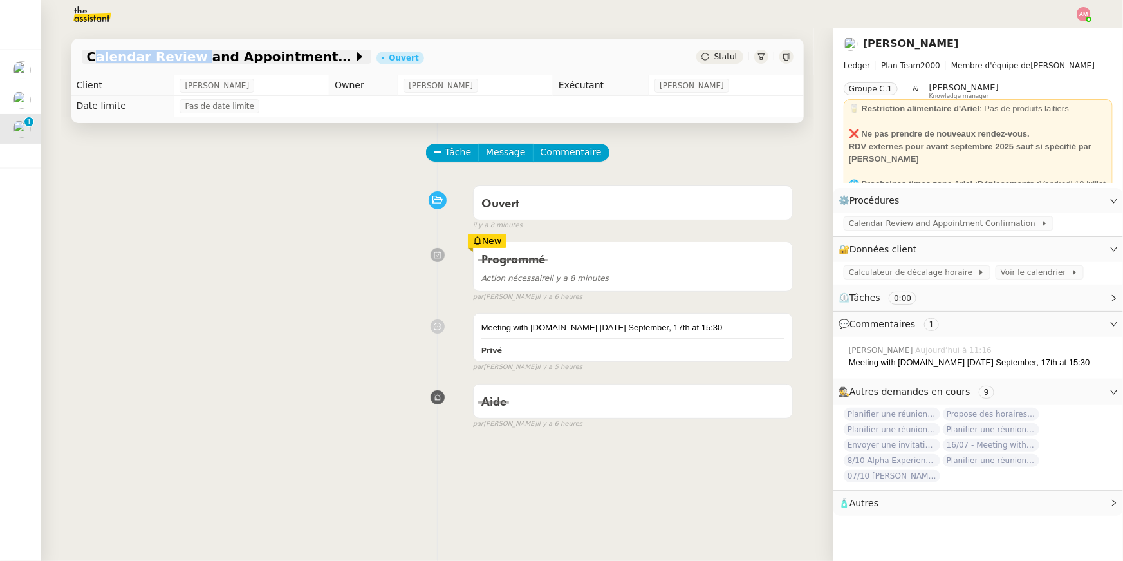
copy span "Calendar Review"
drag, startPoint x: 67, startPoint y: 56, endPoint x: 187, endPoint y: 57, distance: 119.8
click at [187, 57] on div "Calendar Review and Appointment Confirmation - 2 septembre 2025 Ouvert Statut" at bounding box center [437, 51] width 753 height 47
click at [454, 153] on span "Tâche" at bounding box center [459, 152] width 26 height 15
click at [451, 154] on span "Tâche" at bounding box center [459, 152] width 26 height 15
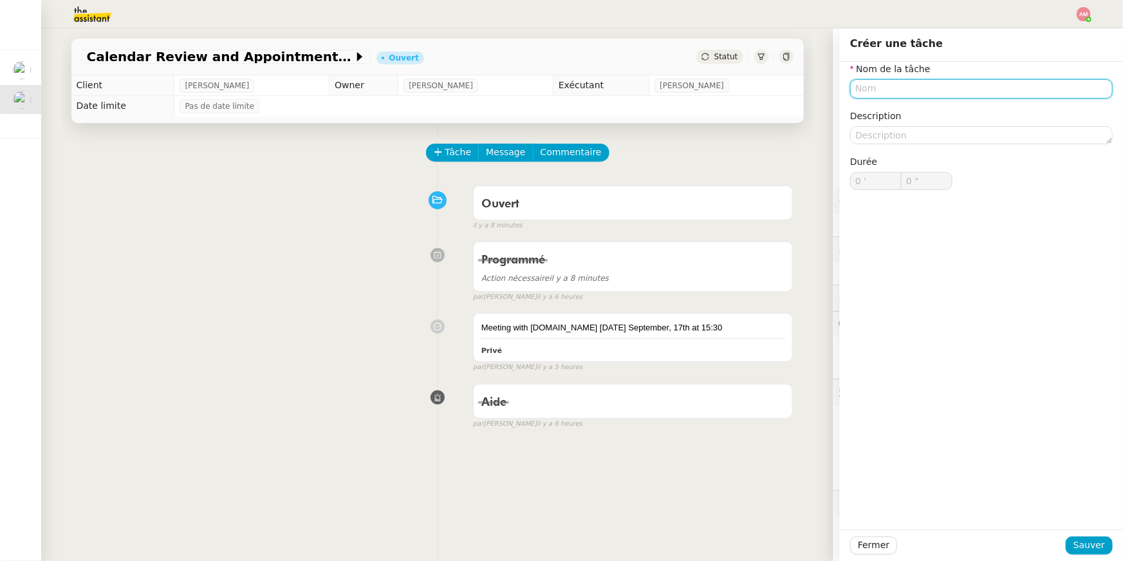
paste input "Calendar Review"
drag, startPoint x: 854, startPoint y: 86, endPoint x: 847, endPoint y: 88, distance: 8.0
click at [847, 88] on div "Nom de la tâche Calendar Review ⚠️ Privilégiez un titre clair et explicite. Le …" at bounding box center [981, 151] width 283 height 179
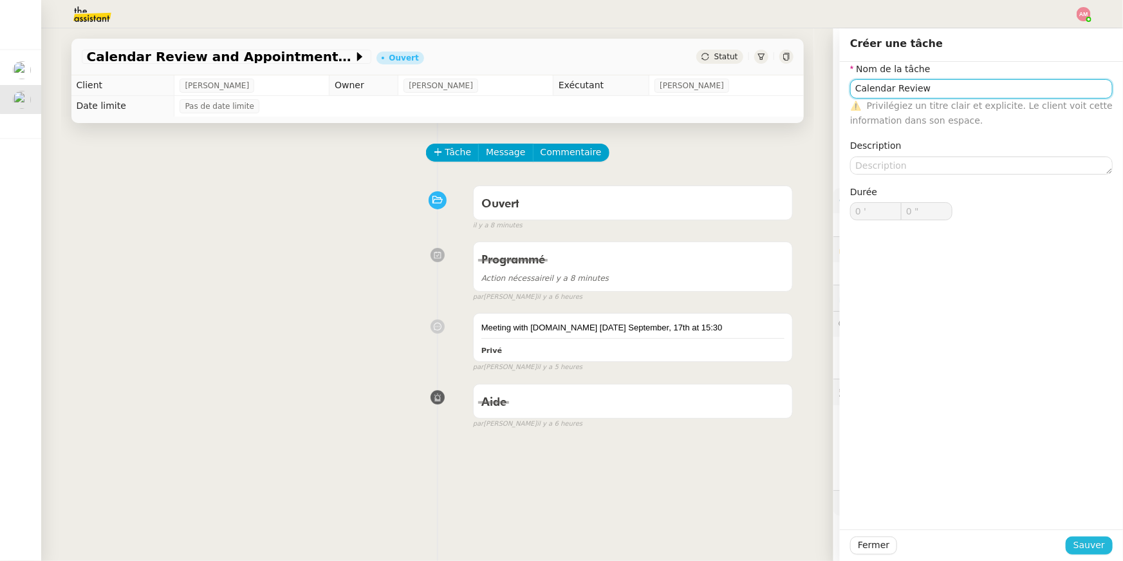
type input "Calendar Review"
click at [1074, 550] on button "Sauver" at bounding box center [1089, 545] width 47 height 18
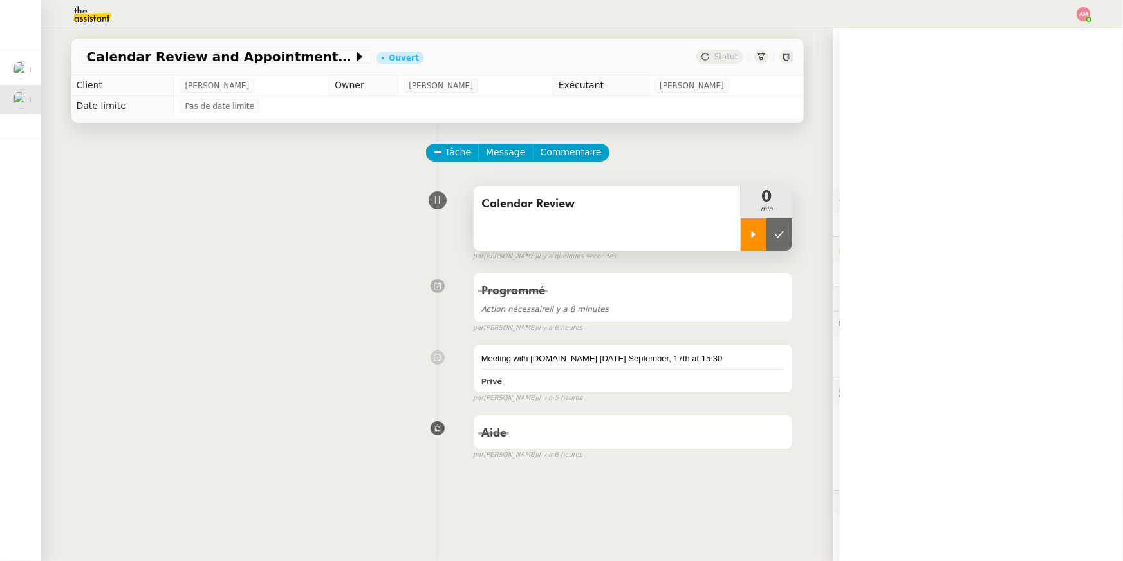
click at [755, 235] on icon at bounding box center [754, 233] width 5 height 7
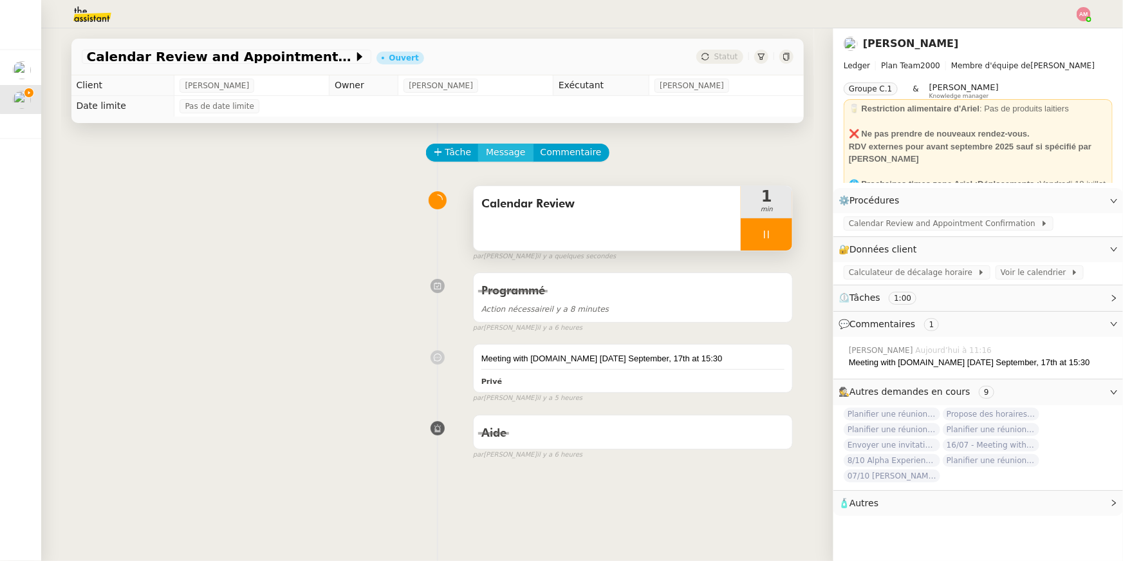
click at [493, 156] on span "Message" at bounding box center [505, 152] width 39 height 15
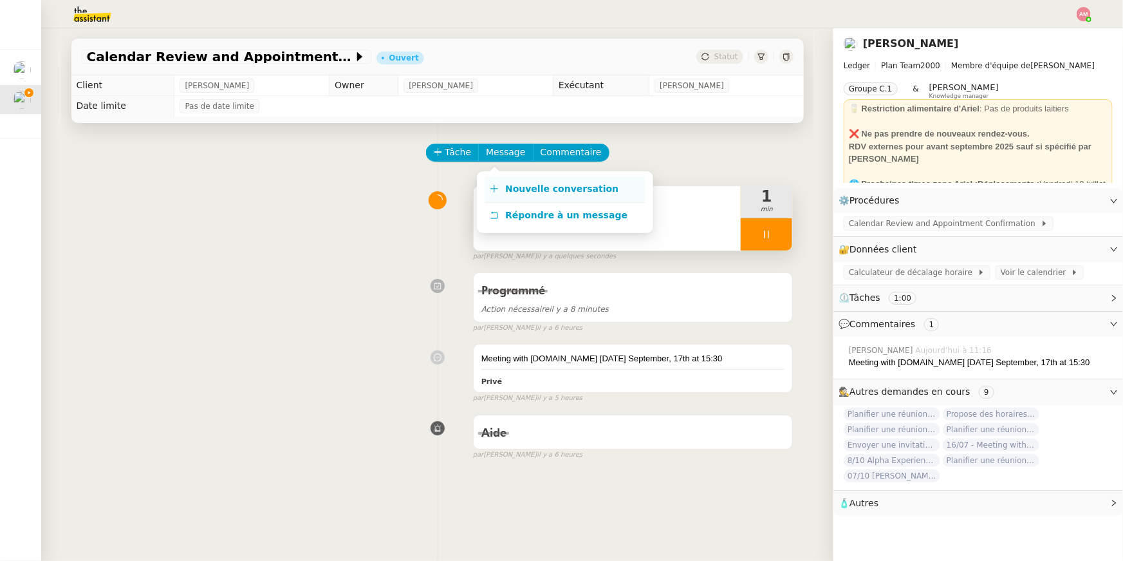
click at [509, 191] on span "Nouvelle conversation" at bounding box center [561, 188] width 113 height 10
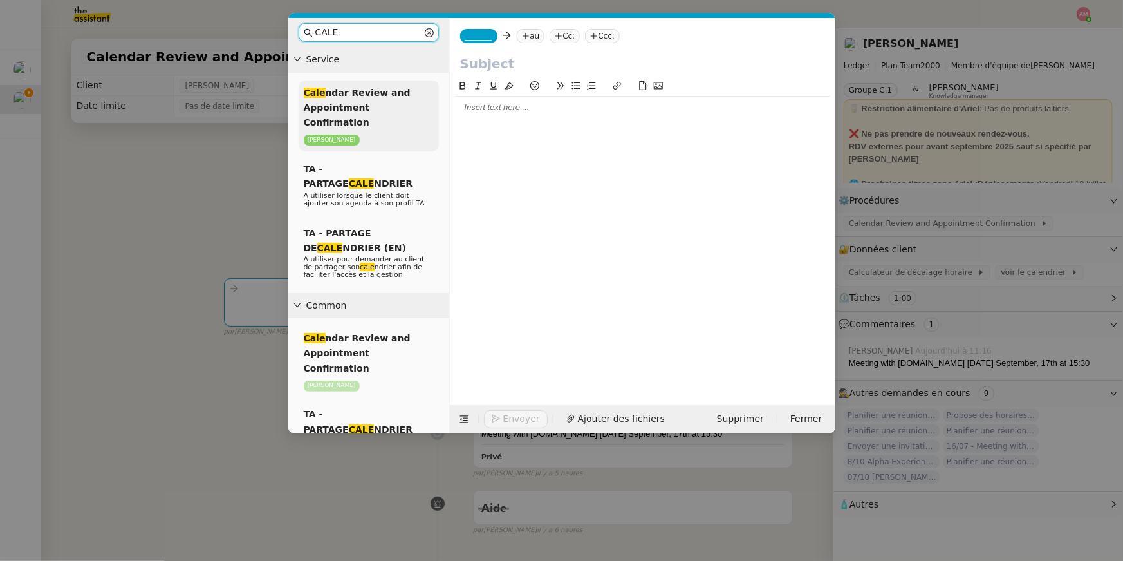
type input "CALE"
click at [389, 111] on span "Cale ndar Review and Appointment Confirmation" at bounding box center [357, 108] width 107 height 41
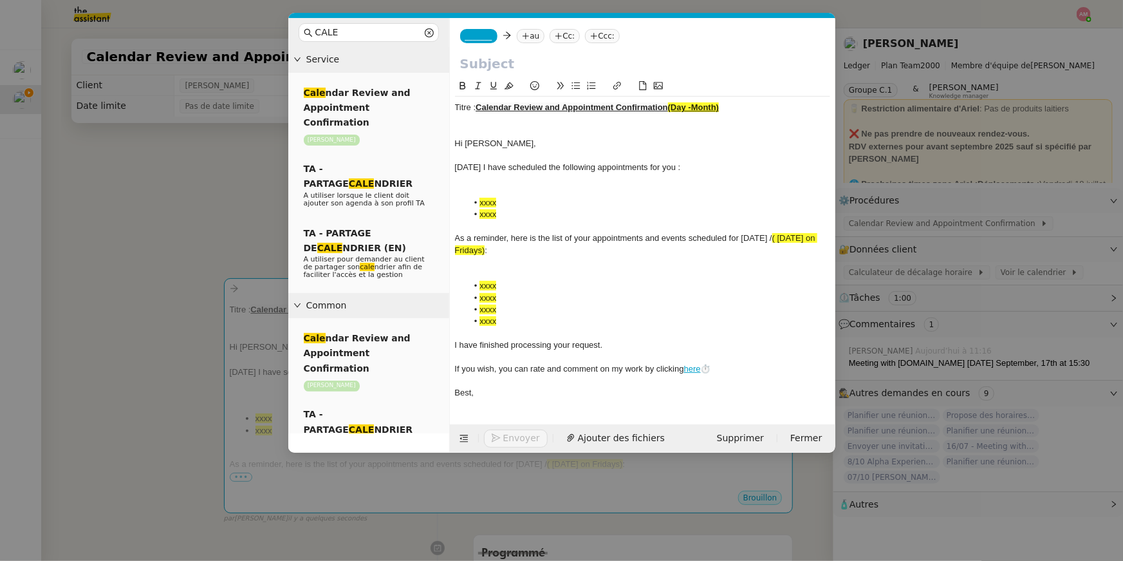
drag, startPoint x: 477, startPoint y: 109, endPoint x: 804, endPoint y: 104, distance: 327.1
click at [804, 104] on div "Titre : Calendar Review and Appointment Confirmation (Day -Month)" at bounding box center [642, 108] width 375 height 12
drag, startPoint x: 480, startPoint y: 108, endPoint x: 733, endPoint y: 104, distance: 253.7
click at [733, 104] on div "Titre : Calendar Review and Appointment Confirmation (Day -Month)" at bounding box center [642, 108] width 375 height 12
click at [640, 66] on input "text" at bounding box center [642, 63] width 365 height 19
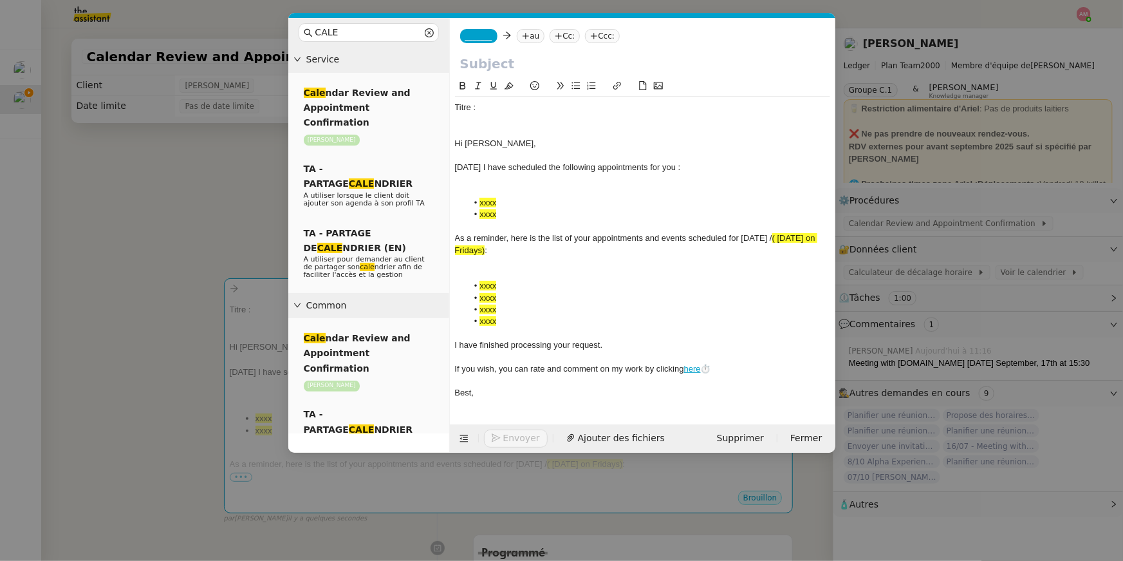
paste input "Calendar Review and Appointment Confirmation (Day -Month)"
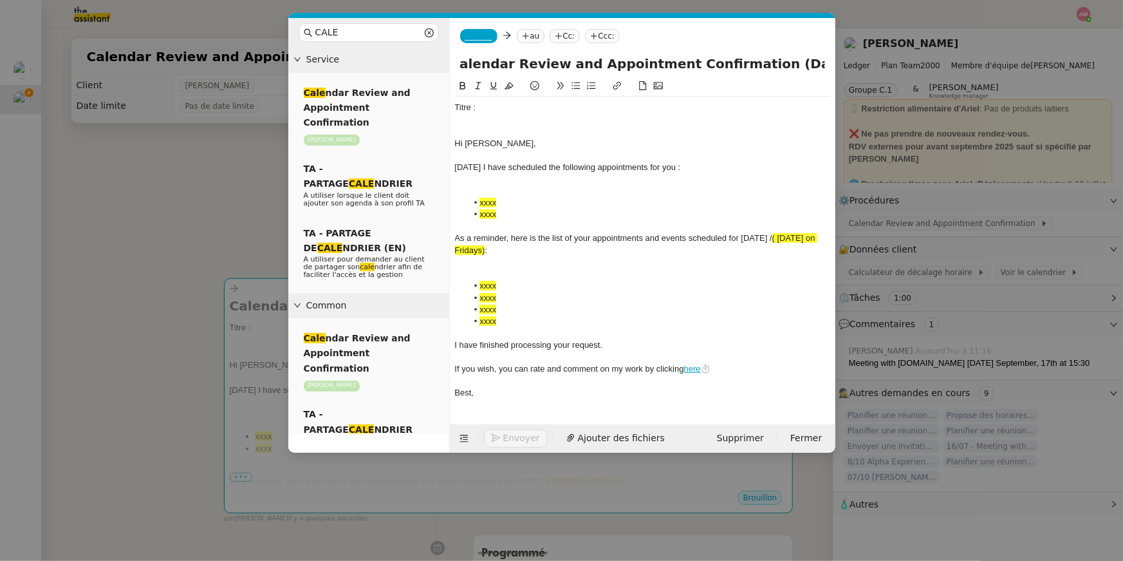
drag, startPoint x: 751, startPoint y: 59, endPoint x: 820, endPoint y: 68, distance: 69.4
click at [820, 68] on input "Calendar Review and Appointment Confirmation (Day -Month)" at bounding box center [642, 63] width 365 height 19
type input "Calendar Review and Appointment Confirmation (September, 2nd)"
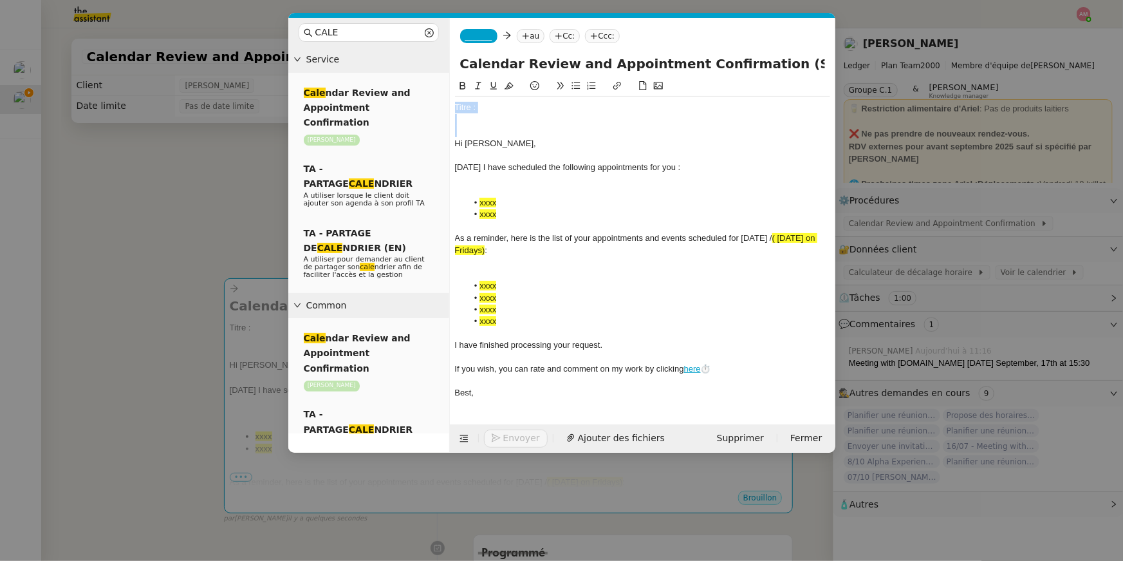
drag, startPoint x: 456, startPoint y: 147, endPoint x: 452, endPoint y: 59, distance: 88.3
click at [452, 59] on form "_______ au Cc: Ccc: Calendar Review and Appointment Confirmation (September, 2n…" at bounding box center [642, 235] width 386 height 435
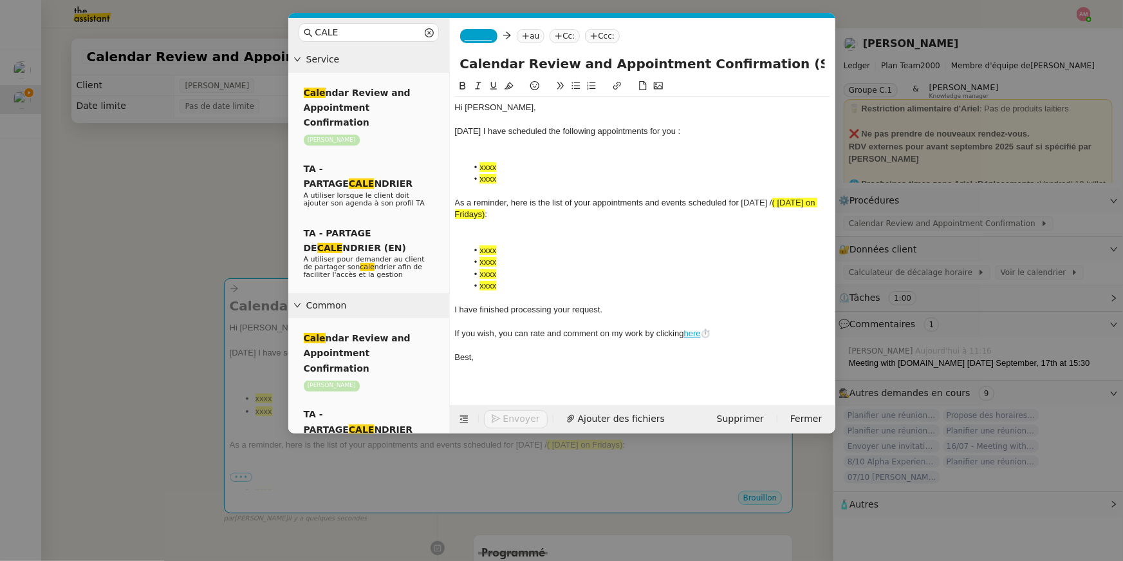
click at [644, 133] on div "Today I have scheduled the following appointments for you :" at bounding box center [642, 132] width 375 height 12
drag, startPoint x: 503, startPoint y: 171, endPoint x: 476, endPoint y: 160, distance: 29.4
click at [474, 162] on li "xxxx" at bounding box center [648, 168] width 363 height 12
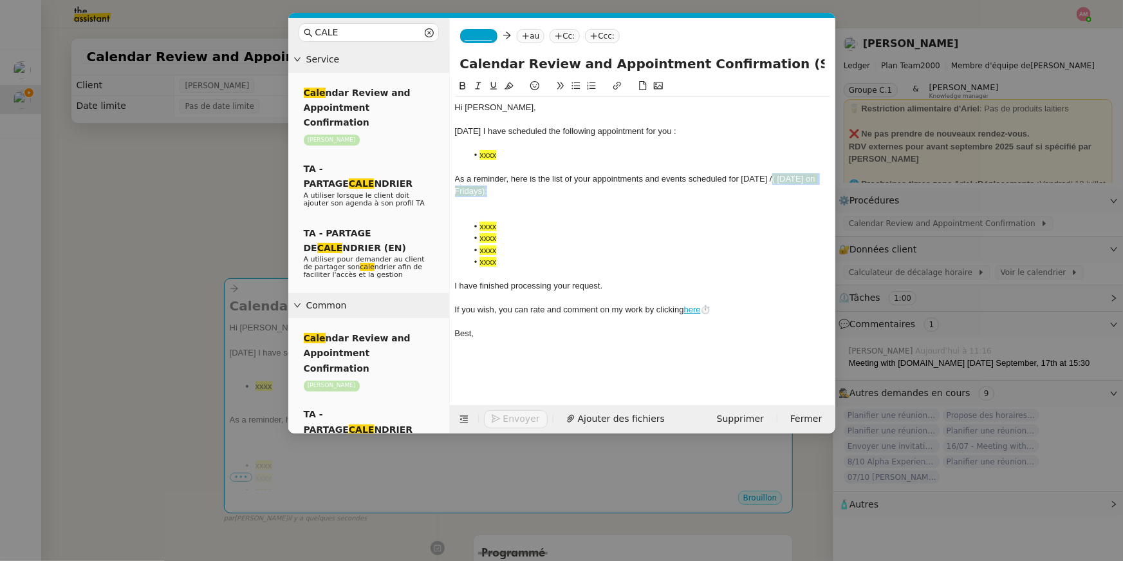
drag, startPoint x: 775, startPoint y: 182, endPoint x: 807, endPoint y: 189, distance: 33.1
click at [807, 189] on div "Hi Ariel, Today I have scheduled the following appointment for you : xxxx As a …" at bounding box center [642, 221] width 375 height 248
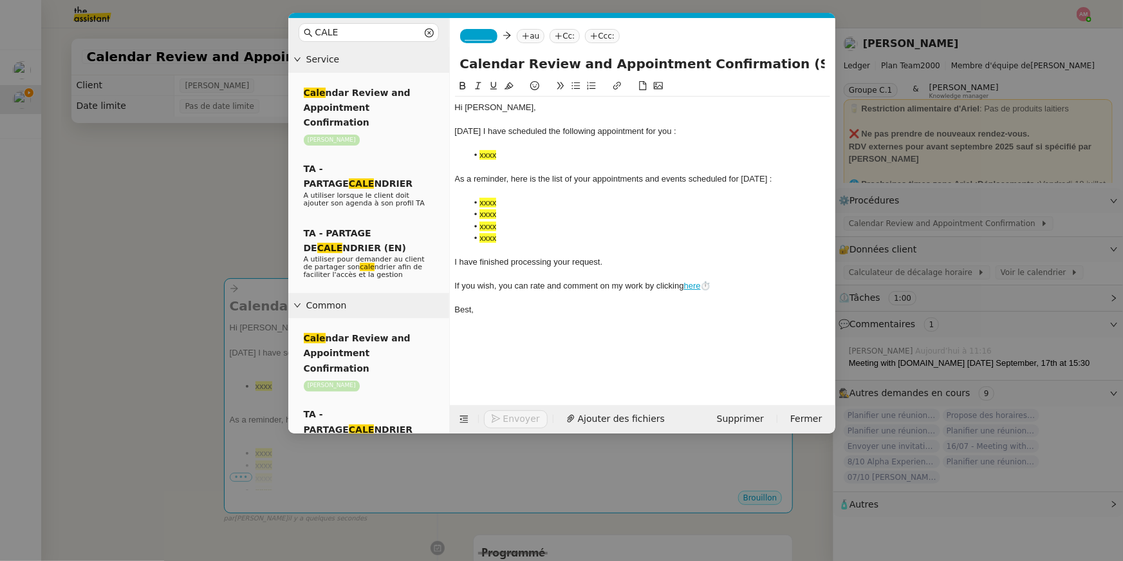
click at [210, 161] on nz-modal-container "CALE Service Cale ndar Review and Appointment Confirmation Ariel Wengroff TA - …" at bounding box center [561, 280] width 1123 height 561
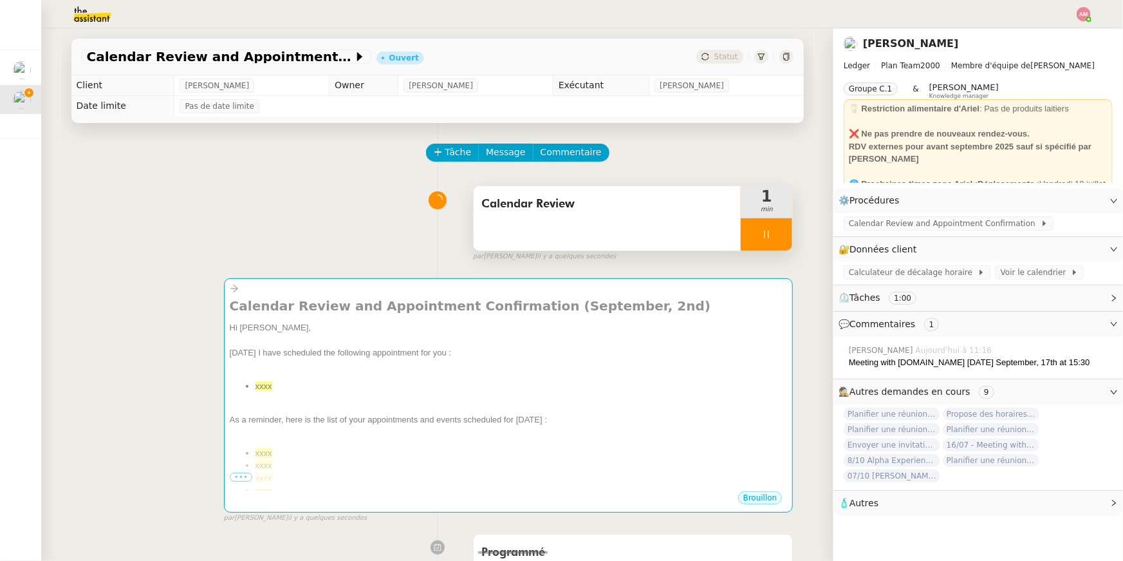
drag, startPoint x: 851, startPoint y: 363, endPoint x: 1102, endPoint y: 357, distance: 250.5
click at [1102, 357] on div "Amyna Mehrez Aujourd’hui à 11:16 Meeting with Chess.com on Wednesday September,…" at bounding box center [979, 358] width 290 height 42
click at [1102, 359] on div "Meeting with [DOMAIN_NAME] [DATE] September, 17th at 15:30" at bounding box center [981, 362] width 264 height 13
drag, startPoint x: 1103, startPoint y: 362, endPoint x: 850, endPoint y: 363, distance: 253.7
click at [850, 363] on div "Meeting with [DOMAIN_NAME] [DATE] September, 17th at 15:30" at bounding box center [981, 362] width 264 height 13
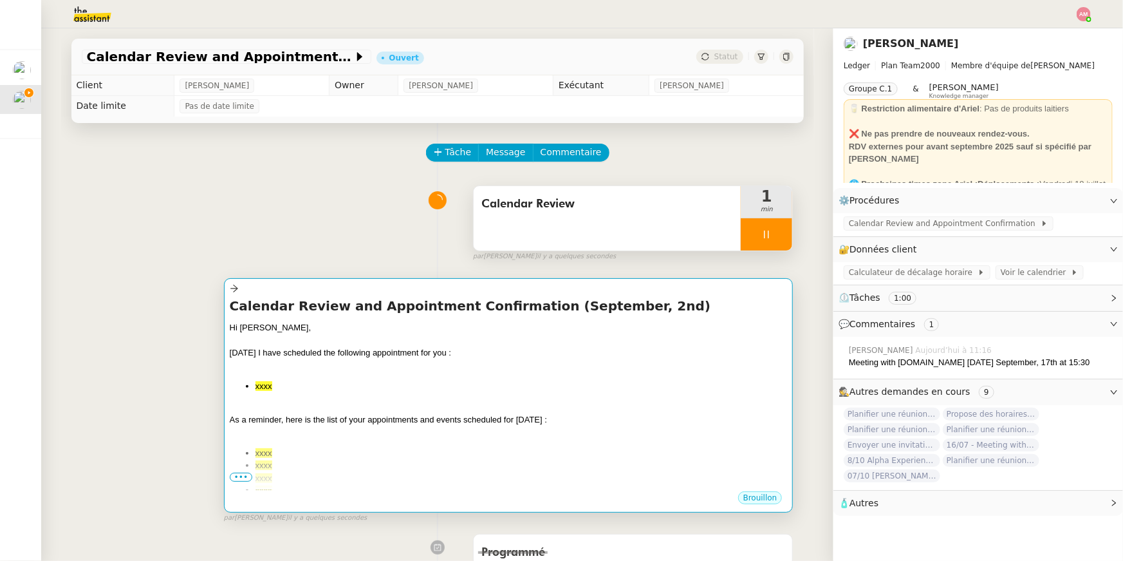
copy div "Meeting with [DOMAIN_NAME] [DATE] September, 17th at 15:30"
click at [679, 418] on div "As a reminder, here is the list of your appointments and events scheduled for t…" at bounding box center [509, 419] width 558 height 13
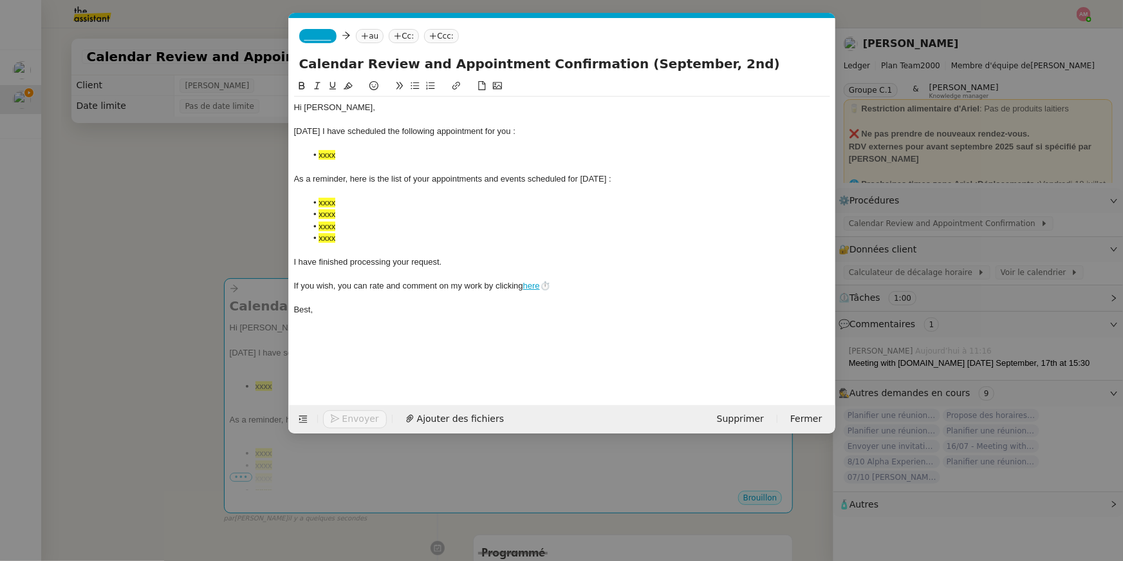
scroll to position [0, 49]
drag, startPoint x: 353, startPoint y: 152, endPoint x: 303, endPoint y: 151, distance: 50.9
click at [303, 151] on ul "xxxx" at bounding box center [562, 155] width 536 height 12
drag, startPoint x: 409, startPoint y: 155, endPoint x: 367, endPoint y: 156, distance: 41.9
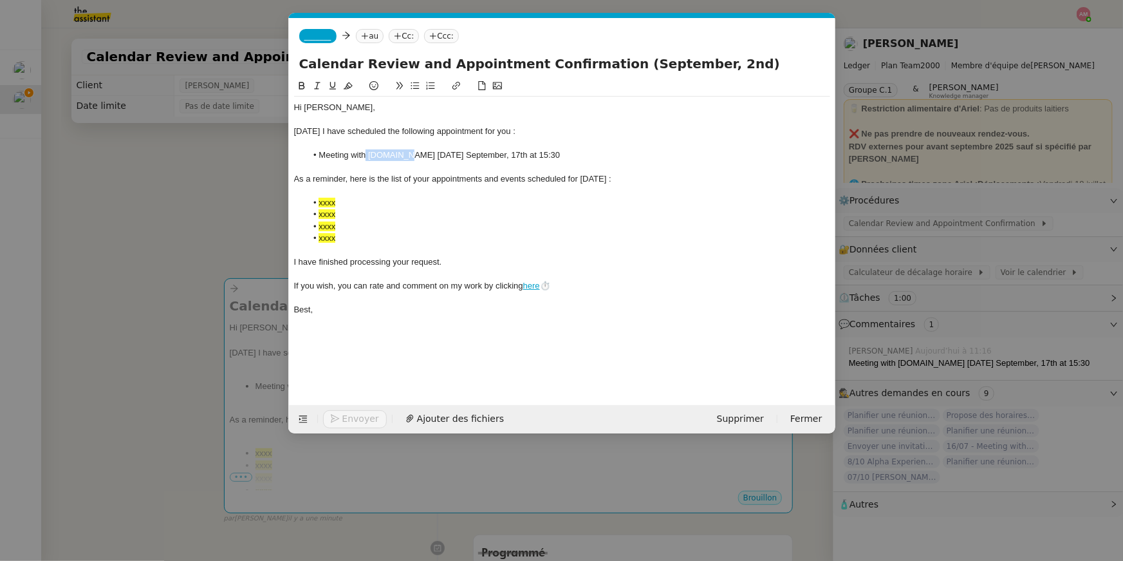
click at [367, 156] on li "Meeting with [DOMAIN_NAME] [DATE] September, 17th at 15:30" at bounding box center [568, 155] width 524 height 12
click at [299, 83] on icon at bounding box center [301, 85] width 9 height 9
click at [430, 157] on li "Meeting with Chess.com on Wednesday September, 17th at 15:30" at bounding box center [568, 155] width 524 height 12
drag, startPoint x: 427, startPoint y: 154, endPoint x: 631, endPoint y: 165, distance: 204.4
click at [631, 165] on div "Hi Ariel, Today I have scheduled the following appointment for you : Meeting wi…" at bounding box center [562, 209] width 536 height 224
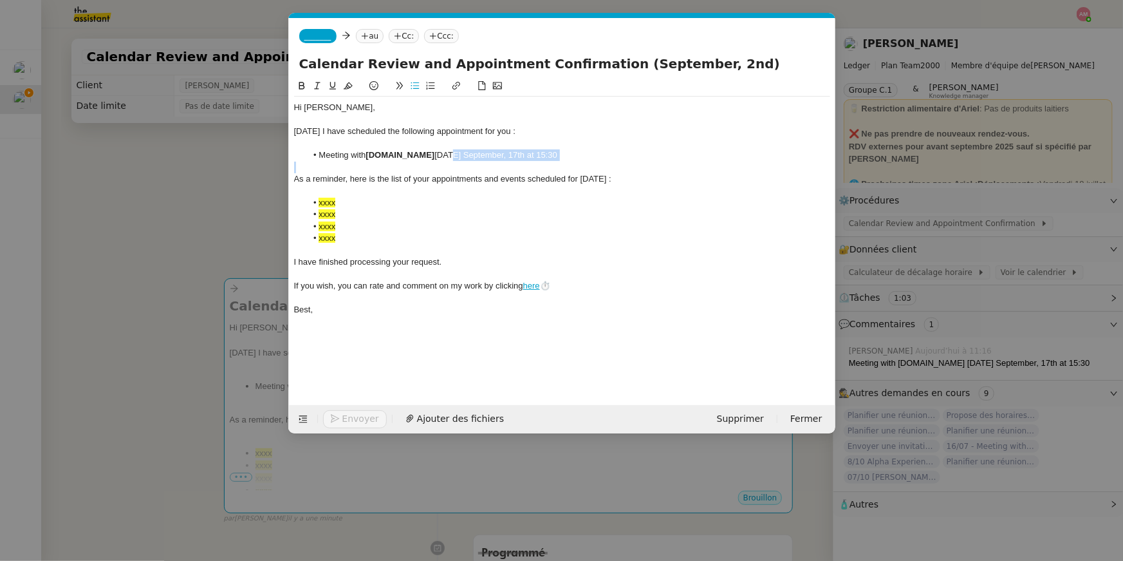
click at [301, 82] on icon at bounding box center [302, 86] width 6 height 8
click at [307, 42] on nz-tag "_______" at bounding box center [317, 36] width 37 height 14
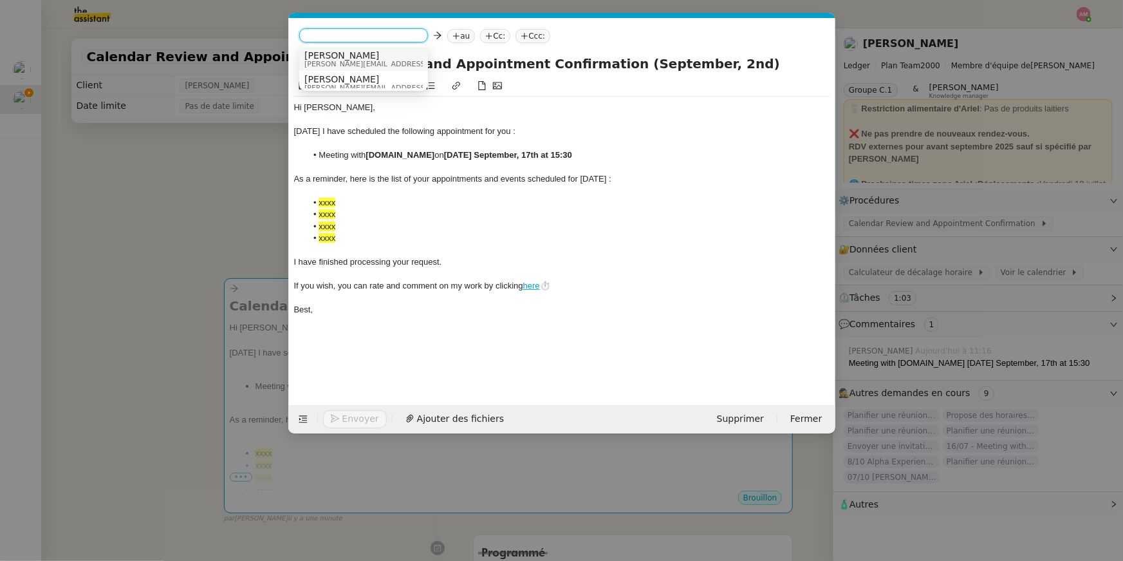
click at [314, 57] on span "[PERSON_NAME]" at bounding box center [396, 55] width 183 height 10
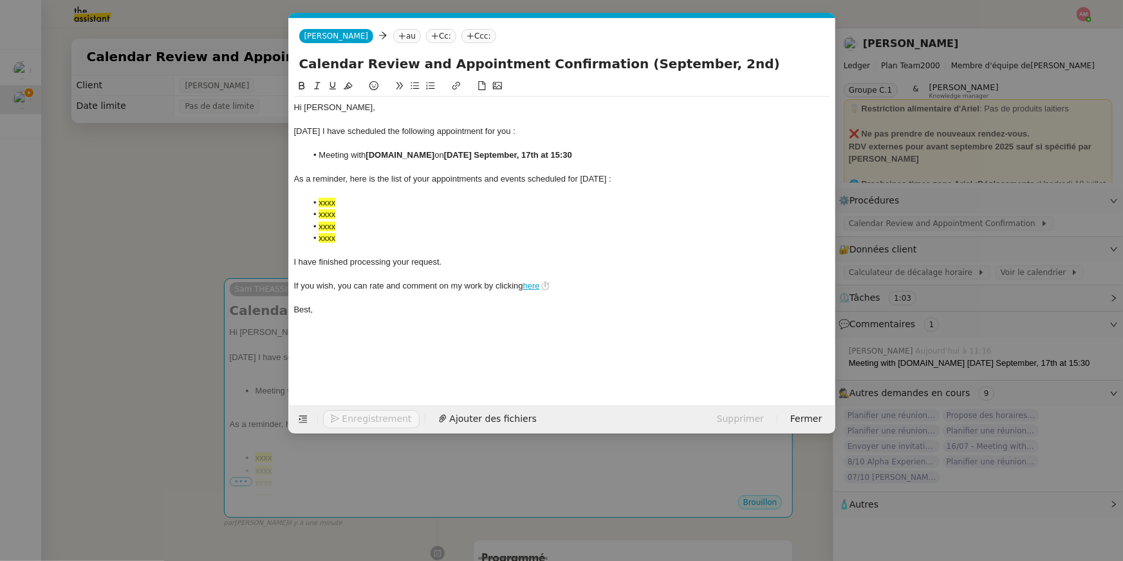
click at [393, 32] on nz-tag "au" at bounding box center [407, 36] width 28 height 14
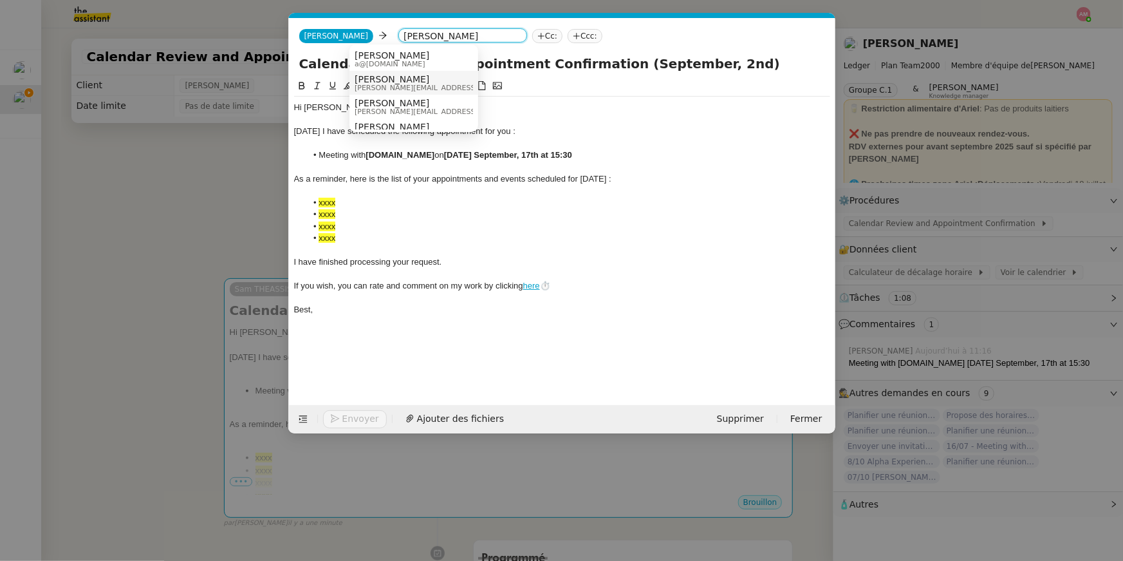
type input "ARIEL WEN"
click at [372, 78] on span "[PERSON_NAME]" at bounding box center [446, 79] width 183 height 10
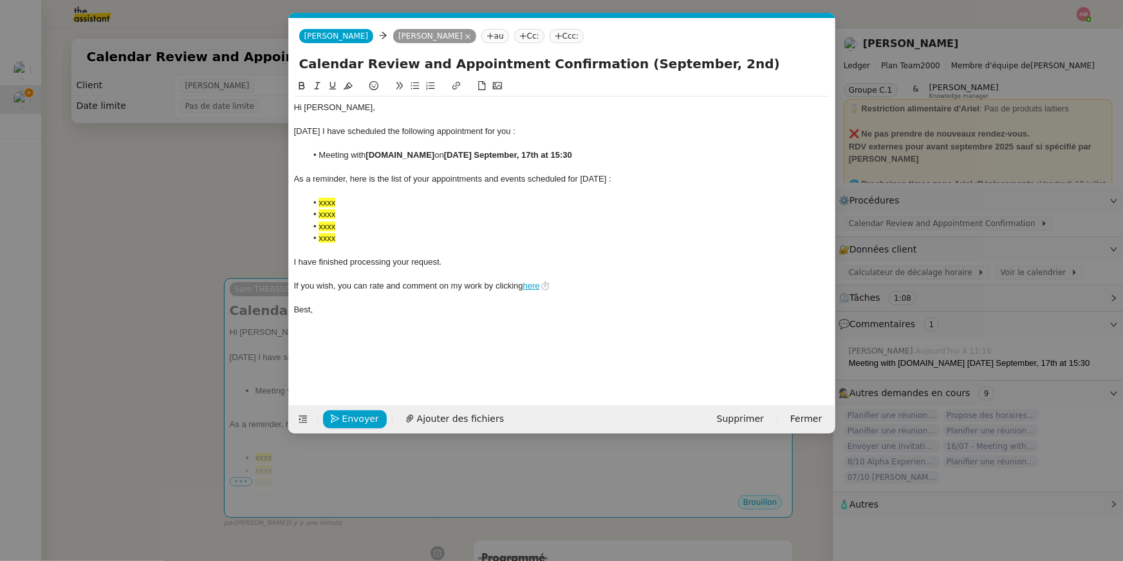
click at [298, 94] on div at bounding box center [562, 88] width 536 height 18
click at [1044, 261] on nz-modal-container "CALE Service Cale ndar Review and Appointment Confirmation Ariel Wengroff TA - …" at bounding box center [561, 280] width 1123 height 561
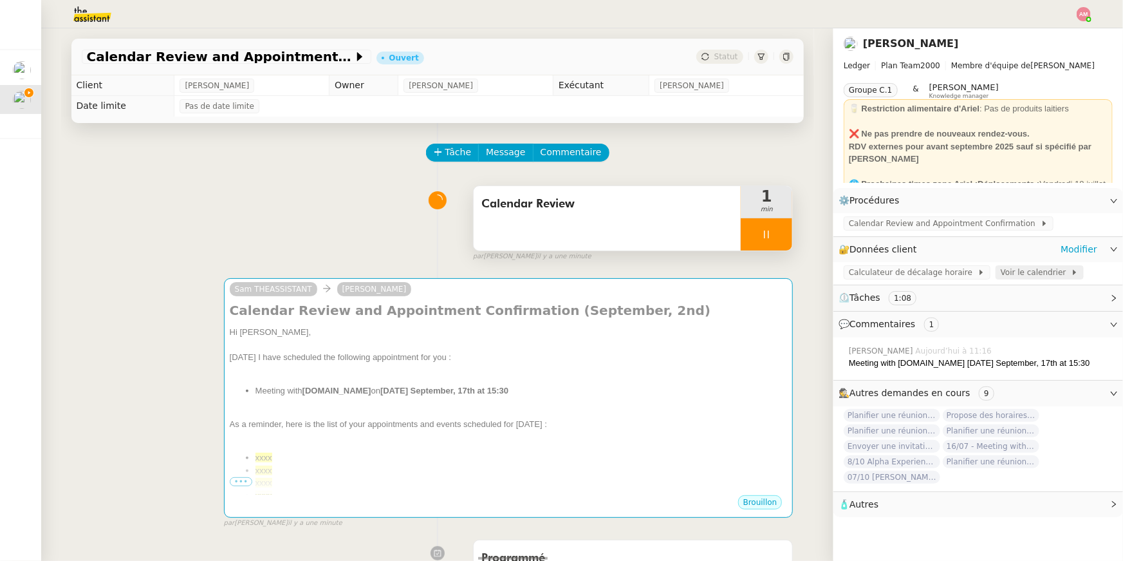
click at [1036, 273] on span "Voir le calendrier" at bounding box center [1036, 272] width 70 height 13
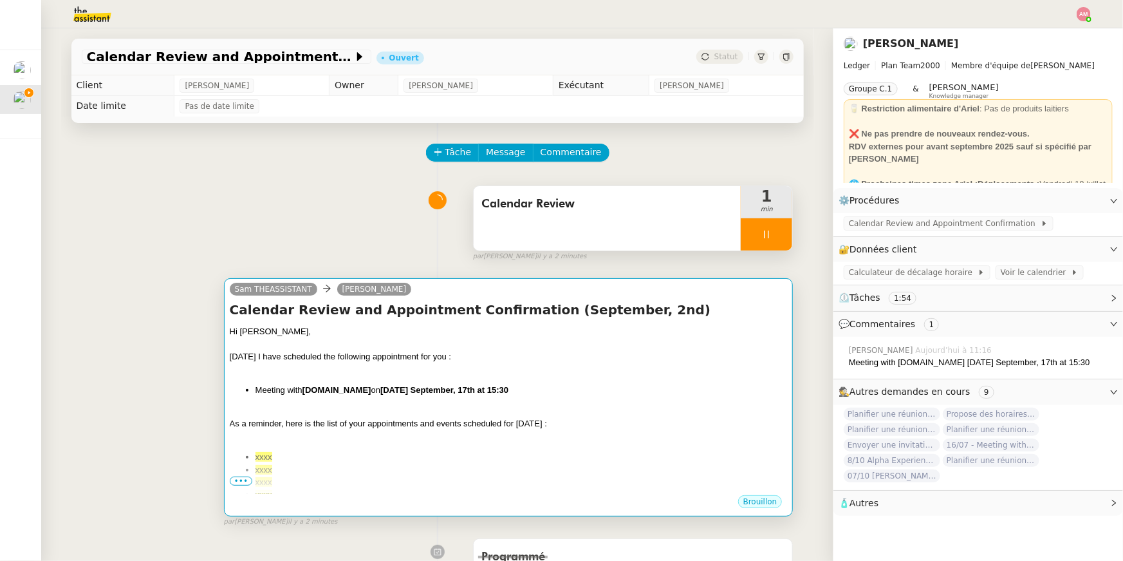
click at [487, 391] on strong "Wednesday September, 17th at 15:30" at bounding box center [444, 390] width 128 height 10
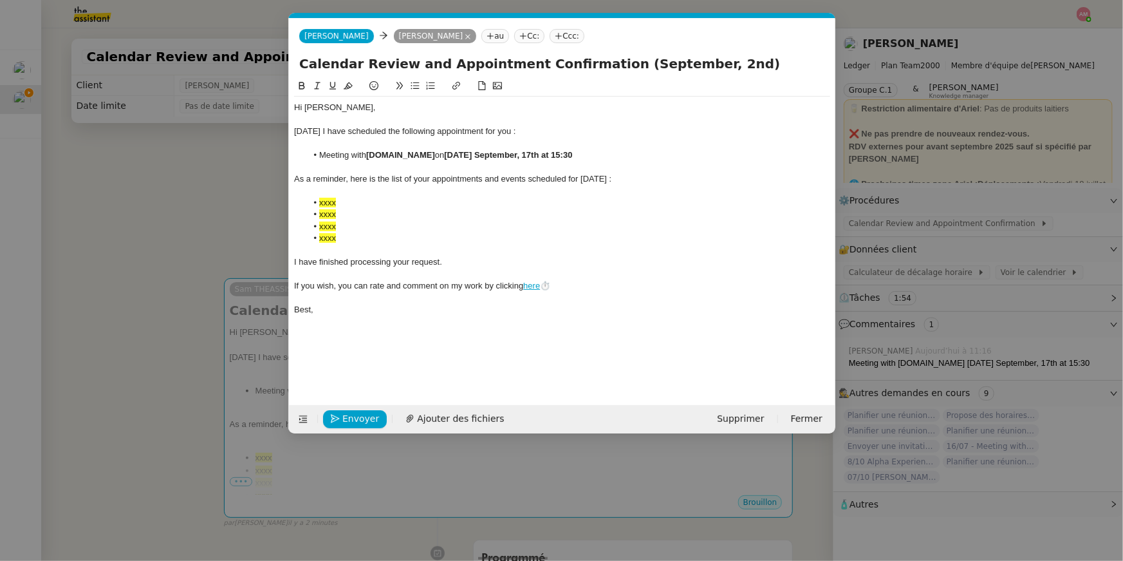
scroll to position [0, 49]
drag, startPoint x: 314, startPoint y: 192, endPoint x: 376, endPoint y: 257, distance: 89.2
click at [376, 257] on div "Hi Ariel, Today I have scheduled the following appointment for you : Meeting wi…" at bounding box center [562, 209] width 536 height 224
click at [359, 231] on li "xxxx" at bounding box center [568, 227] width 524 height 12
drag, startPoint x: 353, startPoint y: 238, endPoint x: 298, endPoint y: 195, distance: 69.3
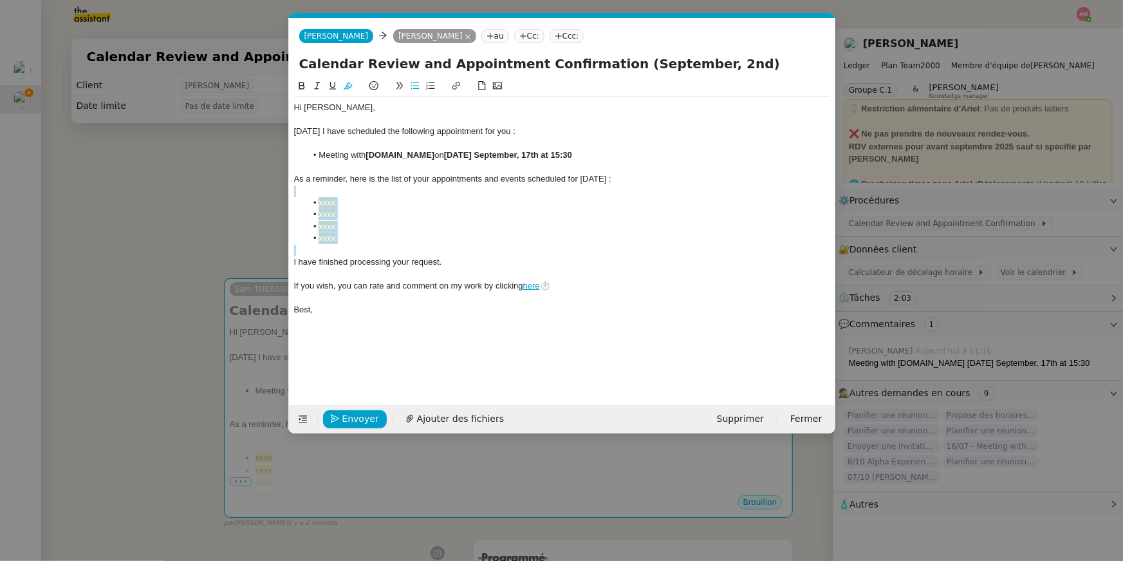
click at [298, 195] on div "Hi Ariel, Today I have scheduled the following appointment for you : Meeting wi…" at bounding box center [562, 209] width 536 height 224
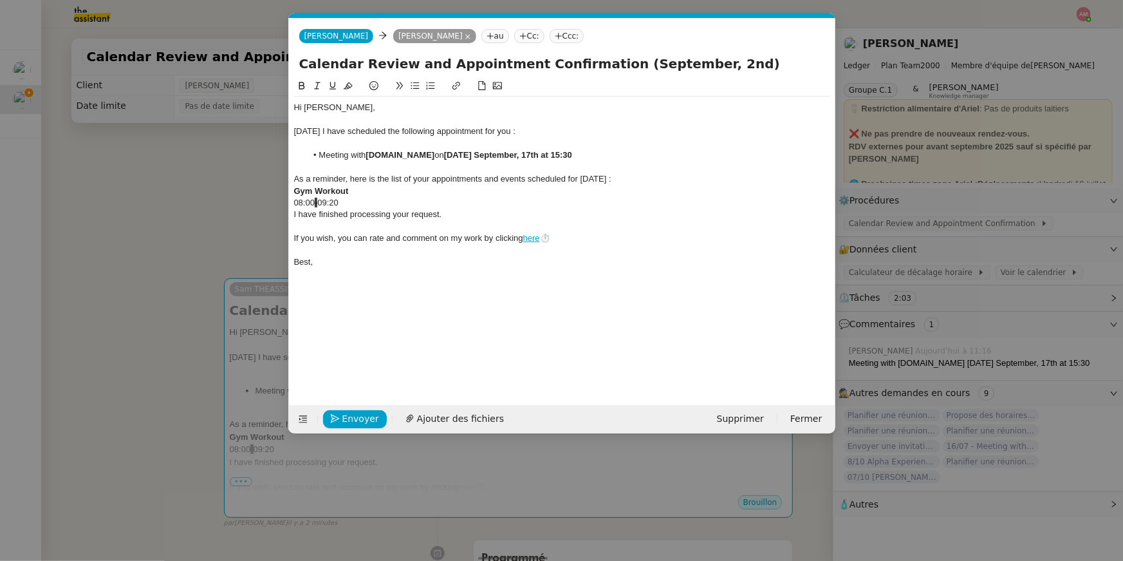
click at [635, 180] on div "As a reminder, here is the list of your appointments and events scheduled for t…" at bounding box center [562, 179] width 536 height 12
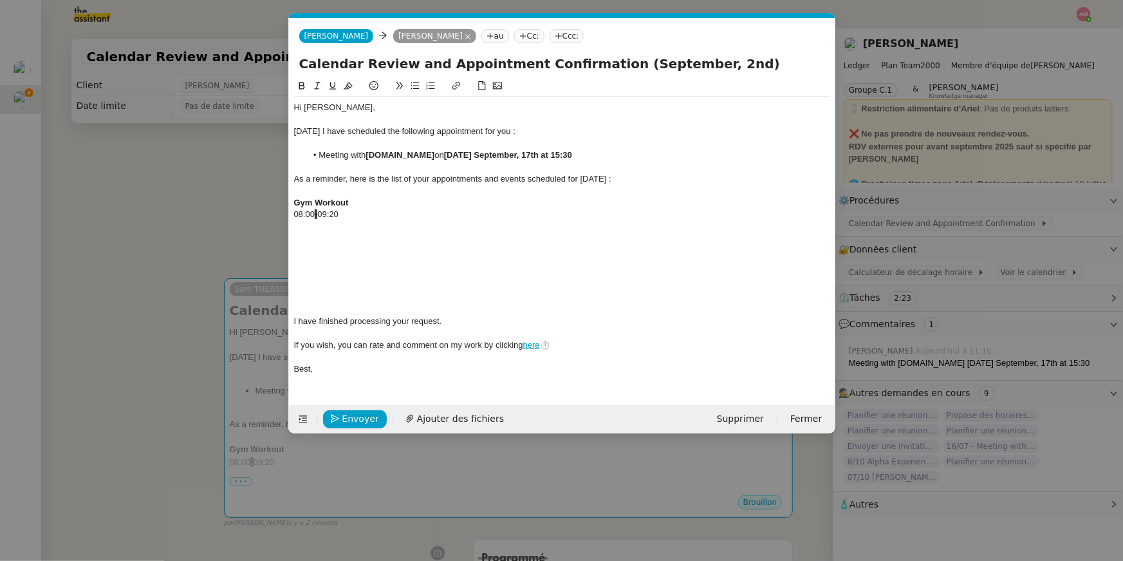
click at [415, 225] on div at bounding box center [562, 227] width 536 height 12
click at [398, 236] on div at bounding box center [562, 238] width 536 height 12
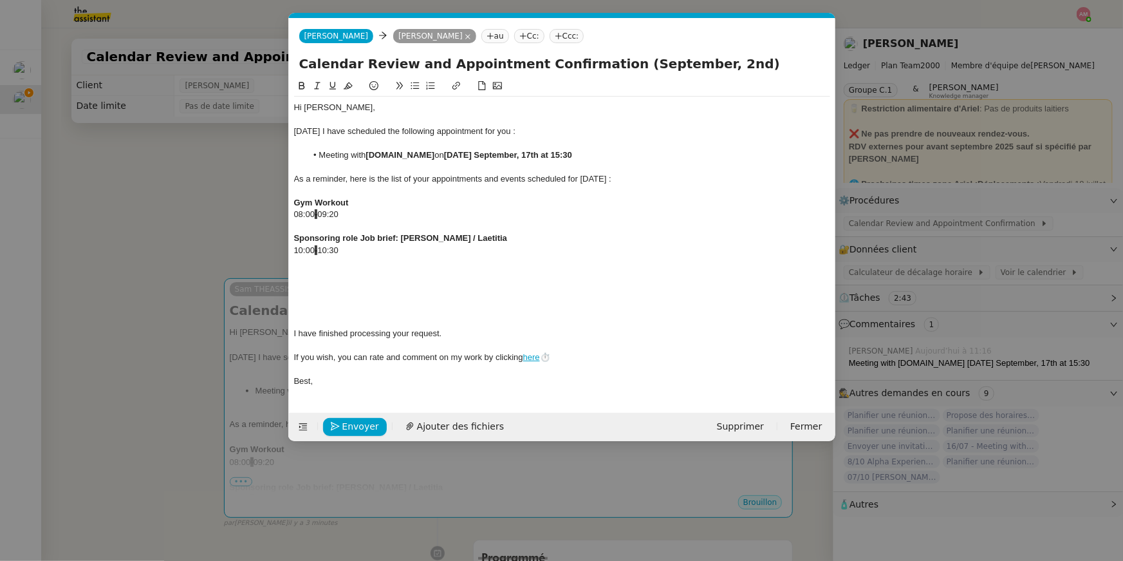
click at [373, 278] on div at bounding box center [562, 274] width 536 height 12
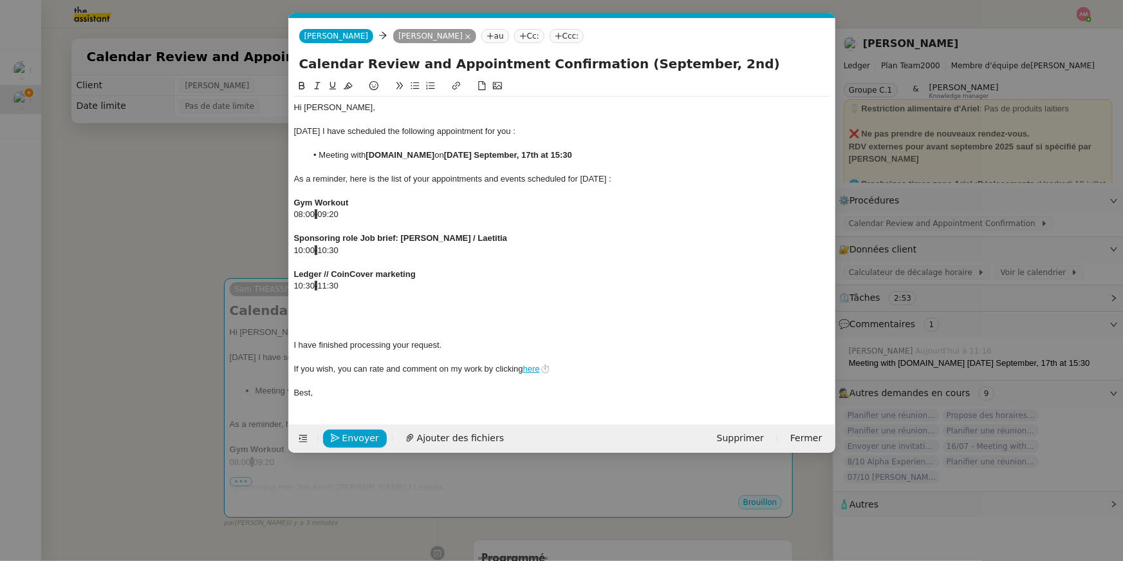
click at [402, 317] on div at bounding box center [562, 321] width 536 height 12
click at [345, 316] on div at bounding box center [562, 321] width 536 height 12
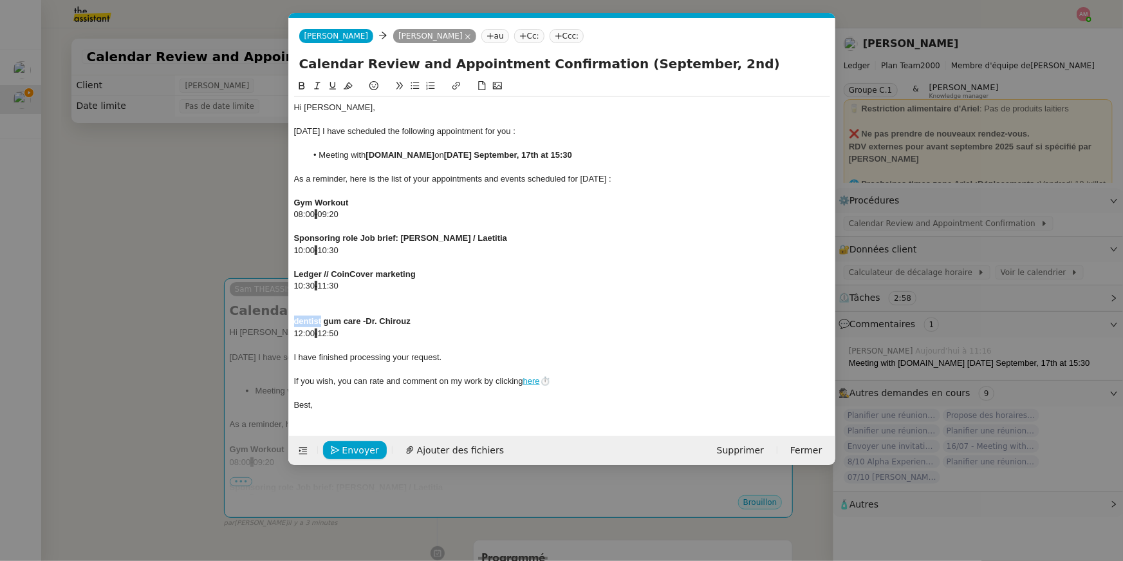
click at [296, 321] on strong "dentist gum care -Dr. Chirouz" at bounding box center [352, 321] width 117 height 10
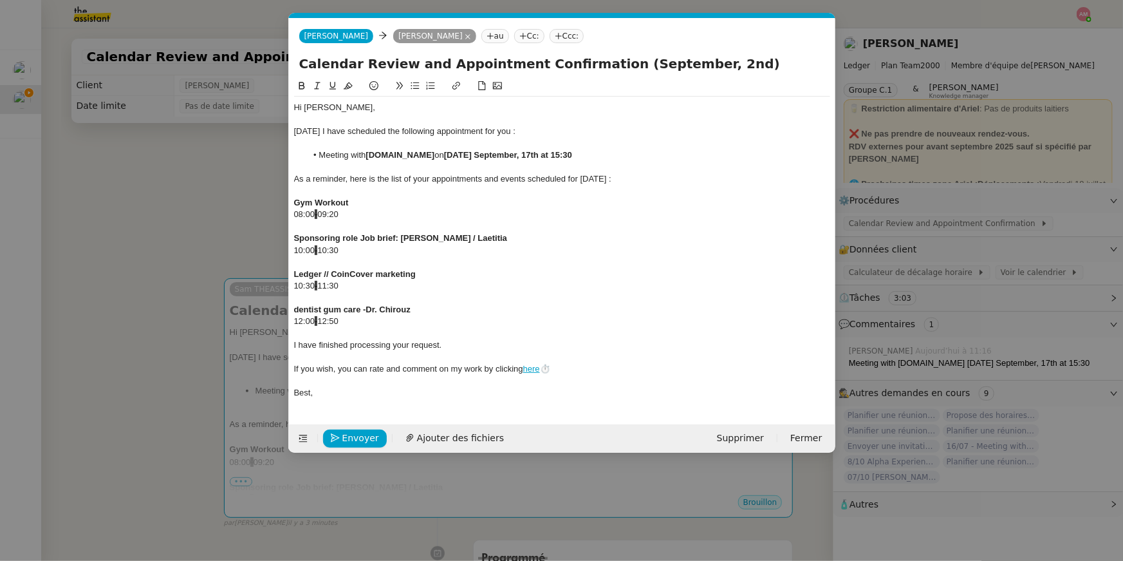
click at [659, 254] on div "10:00 - 10:30" at bounding box center [562, 251] width 536 height 12
click at [364, 314] on div "dentist gum care -Dr. Chirouz" at bounding box center [562, 310] width 536 height 12
click at [366, 312] on strong "dentist gum care -Dr. Chirouz" at bounding box center [352, 310] width 117 height 10
drag, startPoint x: 299, startPoint y: 311, endPoint x: 285, endPoint y: 311, distance: 14.2
click at [285, 311] on nz-modal-container "CALE Service Cale ndar Review and Appointment Confirmation Ariel Wengroff TA - …" at bounding box center [561, 280] width 1123 height 561
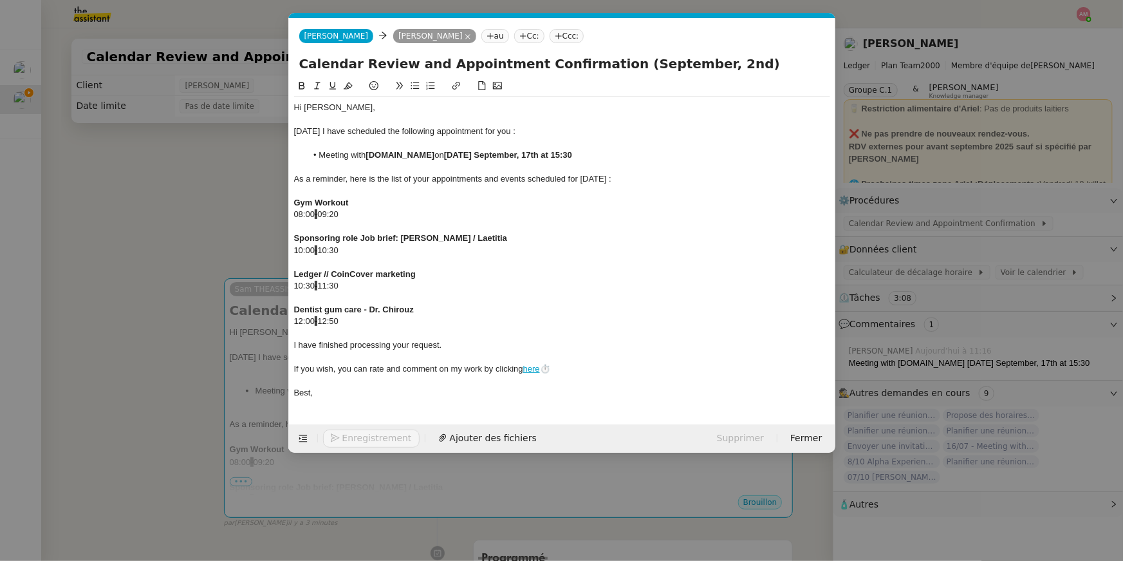
click at [375, 323] on div "12:00 - 12:50" at bounding box center [562, 321] width 536 height 12
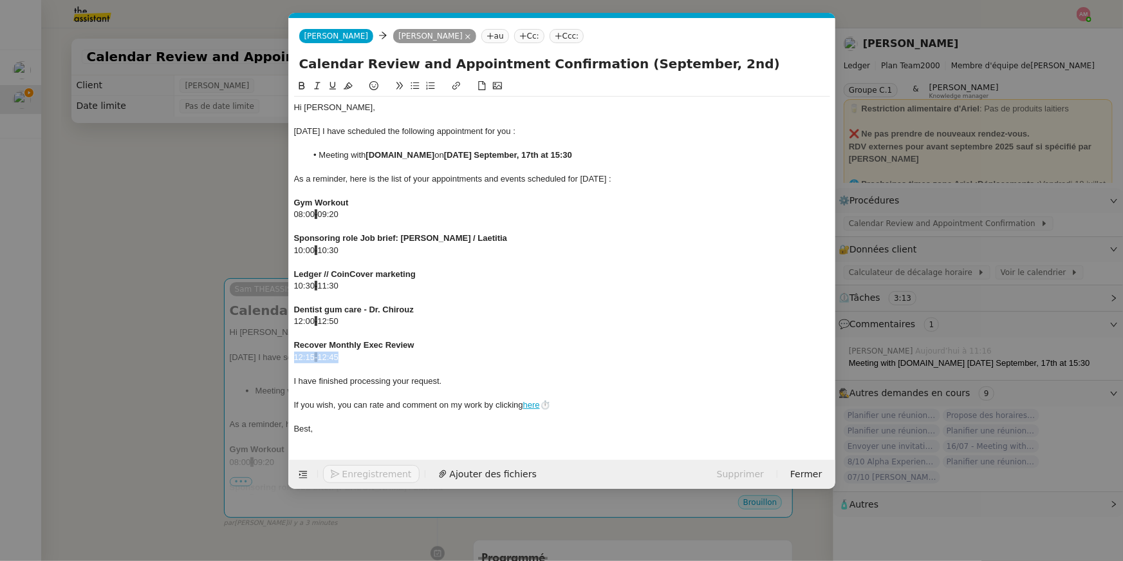
drag, startPoint x: 406, startPoint y: 358, endPoint x: 276, endPoint y: 357, distance: 129.4
click at [276, 357] on nz-modal-container "CALE Service Cale ndar Review and Appointment Confirmation Ariel Wengroff TA - …" at bounding box center [561, 280] width 1123 height 561
click at [416, 353] on div "12:15 - 12:45" at bounding box center [562, 358] width 536 height 12
drag, startPoint x: 470, startPoint y: 354, endPoint x: 416, endPoint y: 353, distance: 54.1
click at [416, 353] on div "12:15 - 12:45" at bounding box center [562, 358] width 536 height 12
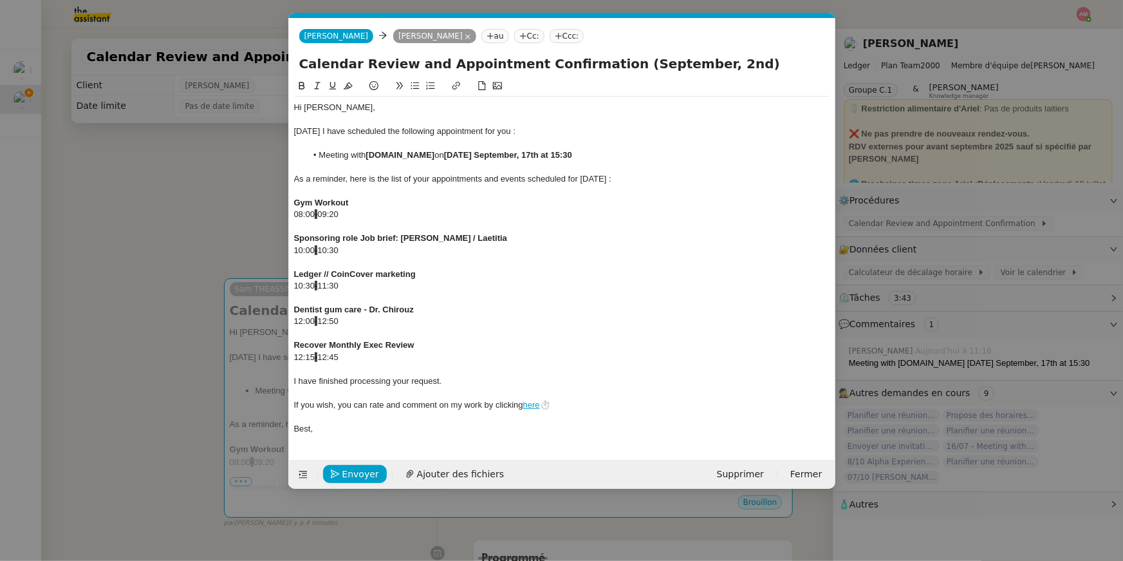
click at [377, 353] on div "12:15 - 12:45" at bounding box center [562, 358] width 536 height 12
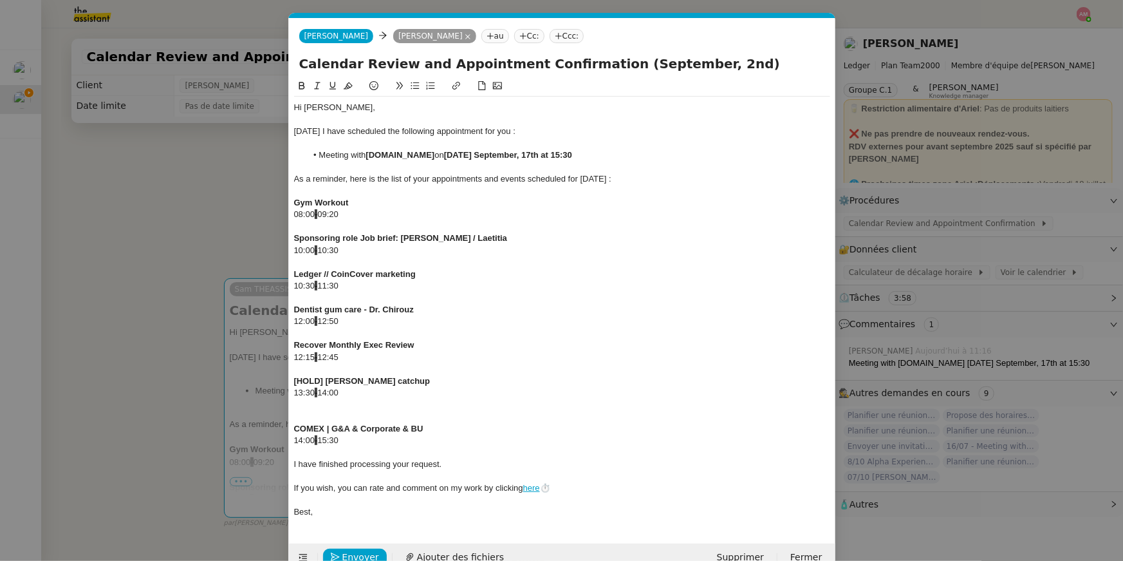
click at [357, 409] on div at bounding box center [562, 405] width 536 height 12
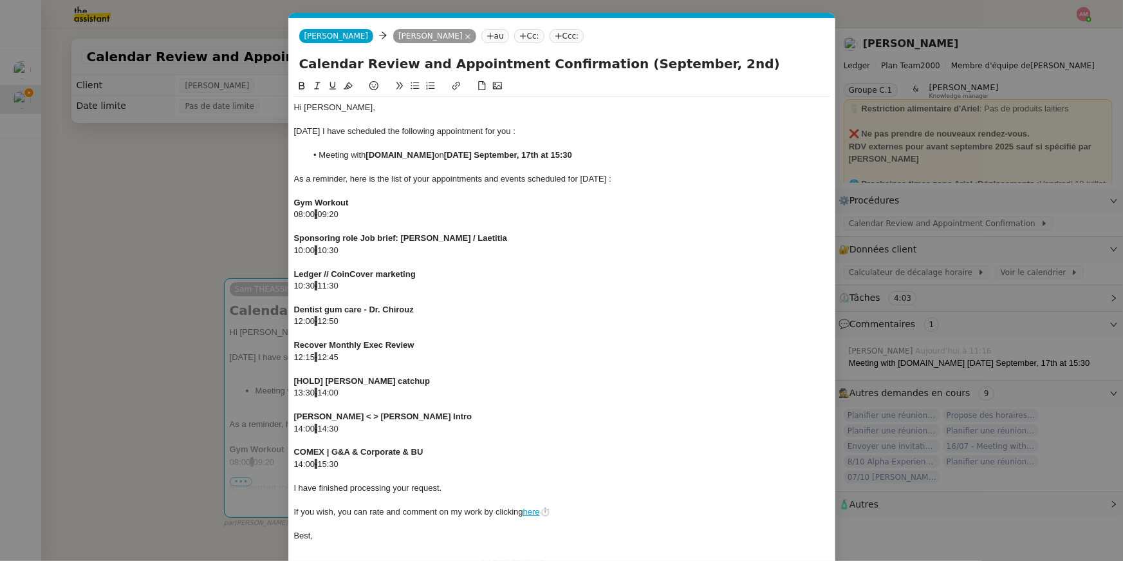
click at [517, 477] on div at bounding box center [562, 476] width 536 height 12
click at [514, 473] on div at bounding box center [562, 476] width 536 height 12
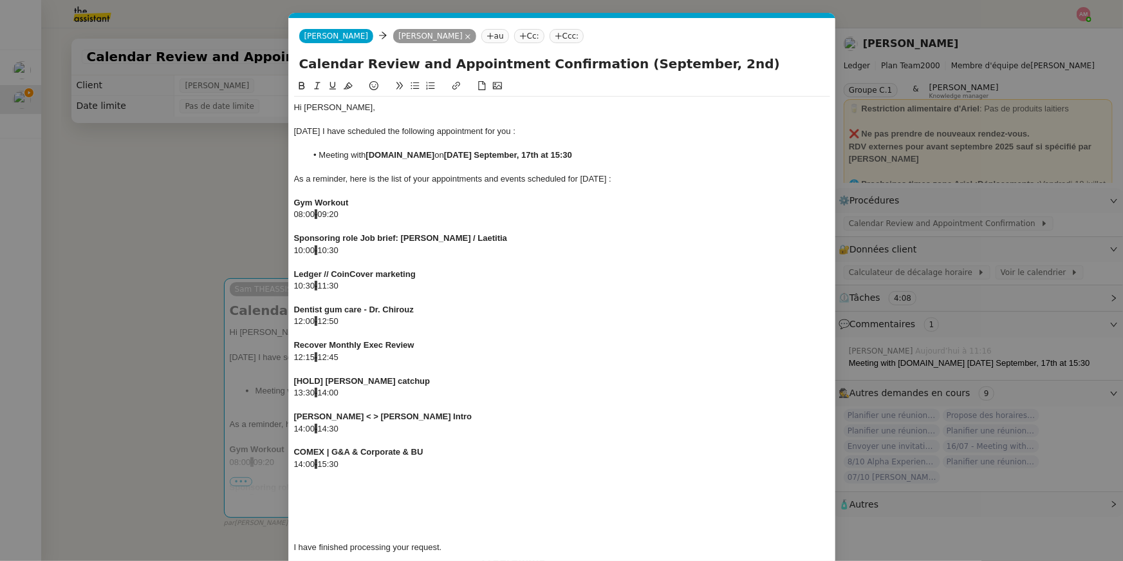
click at [675, 451] on div "COMEX | G&A & Corporate & BU" at bounding box center [562, 452] width 536 height 12
click at [664, 472] on div at bounding box center [562, 476] width 536 height 12
click at [659, 494] on div at bounding box center [562, 500] width 536 height 12
click at [362, 527] on div at bounding box center [562, 524] width 536 height 12
click at [361, 530] on div at bounding box center [562, 536] width 536 height 12
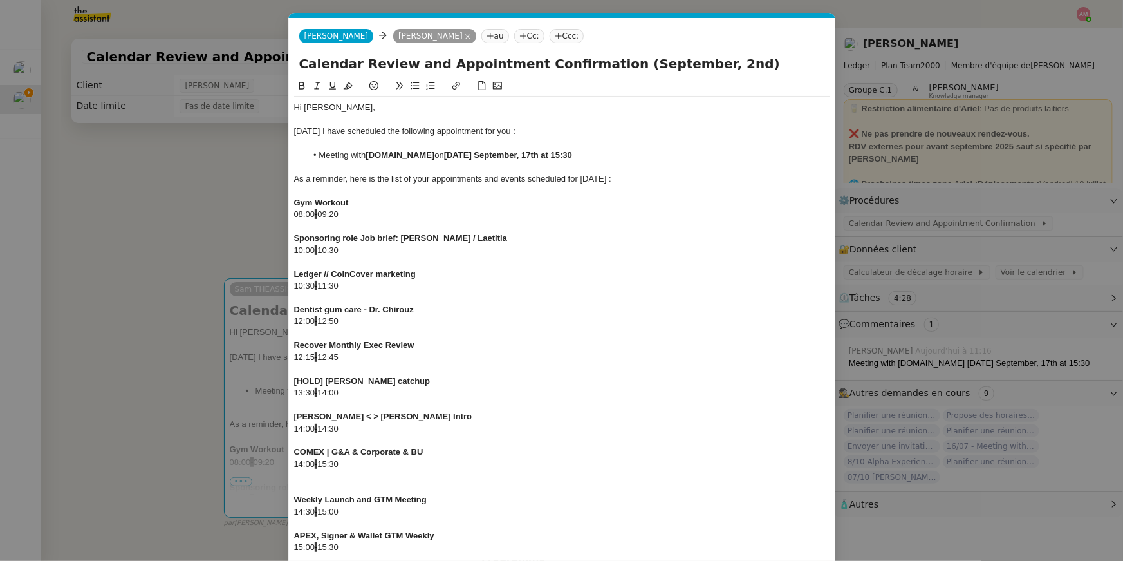
scroll to position [133, 0]
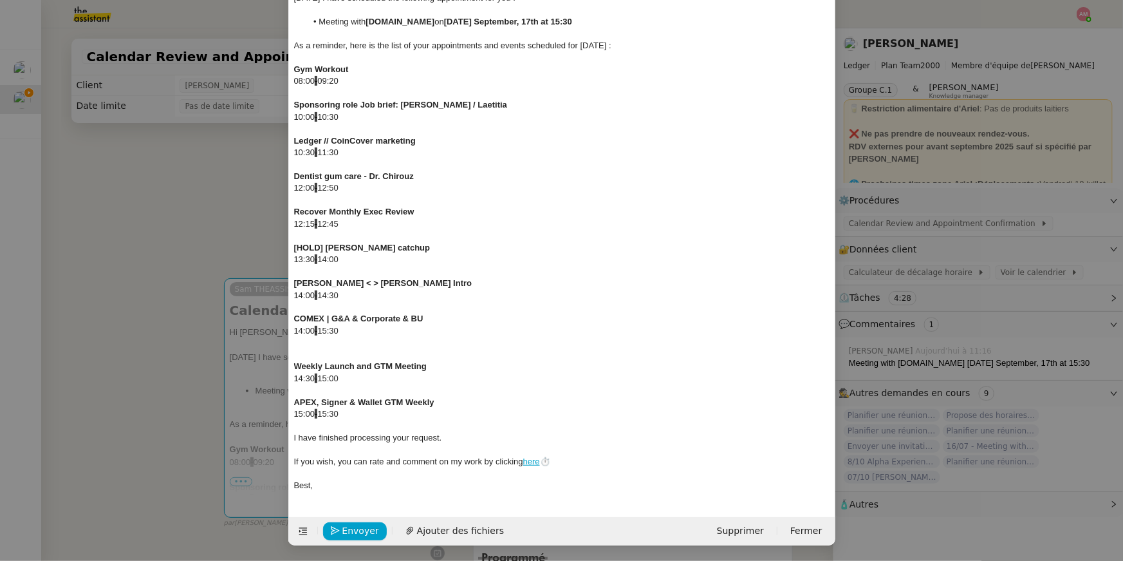
click at [319, 349] on div at bounding box center [562, 355] width 536 height 12
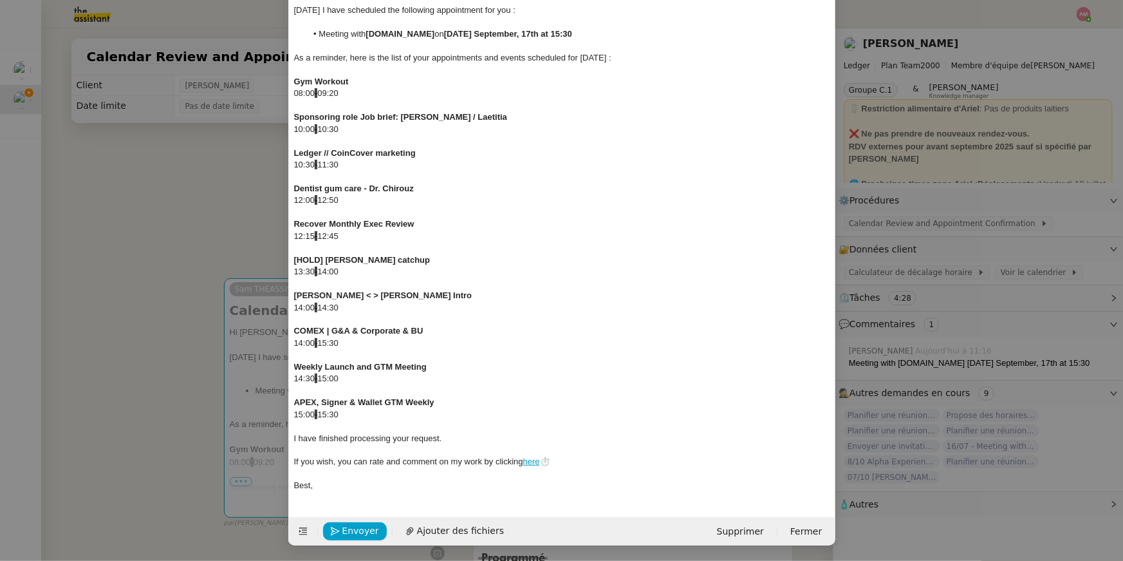
scroll to position [121, 0]
click at [352, 418] on div "15:00 - 15:30" at bounding box center [562, 415] width 536 height 12
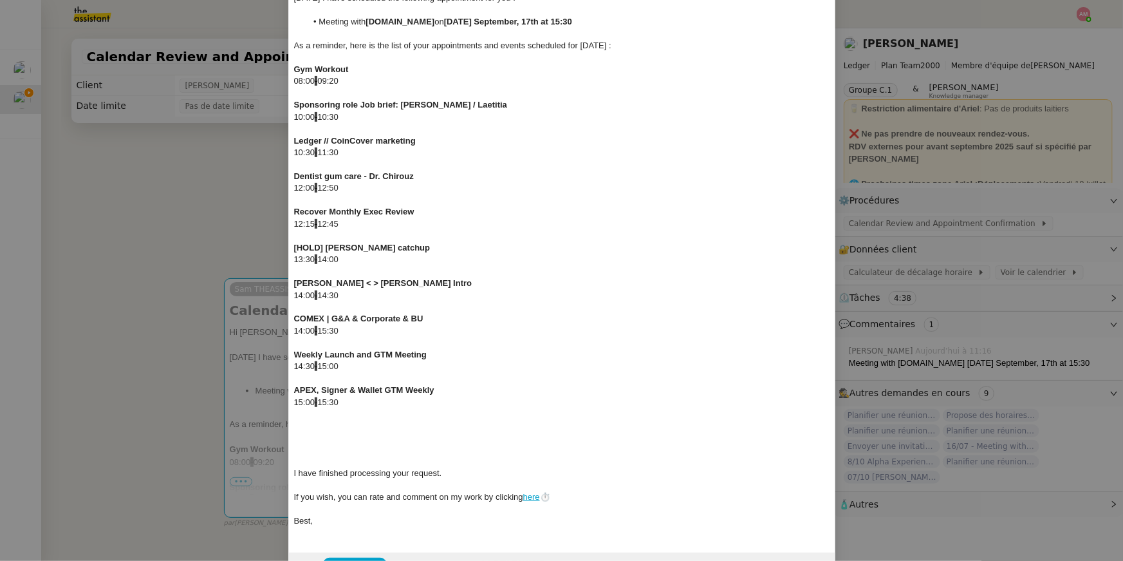
click at [310, 426] on div at bounding box center [562, 426] width 536 height 12
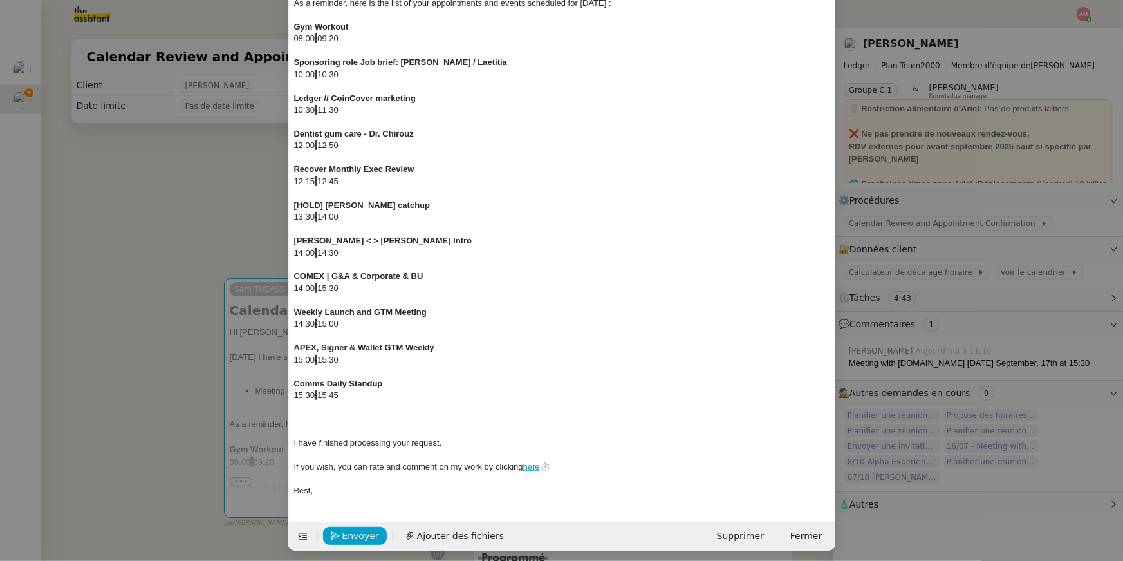
scroll to position [176, 0]
click at [421, 400] on div at bounding box center [562, 406] width 536 height 12
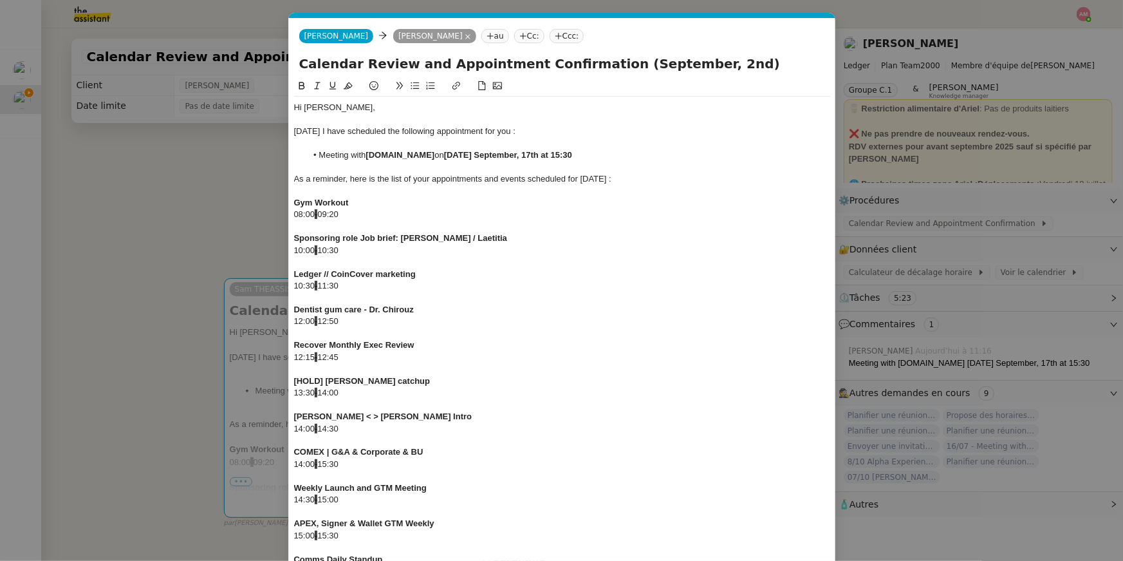
scroll to position [276, 0]
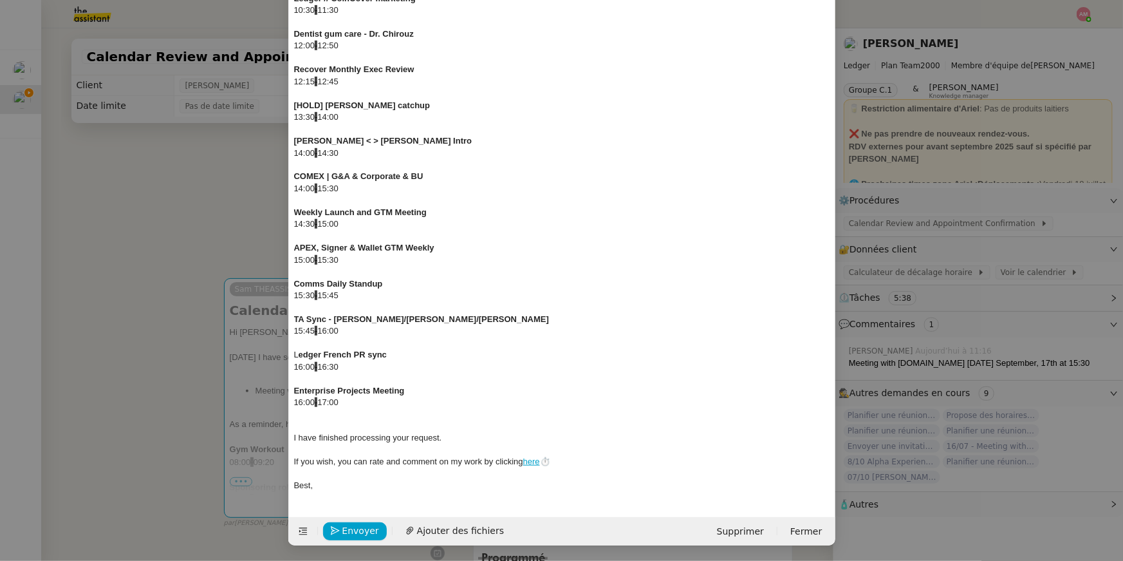
click at [355, 422] on div at bounding box center [562, 426] width 536 height 12
click at [317, 413] on div at bounding box center [562, 415] width 536 height 12
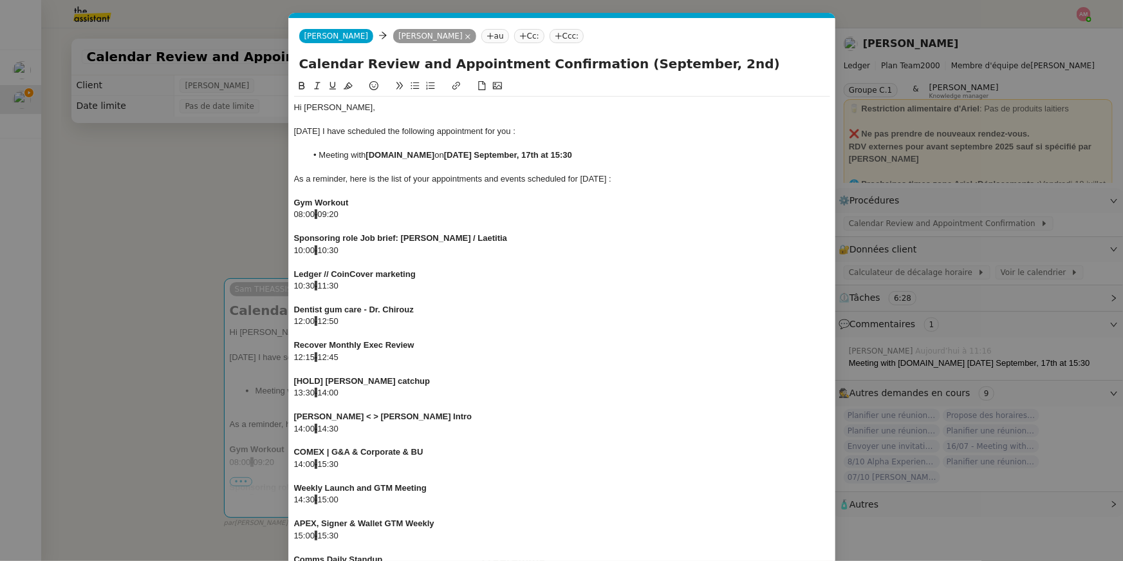
scroll to position [442, 0]
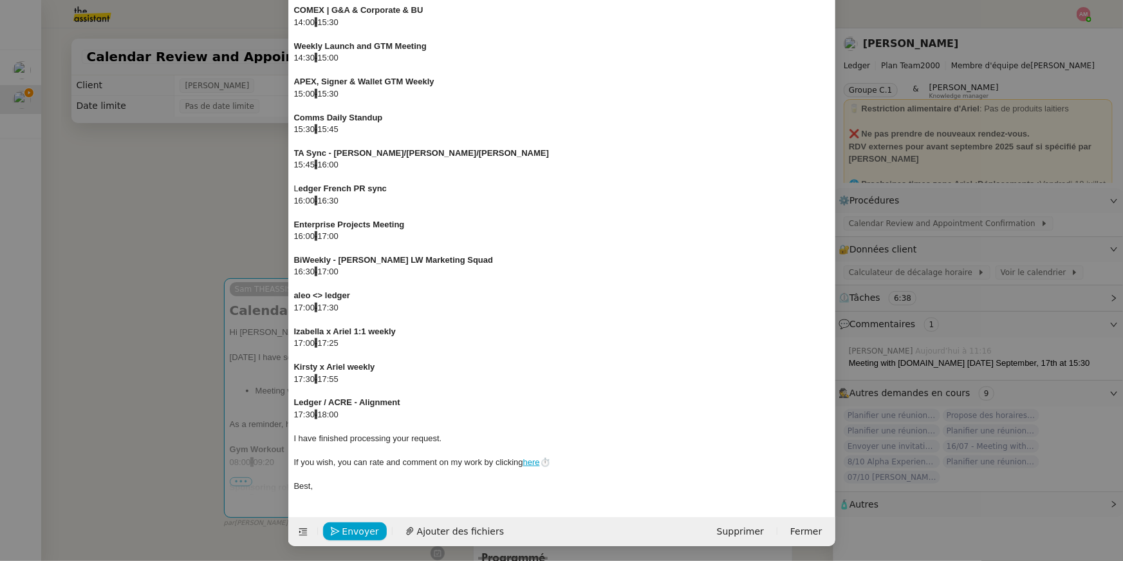
click at [416, 415] on div "17:30 - 18:00" at bounding box center [562, 415] width 536 height 12
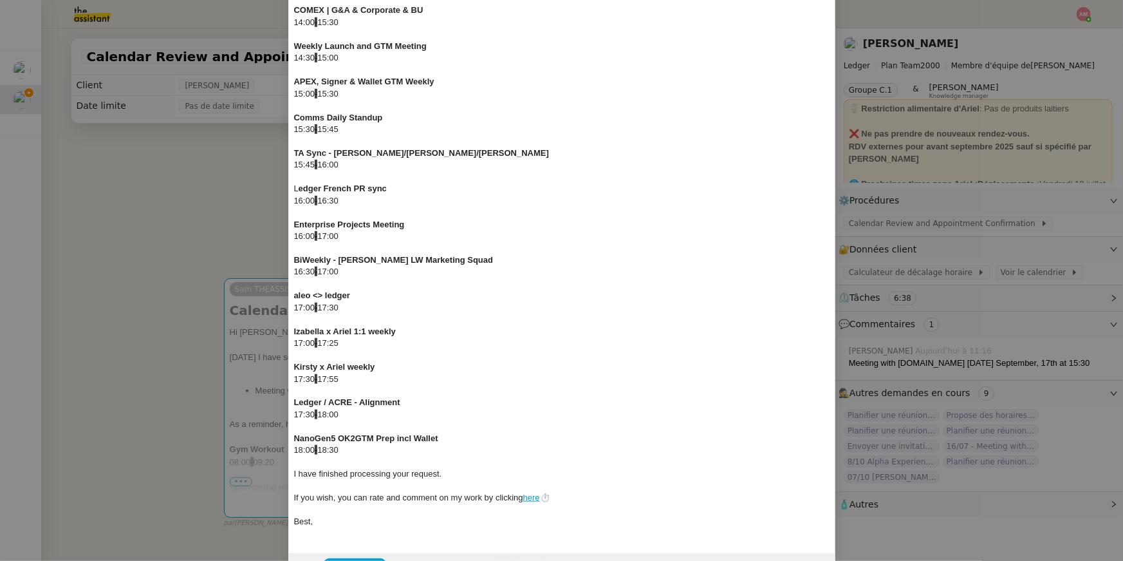
scroll to position [0, 0]
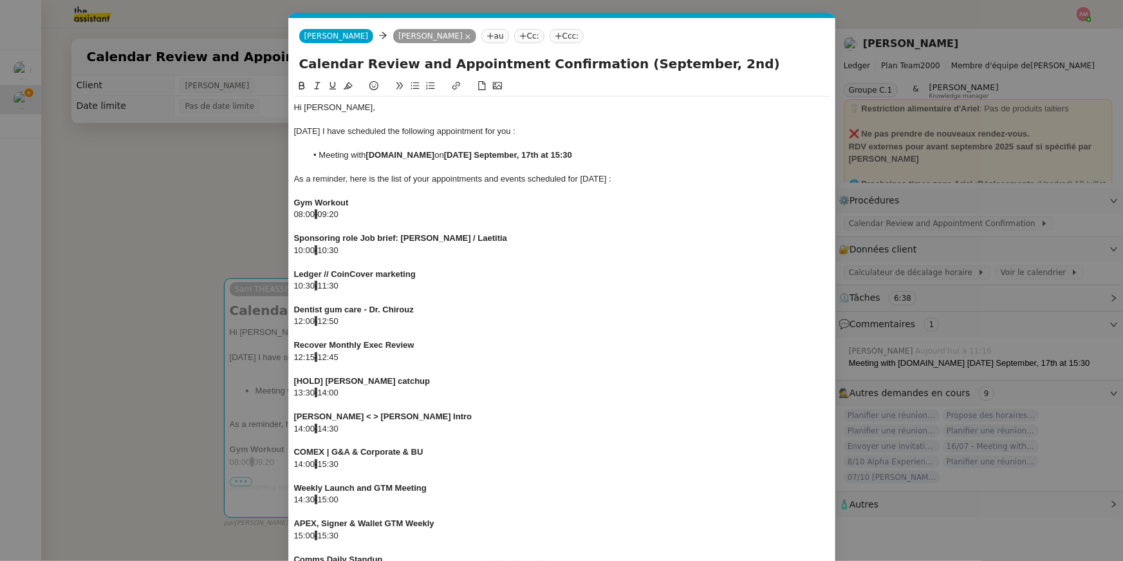
click at [160, 259] on nz-modal-container "CALE Service Cale ndar Review and Appointment Confirmation Ariel Wengroff TA - …" at bounding box center [561, 280] width 1123 height 561
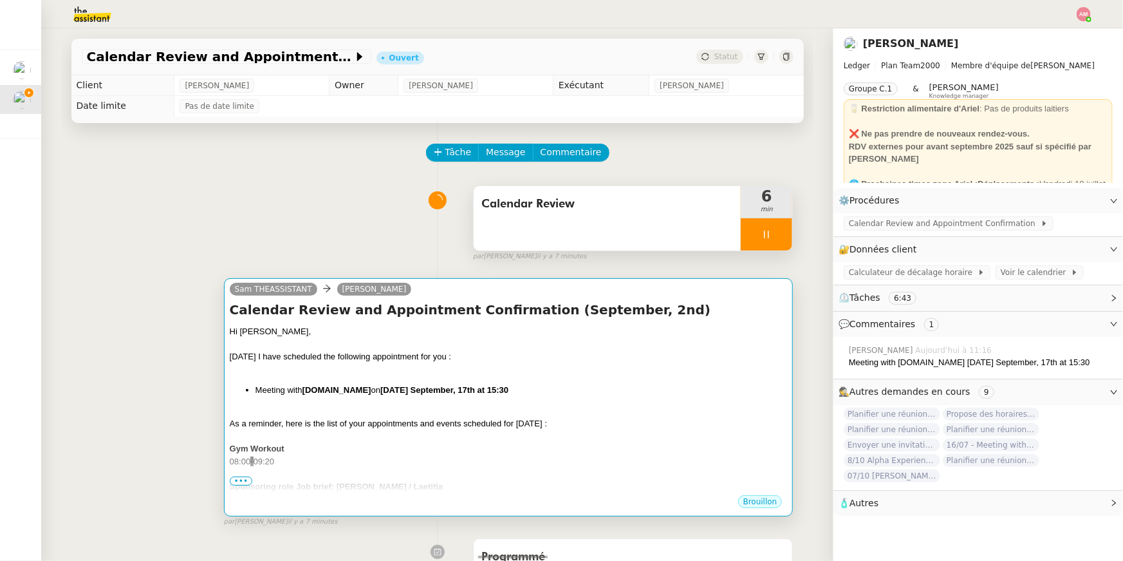
click at [291, 341] on div at bounding box center [509, 344] width 558 height 13
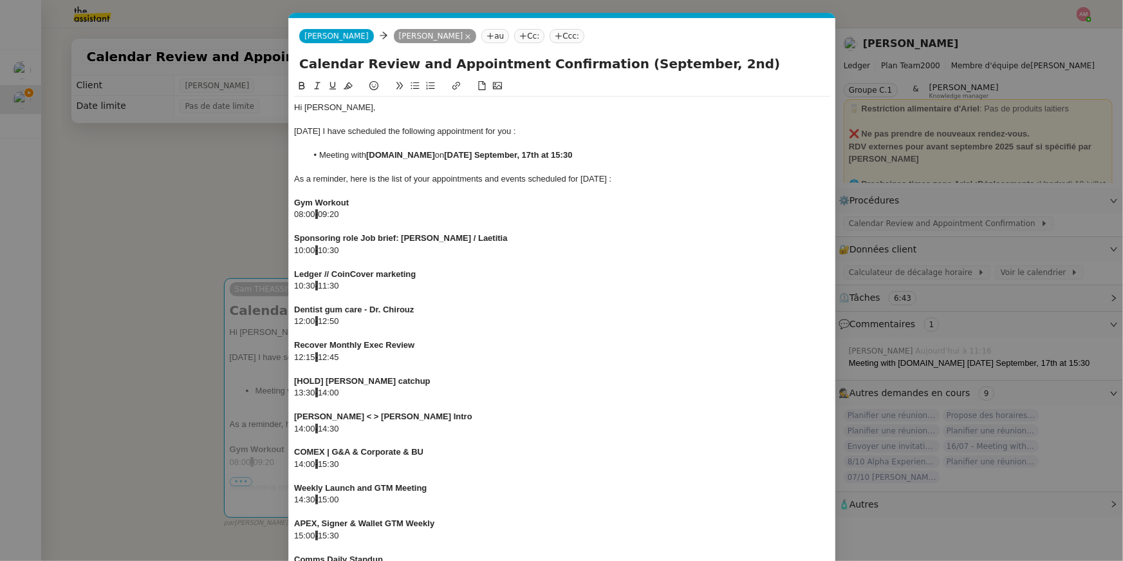
scroll to position [0, 49]
drag, startPoint x: 350, startPoint y: 216, endPoint x: 279, endPoint y: 215, distance: 71.5
click at [279, 215] on nz-modal-container "CALE Service Cale ndar Review and Appointment Confirmation Ariel Wengroff TA - …" at bounding box center [561, 280] width 1123 height 561
drag, startPoint x: 346, startPoint y: 263, endPoint x: 277, endPoint y: 245, distance: 71.0
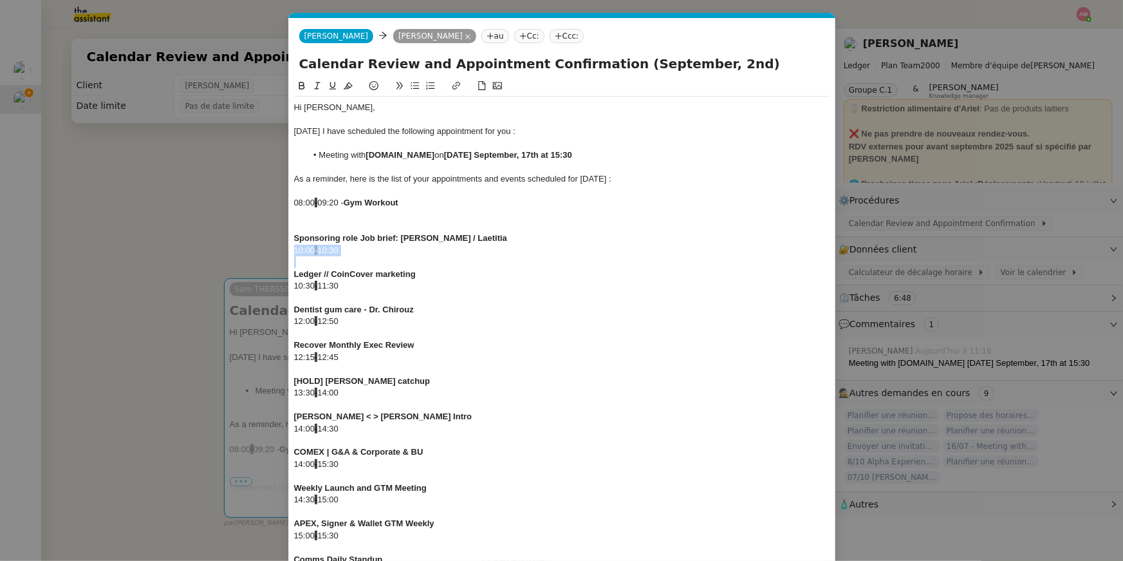
click at [277, 245] on nz-modal-container "CALE Service Cale ndar Review and Appointment Confirmation Ariel Wengroff TA - …" at bounding box center [561, 280] width 1123 height 561
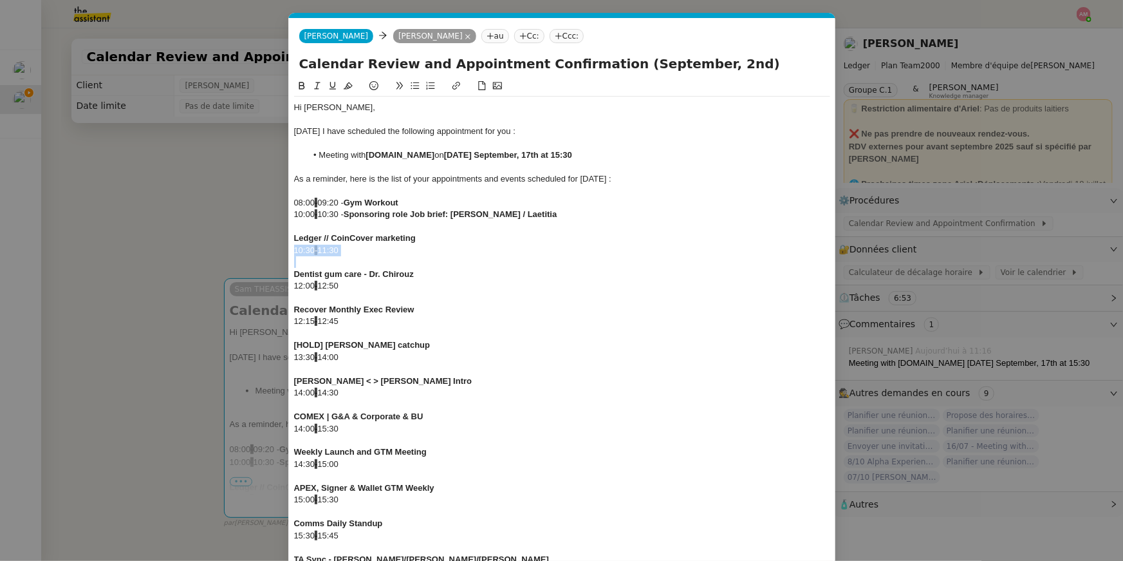
drag, startPoint x: 381, startPoint y: 258, endPoint x: 289, endPoint y: 251, distance: 92.3
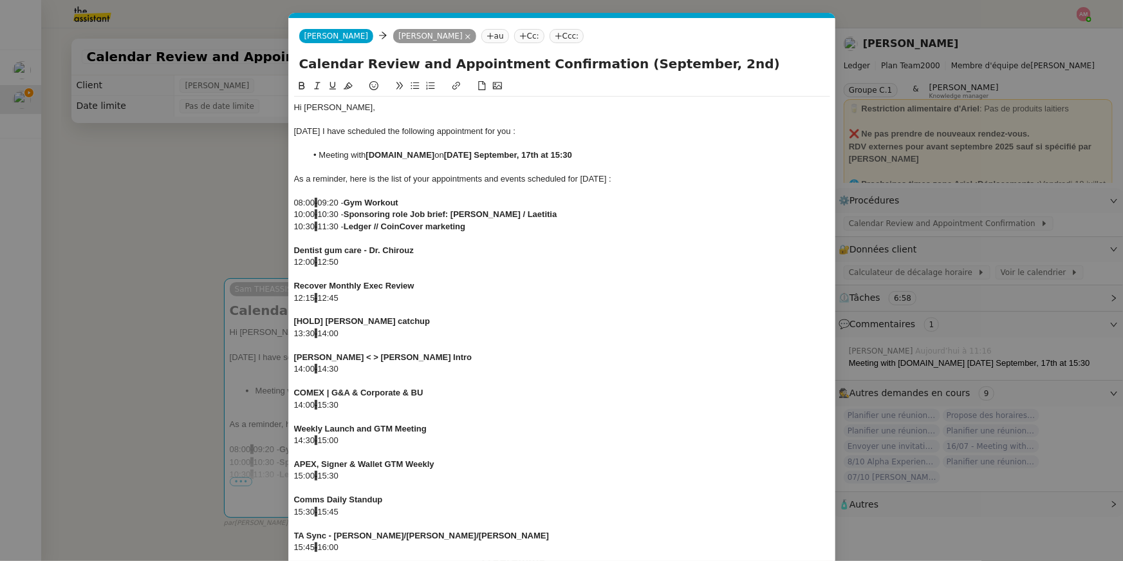
drag, startPoint x: 353, startPoint y: 263, endPoint x: 266, endPoint y: 261, distance: 87.6
click at [266, 261] on nz-modal-container "CALE Service Cale ndar Review and Appointment Confirmation Ariel Wengroff TA - …" at bounding box center [561, 280] width 1123 height 561
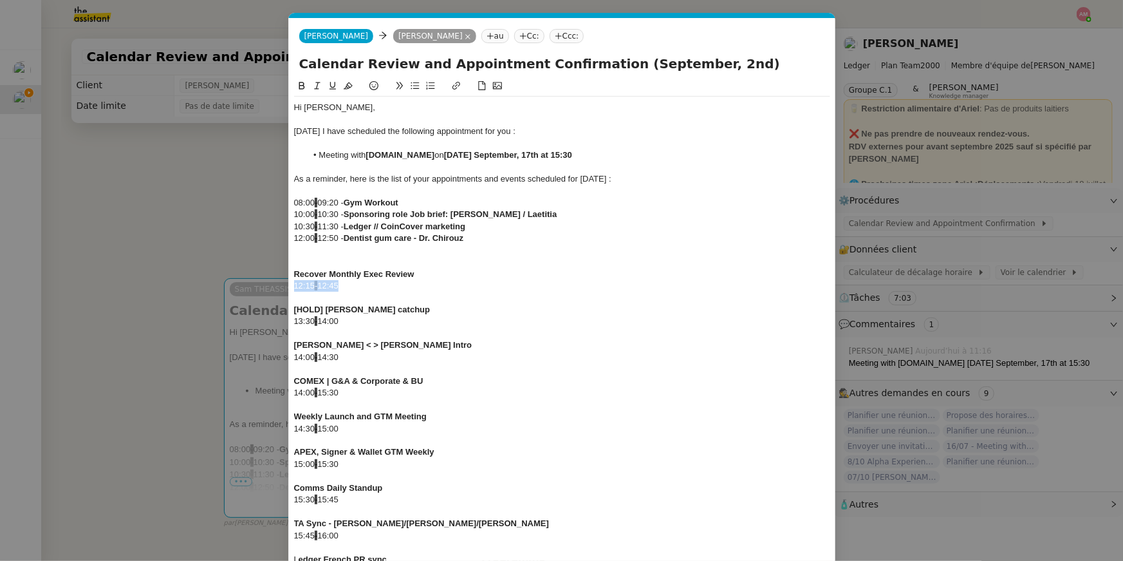
drag, startPoint x: 348, startPoint y: 286, endPoint x: 268, endPoint y: 289, distance: 79.2
click at [268, 289] on nz-modal-container "CALE Service Cale ndar Review and Appointment Confirmation Ariel Wengroff TA - …" at bounding box center [561, 280] width 1123 height 561
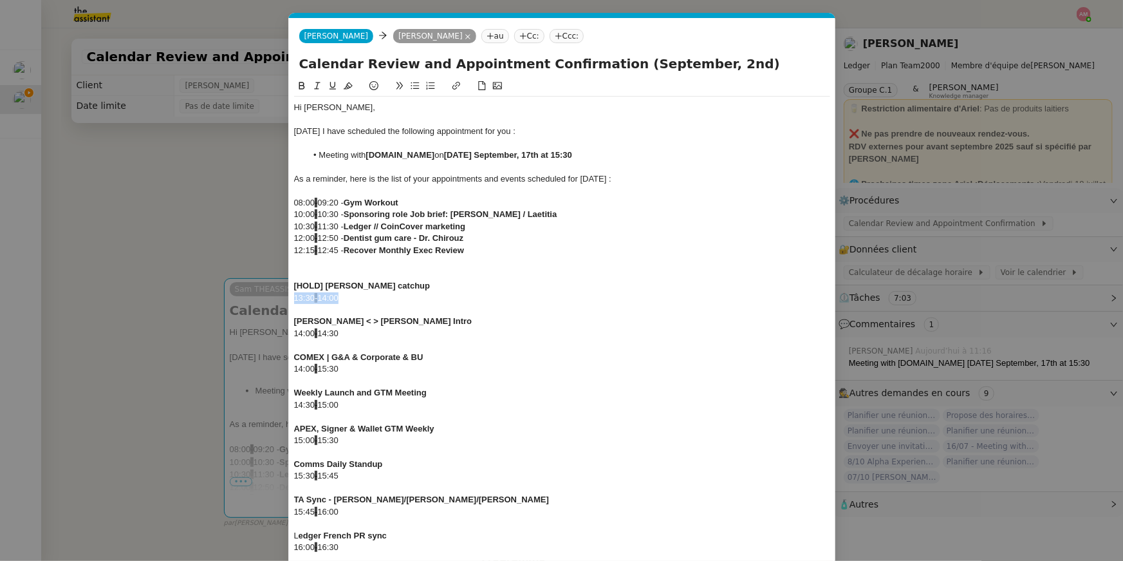
drag, startPoint x: 351, startPoint y: 302, endPoint x: 281, endPoint y: 301, distance: 70.2
click at [281, 301] on nz-modal-container "CALE Service Cale ndar Review and Appointment Confirmation Ariel Wengroff TA - …" at bounding box center [561, 280] width 1123 height 561
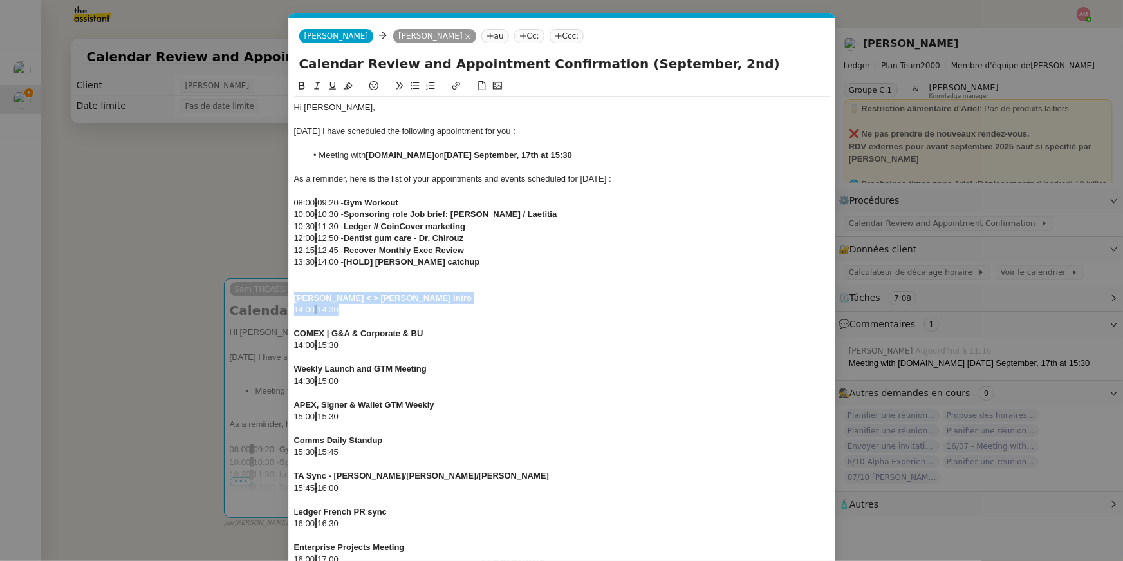
drag, startPoint x: 344, startPoint y: 306, endPoint x: 285, endPoint y: 303, distance: 60.0
click at [285, 303] on nz-modal-container "CALE Service Cale ndar Review and Appointment Confirmation Ariel Wengroff TA - …" at bounding box center [561, 280] width 1123 height 561
click at [285, 304] on nz-modal-container "CALE Service Cale ndar Review and Appointment Confirmation Ariel Wengroff TA - …" at bounding box center [561, 280] width 1123 height 561
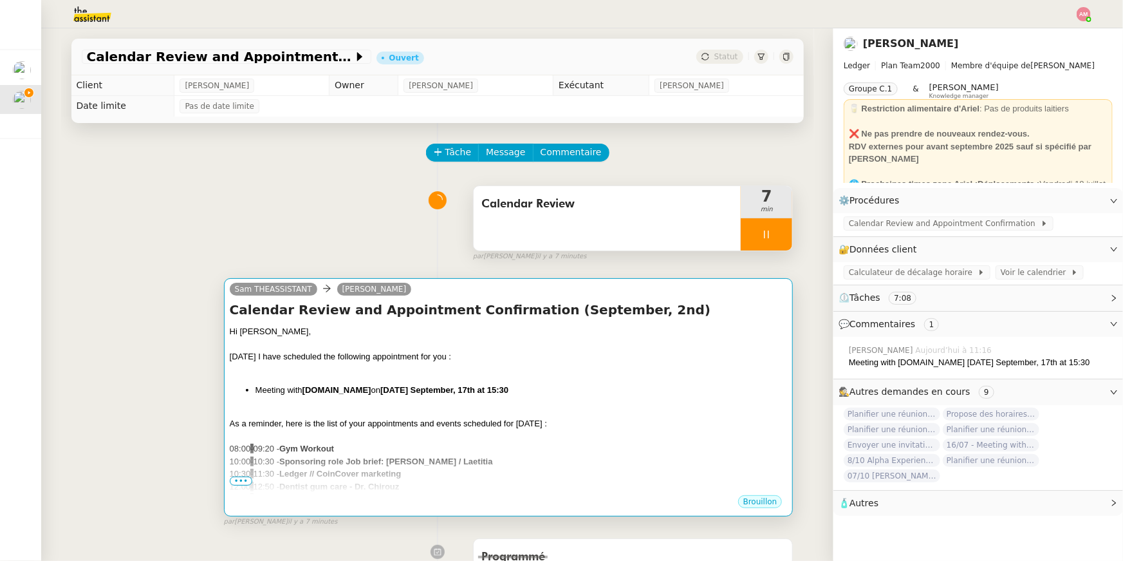
click at [327, 314] on h4 "Calendar Review and Appointment Confirmation (September, 2nd)" at bounding box center [509, 310] width 558 height 18
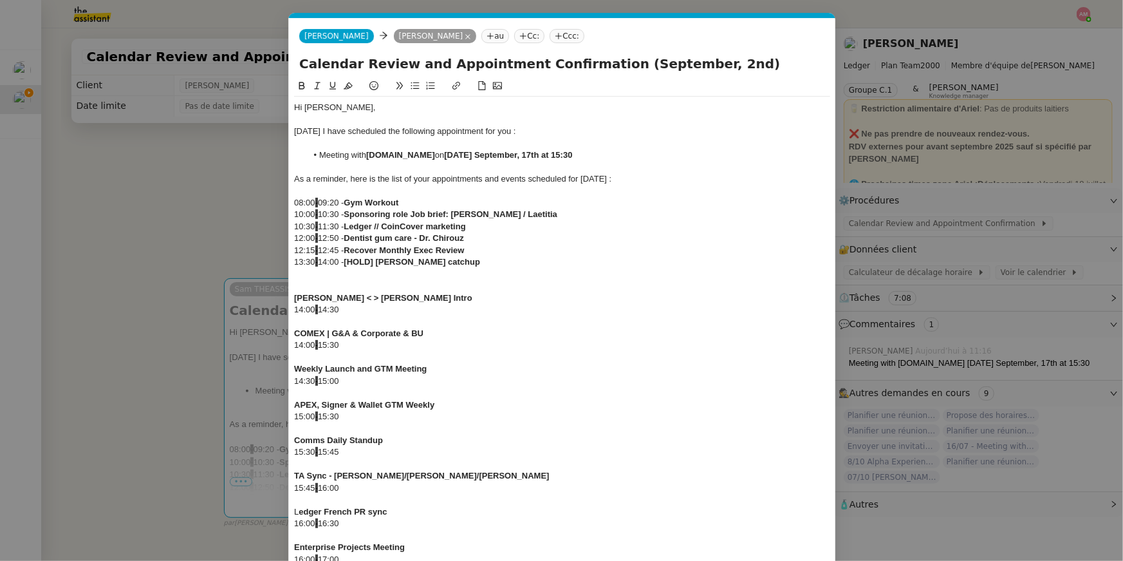
scroll to position [0, 49]
drag, startPoint x: 365, startPoint y: 310, endPoint x: 236, endPoint y: 314, distance: 129.5
click at [236, 314] on nz-modal-container "CALE Service Cale ndar Review and Appointment Confirmation Ariel Wengroff TA - …" at bounding box center [561, 280] width 1123 height 561
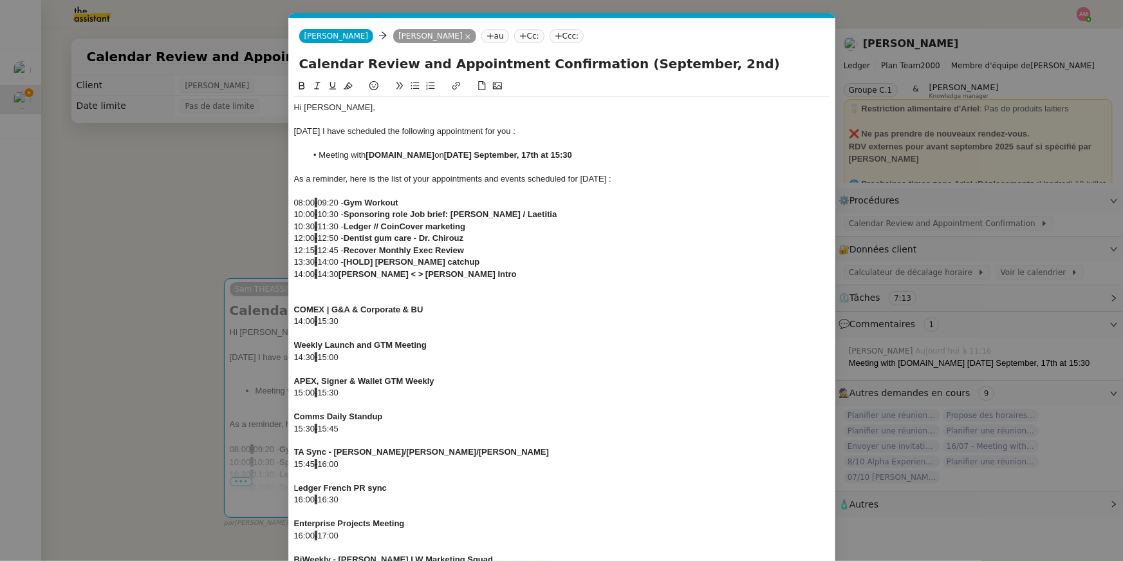
scroll to position [0, 0]
drag, startPoint x: 354, startPoint y: 327, endPoint x: 279, endPoint y: 317, distance: 76.0
click at [279, 317] on nz-modal-container "CALE Service Cale ndar Review and Appointment Confirmation Ariel Wengroff TA - …" at bounding box center [561, 280] width 1123 height 561
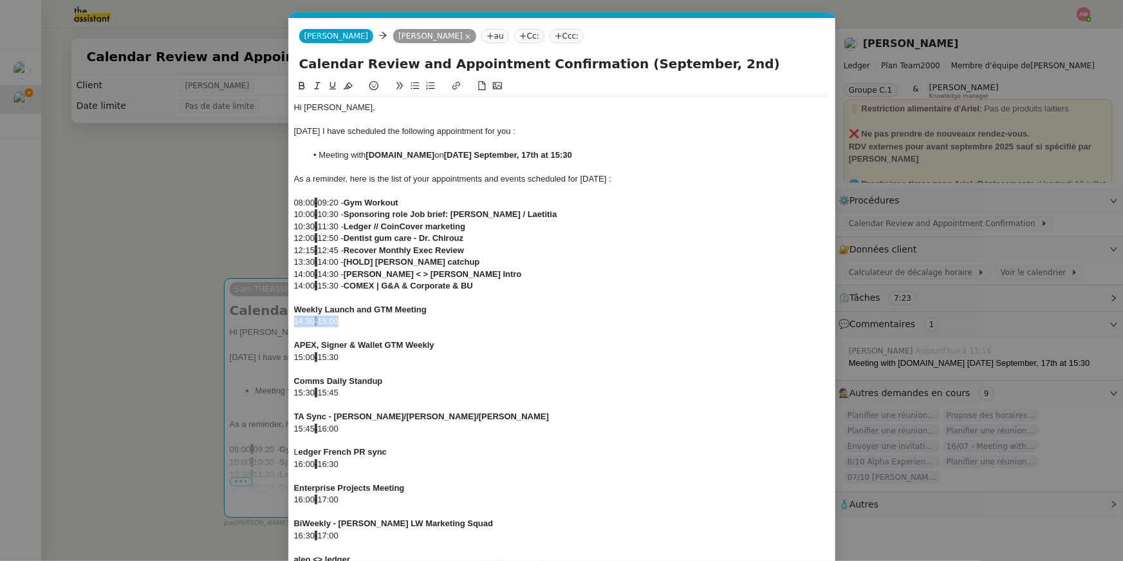
drag, startPoint x: 359, startPoint y: 322, endPoint x: 286, endPoint y: 319, distance: 72.8
click at [286, 319] on nz-modal-container "CALE Service Cale ndar Review and Appointment Confirmation Ariel Wengroff TA - …" at bounding box center [561, 280] width 1123 height 561
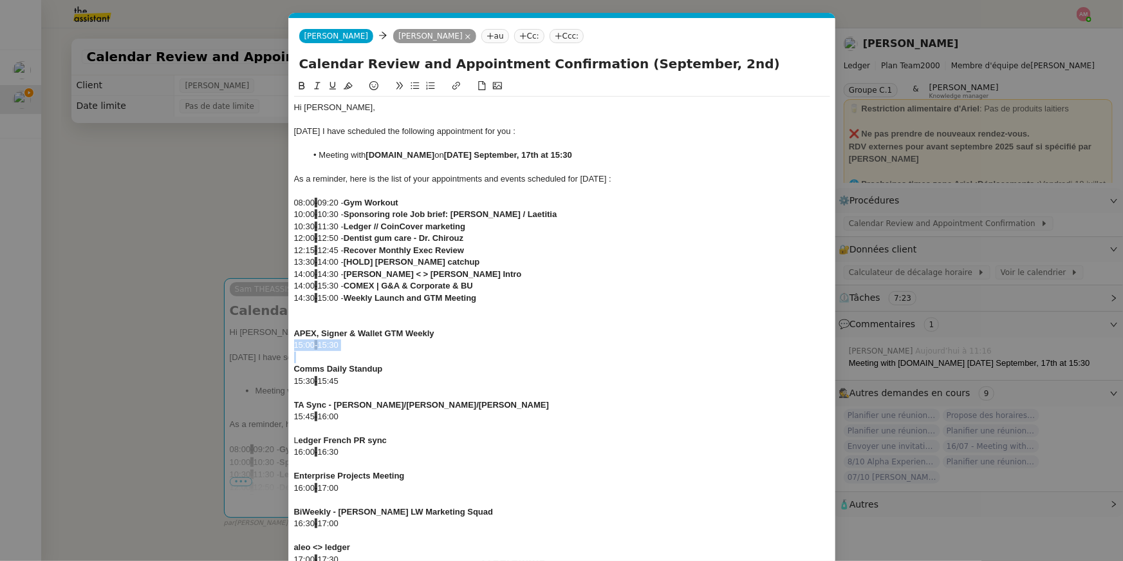
drag, startPoint x: 348, startPoint y: 352, endPoint x: 292, endPoint y: 346, distance: 56.3
click at [292, 346] on nz-spin "Hi Ariel, Today I have scheduled the following appointment for you : Meeting wi…" at bounding box center [562, 434] width 547 height 711
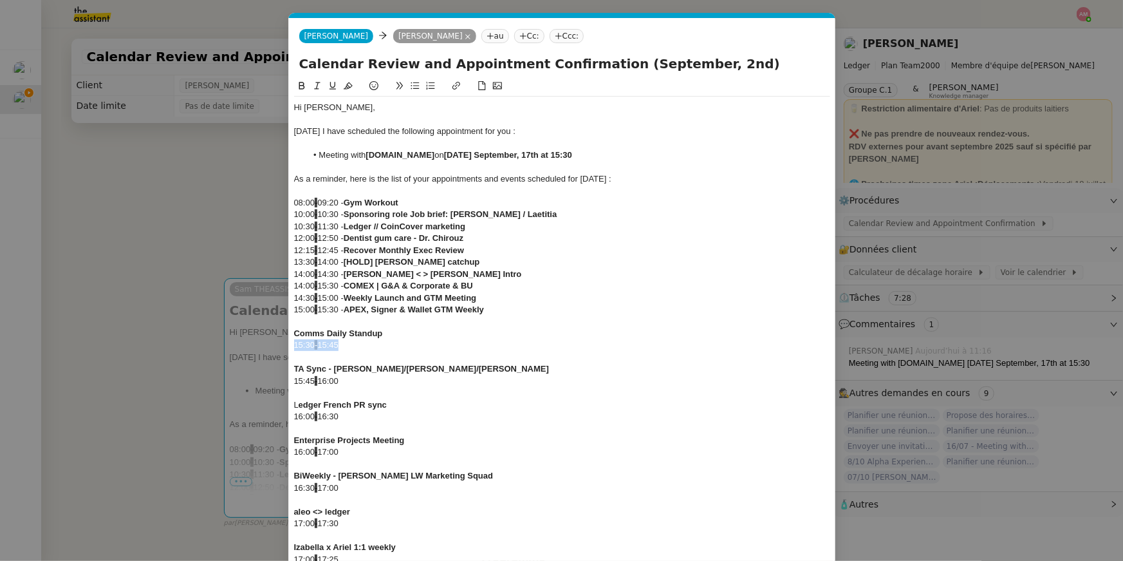
drag, startPoint x: 346, startPoint y: 350, endPoint x: 284, endPoint y: 351, distance: 62.5
click at [284, 351] on nz-modal-container "CALE Service Cale ndar Review and Appointment Confirmation Ariel Wengroff TA - …" at bounding box center [561, 280] width 1123 height 561
drag, startPoint x: 350, startPoint y: 343, endPoint x: 286, endPoint y: 343, distance: 63.1
click at [286, 343] on nz-modal-container "CALE Service Cale ndar Review and Appointment Confirmation Ariel Wengroff TA - …" at bounding box center [561, 280] width 1123 height 561
click at [298, 333] on div "15:30 - 15:45 - Comms Daily Standup" at bounding box center [562, 334] width 536 height 12
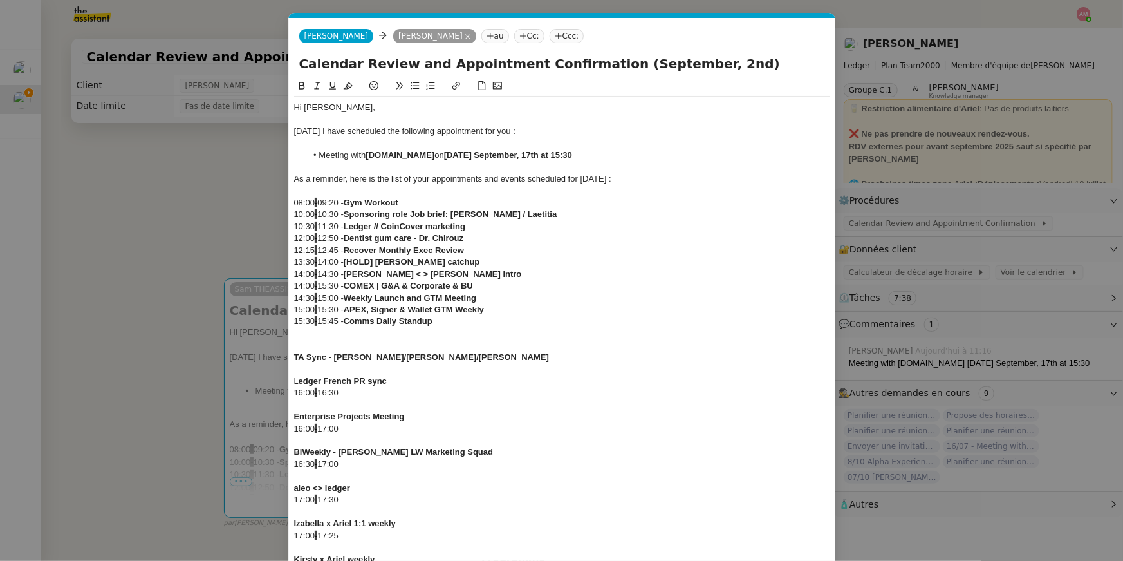
drag, startPoint x: 357, startPoint y: 376, endPoint x: 293, endPoint y: 373, distance: 63.8
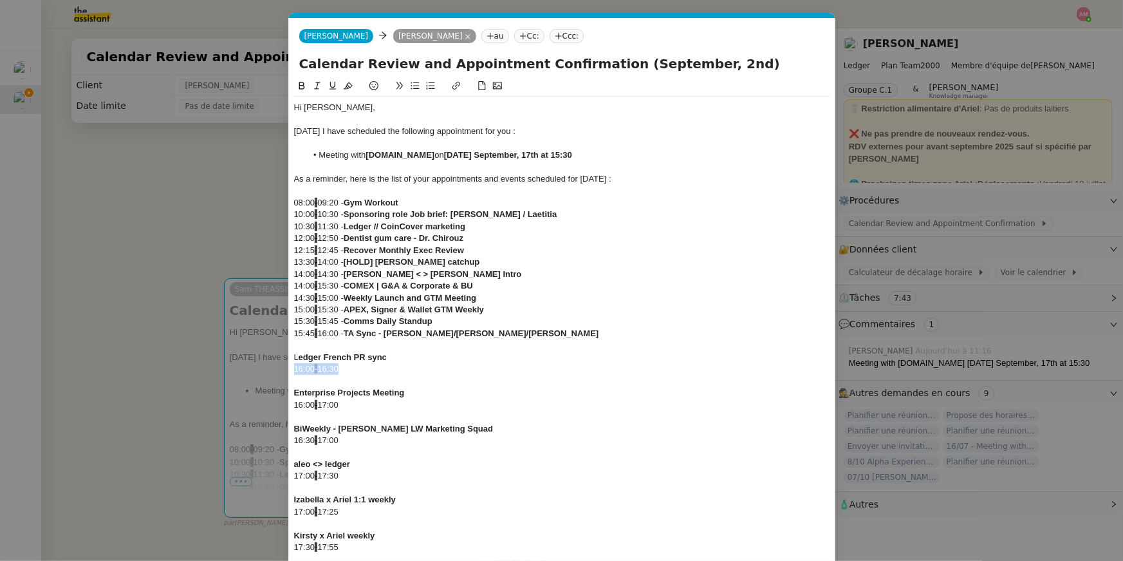
drag, startPoint x: 367, startPoint y: 370, endPoint x: 270, endPoint y: 374, distance: 97.3
click at [270, 374] on nz-modal-container "CALE Service Cale ndar Review and Appointment Confirmation Ariel Wengroff TA - …" at bounding box center [561, 280] width 1123 height 561
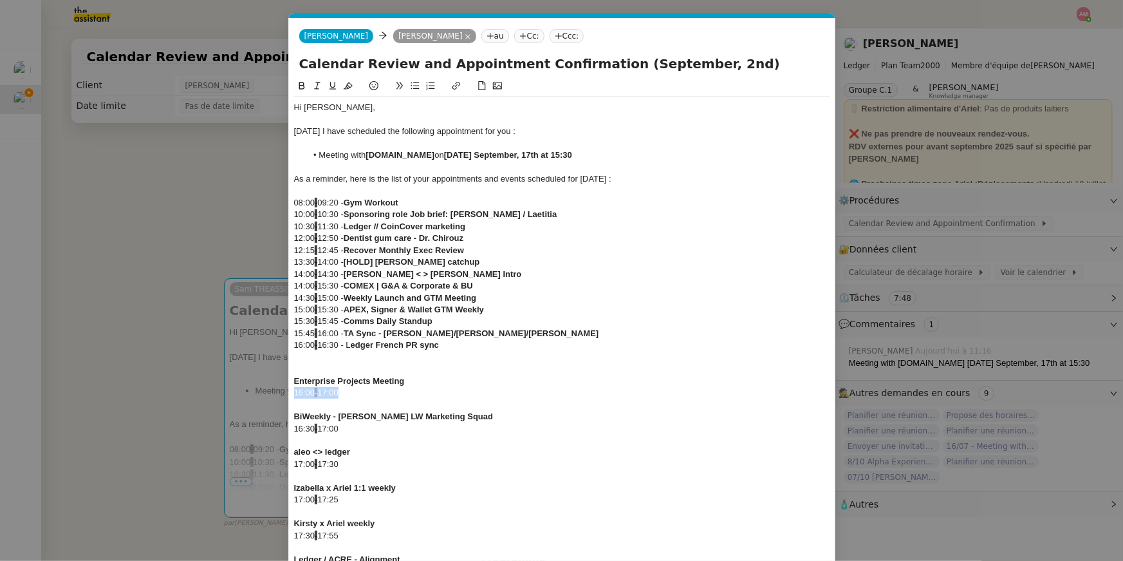
drag, startPoint x: 347, startPoint y: 391, endPoint x: 276, endPoint y: 390, distance: 70.8
click at [276, 390] on nz-modal-container "CALE Service Cale ndar Review and Appointment Confirmation Ariel Wengroff TA - …" at bounding box center [561, 280] width 1123 height 561
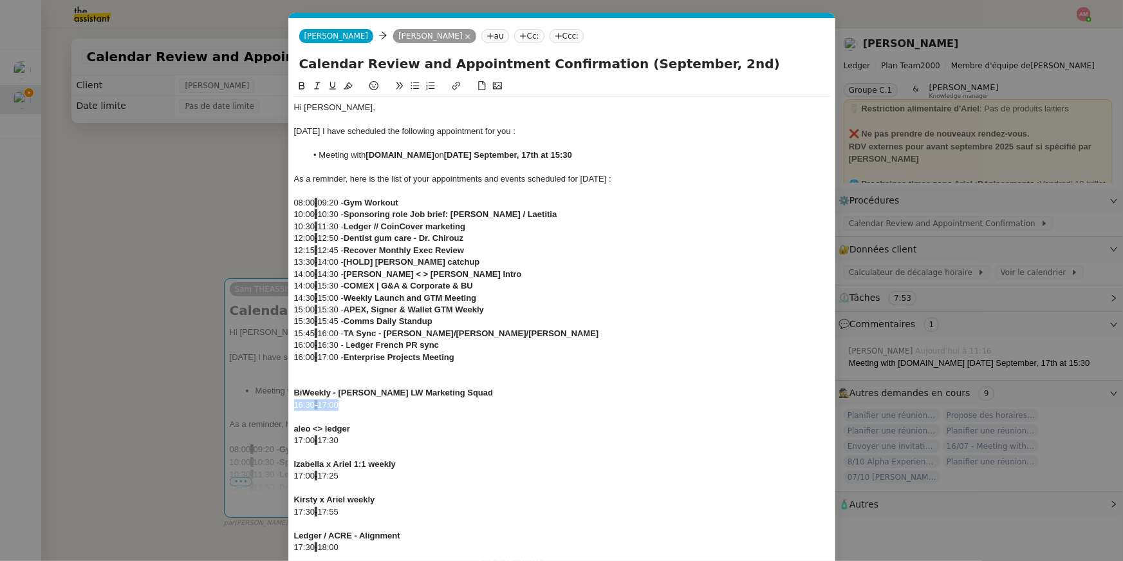
drag, startPoint x: 352, startPoint y: 402, endPoint x: 276, endPoint y: 401, distance: 76.6
click at [276, 401] on nz-modal-container "CALE Service Cale ndar Review and Appointment Confirmation Ariel Wengroff TA - …" at bounding box center [561, 280] width 1123 height 561
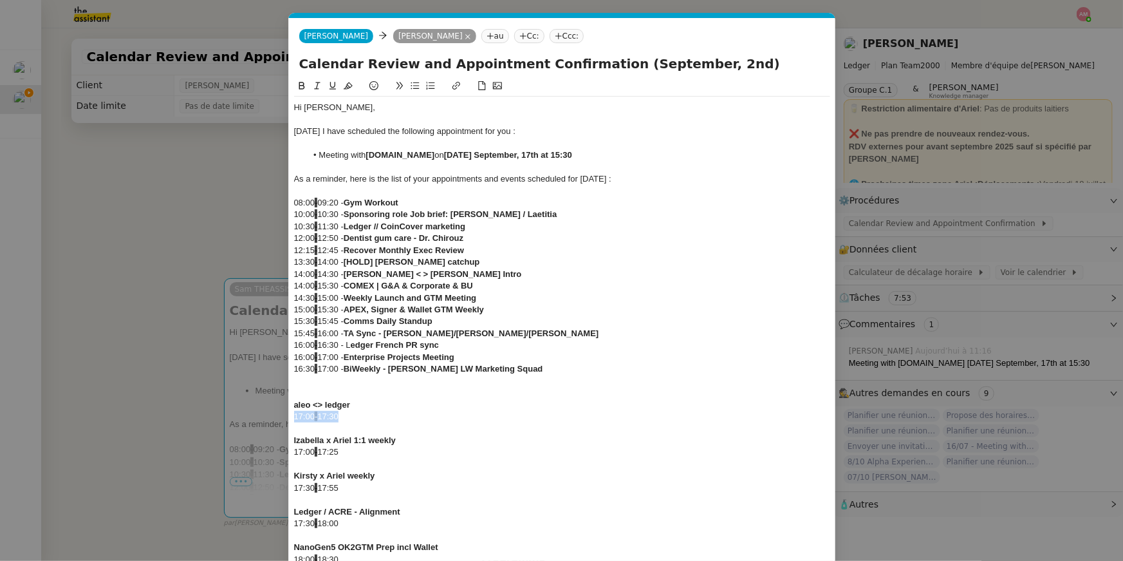
drag, startPoint x: 332, startPoint y: 416, endPoint x: 268, endPoint y: 415, distance: 64.4
click at [268, 415] on nz-modal-container "CALE Service Cale ndar Review and Appointment Confirmation Ariel Wengroff TA - …" at bounding box center [561, 280] width 1123 height 561
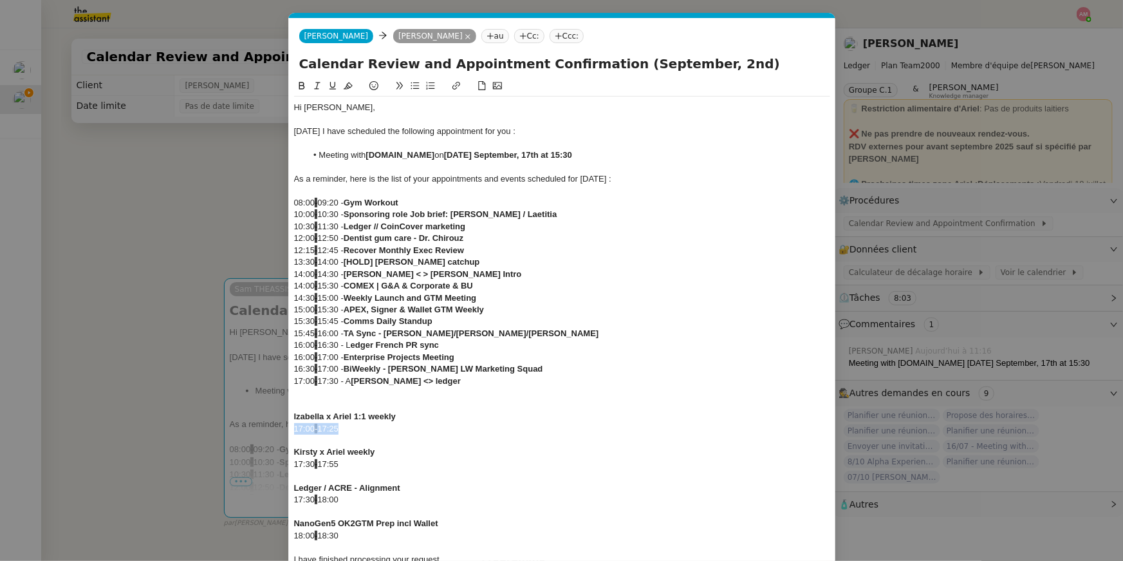
drag, startPoint x: 374, startPoint y: 430, endPoint x: 247, endPoint y: 433, distance: 127.5
click at [247, 433] on nz-modal-container "CALE Service Cale ndar Review and Appointment Confirmation Ariel Wengroff TA - …" at bounding box center [561, 280] width 1123 height 561
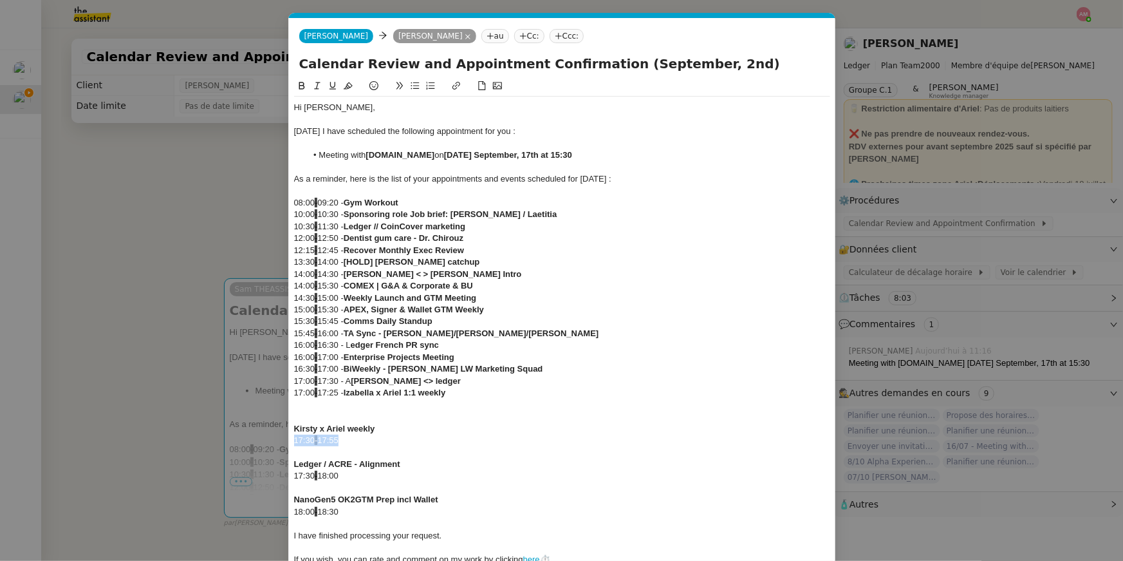
drag, startPoint x: 357, startPoint y: 444, endPoint x: 264, endPoint y: 439, distance: 92.8
click at [264, 439] on nz-modal-container "CALE Service Cale ndar Review and Appointment Confirmation Ariel Wengroff TA - …" at bounding box center [561, 280] width 1123 height 561
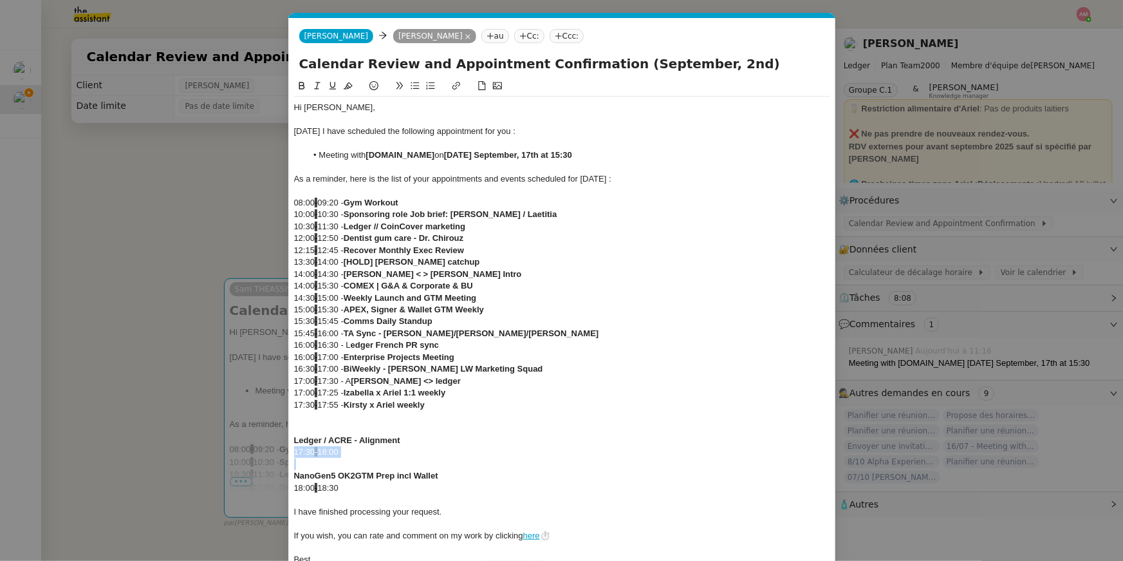
drag, startPoint x: 364, startPoint y: 462, endPoint x: 280, endPoint y: 454, distance: 84.1
click at [280, 454] on nz-modal-container "CALE Service Cale ndar Review and Appointment Confirmation Ariel Wengroff TA - …" at bounding box center [561, 280] width 1123 height 561
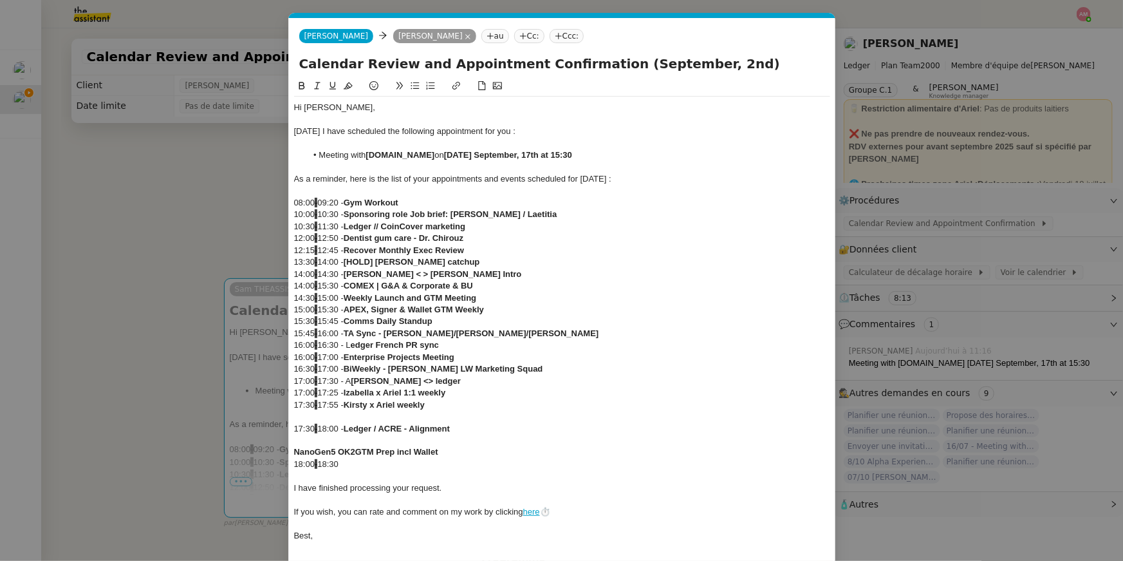
click at [310, 423] on div "17:30 - 18:00 - Ledger / ACRE - Alignment" at bounding box center [562, 429] width 536 height 12
click at [308, 416] on div at bounding box center [562, 417] width 536 height 12
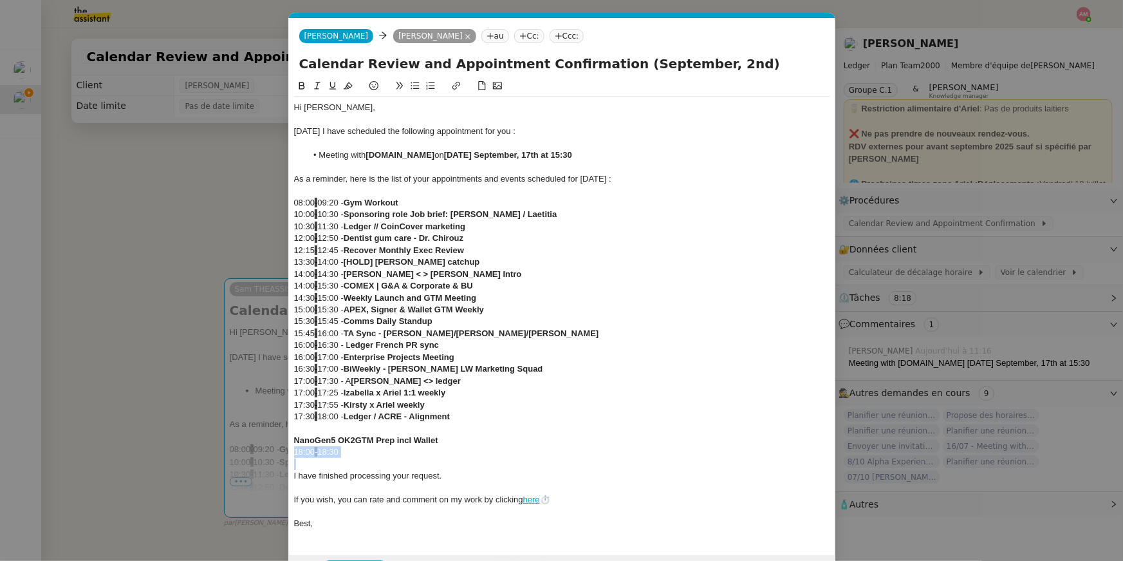
drag, startPoint x: 364, startPoint y: 459, endPoint x: 288, endPoint y: 455, distance: 76.7
click at [289, 455] on nz-spin "Hi Ariel, Today I have scheduled the following appointment for you : Meeting wi…" at bounding box center [562, 310] width 547 height 462
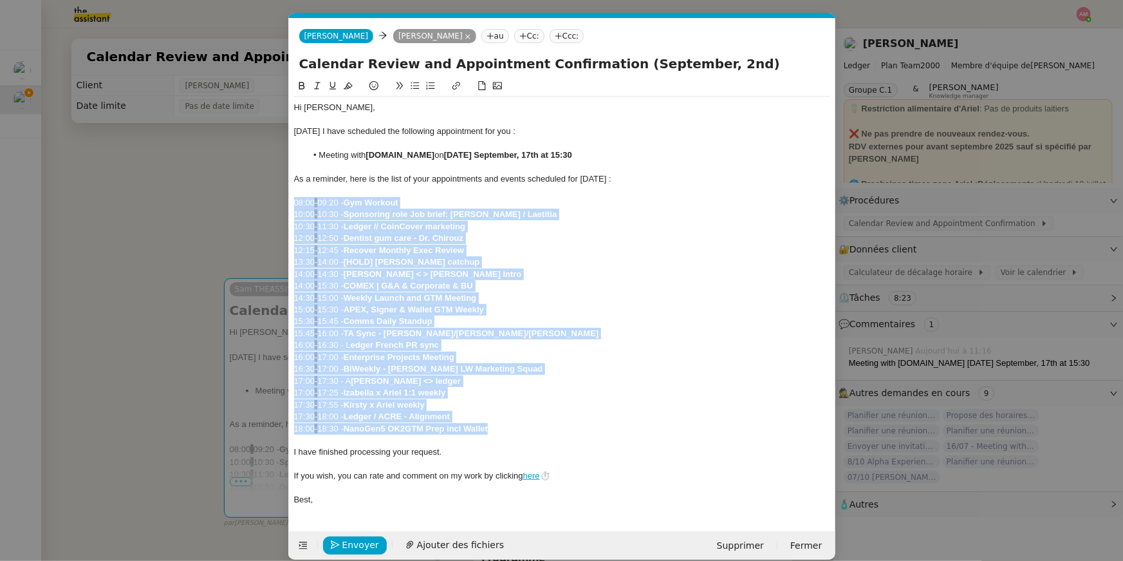
drag, startPoint x: 530, startPoint y: 431, endPoint x: 586, endPoint y: 196, distance: 240.9
click at [586, 196] on div "Hi Ariel, Today I have scheduled the following appointment for you : Meeting wi…" at bounding box center [562, 304] width 536 height 414
drag, startPoint x: 338, startPoint y: 428, endPoint x: 352, endPoint y: 207, distance: 221.9
click at [352, 207] on div "Hi Ariel, Today I have scheduled the following appointment for you : Meeting wi…" at bounding box center [562, 304] width 536 height 414
click at [413, 86] on icon at bounding box center [415, 85] width 9 height 9
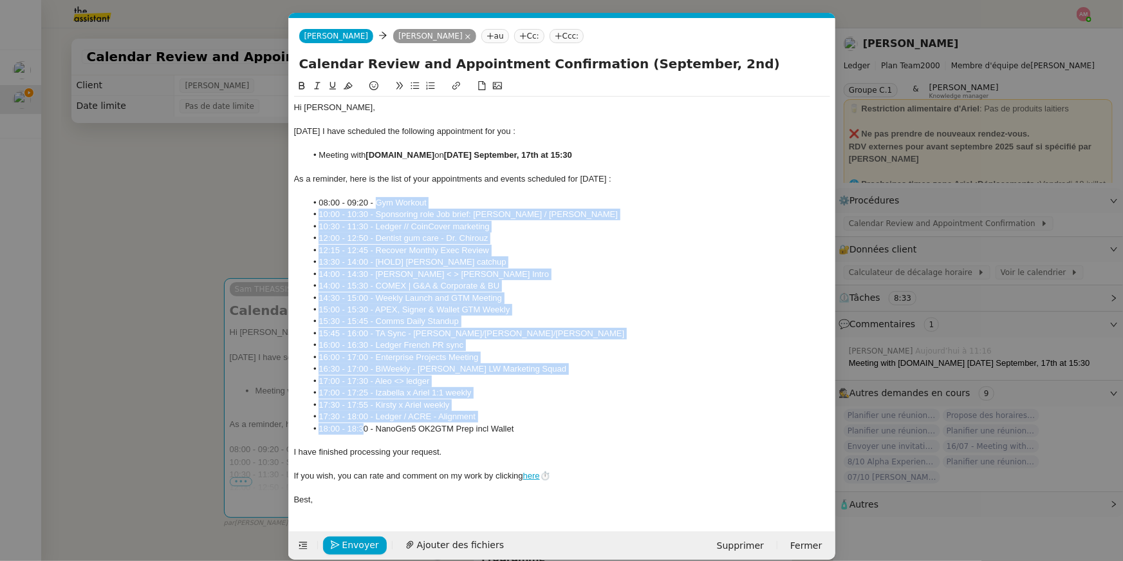
click at [370, 290] on li "14:00 - 15:30 - COMEX | G&A & Corporate & BU" at bounding box center [568, 286] width 524 height 12
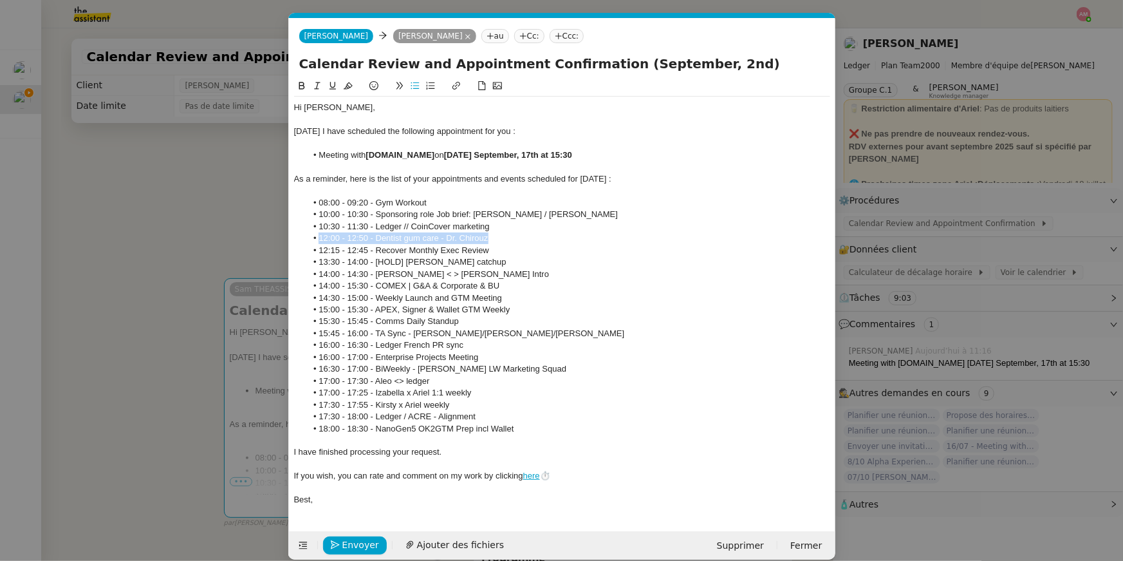
drag, startPoint x: 319, startPoint y: 240, endPoint x: 501, endPoint y: 239, distance: 182.2
click at [501, 239] on li "12:00 - 12:50 - Dentist gum care - Dr. Chirouz" at bounding box center [568, 238] width 524 height 12
click at [299, 84] on icon at bounding box center [302, 86] width 6 height 8
click at [335, 83] on icon at bounding box center [333, 86] width 6 height 8
click at [377, 308] on li "15:00 - 15:30 - APEX, Signer & Wallet GTM Weekly" at bounding box center [568, 310] width 524 height 12
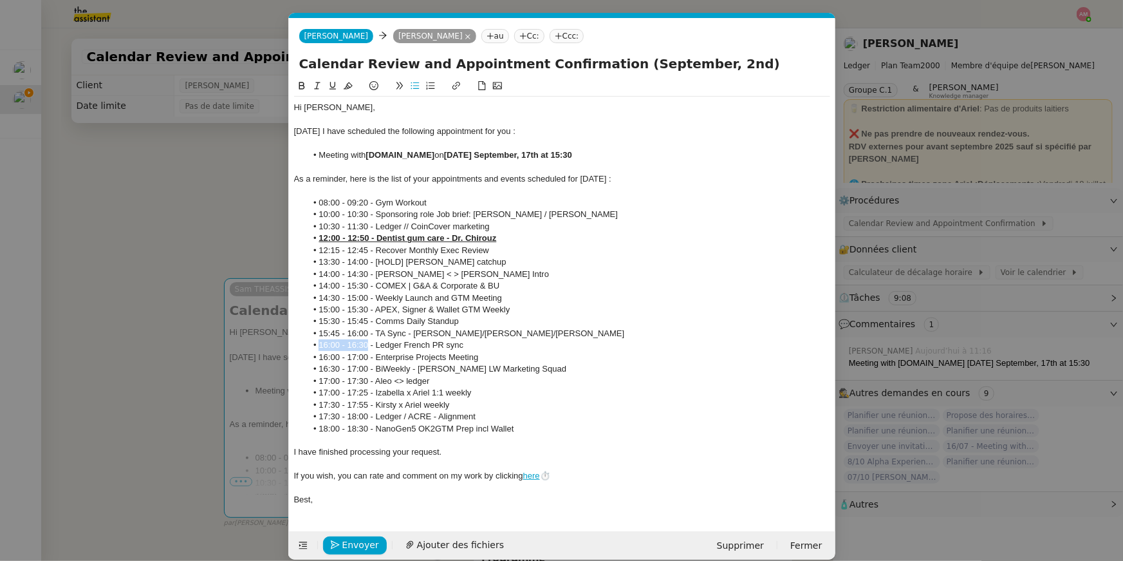
drag, startPoint x: 321, startPoint y: 345, endPoint x: 367, endPoint y: 342, distance: 46.5
click at [367, 342] on li "16:00 - 16:30 - Ledger French PR sync" at bounding box center [568, 345] width 524 height 12
click at [350, 80] on button at bounding box center [348, 86] width 15 height 15
click at [363, 331] on li "15:45 - 16:00 - TA Sync - Ariel/Stephane/Aaron" at bounding box center [568, 334] width 524 height 12
drag, startPoint x: 369, startPoint y: 359, endPoint x: 309, endPoint y: 359, distance: 59.9
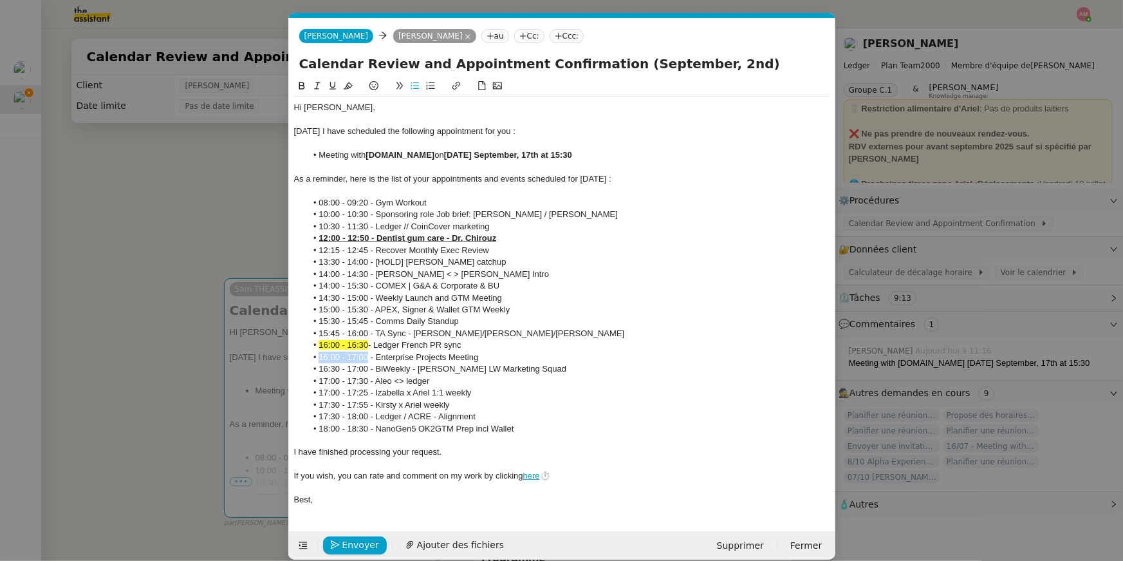
click at [309, 359] on li "16:00 - 17:00 - Enterprise Projects Meeting" at bounding box center [568, 358] width 524 height 12
click at [348, 89] on icon at bounding box center [348, 85] width 9 height 9
click at [441, 331] on li "15:45 - 16:00 - TA Sync - Ariel/Stephane/Aaron" at bounding box center [568, 334] width 524 height 12
drag, startPoint x: 368, startPoint y: 371, endPoint x: 319, endPoint y: 371, distance: 48.3
click at [319, 371] on li "16:30 - 17:00 - BiWeekly - Ariel x LW Marketing Squad" at bounding box center [568, 369] width 524 height 12
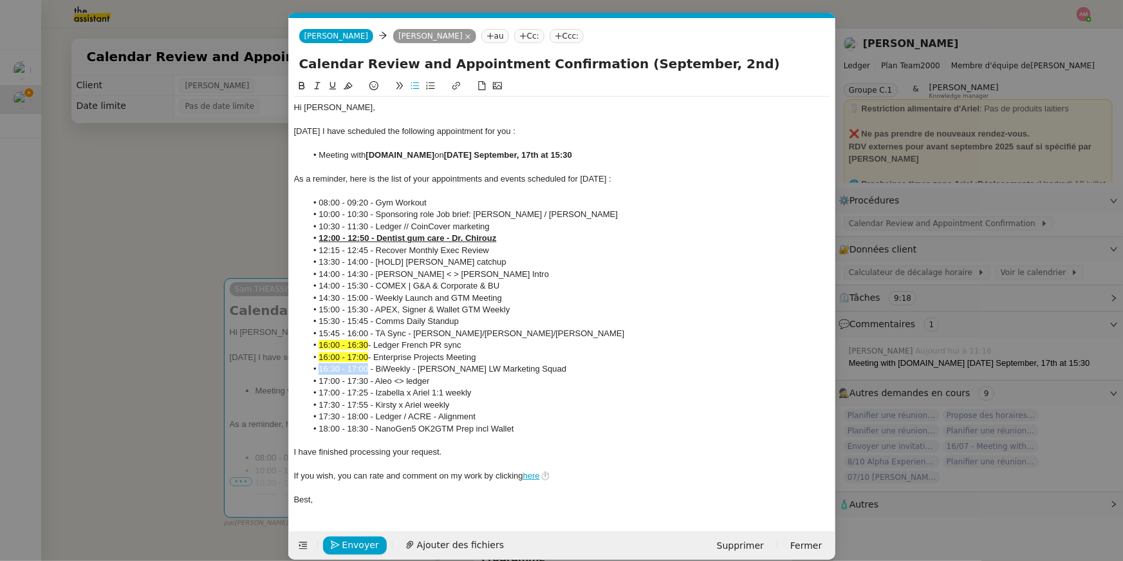
click at [344, 89] on icon at bounding box center [348, 85] width 9 height 9
drag, startPoint x: 366, startPoint y: 382, endPoint x: 308, endPoint y: 382, distance: 57.9
click at [308, 382] on li "17:00 - 17:30 - Aleo <> ledger" at bounding box center [568, 381] width 524 height 12
click at [368, 380] on li "17:00 - 17:30 - Aleo <> ledger" at bounding box center [568, 381] width 524 height 12
drag, startPoint x: 366, startPoint y: 383, endPoint x: 305, endPoint y: 382, distance: 61.2
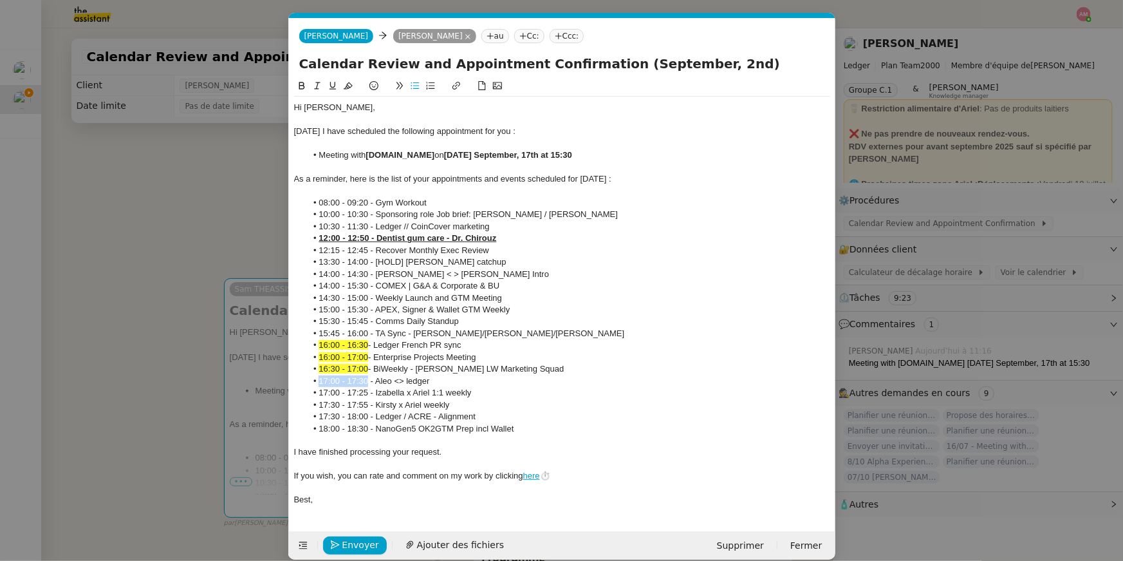
click at [305, 382] on ul "08:00 - 09:20 - Gym Workout 10:00 - 10:30 - Sponsoring role Job brief: Ariel / …" at bounding box center [562, 316] width 536 height 238
click at [353, 86] on button at bounding box center [348, 86] width 15 height 15
click at [414, 484] on div at bounding box center [562, 488] width 536 height 12
drag, startPoint x: 370, startPoint y: 393, endPoint x: 315, endPoint y: 393, distance: 54.7
click at [315, 393] on li "17:00 - 17:25 - Izabella x Ariel 1:1 weekly" at bounding box center [568, 393] width 524 height 12
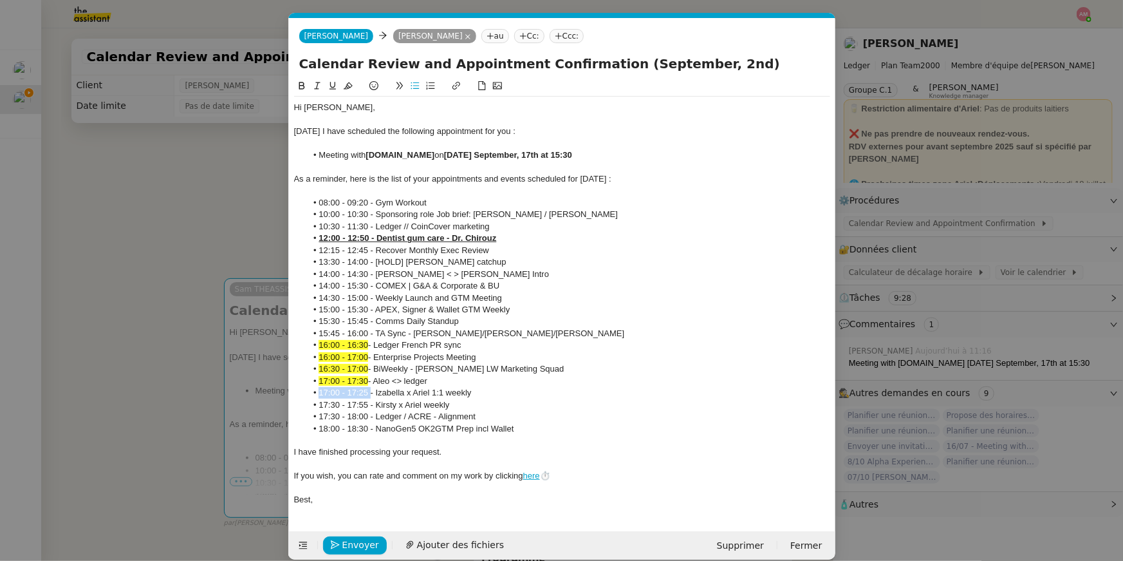
click at [351, 82] on icon at bounding box center [348, 85] width 9 height 9
click at [447, 297] on li "14:30 - 15:00 - Weekly Launch and GTM Meeting" at bounding box center [568, 298] width 524 height 12
drag, startPoint x: 369, startPoint y: 417, endPoint x: 310, endPoint y: 417, distance: 58.6
click at [310, 417] on li "17:30 - 18:00 - Ledger / ACRE - Alignment" at bounding box center [568, 417] width 524 height 12
click at [344, 90] on icon at bounding box center [348, 85] width 9 height 9
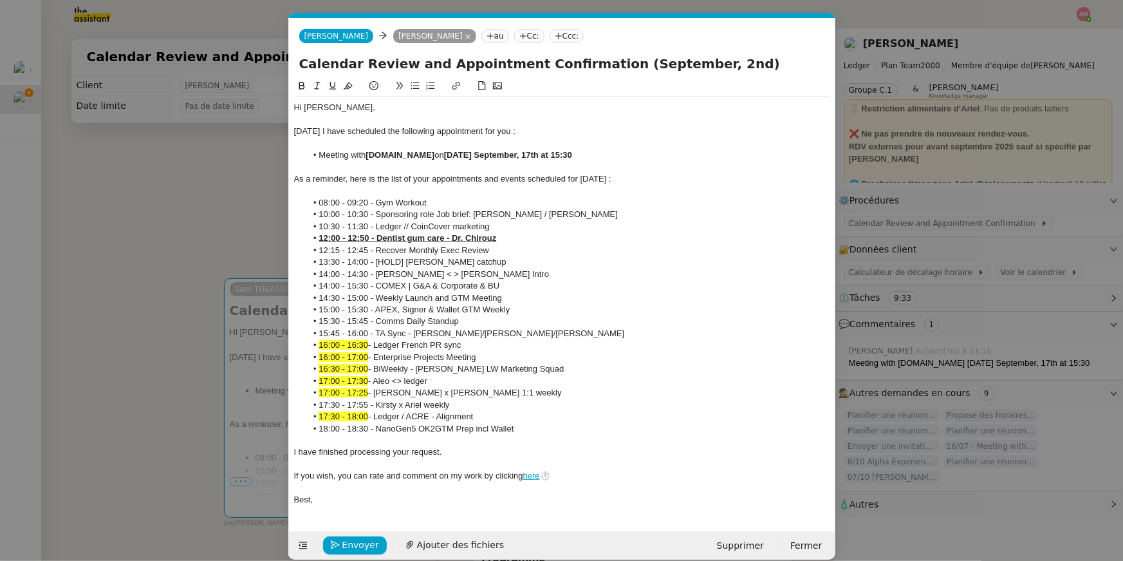
click at [388, 314] on li "15:00 - 15:30 - APEX, Signer & Wallet GTM Weekly" at bounding box center [568, 310] width 524 height 12
click at [368, 391] on li "17:00 - 17:25 - Izabella x Ariel 1:1 weekly" at bounding box center [568, 393] width 524 height 12
click at [347, 79] on button at bounding box center [348, 86] width 15 height 15
click at [413, 265] on li "13:30 - 14:00 - [HOLD] Peter x Ledger catchup" at bounding box center [568, 262] width 524 height 12
drag, startPoint x: 366, startPoint y: 406, endPoint x: 316, endPoint y: 406, distance: 50.2
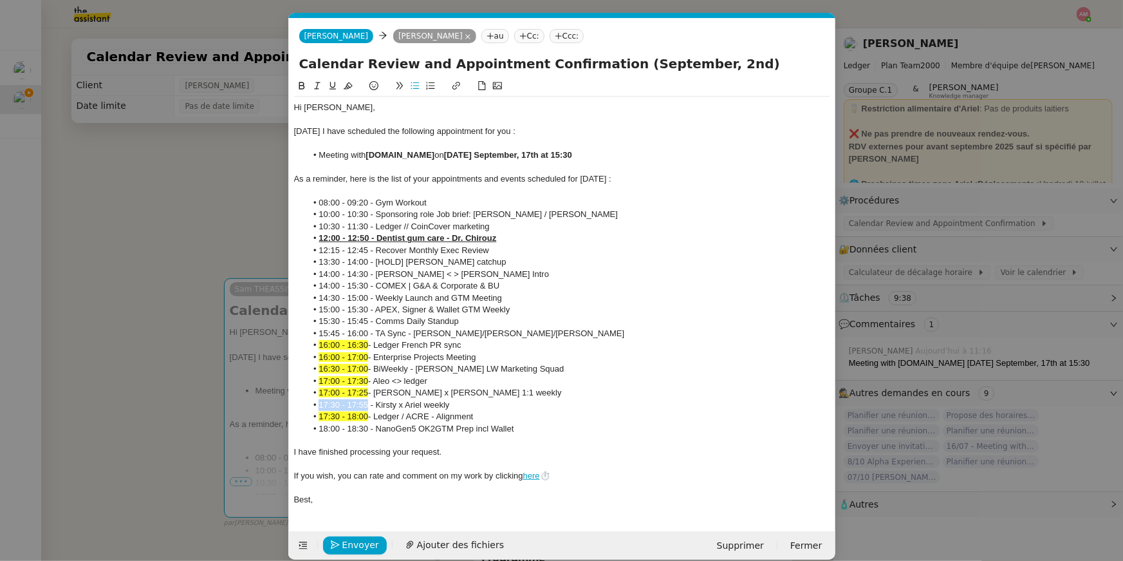
click at [316, 406] on li "17:30 - 17:55 - Kirsty x Ariel weekly" at bounding box center [568, 405] width 524 height 12
click at [349, 88] on icon at bounding box center [348, 85] width 9 height 9
click at [440, 366] on li "16:30 - 17:00 - BiWeekly - Ariel x LW Marketing Squad" at bounding box center [568, 369] width 524 height 12
drag, startPoint x: 368, startPoint y: 285, endPoint x: 317, endPoint y: 284, distance: 50.2
click at [317, 284] on li "14:00 - 15:30 - COMEX | G&A & Corporate & BU" at bounding box center [568, 286] width 524 height 12
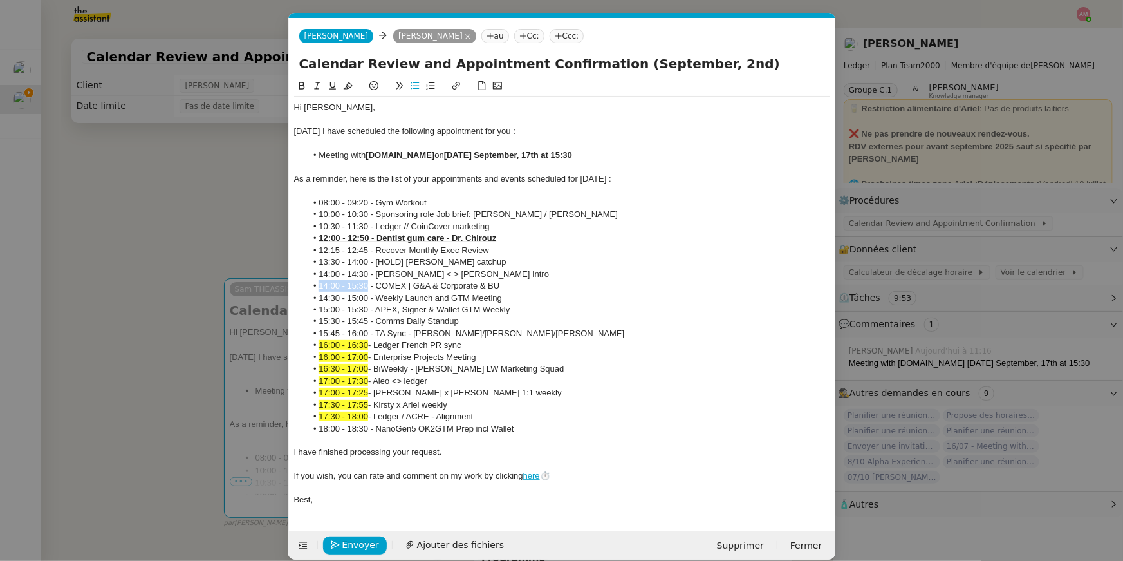
click at [348, 85] on icon at bounding box center [348, 85] width 9 height 9
click at [361, 338] on li "15:45 - 16:00 - TA Sync - Ariel/Stephane/Aaron" at bounding box center [568, 334] width 524 height 12
drag, startPoint x: 369, startPoint y: 302, endPoint x: 315, endPoint y: 296, distance: 53.7
click at [315, 296] on li "14:30 - 15:00 - Weekly Launch and GTM Meeting" at bounding box center [568, 298] width 524 height 12
click at [350, 83] on icon at bounding box center [348, 85] width 9 height 7
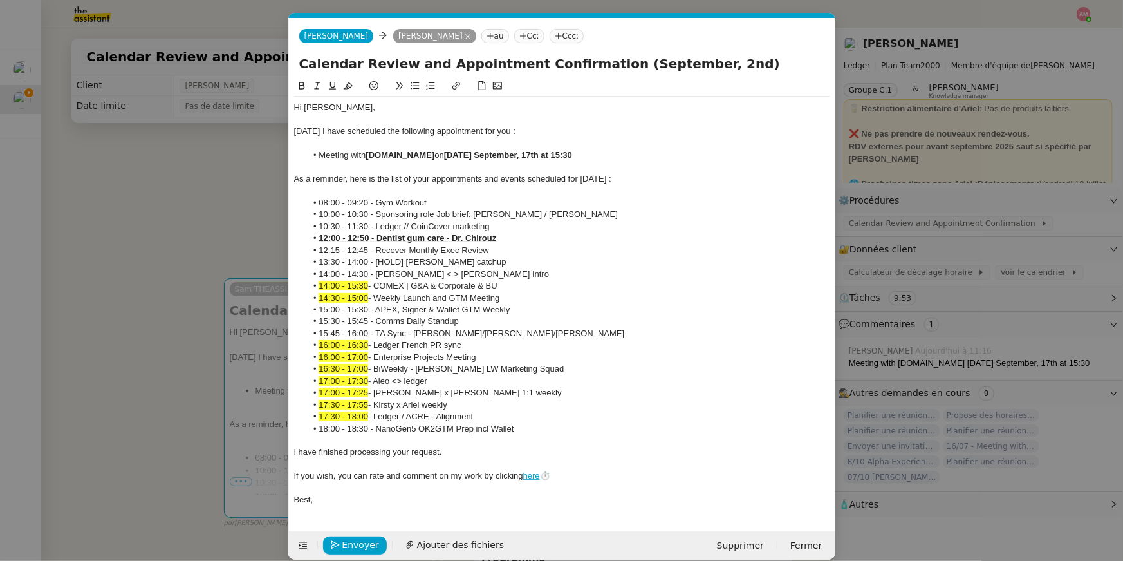
click at [417, 281] on li "14:00 - 15:30 - COMEX | G&A & Corporate & BU" at bounding box center [568, 286] width 524 height 12
drag, startPoint x: 368, startPoint y: 310, endPoint x: 319, endPoint y: 310, distance: 48.9
click at [319, 310] on li "15:00 - 15:30 - APEX, Signer & Wallet GTM Weekly" at bounding box center [568, 310] width 524 height 12
click at [342, 89] on button at bounding box center [348, 86] width 15 height 15
click at [385, 236] on u "12:00 - 12:50 - Dentist gum care - Dr. Chirouz" at bounding box center [408, 238] width 178 height 10
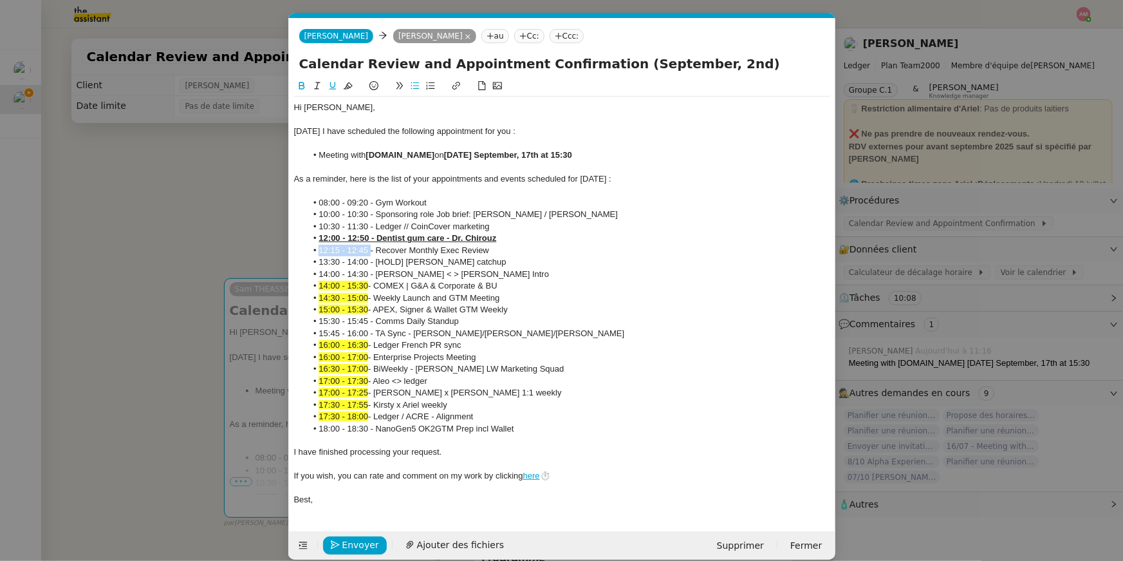
drag, startPoint x: 371, startPoint y: 252, endPoint x: 312, endPoint y: 252, distance: 58.6
click at [312, 252] on li "12:15 - 12:45 - Recover Monthly Exec Review" at bounding box center [568, 251] width 524 height 12
click at [348, 80] on button at bounding box center [348, 86] width 15 height 15
click at [367, 240] on u "12:00 - 12:50 - Dentist gum care - Dr. Chirouz" at bounding box center [408, 238] width 178 height 10
drag, startPoint x: 370, startPoint y: 238, endPoint x: 348, endPoint y: 239, distance: 22.6
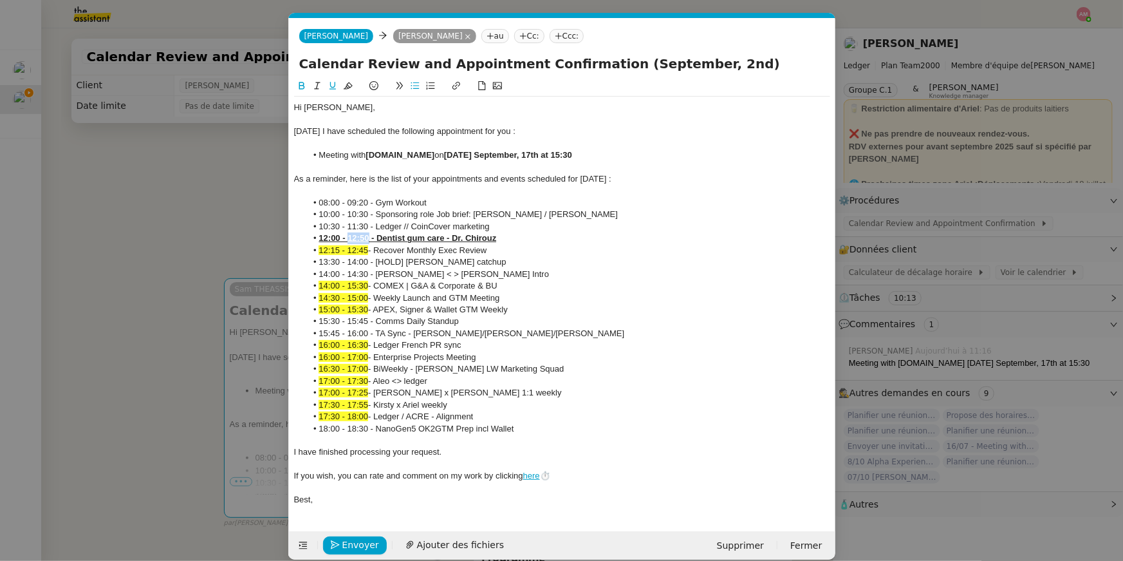
click at [348, 239] on u "12:00 - 12:50 - Dentist gum care - Dr. Chirouz" at bounding box center [408, 238] width 178 height 10
click at [350, 83] on icon at bounding box center [348, 85] width 9 height 9
click at [489, 301] on li "14:30 - 15:00 - Weekly Launch and GTM Meeting" at bounding box center [568, 298] width 524 height 12
click at [214, 276] on nz-modal-container "CALE Service Cale ndar Review and Appointment Confirmation Ariel Wengroff TA - …" at bounding box center [561, 280] width 1123 height 561
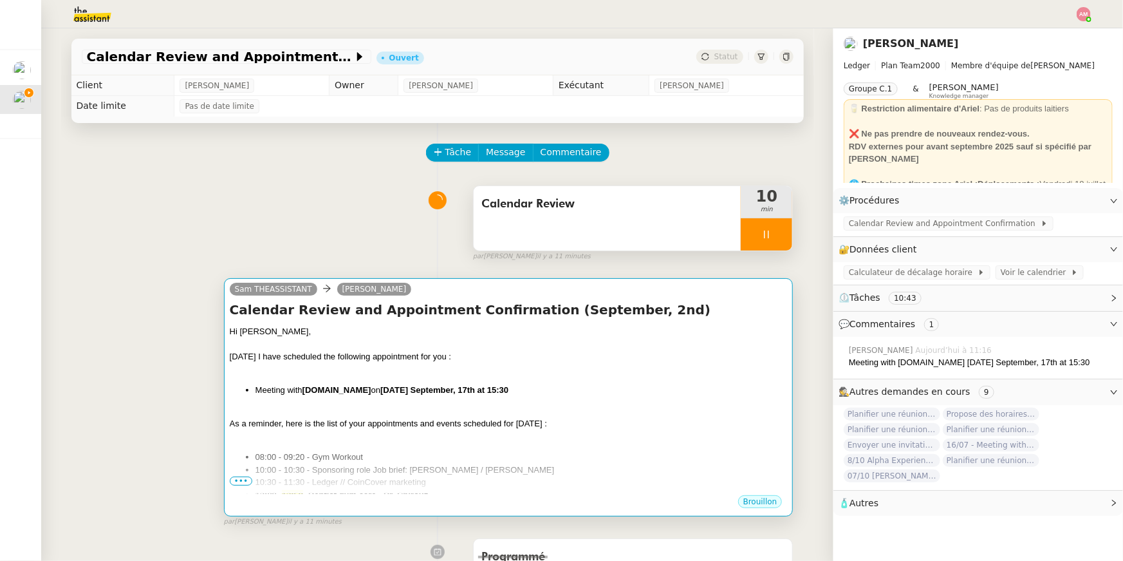
click at [295, 348] on div at bounding box center [509, 344] width 558 height 13
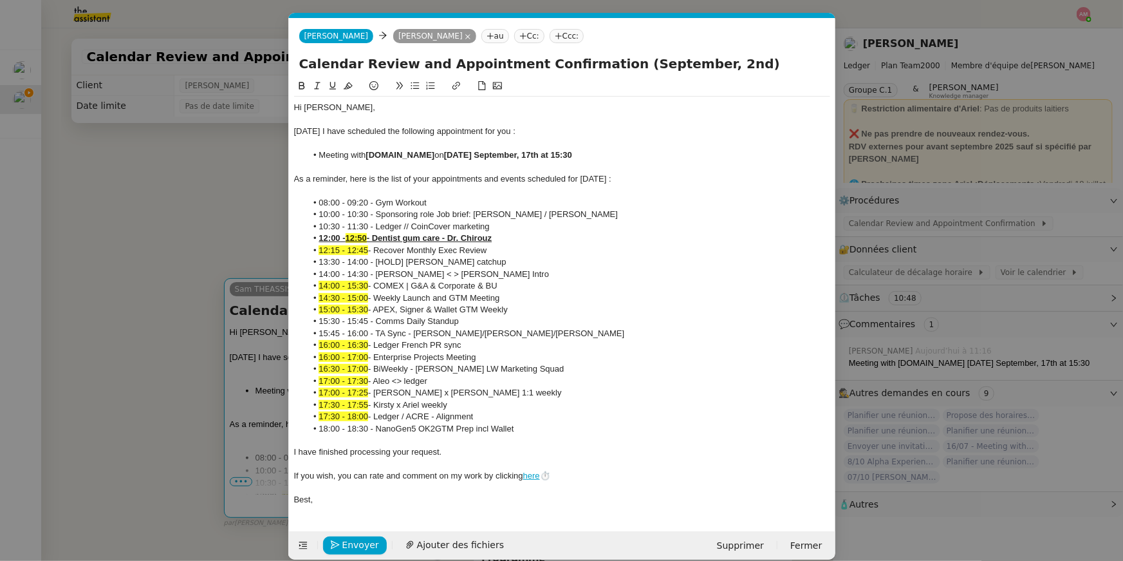
scroll to position [0, 49]
click at [144, 209] on nz-modal-container "CALE Service Cale ndar Review and Appointment Confirmation Ariel Wengroff TA - …" at bounding box center [561, 280] width 1123 height 561
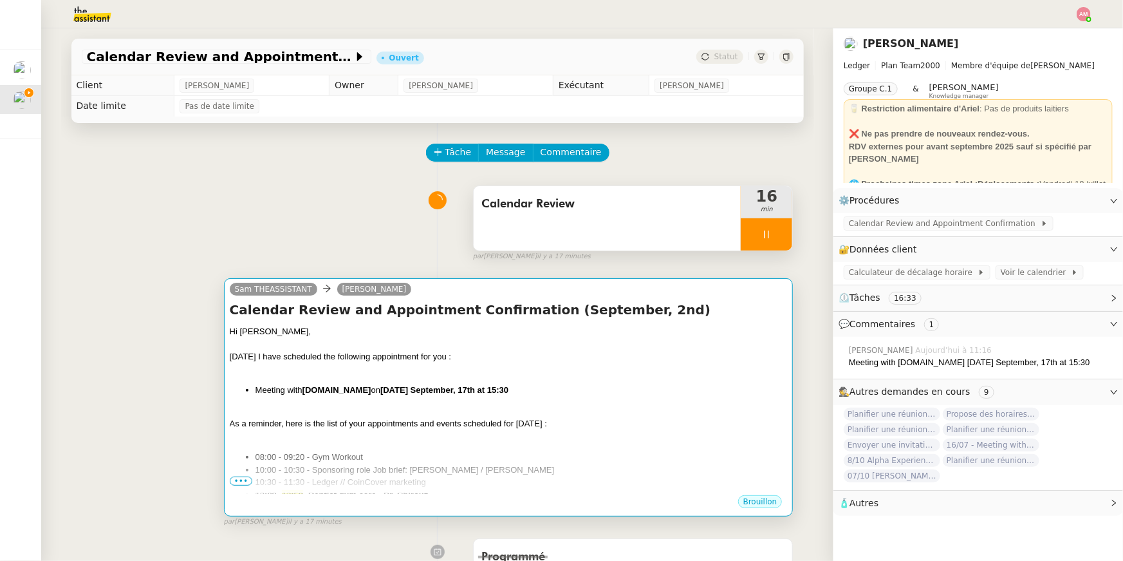
click at [486, 432] on div at bounding box center [509, 436] width 558 height 13
click at [492, 419] on div "As a reminder, here is the list of your appointments and events scheduled for t…" at bounding box center [509, 423] width 558 height 13
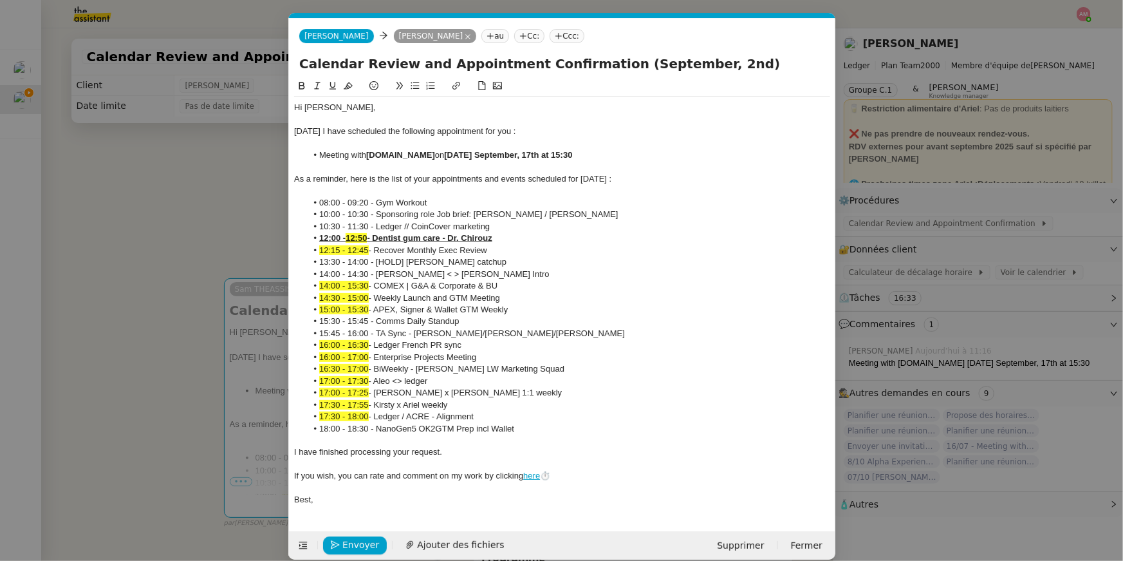
scroll to position [0, 49]
click at [541, 433] on li "18:00 - 18:30 - NanoGen5 OK2GTM Prep incl Wallet" at bounding box center [568, 429] width 524 height 12
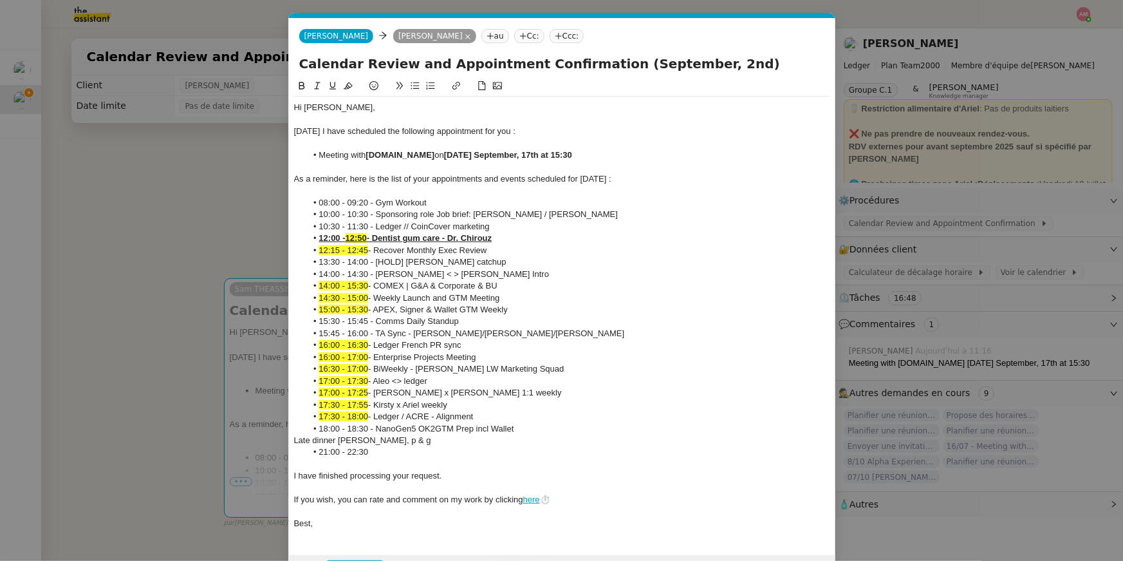
scroll to position [0, 0]
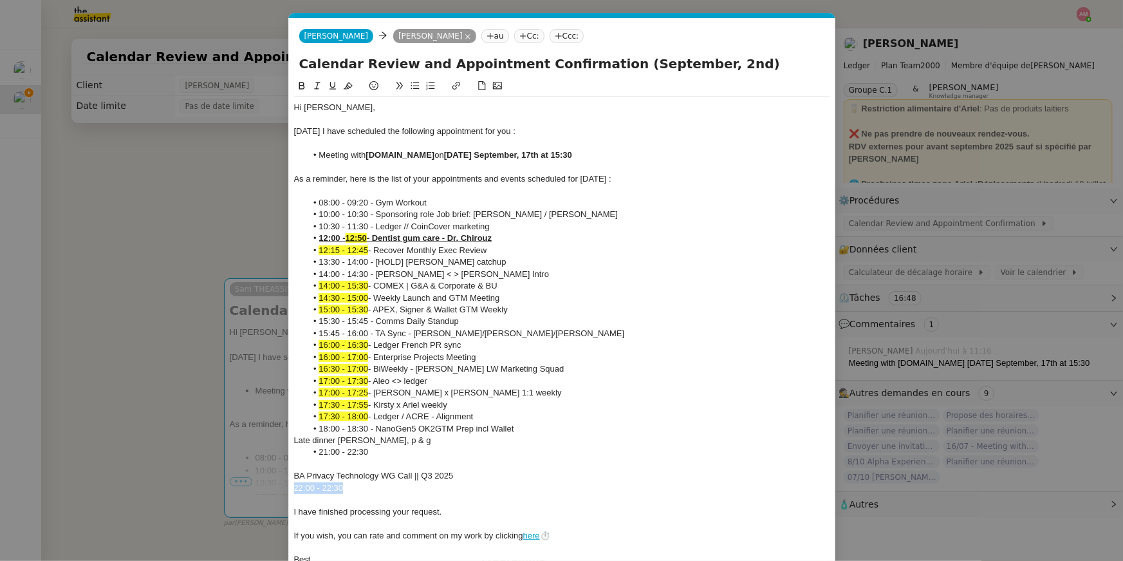
drag, startPoint x: 339, startPoint y: 488, endPoint x: 275, endPoint y: 492, distance: 64.5
click at [275, 492] on nz-modal-container "CALE Service Cale ndar Review and Appointment Confirmation Ariel Wengroff TA - …" at bounding box center [561, 280] width 1123 height 561
drag, startPoint x: 388, startPoint y: 447, endPoint x: 314, endPoint y: 450, distance: 73.5
click at [314, 450] on li "21:00 - 22:30" at bounding box center [568, 452] width 524 height 12
click at [293, 436] on nz-spin "Hi Ariel, Today I have scheduled the following appointment for you : Meeting wi…" at bounding box center [562, 327] width 547 height 497
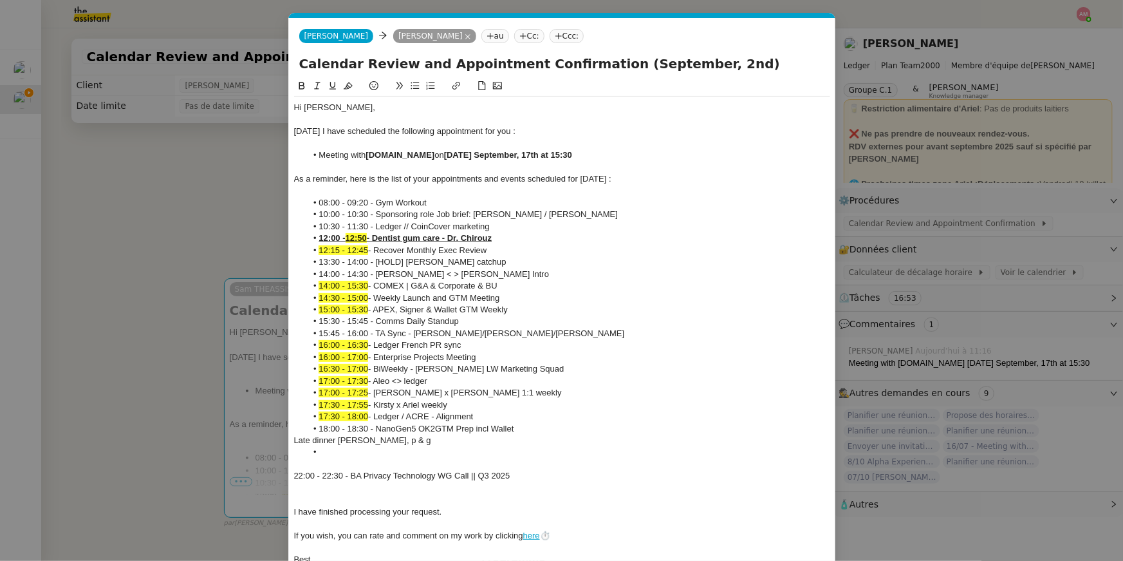
click at [299, 441] on div "Late dinner Lily, p & g" at bounding box center [562, 441] width 536 height 12
click at [295, 440] on div "Late dinner Lily, p & g" at bounding box center [562, 441] width 536 height 12
click at [295, 447] on ul at bounding box center [562, 452] width 536 height 12
click at [295, 444] on div "Late dinner Lily, p & g" at bounding box center [562, 441] width 536 height 12
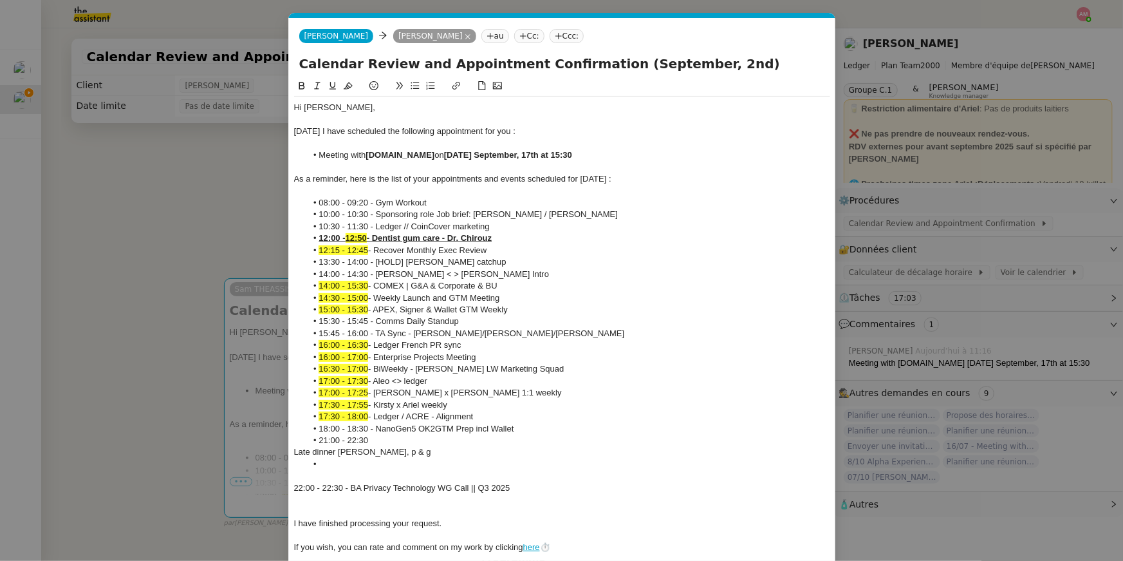
click at [321, 465] on li at bounding box center [568, 464] width 524 height 12
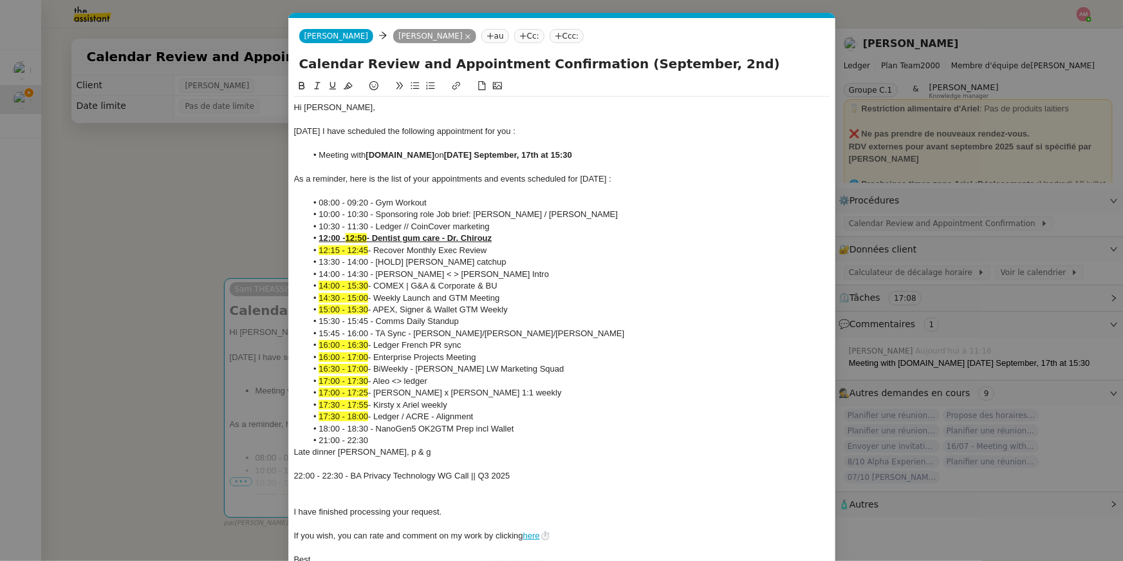
click at [296, 456] on div "Late dinner Lily, p & g" at bounding box center [562, 452] width 536 height 12
drag, startPoint x: 295, startPoint y: 455, endPoint x: 379, endPoint y: 560, distance: 134.2
click at [295, 456] on div "Late dinner Lily, p & g" at bounding box center [562, 452] width 536 height 12
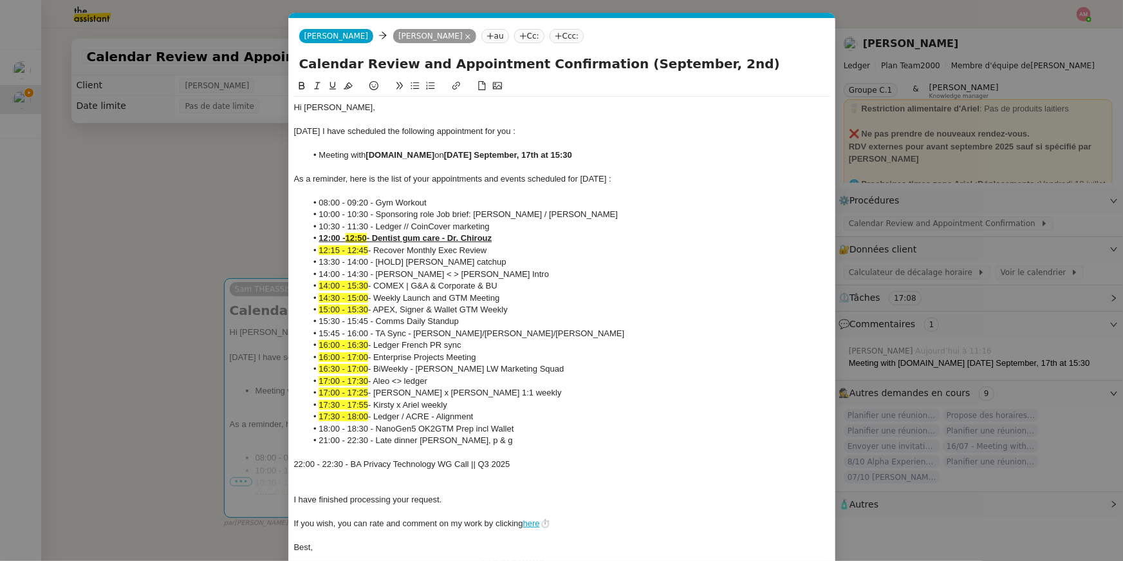
click at [297, 463] on div "22:00 - 22:30 - BA Privacy Technology WG Call || Q3 2025" at bounding box center [562, 464] width 536 height 12
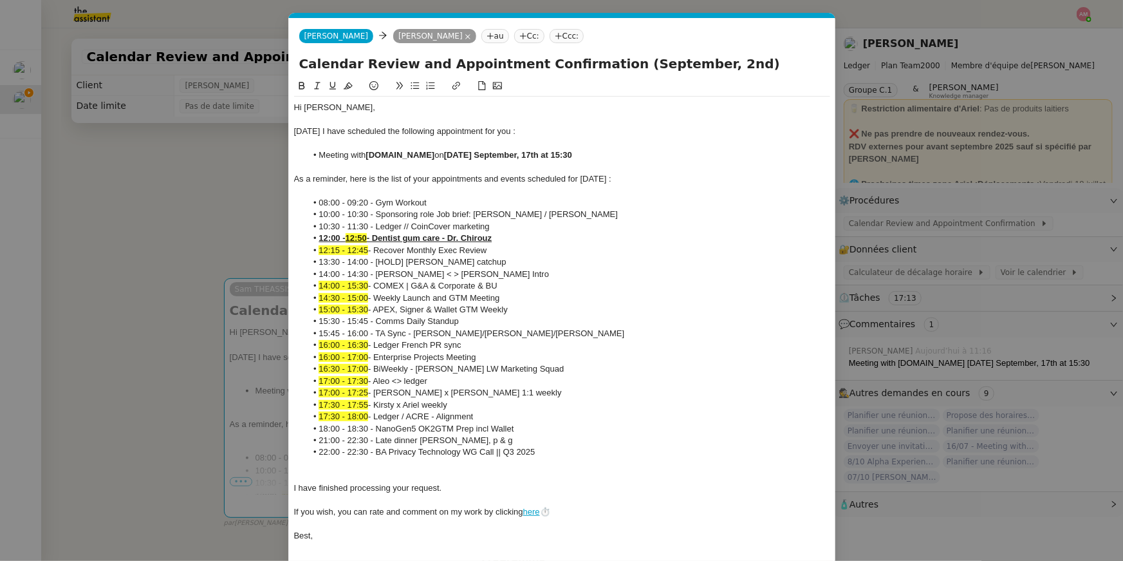
click at [315, 464] on div at bounding box center [562, 464] width 536 height 12
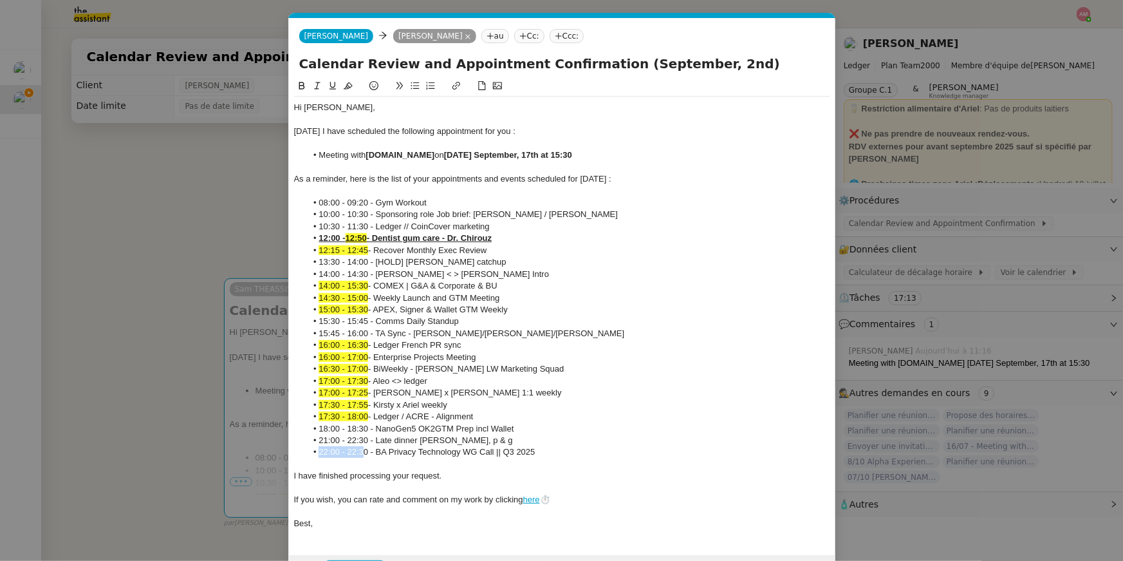
drag, startPoint x: 366, startPoint y: 456, endPoint x: 320, endPoint y: 456, distance: 45.7
click at [320, 456] on li "22:00 - 22:30 - BA Privacy Technology WG Call || Q3 2025" at bounding box center [568, 452] width 524 height 12
click at [358, 453] on li "22:00 - 22:30 - BA Privacy Technology WG Call || Q3 2025" at bounding box center [568, 452] width 524 height 12
drag, startPoint x: 369, startPoint y: 454, endPoint x: 314, endPoint y: 454, distance: 55.4
click at [314, 454] on li "22:00 - 22:30 - BA Privacy Technology WG Call || Q3 2025" at bounding box center [568, 452] width 524 height 12
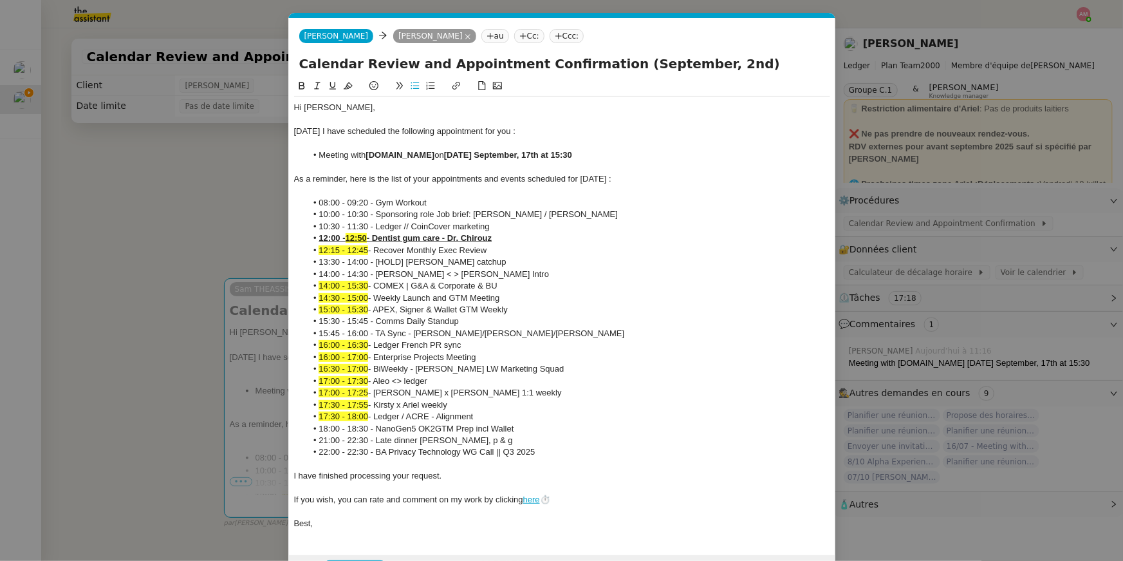
click at [348, 77] on div "Calendar Review and Appointment Confirmation (September, 2nd)" at bounding box center [562, 66] width 547 height 24
click at [347, 84] on icon at bounding box center [348, 85] width 9 height 7
click at [373, 334] on li "15:45 - 16:00 - TA Sync - Ariel/Stephane/Aaron" at bounding box center [568, 334] width 524 height 12
drag, startPoint x: 349, startPoint y: 440, endPoint x: 366, endPoint y: 443, distance: 17.6
click at [366, 443] on li "21:00 - 22:30 - Late dinner Lily, p & g" at bounding box center [568, 441] width 524 height 12
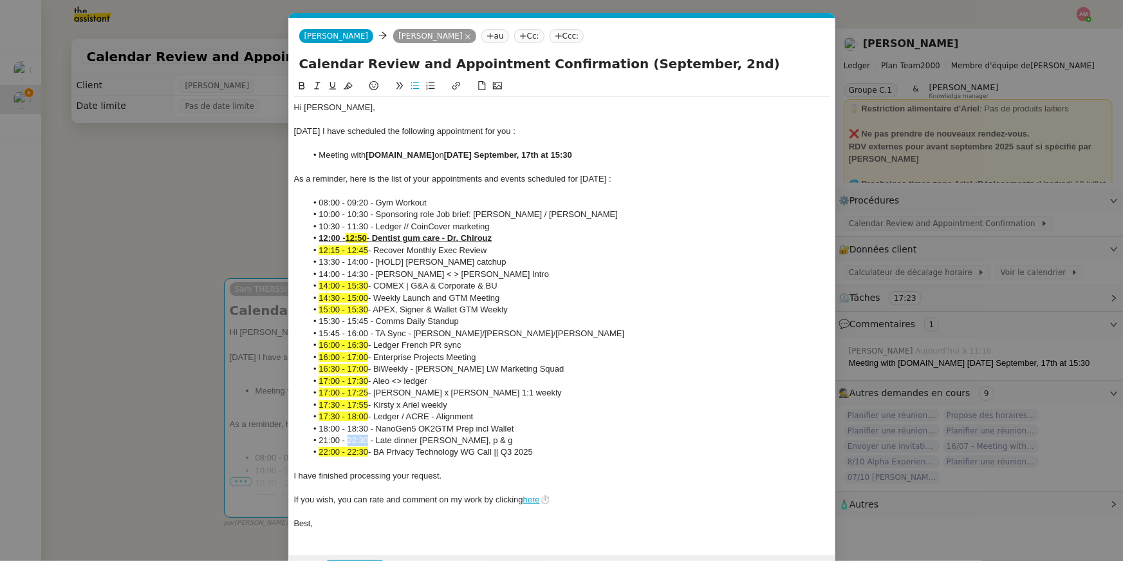
click at [349, 88] on icon at bounding box center [348, 85] width 9 height 7
click at [470, 307] on li "15:00 - 15:30 - APEX, Signer & Wallet GTM Weekly" at bounding box center [568, 310] width 524 height 12
click at [192, 277] on nz-modal-container "CALE Service Cale ndar Review and Appointment Confirmation Ariel Wengroff TA - …" at bounding box center [561, 280] width 1123 height 561
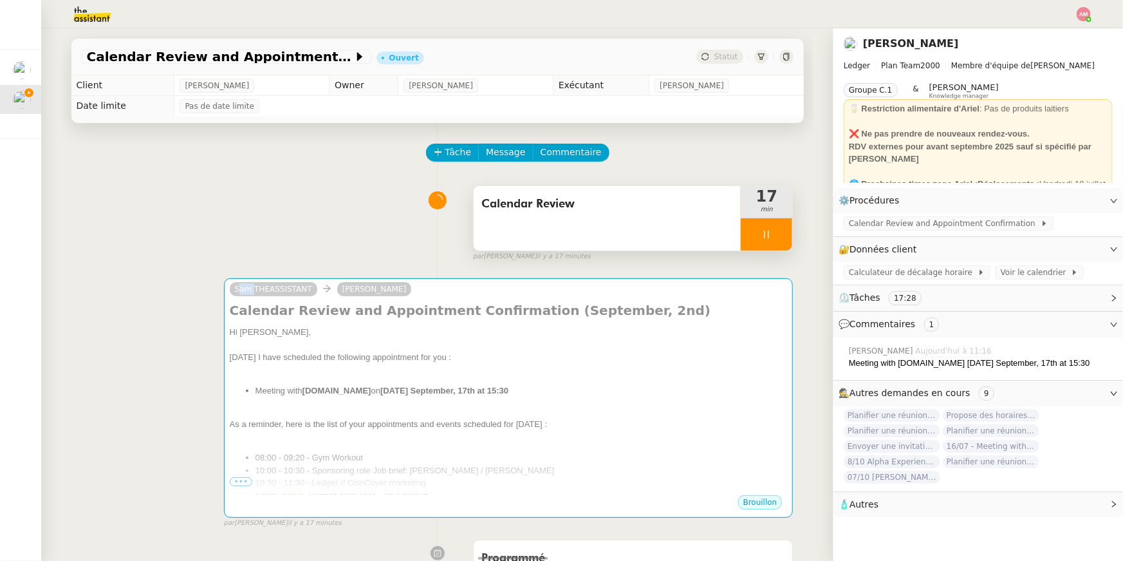
click at [192, 277] on div "Sam THEASSISTANT Ariel Wengroff Calendar Review and Appointment Confirmation (S…" at bounding box center [438, 398] width 712 height 262
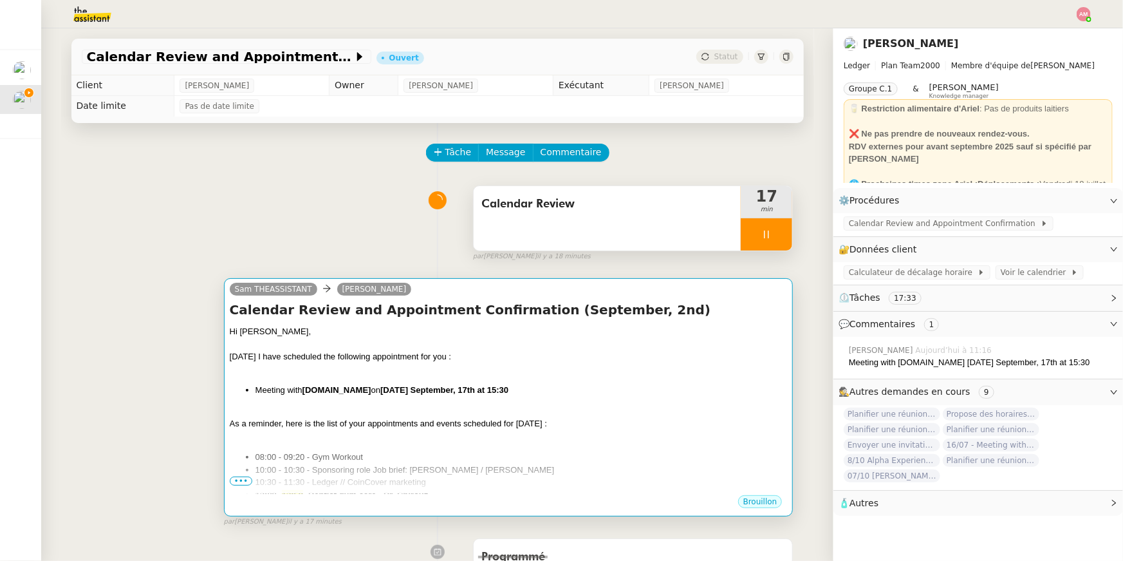
click at [435, 399] on div "Hi Ariel, Today I have scheduled the following appointment for you : Meeting wi…" at bounding box center [509, 567] width 558 height 485
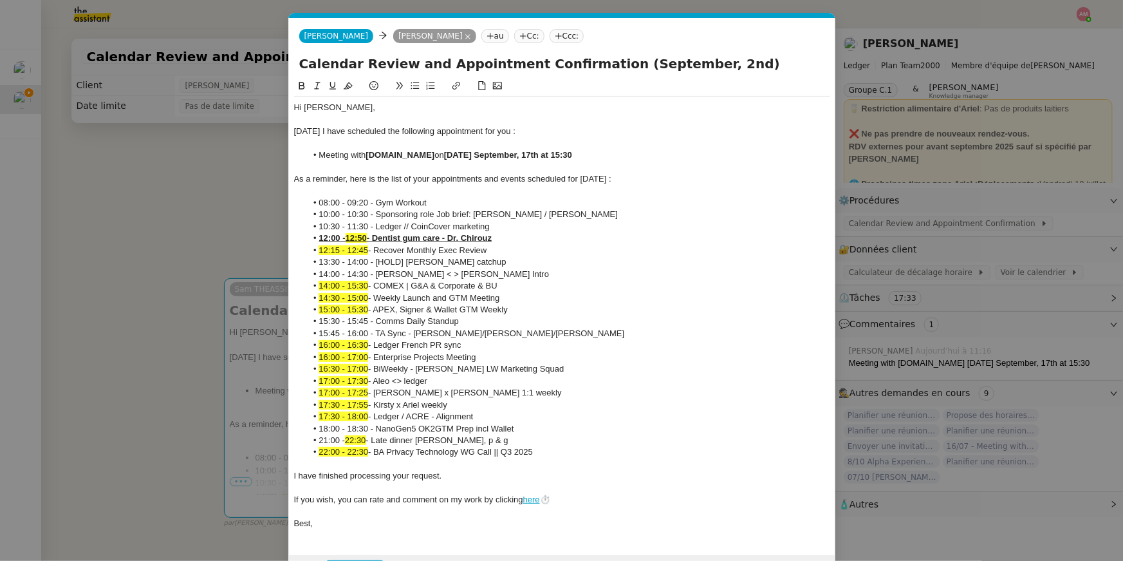
scroll to position [38, 0]
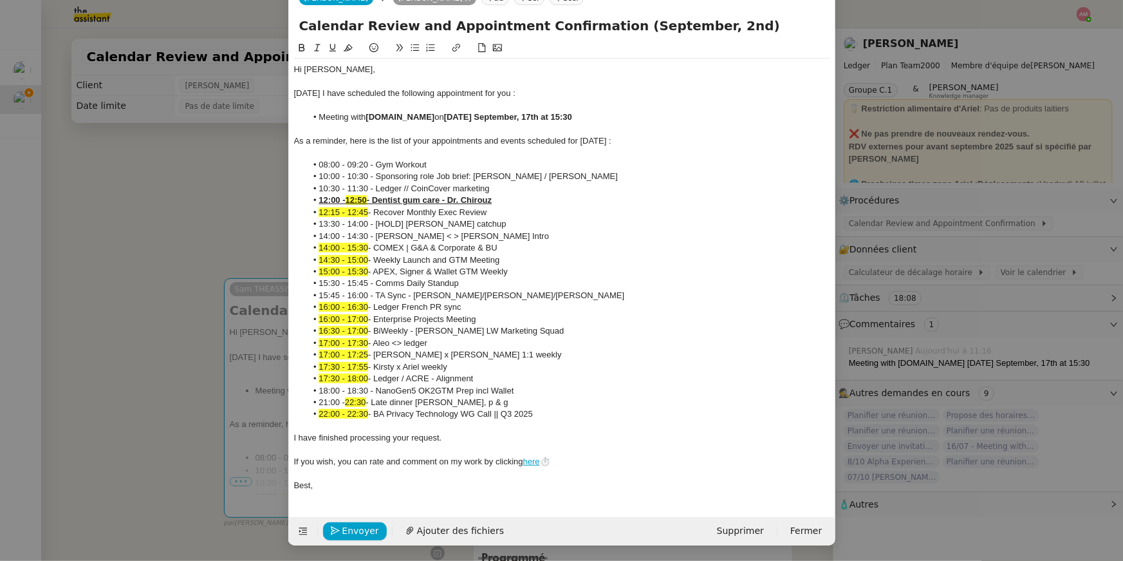
click at [116, 245] on nz-modal-container "CALE Service Cale ndar Review and Appointment Confirmation Ariel Wengroff TA - …" at bounding box center [561, 280] width 1123 height 561
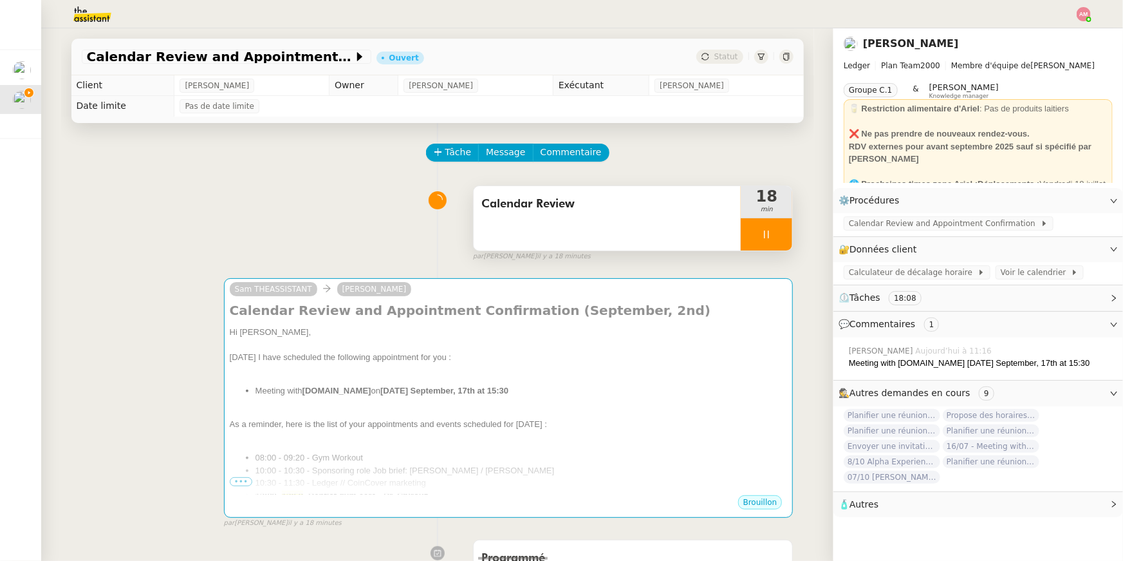
scroll to position [25, 0]
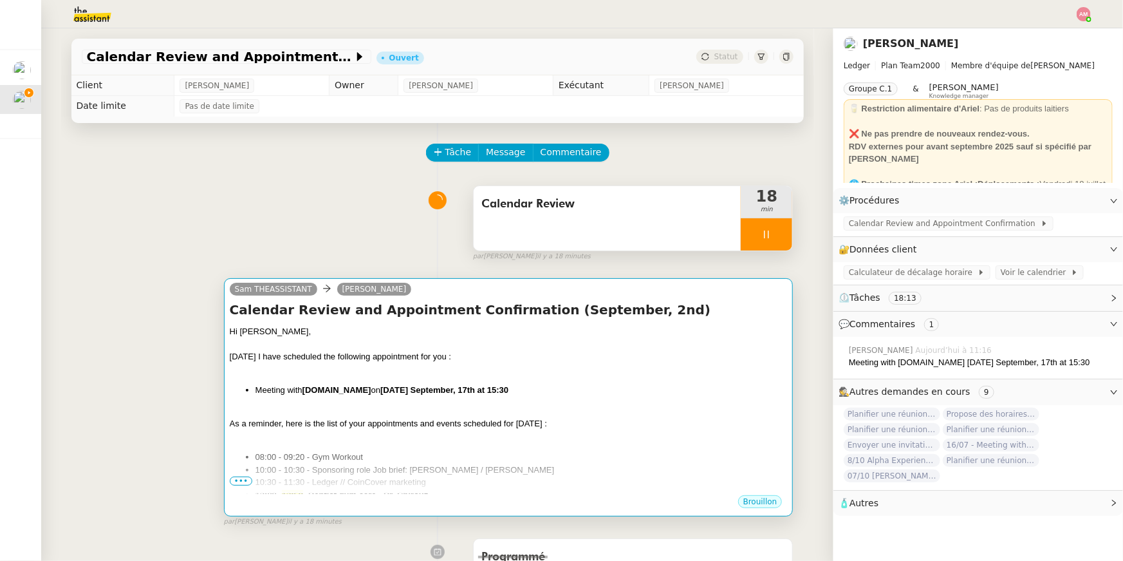
click at [356, 372] on div at bounding box center [509, 369] width 558 height 13
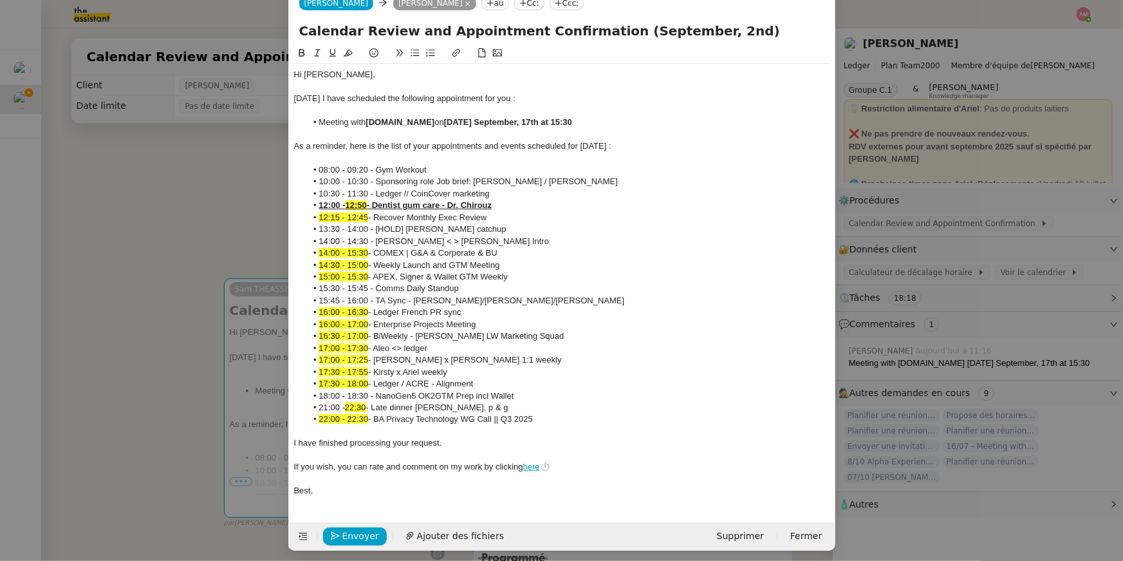
scroll to position [38, 0]
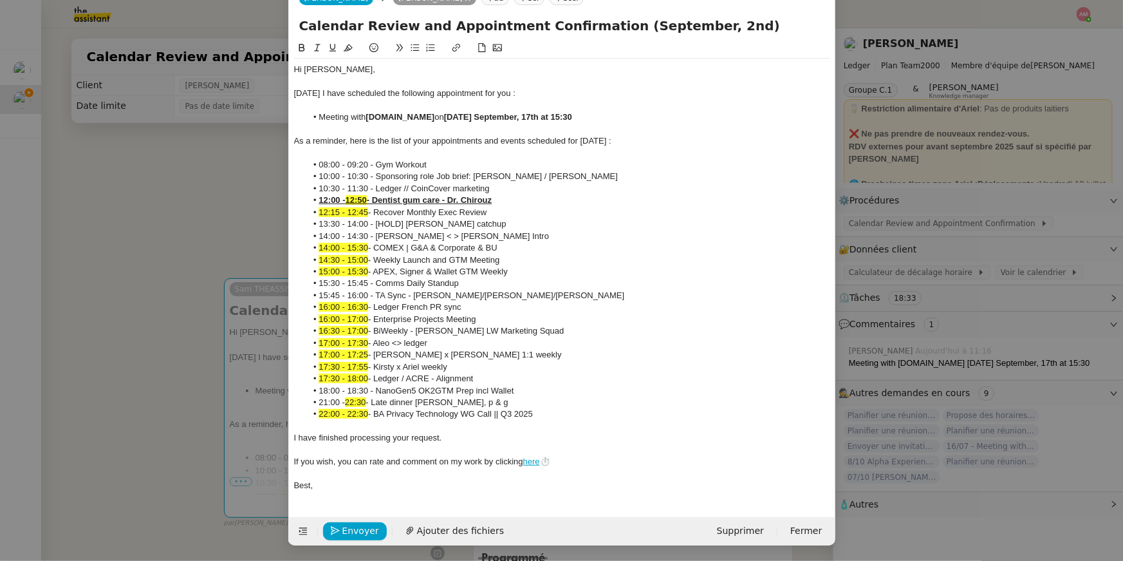
click at [220, 180] on nz-modal-container "CALE Service Cale ndar Review and Appointment Confirmation Ariel Wengroff TA - …" at bounding box center [561, 280] width 1123 height 561
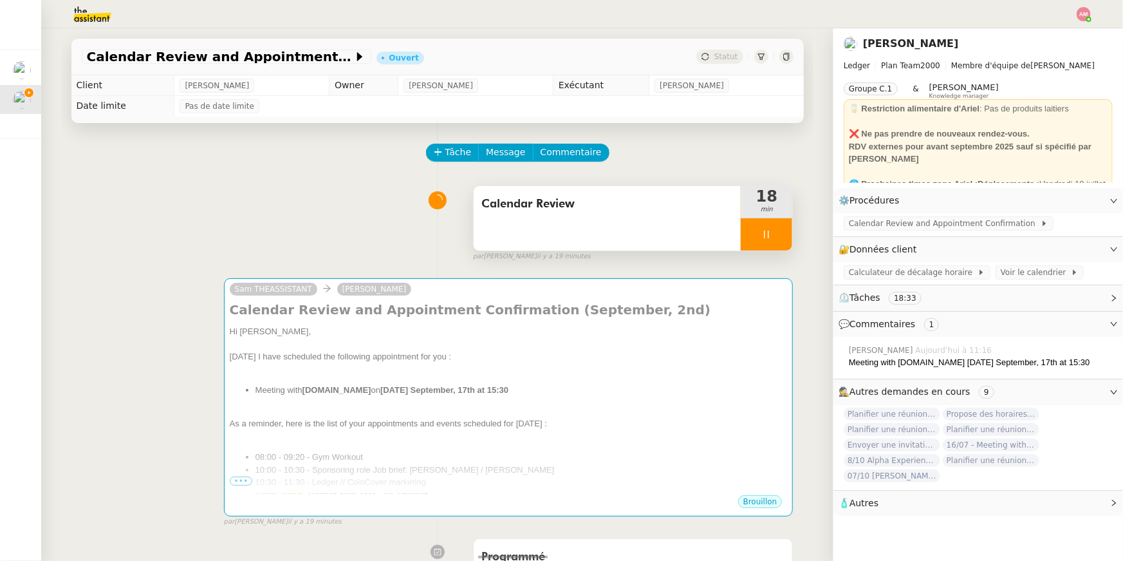
click at [632, 219] on div "Calendar Review" at bounding box center [608, 218] width 268 height 64
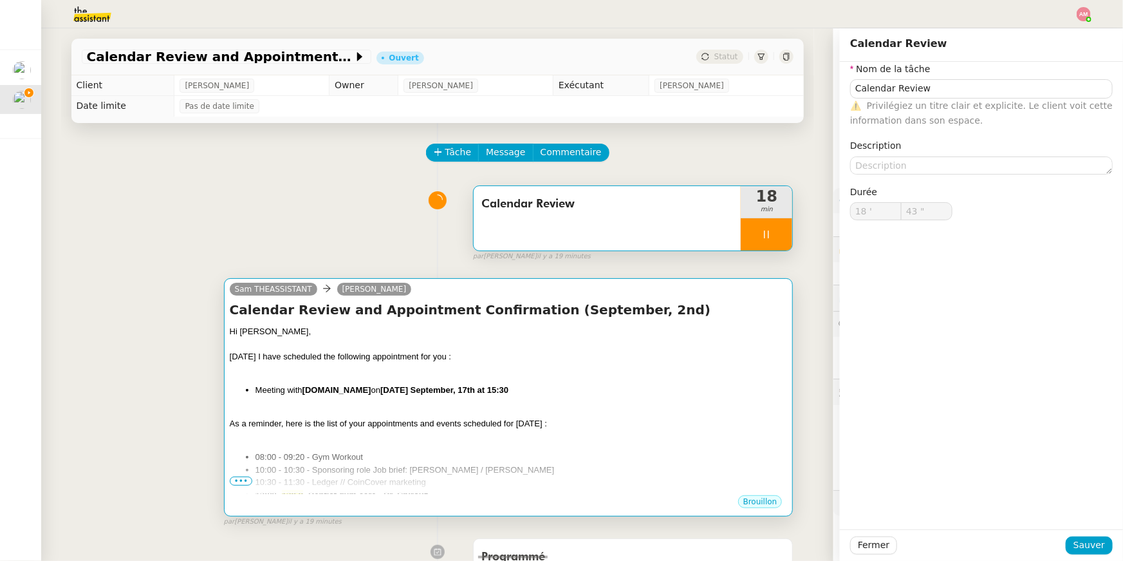
click at [610, 354] on div "Today I have scheduled the following appointment for you :" at bounding box center [509, 356] width 558 height 13
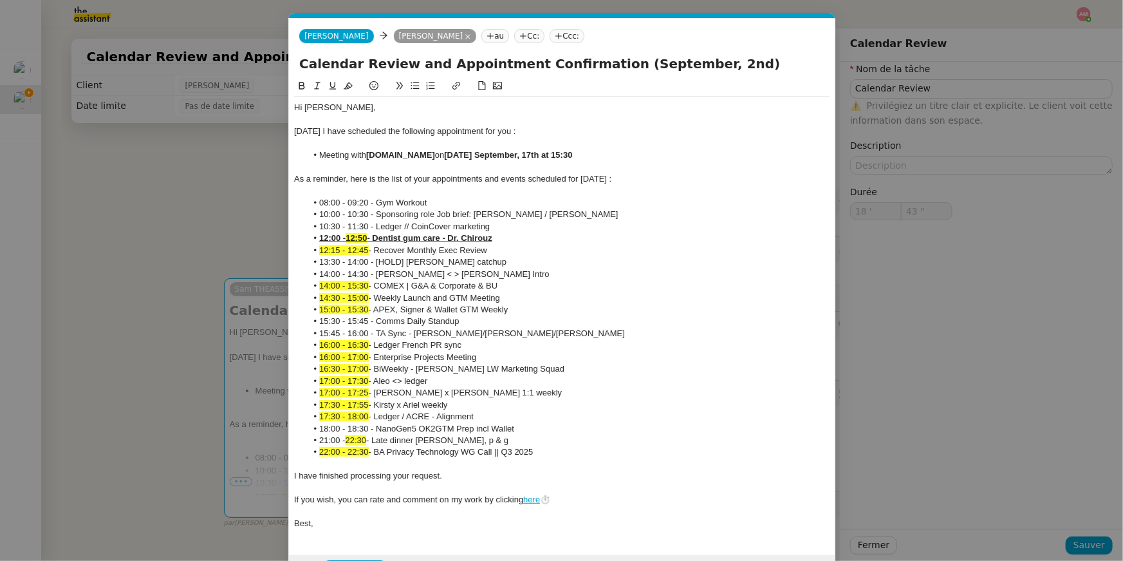
scroll to position [0, 49]
type input "44 ""
click at [692, 58] on input "Calendar Review and Appointment Confirmation (September, 2nd)" at bounding box center [562, 63] width 526 height 19
type input "Calendar Review and Appointment Confirmation (September, 2nd )"
type input "45 ""
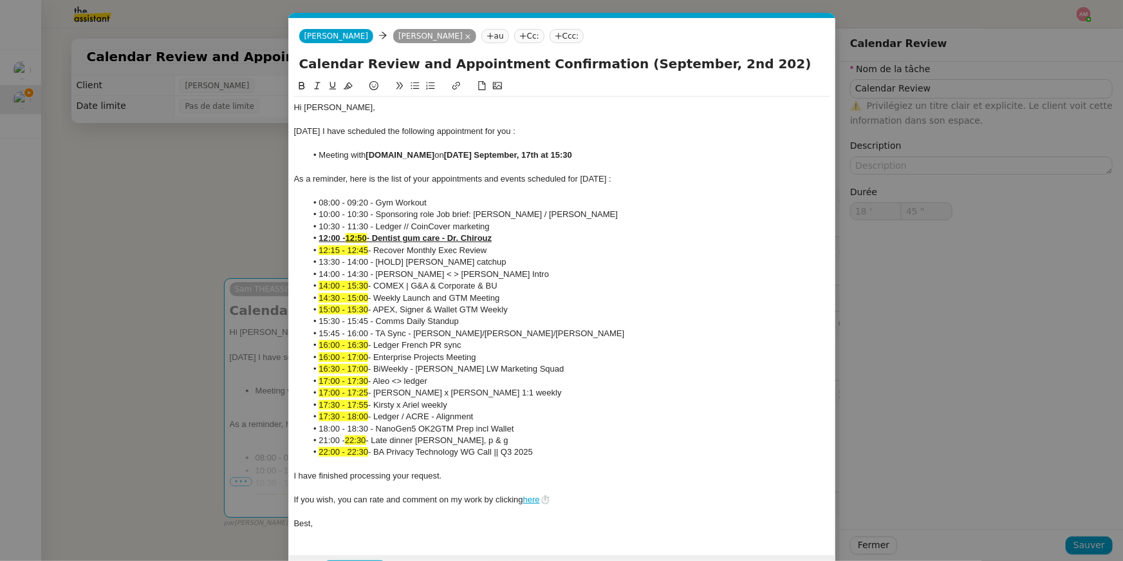
type input "Calendar Review and Appointment Confirmation (September, 2nd 2025)"
type input "47 ""
click at [673, 69] on input "Calendar Review and Appointment Confirmation (September, 2nd 2025)" at bounding box center [562, 63] width 526 height 19
type input "Calendar Review and Appointment Confirmation (September2nd 2025)"
type input "48 ""
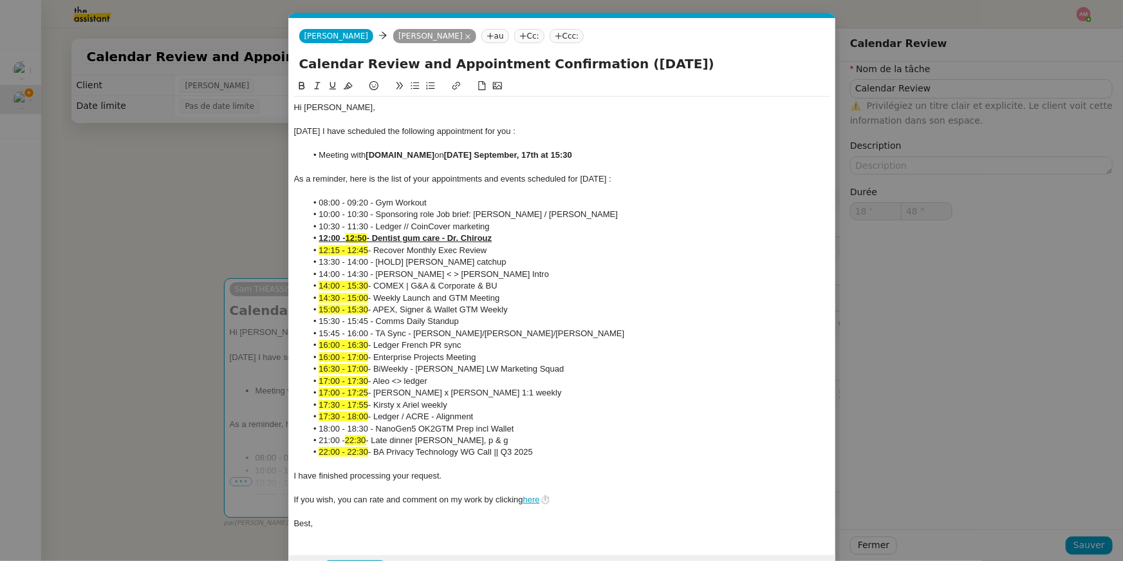
type input "Calendar Review and Appointment Confirmation (September 2nd 2025)"
drag, startPoint x: 692, startPoint y: 66, endPoint x: 692, endPoint y: 73, distance: 7.1
click at [692, 66] on input "Calendar Review and Appointment Confirmation (September 2nd 2025)" at bounding box center [562, 63] width 526 height 19
type input "49 ""
type input "Calendar Review and Appointment Confirmation (September 2nd, 2025)"
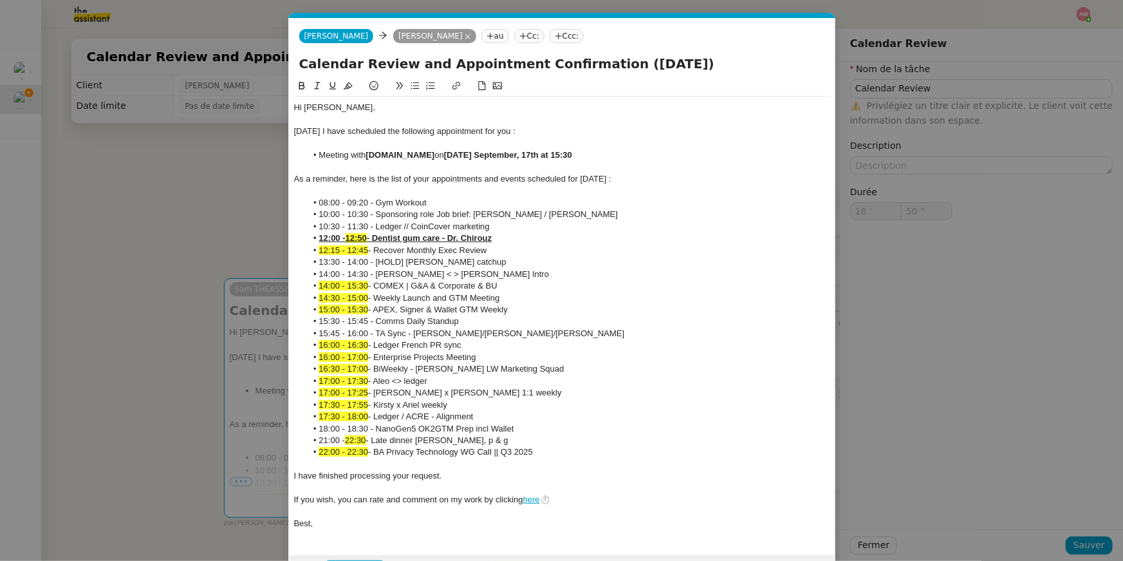
click at [661, 70] on input "Calendar Review and Appointment Confirmation (September 2nd, 2025)" at bounding box center [562, 63] width 526 height 19
type input "51 ""
click at [666, 70] on input "Calendar Review and Appointment Confirmation (September 2nd, 2025)" at bounding box center [562, 63] width 526 height 19
type input "Calendar Review and Appointment Confirmation (September, 2nd, 2025)"
type input "53 ""
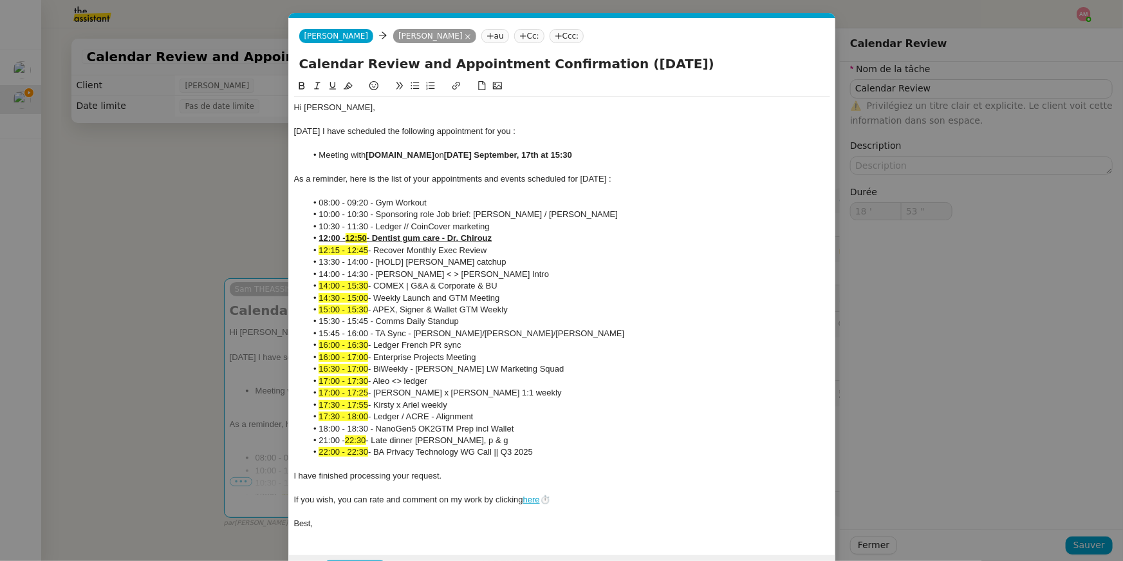
click at [702, 68] on input "Calendar Review and Appointment Confirmation (September, 2nd, 2025)" at bounding box center [562, 63] width 526 height 19
type input "Calendar Review and Appointment Confirmation (September, 2nd 2025)"
type input "54 ""
type input "Calendar Review and Appointment Confirmation (September, 2nd 2025)"
click at [86, 133] on nz-modal-container "CALE Service Cale ndar Review and Appointment Confirmation Ariel Wengroff TA - …" at bounding box center [561, 280] width 1123 height 561
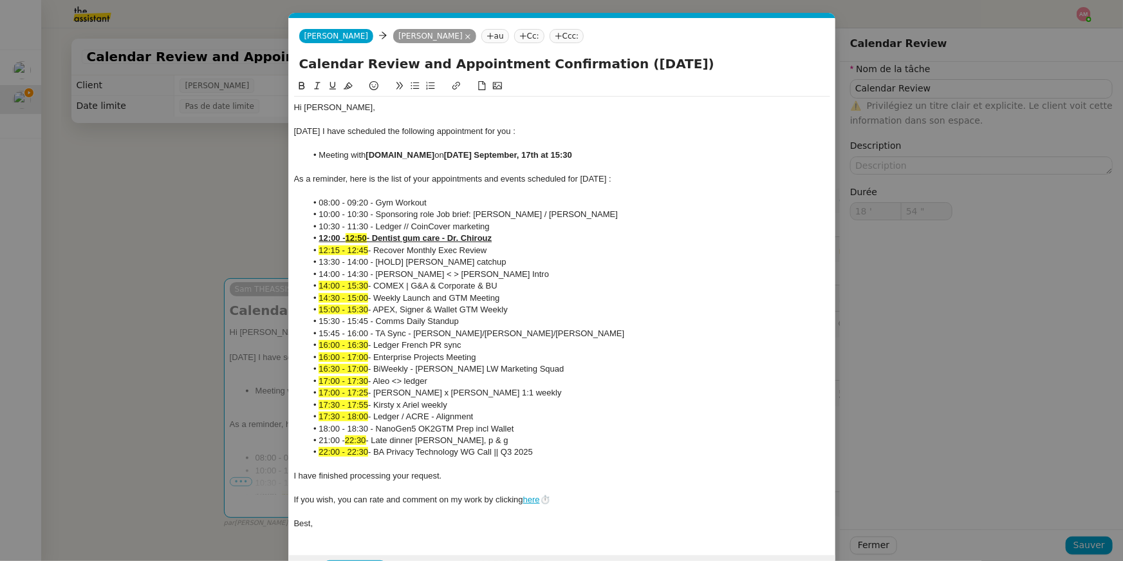
type input "55 ""
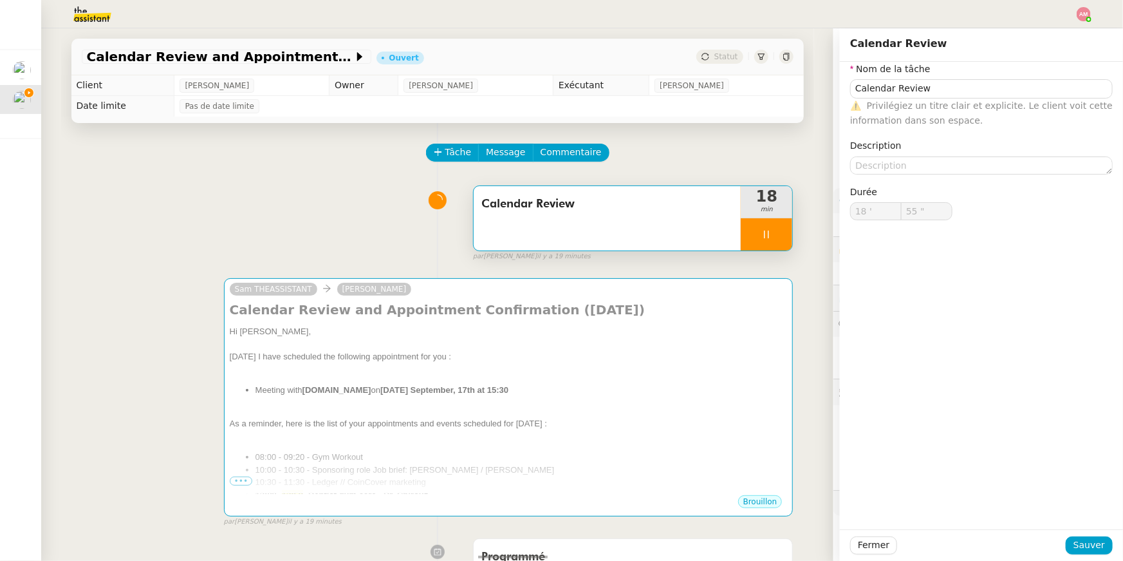
click at [91, 20] on img at bounding box center [82, 14] width 100 height 28
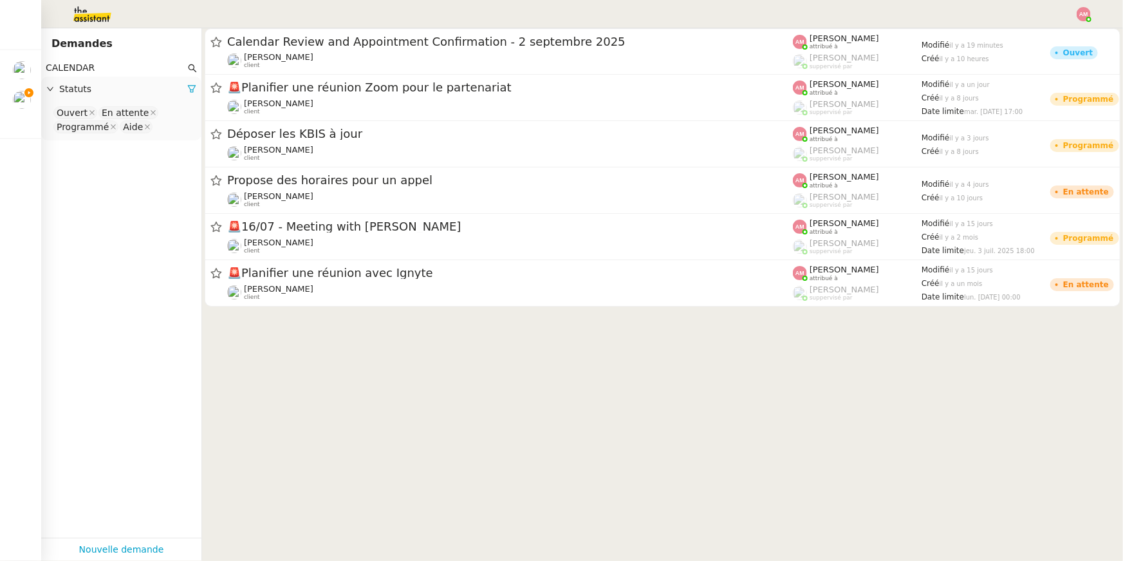
type input "CALENDAR"
click at [186, 131] on nz-select-top-control "Ouvert En attente Programmé Aide" at bounding box center [122, 120] width 140 height 30
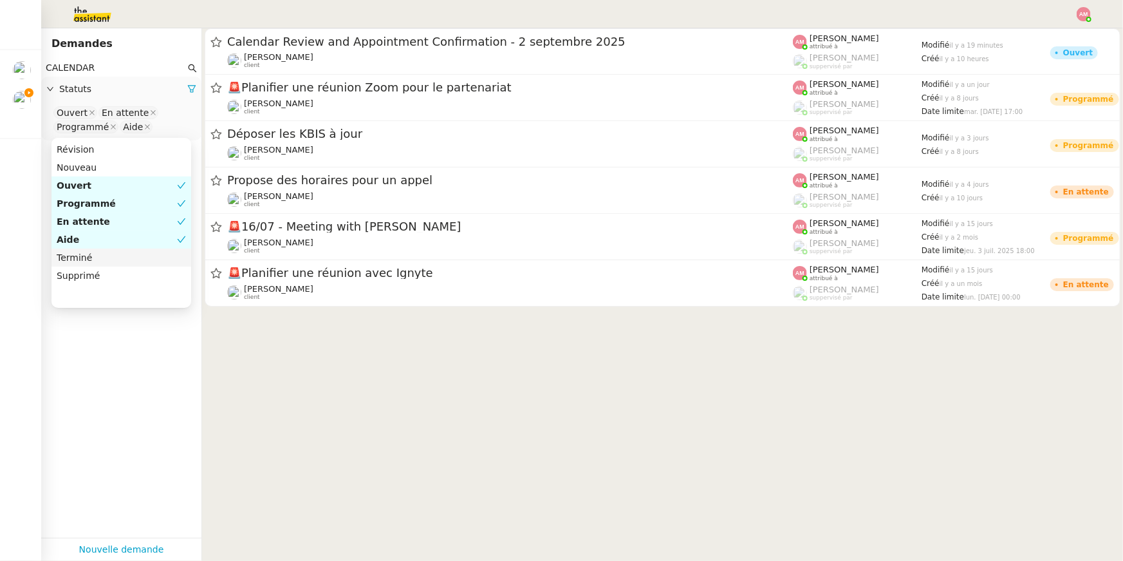
click at [117, 261] on div "Terminé" at bounding box center [121, 258] width 129 height 12
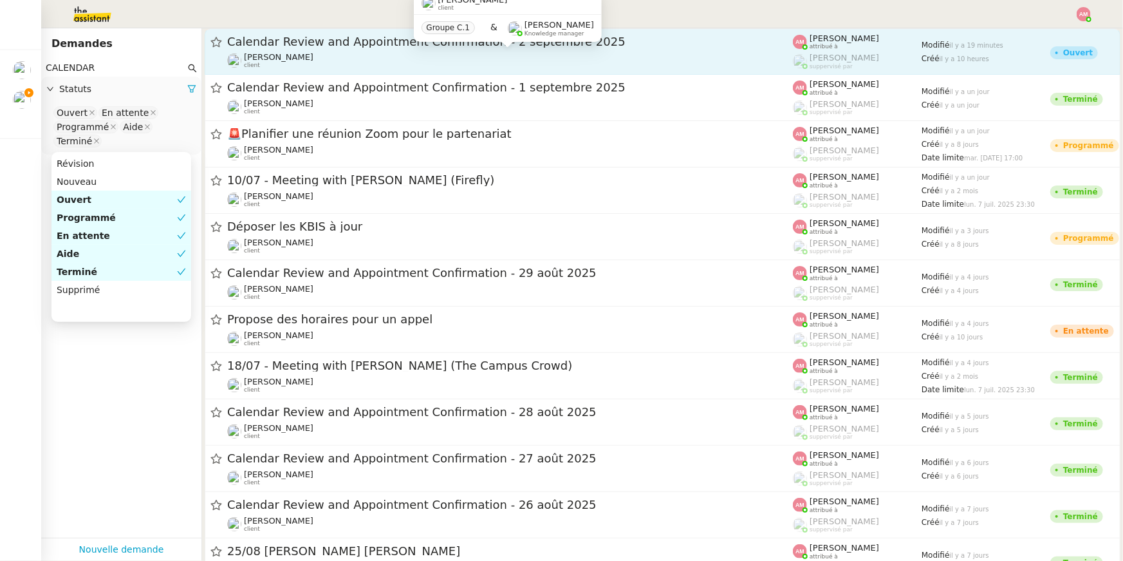
click at [306, 57] on div "Ariel Wengroff client" at bounding box center [510, 60] width 566 height 17
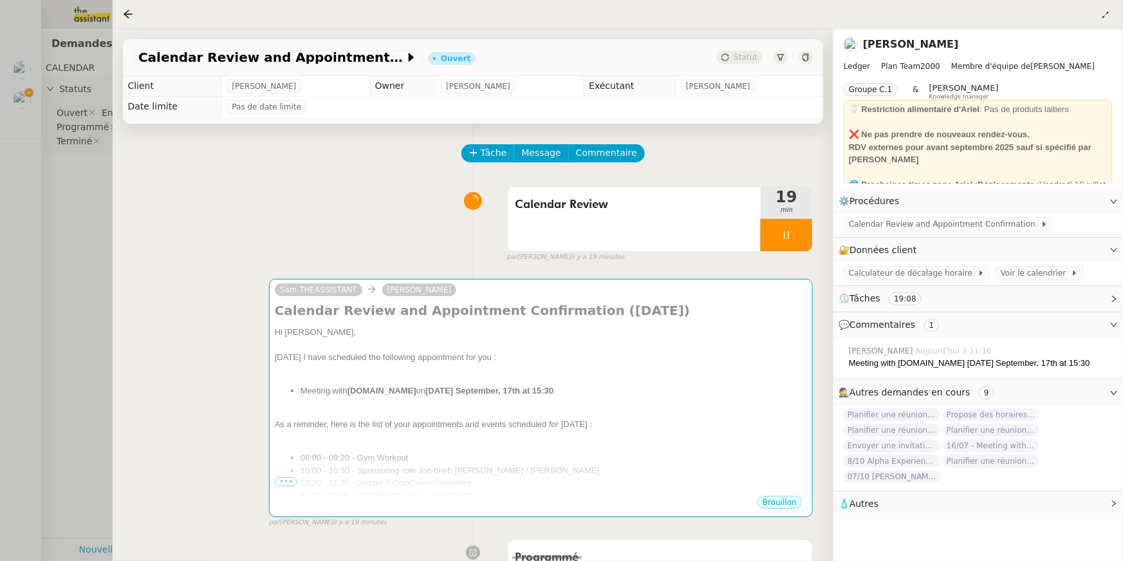
click at [74, 97] on div at bounding box center [561, 280] width 1123 height 561
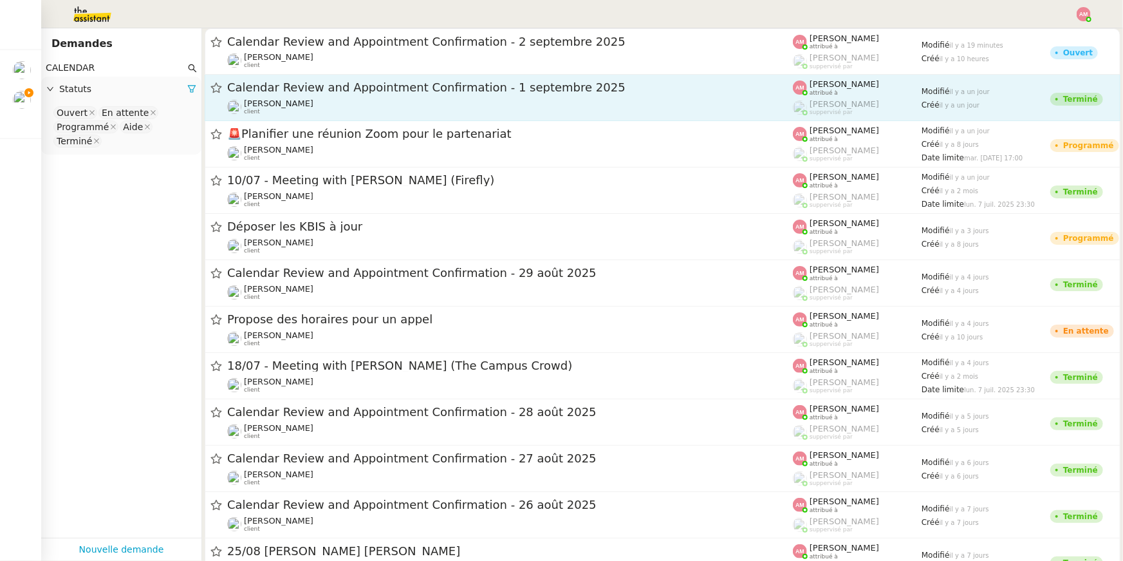
click at [247, 97] on div "Calendar Review and Appointment Confirmation - 1 septembre 2025 Ariel Wengroff …" at bounding box center [510, 97] width 566 height 35
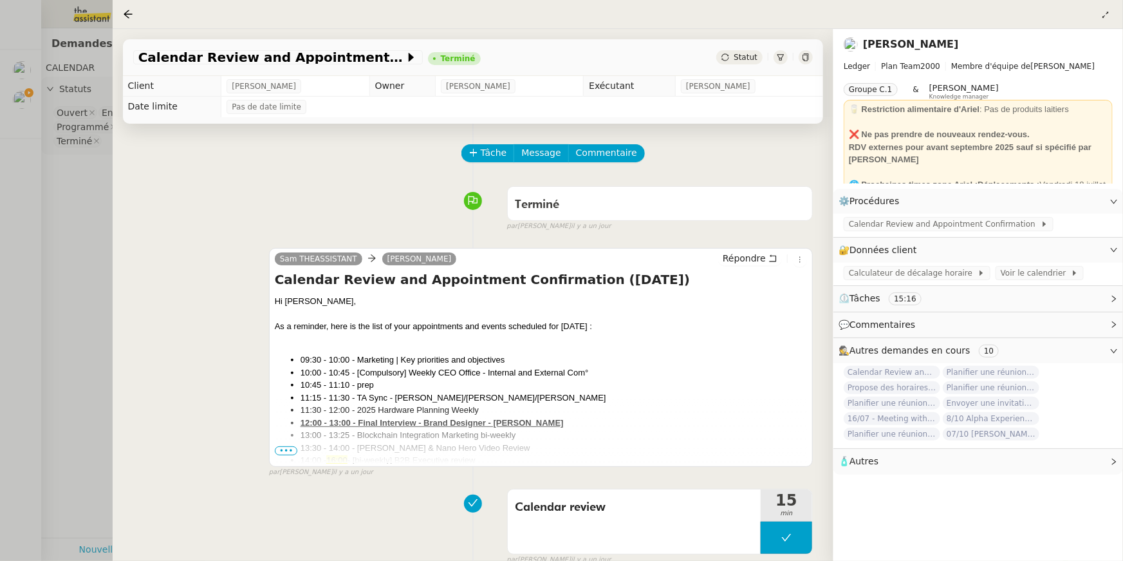
click at [127, 179] on div "Tâche Message Commentaire Veuillez patienter une erreur s'est produite 👌👌👌 mess…" at bounding box center [474, 404] width 722 height 561
click at [3, 102] on div at bounding box center [561, 280] width 1123 height 561
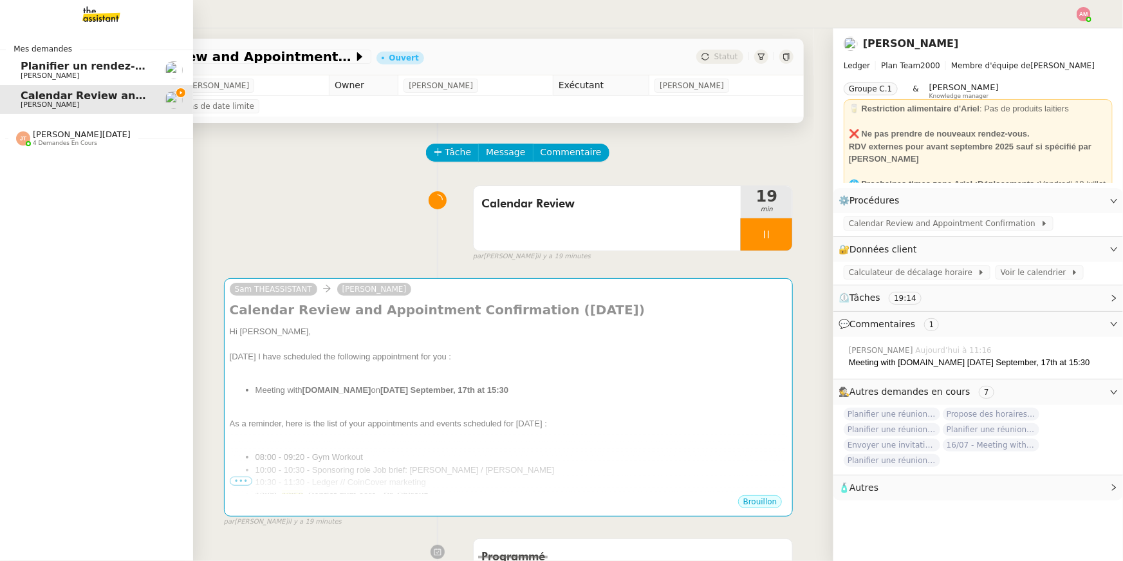
click at [16, 101] on link "Calendar Review and Appointment Confirmation - 2 septembre 2025 Ariel Wengroff" at bounding box center [96, 100] width 193 height 30
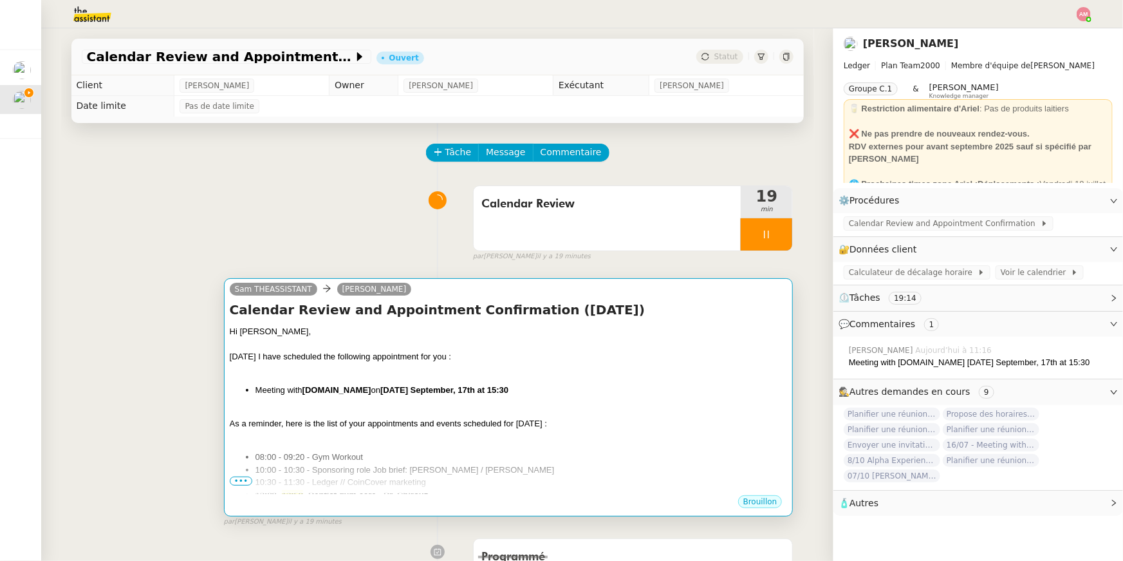
click at [704, 424] on div "As a reminder, here is the list of your appointments and events scheduled for t…" at bounding box center [509, 423] width 558 height 13
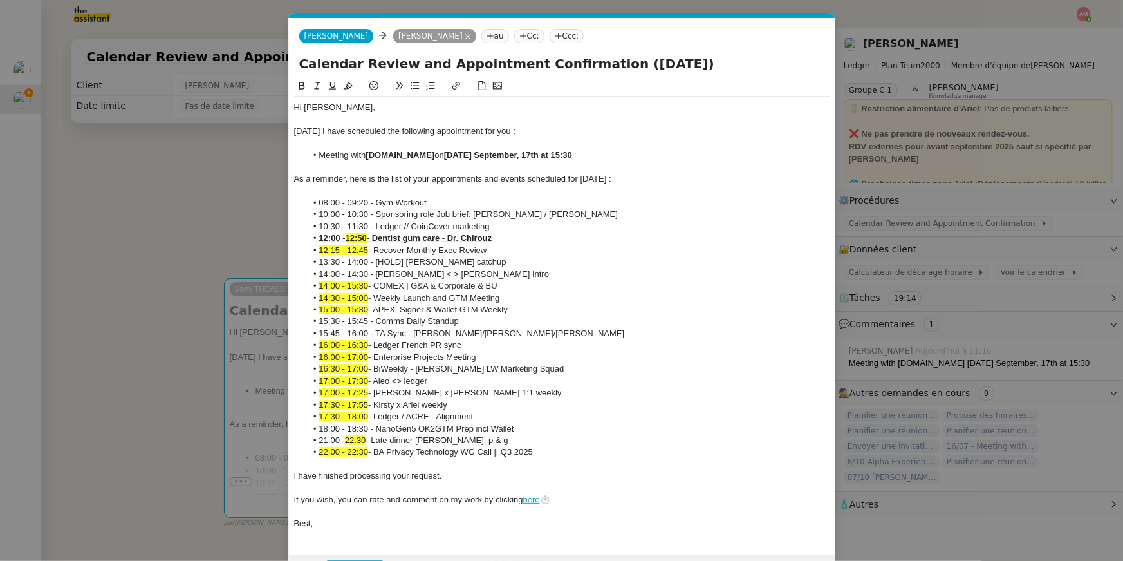
scroll to position [0, 27]
click at [668, 66] on input "Calendar Review and Appointment Confirmation (September, 2nd 2025)" at bounding box center [562, 63] width 526 height 19
click at [692, 64] on input "Calendar Review and Appointment Confirmation (September 2nd 2025)" at bounding box center [562, 63] width 526 height 19
type input "Calendar Review and Appointment Confirmation (September 2nd, 2025)"
click at [637, 286] on li "14:00 - 15:30 - COMEX | G&A & Corporate & BU" at bounding box center [568, 286] width 524 height 12
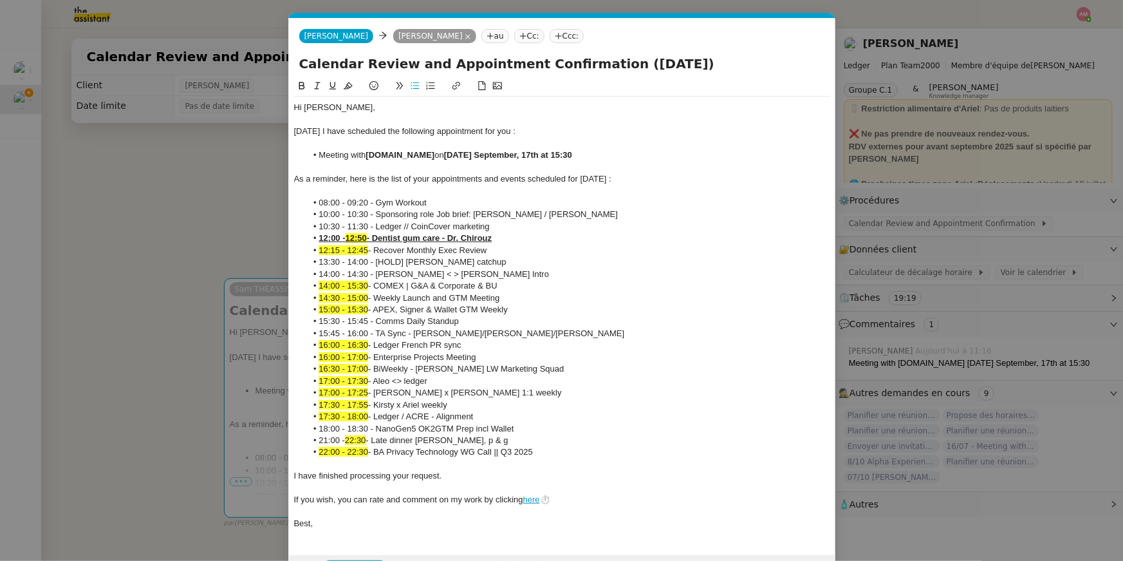
scroll to position [38, 0]
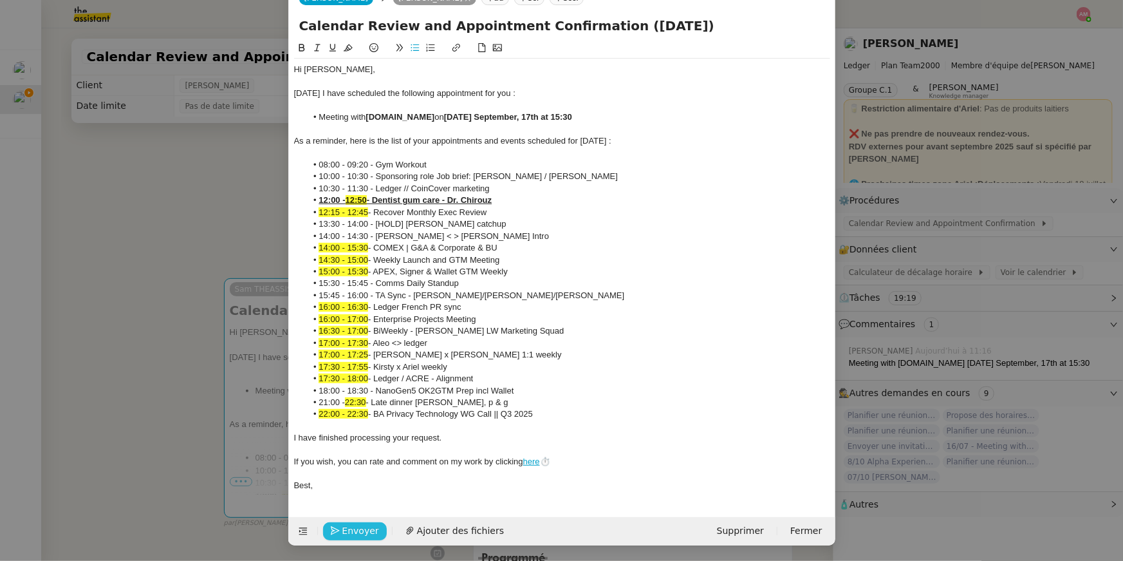
click at [348, 534] on span "Envoyer" at bounding box center [360, 530] width 37 height 15
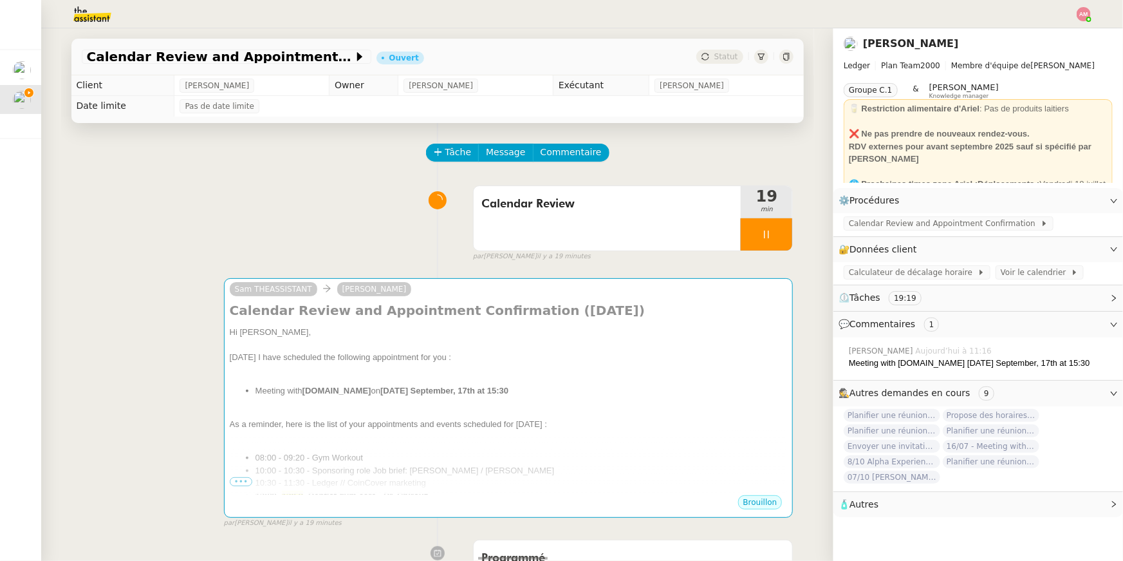
scroll to position [25, 0]
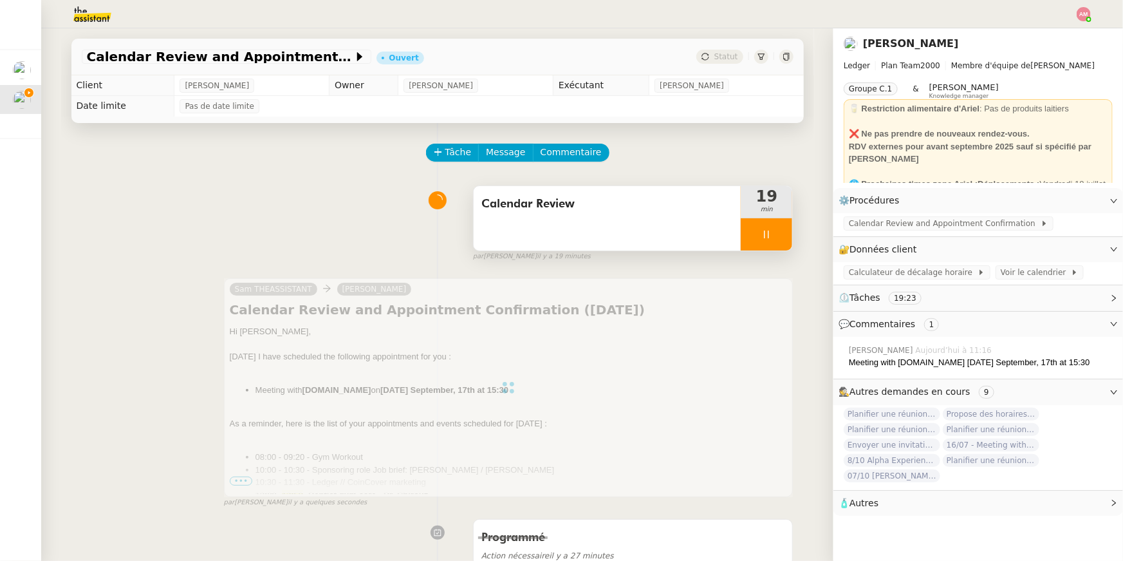
click at [762, 246] on div at bounding box center [767, 234] width 52 height 32
click at [774, 245] on button at bounding box center [780, 234] width 26 height 32
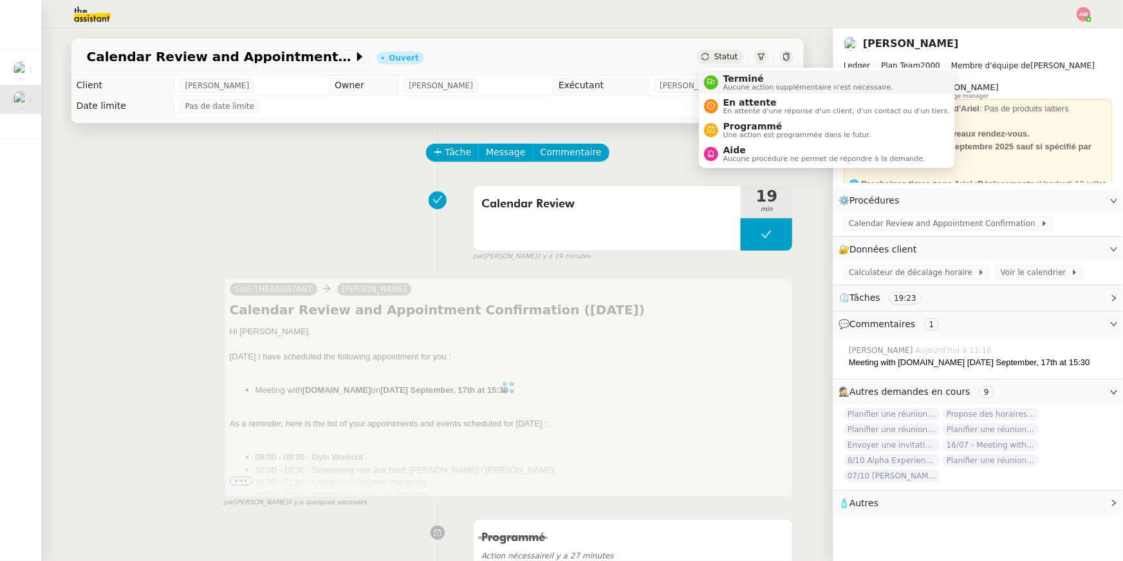
click at [719, 77] on div "Terminé Aucune action supplémentaire n'est nécessaire." at bounding box center [805, 81] width 175 height 17
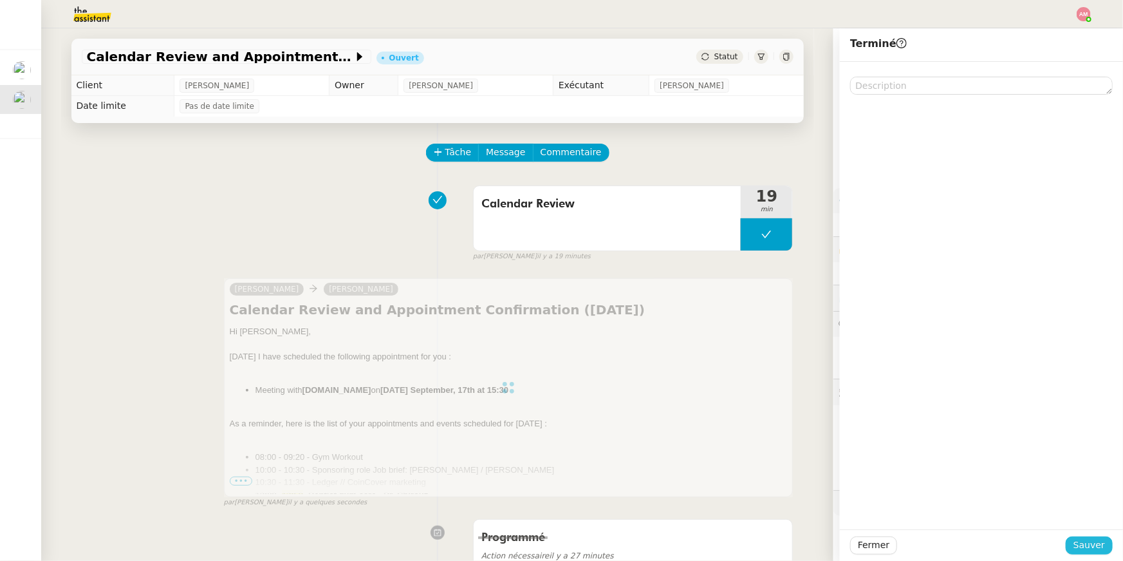
click at [1100, 541] on span "Sauver" at bounding box center [1090, 545] width 32 height 15
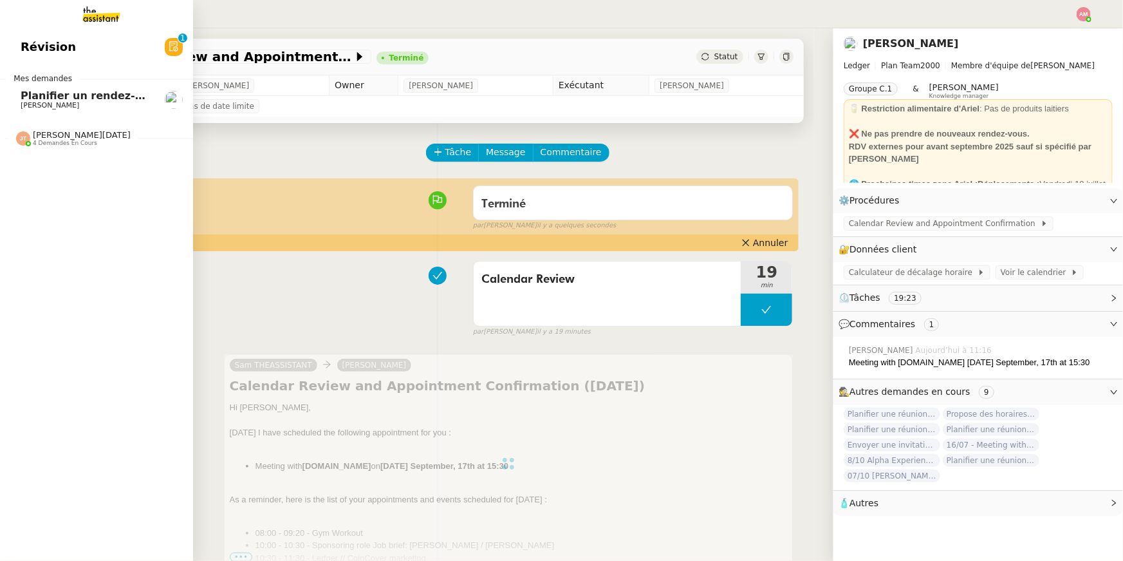
click at [59, 104] on span "[PERSON_NAME]" at bounding box center [50, 105] width 59 height 8
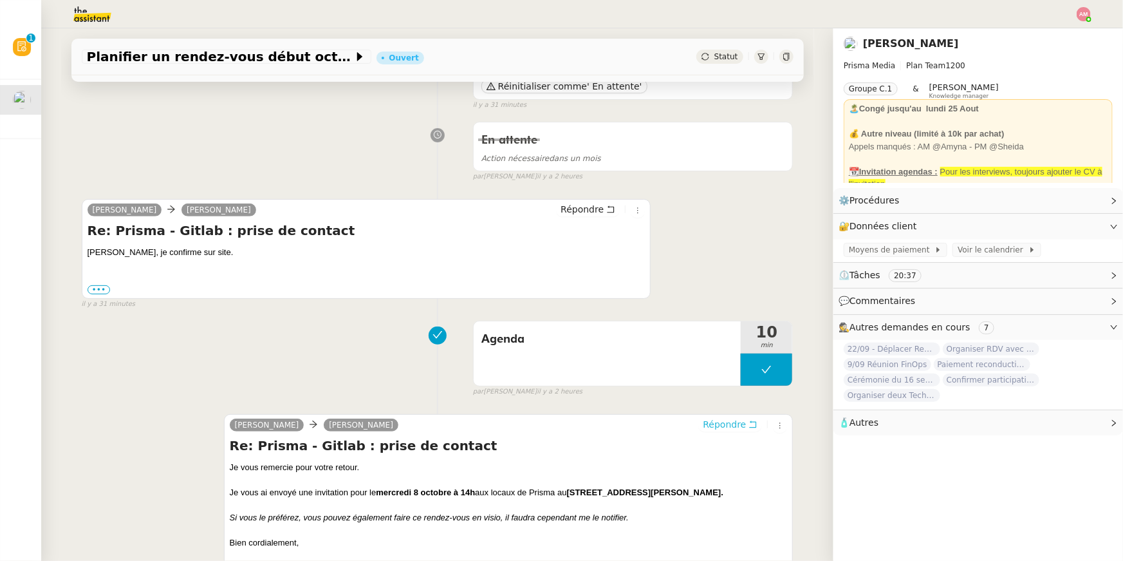
scroll to position [152, 0]
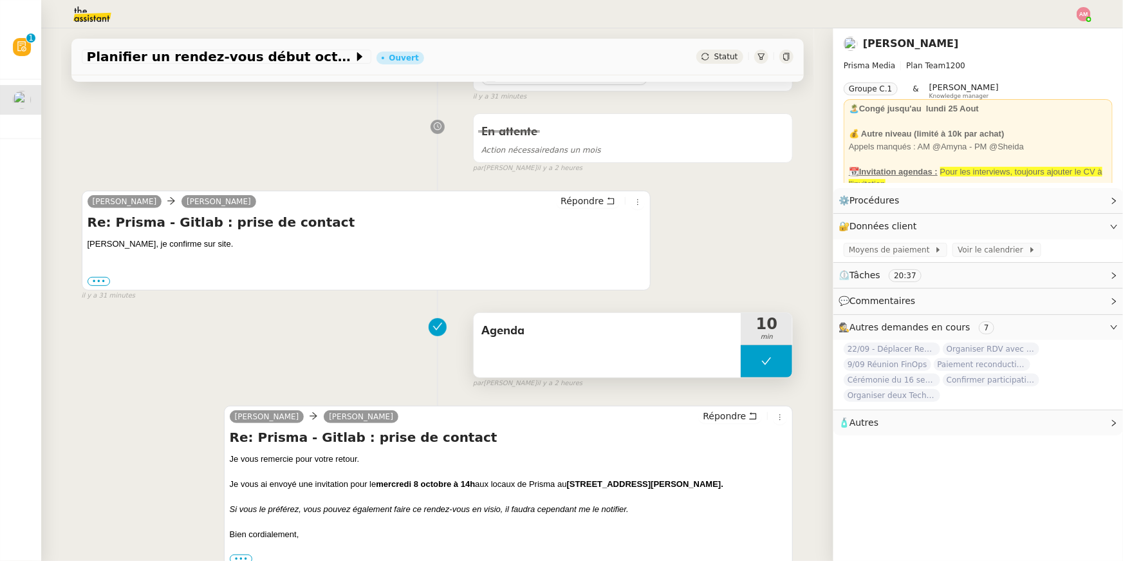
click at [756, 370] on button at bounding box center [767, 361] width 52 height 32
click at [751, 367] on div at bounding box center [754, 361] width 26 height 32
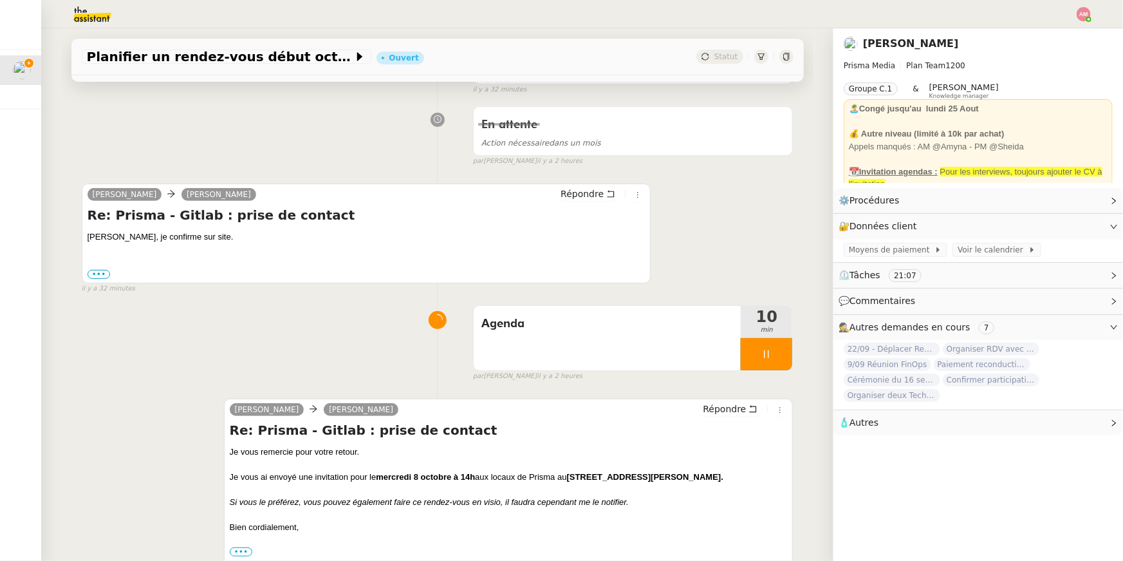
scroll to position [161, 0]
click at [590, 369] on div "par Amyna M. il y a 2 heures" at bounding box center [633, 374] width 321 height 11
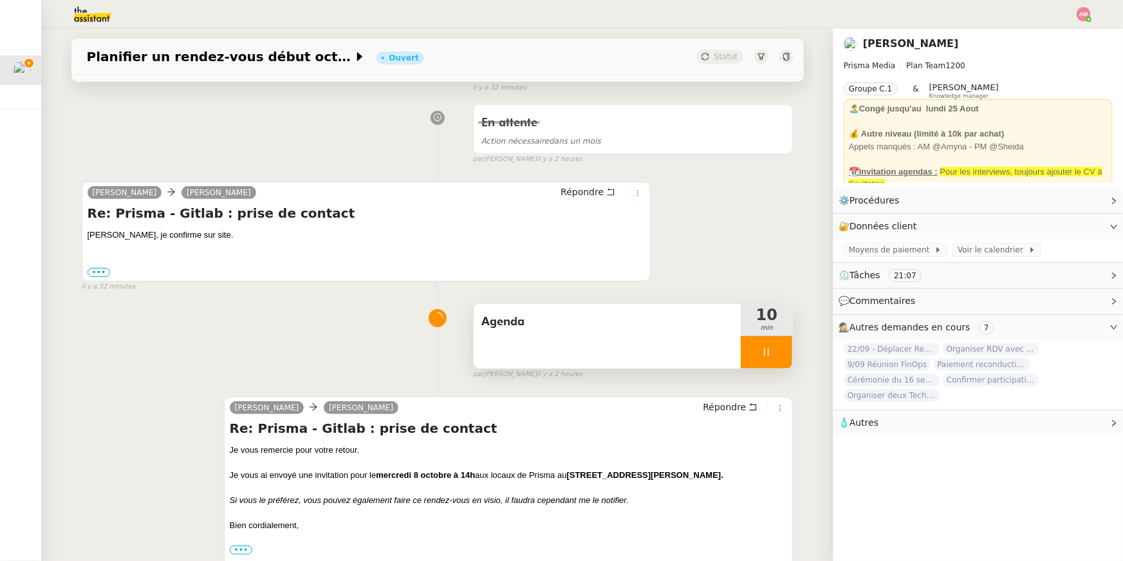
click at [578, 338] on div "Agenda" at bounding box center [608, 336] width 268 height 64
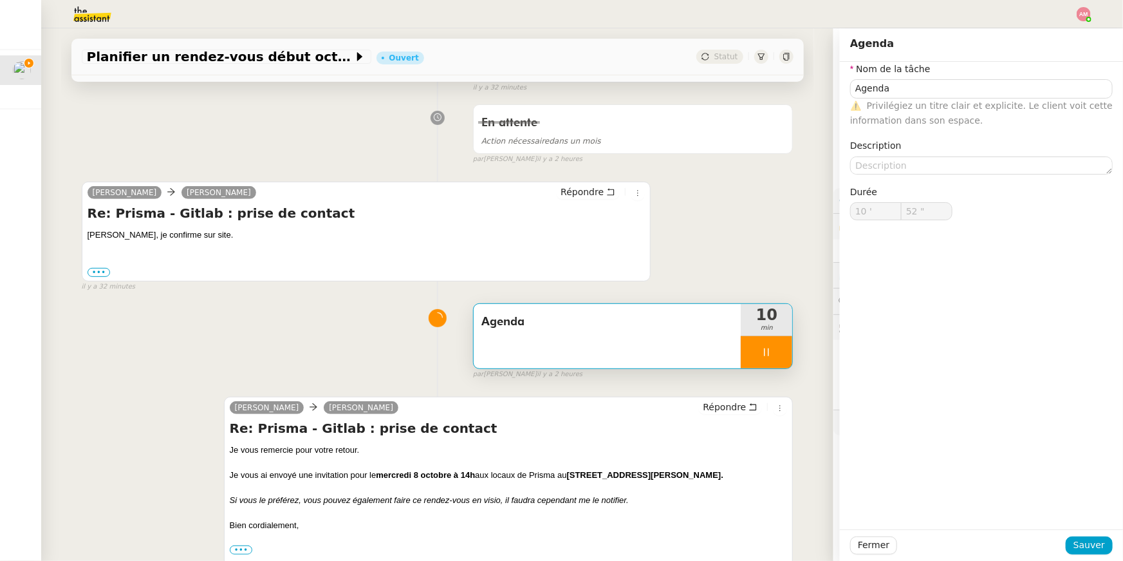
type input "53 ""
click at [357, 322] on div "Agenda 10 min false par Amyna M. il y a 2 heures" at bounding box center [438, 338] width 712 height 82
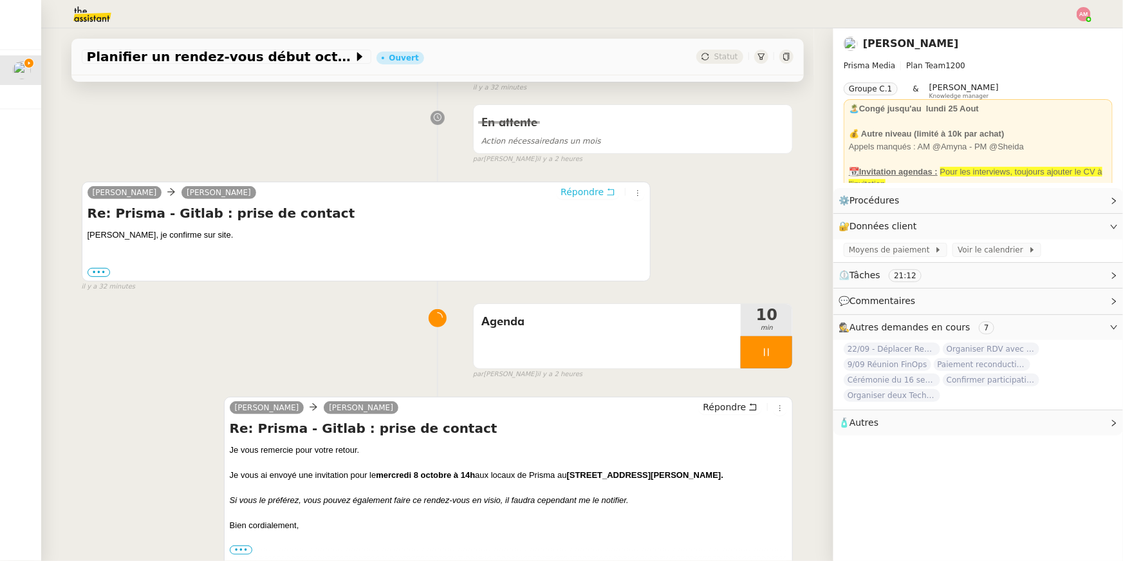
click at [577, 187] on span "Répondre" at bounding box center [582, 191] width 43 height 13
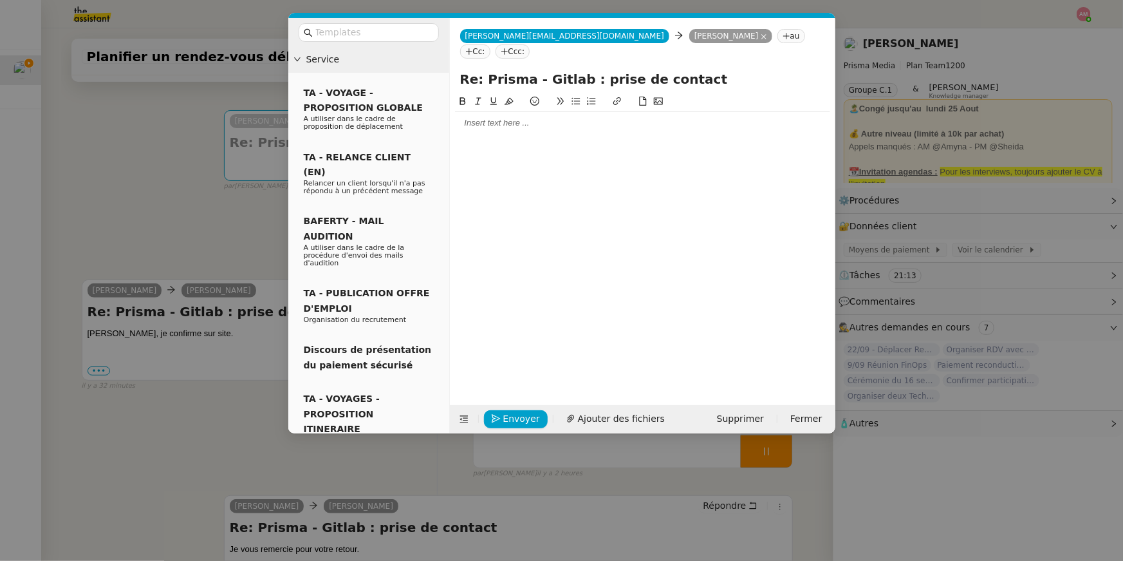
click at [527, 117] on div at bounding box center [642, 123] width 375 height 12
click at [97, 320] on nz-modal-container "Service TA - VOYAGE - PROPOSITION GLOBALE A utiliser dans le cadre de propositi…" at bounding box center [561, 280] width 1123 height 561
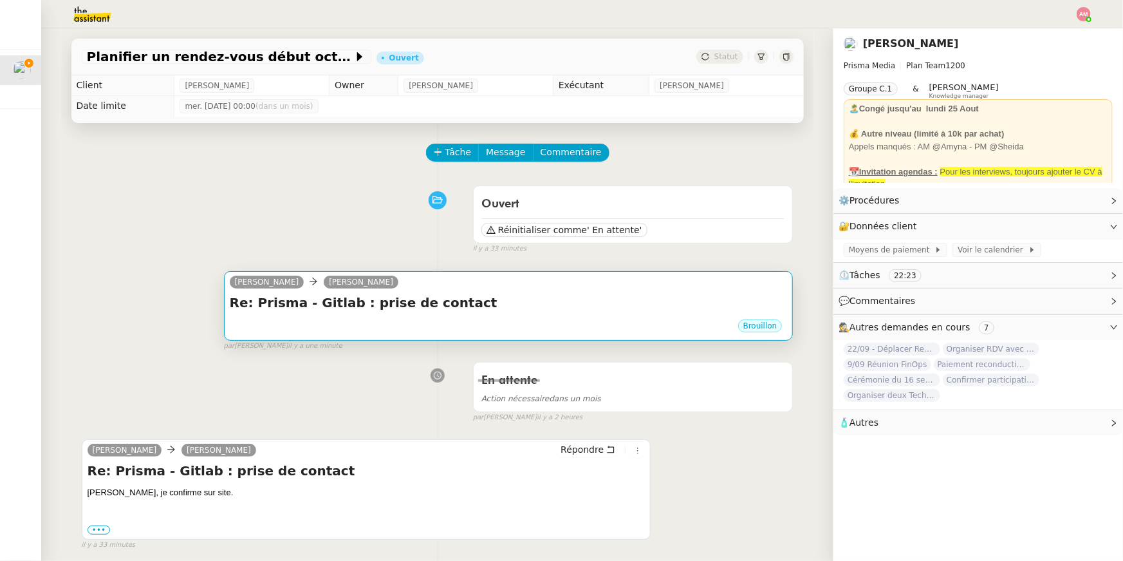
click at [321, 316] on div "Re: Prisma - Gitlab : prise de contact •••" at bounding box center [509, 306] width 558 height 24
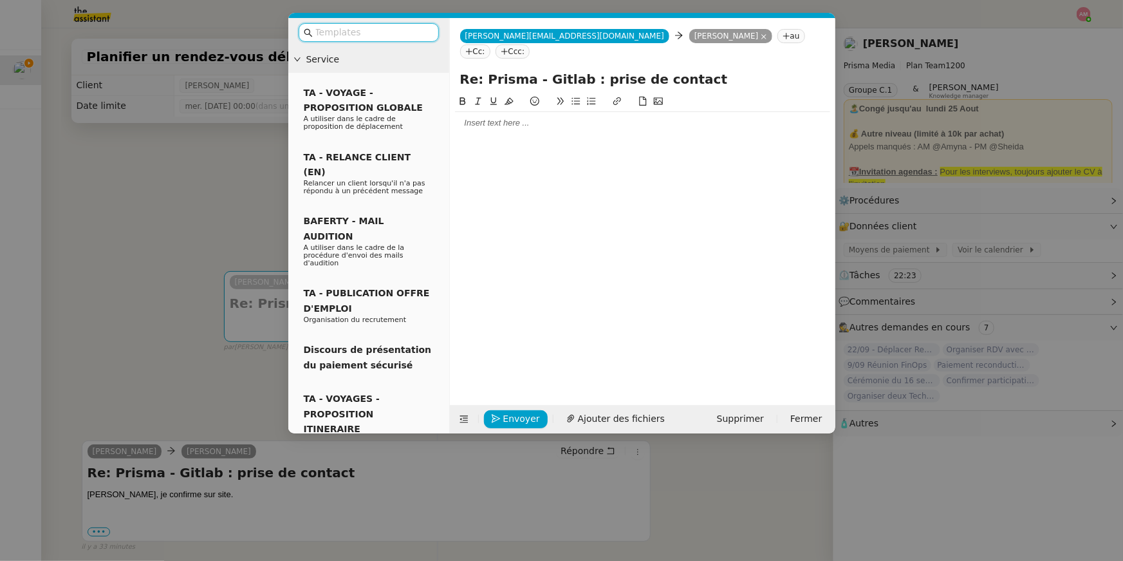
click at [162, 332] on nz-modal-container "Service TA - VOYAGE - PROPOSITION GLOBALE A utiliser dans le cadre de propositi…" at bounding box center [561, 280] width 1123 height 561
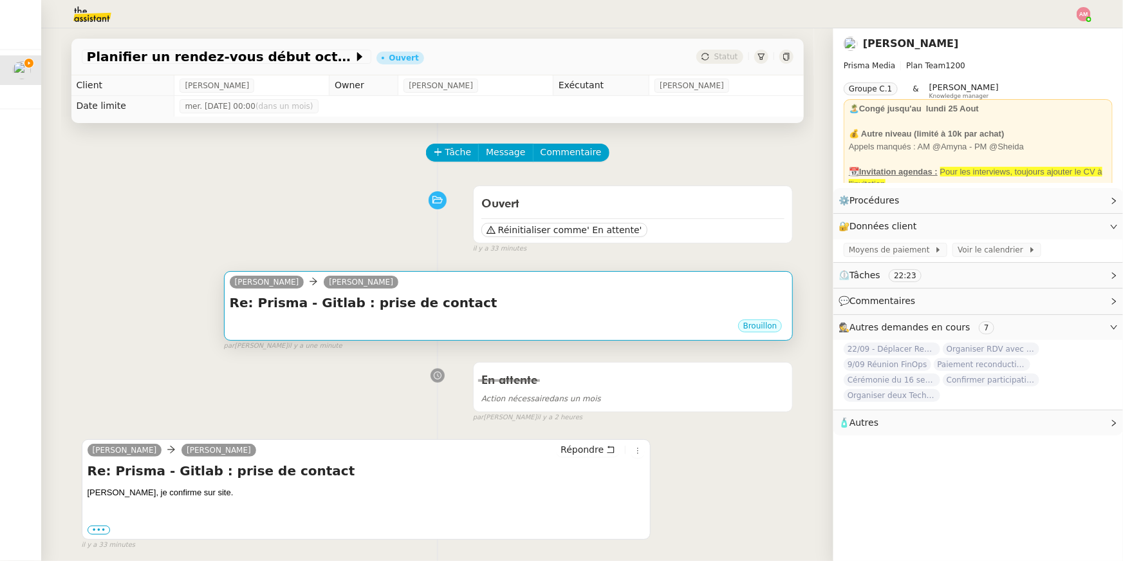
click at [446, 326] on div "Brouillon" at bounding box center [509, 327] width 558 height 19
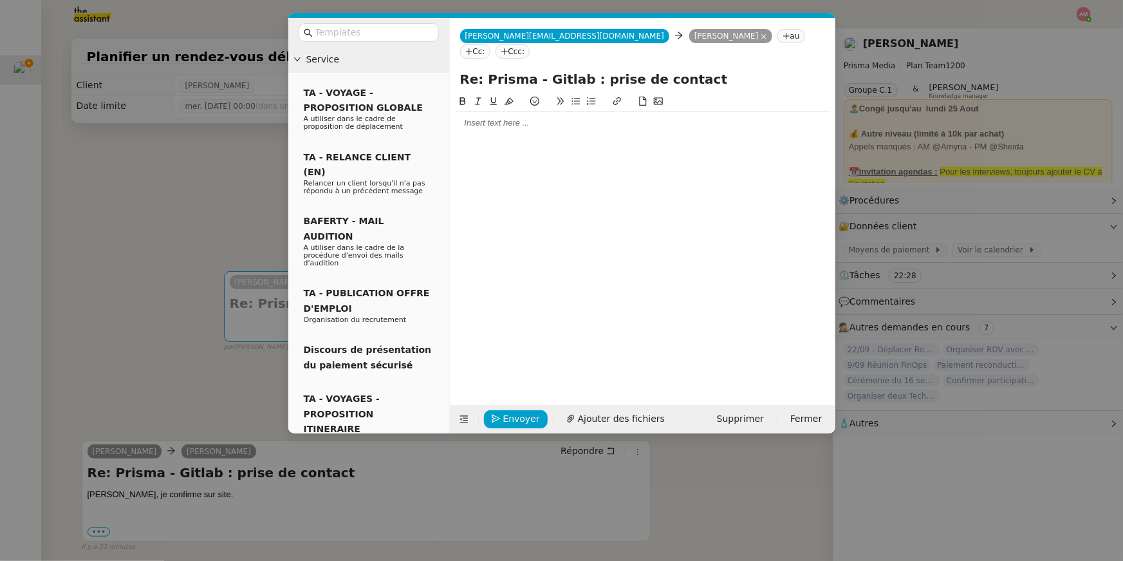
click at [485, 115] on div at bounding box center [642, 123] width 375 height 22
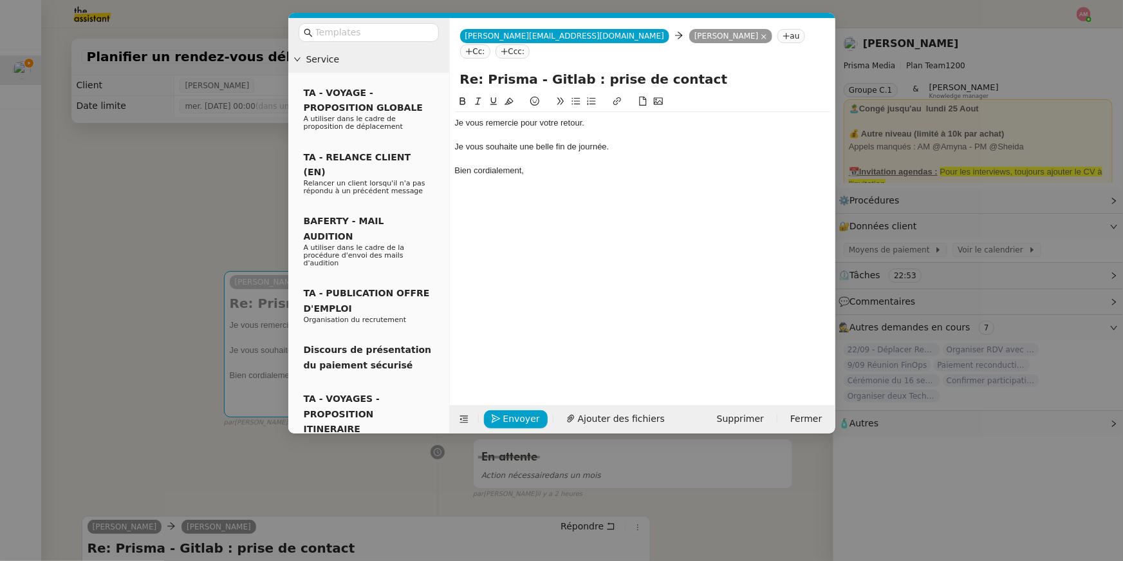
drag, startPoint x: 134, startPoint y: 273, endPoint x: 393, endPoint y: 428, distance: 302.3
click at [135, 274] on nz-modal-container "Service TA - VOYAGE - PROPOSITION GLOBALE A utiliser dans le cadre de propositi…" at bounding box center [561, 280] width 1123 height 561
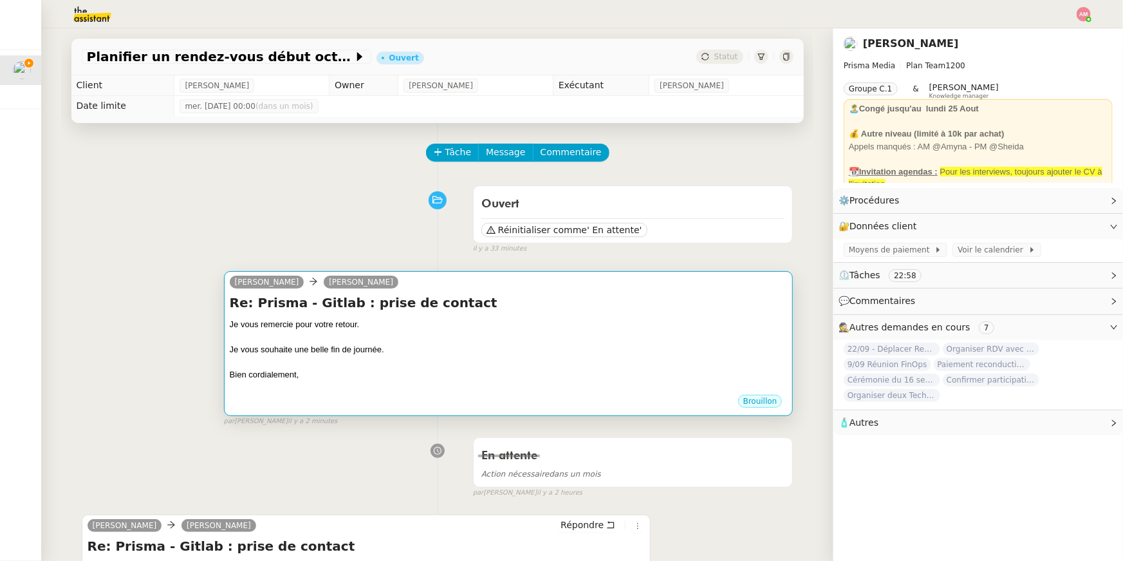
click at [450, 384] on div at bounding box center [509, 386] width 558 height 13
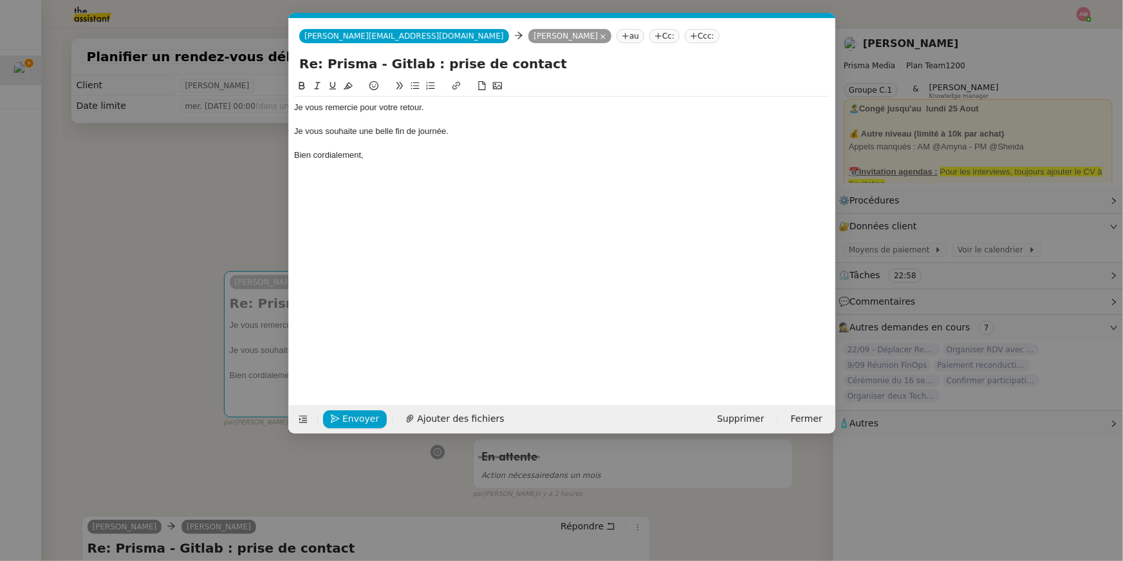
scroll to position [0, 27]
click at [202, 292] on nz-modal-container "Service TA - VOYAGE - PROPOSITION GLOBALE A utiliser dans le cadre de propositi…" at bounding box center [561, 280] width 1123 height 561
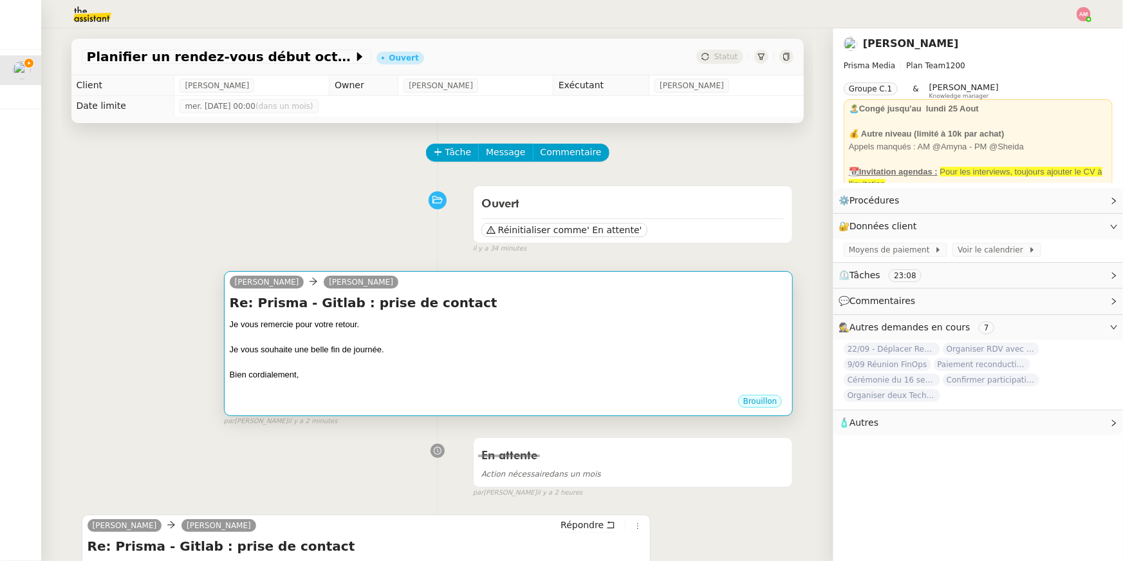
scroll to position [377, 0]
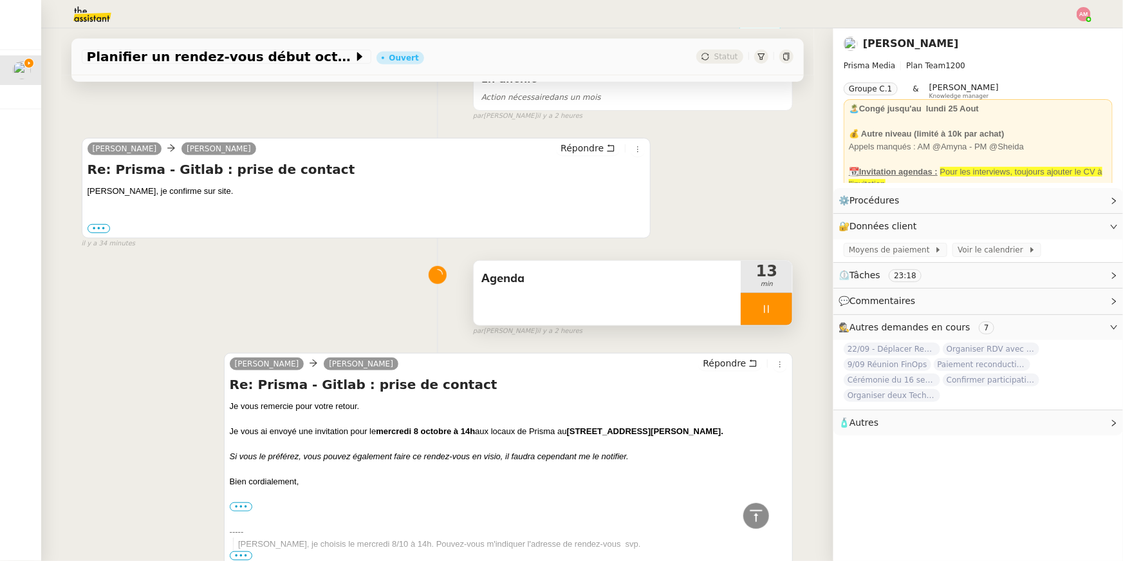
click at [555, 322] on div "Agenda" at bounding box center [608, 293] width 268 height 64
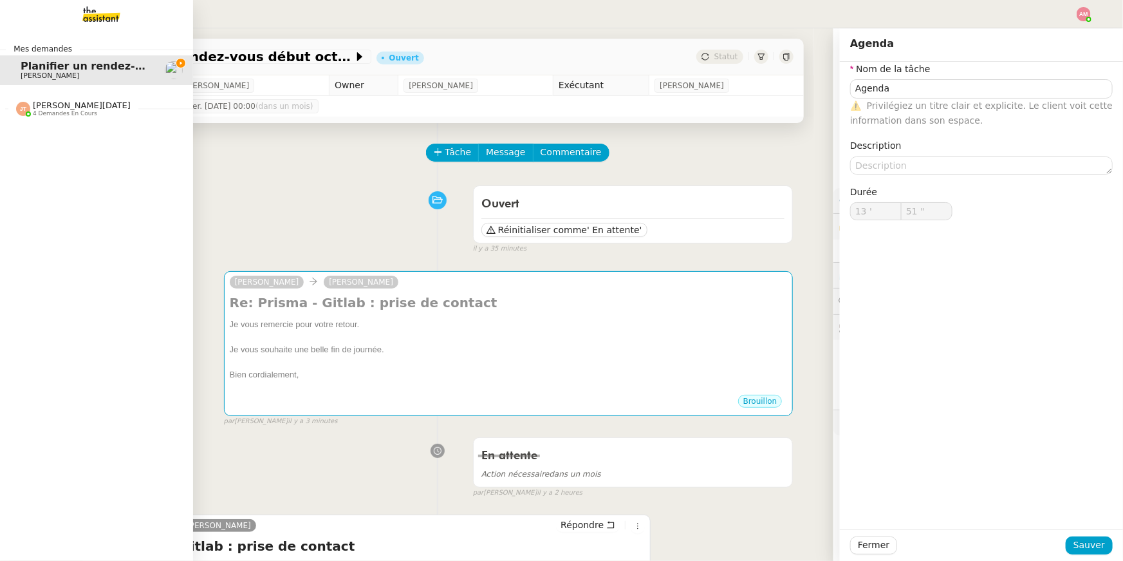
click at [38, 117] on div "Jean-Noël De Tinguy 4 demandes en cours" at bounding box center [96, 103] width 193 height 37
type input "53 ""
click at [64, 73] on span "[PERSON_NAME]" at bounding box center [50, 75] width 59 height 8
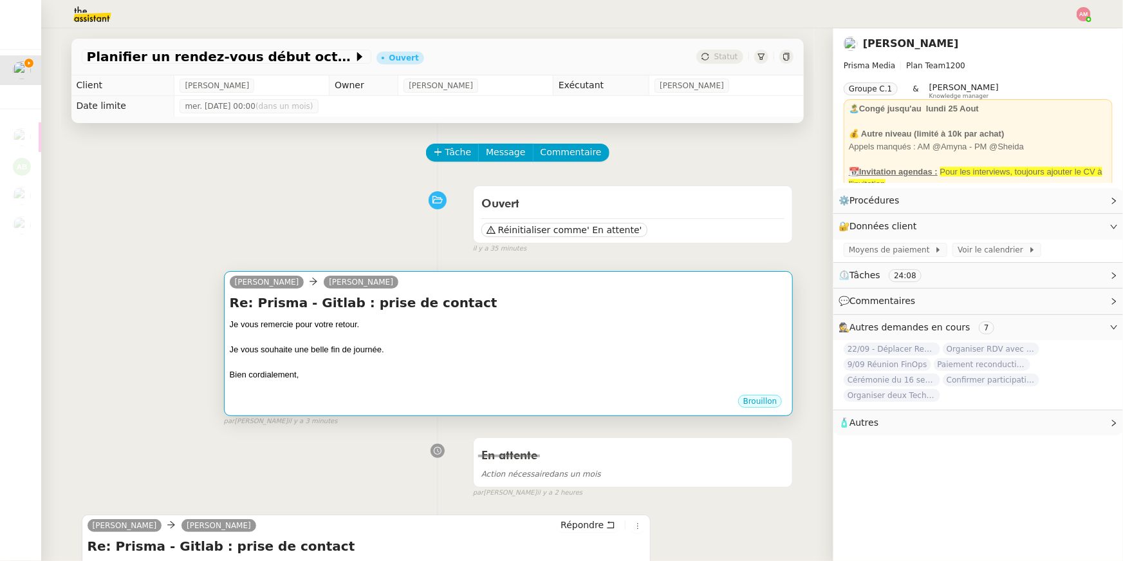
click at [451, 352] on div "Je vous souhaite une belle fin de journée." at bounding box center [509, 349] width 558 height 13
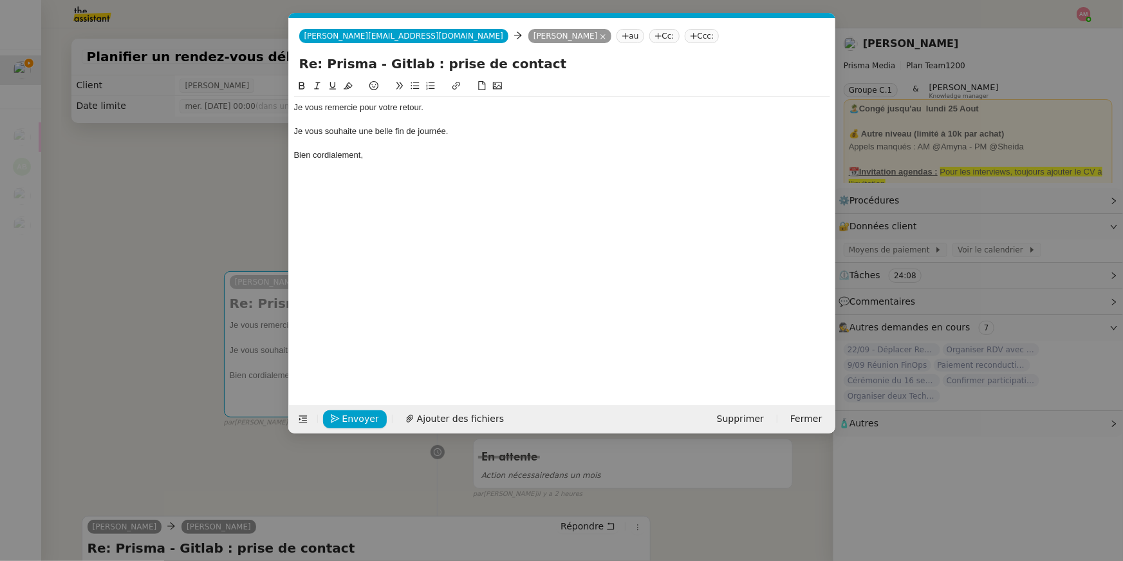
scroll to position [0, 27]
click at [97, 185] on nz-modal-container "Service TA - VOYAGE - PROPOSITION GLOBALE A utiliser dans le cadre de propositi…" at bounding box center [561, 280] width 1123 height 561
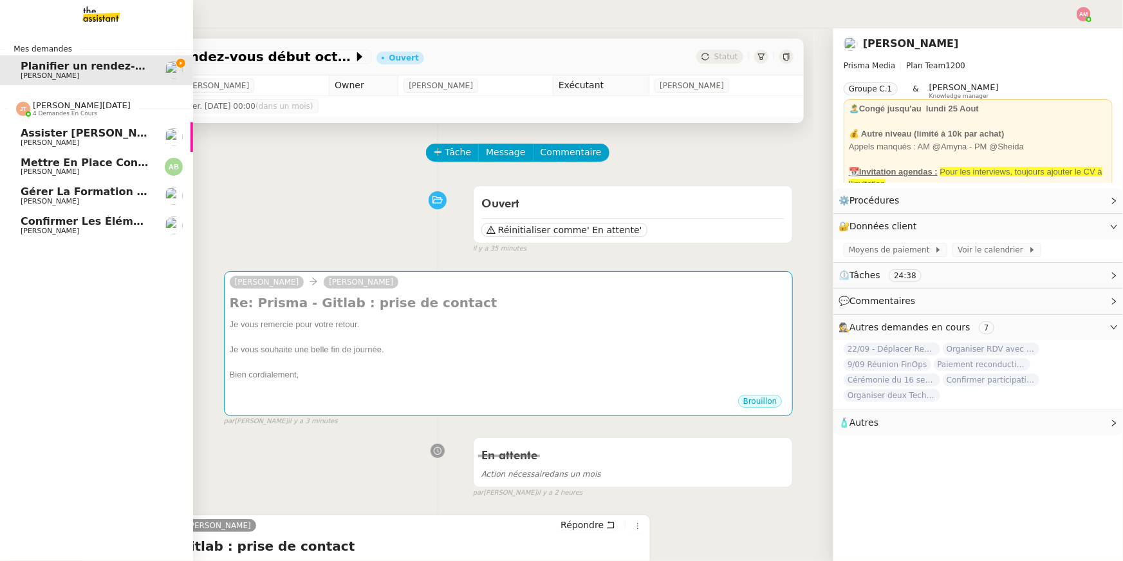
click at [36, 168] on span "[PERSON_NAME]" at bounding box center [50, 171] width 59 height 8
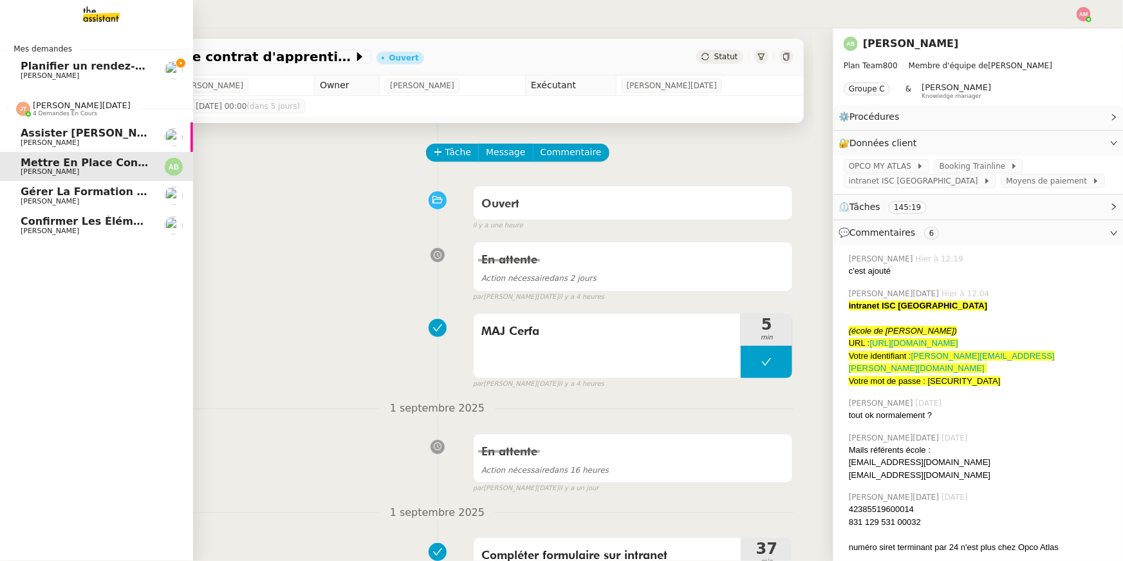
click at [46, 199] on span "[PERSON_NAME]" at bounding box center [50, 201] width 59 height 8
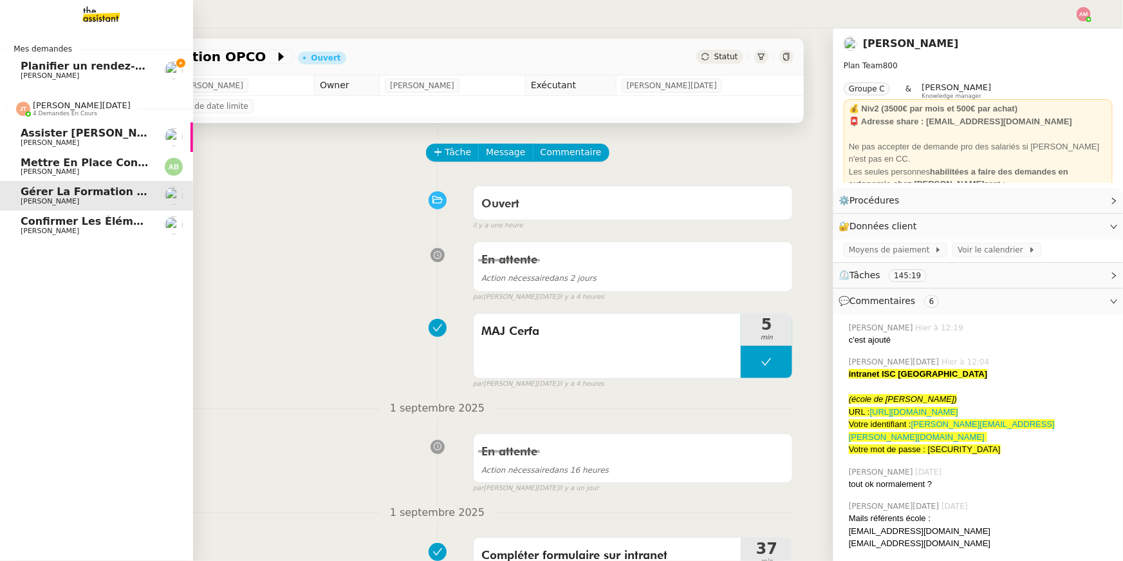
click at [45, 222] on span "Confirmer les éléments de TVA" at bounding box center [112, 221] width 183 height 12
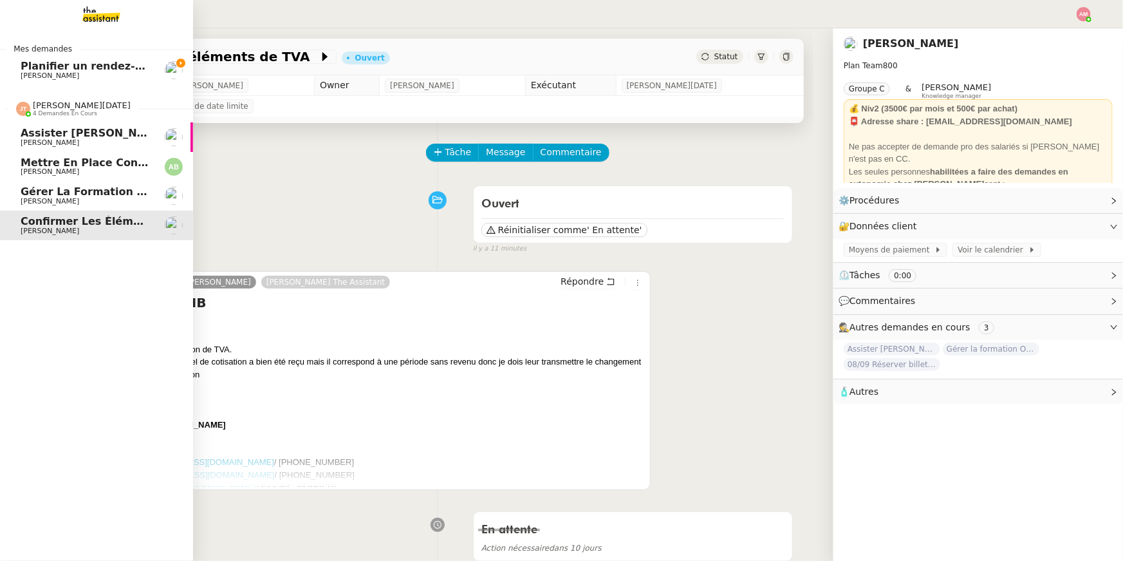
click at [32, 169] on span "[PERSON_NAME]" at bounding box center [50, 171] width 59 height 8
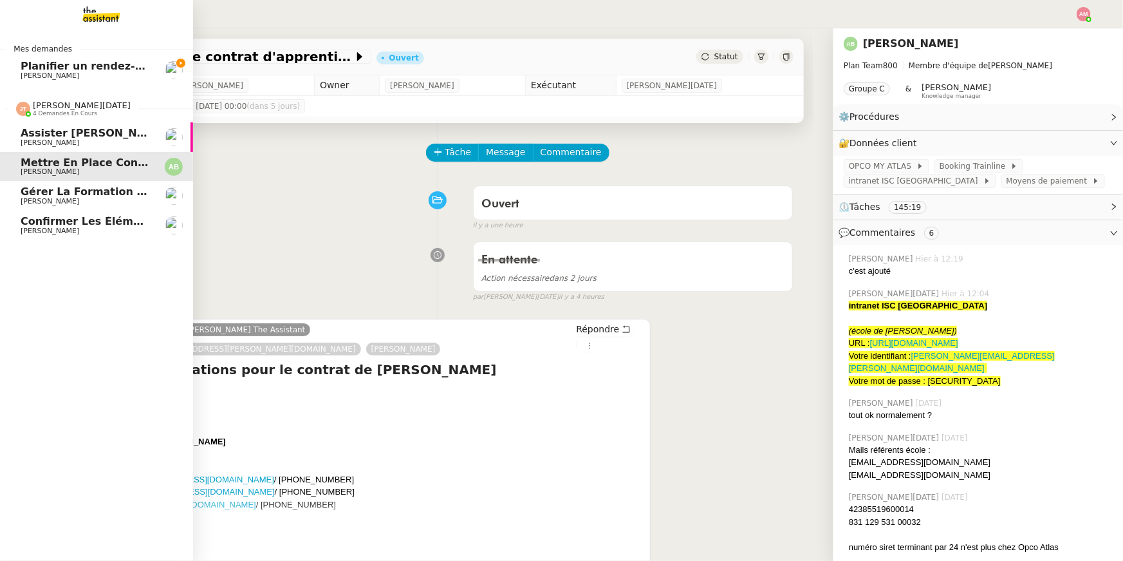
click at [44, 139] on span "[PERSON_NAME]" at bounding box center [50, 142] width 59 height 8
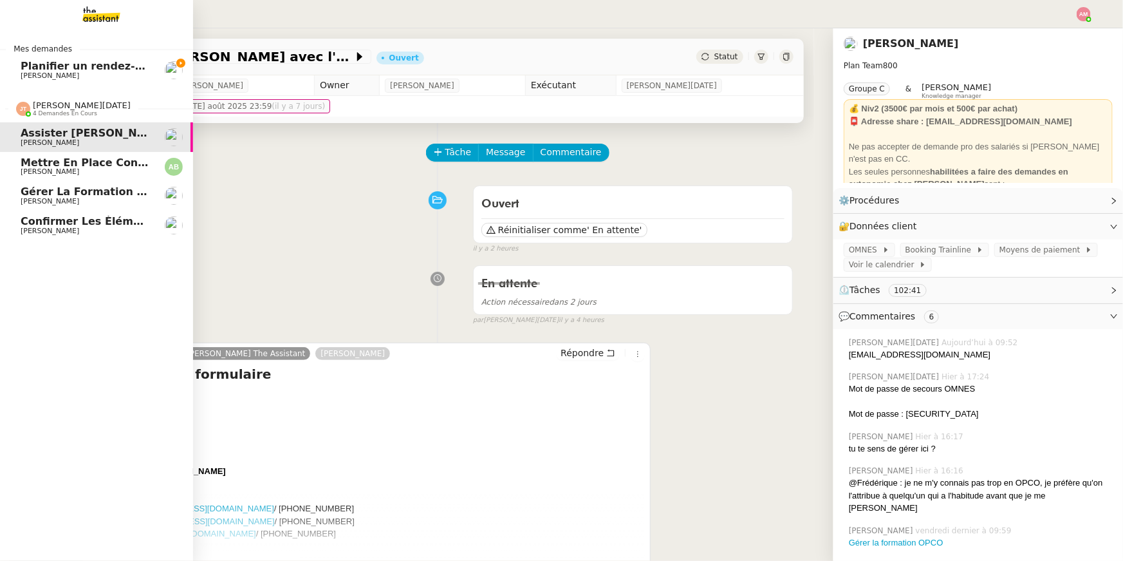
click at [57, 218] on span "Confirmer les éléments de TVA" at bounding box center [112, 221] width 183 height 12
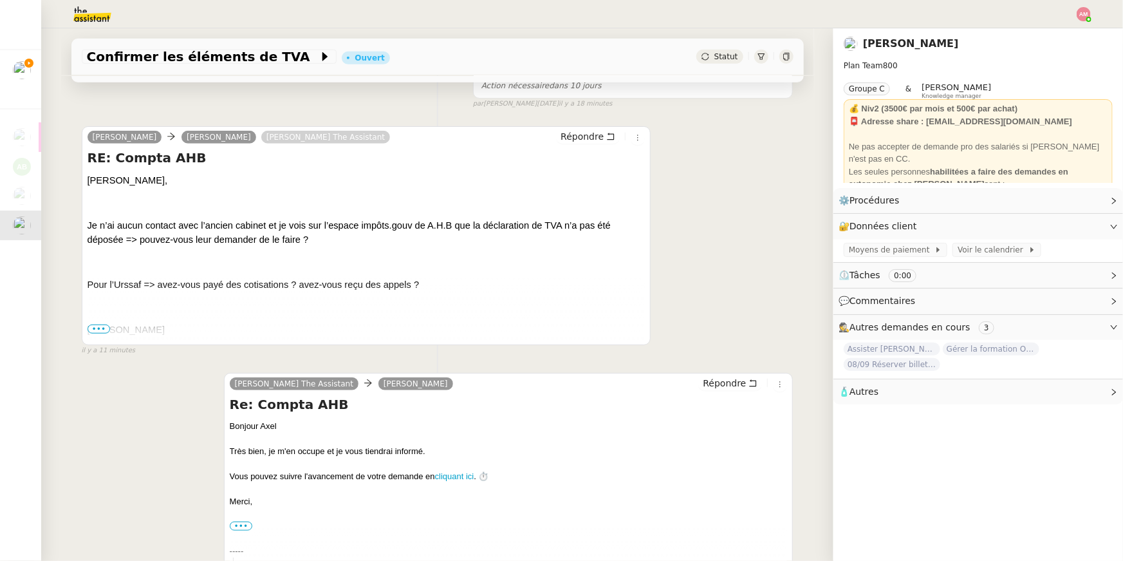
scroll to position [812, 0]
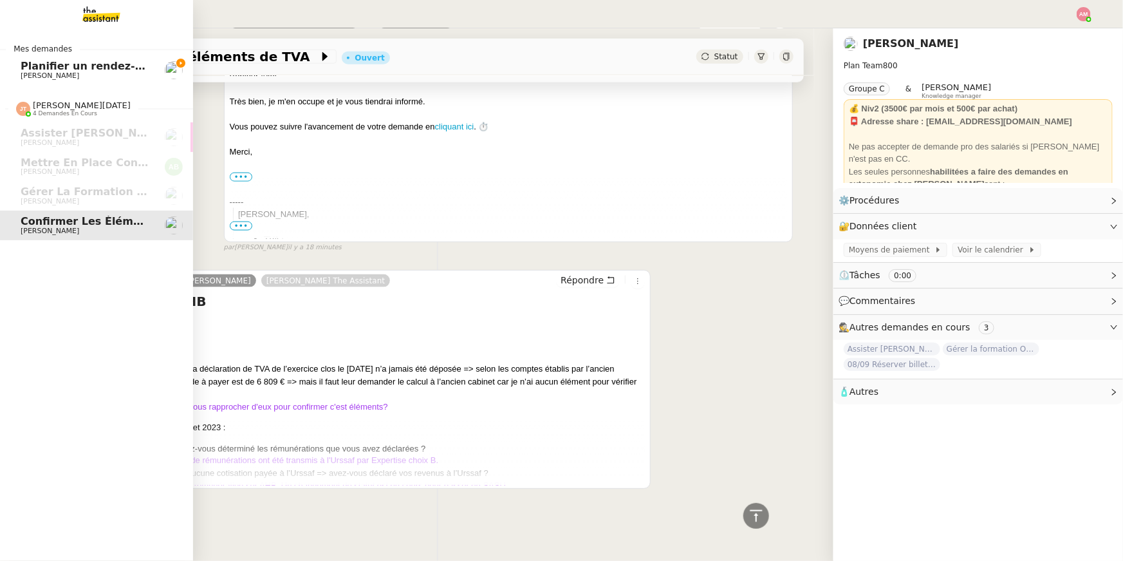
click at [26, 64] on span "Planifier un rendez-vous début octobre" at bounding box center [134, 66] width 227 height 12
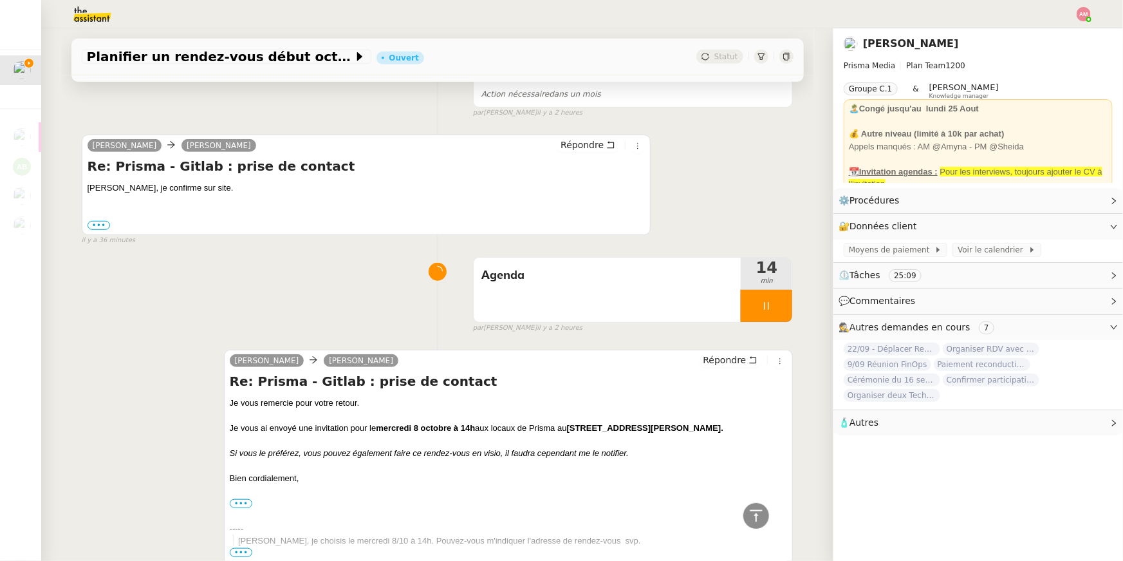
scroll to position [303, 0]
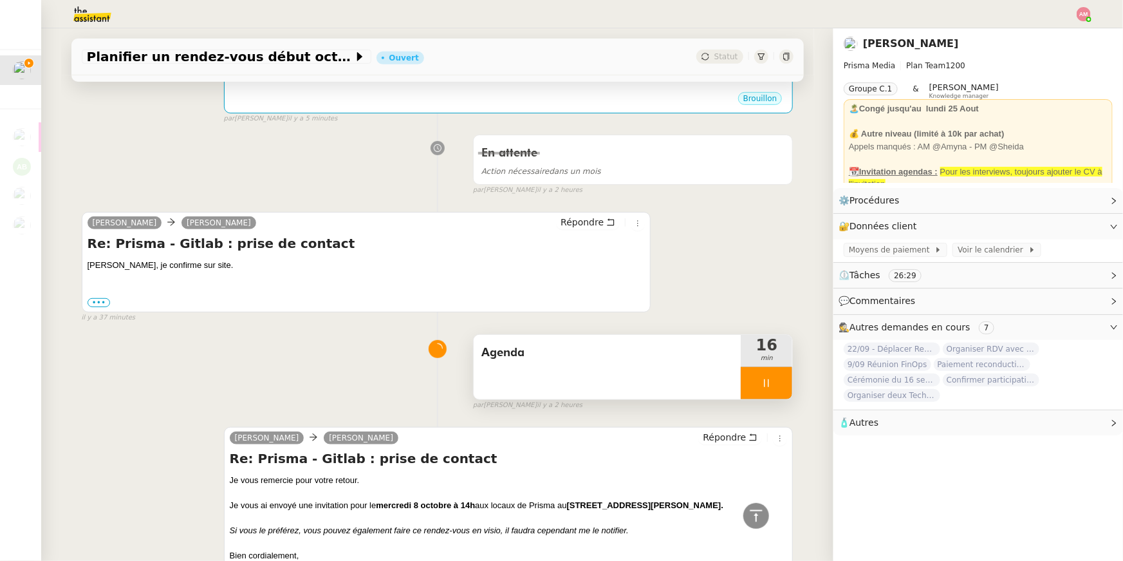
click at [648, 379] on div "Agenda" at bounding box center [608, 367] width 268 height 64
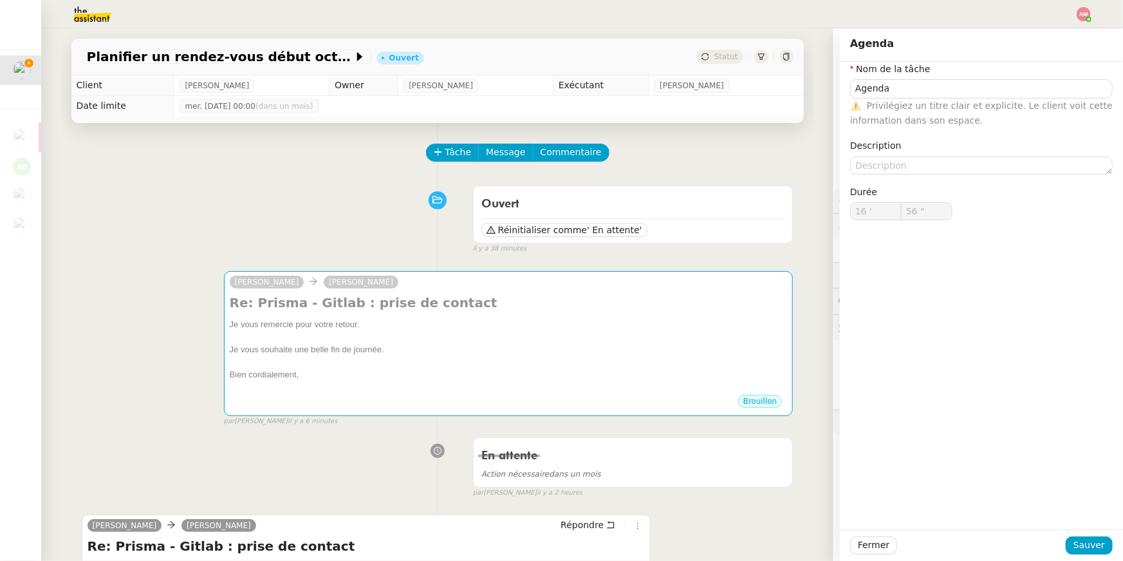
click at [483, 339] on div at bounding box center [509, 336] width 558 height 13
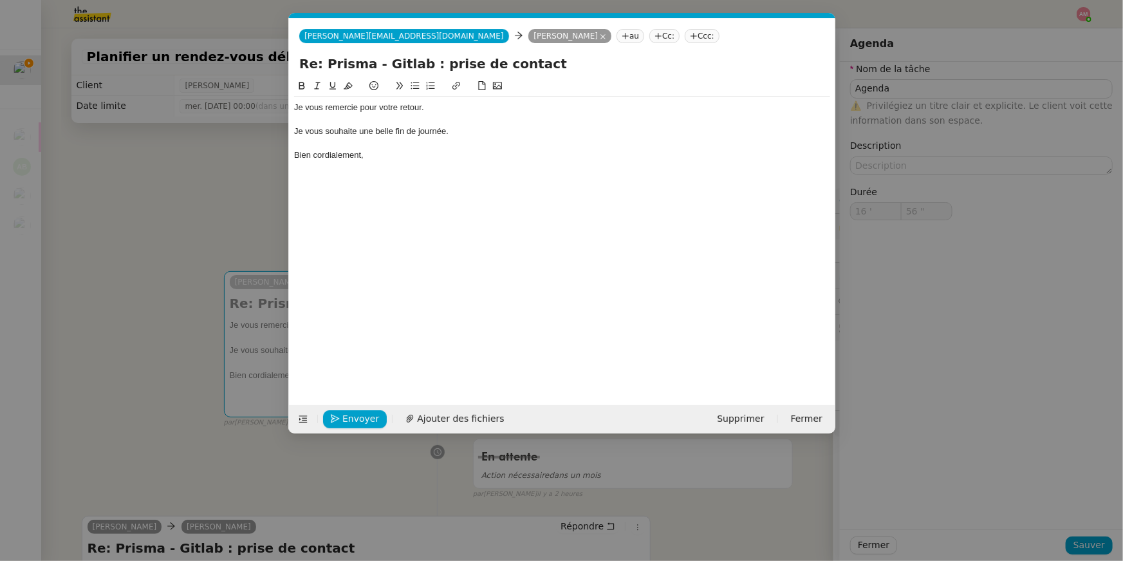
scroll to position [0, 27]
type input "59 ""
type input "17 '"
click at [335, 415] on icon "button" at bounding box center [335, 418] width 9 height 9
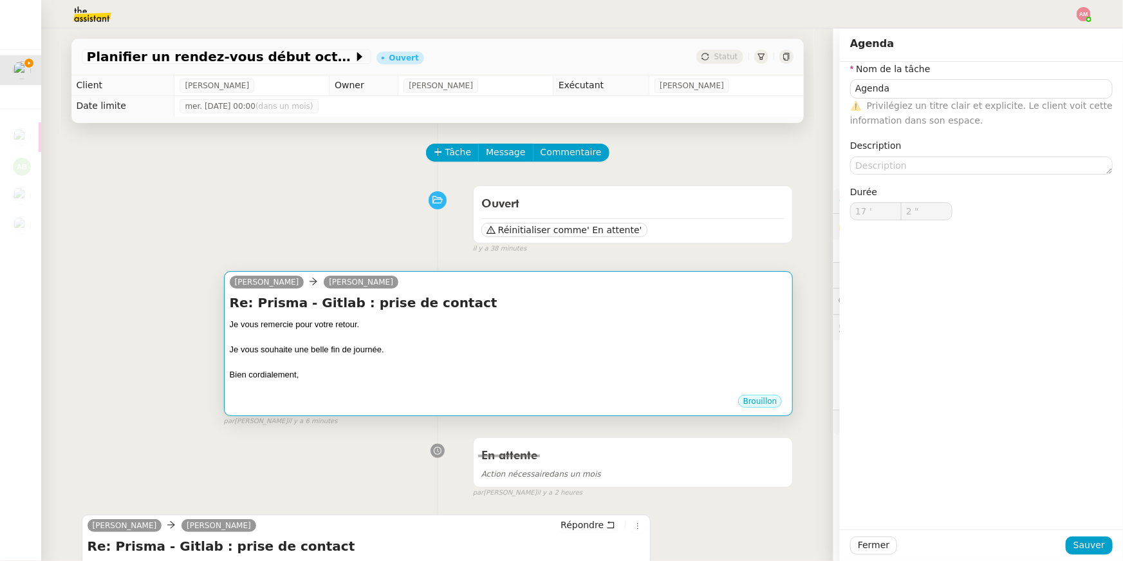
type input "3 ""
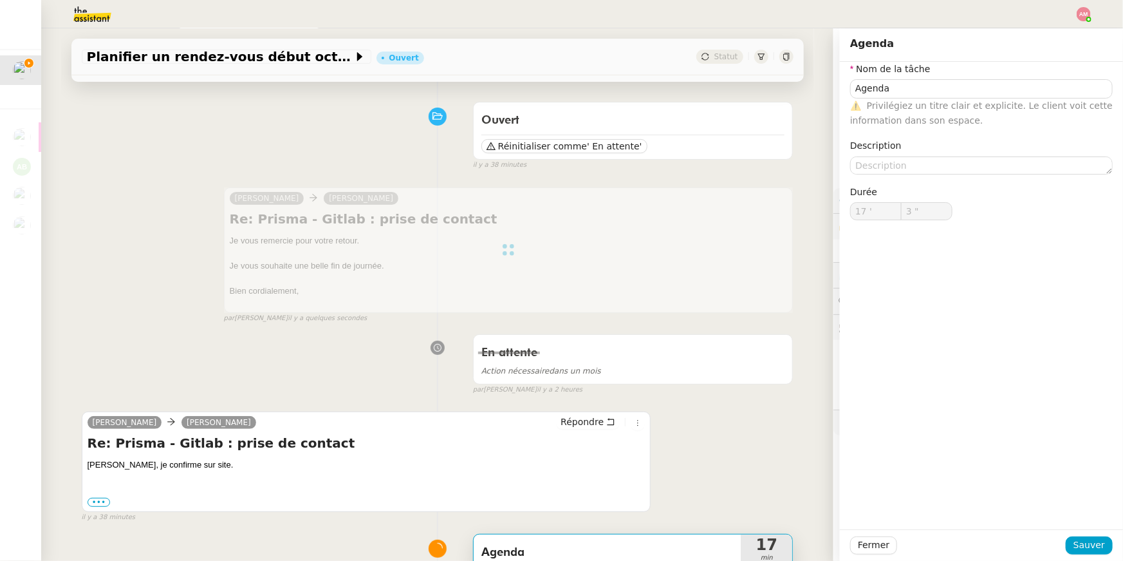
type input "Agenda"
type input "17 '"
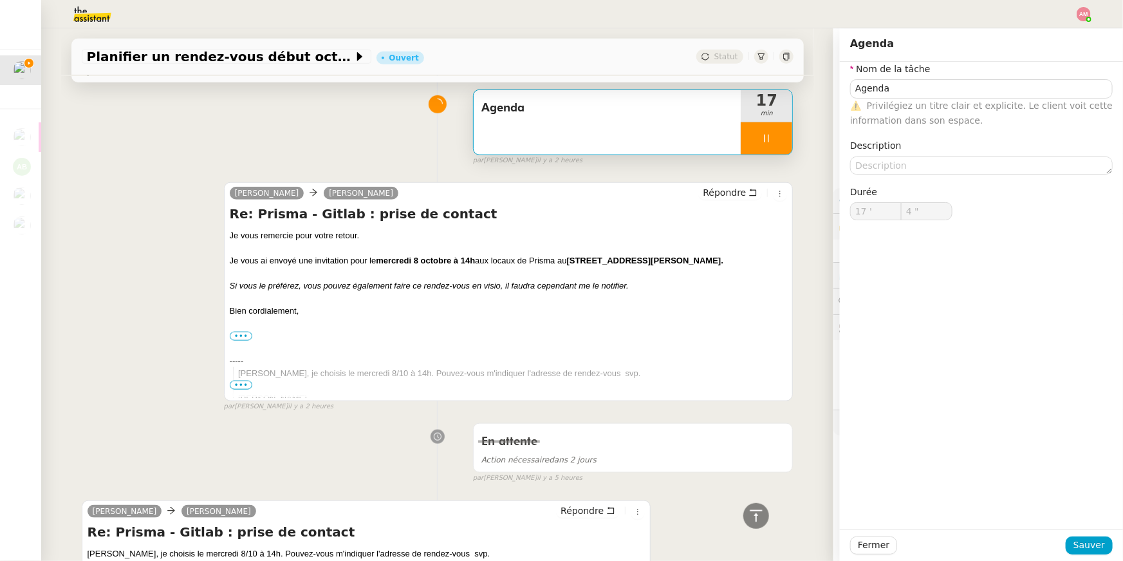
scroll to position [529, 0]
click at [765, 110] on span "min" at bounding box center [767, 112] width 52 height 11
type input "5 ""
click at [772, 127] on div at bounding box center [767, 137] width 52 height 32
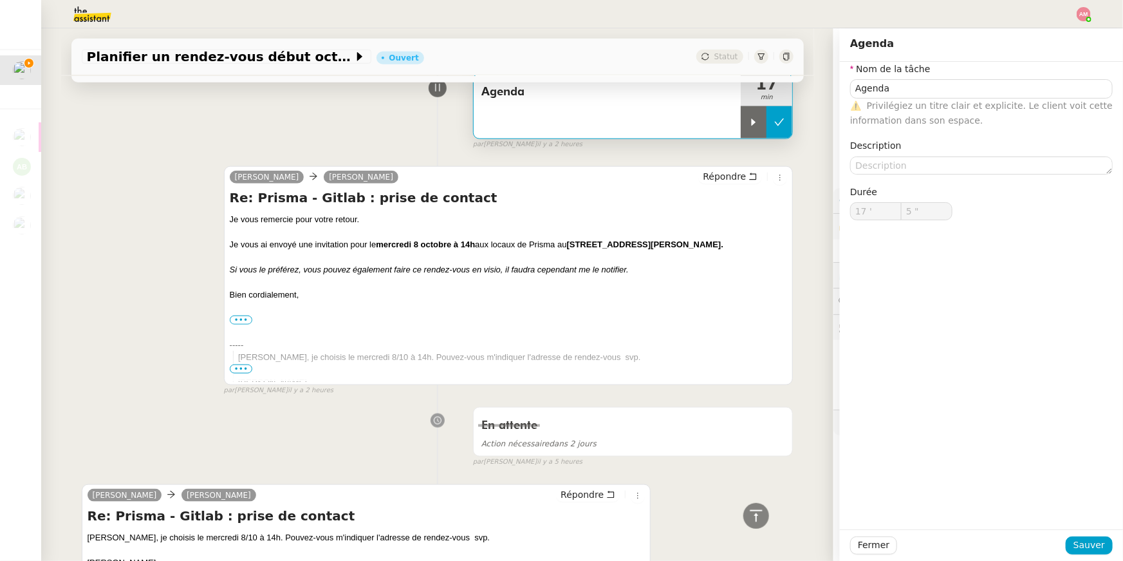
click at [779, 127] on icon at bounding box center [779, 122] width 10 height 10
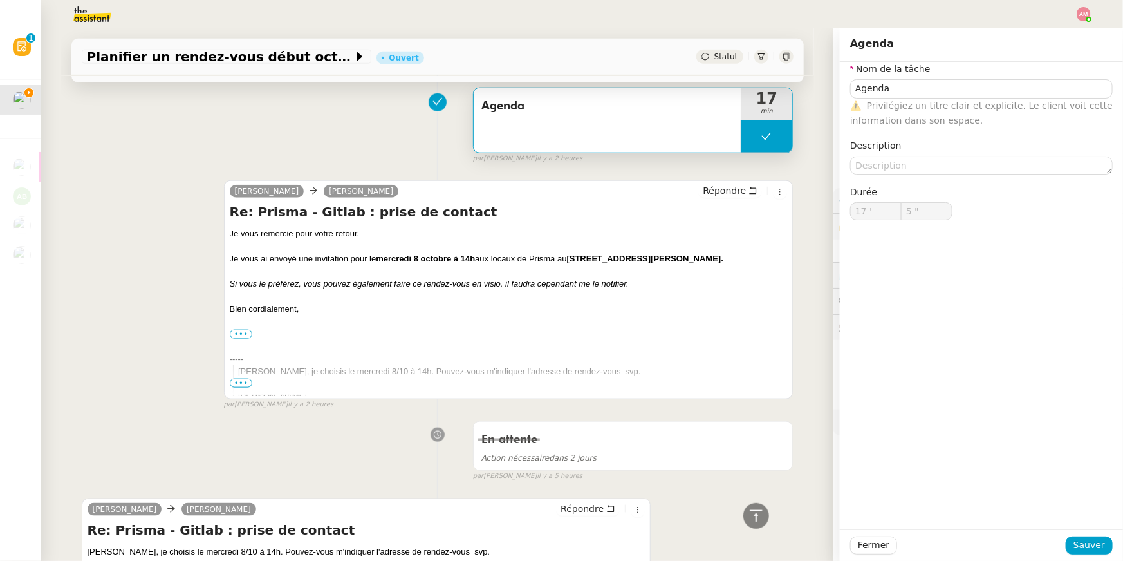
type input "Agenda"
type input "17 '"
type input "6 ""
type input "Agenda"
type input "17 '"
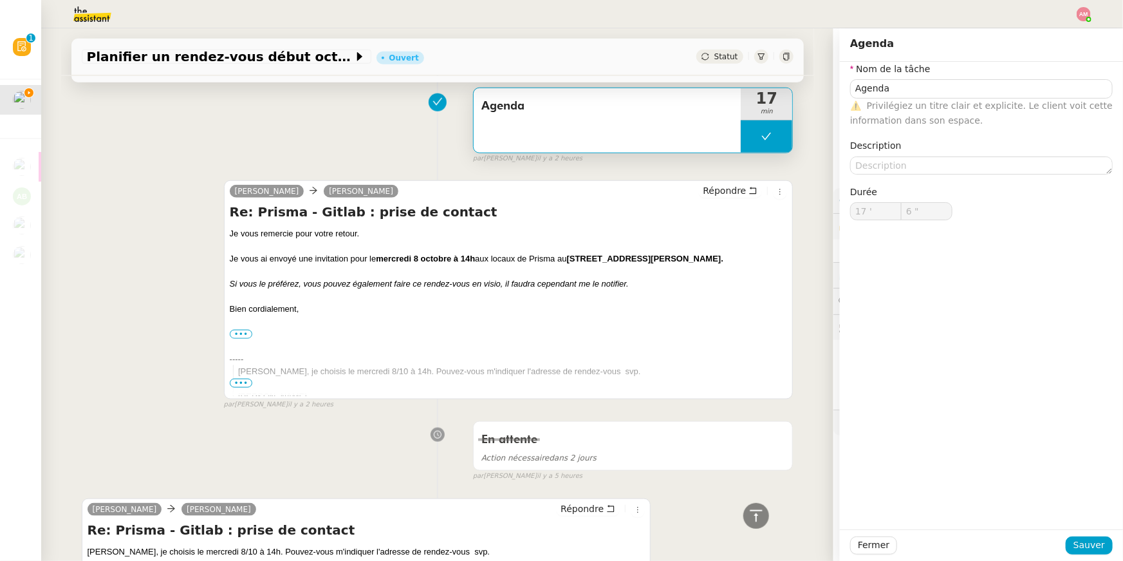
type input "6 ""
type input "Agenda"
type input "17 '"
type input "6 ""
type input "Agenda"
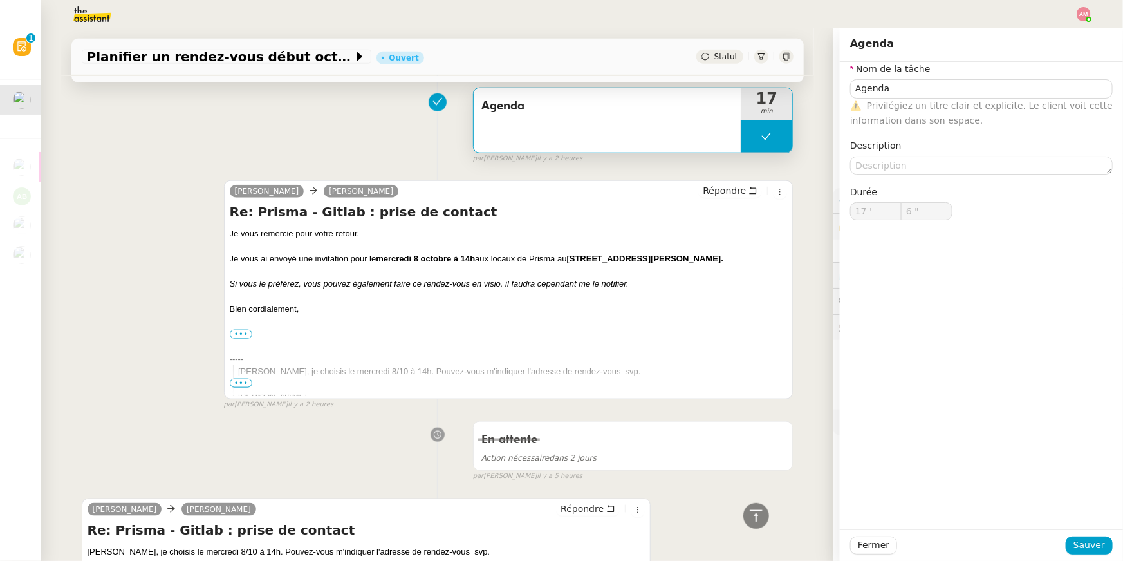
type input "17 '"
type input "6 ""
type input "Agenda"
type input "17 '"
type input "6 ""
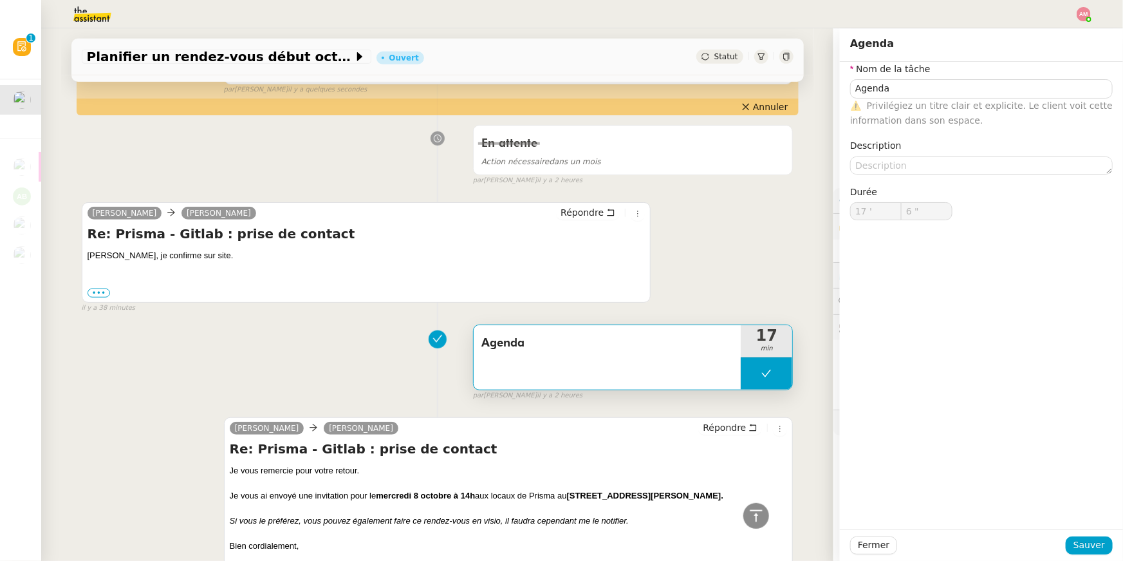
type input "Agenda"
type input "17 '"
type input "6 ""
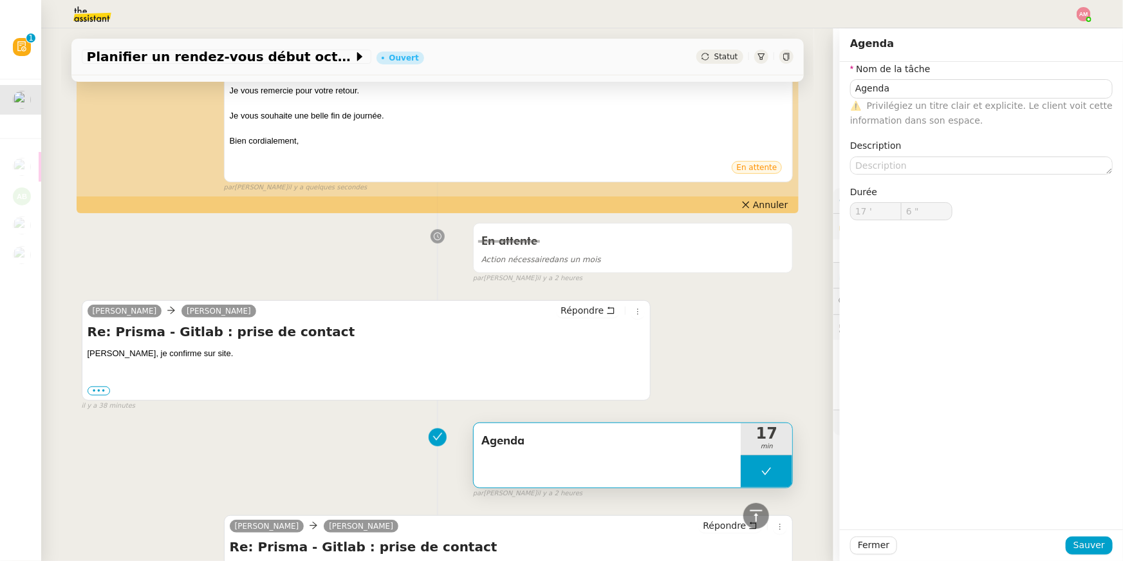
scroll to position [40, 0]
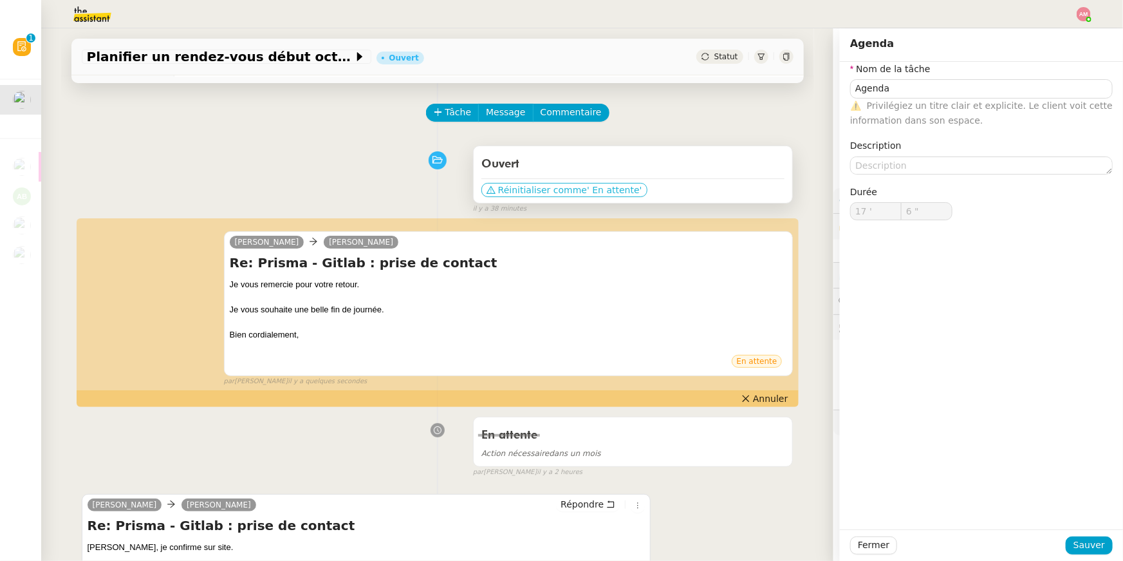
type input "Agenda"
type input "17 '"
type input "6 ""
click at [587, 189] on span "' En attente'" at bounding box center [614, 189] width 55 height 13
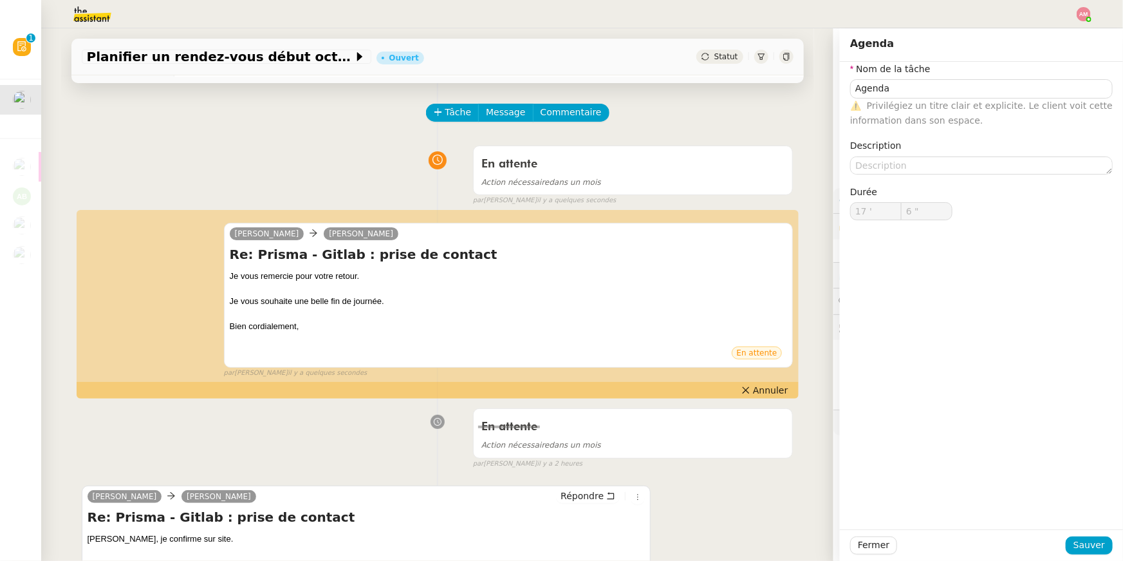
type input "Agenda"
type input "17 '"
type input "6 ""
type input "Agenda"
type input "17 '"
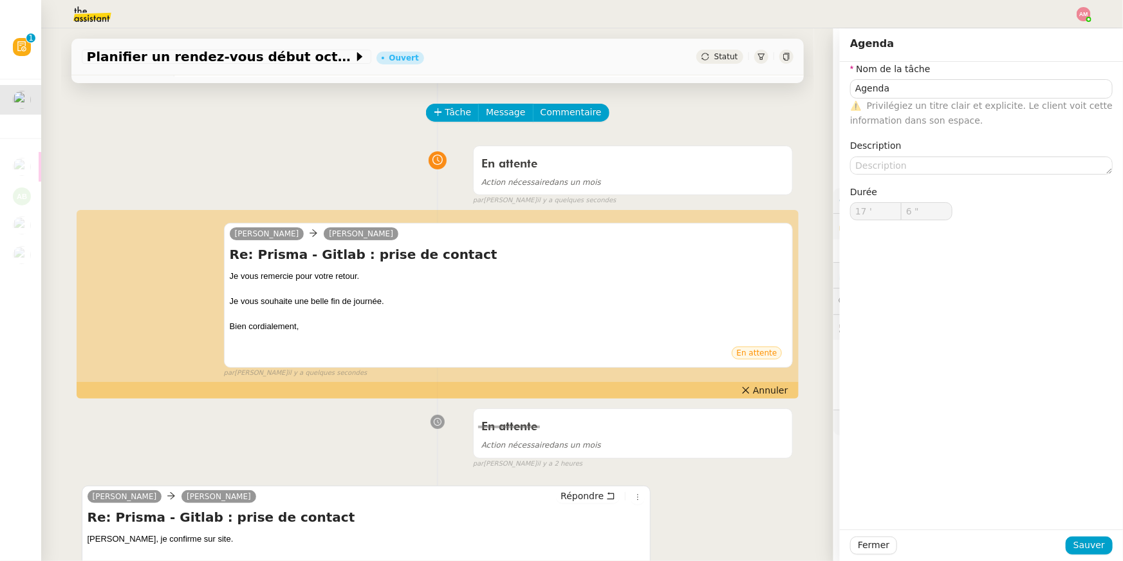
type input "6 ""
type input "Agenda"
type input "17 '"
type input "6 ""
type input "Agenda"
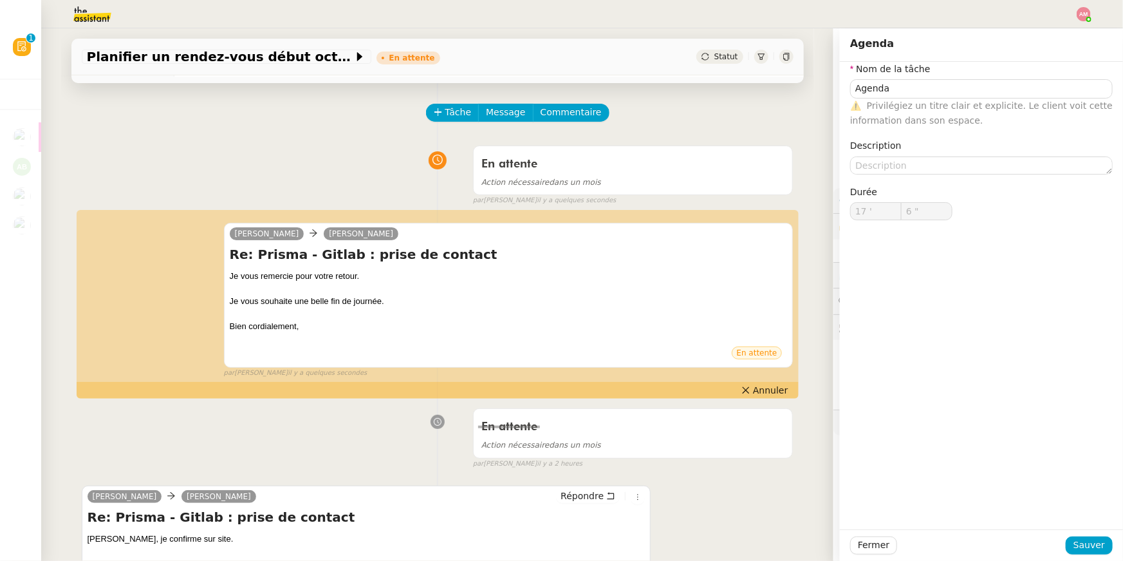
type input "17 '"
type input "6 ""
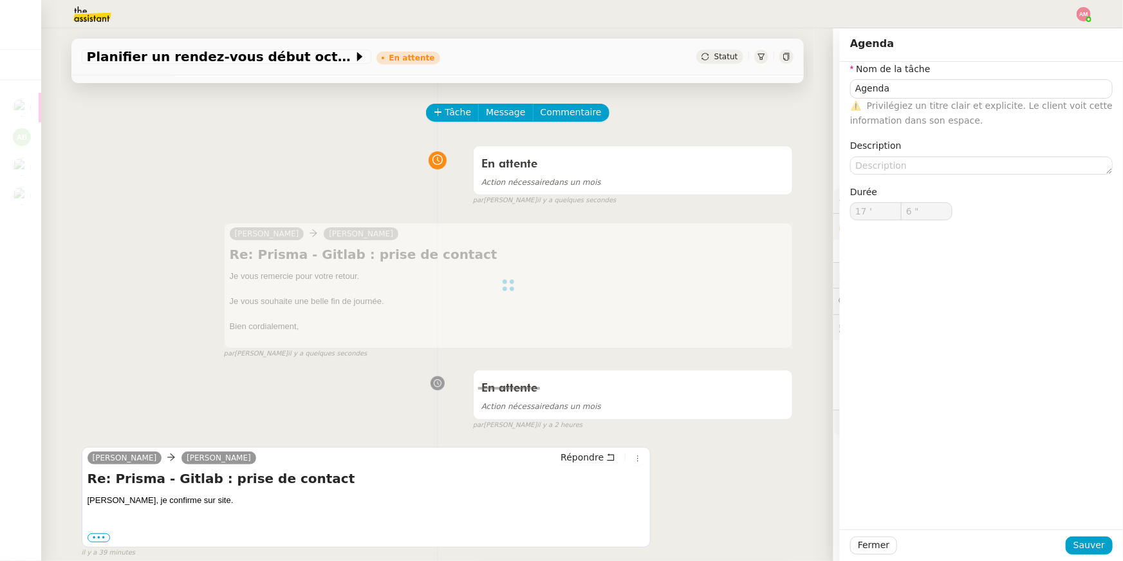
type input "Agenda"
type input "17 '"
type input "6 ""
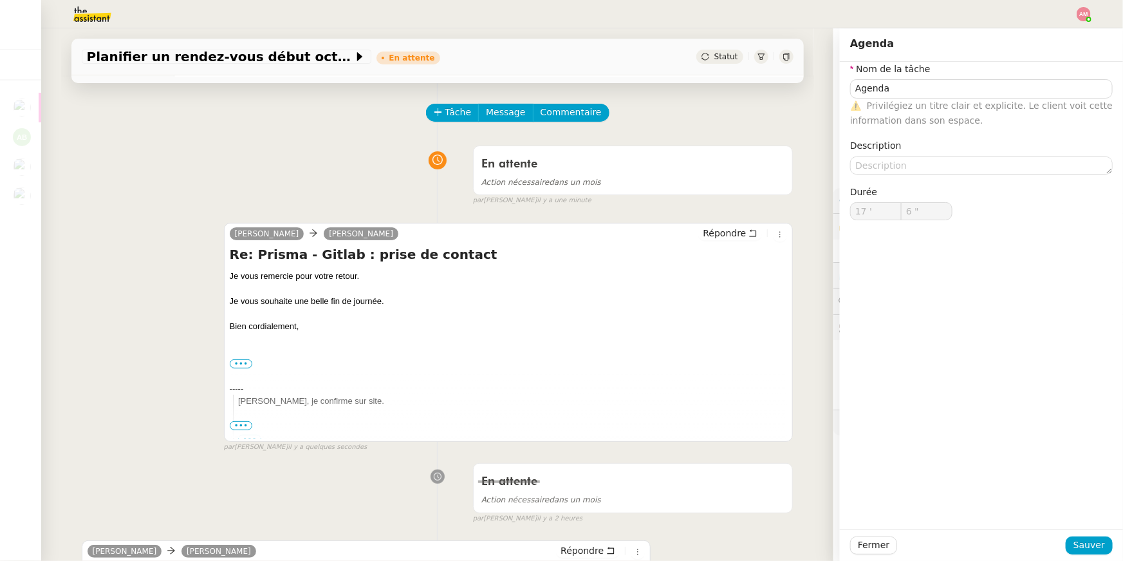
type input "Agenda"
type input "17 '"
type input "6 ""
type input "Agenda"
type input "17 '"
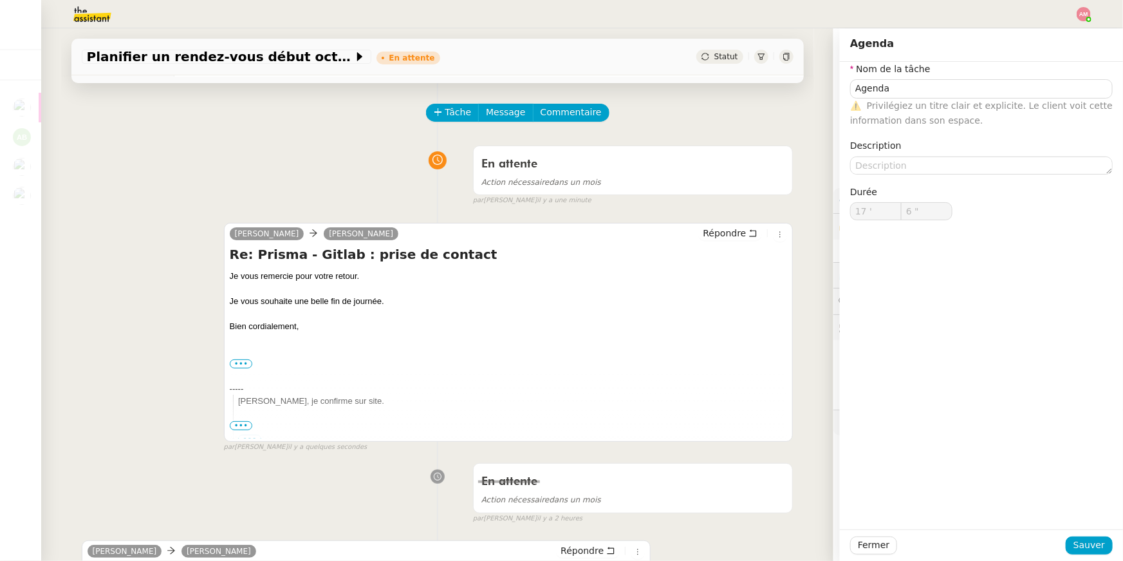
type input "6 ""
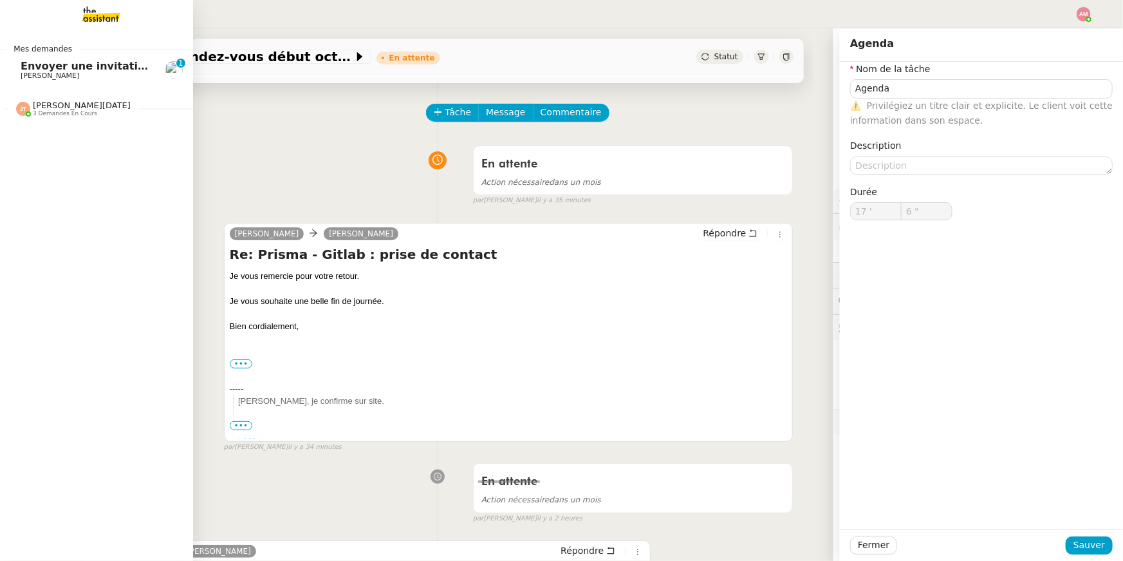
click at [30, 85] on div "Jean-Noël De Tinguy 3 demandes en cours" at bounding box center [96, 103] width 193 height 37
click at [49, 73] on span "[PERSON_NAME]" at bounding box center [50, 75] width 59 height 8
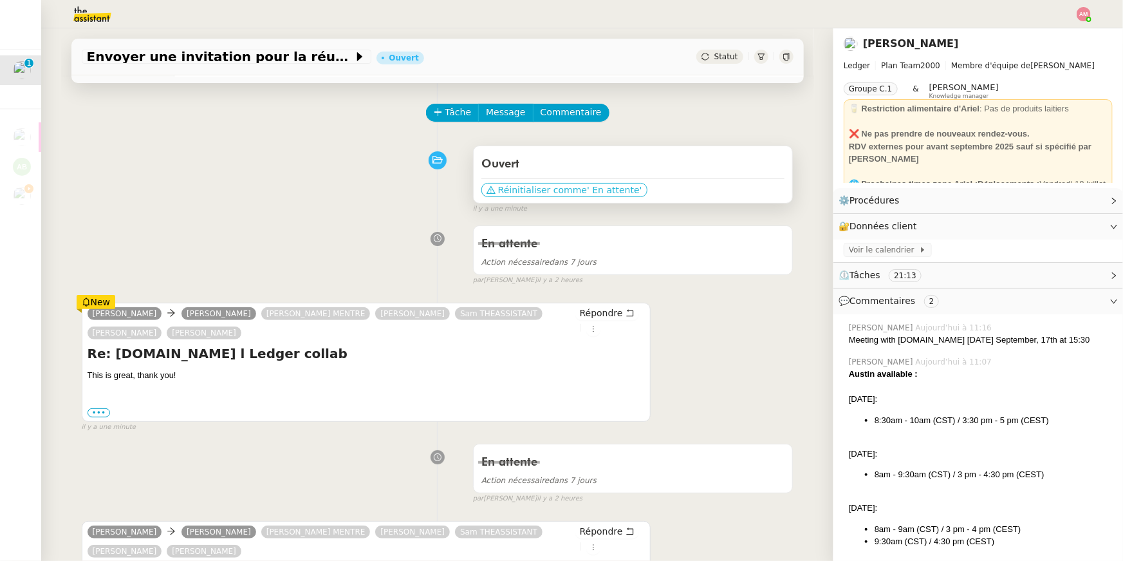
click at [556, 187] on span "Réinitialiser comme" at bounding box center [542, 189] width 89 height 13
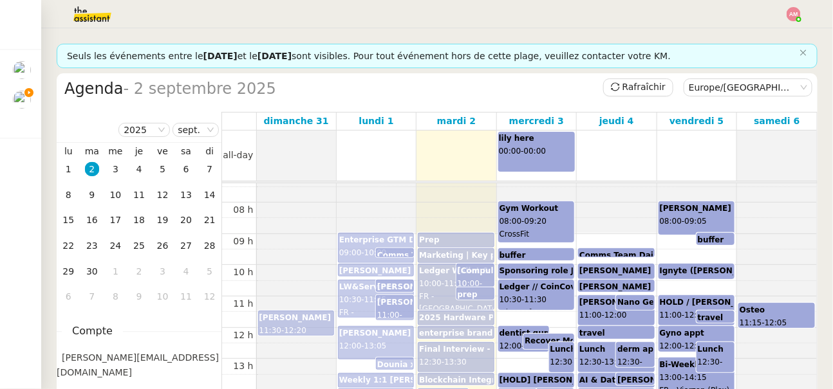
scroll to position [219, 0]
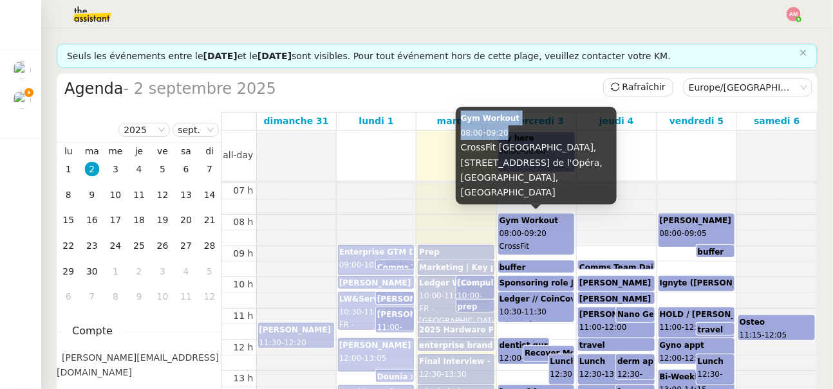
drag, startPoint x: 457, startPoint y: 150, endPoint x: 527, endPoint y: 158, distance: 70.0
click at [527, 158] on div "Gym Workout 08:00 - 09:20 CrossFit Louvre, 31 Av. de l'Opéra, 75001 Paris, Fran…" at bounding box center [536, 156] width 161 height 98
copy div "Gym Workout 08:00 - 09:20"
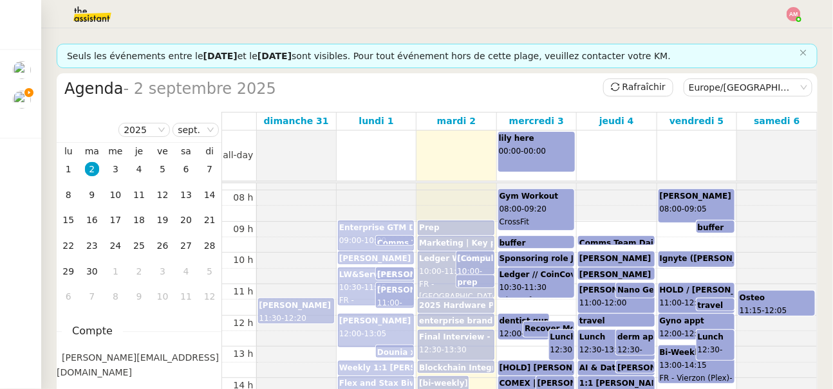
scroll to position [244, 0]
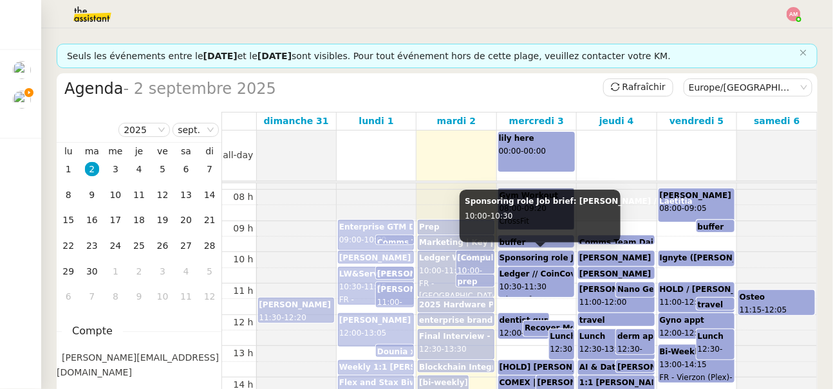
drag, startPoint x: 476, startPoint y: 203, endPoint x: 552, endPoint y: 213, distance: 75.9
click at [553, 213] on body "Mes demandes Planifier un rendez-vous début octobre David Berrebi Calendar Revi…" at bounding box center [416, 194] width 833 height 389
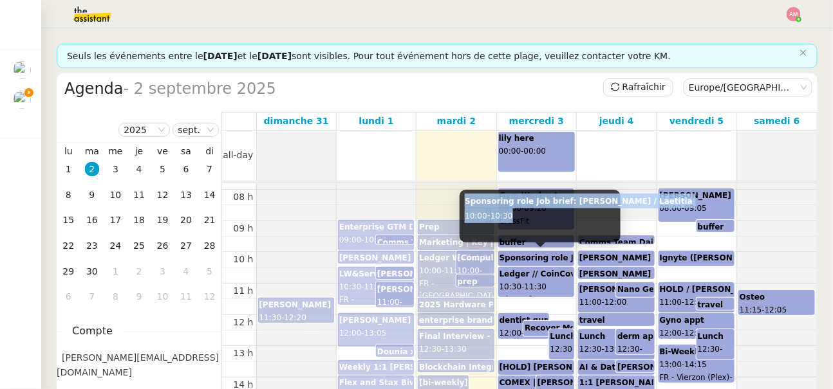
drag, startPoint x: 462, startPoint y: 205, endPoint x: 545, endPoint y: 216, distance: 83.9
click at [545, 216] on div "Sponsoring role Job brief: Ariel / Laetitia 10:00 - 10:30" at bounding box center [540, 216] width 161 height 53
copy div "Sponsoring role Job brief: Ariel / Laetitia 10:00 - 10:30"
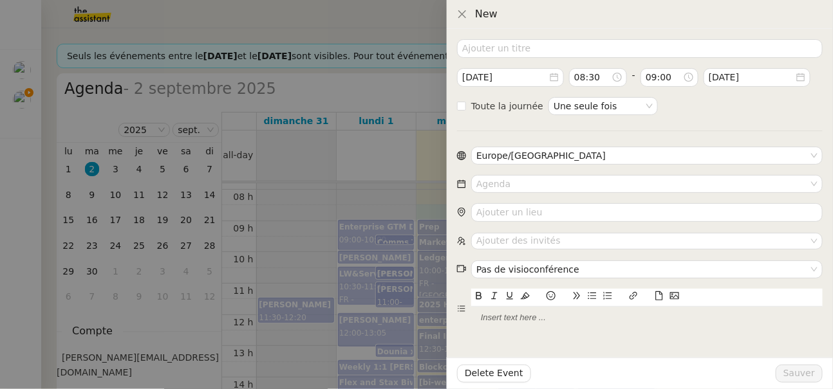
drag, startPoint x: 394, startPoint y: 241, endPoint x: 411, endPoint y: 240, distance: 17.4
click at [393, 241] on div at bounding box center [416, 194] width 833 height 389
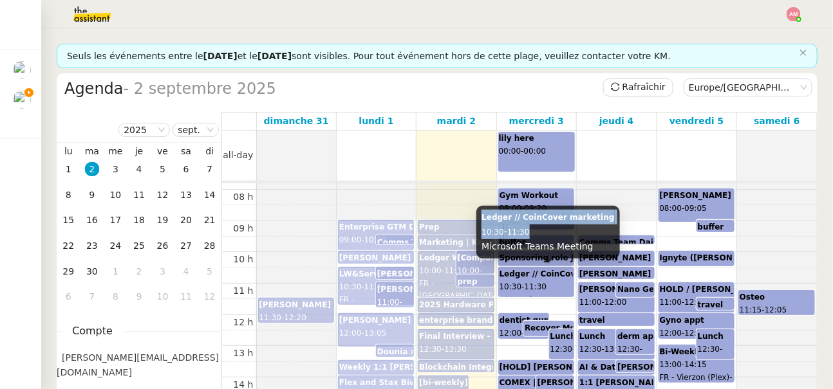
copy div "Ledger // CoinCover marketing 10:30 - 11:30"
drag, startPoint x: 480, startPoint y: 220, endPoint x: 554, endPoint y: 231, distance: 74.2
click at [554, 231] on div "Ledger // CoinCover marketing 10:30 - 11:30 Microsoft Teams Meeting" at bounding box center [547, 232] width 143 height 53
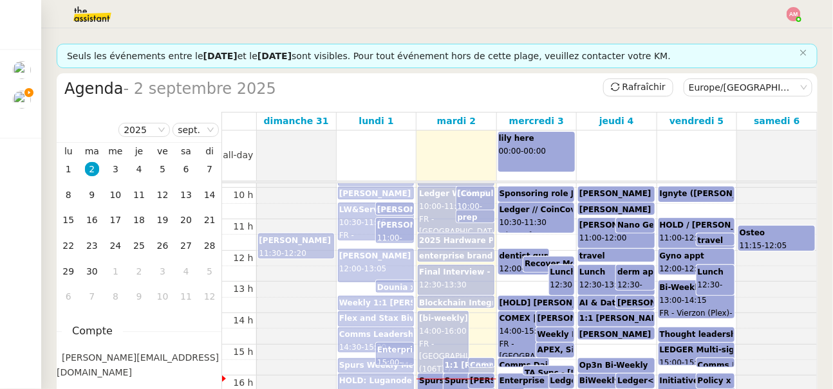
scroll to position [312, 0]
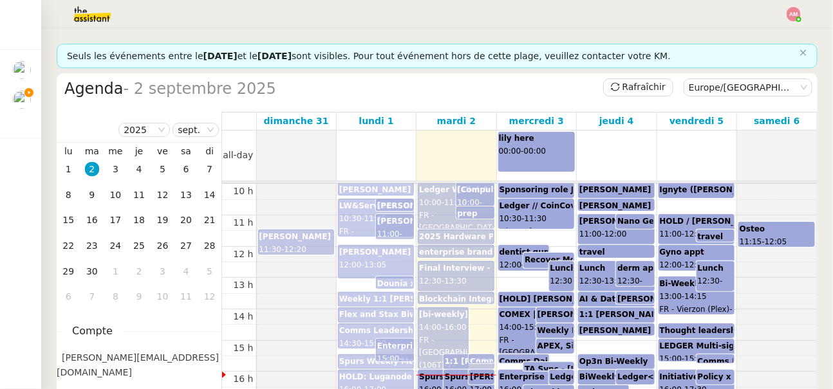
click at [506, 256] on b "dentist gum care -Dr. Chirouz" at bounding box center [563, 252] width 127 height 9
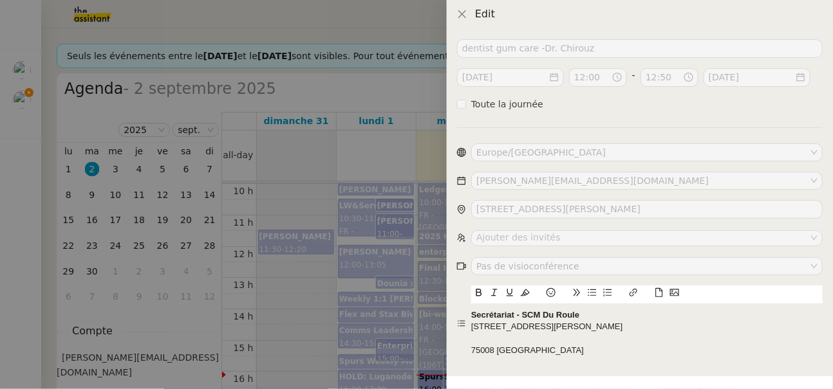
click at [428, 231] on div at bounding box center [416, 194] width 833 height 389
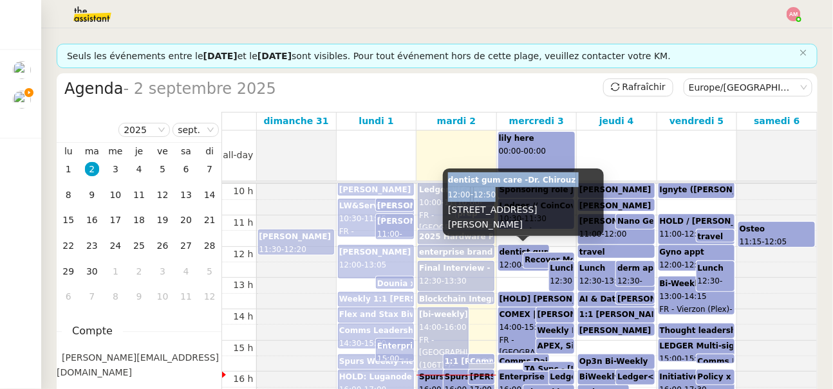
copy div "dentist gum care -Dr. Chirouz 12:00 - 12:50"
drag, startPoint x: 447, startPoint y: 181, endPoint x: 517, endPoint y: 189, distance: 70.6
click at [517, 189] on div "dentist gum care -Dr. Chirouz 12:00 - 12:50 71 Av. Franklin Delano Roosevelt, 7…" at bounding box center [523, 203] width 161 height 68
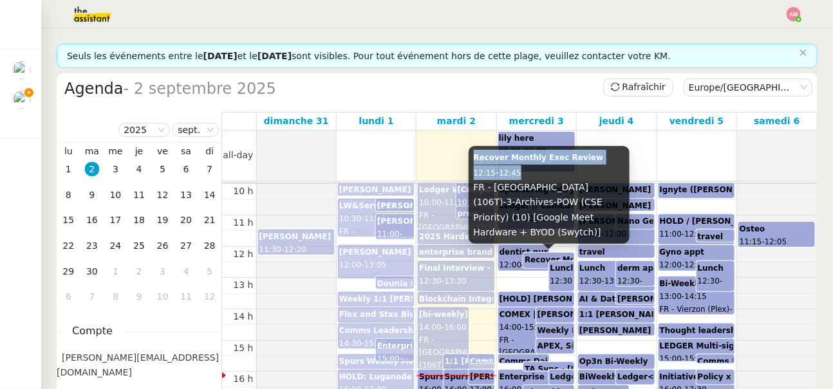
copy div "Recover Monthly Exec Review 12:15 - 12:45"
drag, startPoint x: 475, startPoint y: 178, endPoint x: 530, endPoint y: 193, distance: 56.7
click at [530, 193] on div "Recover Monthly Exec Review 12:15 - 12:45 FR - Paris (106T)-3-Archives-POW (CSE…" at bounding box center [549, 195] width 161 height 98
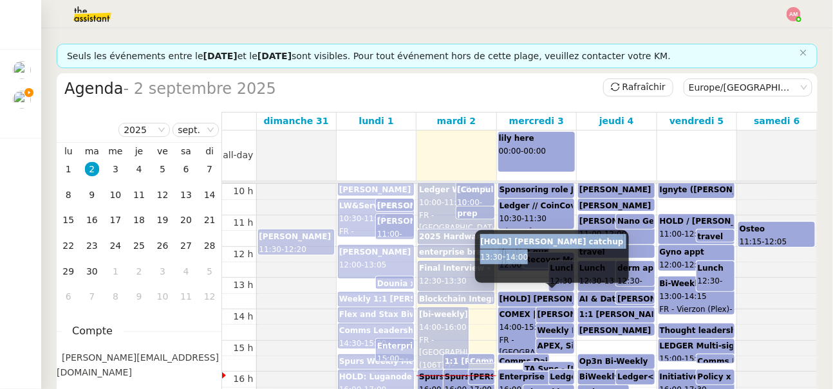
drag, startPoint x: 477, startPoint y: 244, endPoint x: 539, endPoint y: 255, distance: 63.4
click at [539, 255] on div "[HOLD] Peter x Ledger catchup 13:30 - 14:00" at bounding box center [551, 256] width 153 height 53
copy div "[HOLD] Peter x Ledger catchup 13:30 - 14:00"
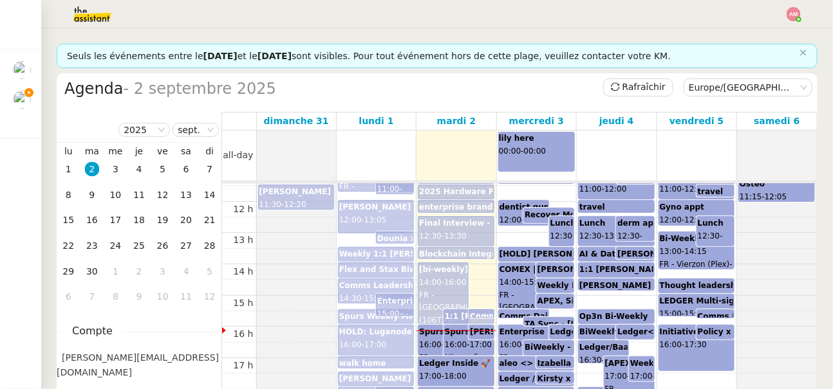
scroll to position [359, 0]
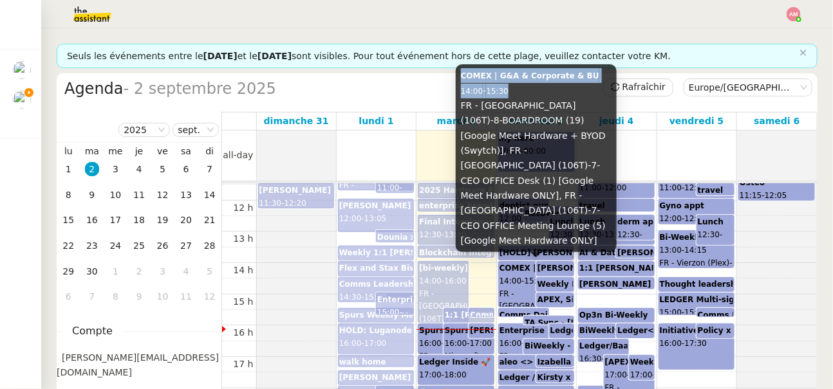
copy div "COMEX | G&A & Corporate & BU 14:00 - 15:30"
drag, startPoint x: 460, startPoint y: 108, endPoint x: 519, endPoint y: 121, distance: 60.0
click at [519, 121] on div "COMEX | G&A & Corporate & BU 14:00 - 15:30 FR - Paris (106T)-8-BOARDROOM (19) […" at bounding box center [536, 158] width 161 height 188
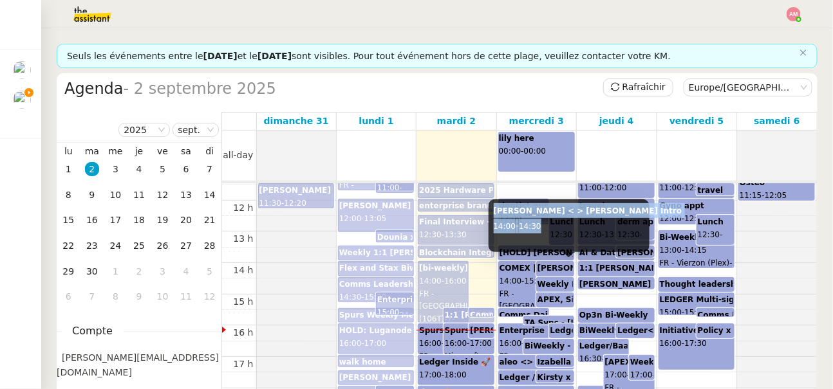
copy div "Sarah Dale < > Ariel Wengroff Intro 14:00 - 14:30"
drag, startPoint x: 492, startPoint y: 216, endPoint x: 565, endPoint y: 227, distance: 73.7
click at [565, 227] on div "Sarah Dale < > Ariel Wengroff Intro 14:00 - 14:30" at bounding box center [569, 226] width 161 height 53
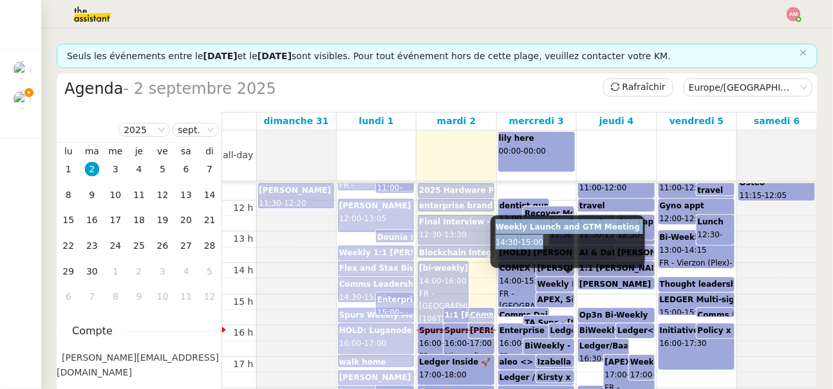
drag, startPoint x: 496, startPoint y: 228, endPoint x: 568, endPoint y: 243, distance: 73.6
click at [568, 243] on div "Weekly Launch and GTM Meeting 14:30 - 15:00" at bounding box center [568, 242] width 155 height 53
copy div "Weekly Launch and GTM Meeting 14:30 - 15:00"
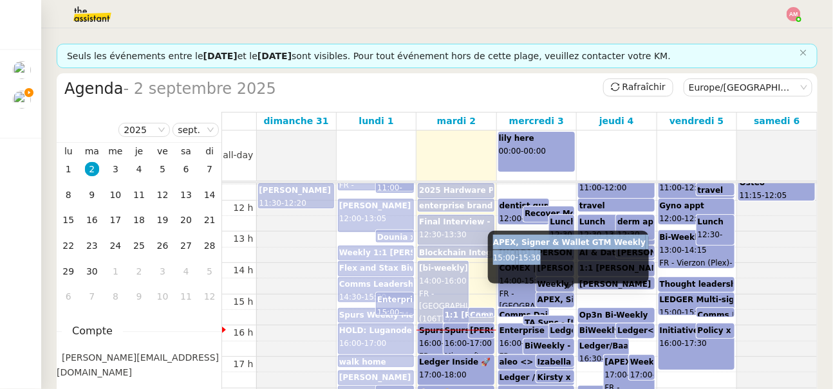
copy div "APEX, Signer & Wallet GTM Weekly 15:00 - 15:30"
drag, startPoint x: 490, startPoint y: 243, endPoint x: 554, endPoint y: 260, distance: 66.5
click at [554, 260] on div "APEX, Signer & Wallet GTM Weekly 15:00 - 15:30" at bounding box center [568, 257] width 161 height 53
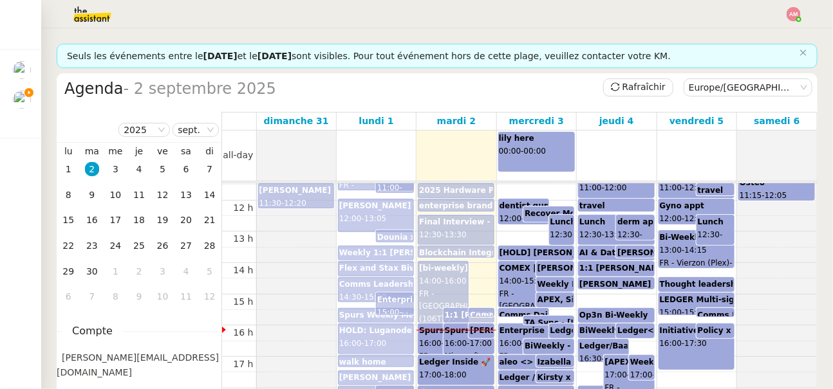
scroll to position [425, 0]
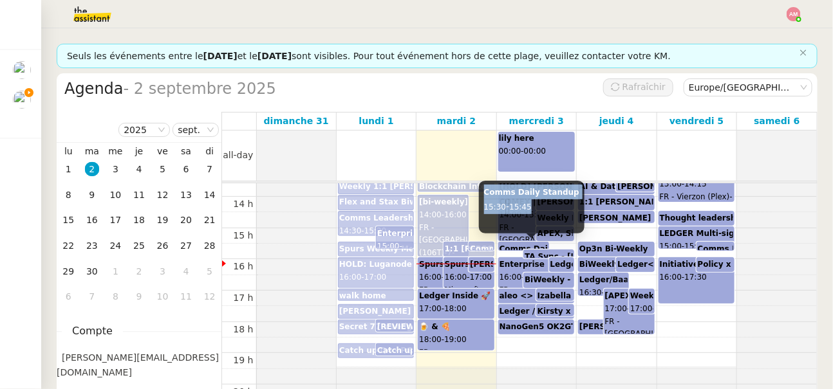
drag, startPoint x: 485, startPoint y: 196, endPoint x: 551, endPoint y: 207, distance: 66.6
click at [551, 207] on div "Comms Daily Standup 15:30 - 15:45" at bounding box center [532, 207] width 106 height 53
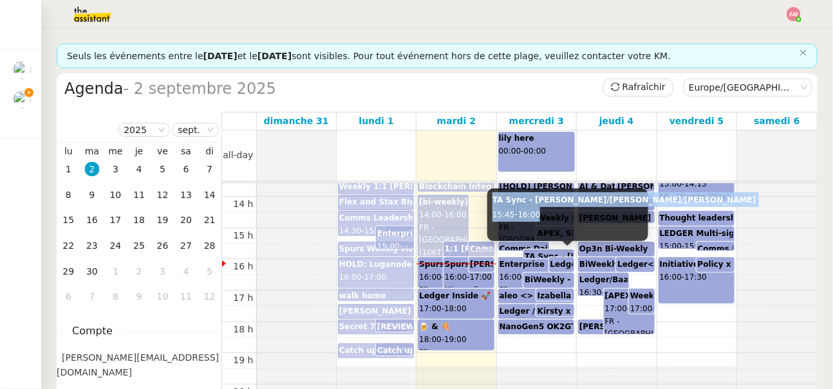
drag, startPoint x: 491, startPoint y: 200, endPoint x: 558, endPoint y: 215, distance: 69.3
click at [558, 215] on div "TA Sync - Ariel/Stephane/Aaron 15:45 - 16:00" at bounding box center [567, 215] width 161 height 53
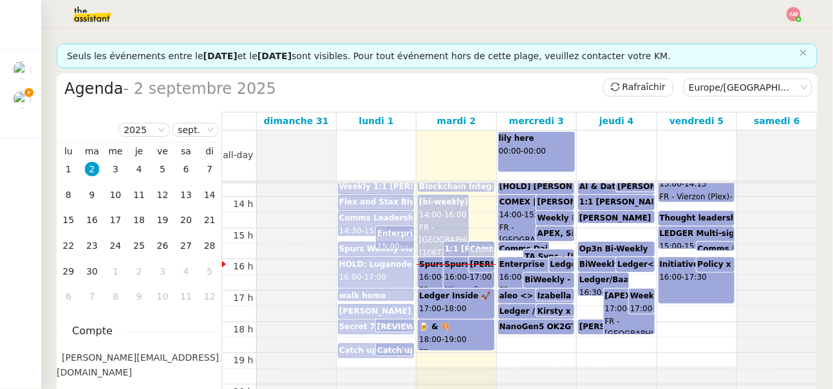
drag, startPoint x: 480, startPoint y: 178, endPoint x: 546, endPoint y: 234, distance: 86.3
click at [553, 185] on tbody "all-day lily here 00:00 - 00:00 00 h 01 h 02 h 03 h 04 h 05 h 06 h 07 h 08 h 09…" at bounding box center [520, 298] width 596 height 335
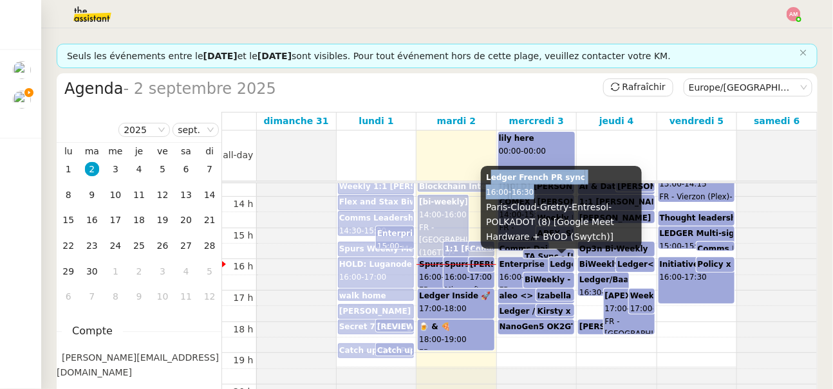
drag, startPoint x: 489, startPoint y: 180, endPoint x: 552, endPoint y: 189, distance: 64.4
click at [552, 189] on div "Ledger French PR sync 16:00 - 16:30 Paris-Cloud-Gretry-Entresol-POLKADOT (8) [G…" at bounding box center [561, 207] width 161 height 83
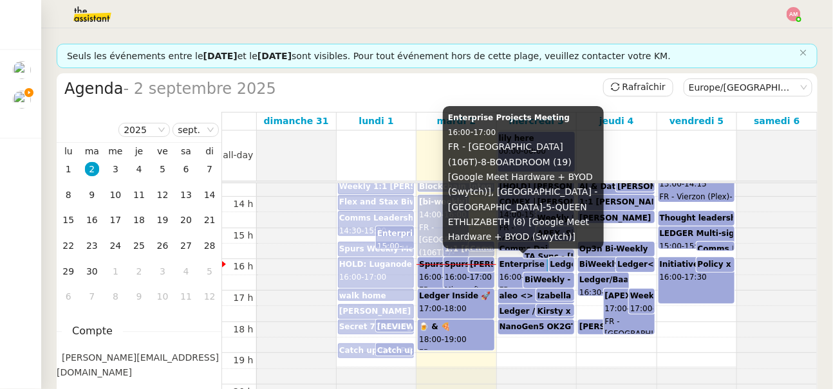
drag, startPoint x: 541, startPoint y: 263, endPoint x: 500, endPoint y: 167, distance: 104.4
click at [500, 167] on body "Mes demandes Planifier un rendez-vous début octobre David Berrebi Calendar Revi…" at bounding box center [416, 194] width 833 height 389
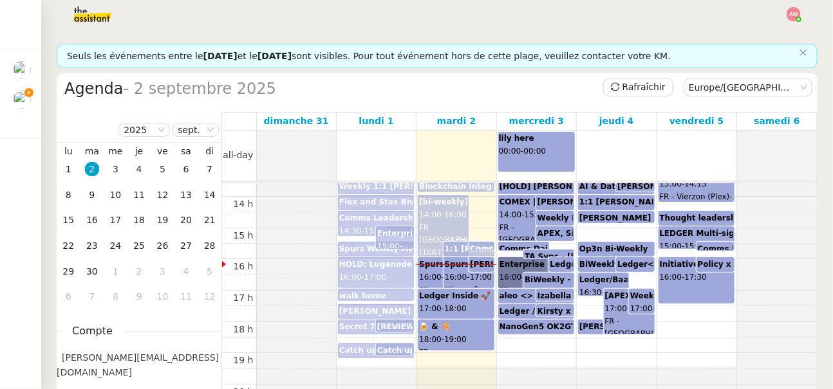
click at [516, 251] on div "00 h 01 h 02 h 03 h 04 h 05 h 06 h 07 h 08 h 09 h 10 h 11 h 12 h 13 h 14 h 15 h…" at bounding box center [519, 134] width 595 height 751
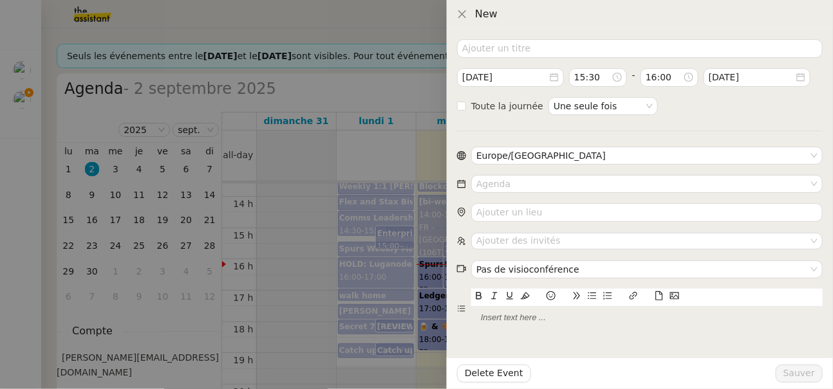
click at [378, 238] on div at bounding box center [416, 194] width 833 height 389
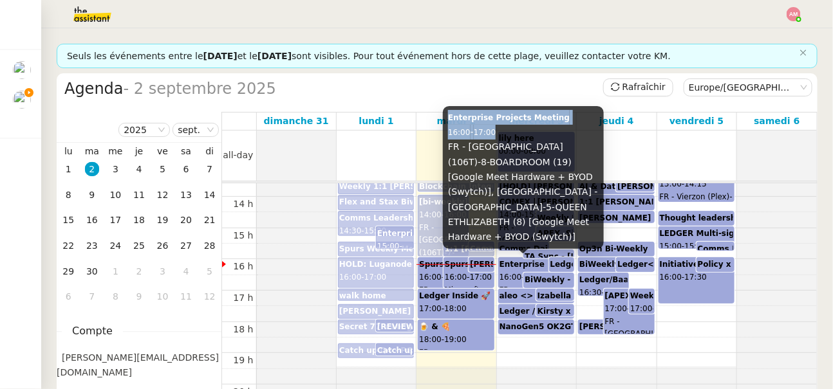
drag, startPoint x: 448, startPoint y: 147, endPoint x: 519, endPoint y: 166, distance: 73.4
click at [519, 166] on div "Enterprise Projects Meeting 16:00 - 17:00 FR - Paris (106T)-8-BOARDROOM (19) [G…" at bounding box center [523, 177] width 161 height 143
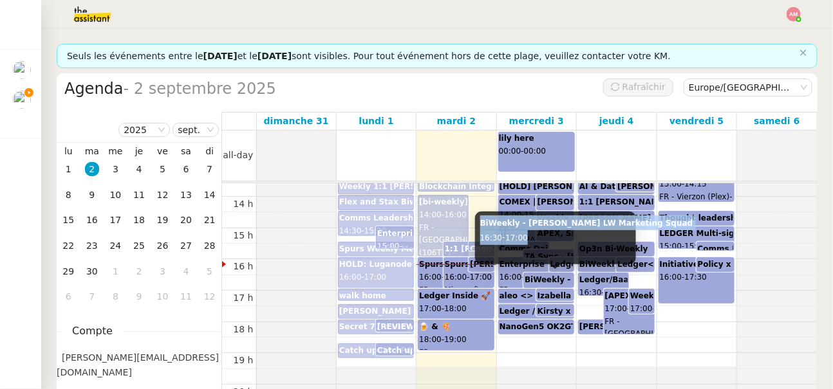
drag, startPoint x: 479, startPoint y: 223, endPoint x: 534, endPoint y: 243, distance: 58.2
click at [534, 243] on div "BiWeekly - Ariel x LW Marketing Squad 16:30 - 17:00" at bounding box center [555, 238] width 161 height 53
drag, startPoint x: 478, startPoint y: 227, endPoint x: 550, endPoint y: 243, distance: 73.1
click at [550, 243] on div "BiWeekly - Ariel x LW Marketing Squad 16:30 - 17:00" at bounding box center [555, 238] width 161 height 53
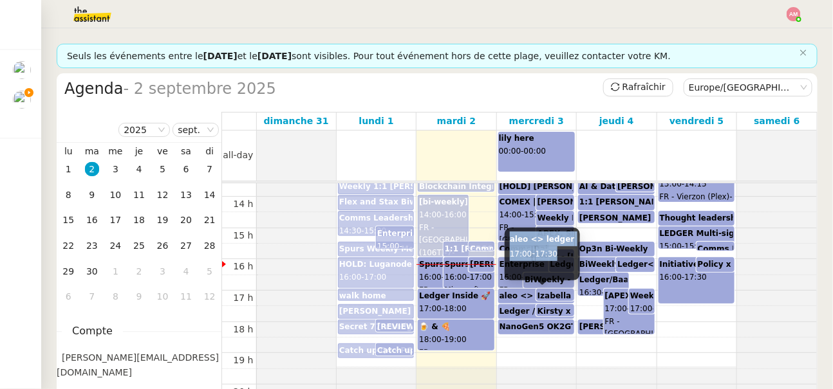
drag, startPoint x: 506, startPoint y: 239, endPoint x: 563, endPoint y: 259, distance: 60.7
click at [563, 259] on div "aleo <> ledger 17:00 - 17:30" at bounding box center [542, 254] width 75 height 53
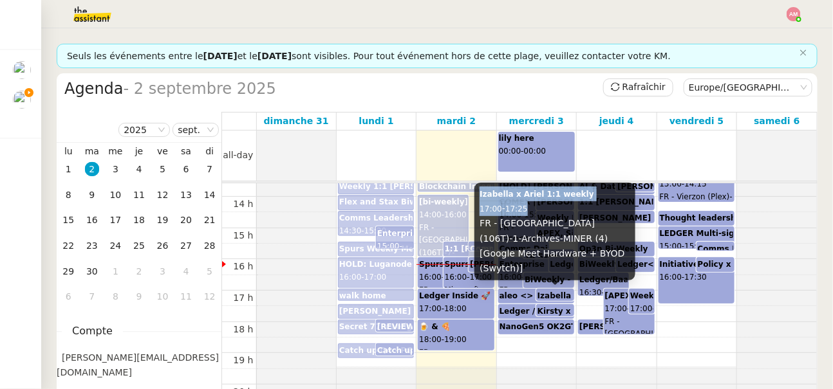
drag, startPoint x: 477, startPoint y: 209, endPoint x: 541, endPoint y: 226, distance: 66.1
click at [541, 226] on div "Izabella x Ariel 1:1 weekly 17:00 - 17:25 FR - Paris (106T)-1-Archives-MINER (4…" at bounding box center [554, 232] width 161 height 98
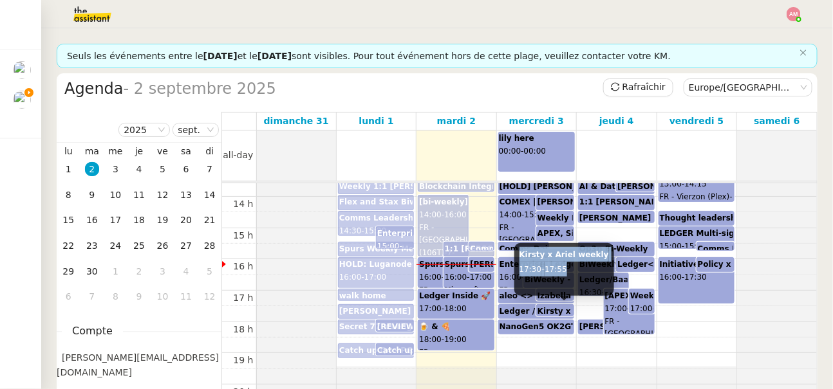
drag, startPoint x: 518, startPoint y: 252, endPoint x: 582, endPoint y: 271, distance: 66.4
click at [582, 271] on div "Kirsty x Ariel weekly 17:30 - 17:55" at bounding box center [564, 269] width 100 height 53
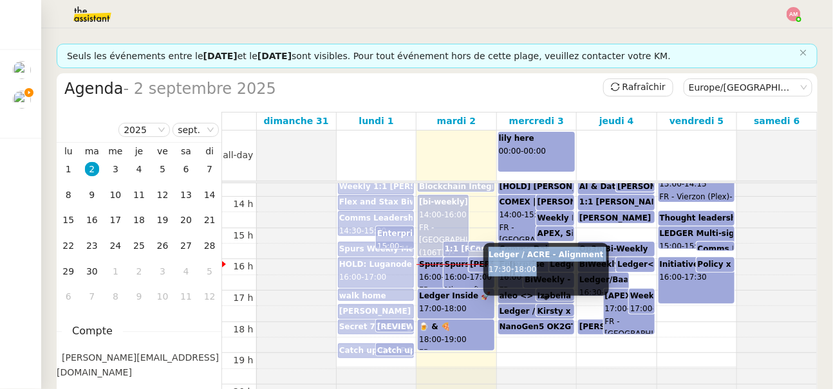
drag, startPoint x: 488, startPoint y: 259, endPoint x: 545, endPoint y: 270, distance: 57.7
click at [545, 270] on div "Ledger / ACRE - Alignment 17:30 - 18:00" at bounding box center [545, 269] width 125 height 53
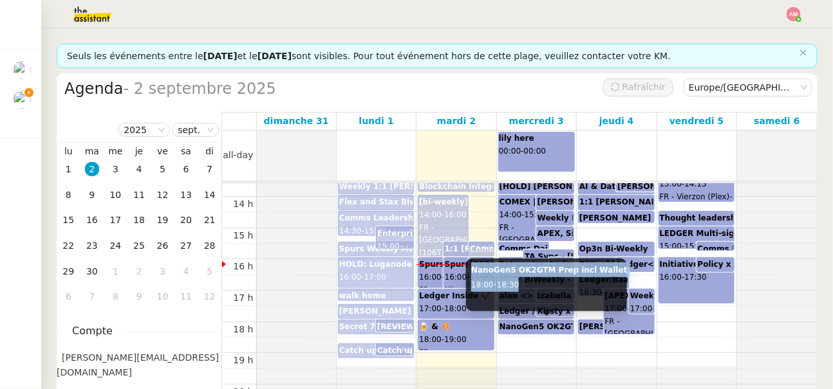
drag, startPoint x: 469, startPoint y: 274, endPoint x: 556, endPoint y: 285, distance: 87.0
click at [556, 285] on div "NanoGen5 OK2GTM Prep incl Wallet 18:00 - 18:30" at bounding box center [546, 285] width 161 height 53
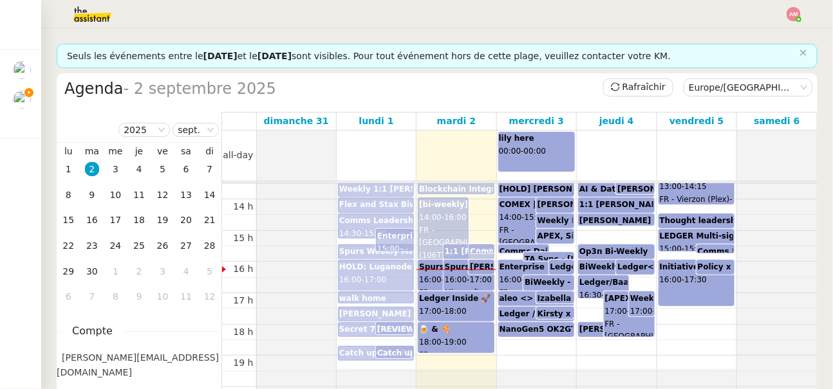
scroll to position [466, 0]
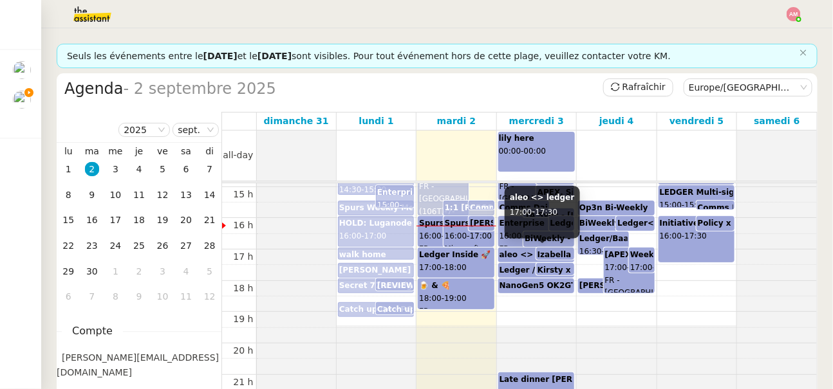
click at [510, 255] on b "aleo <> ledger" at bounding box center [532, 254] width 65 height 9
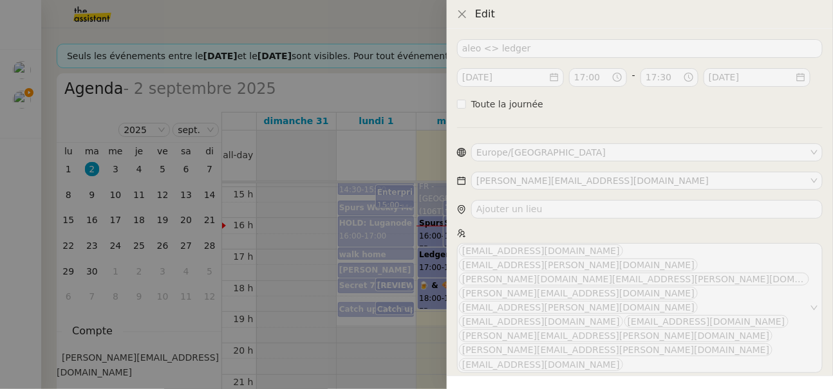
click at [400, 281] on div at bounding box center [416, 194] width 833 height 389
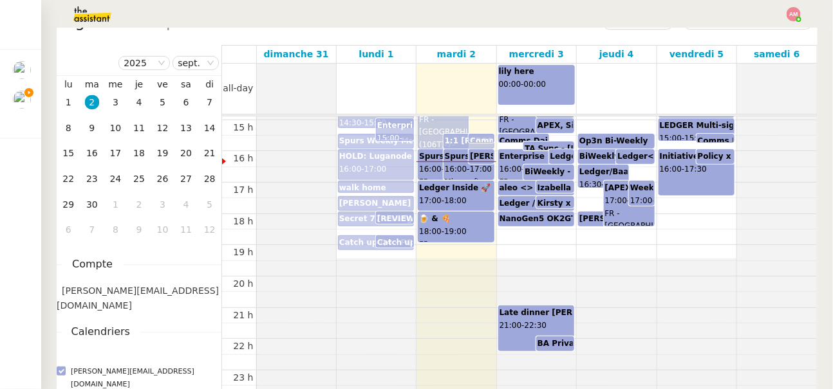
scroll to position [76, 0]
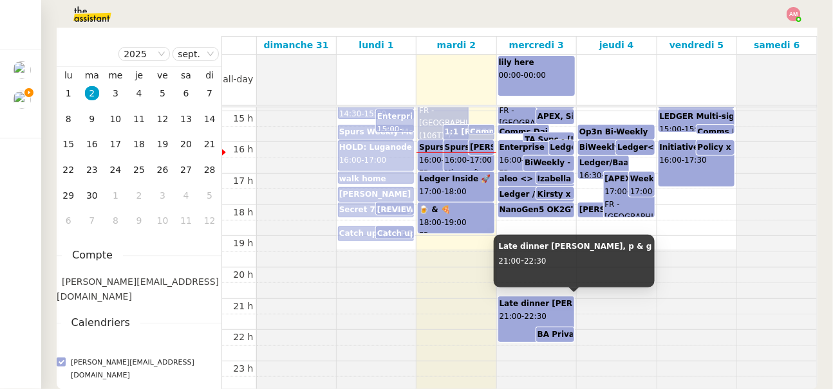
drag, startPoint x: 493, startPoint y: 251, endPoint x: 545, endPoint y: 276, distance: 57.9
click at [545, 276] on div "Late dinner Lily, p & g 21:00 - 22:30" at bounding box center [574, 261] width 161 height 53
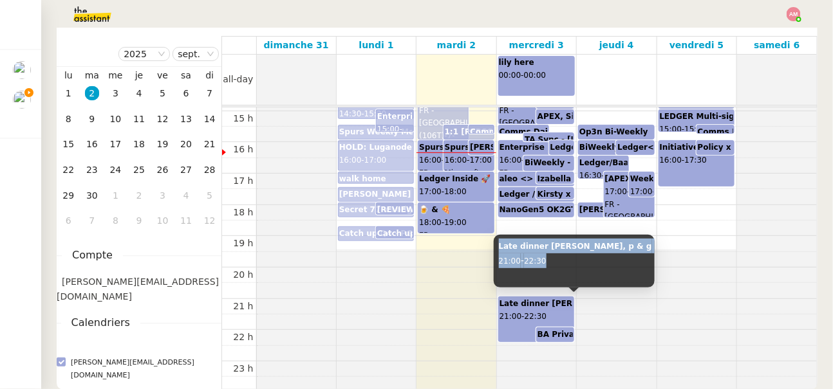
drag, startPoint x: 496, startPoint y: 245, endPoint x: 558, endPoint y: 262, distance: 64.2
click at [558, 262] on div "Late dinner Lily, p & g 21:00 - 22:30" at bounding box center [574, 261] width 161 height 53
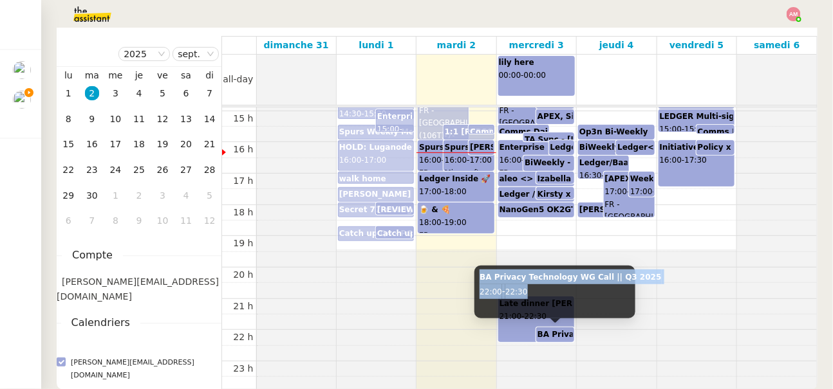
drag, startPoint x: 479, startPoint y: 278, endPoint x: 550, endPoint y: 295, distance: 73.4
click at [550, 295] on div "BA Privacy Technology WG Call || Q3 2025 22:00 - 22:30" at bounding box center [554, 292] width 161 height 53
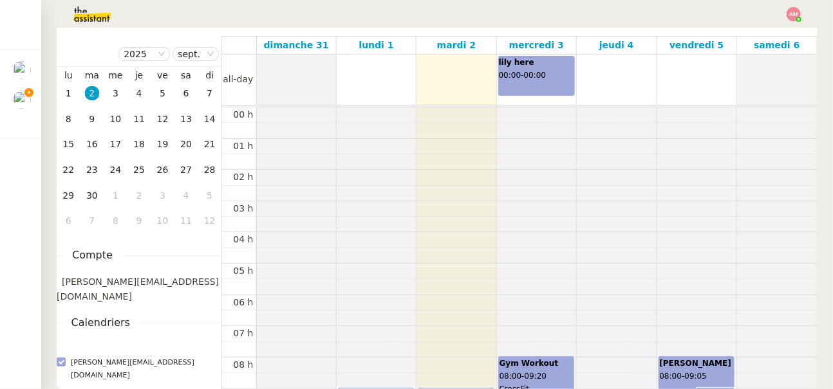
scroll to position [466, 0]
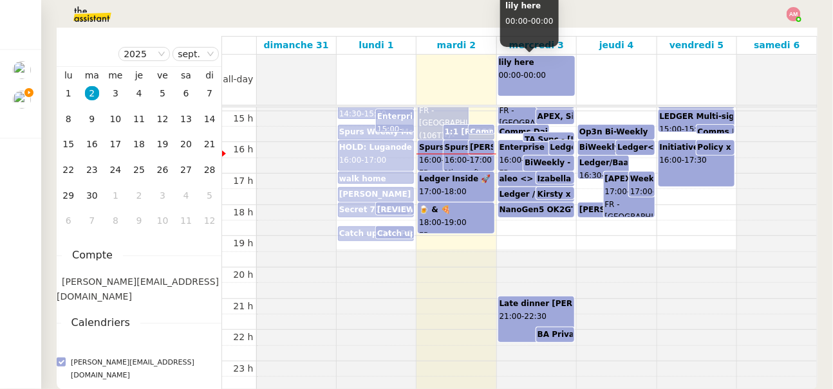
click at [514, 75] on span "00:00" at bounding box center [510, 75] width 23 height 9
